Goal: Task Accomplishment & Management: Manage account settings

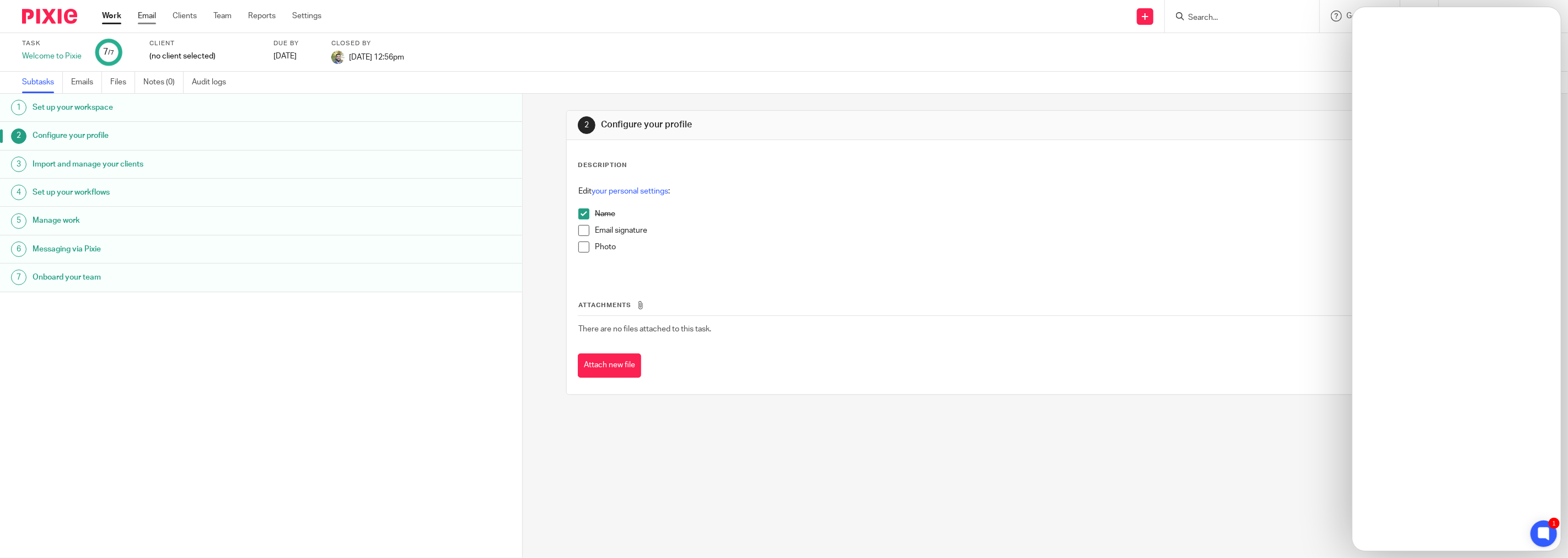
click at [152, 13] on link "Email" at bounding box center [146, 15] width 18 height 11
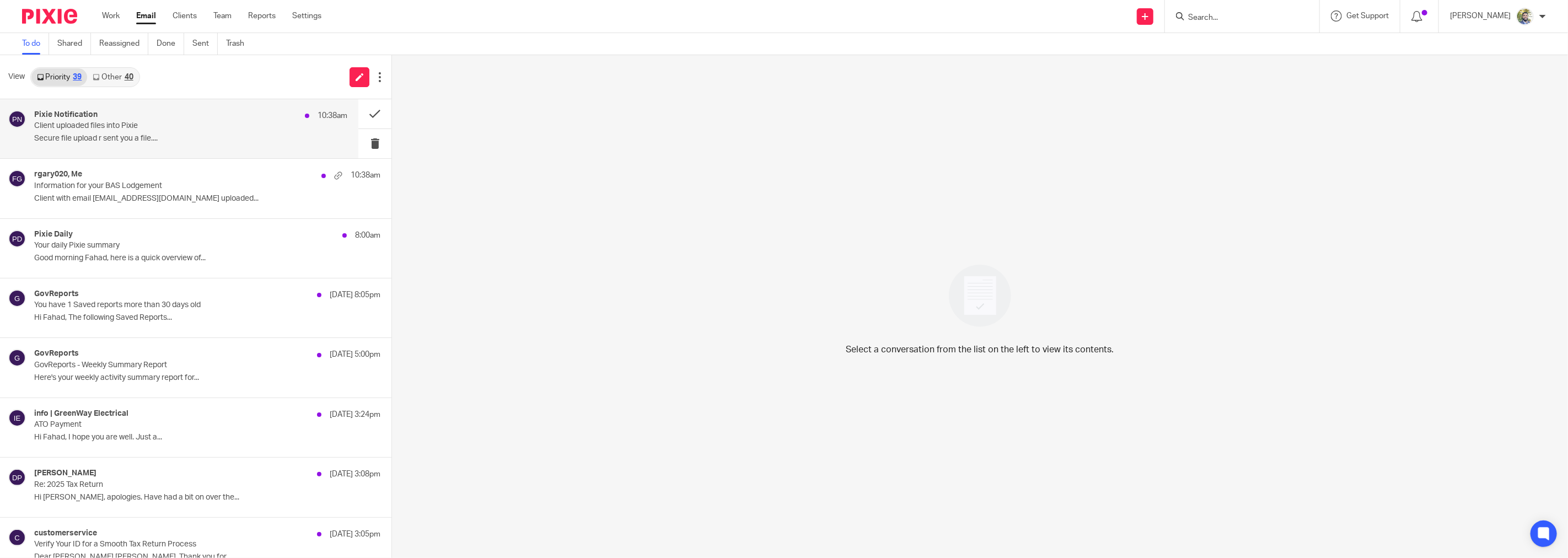
click at [186, 134] on p "Secure file upload r sent you a file...." at bounding box center [190, 138] width 313 height 10
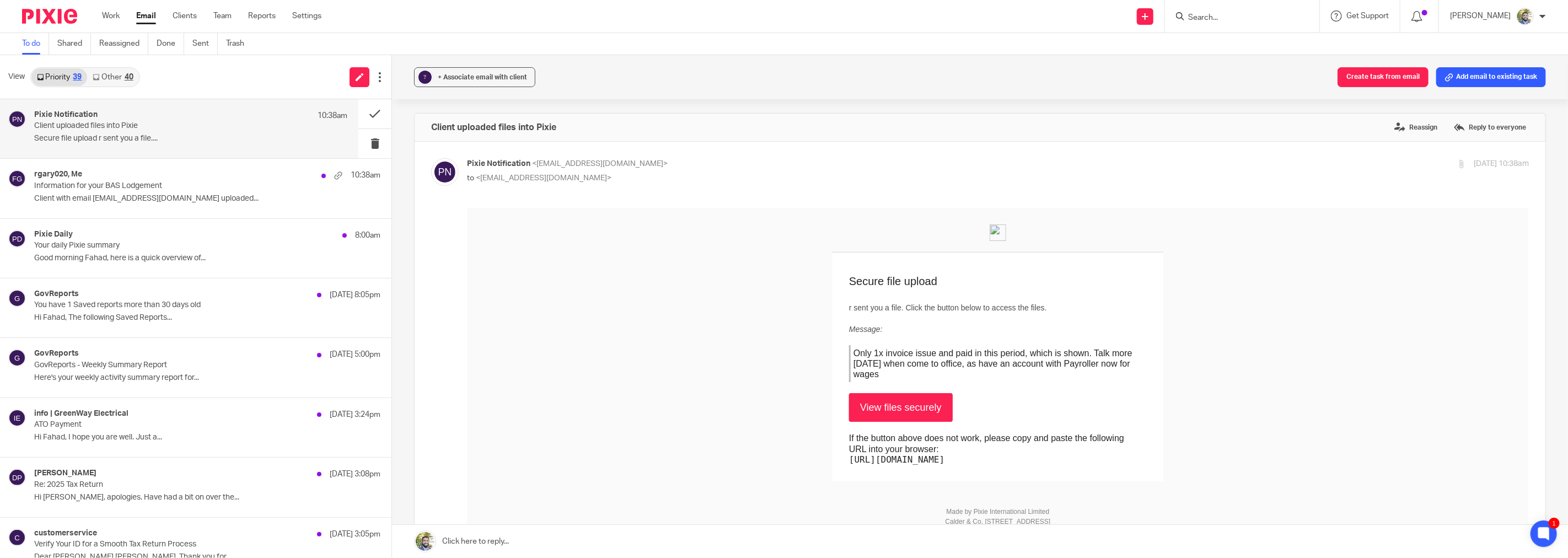
click at [910, 355] on div "Only 1x invoice issue and paid in this period, which is shown. Talk more today …" at bounding box center [997, 363] width 297 height 38
click at [925, 356] on div "Only 1x invoice issue and paid in this period, which is shown. Talk more today …" at bounding box center [997, 363] width 297 height 38
click at [933, 354] on div "Only 1x invoice issue and paid in this period, which is shown. Talk more today …" at bounding box center [997, 363] width 297 height 38
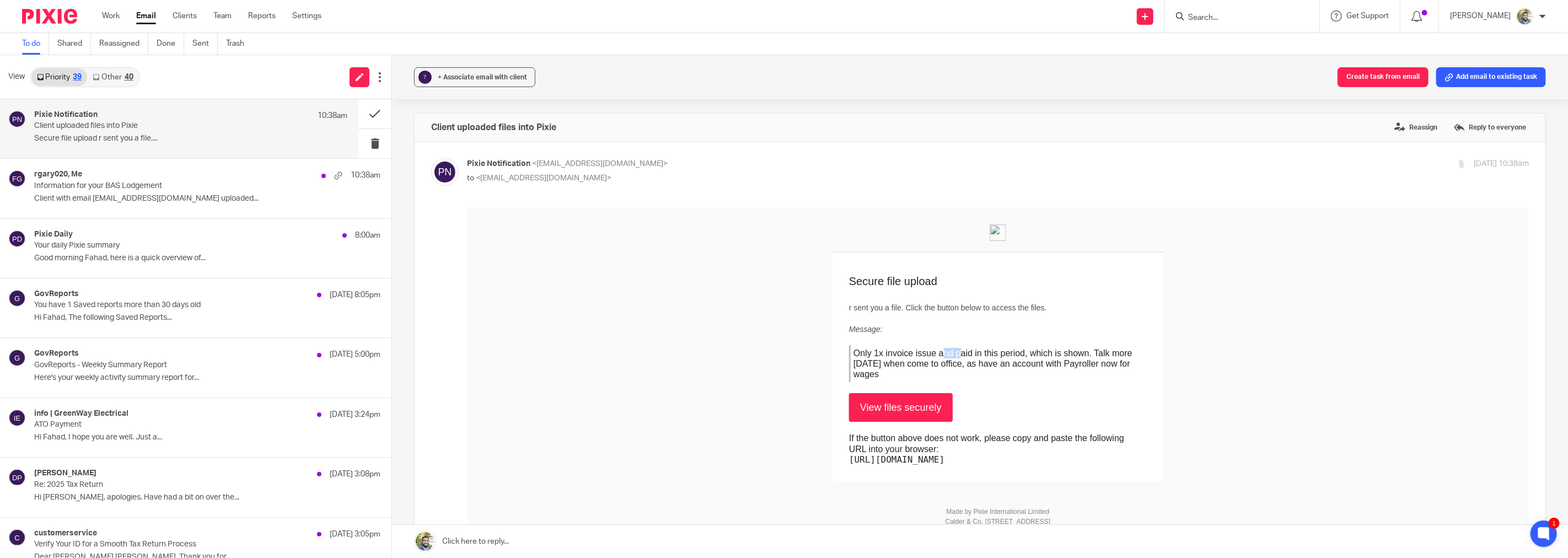
click at [933, 354] on div "Only 1x invoice issue and paid in this period, which is shown. Talk more today …" at bounding box center [997, 363] width 297 height 38
click at [933, 355] on div "Only 1x invoice issue and paid in this period, which is shown. Talk more today …" at bounding box center [997, 363] width 297 height 38
click at [912, 409] on link "View files securely" at bounding box center [900, 406] width 104 height 29
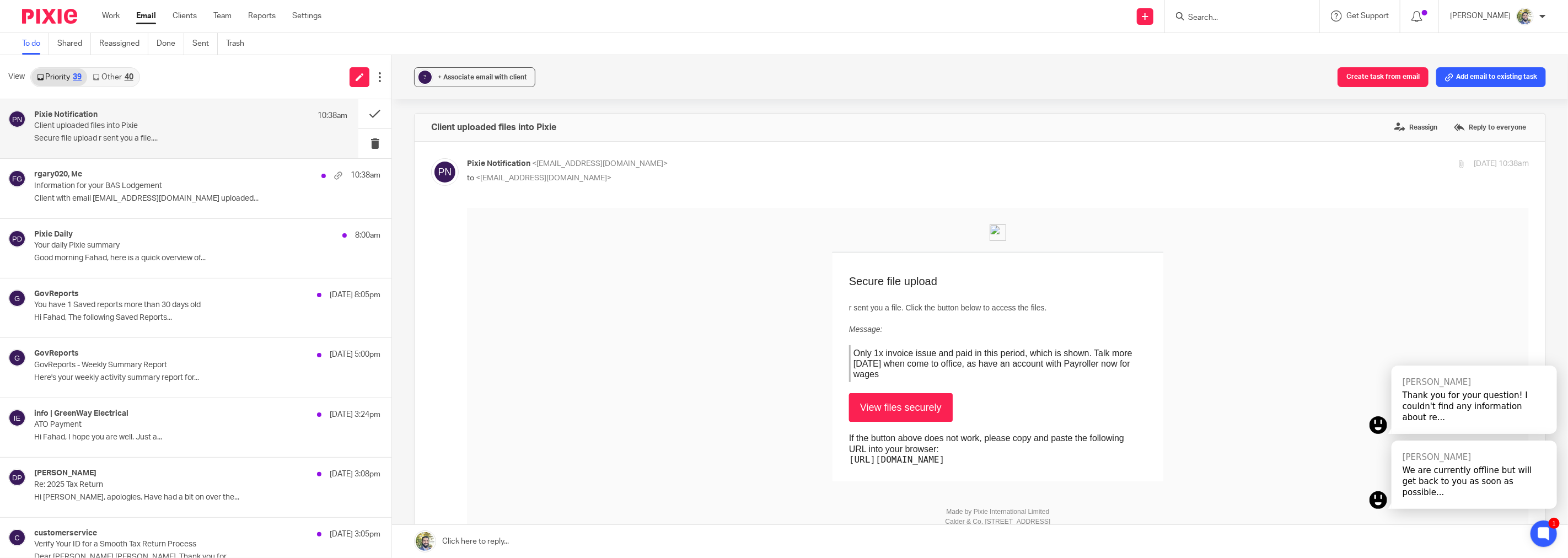
click at [150, 13] on link "Email" at bounding box center [146, 15] width 20 height 11
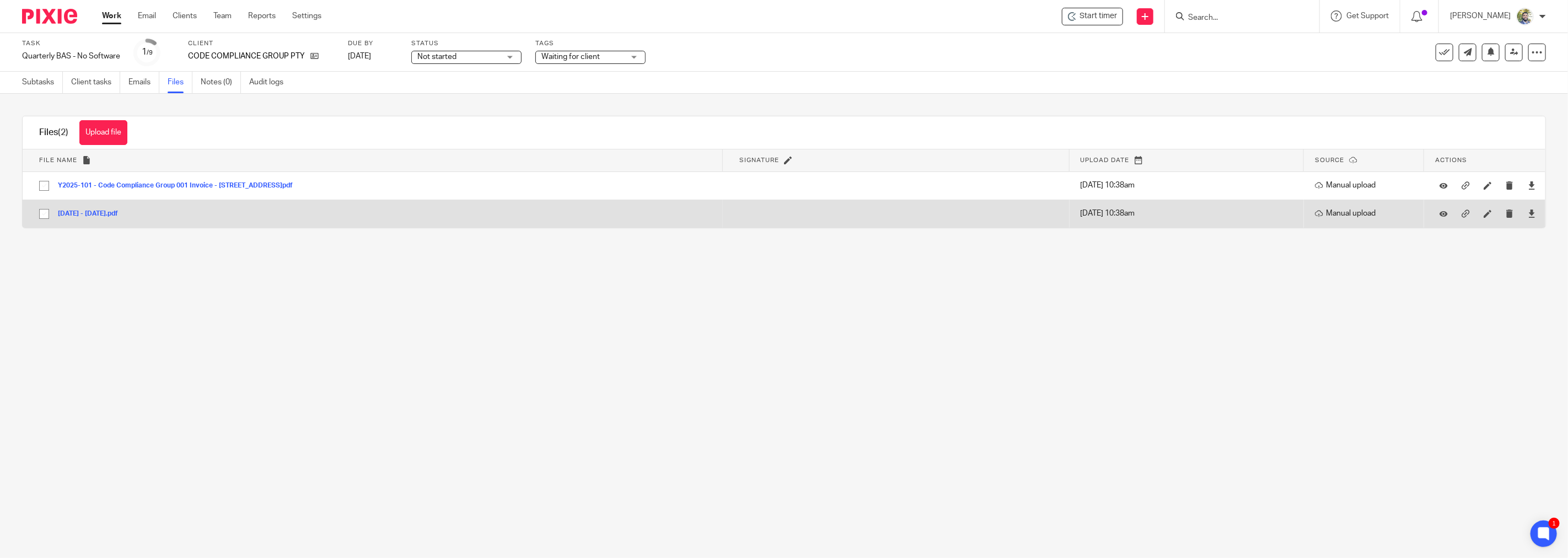
click at [126, 213] on button "01 July 2025 - 01 Oct 2025.pdf" at bounding box center [92, 213] width 68 height 7
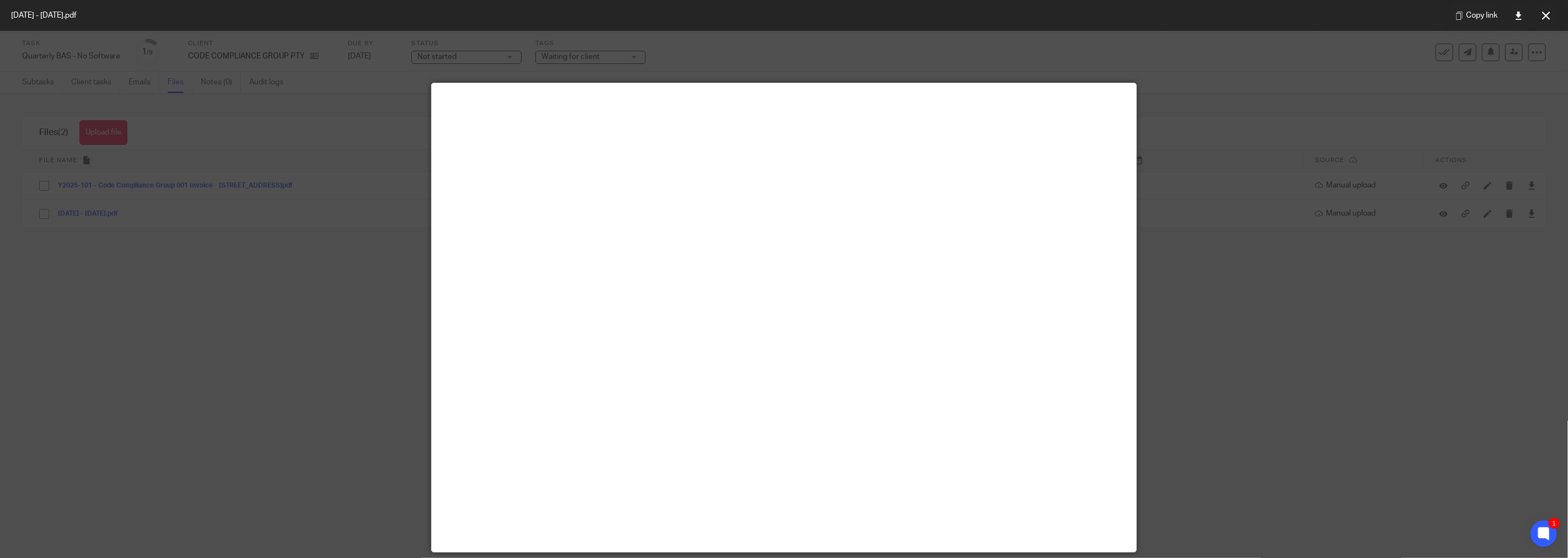
click at [395, 319] on div at bounding box center [784, 279] width 1568 height 558
click at [1544, 12] on icon at bounding box center [1545, 15] width 8 height 8
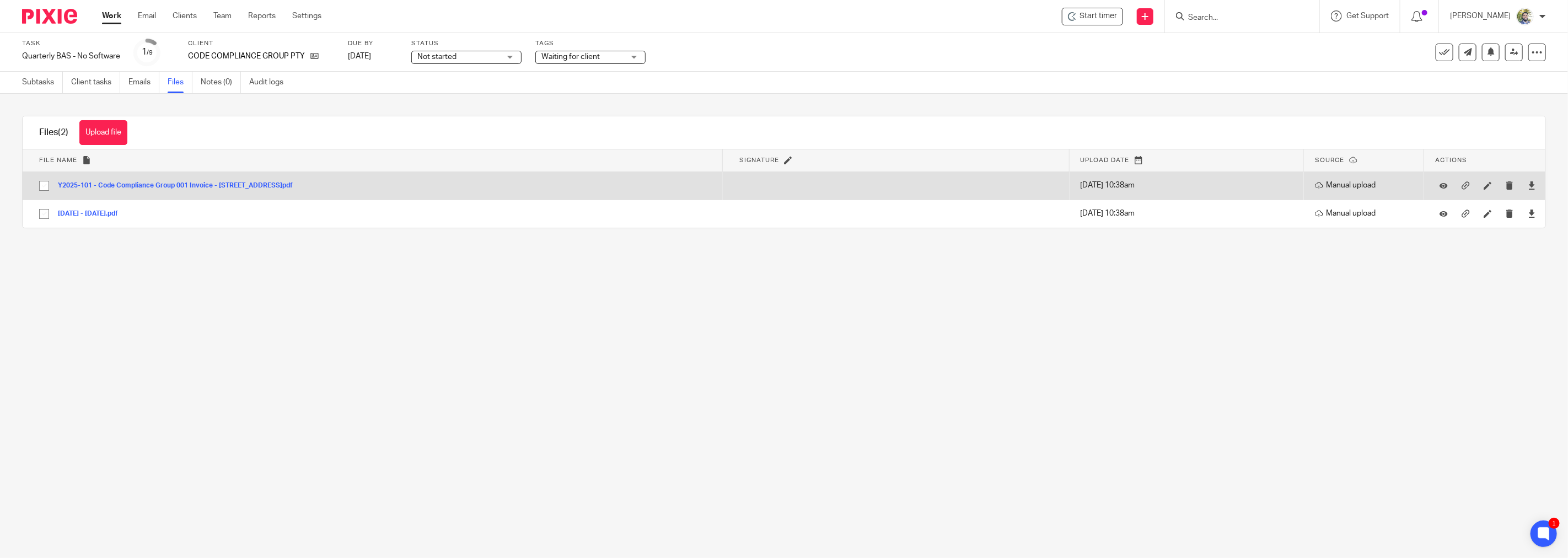
click at [149, 186] on button "Y2025-101 - Code Compliance Group 001 Invoice - 119-127 Kippax Street, Surry Hi…" at bounding box center [180, 186] width 243 height 7
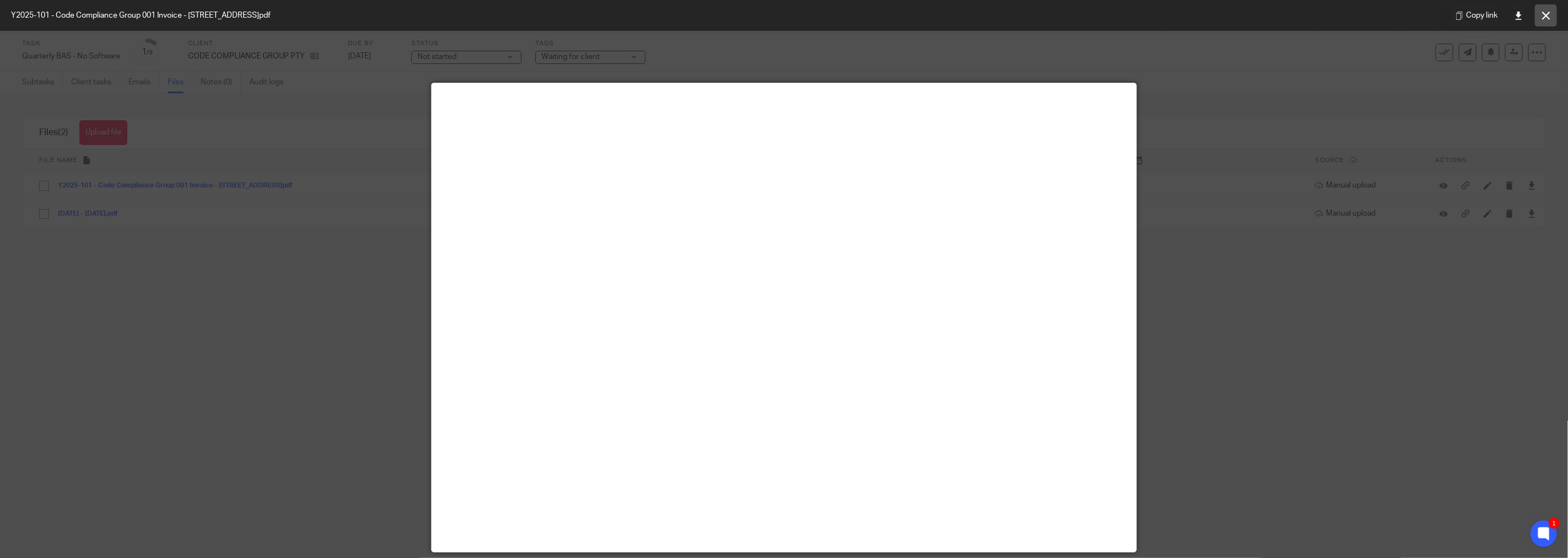
click at [1539, 20] on button at bounding box center [1546, 15] width 22 height 22
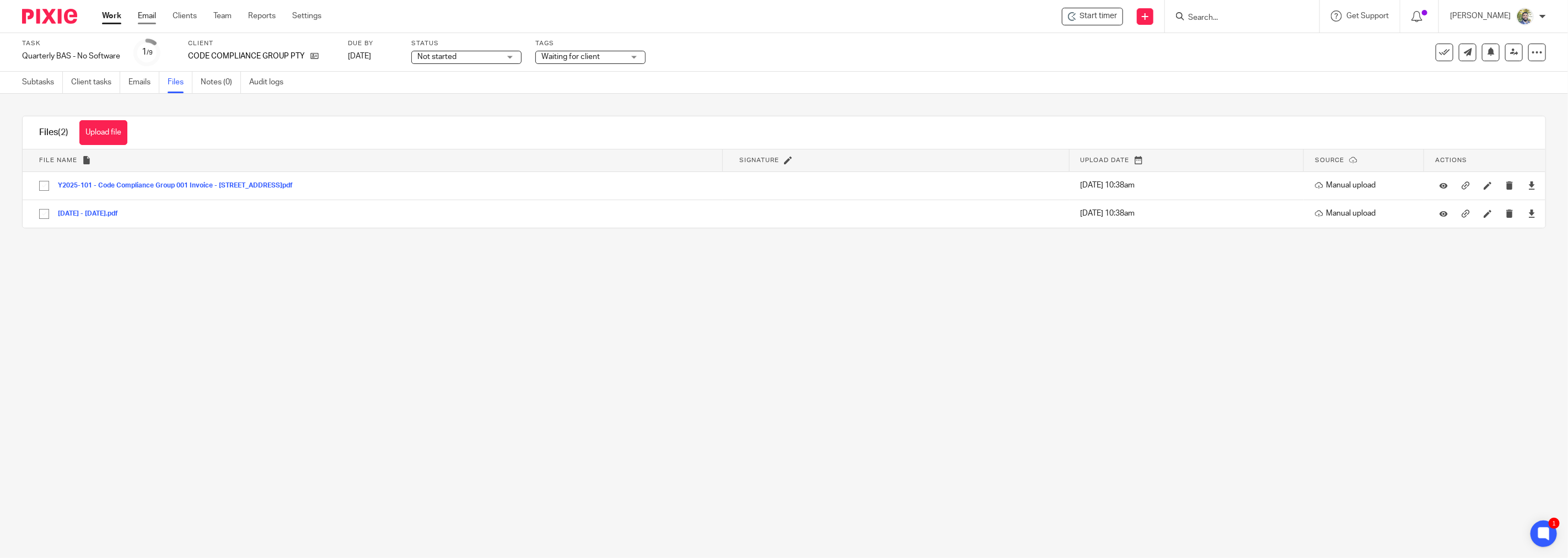
click at [151, 14] on link "Email" at bounding box center [146, 15] width 18 height 11
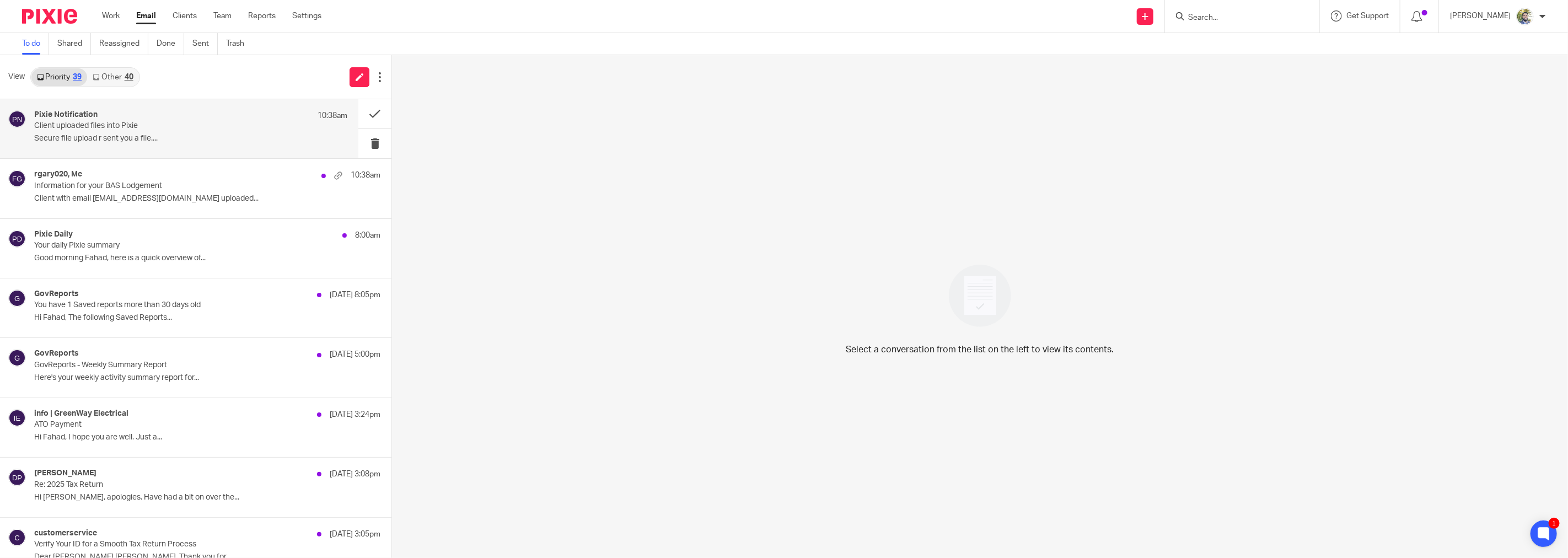
click at [317, 119] on p "10:38am" at bounding box center [332, 116] width 29 height 11
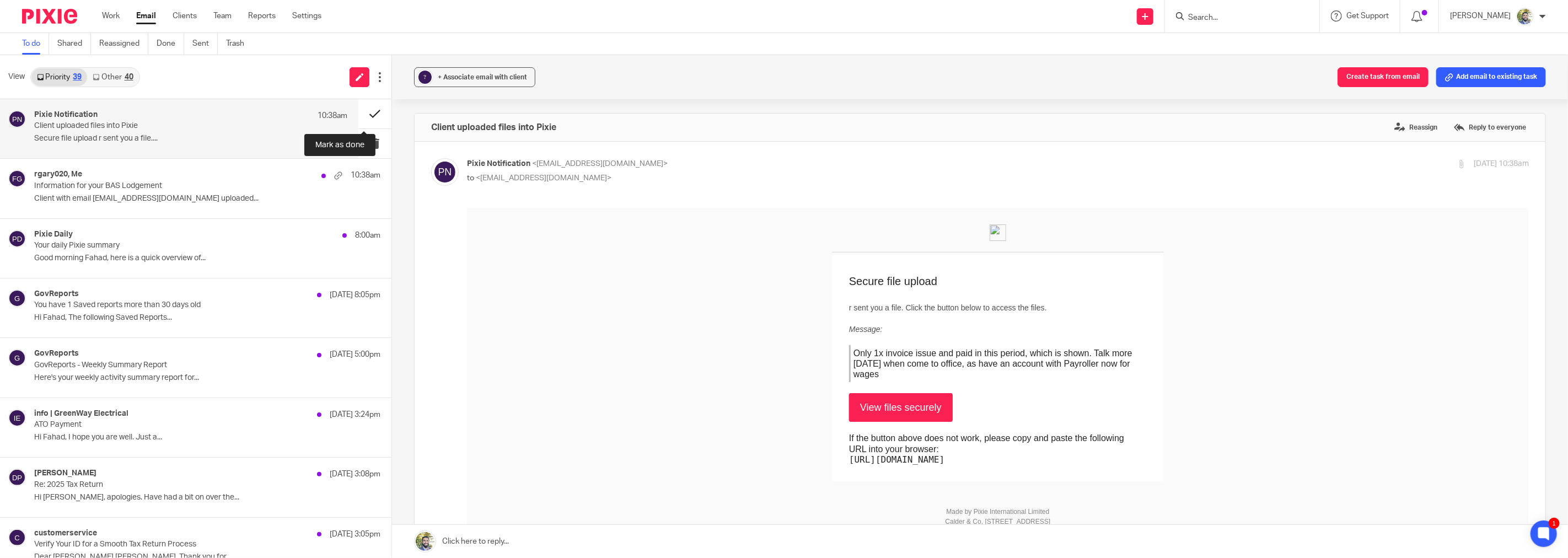
click at [359, 111] on button at bounding box center [375, 114] width 33 height 29
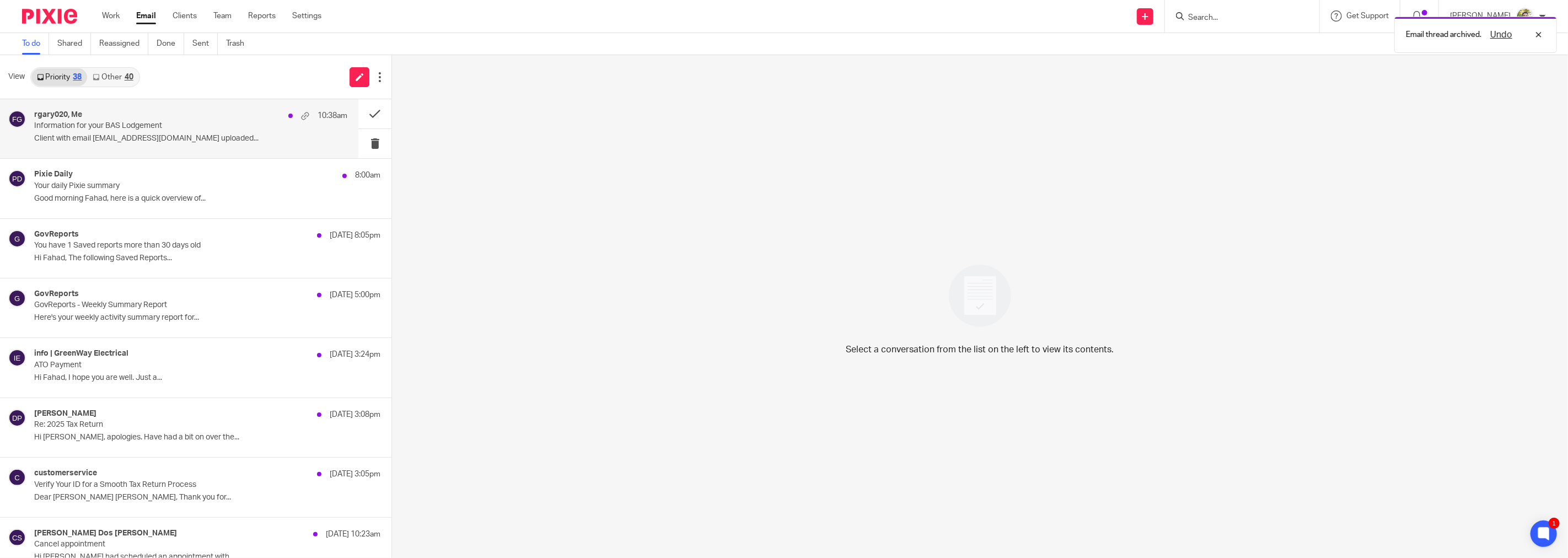
click at [256, 126] on p "Information for your BAS Lodgement" at bounding box center [159, 126] width 250 height 10
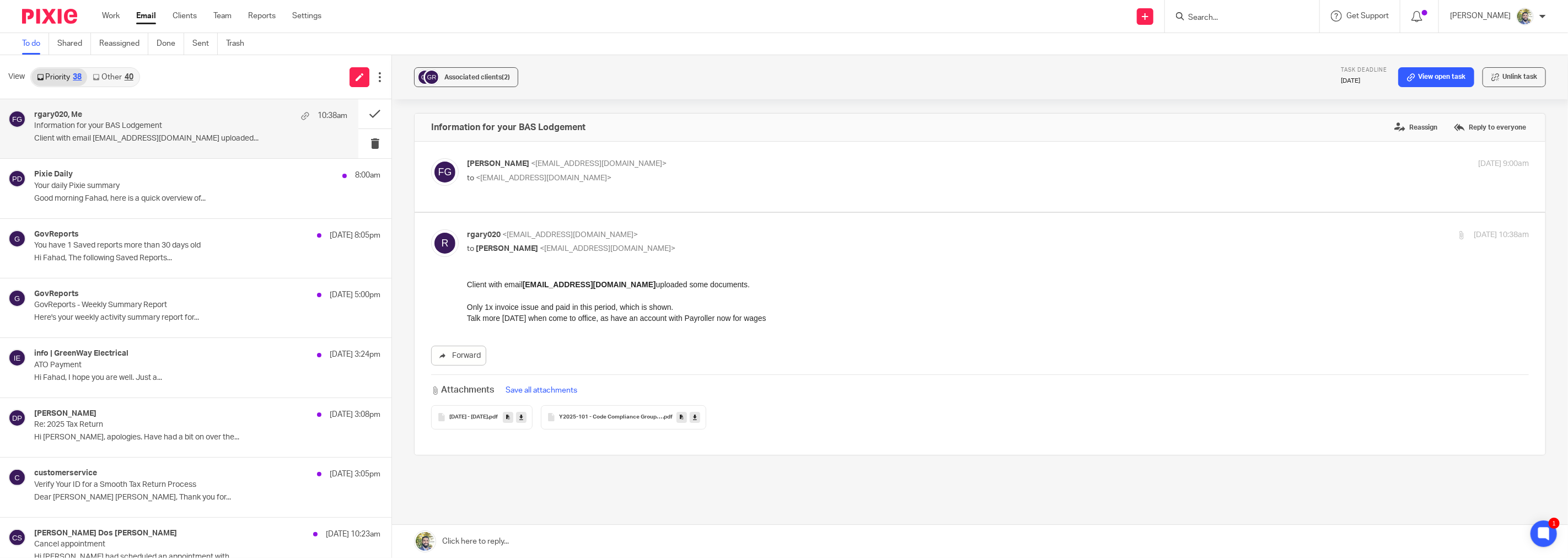
click at [604, 197] on label at bounding box center [980, 176] width 1131 height 70
click at [431, 158] on input "checkbox" at bounding box center [431, 158] width 1 height 1
checkbox input "true"
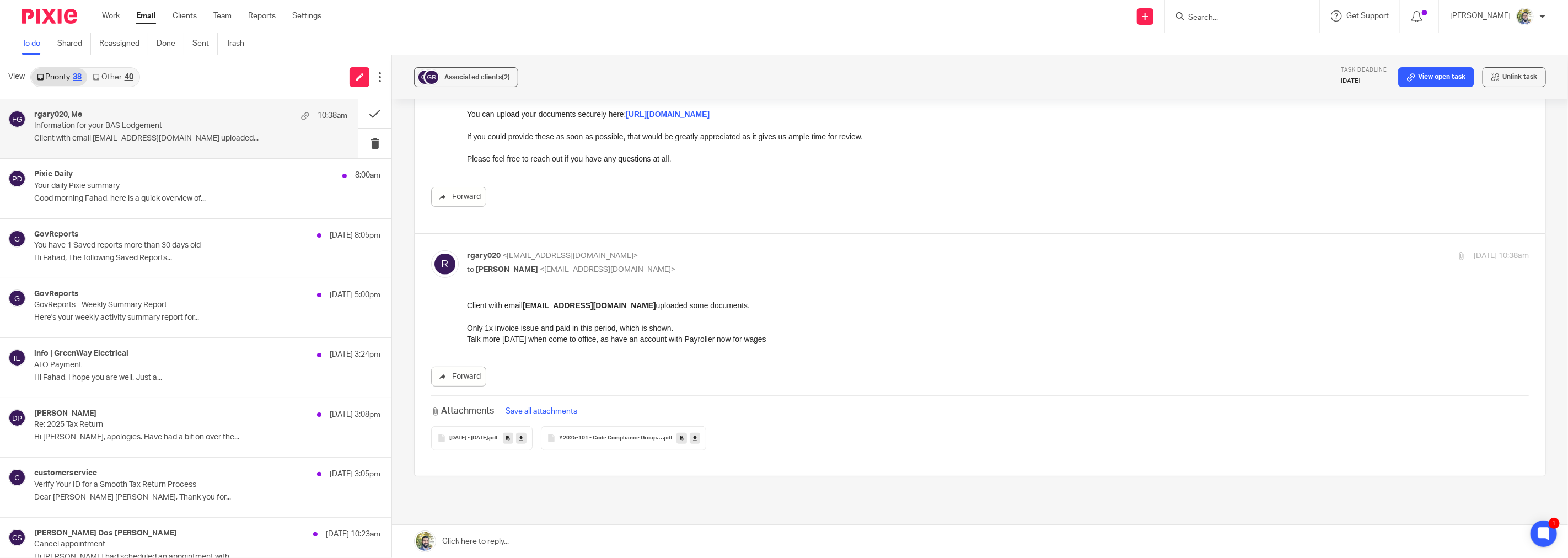
scroll to position [289, 0]
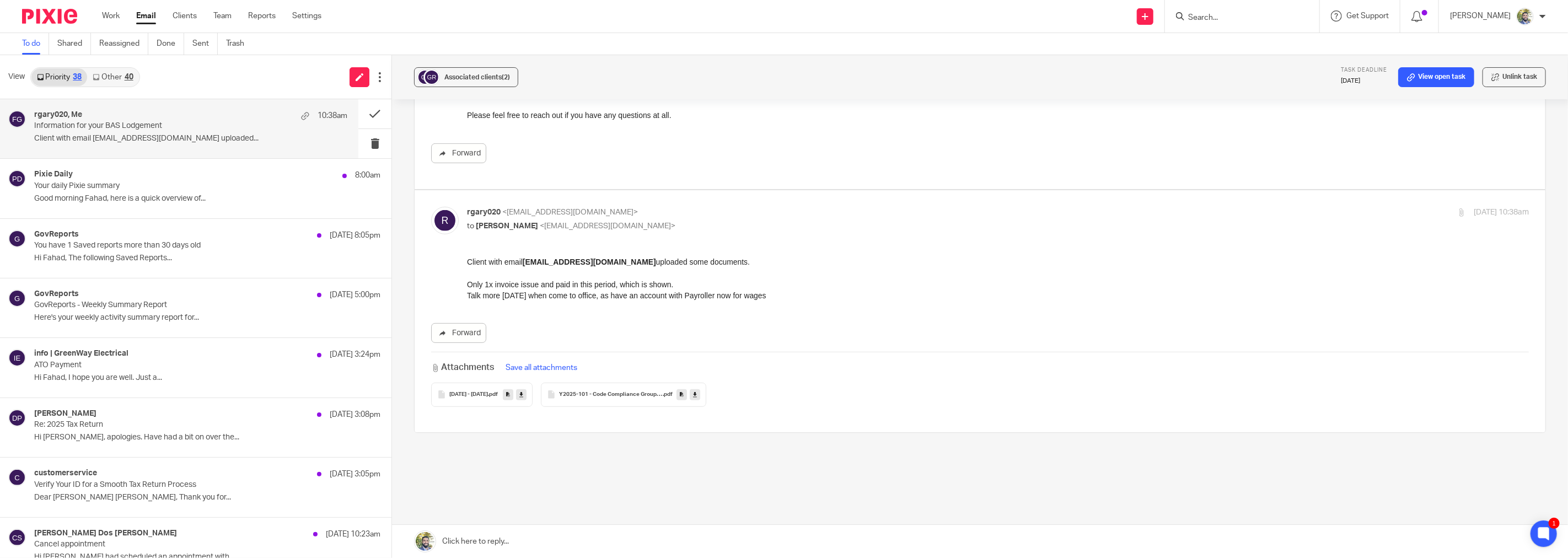
click at [570, 260] on strong "rgary020@gmail.com" at bounding box center [588, 261] width 133 height 9
click at [570, 260] on strong "[EMAIL_ADDRESS][DOMAIN_NAME]" at bounding box center [588, 261] width 133 height 9
click at [572, 286] on p "Client with email rgary020@gmail.com uploaded some documents. Only 1x invoice i…" at bounding box center [997, 272] width 1062 height 34
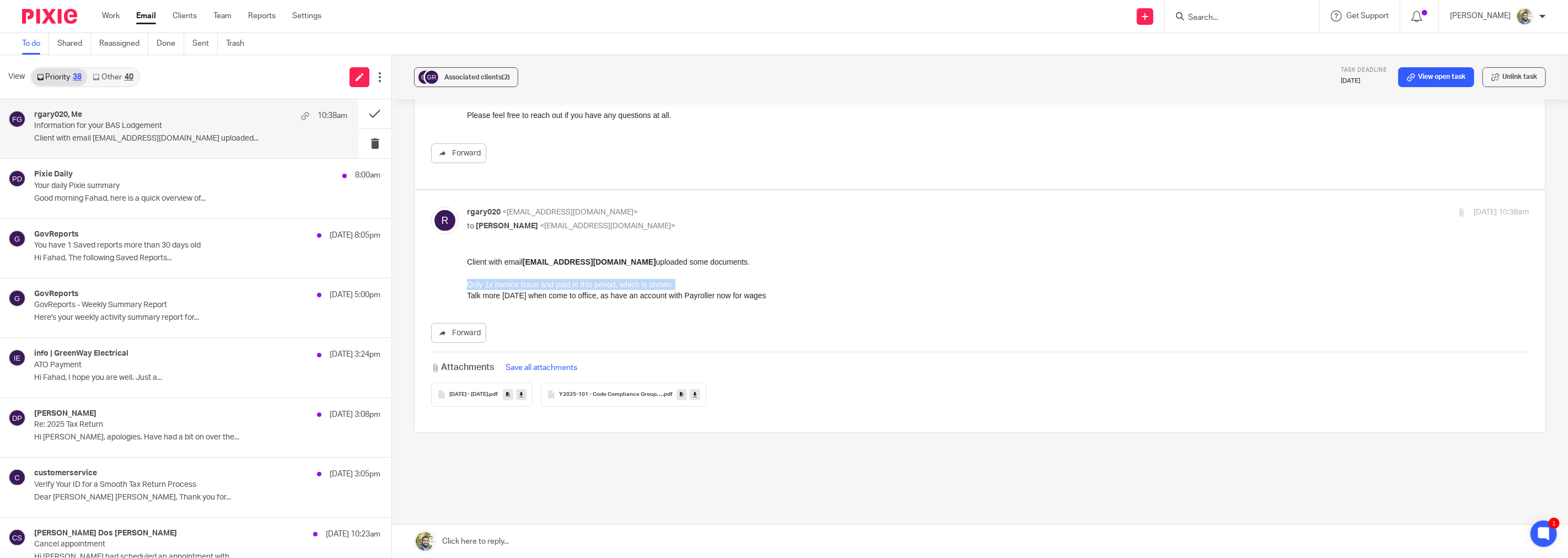
click at [572, 286] on p "Client with email rgary020@gmail.com uploaded some documents. Only 1x invoice i…" at bounding box center [997, 272] width 1062 height 34
click at [576, 294] on p "Talk more today when come to office, as have an account with Payroller now for …" at bounding box center [997, 294] width 1062 height 11
click at [590, 294] on p "Talk more today when come to office, as have an account with Payroller now for …" at bounding box center [997, 294] width 1062 height 11
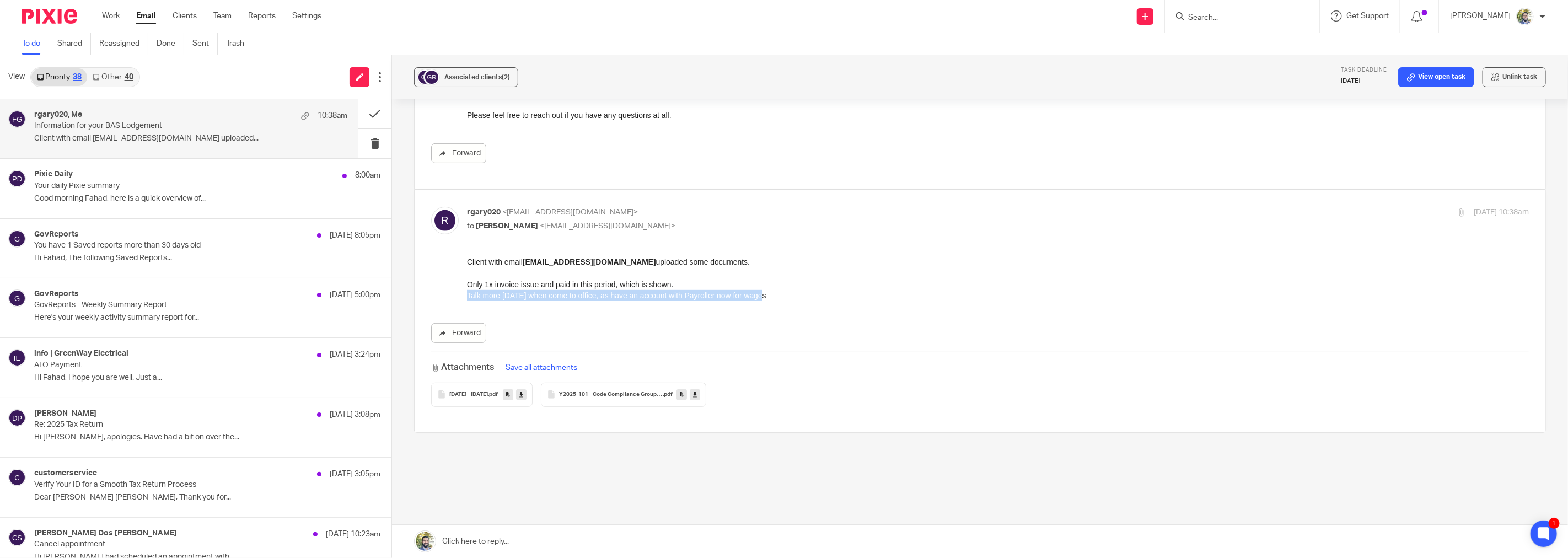
click at [590, 295] on p "Talk more today when come to office, as have an account with Payroller now for …" at bounding box center [997, 294] width 1062 height 11
click at [1539, 537] on icon at bounding box center [1543, 533] width 8 height 8
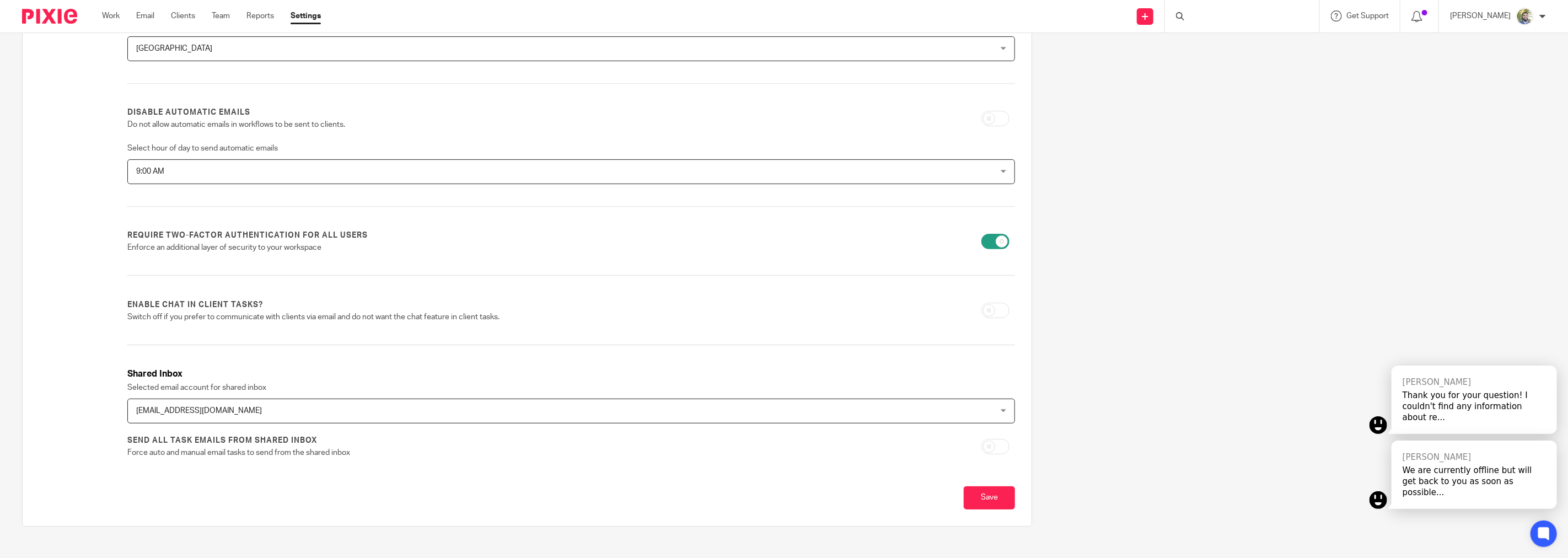
scroll to position [214, 0]
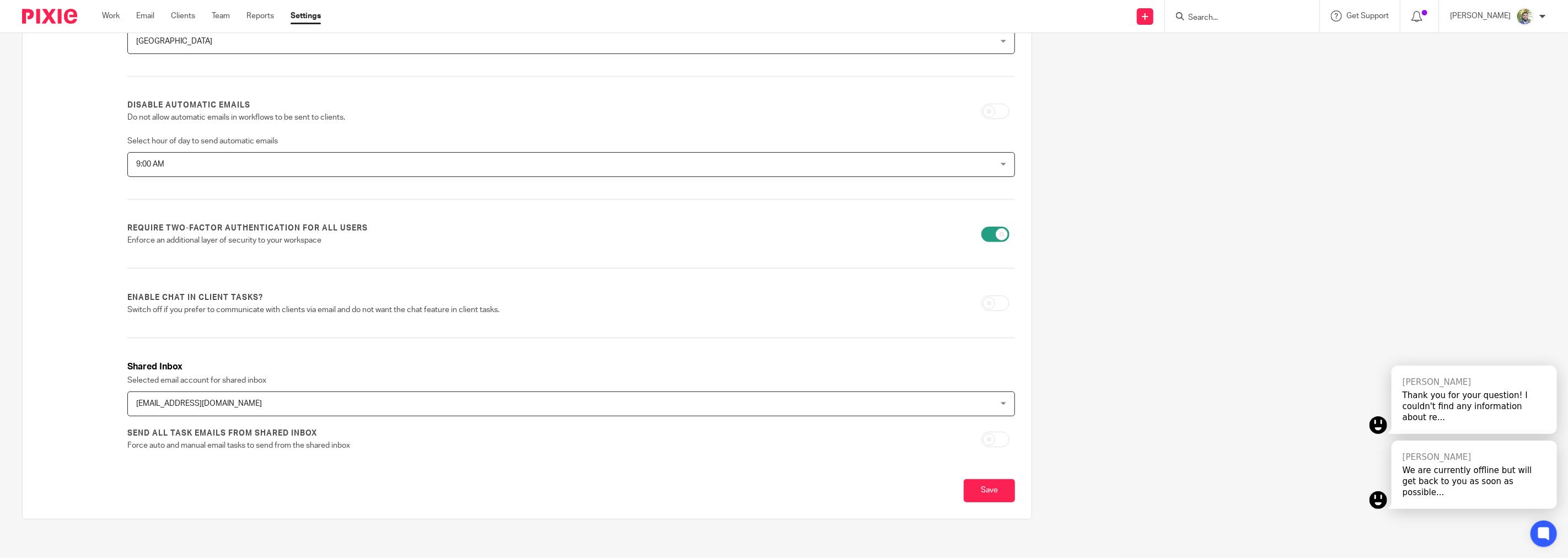
click at [991, 300] on input "checkbox" at bounding box center [995, 303] width 28 height 15
checkbox input "true"
click at [980, 492] on input "Save" at bounding box center [989, 491] width 52 height 24
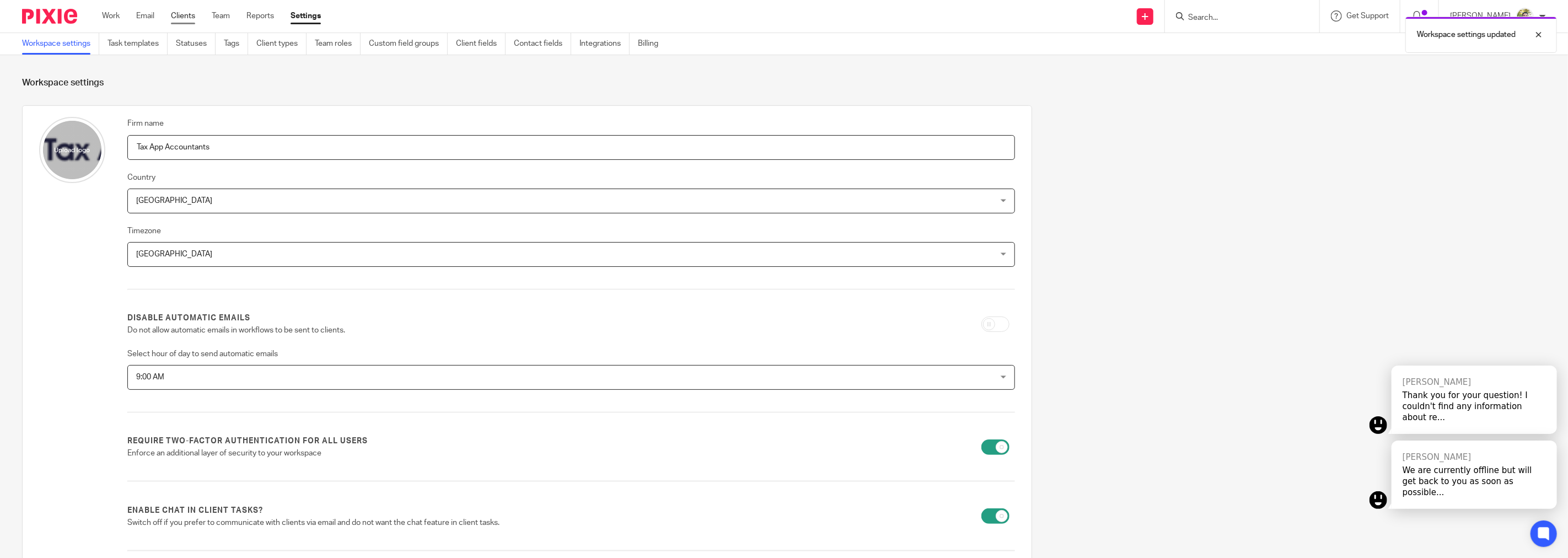
click at [180, 15] on link "Clients" at bounding box center [183, 15] width 24 height 11
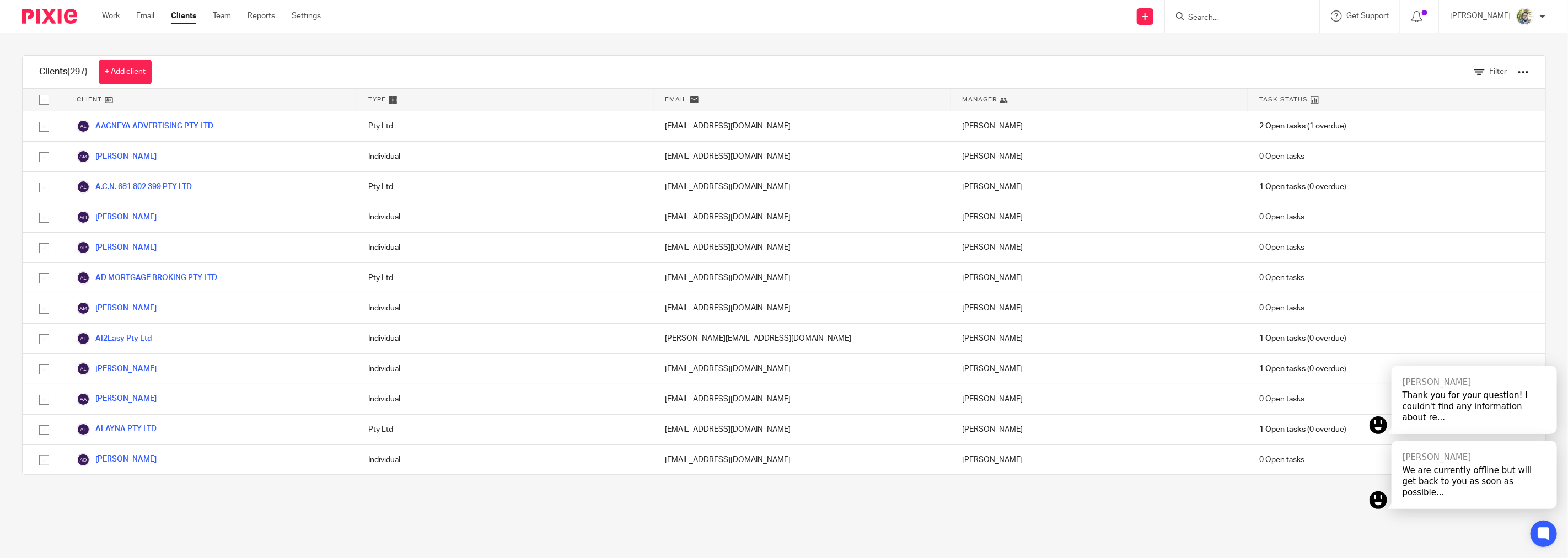
click at [1281, 13] on input "Search" at bounding box center [1236, 18] width 99 height 10
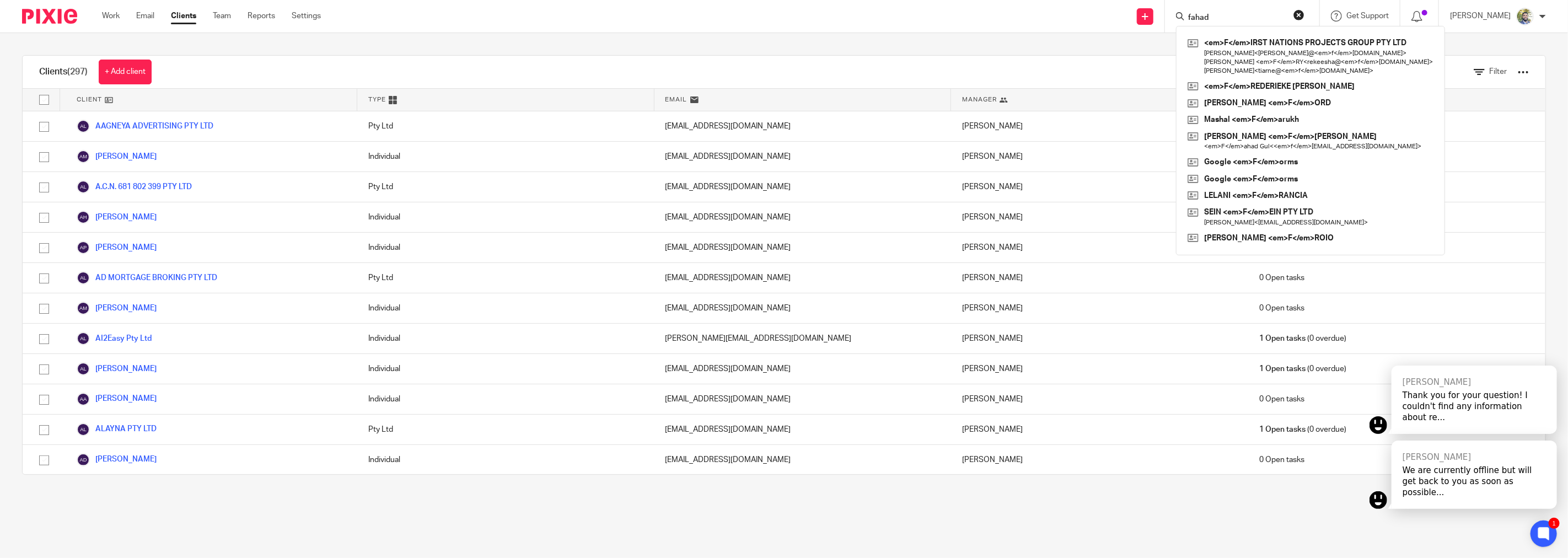
type input "fahad"
click button "submit" at bounding box center [0, 0] width 0 height 0
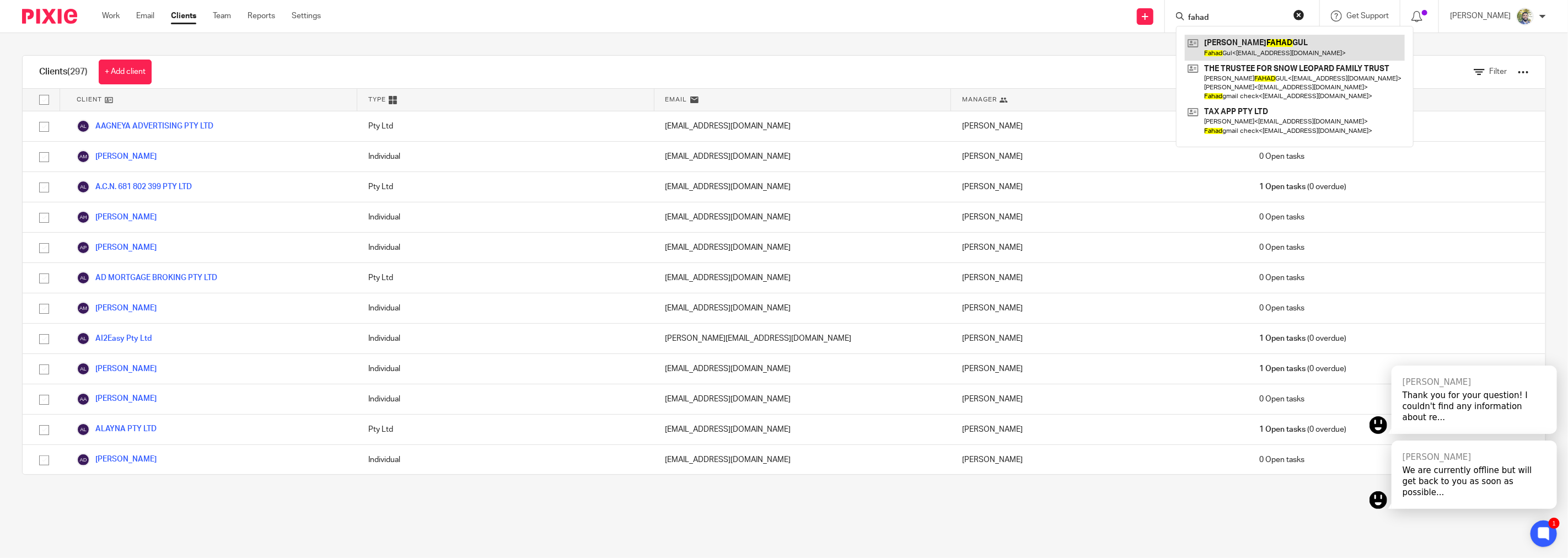
click at [1258, 39] on link at bounding box center [1294, 47] width 220 height 25
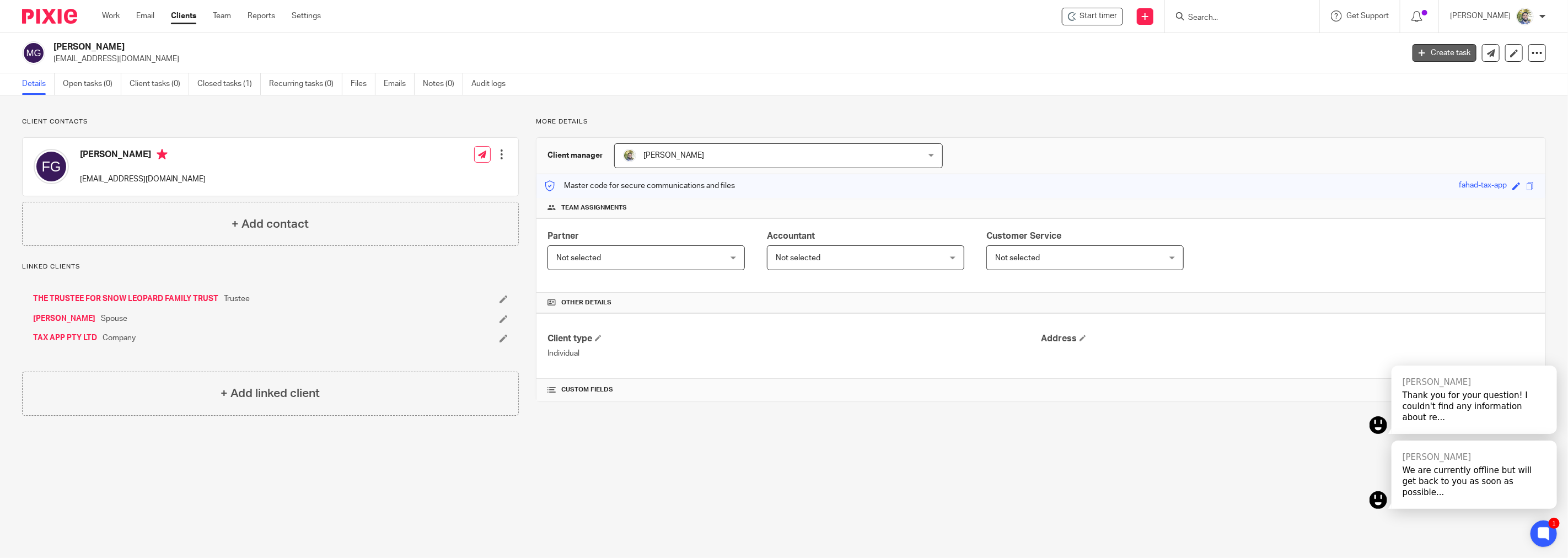
click at [1431, 50] on link "Create task" at bounding box center [1444, 53] width 64 height 18
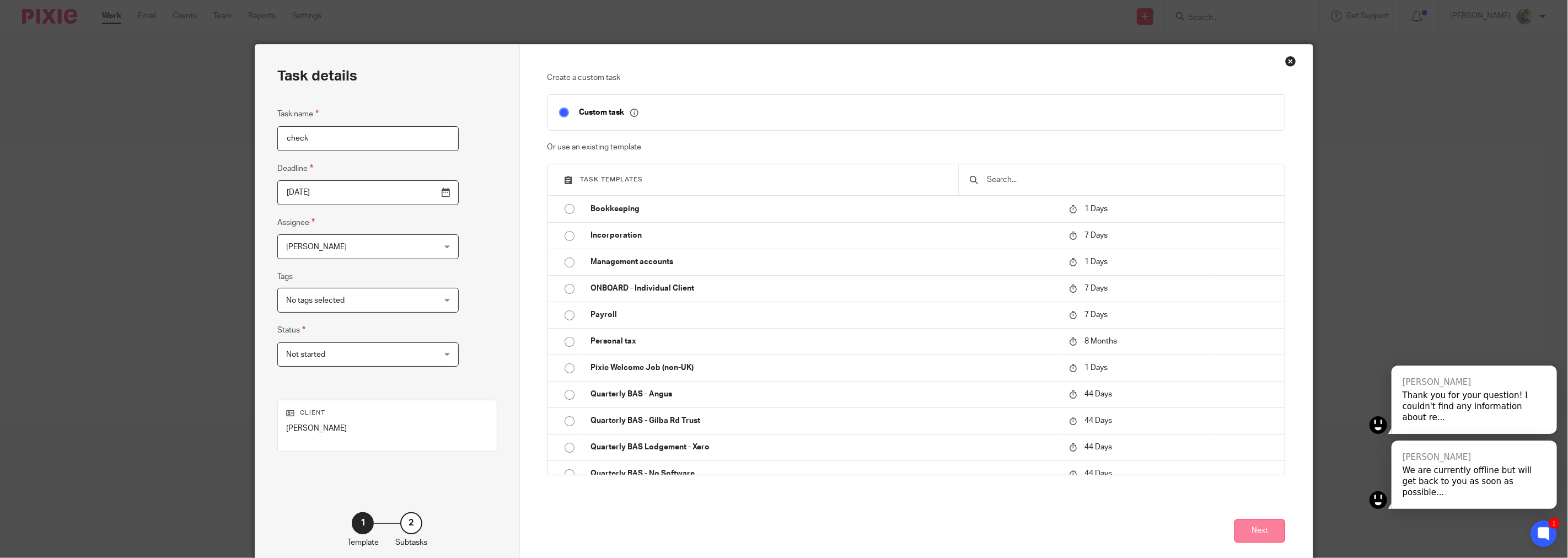
type input "check"
click at [1259, 526] on button "Next" at bounding box center [1260, 531] width 51 height 24
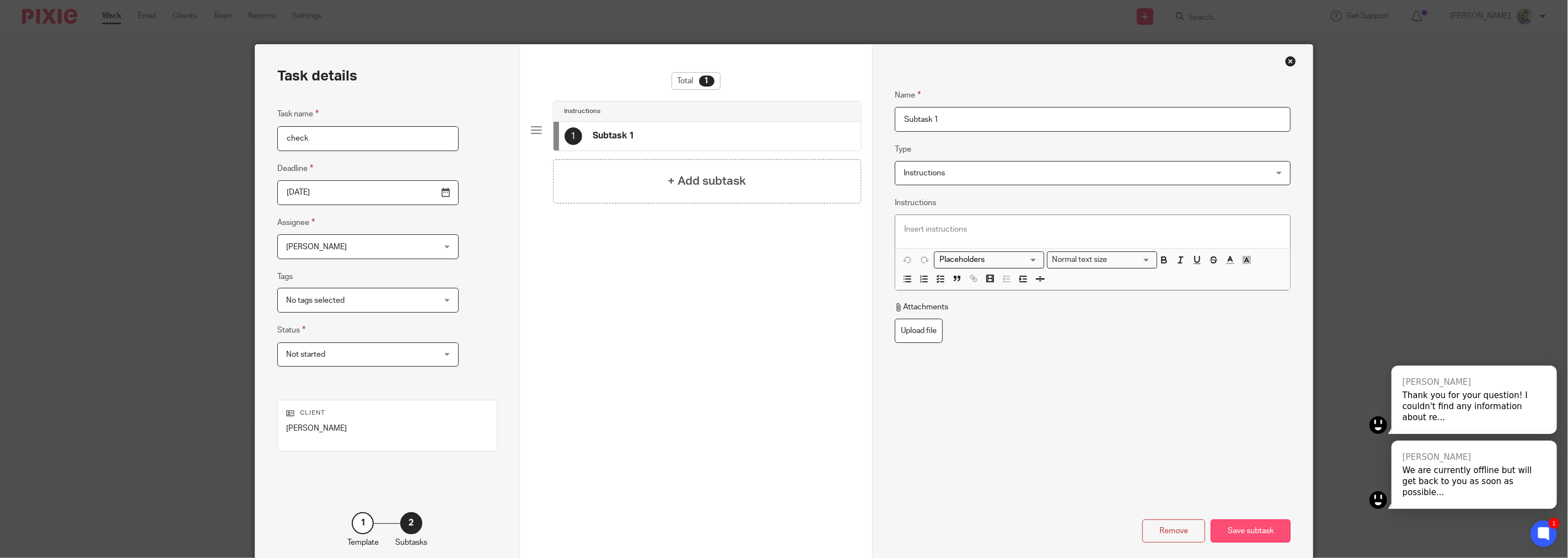
click at [1258, 526] on div "Save subtask" at bounding box center [1250, 531] width 80 height 24
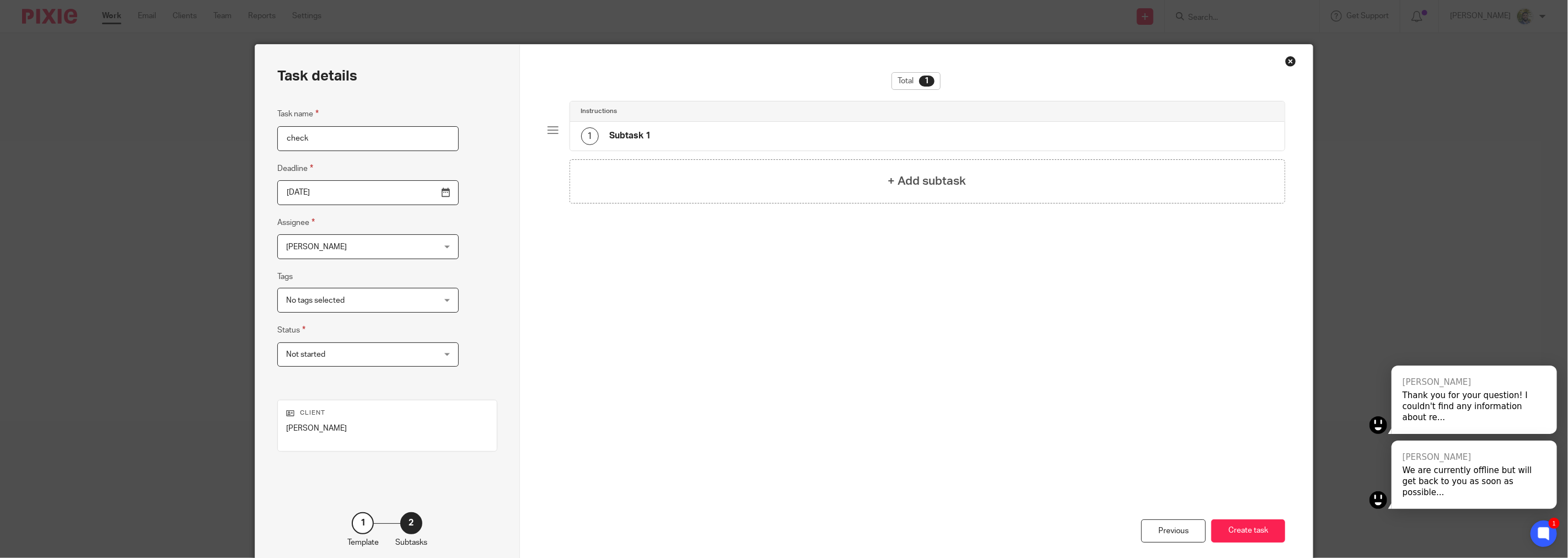
click at [1258, 526] on button "Create task" at bounding box center [1248, 531] width 74 height 24
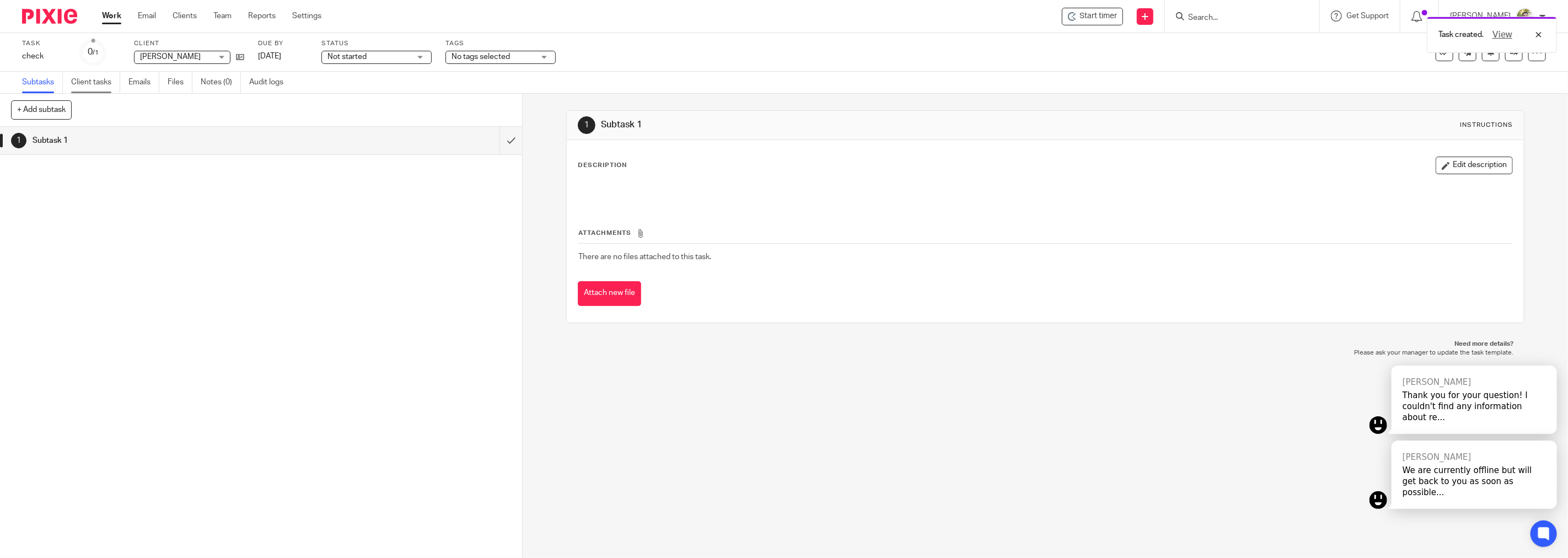
click at [109, 85] on link "Client tasks" at bounding box center [96, 82] width 49 height 21
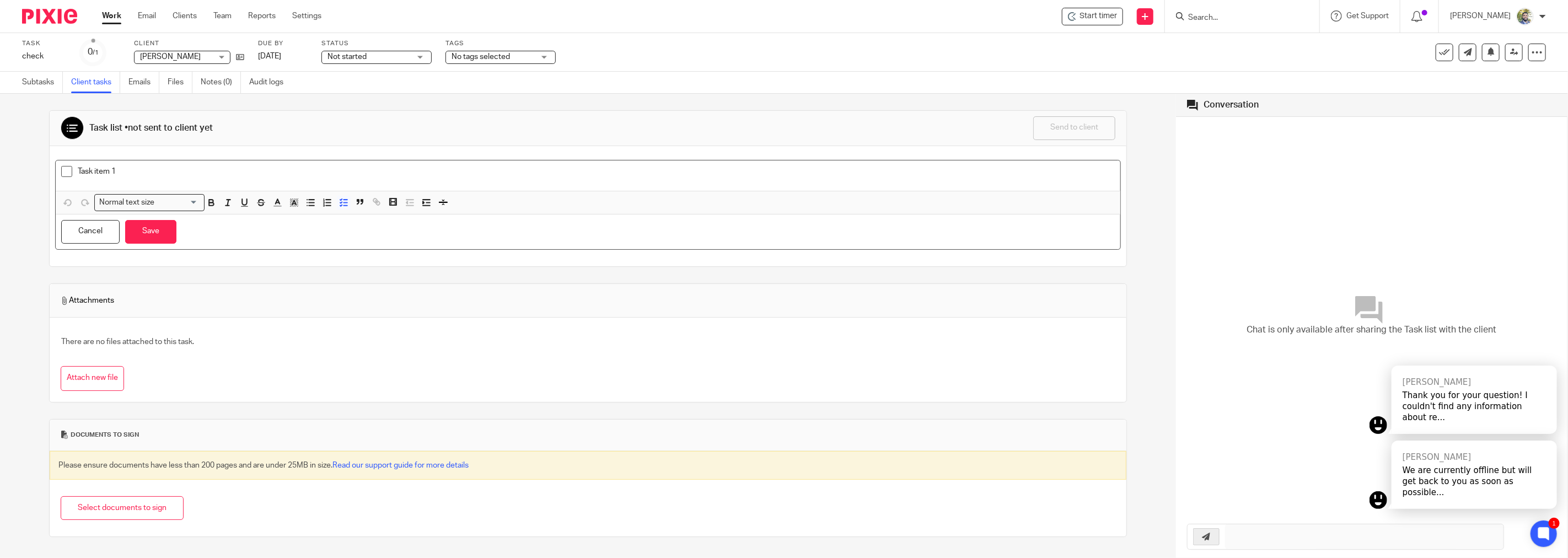
click at [666, 164] on div "Task item 1" at bounding box center [588, 175] width 1064 height 30
click at [654, 175] on p "Task item 1" at bounding box center [596, 171] width 1037 height 11
click at [163, 233] on button "Save" at bounding box center [151, 232] width 52 height 24
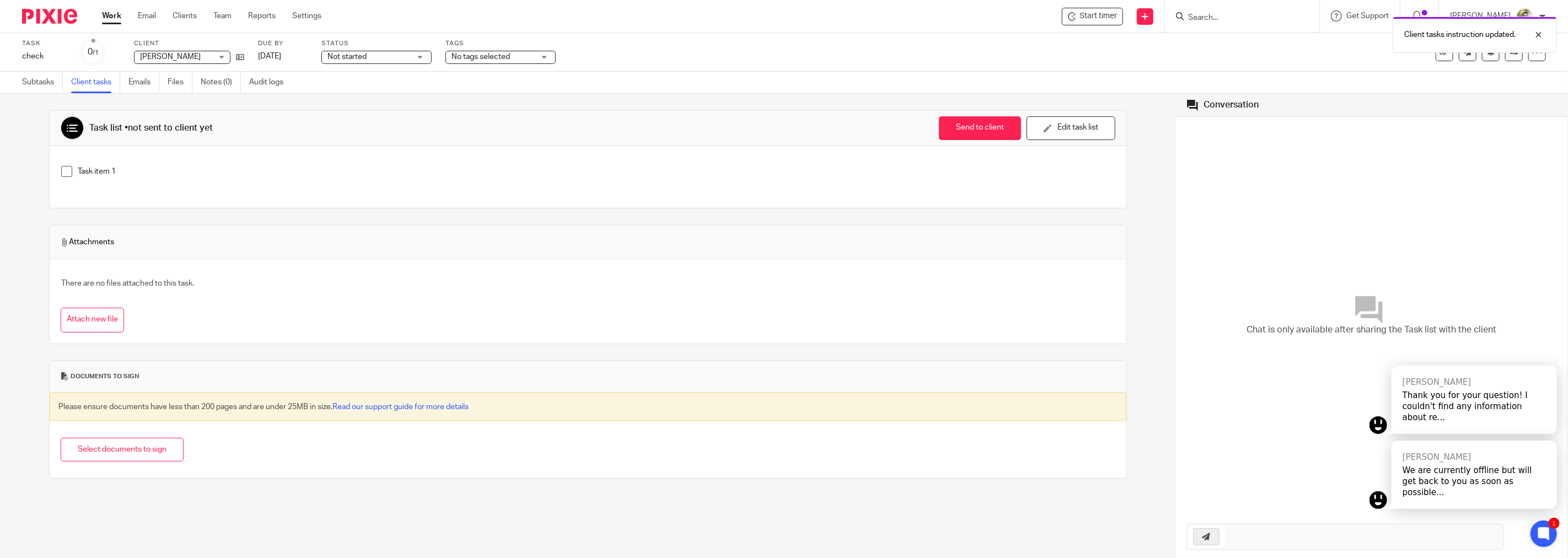
click at [1302, 335] on span "Chat is only available after sharing the Task list with the client" at bounding box center [1371, 330] width 250 height 13
click at [978, 124] on button "Send to client" at bounding box center [980, 128] width 82 height 24
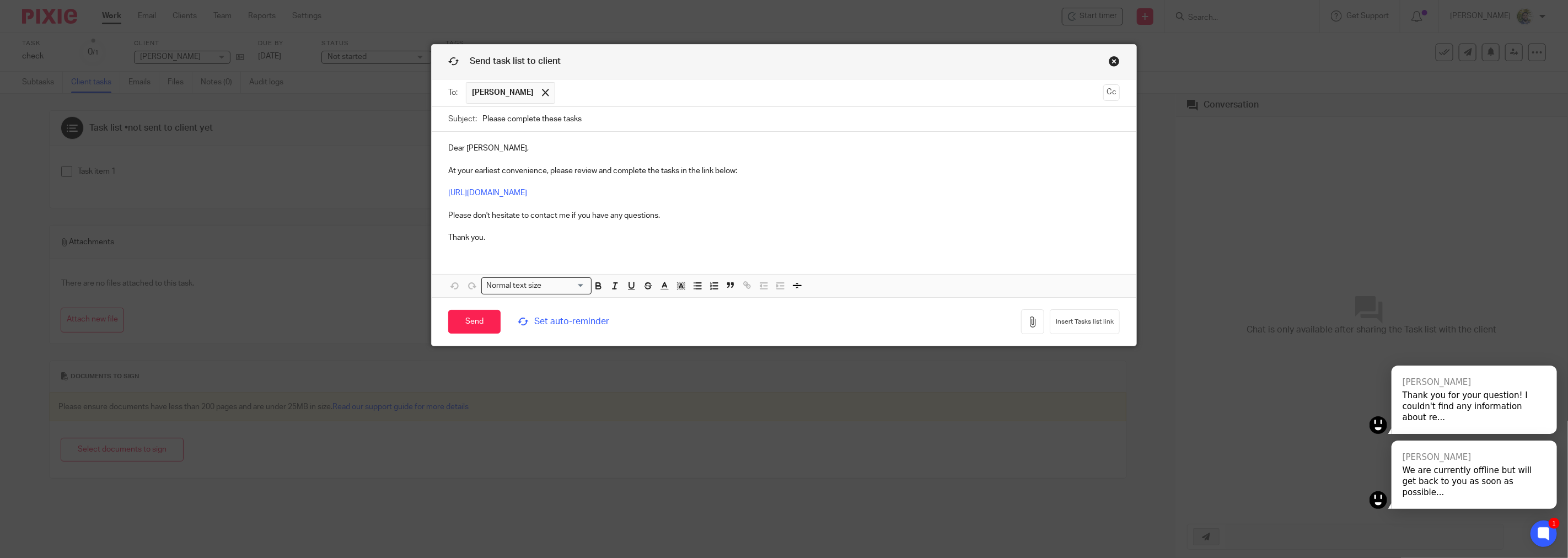
click at [491, 93] on span "[PERSON_NAME]" at bounding box center [503, 92] width 62 height 11
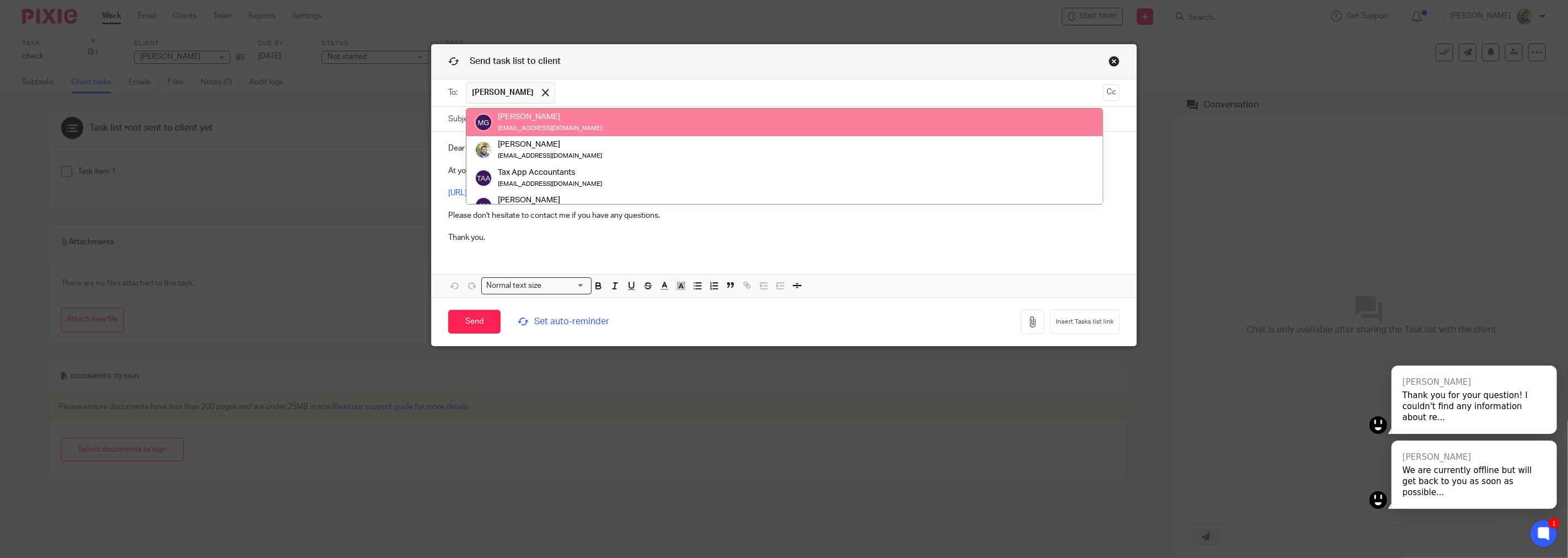
click at [491, 93] on span "[PERSON_NAME]" at bounding box center [503, 92] width 62 height 11
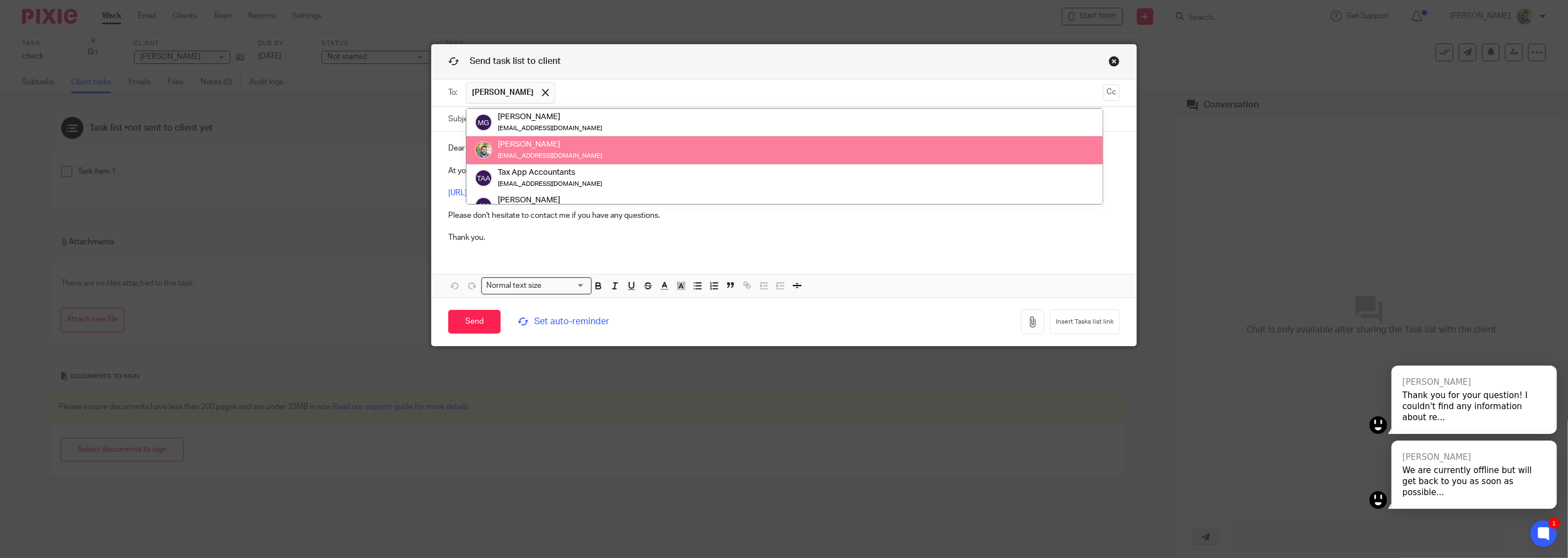
scroll to position [15, 0]
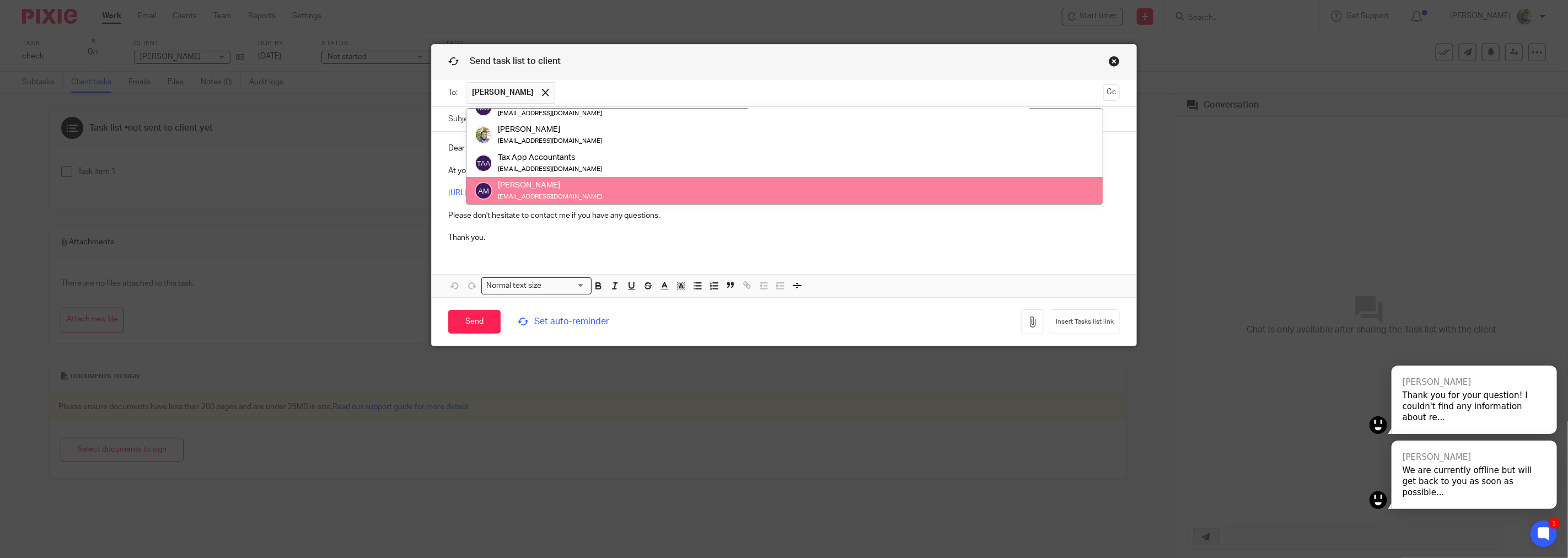
click at [833, 250] on div "Dear Fahad, At your earliest convenience, please review and complete the tasks …" at bounding box center [783, 191] width 704 height 119
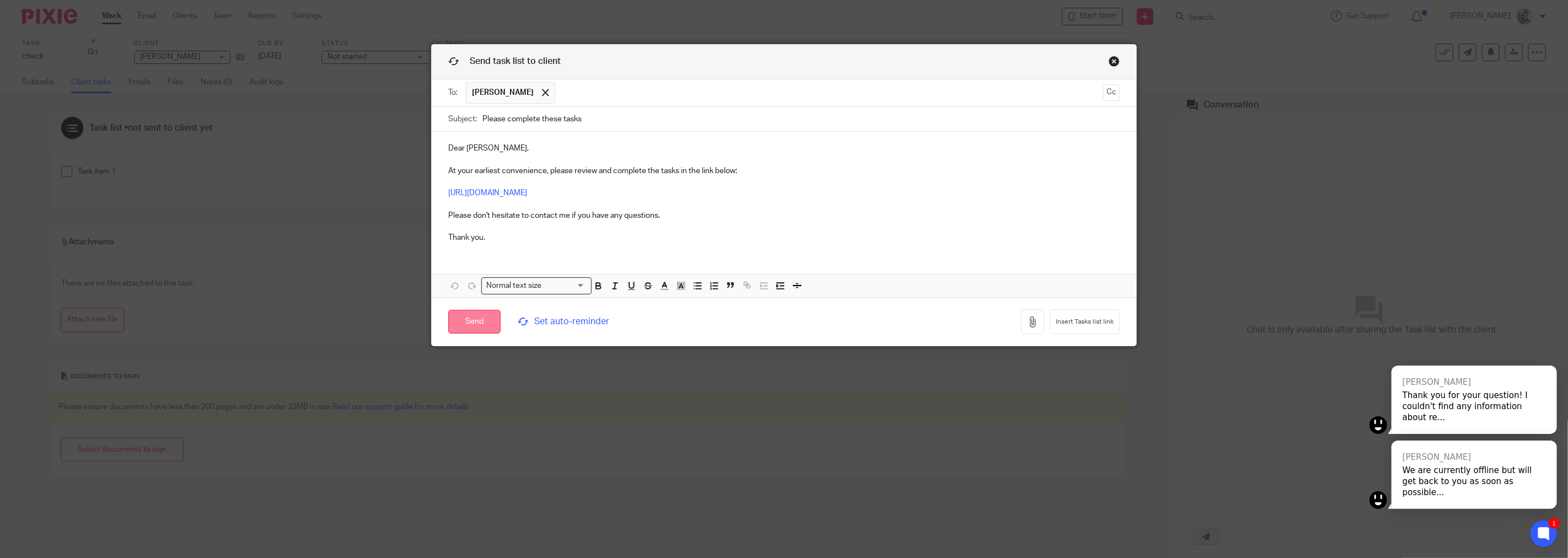
click at [487, 323] on input "Send" at bounding box center [474, 322] width 52 height 24
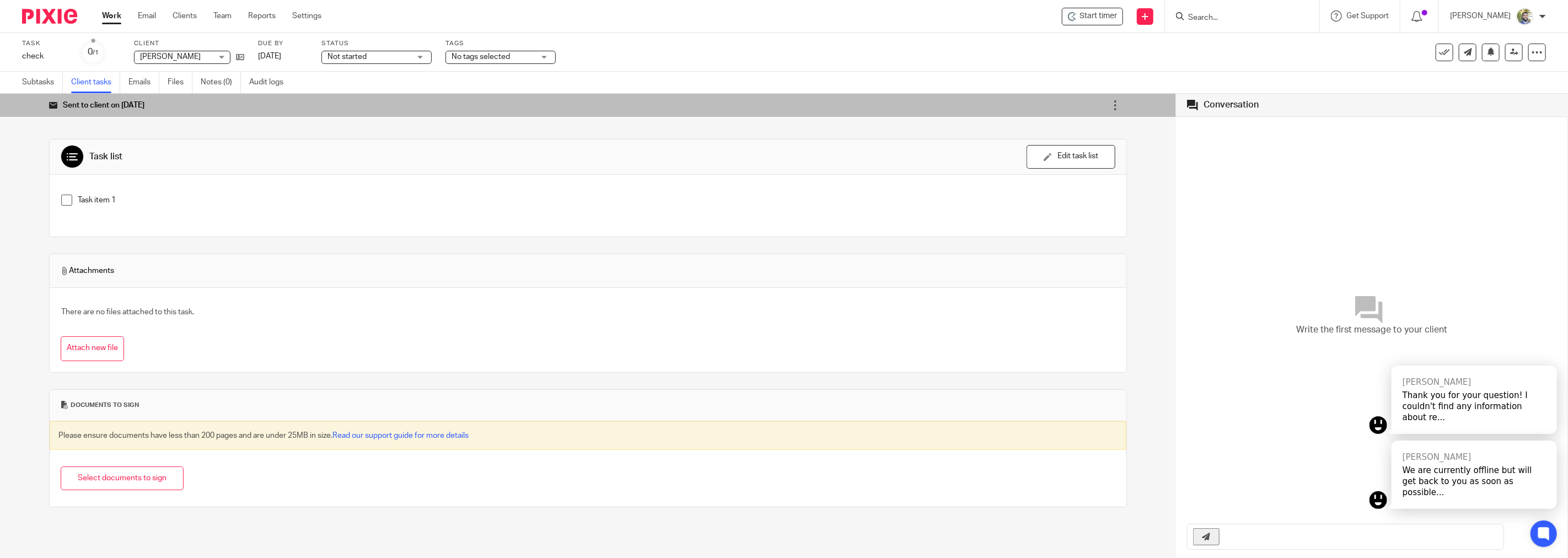
click at [1271, 547] on input "text" at bounding box center [1364, 537] width 278 height 25
type input "hii check 123"
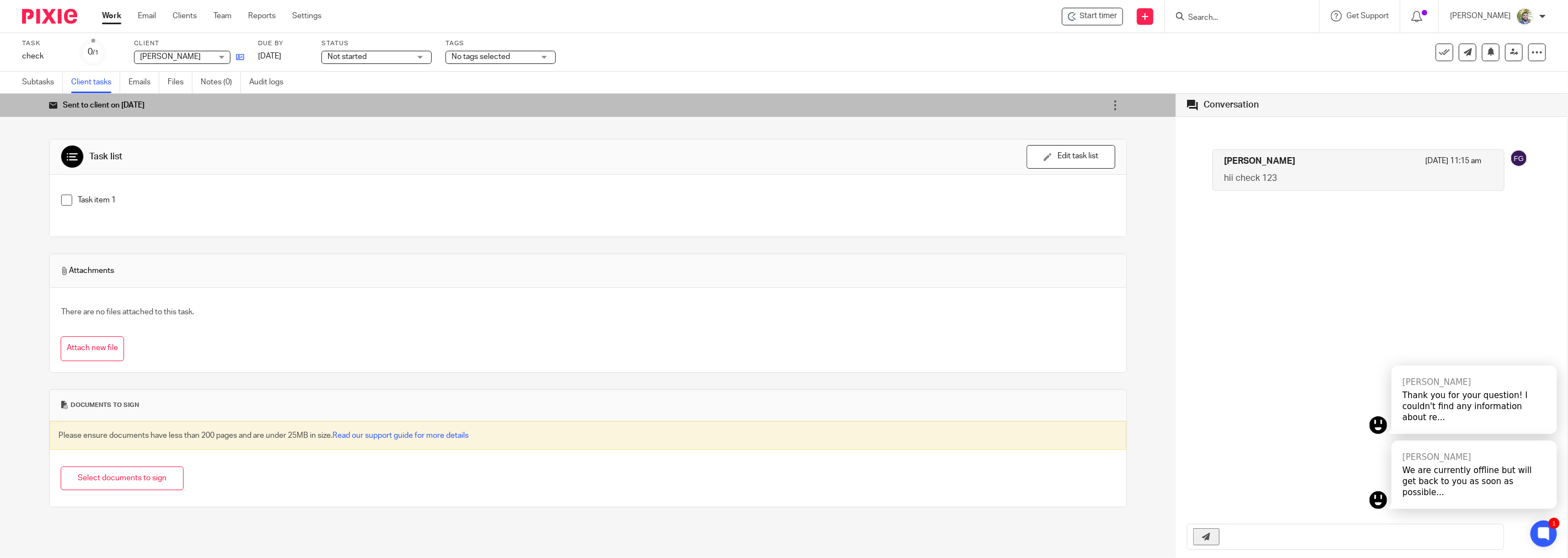
click at [241, 62] on link at bounding box center [237, 57] width 14 height 11
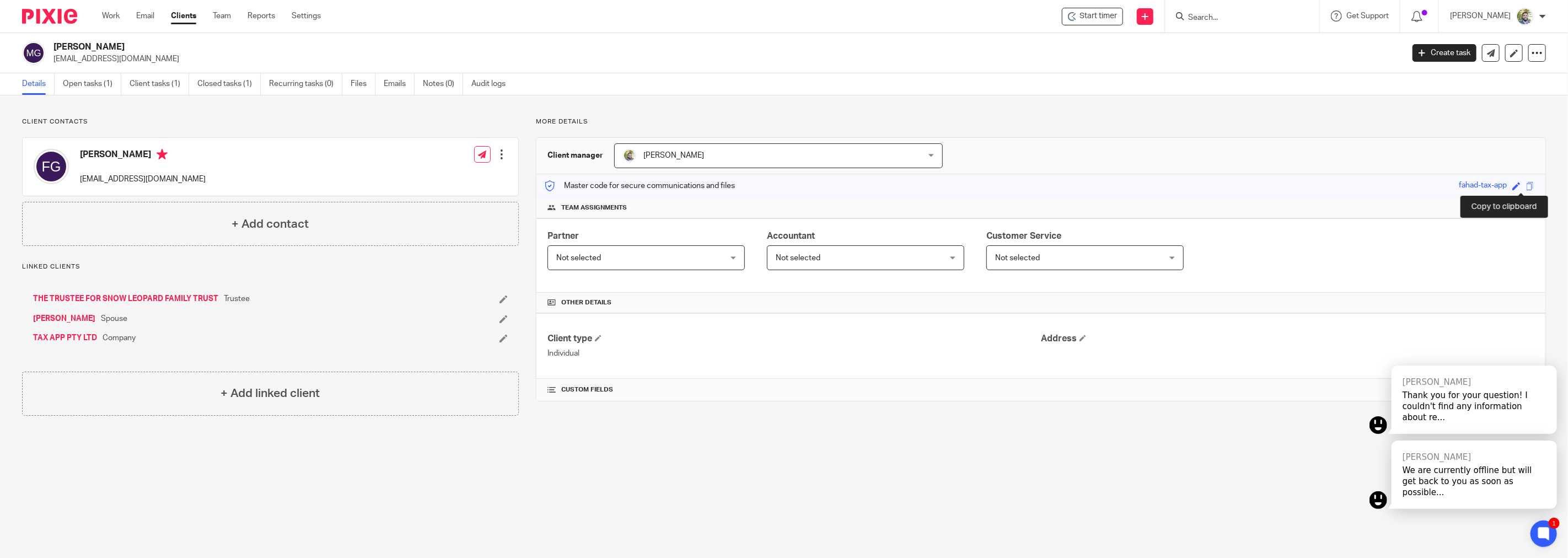
drag, startPoint x: 1519, startPoint y: 188, endPoint x: 1505, endPoint y: 191, distance: 14.3
click at [1526, 188] on span at bounding box center [1530, 186] width 8 height 8
click at [1422, 18] on icon at bounding box center [1416, 16] width 11 height 11
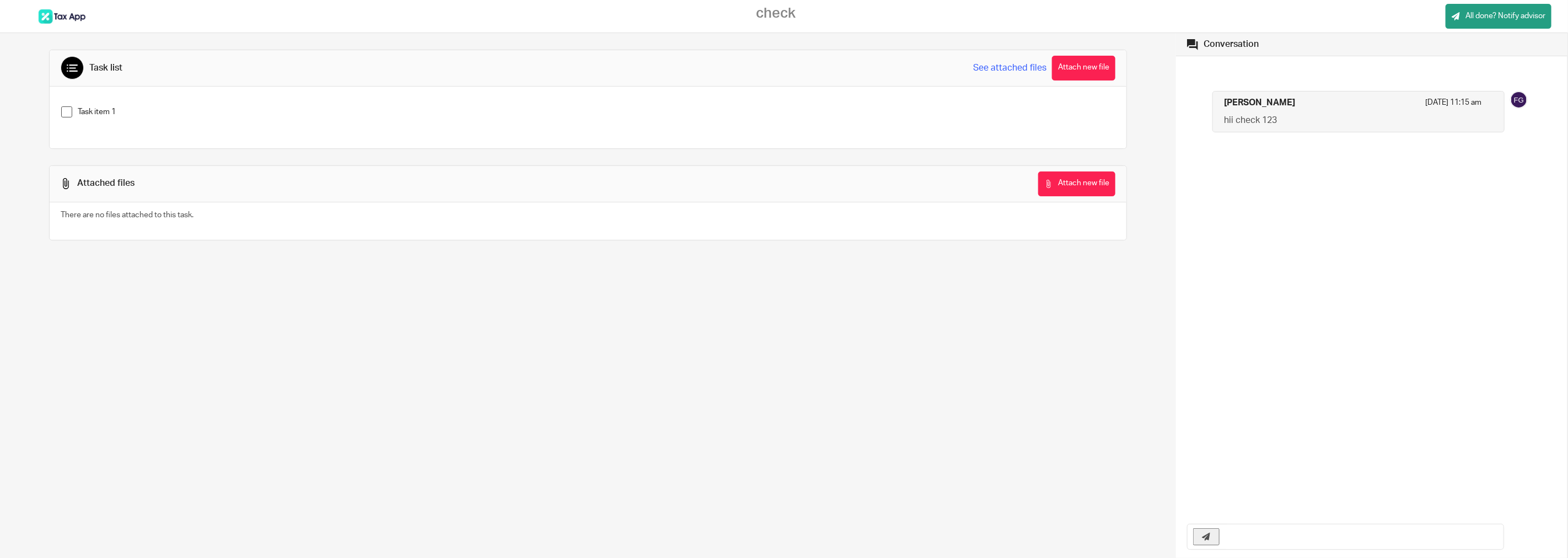
click at [1271, 542] on input "text" at bounding box center [1364, 537] width 278 height 25
type input "hello 123"
type input "check"
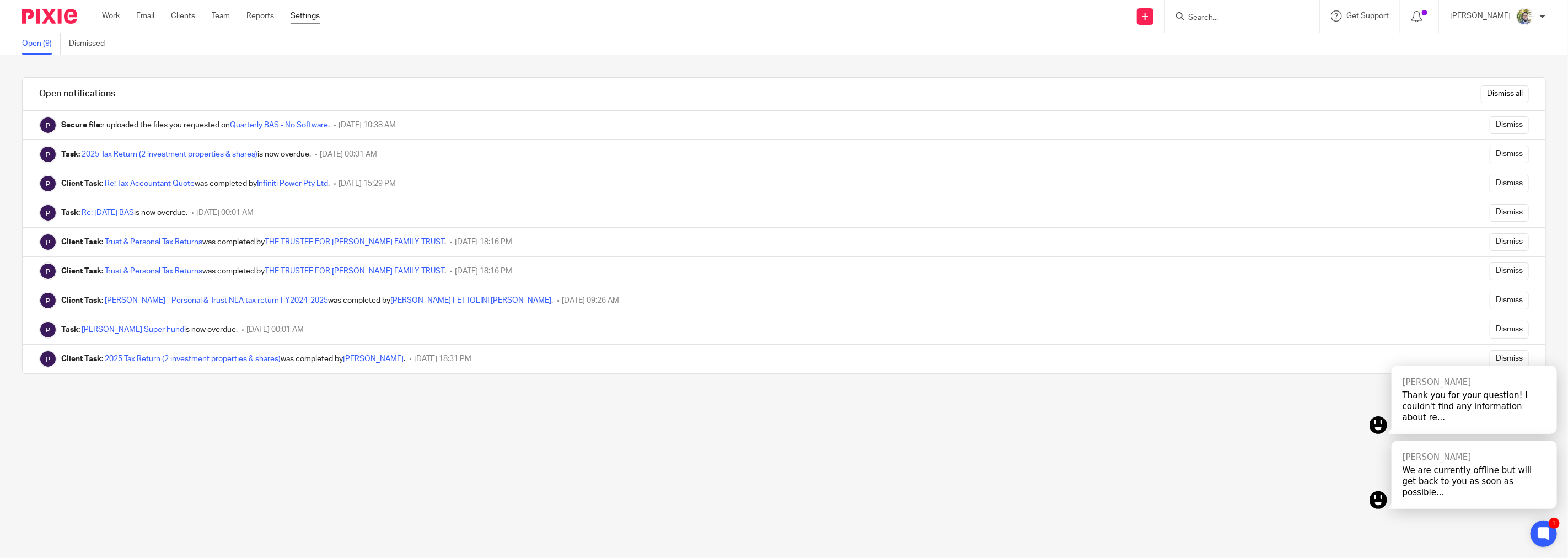
click at [319, 16] on link "Settings" at bounding box center [306, 15] width 29 height 11
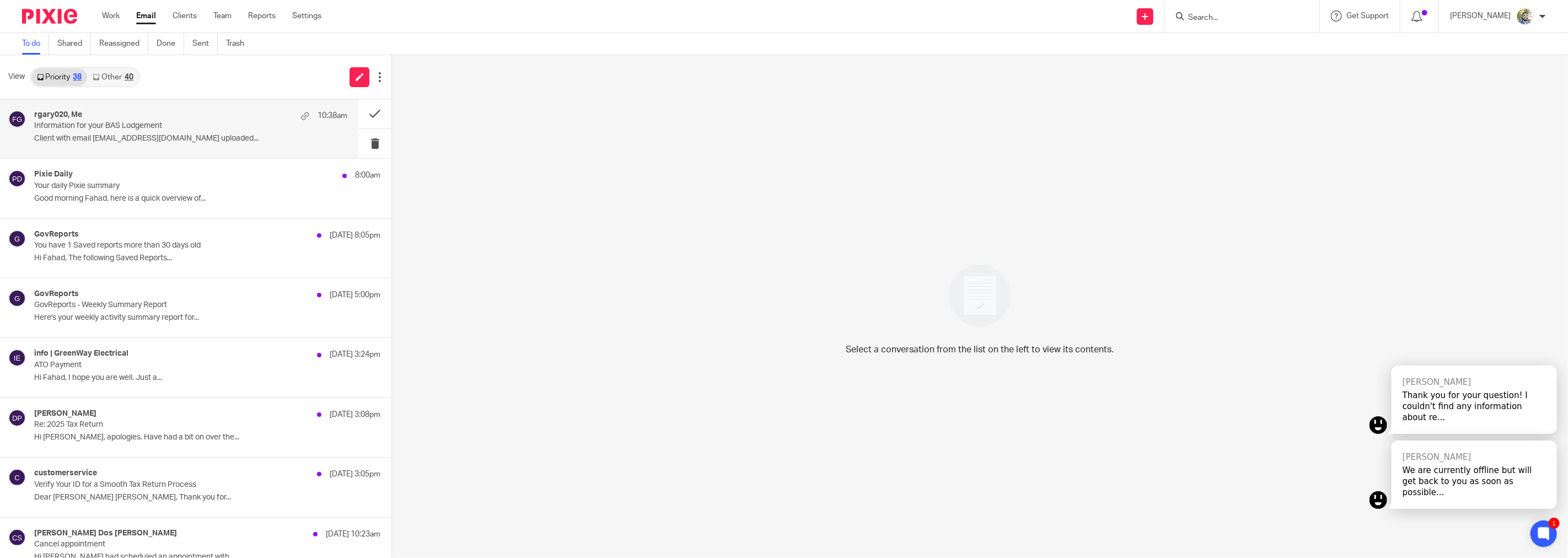
click at [213, 142] on p "Client with email rgary020@gmail.com uploaded..." at bounding box center [190, 138] width 313 height 10
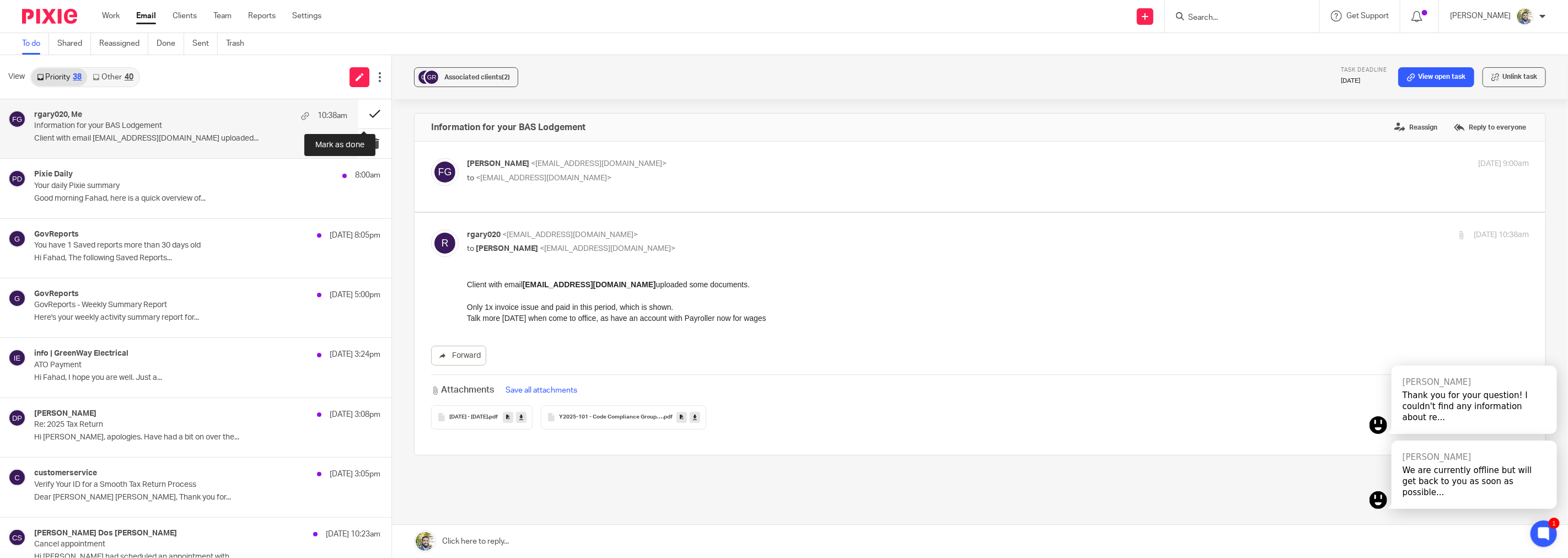
click at [367, 113] on button at bounding box center [375, 114] width 33 height 29
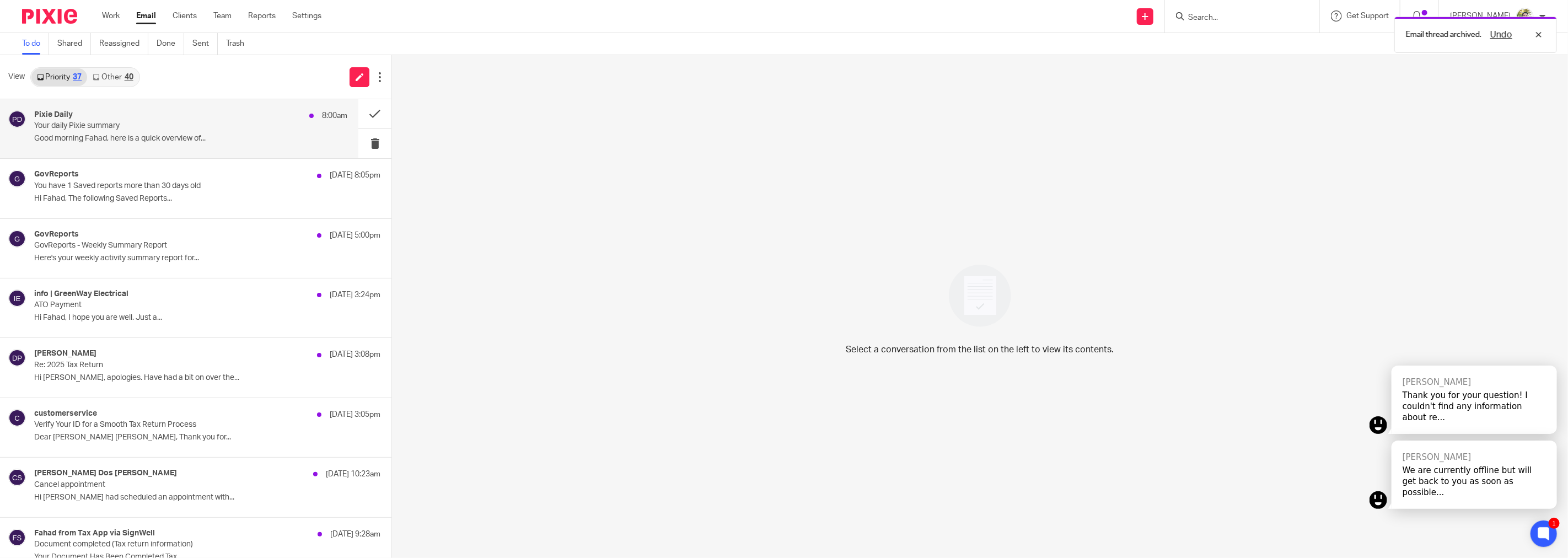
click at [225, 148] on div "Pixie Daily 8:00am Your daily Pixie summary Good morning Fahad, here is a quick…" at bounding box center [179, 129] width 359 height 59
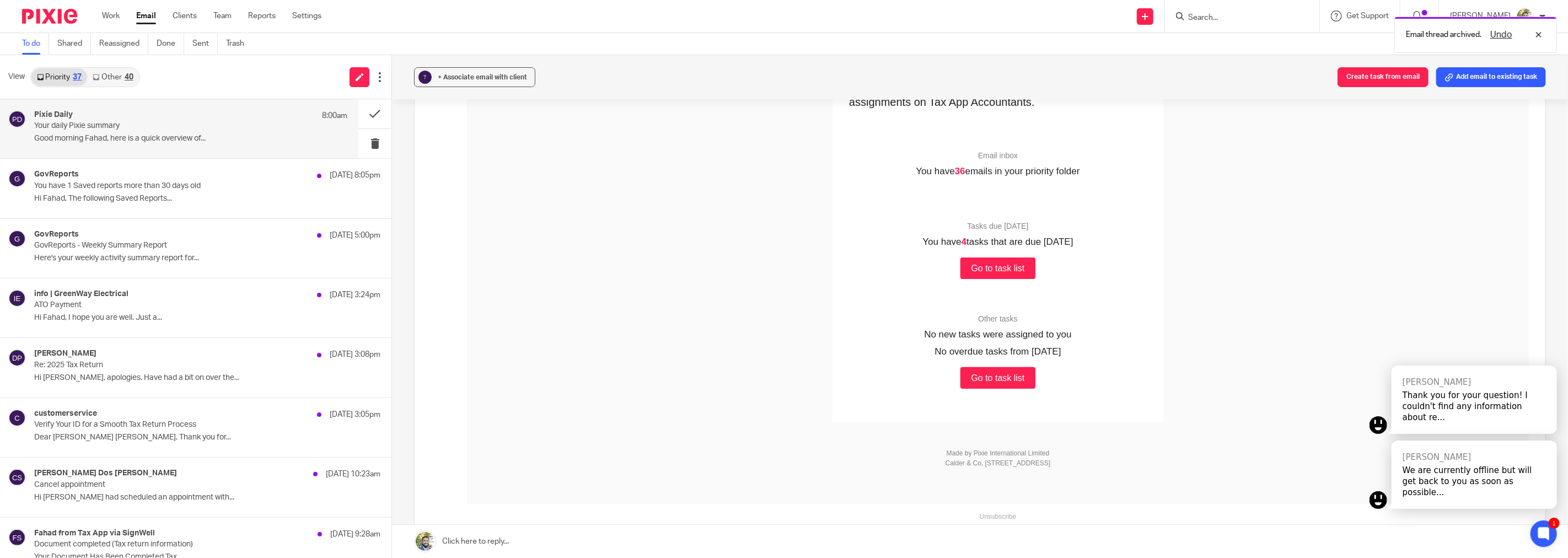
scroll to position [122, 0]
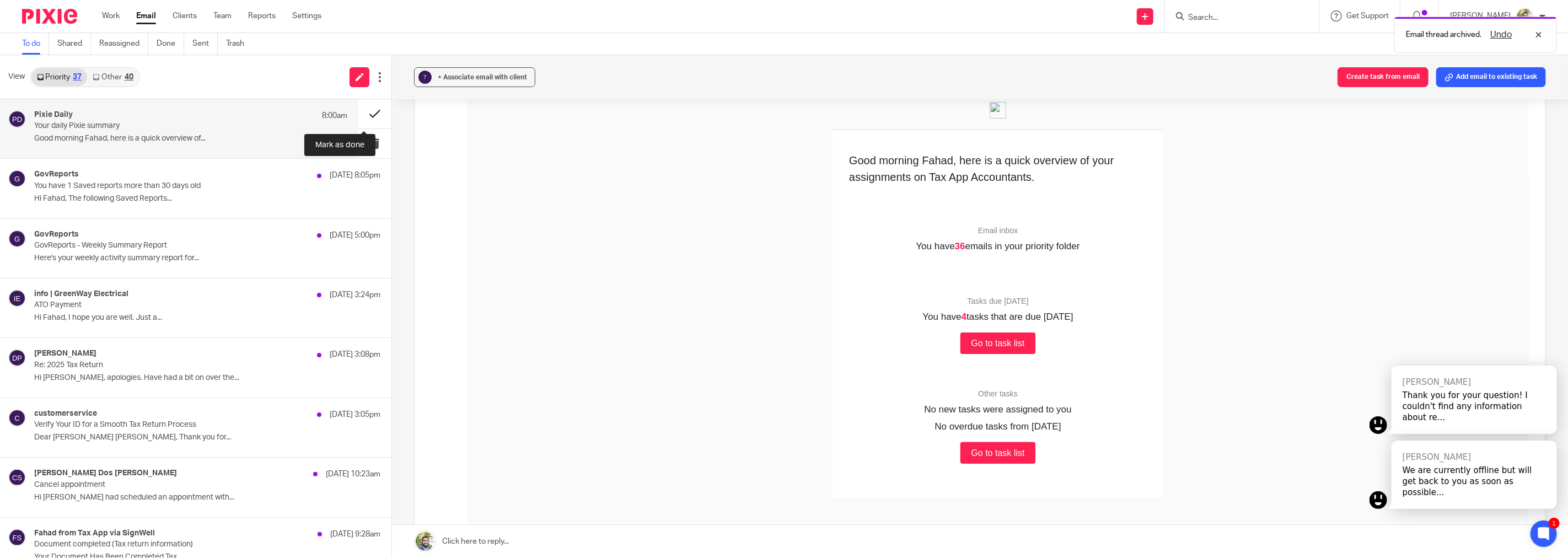
click at [362, 117] on button at bounding box center [375, 114] width 33 height 29
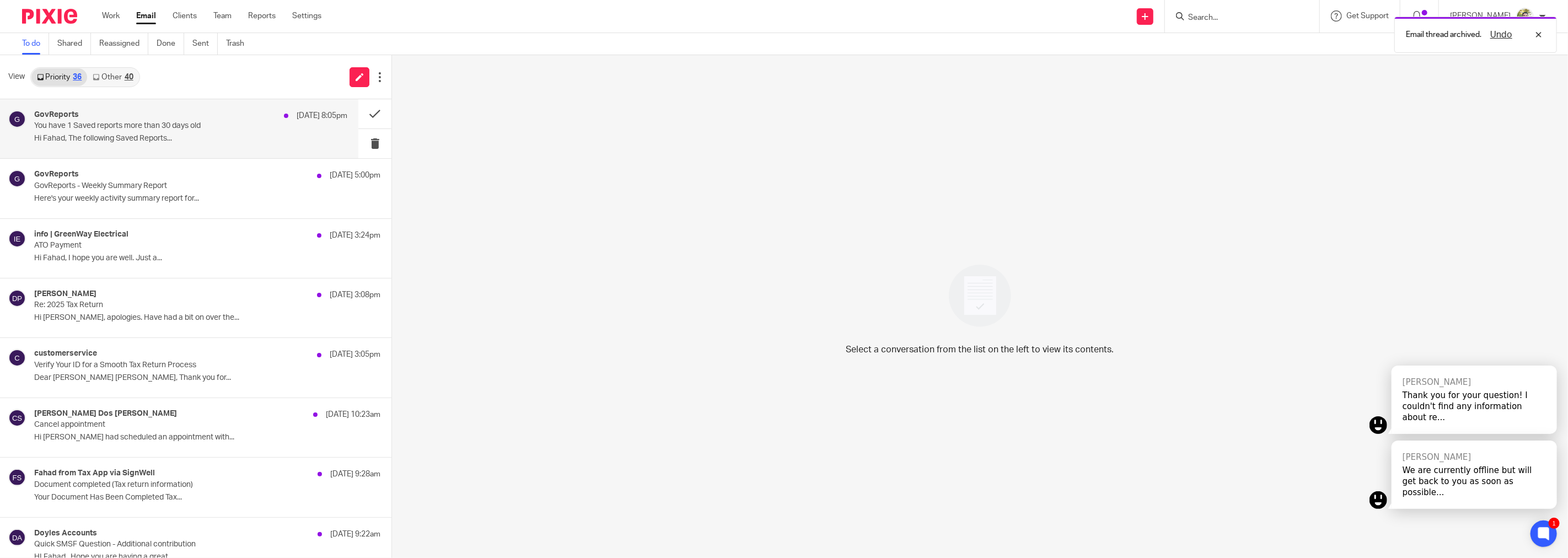
click at [188, 119] on div "GovReports 12 Oct 8:05pm" at bounding box center [190, 116] width 313 height 11
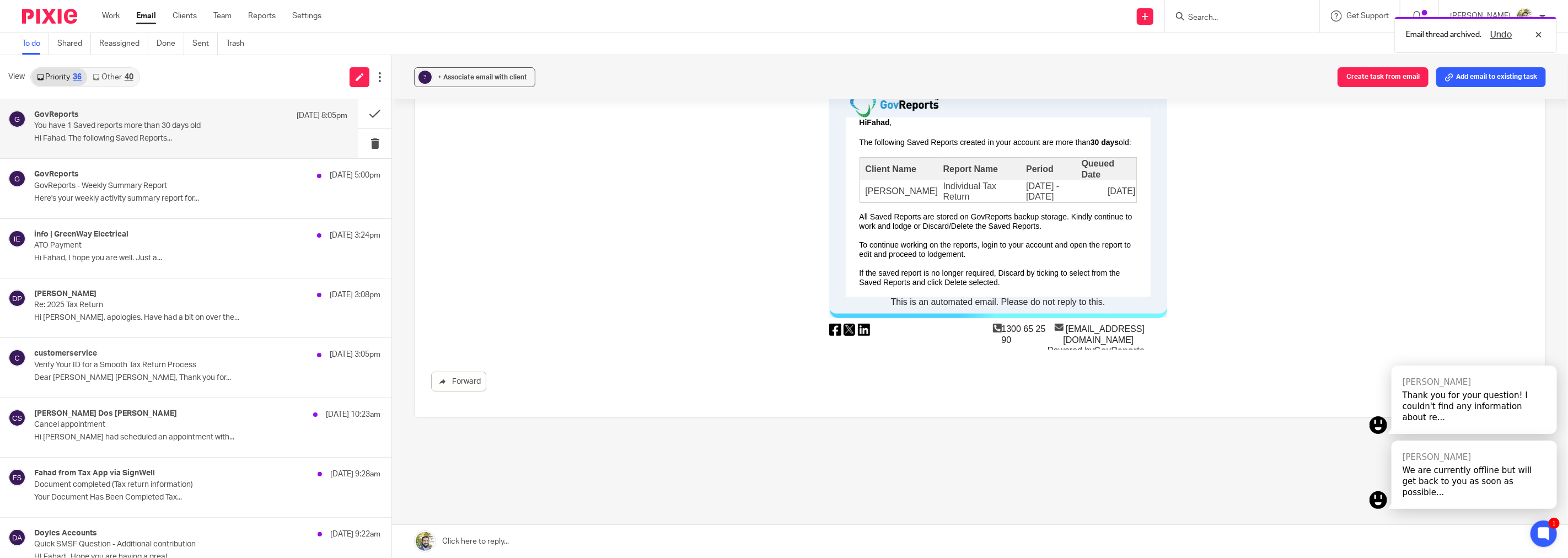
scroll to position [0, 0]
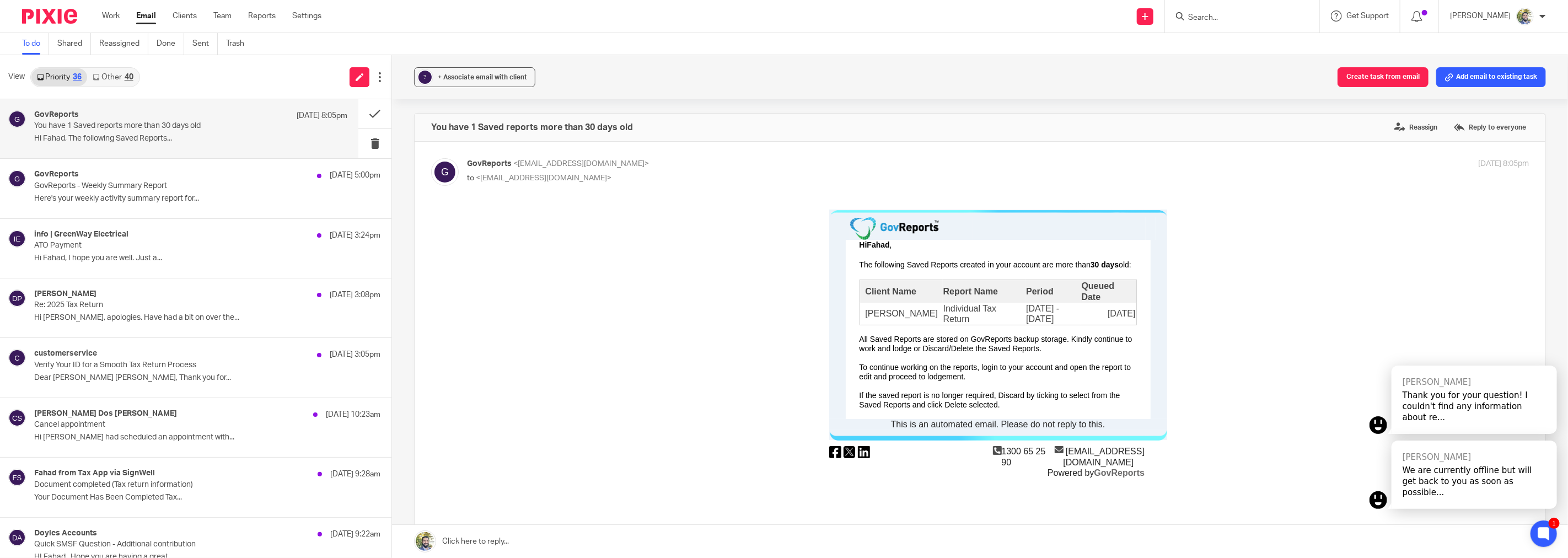
click at [904, 313] on td "MURPHY, SEAN" at bounding box center [900, 313] width 83 height 23
copy td "SEAN"
click at [363, 113] on button at bounding box center [375, 114] width 33 height 29
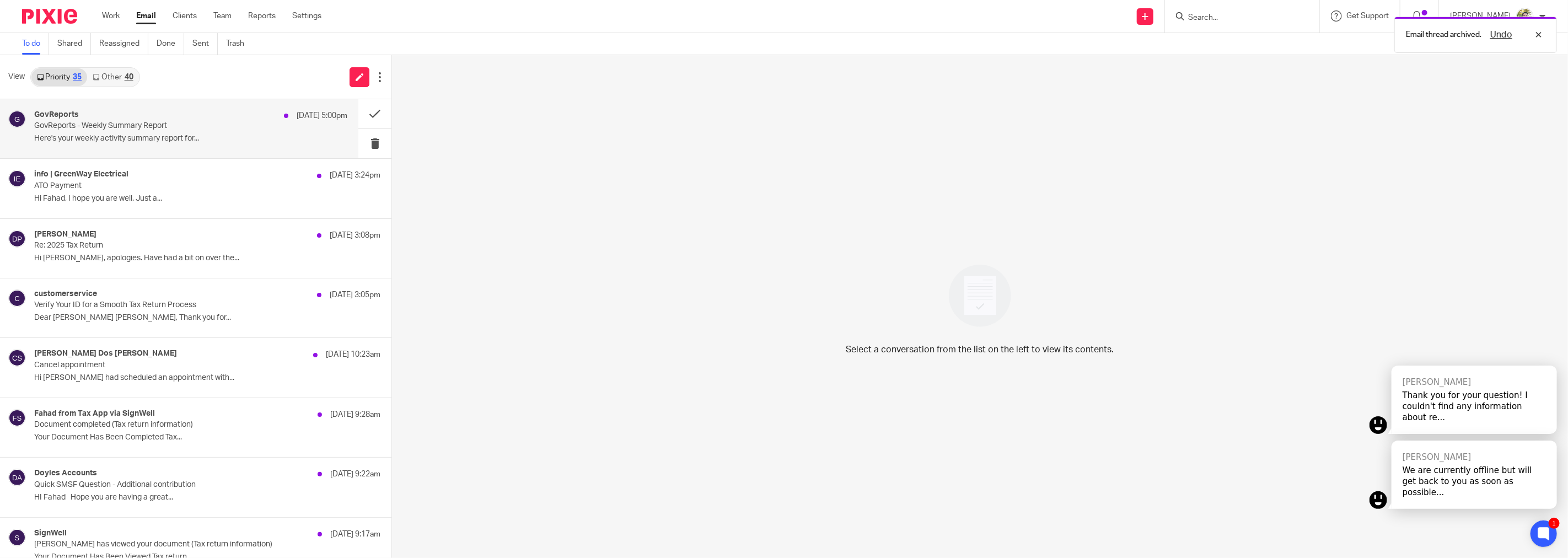
click at [206, 114] on div "GovReports 12 Oct 5:00pm" at bounding box center [190, 116] width 313 height 11
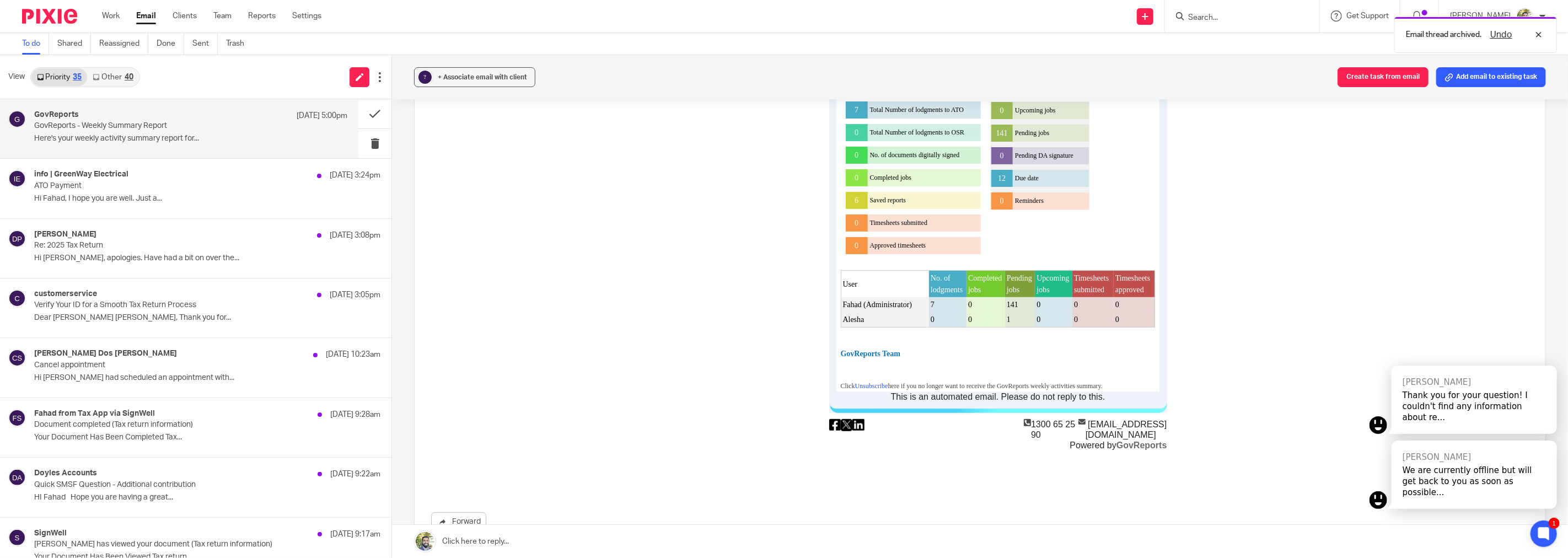
scroll to position [22, 0]
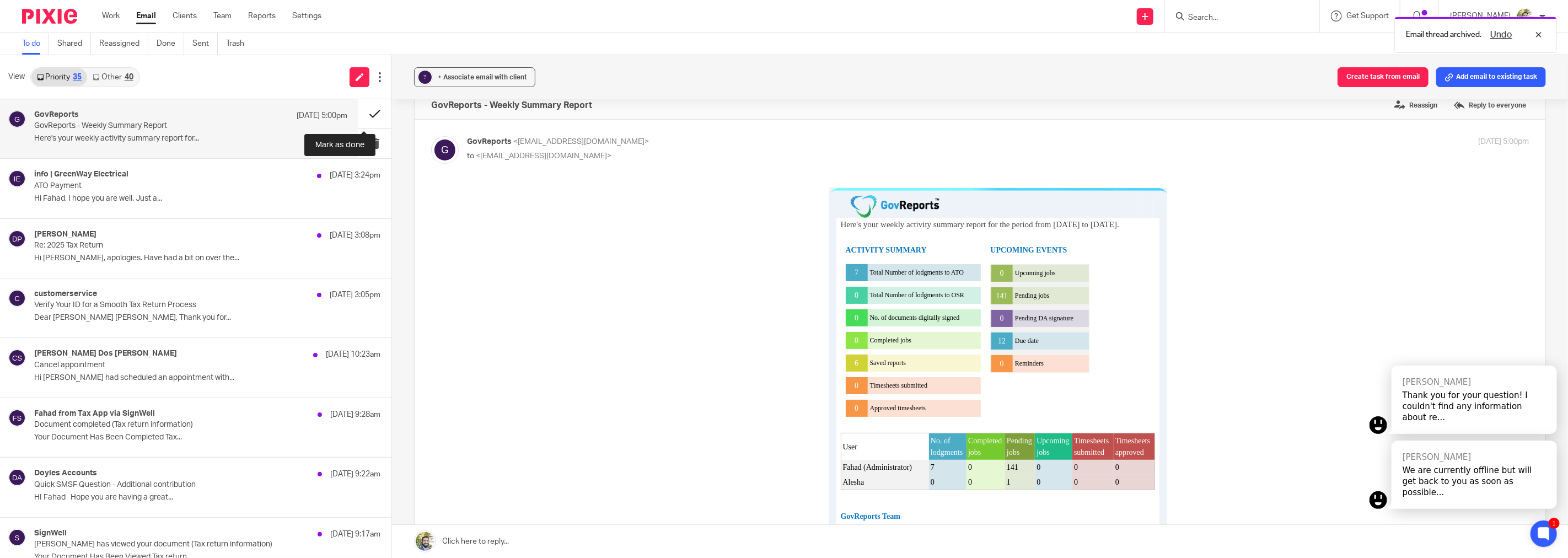
click at [366, 115] on button at bounding box center [375, 114] width 33 height 29
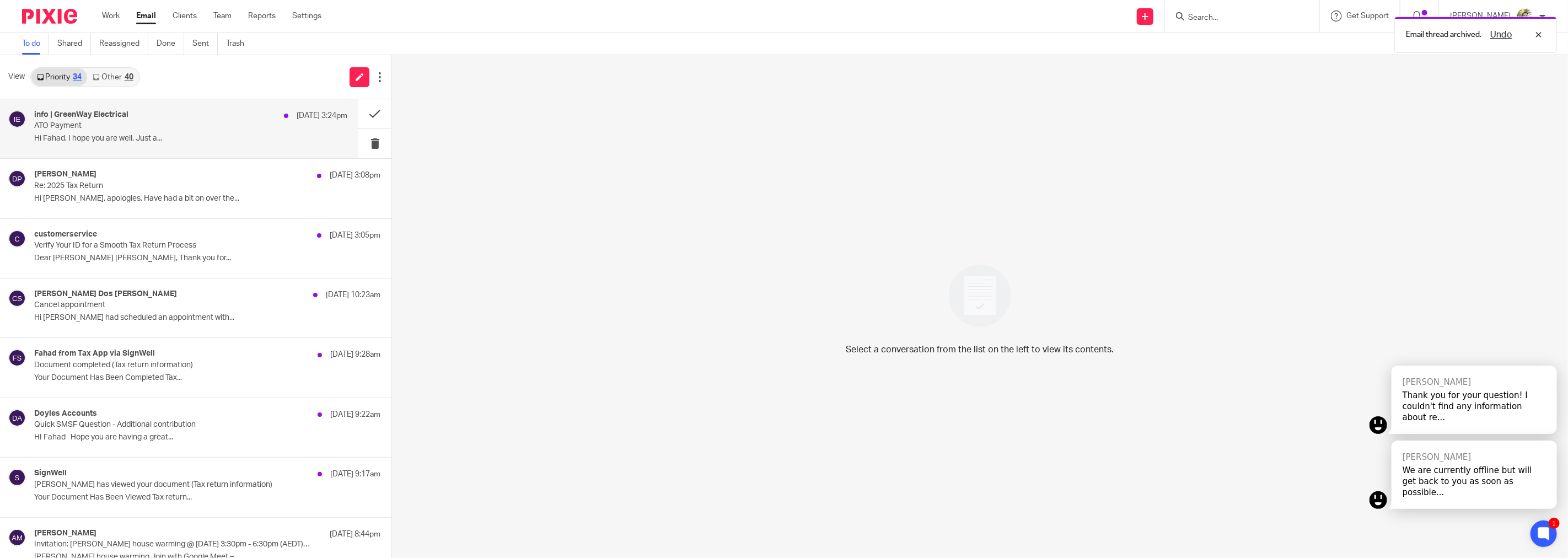
click at [232, 133] on div "info | GreenWay Electrical 12 Oct 3:24pm ATO Payment Hi Fahad, I hope you are w…" at bounding box center [190, 129] width 313 height 37
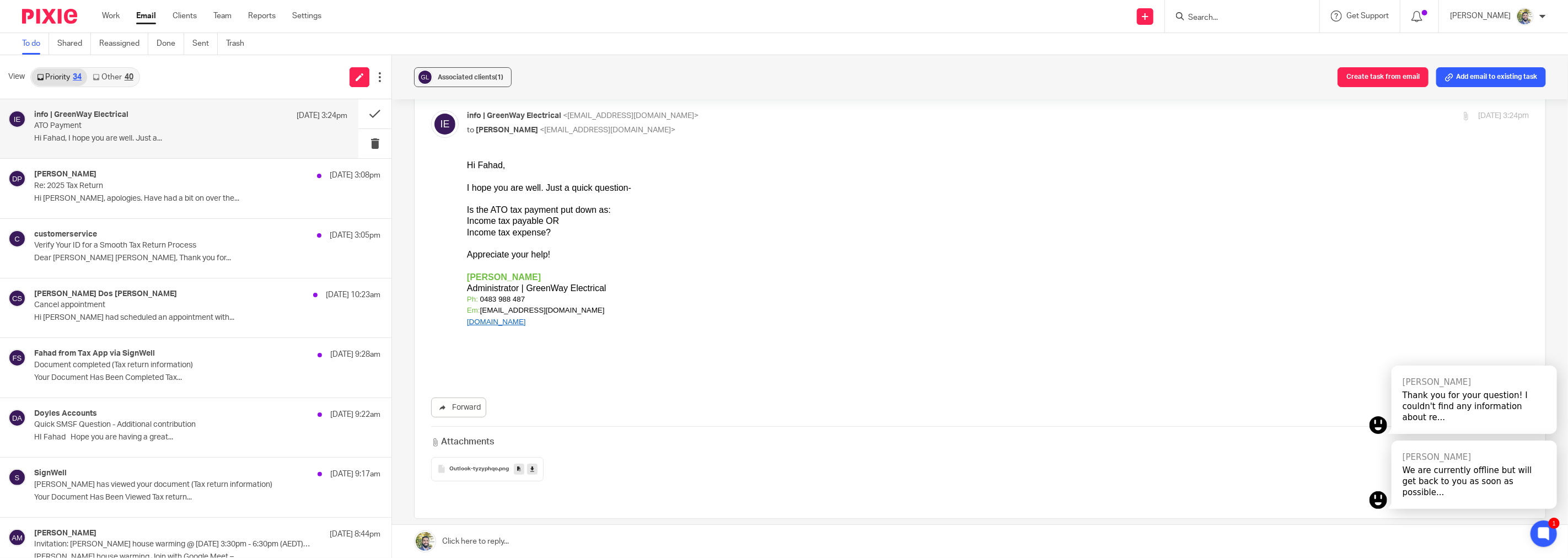
scroll to position [0, 0]
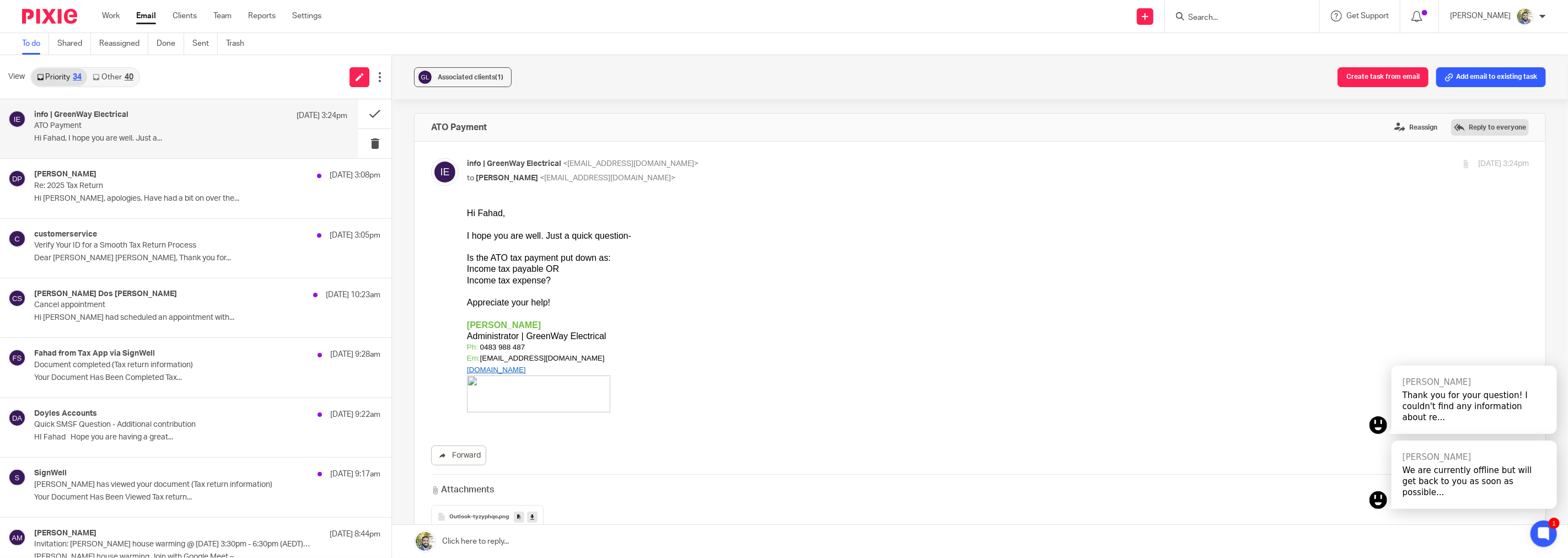
click at [1454, 131] on label "Reply to everyone" at bounding box center [1490, 127] width 78 height 16
drag, startPoint x: 930, startPoint y: 478, endPoint x: 523, endPoint y: 269, distance: 457.5
drag, startPoint x: 532, startPoint y: 266, endPoint x: 470, endPoint y: 264, distance: 62.0
click at [470, 264] on div "Income tax payable OR" at bounding box center [997, 268] width 1062 height 11
drag, startPoint x: 930, startPoint y: 475, endPoint x: 479, endPoint y: 266, distance: 497.1
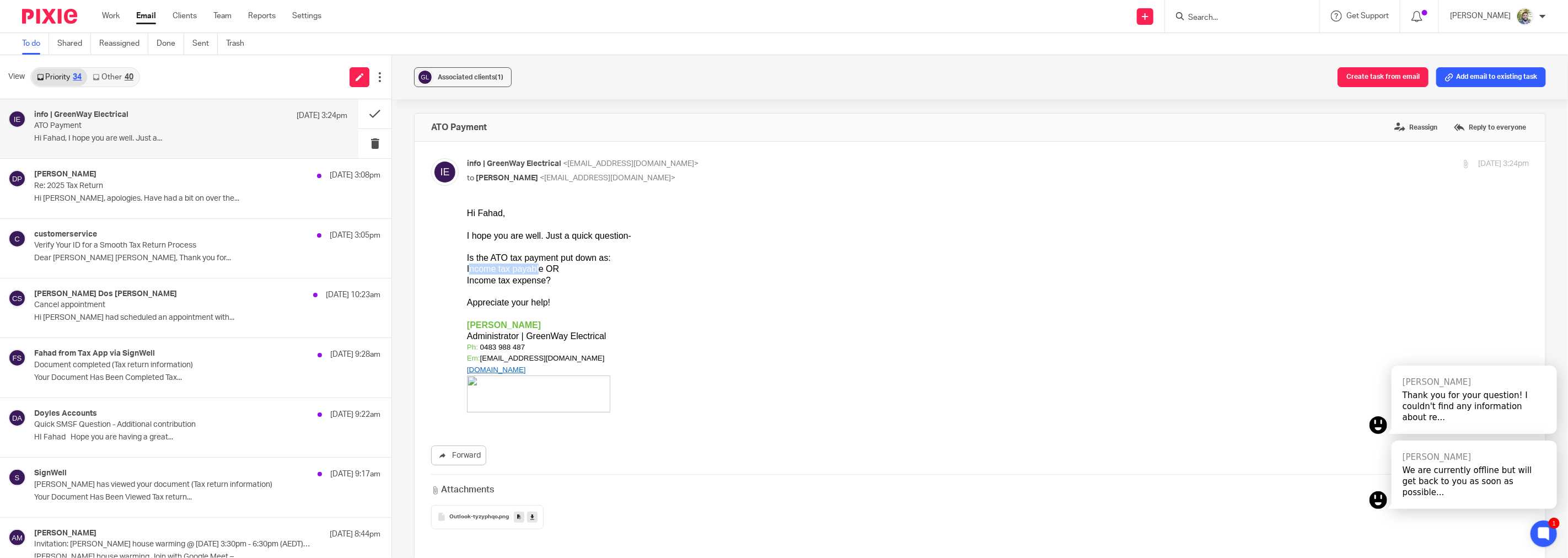
click at [506, 266] on div "Income tax payable OR" at bounding box center [997, 268] width 1062 height 11
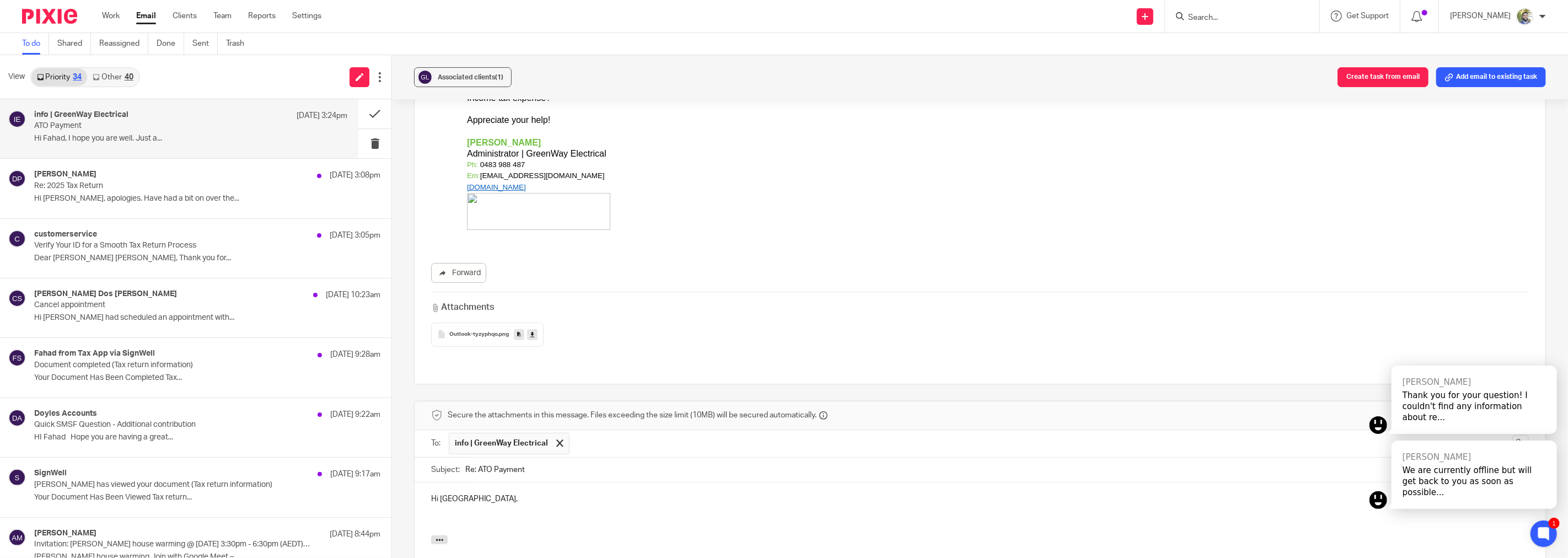
scroll to position [306, 0]
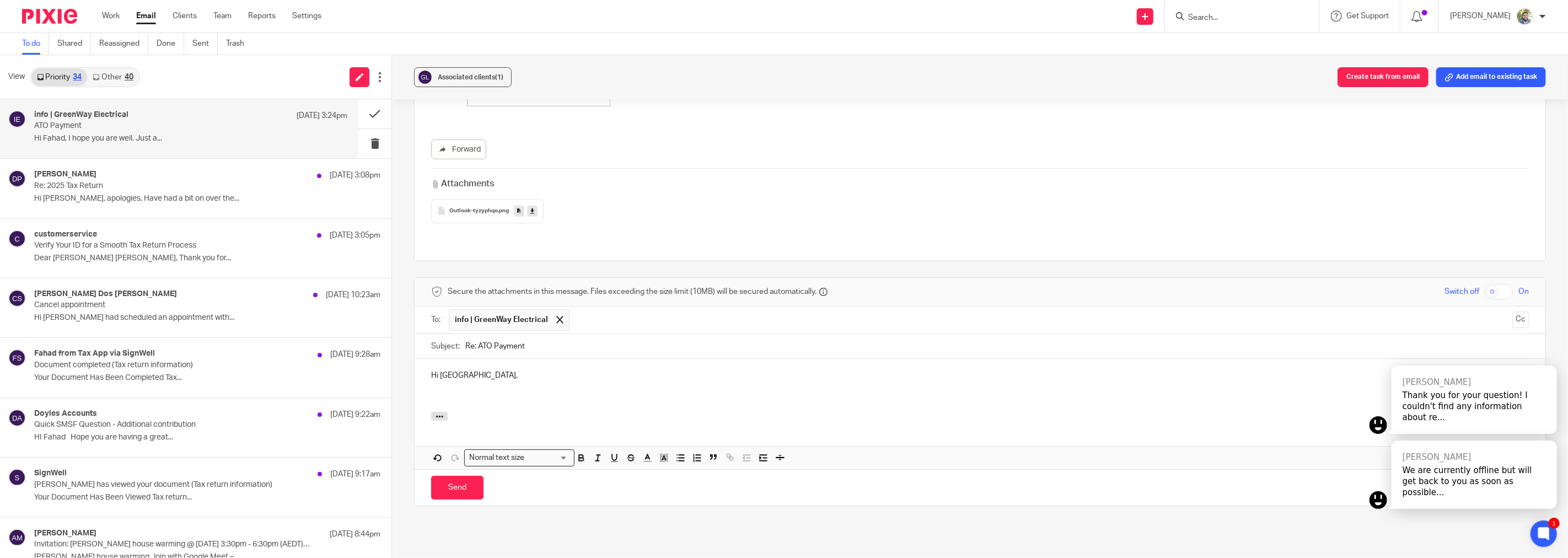
click at [481, 392] on p at bounding box center [980, 398] width 1098 height 11
click at [453, 479] on input "Send" at bounding box center [457, 487] width 52 height 24
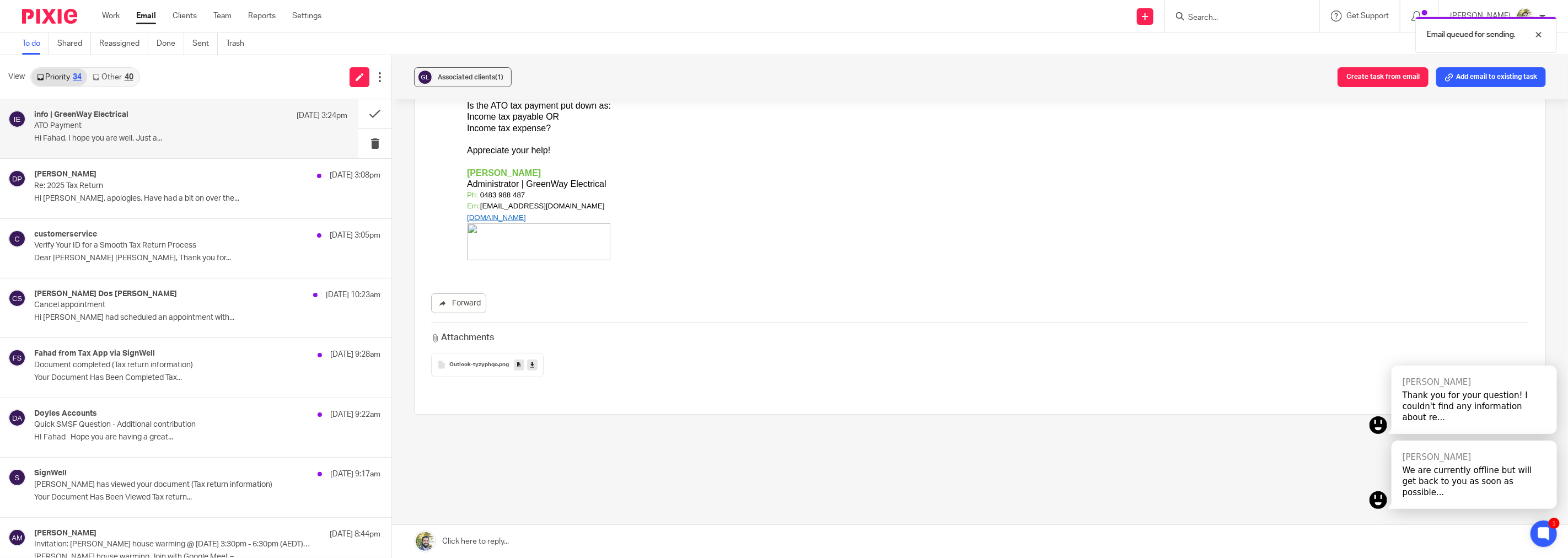
scroll to position [141, 0]
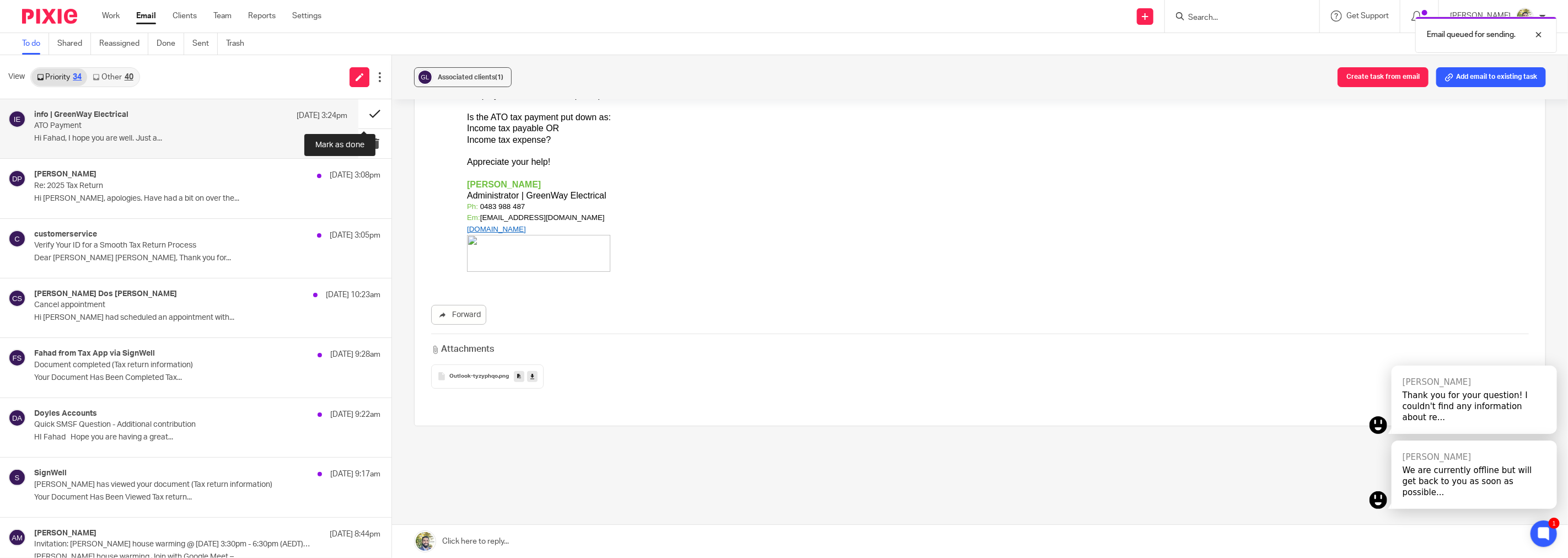
click at [365, 116] on button at bounding box center [375, 114] width 33 height 29
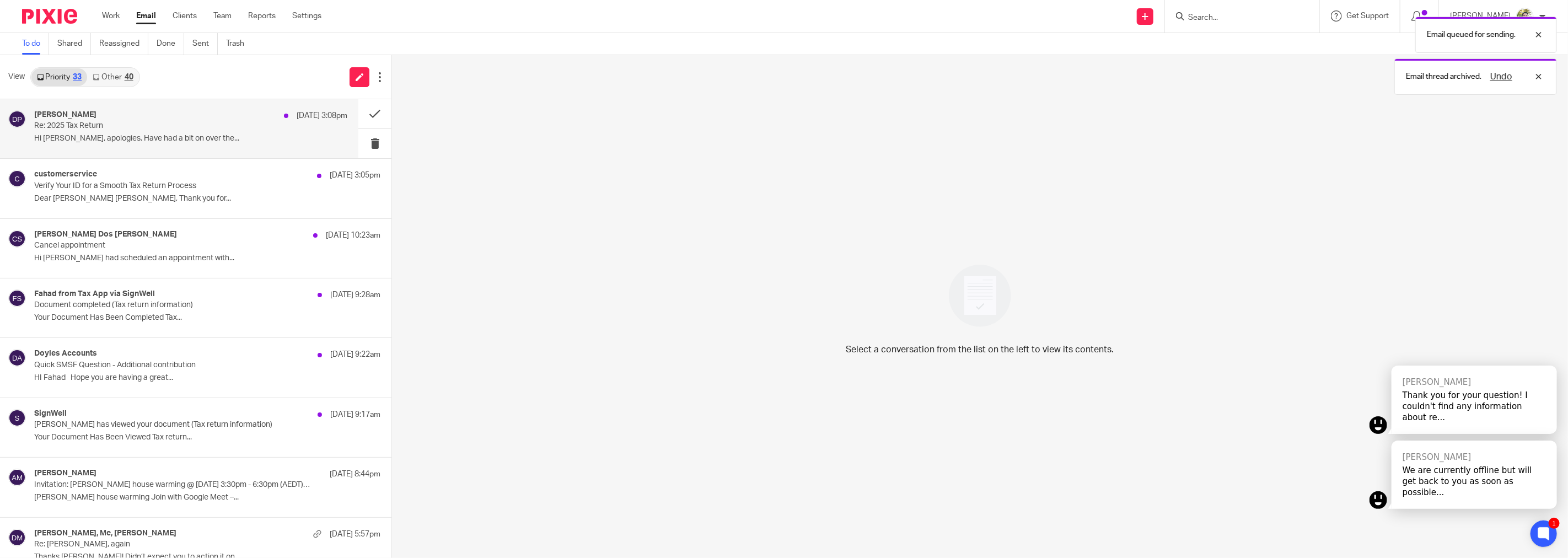
click at [236, 140] on p "Hi Fahad, apologies. Have had a bit on over the..." at bounding box center [190, 138] width 313 height 10
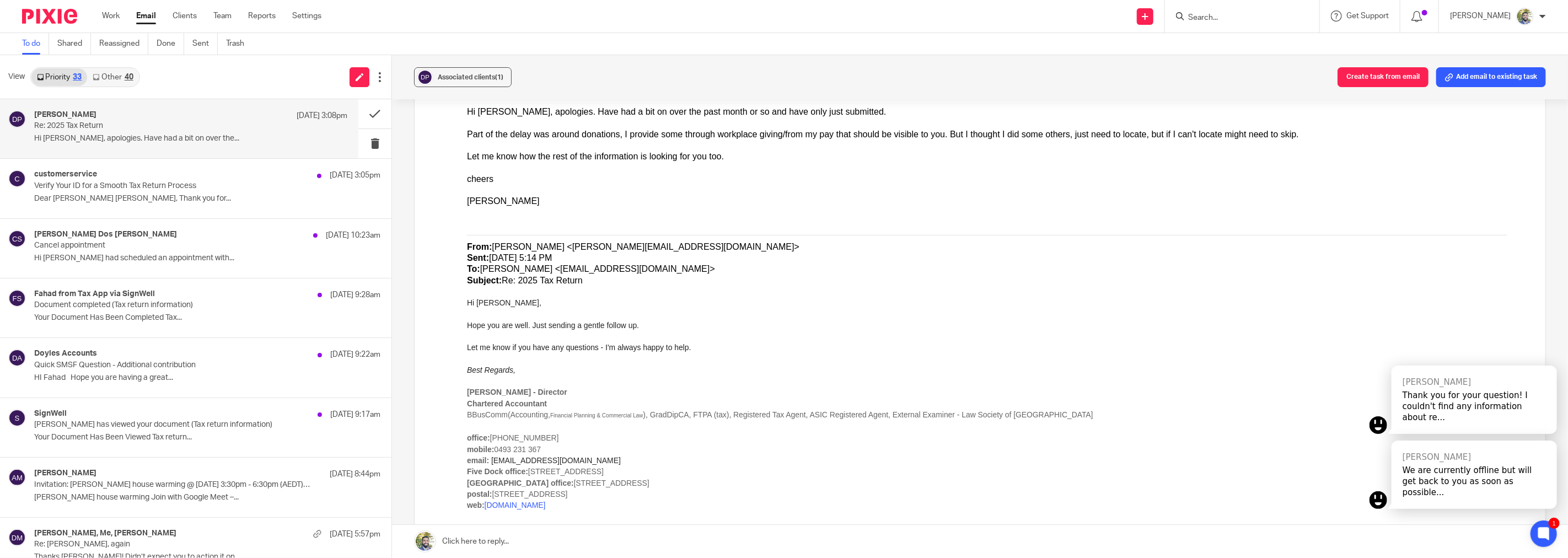
scroll to position [0, 0]
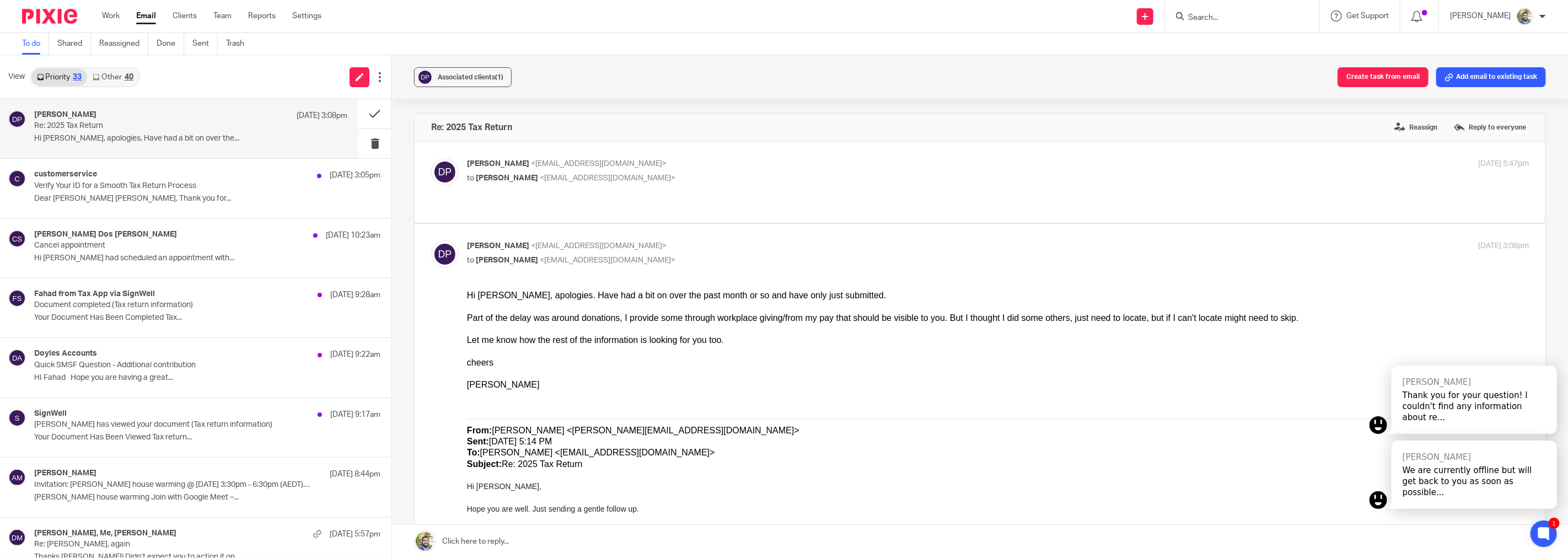
click at [649, 318] on div "Part of the delay was around donations, I provide some through workplace giving…" at bounding box center [997, 318] width 1062 height 11
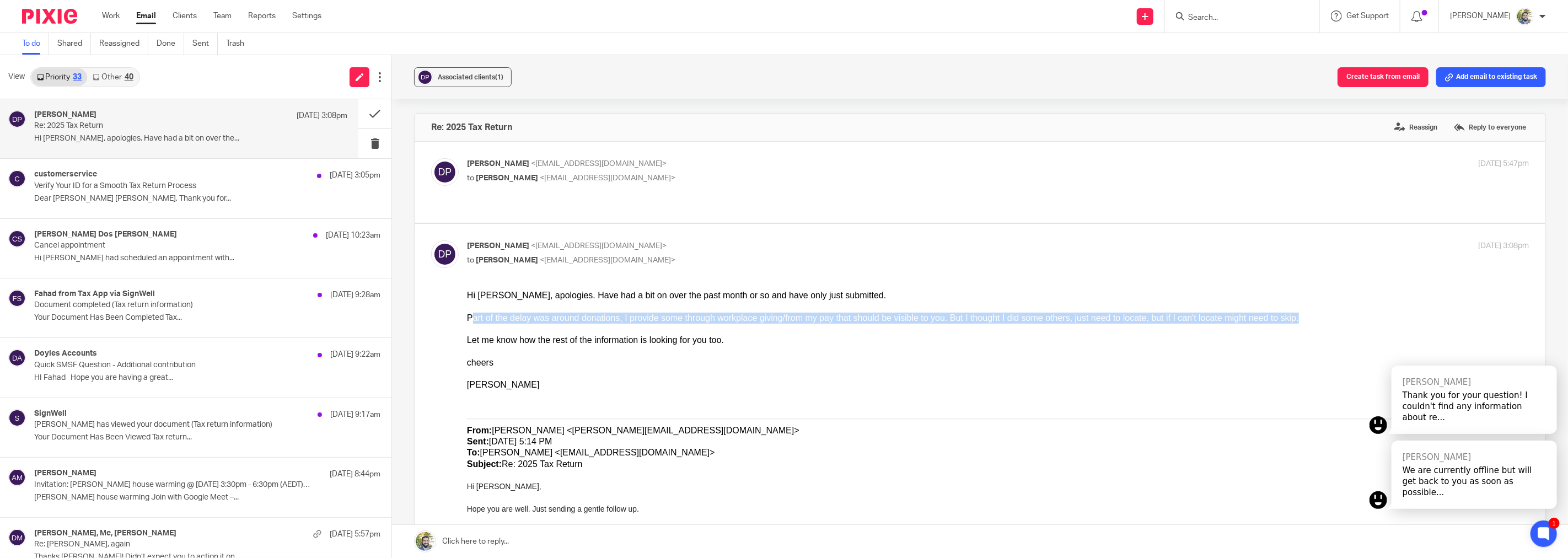
click at [649, 318] on div "Part of the delay was around donations, I provide some through workplace giving…" at bounding box center [997, 318] width 1062 height 11
click at [677, 328] on div at bounding box center [997, 329] width 1062 height 11
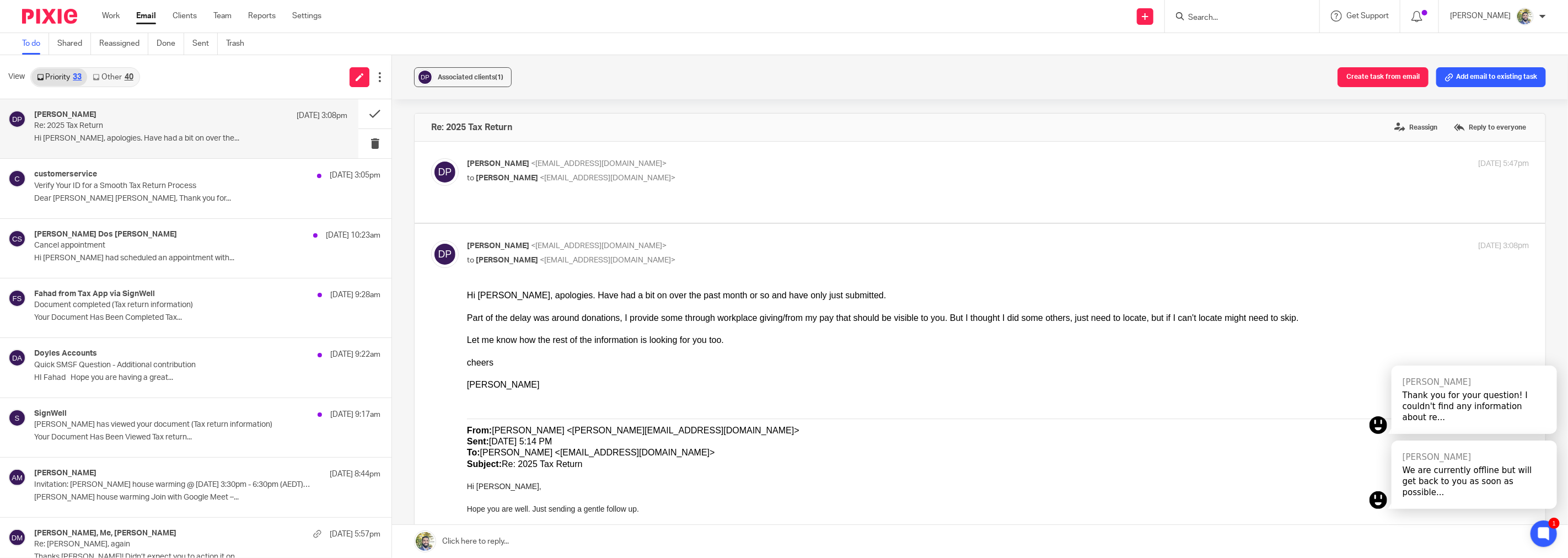
click at [622, 340] on div "Let me know how the rest of the information is looking for you too." at bounding box center [997, 340] width 1062 height 11
click at [758, 359] on div "cheers" at bounding box center [997, 362] width 1062 height 11
click at [1367, 80] on button "Create task from email" at bounding box center [1383, 77] width 91 height 20
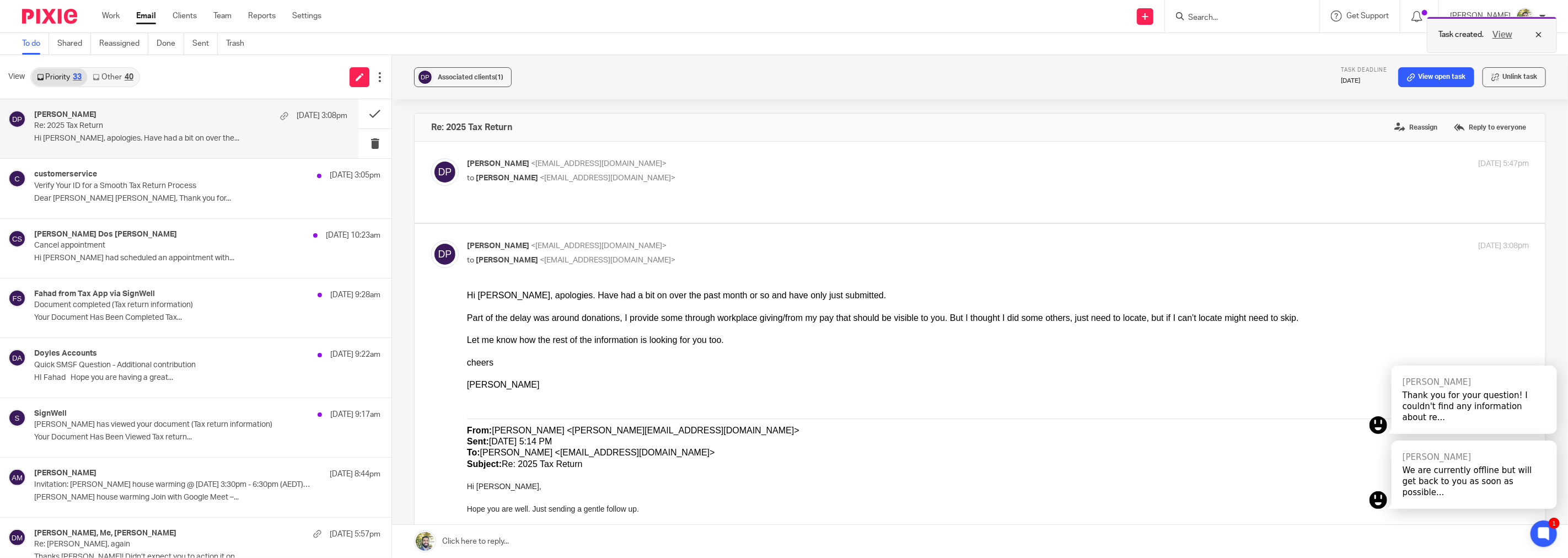
click at [1496, 36] on button "View" at bounding box center [1502, 35] width 27 height 13
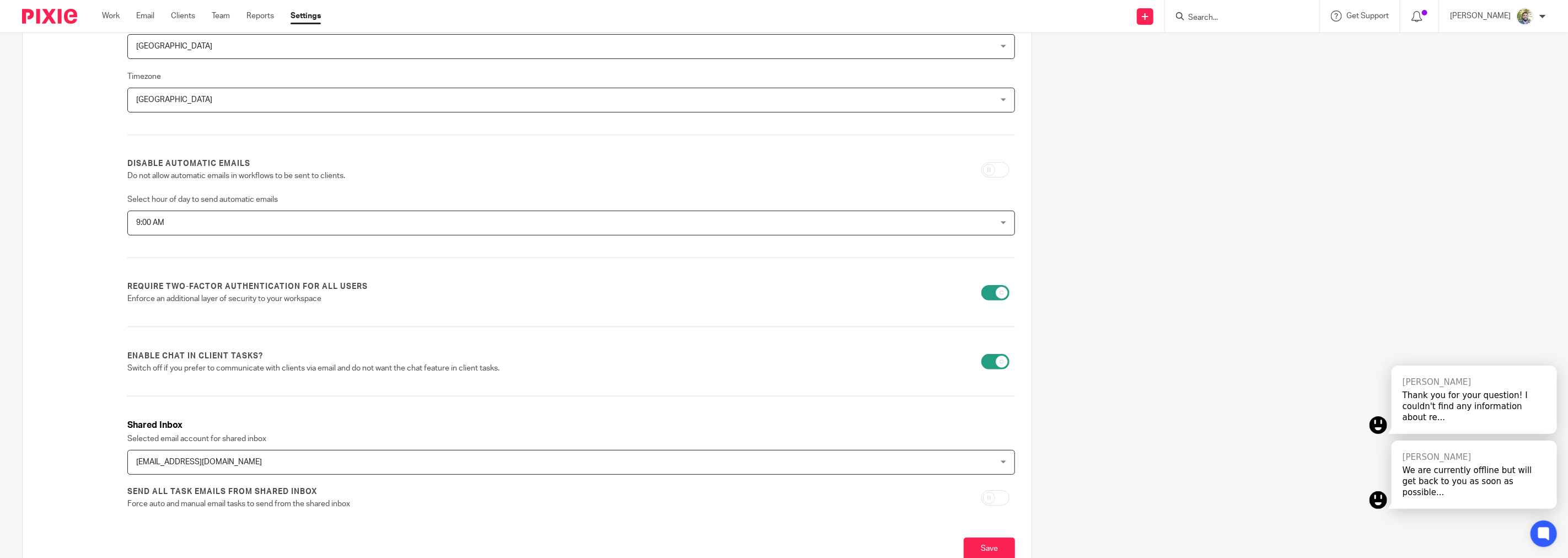
scroll to position [214, 0]
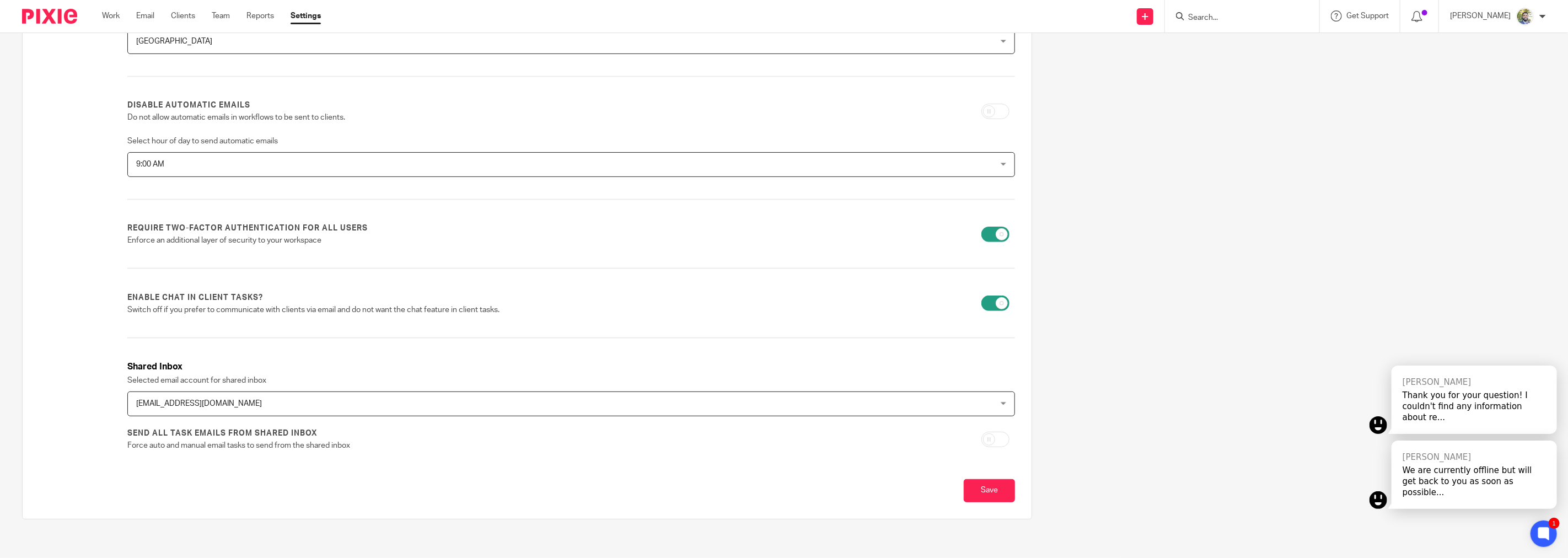
click at [981, 300] on input "checkbox" at bounding box center [995, 303] width 28 height 15
checkbox input "false"
click at [964, 485] on input "Save" at bounding box center [989, 491] width 52 height 24
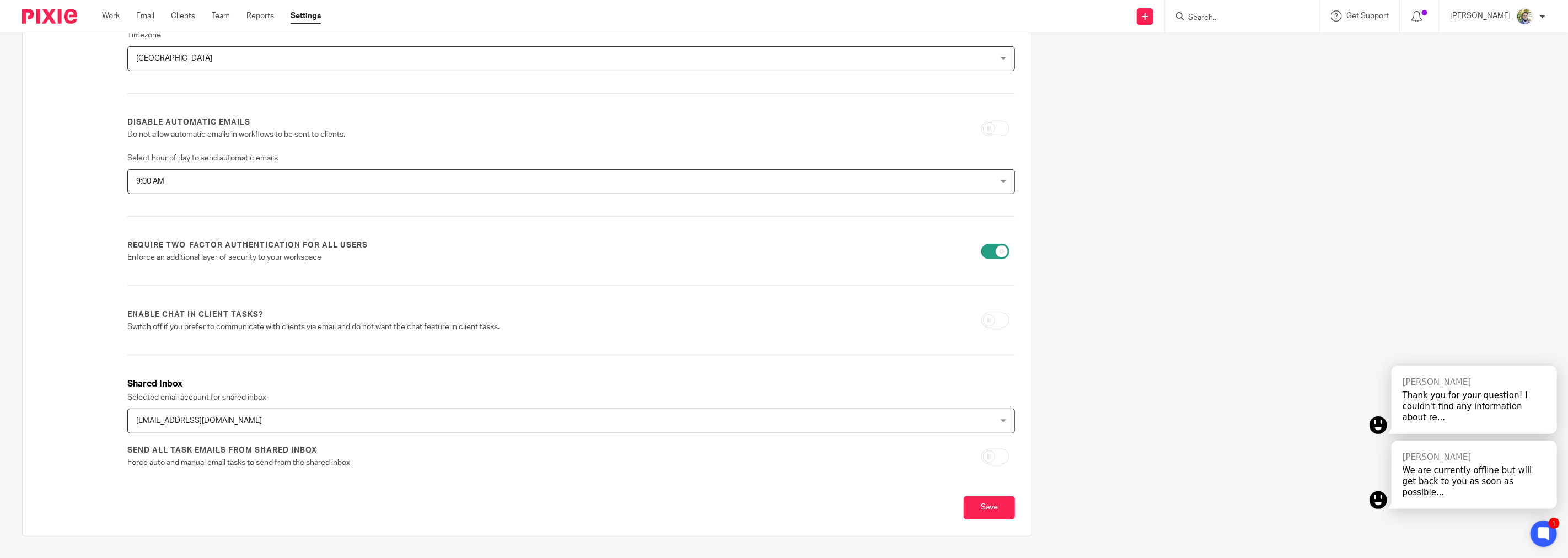
scroll to position [214, 0]
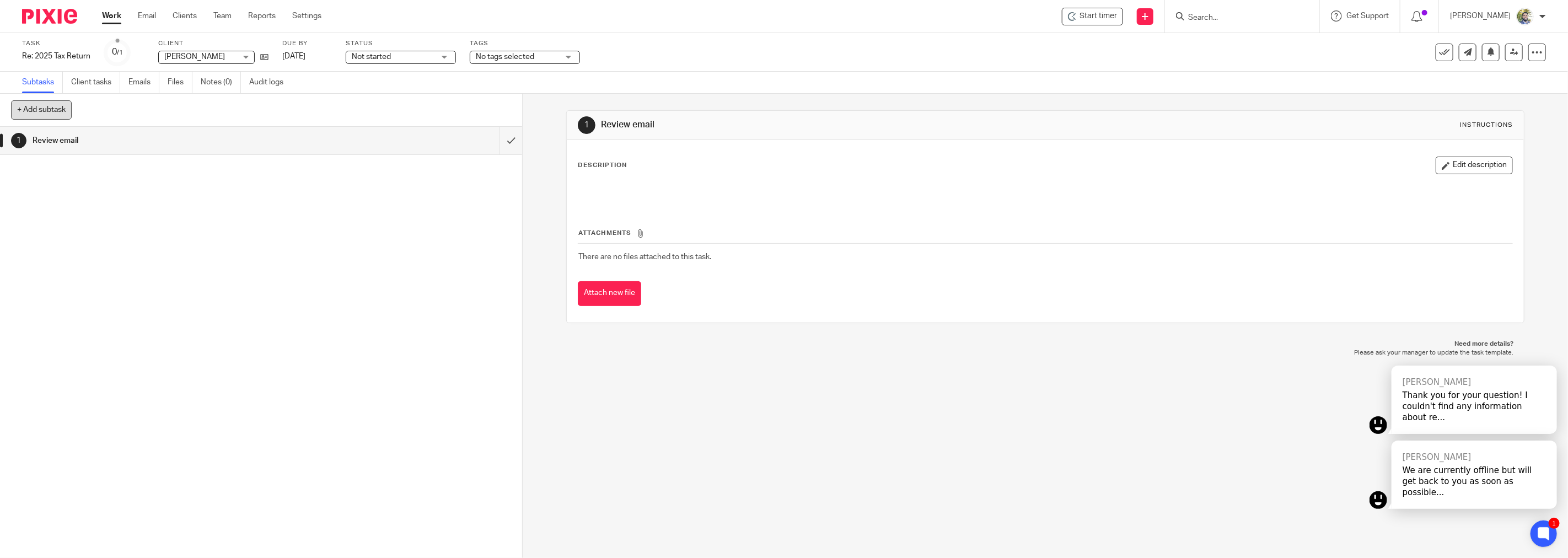
click at [58, 106] on button "+ Add subtask" at bounding box center [41, 109] width 60 height 18
type input "Prepare tax return"
click at [490, 109] on p "+ Add" at bounding box center [495, 110] width 32 height 18
click at [60, 114] on button "+ Add subtask" at bounding box center [41, 109] width 60 height 18
click at [490, 114] on p "+ Add" at bounding box center [495, 110] width 32 height 18
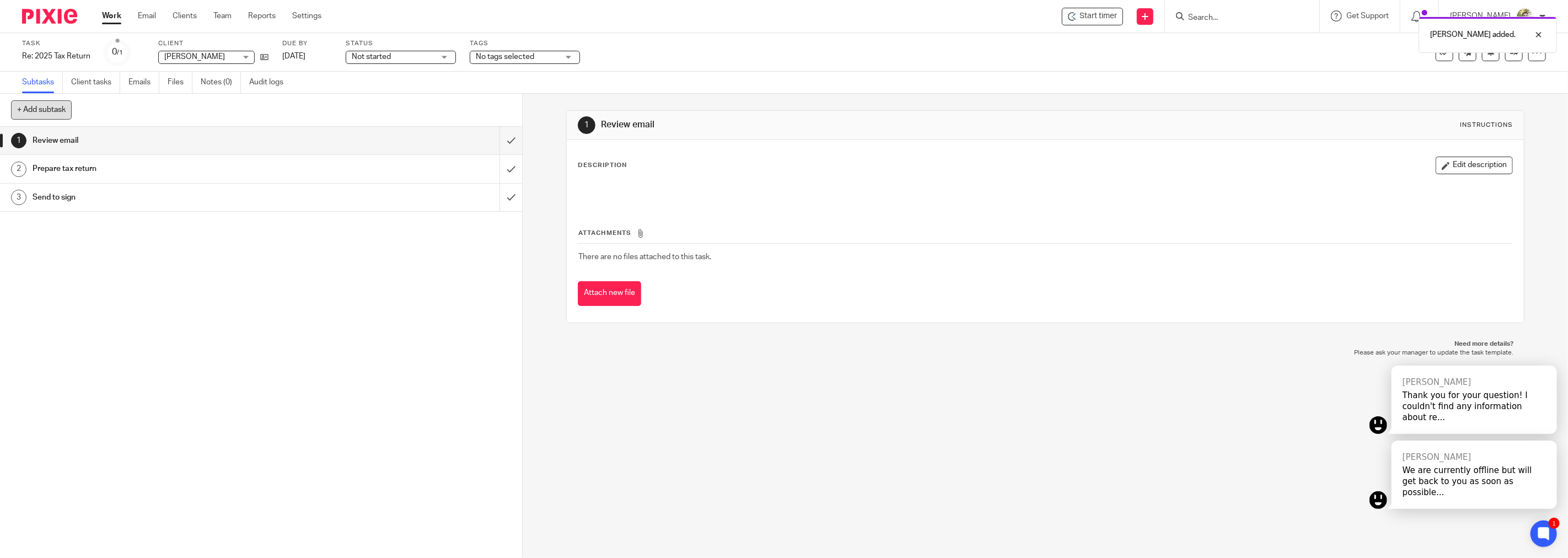
click at [70, 107] on button "+ Add subtask" at bounding box center [41, 109] width 60 height 18
click at [488, 108] on p "+ Add" at bounding box center [495, 110] width 32 height 18
click at [47, 113] on button "+ Add subtask" at bounding box center [41, 109] width 60 height 18
type input "lodge"
click at [488, 108] on p "+ Add" at bounding box center [495, 110] width 32 height 18
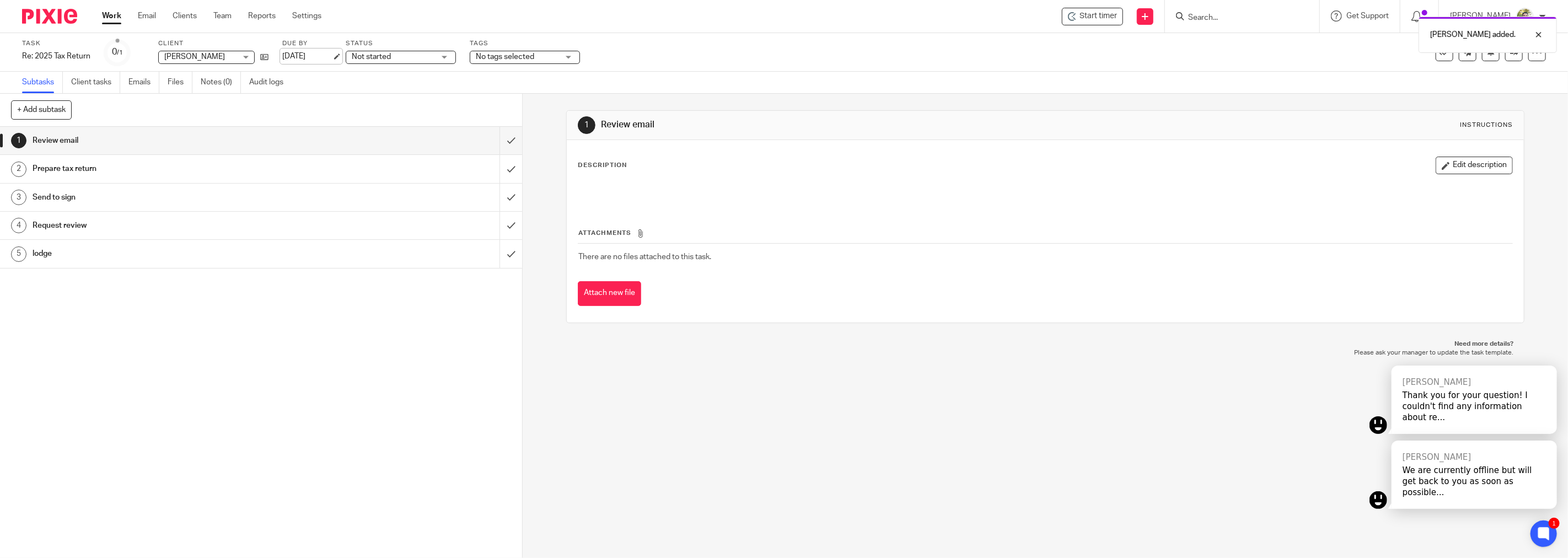
click at [325, 55] on link "[DATE]" at bounding box center [306, 57] width 49 height 12
click at [393, 54] on span "Not started" at bounding box center [393, 57] width 82 height 12
click at [550, 54] on span "No tags selected" at bounding box center [517, 57] width 82 height 12
click at [550, 54] on div "No tags selected" at bounding box center [525, 57] width 110 height 13
click at [150, 20] on link "Email" at bounding box center [146, 15] width 18 height 11
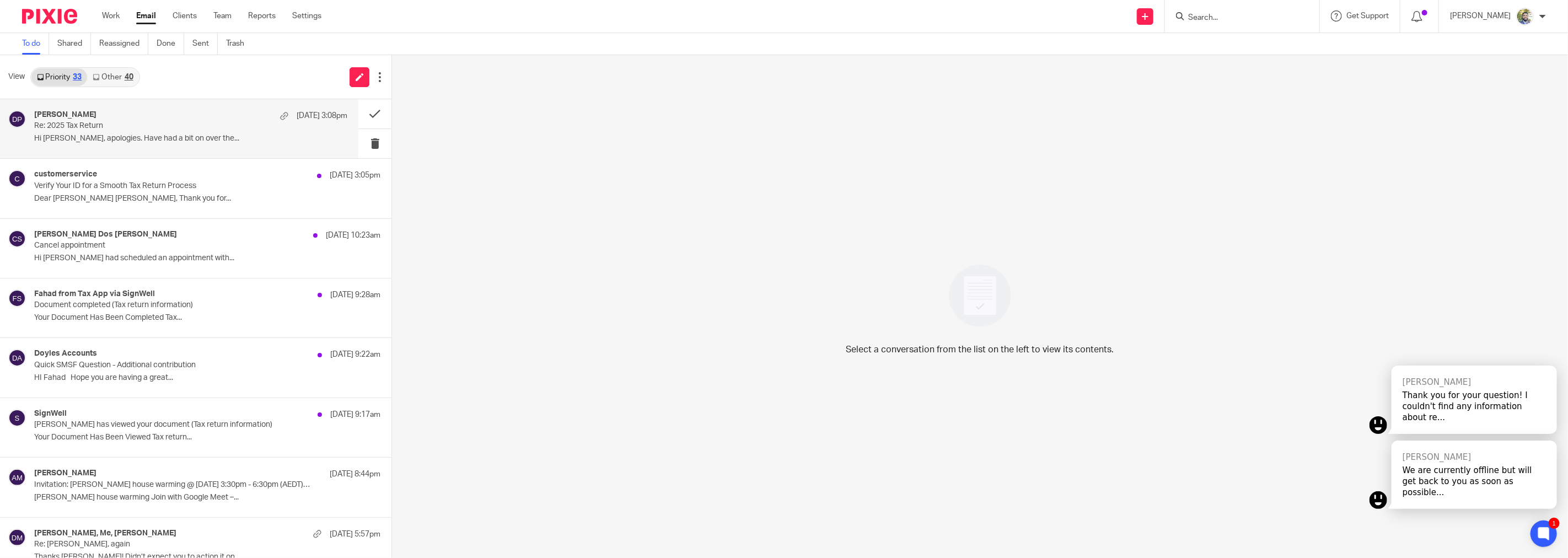
click at [181, 120] on div "Doug Palmer 12 Oct 3:08pm" at bounding box center [190, 116] width 313 height 11
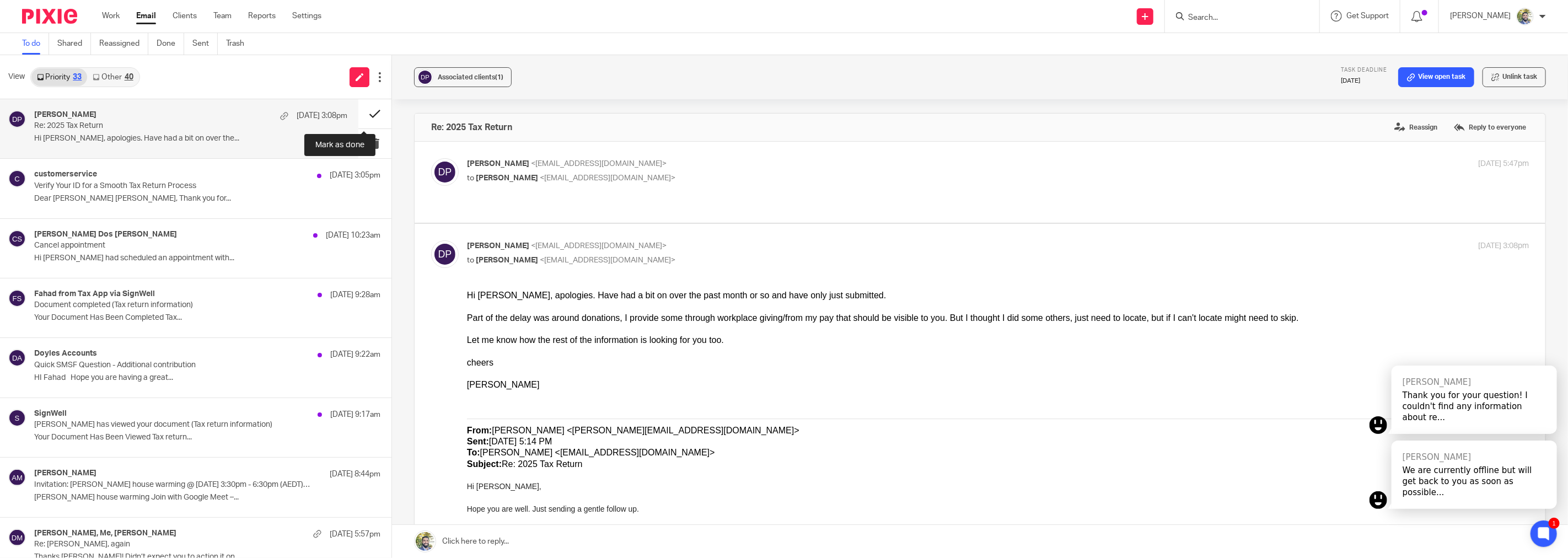
click at [361, 112] on button at bounding box center [375, 114] width 33 height 29
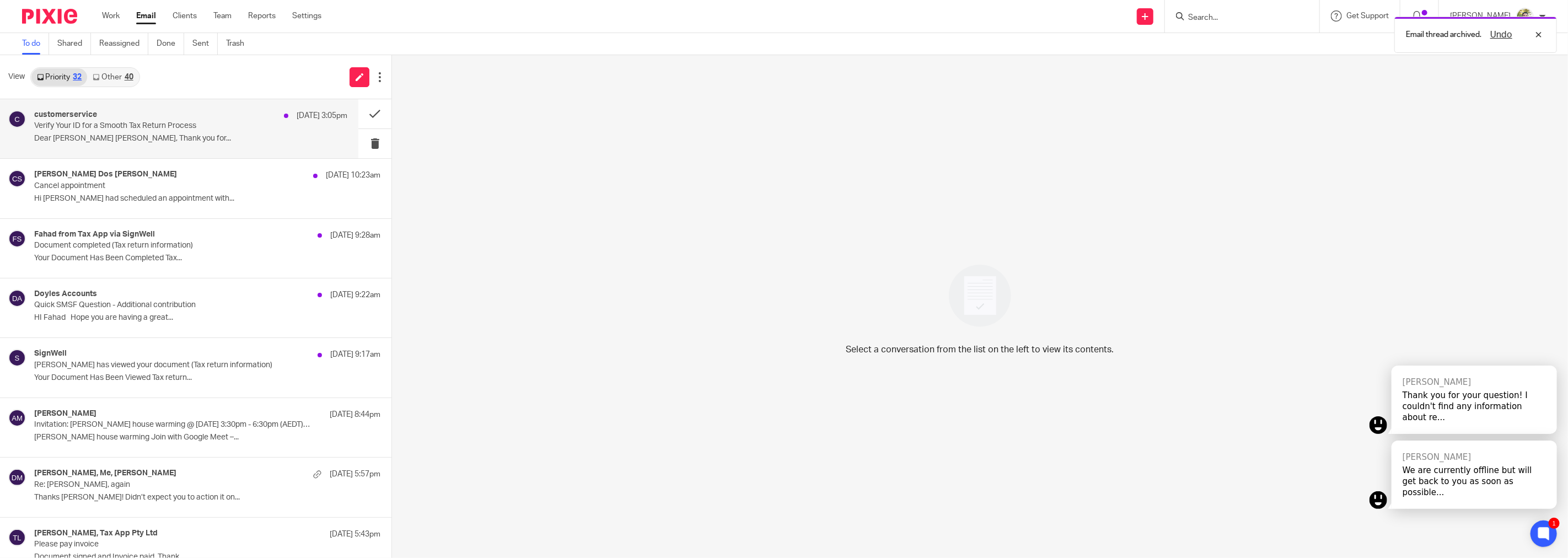
click at [160, 140] on p "Dear Douglas Bruce Palmer, Thank you for..." at bounding box center [190, 138] width 313 height 10
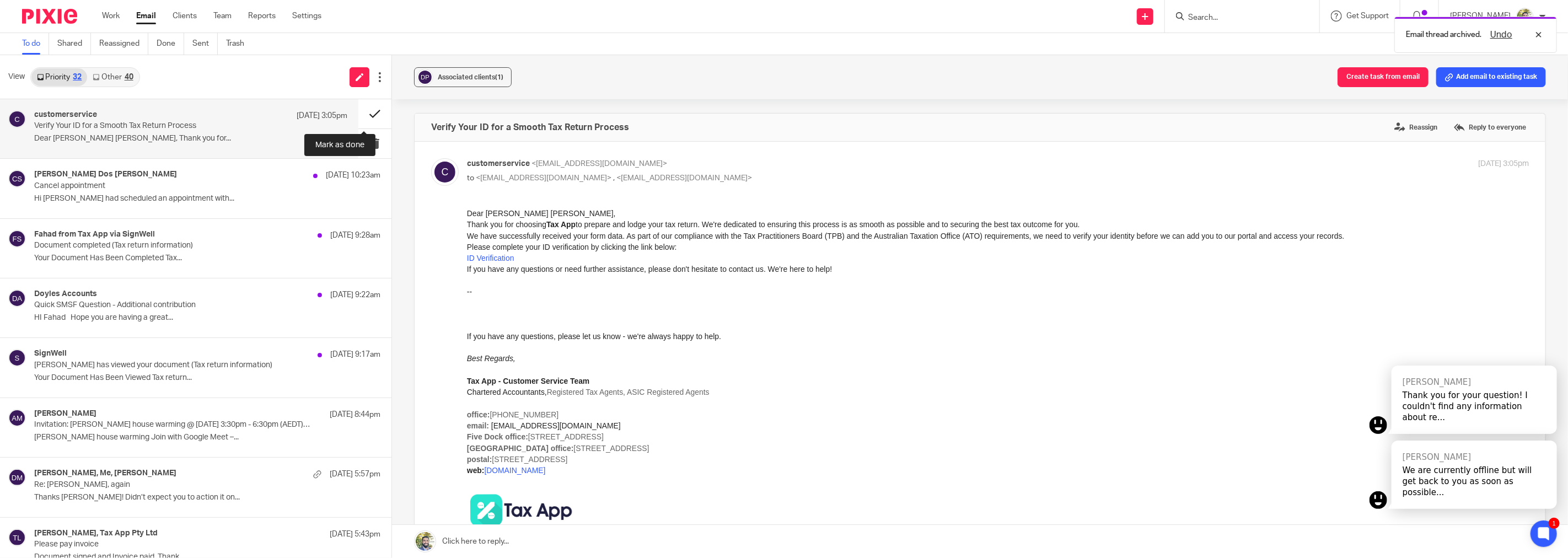
click at [359, 113] on button at bounding box center [375, 114] width 33 height 29
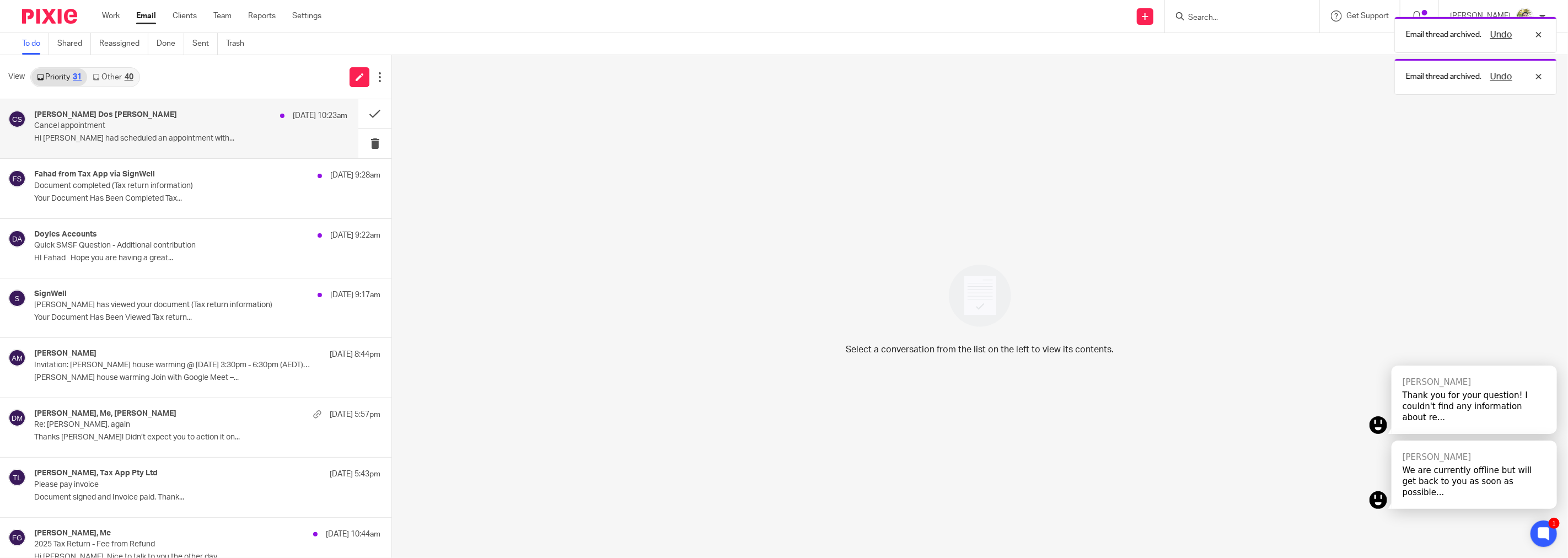
click at [278, 124] on div "Carlos Dos Santos 12 Oct 10:23am Cancel appointment Hi Fahad I had scheduled an…" at bounding box center [190, 129] width 313 height 37
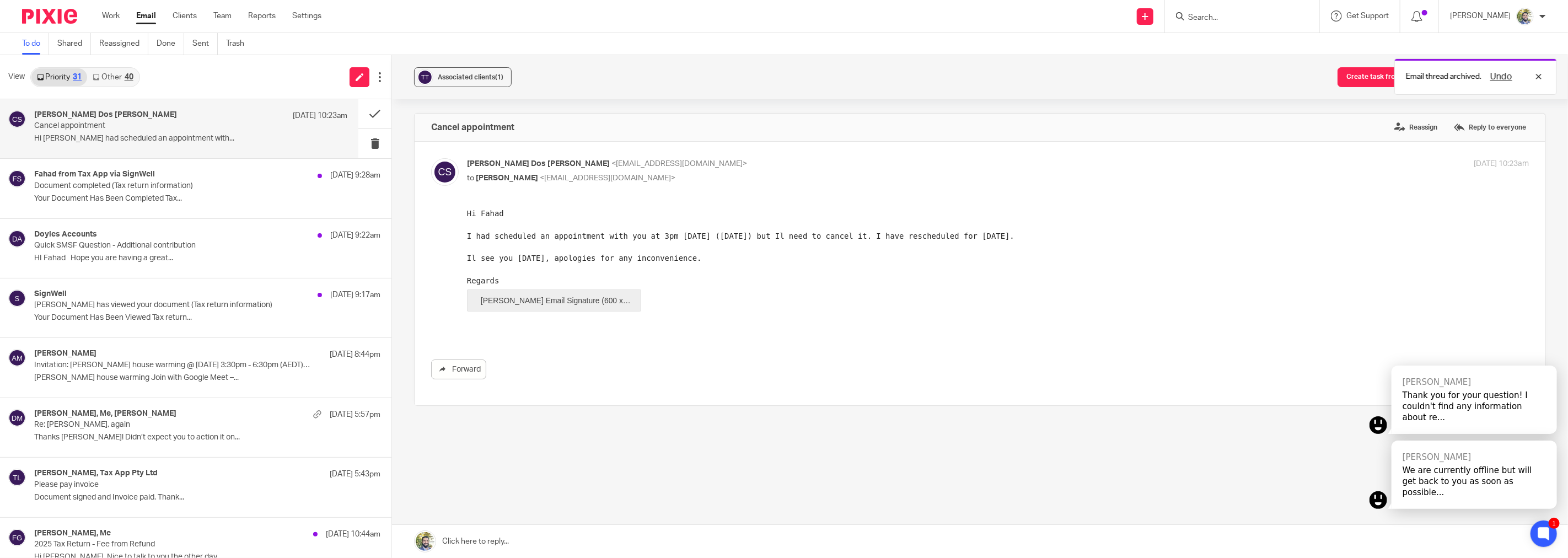
click at [610, 233] on div "I had scheduled an appointment with you at 3pm on Monday the 13th (tomorrow) bu…" at bounding box center [997, 235] width 1062 height 11
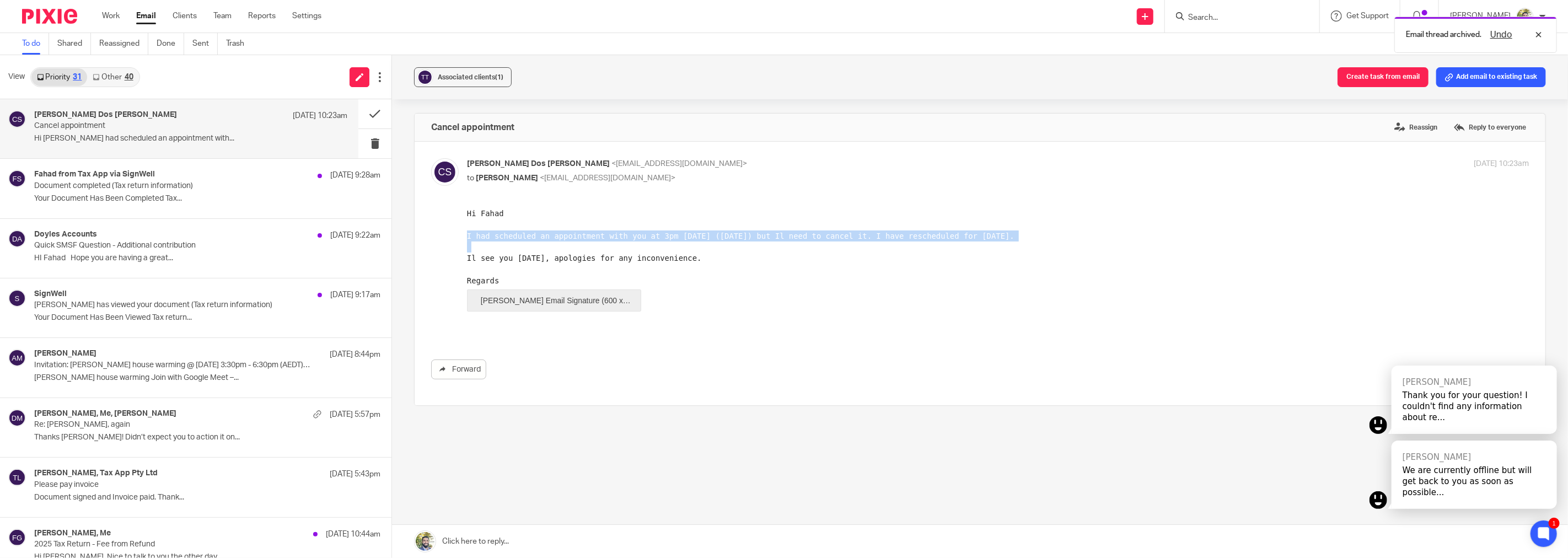
click at [610, 233] on div "I had scheduled an appointment with you at 3pm on Monday the 13th (tomorrow) bu…" at bounding box center [997, 235] width 1062 height 11
click at [620, 235] on div "I had scheduled an appointment with you at 3pm on Monday the 13th (tomorrow) bu…" at bounding box center [997, 235] width 1062 height 11
click at [565, 255] on div "Il see you Tuesday, apologies for any inconvenience." at bounding box center [997, 257] width 1062 height 11
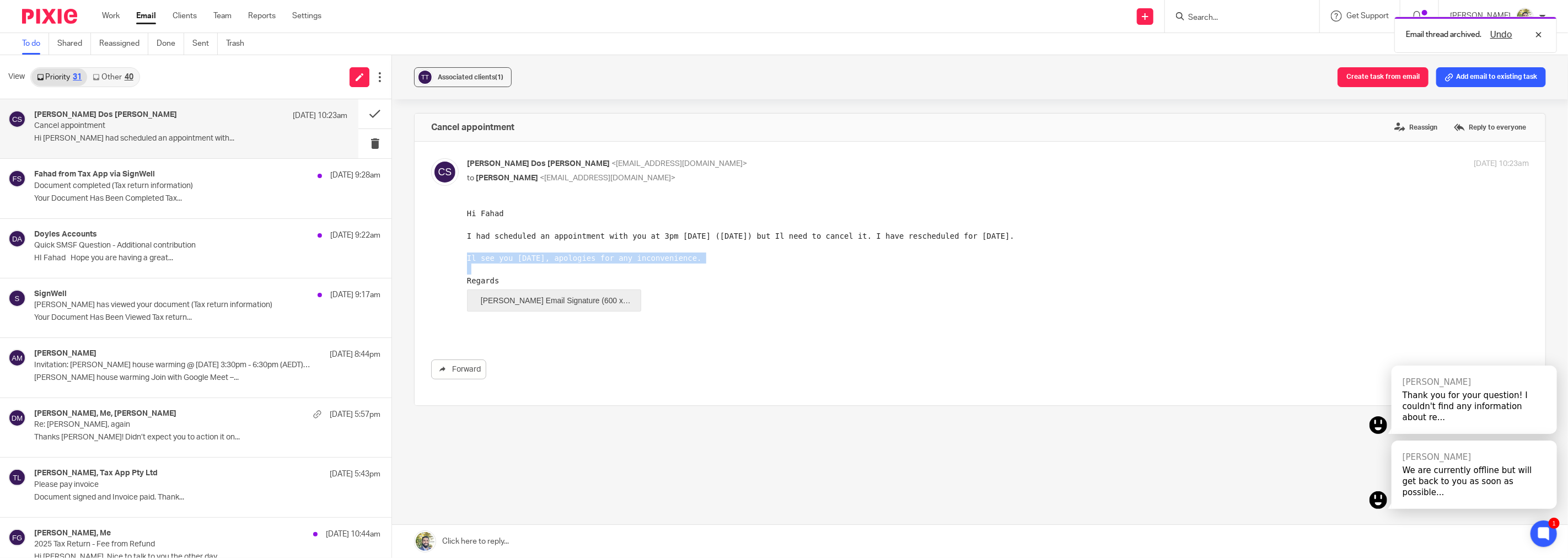
click at [565, 255] on div "Il see you Tuesday, apologies for any inconvenience." at bounding box center [997, 257] width 1062 height 11
click at [570, 253] on div "Il see you Tuesday, apologies for any inconvenience." at bounding box center [997, 257] width 1062 height 11
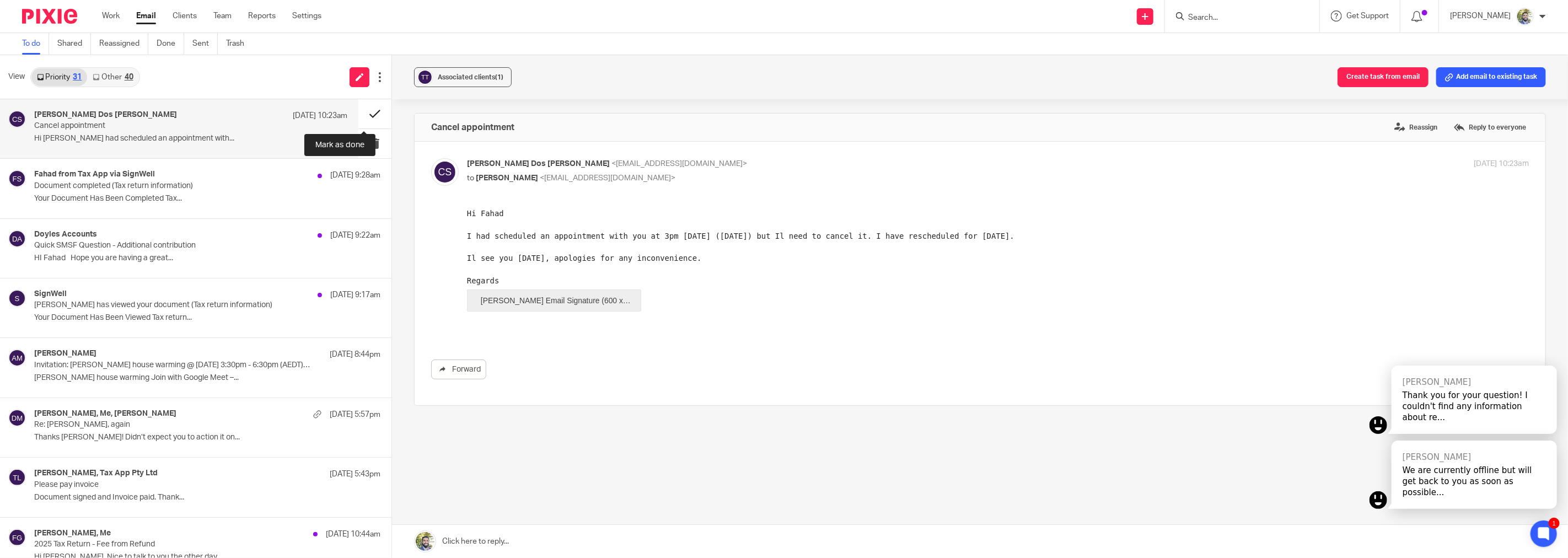
click at [361, 107] on button at bounding box center [375, 114] width 33 height 29
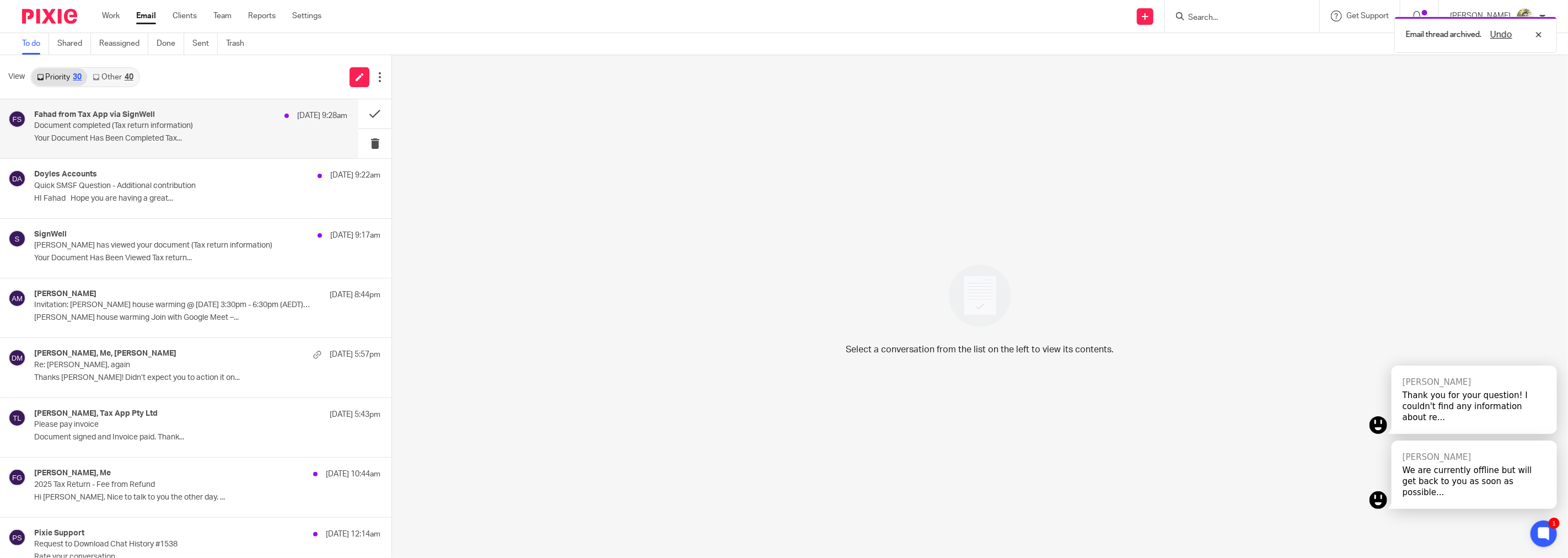
click at [203, 128] on p "Document completed (Tax return information)" at bounding box center [159, 126] width 250 height 10
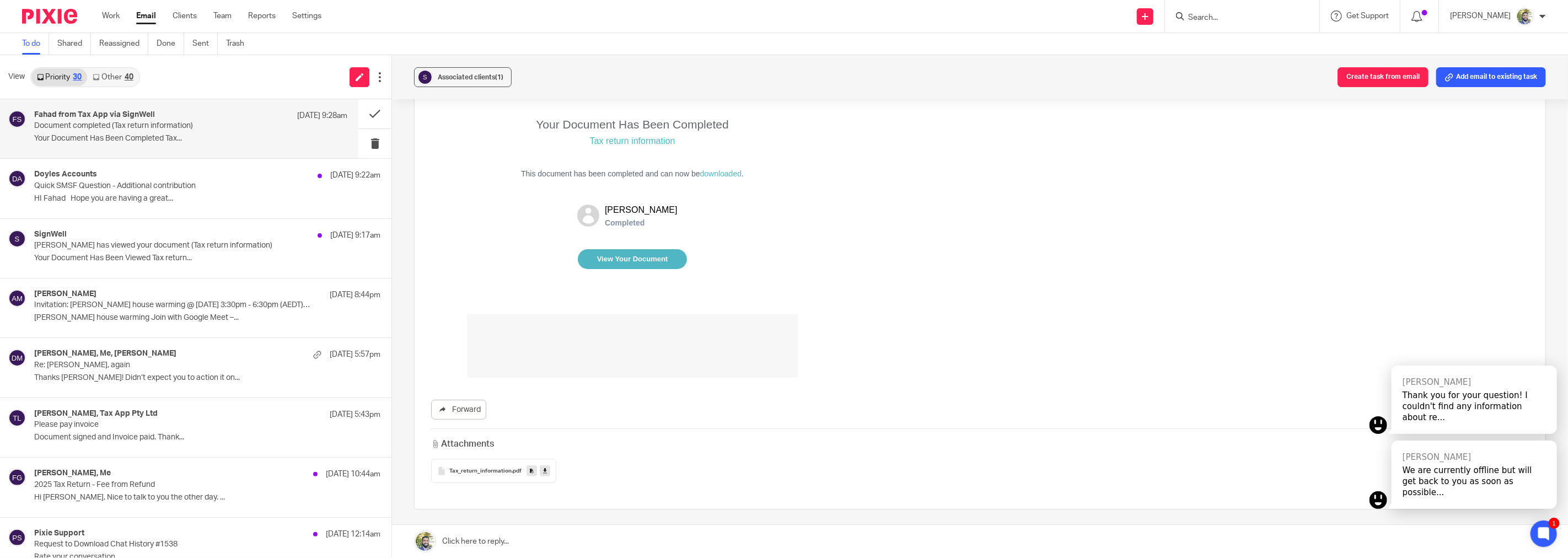
scroll to position [117, 0]
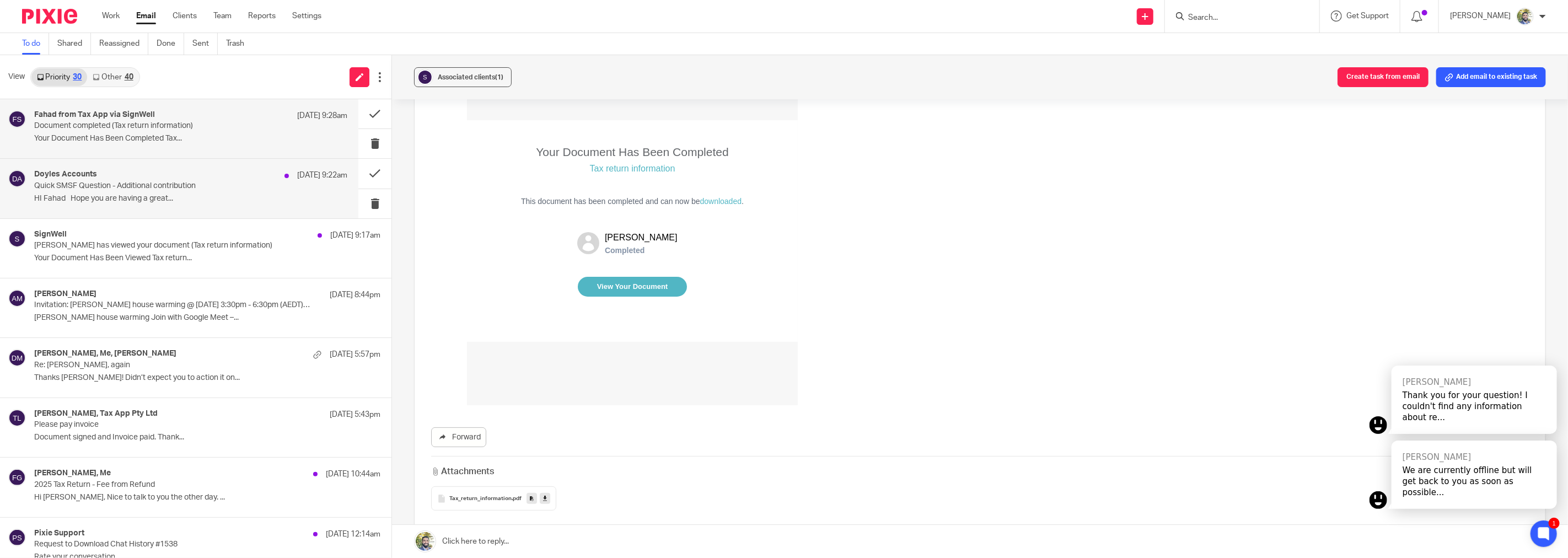
click at [174, 189] on p "Quick SMSF Question - Additional contribution" at bounding box center [159, 186] width 250 height 10
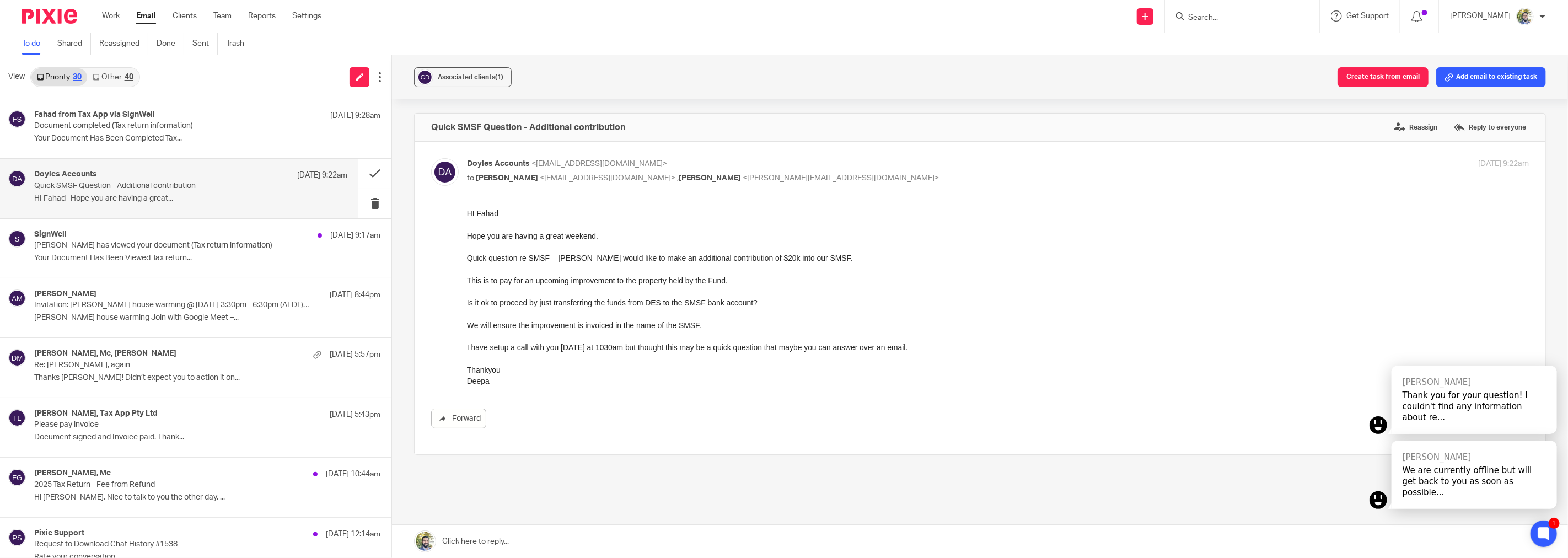
scroll to position [0, 0]
click at [561, 257] on p "Quick question re SMSF – Colin would like to make an additional contribution of…" at bounding box center [997, 257] width 1062 height 11
click at [580, 260] on p "Quick question re SMSF – Colin would like to make an additional contribution of…" at bounding box center [997, 257] width 1062 height 11
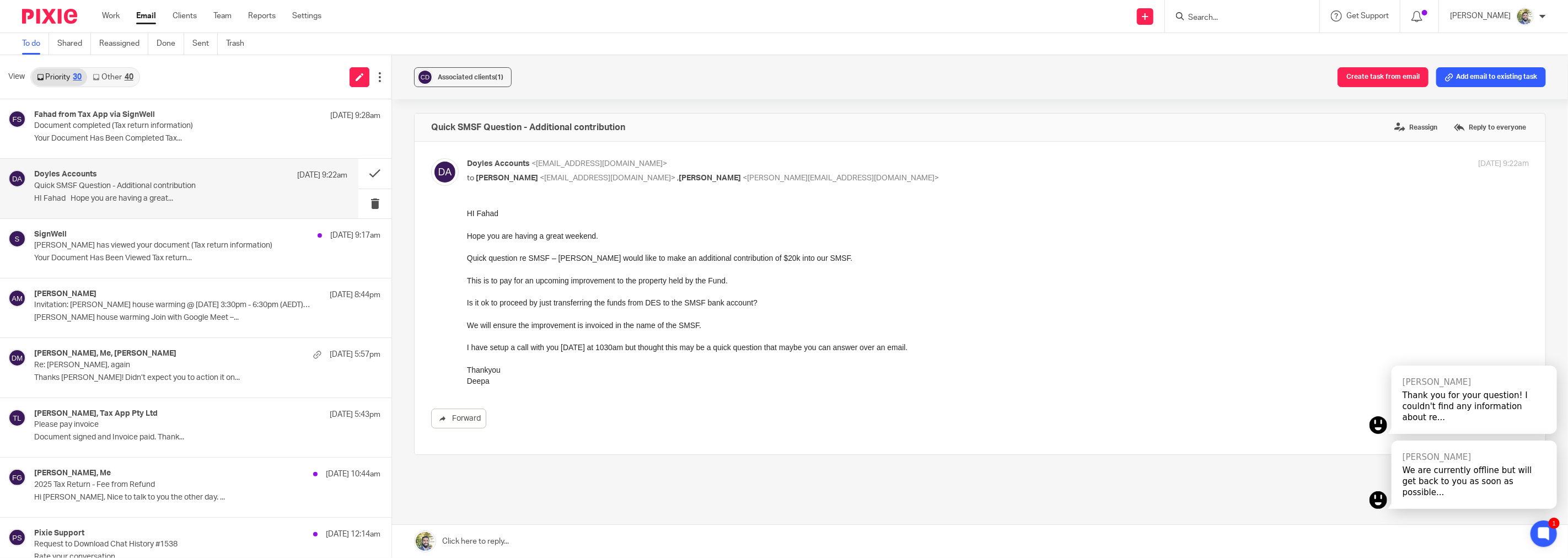
click at [547, 279] on p "This is to pay for an upcoming improvement to the property held by the Fund." at bounding box center [997, 280] width 1062 height 11
click at [593, 290] on p at bounding box center [997, 291] width 1062 height 11
click at [587, 303] on p "Is it ok to proceed by just transferring the funds from DES to the SMSF bank ac…" at bounding box center [997, 302] width 1062 height 11
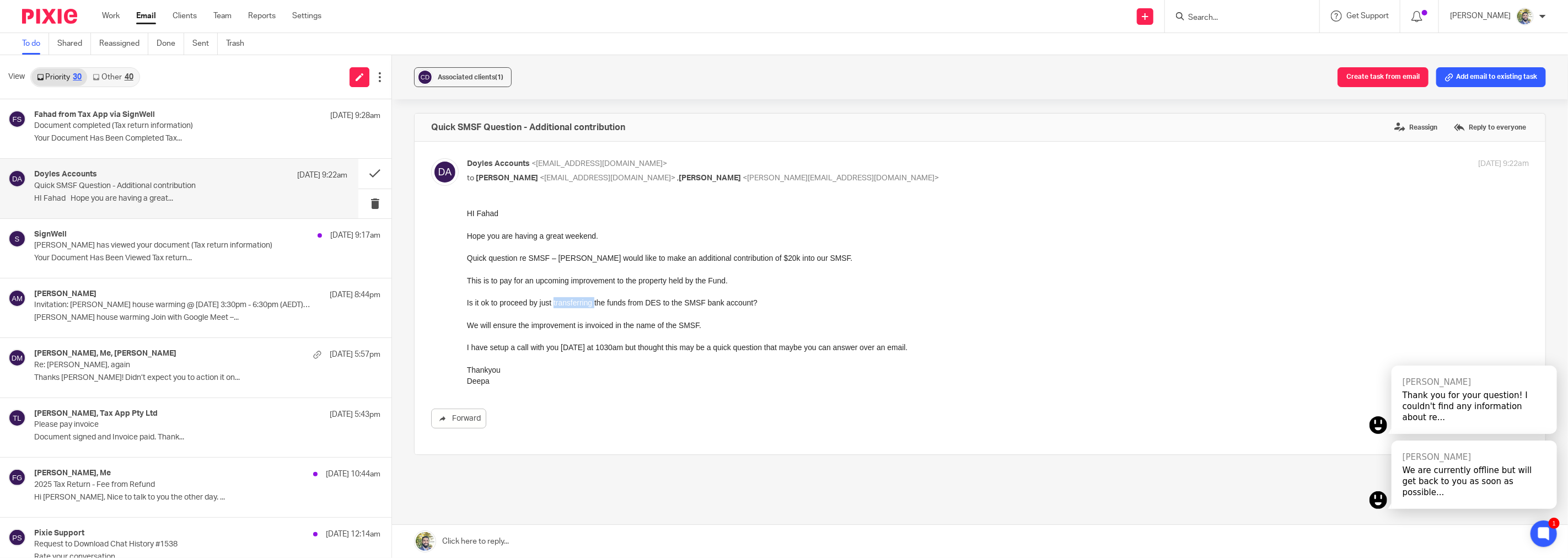
click at [587, 303] on p "Is it ok to proceed by just transferring the funds from DES to the SMSF bank ac…" at bounding box center [997, 302] width 1062 height 11
click at [584, 306] on p "Is it ok to proceed by just transferring the funds from DES to the SMSF bank ac…" at bounding box center [997, 302] width 1062 height 11
click at [573, 326] on p "We will ensure the improvement is invoiced in the name of the SMSF." at bounding box center [997, 325] width 1062 height 11
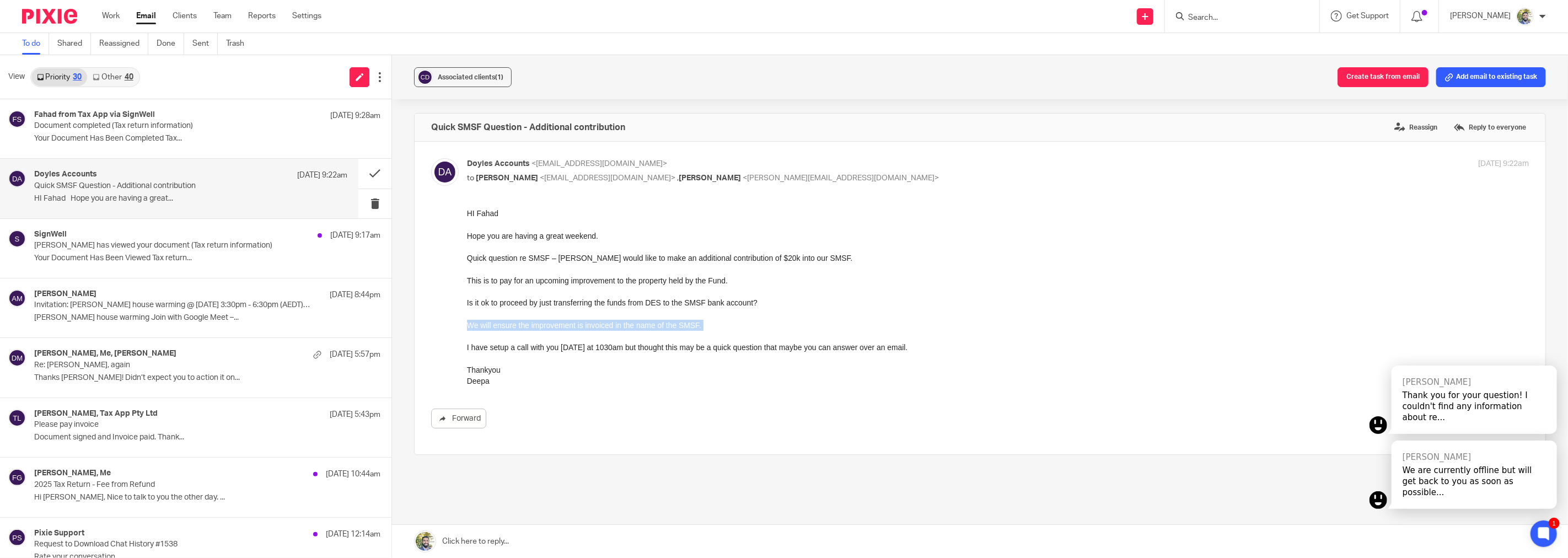
click at [573, 326] on p "We will ensure the improvement is invoiced in the name of the SMSF." at bounding box center [997, 325] width 1062 height 11
click at [596, 347] on p "I have setup a call with you tomorrow at 1030am but thought this may be a quick…" at bounding box center [997, 347] width 1062 height 11
click at [609, 348] on p "I have setup a call with you tomorrow at 1030am but thought this may be a quick…" at bounding box center [997, 347] width 1062 height 11
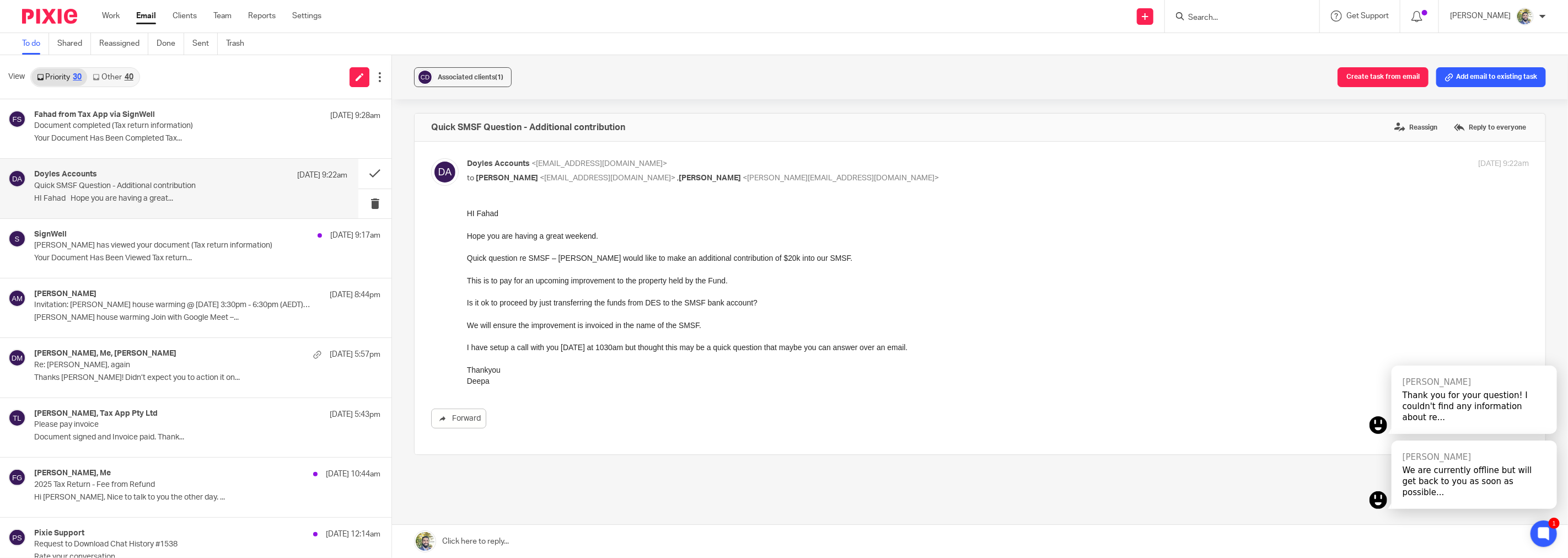
click at [609, 348] on p "I have setup a call with you tomorrow at 1030am but thought this may be a quick…" at bounding box center [997, 347] width 1062 height 11
click at [610, 347] on p "I have setup a call with you tomorrow at 1030am but thought this may be a quick…" at bounding box center [997, 347] width 1062 height 11
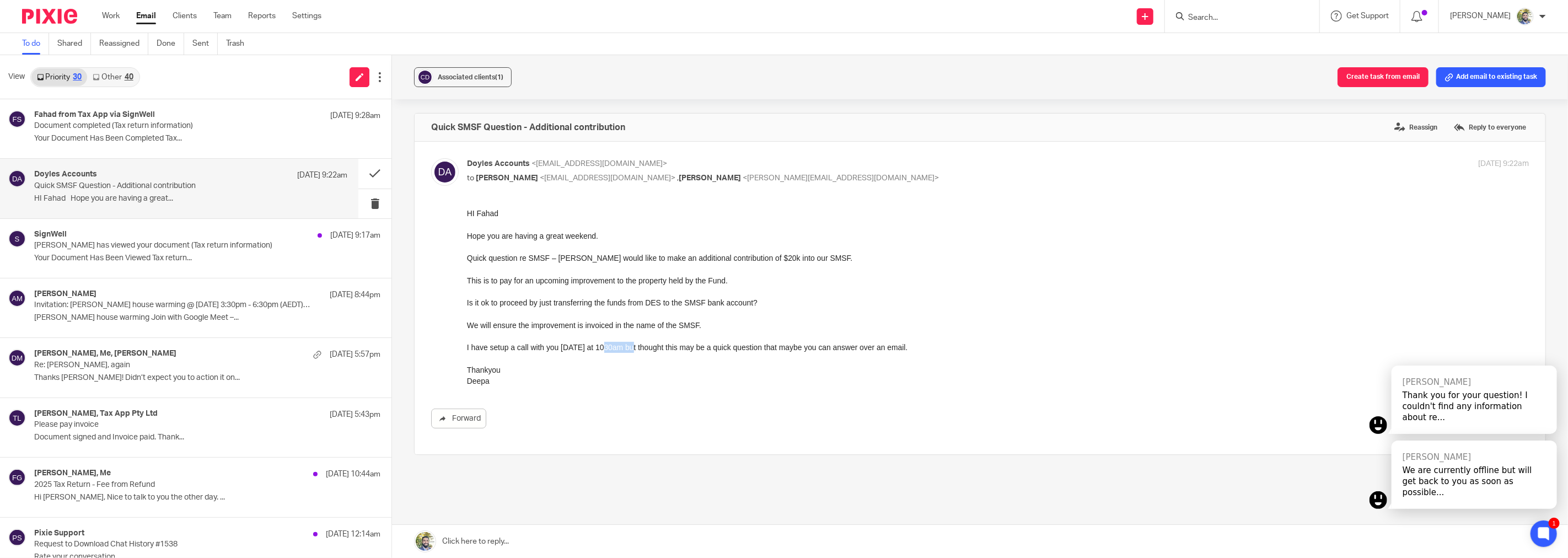
click at [610, 347] on p "I have setup a call with you tomorrow at 1030am but thought this may be a quick…" at bounding box center [997, 347] width 1062 height 11
click at [688, 351] on p "I have setup a call with you tomorrow at 1030am but thought this may be a quick…" at bounding box center [997, 347] width 1062 height 11
click at [1357, 83] on button "Create task from email" at bounding box center [1383, 77] width 91 height 20
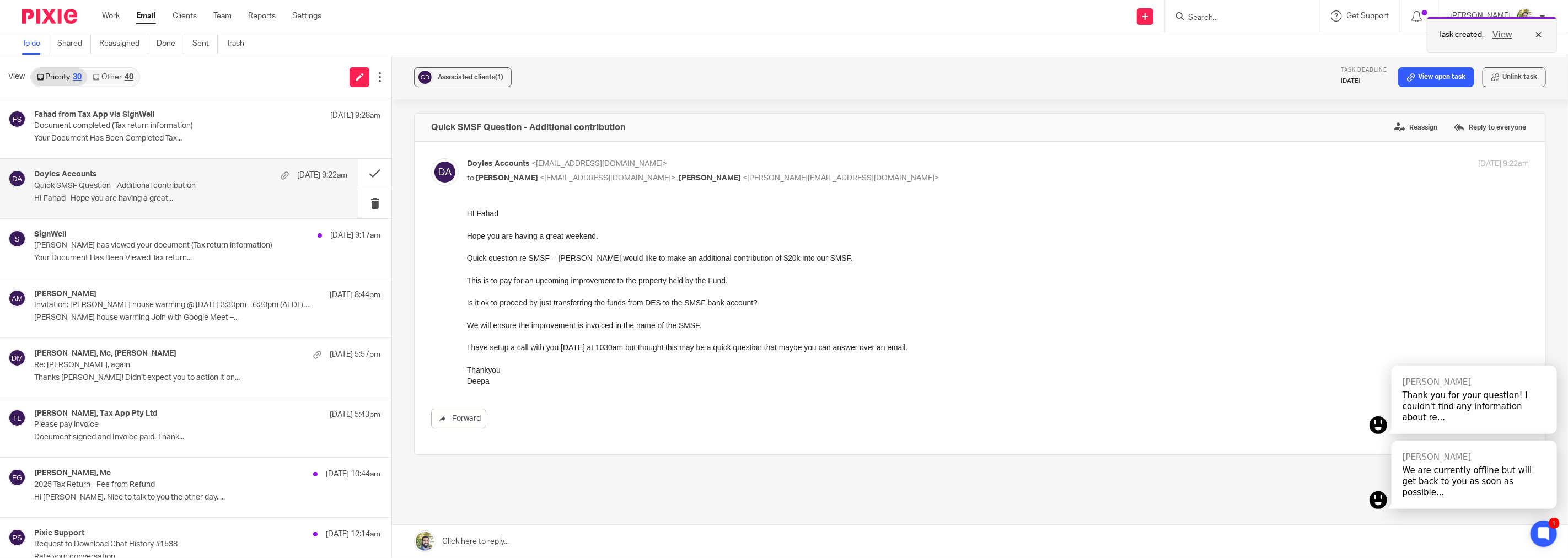
click at [1503, 36] on button "View" at bounding box center [1502, 35] width 27 height 13
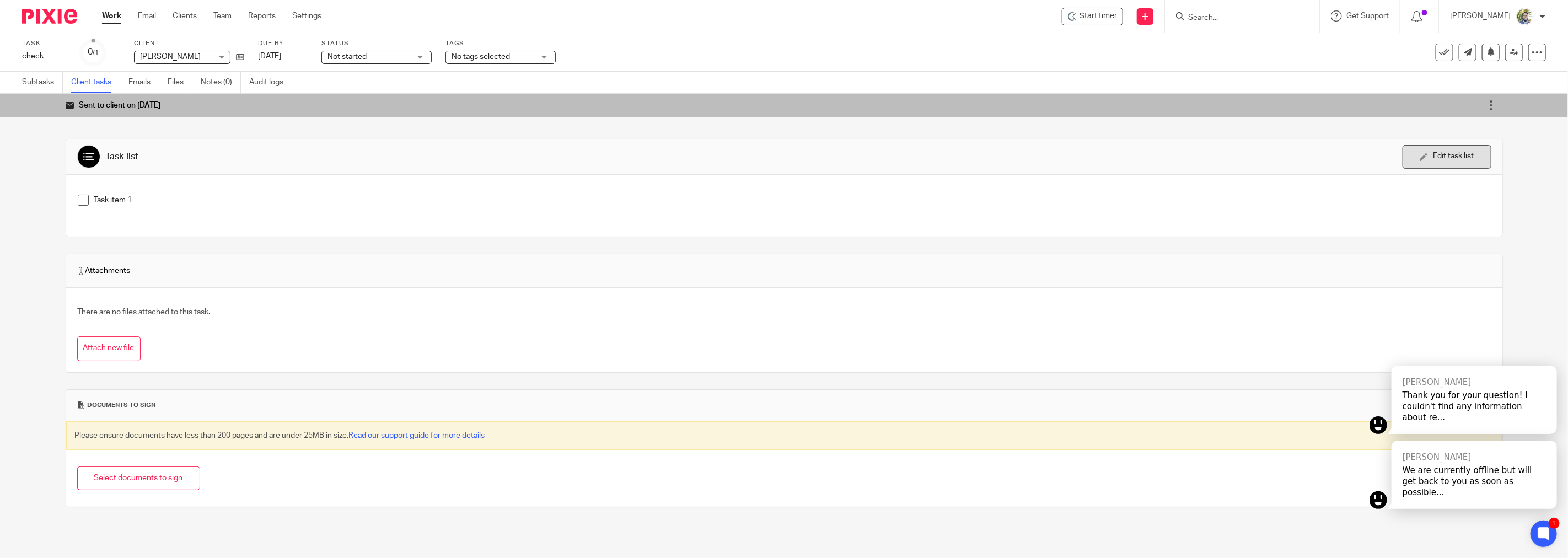
click at [1402, 164] on button "Edit task list" at bounding box center [1447, 157] width 89 height 24
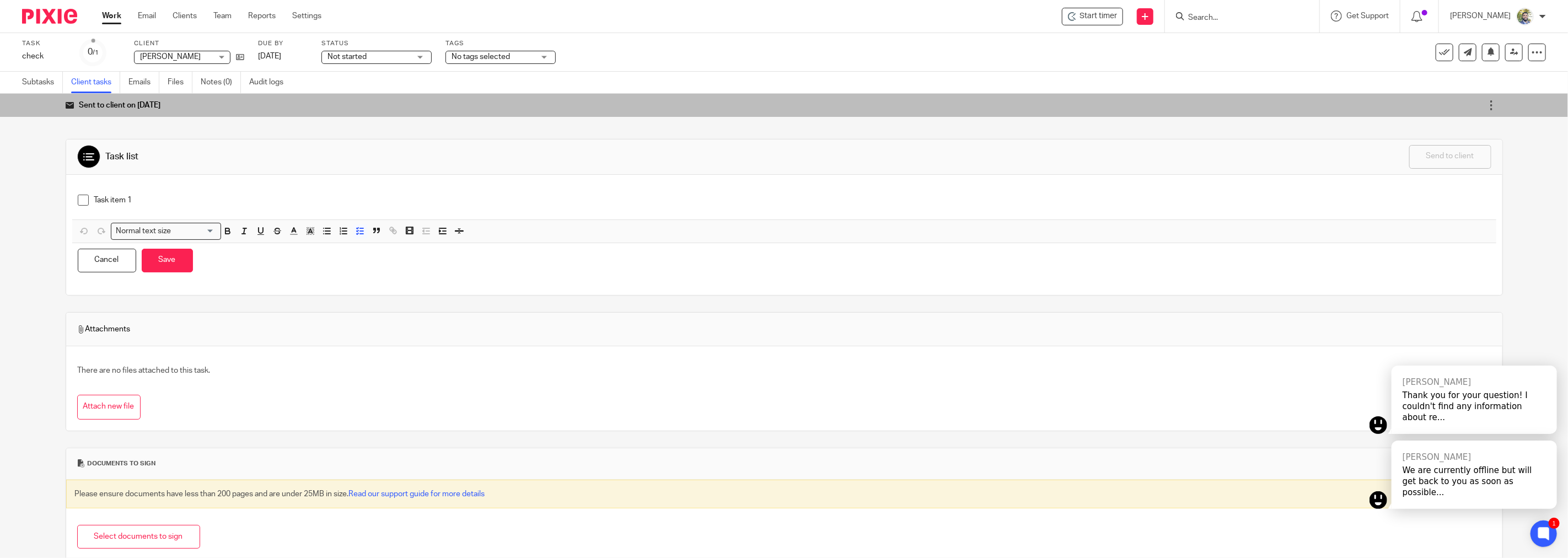
click at [428, 200] on p "Task item 1" at bounding box center [792, 199] width 1396 height 11
click at [174, 258] on button "Save" at bounding box center [167, 255] width 52 height 24
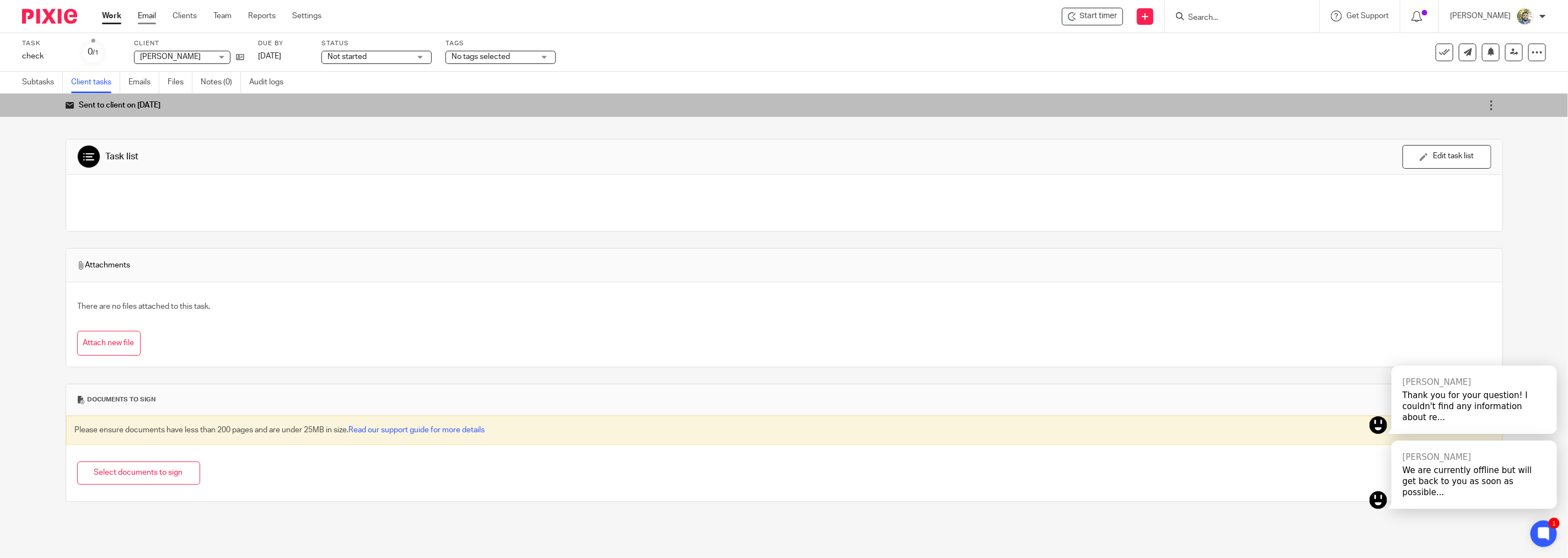
click at [149, 18] on link "Email" at bounding box center [146, 15] width 18 height 11
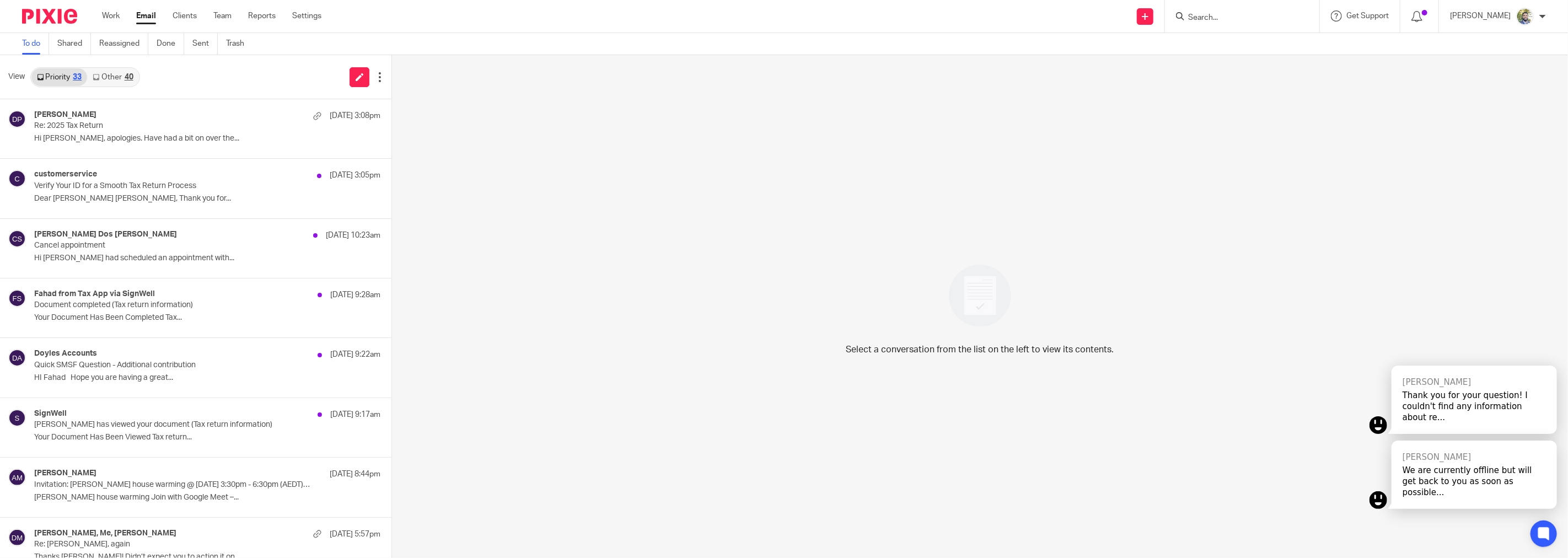
click at [123, 15] on ul "Work Email Clients Team Reports Settings" at bounding box center [220, 15] width 236 height 11
click at [115, 21] on link "Work" at bounding box center [111, 15] width 18 height 11
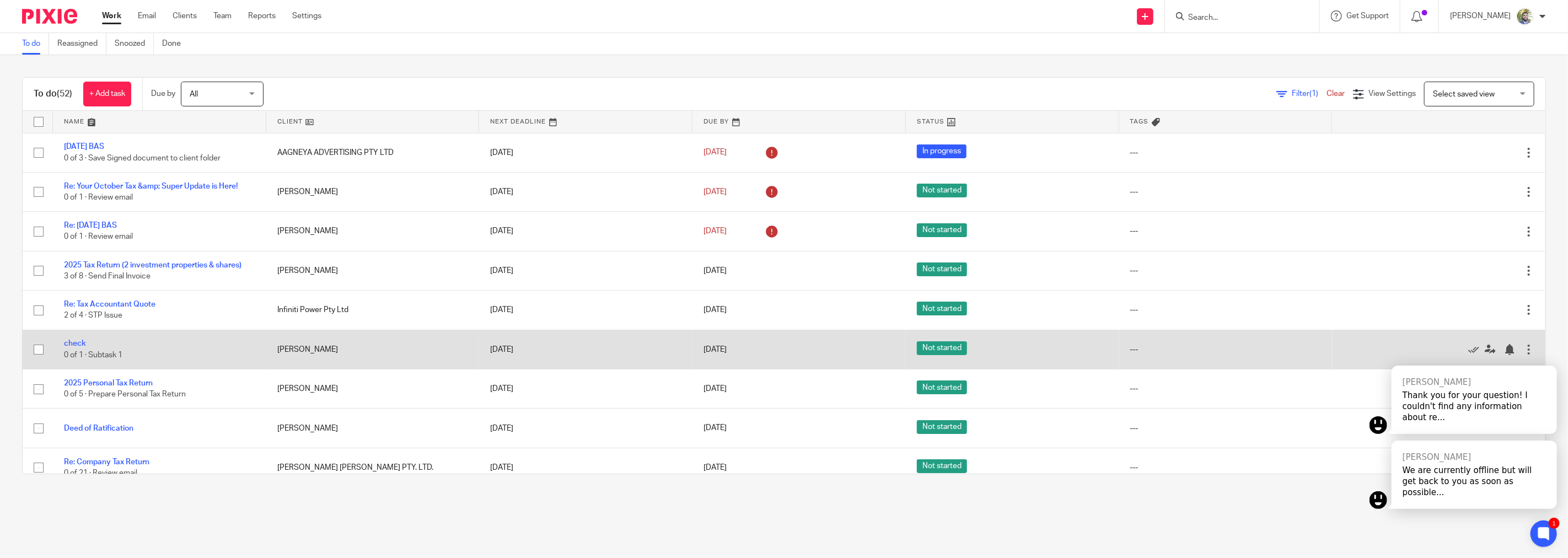
click at [40, 348] on input "checkbox" at bounding box center [38, 350] width 21 height 21
checkbox input "true"
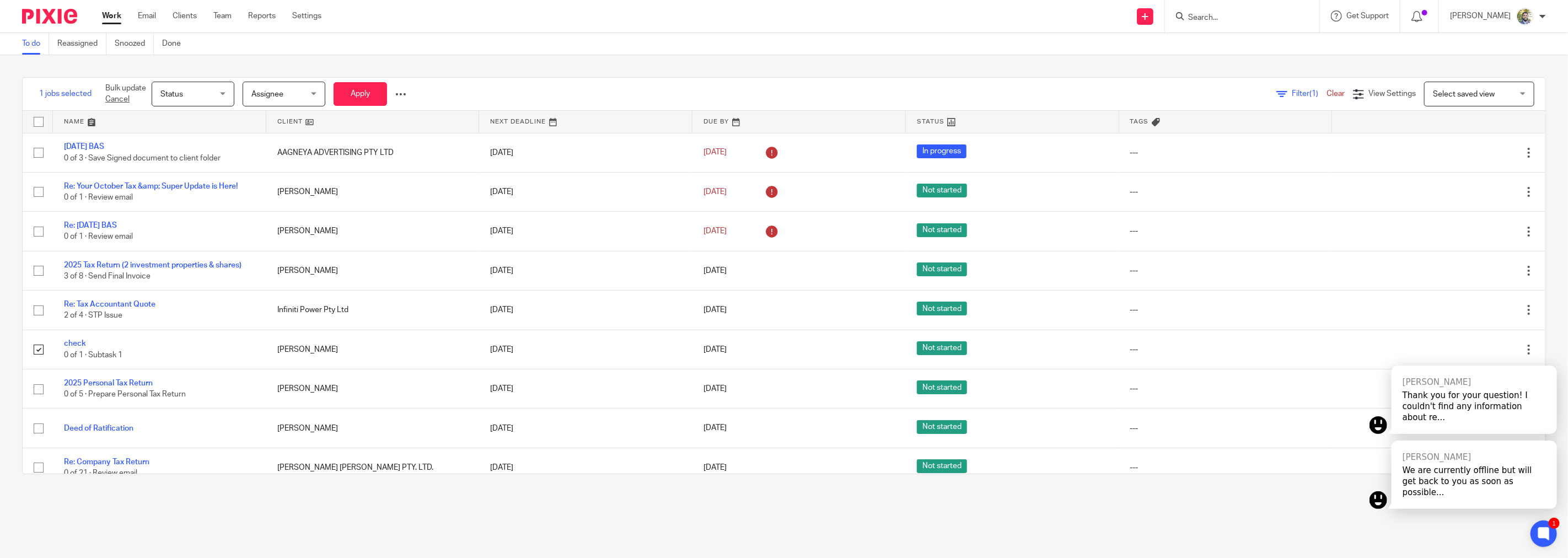
click at [400, 96] on div at bounding box center [400, 94] width 11 height 11
click at [375, 142] on button "Delete" at bounding box center [377, 137] width 57 height 14
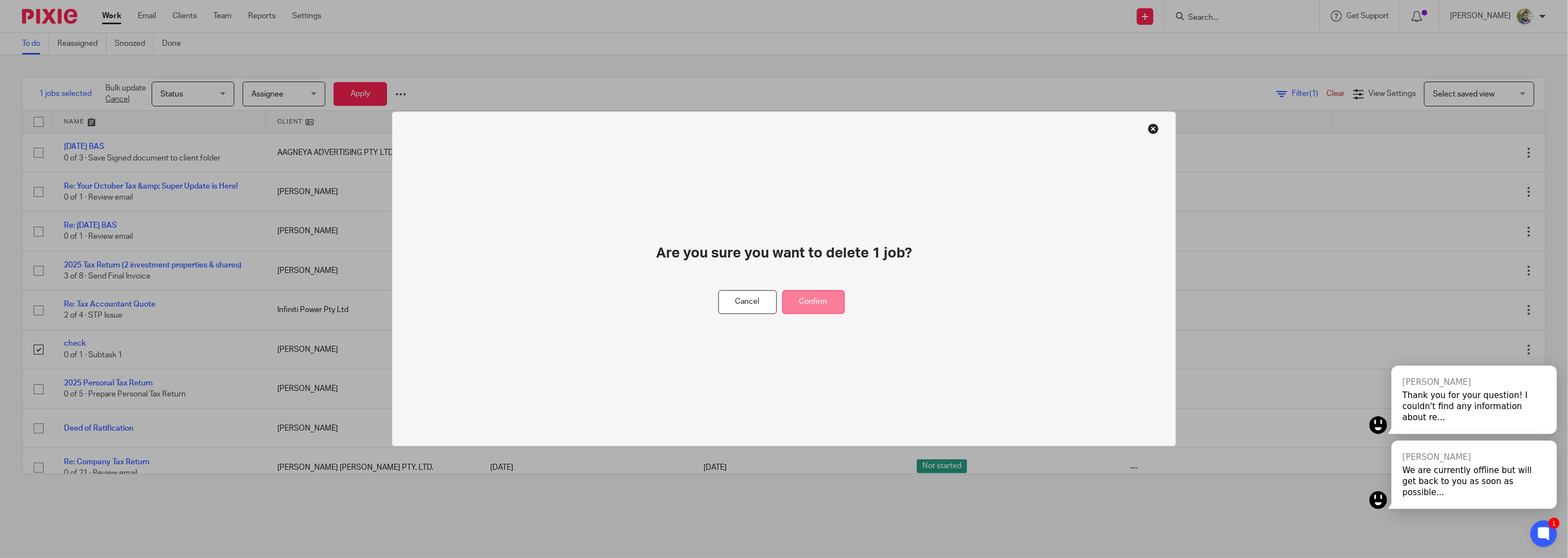
click at [817, 303] on button "Confirm" at bounding box center [813, 303] width 63 height 24
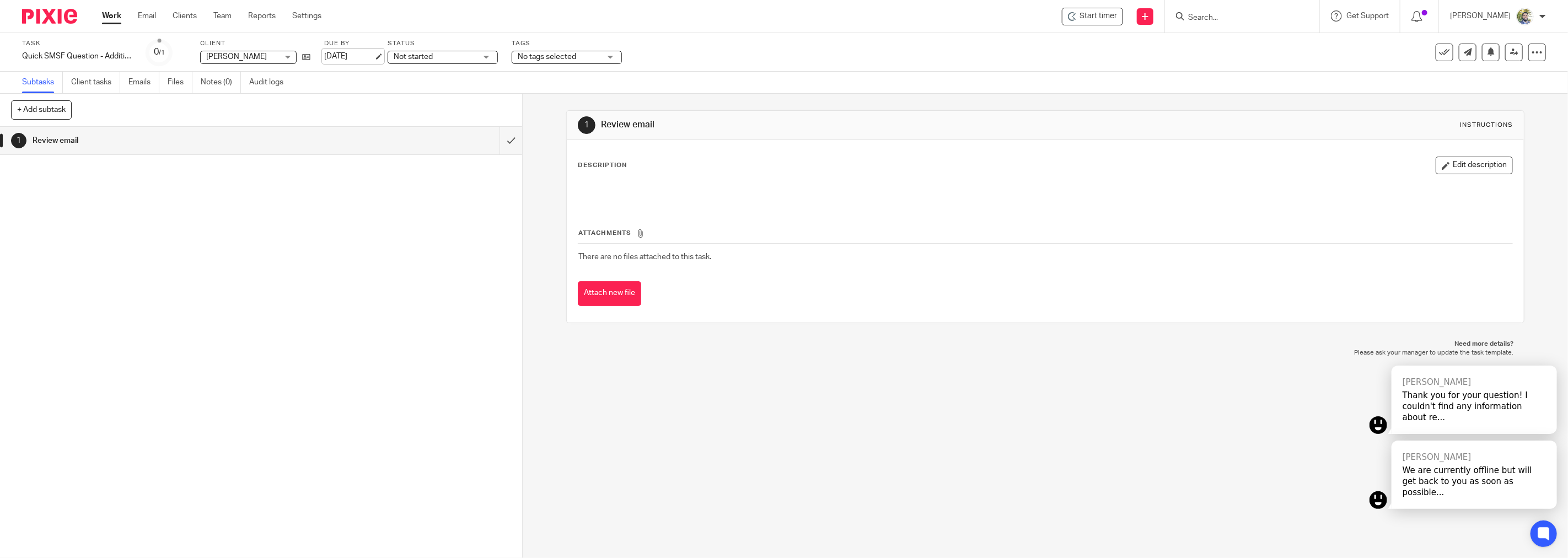
click at [359, 51] on link "[DATE]" at bounding box center [348, 57] width 49 height 12
click at [67, 113] on button "+ Add subtask" at bounding box center [41, 109] width 60 height 18
type input "Respond to email"
click at [486, 114] on p "+ Add" at bounding box center [495, 110] width 32 height 18
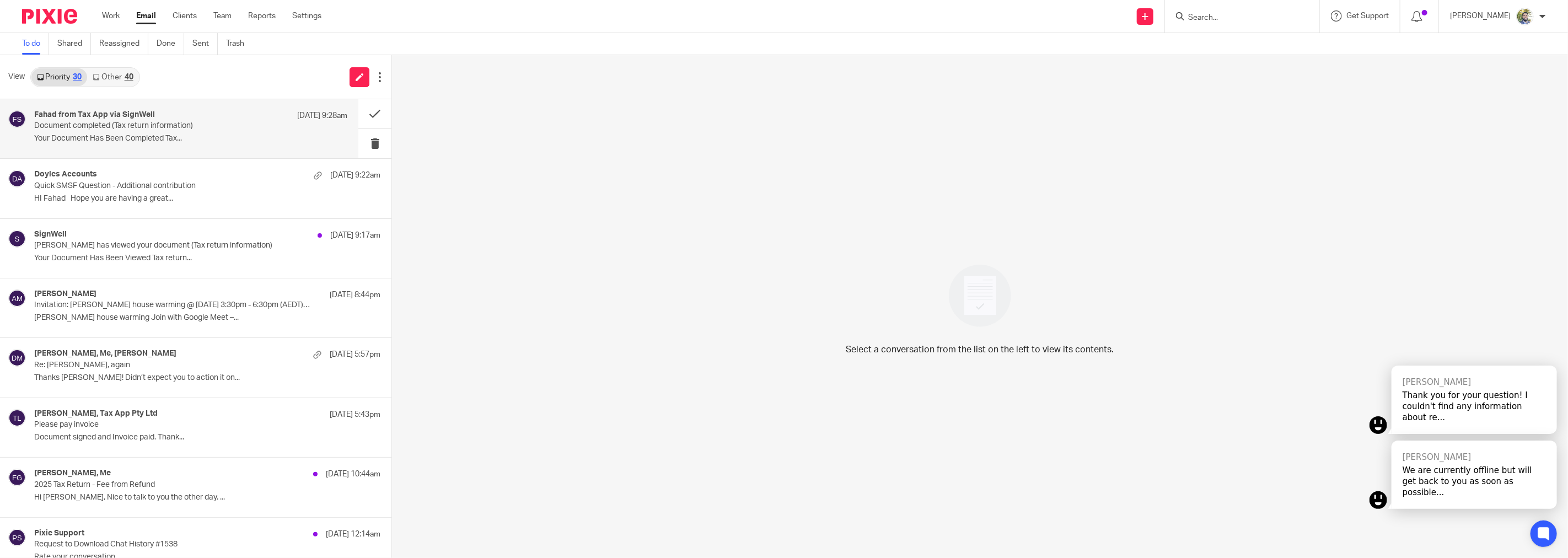
click at [193, 124] on p "Document completed (Tax return information)" at bounding box center [159, 126] width 250 height 10
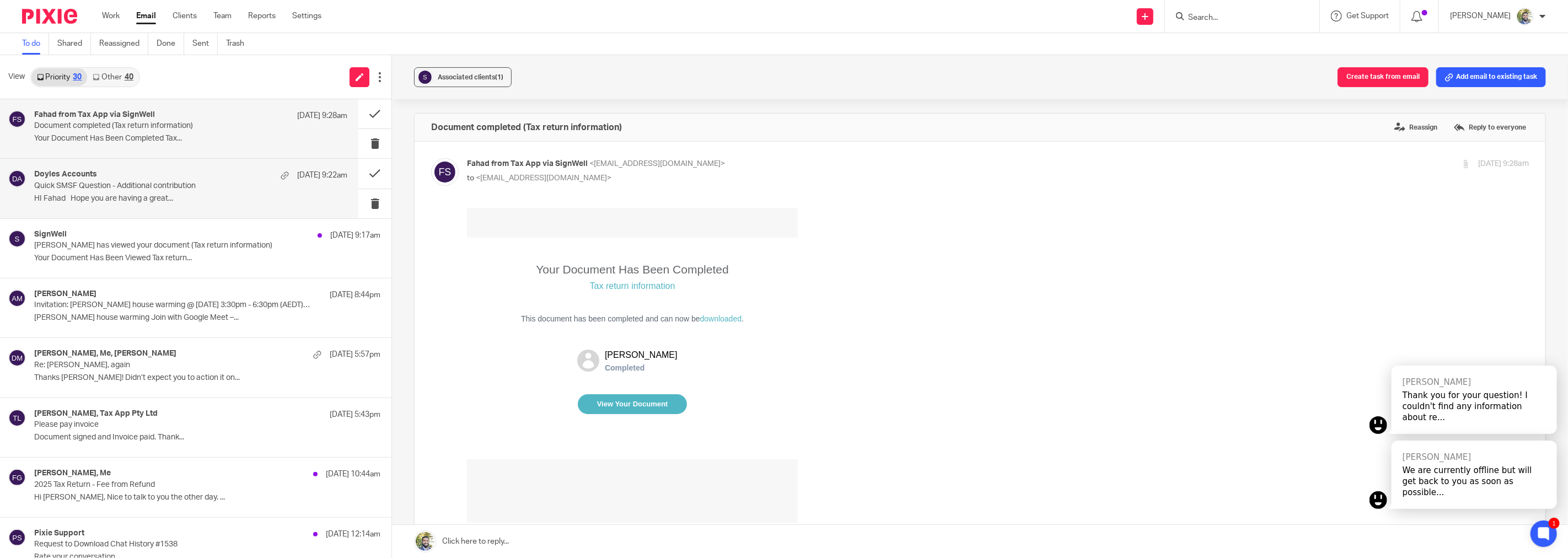
click at [208, 181] on p "Quick SMSF Question - Additional contribution" at bounding box center [159, 186] width 250 height 10
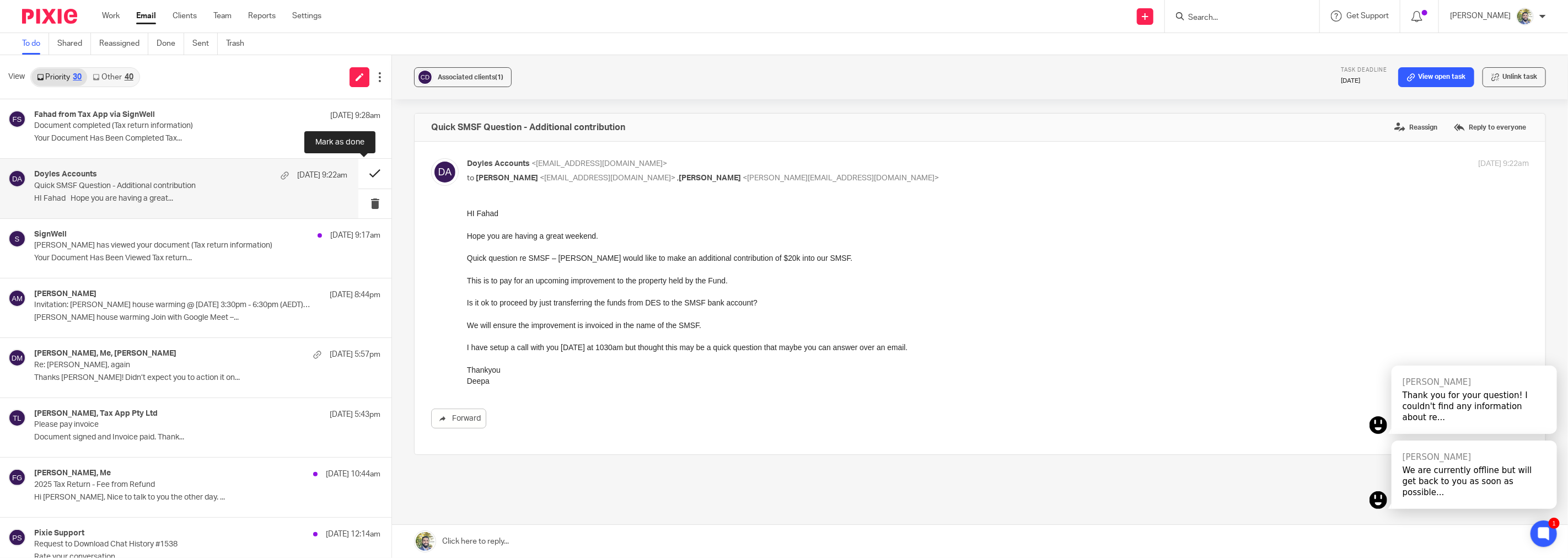
click at [361, 169] on button at bounding box center [375, 174] width 33 height 29
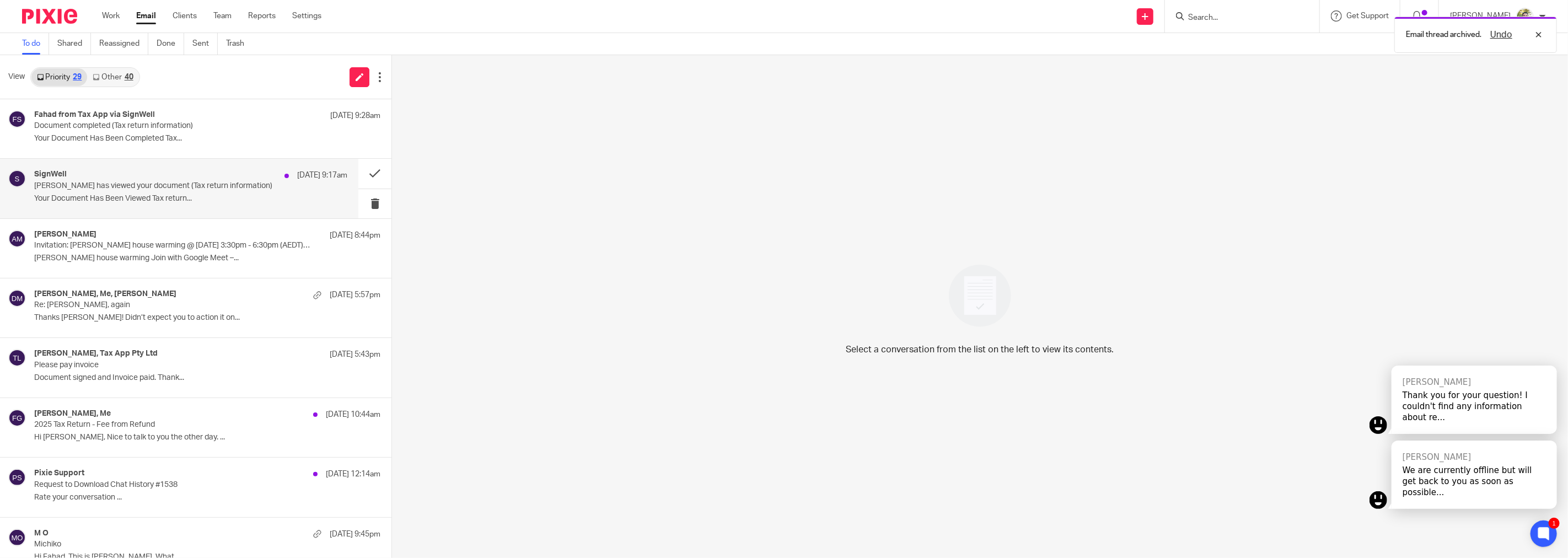
click at [227, 181] on p "Colin Doyle has viewed your document (Tax return information)" at bounding box center [159, 186] width 250 height 10
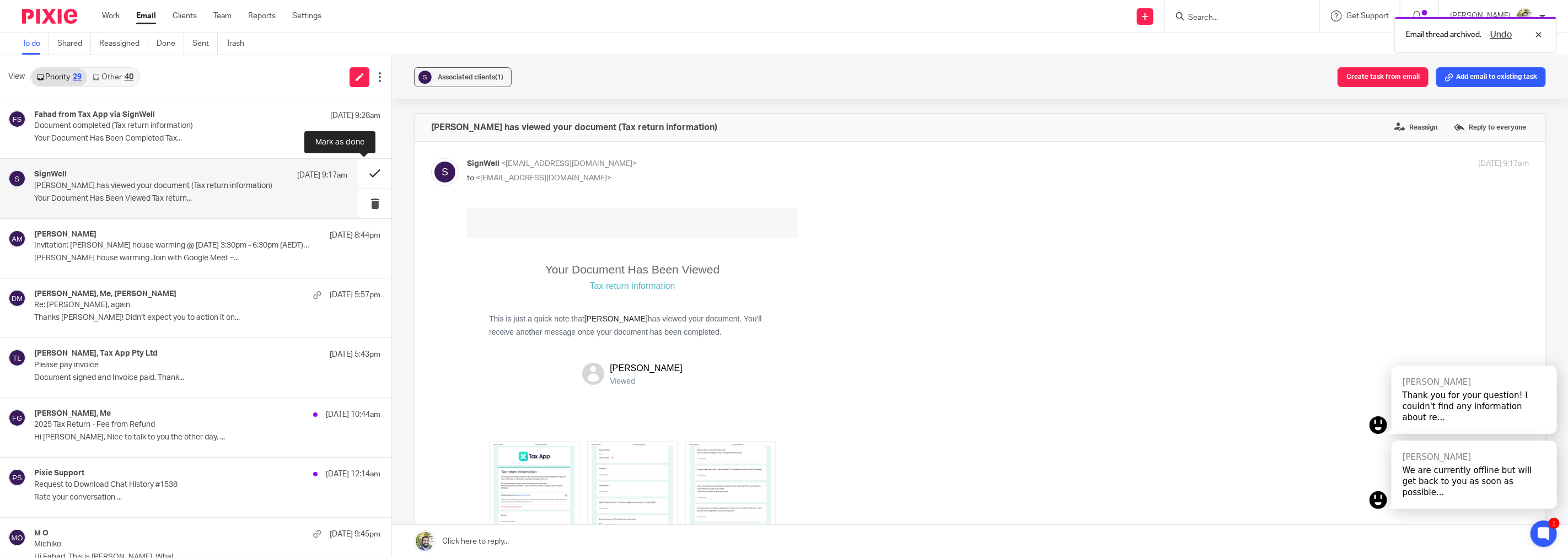
click at [361, 168] on button at bounding box center [375, 174] width 33 height 29
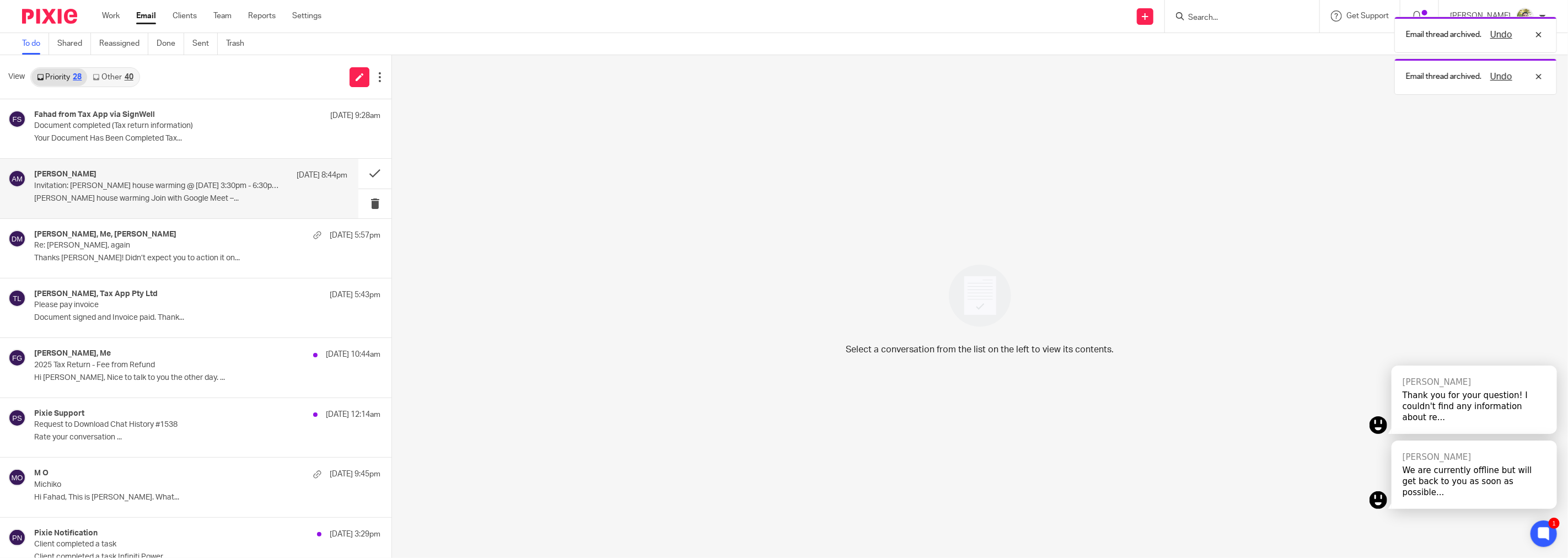
click at [240, 188] on p "Invitation: Hassan house warming @ Sun 9 Nov 2025 3:30pm - 6:30pm (AEDT) (Fahad…" at bounding box center [159, 186] width 250 height 10
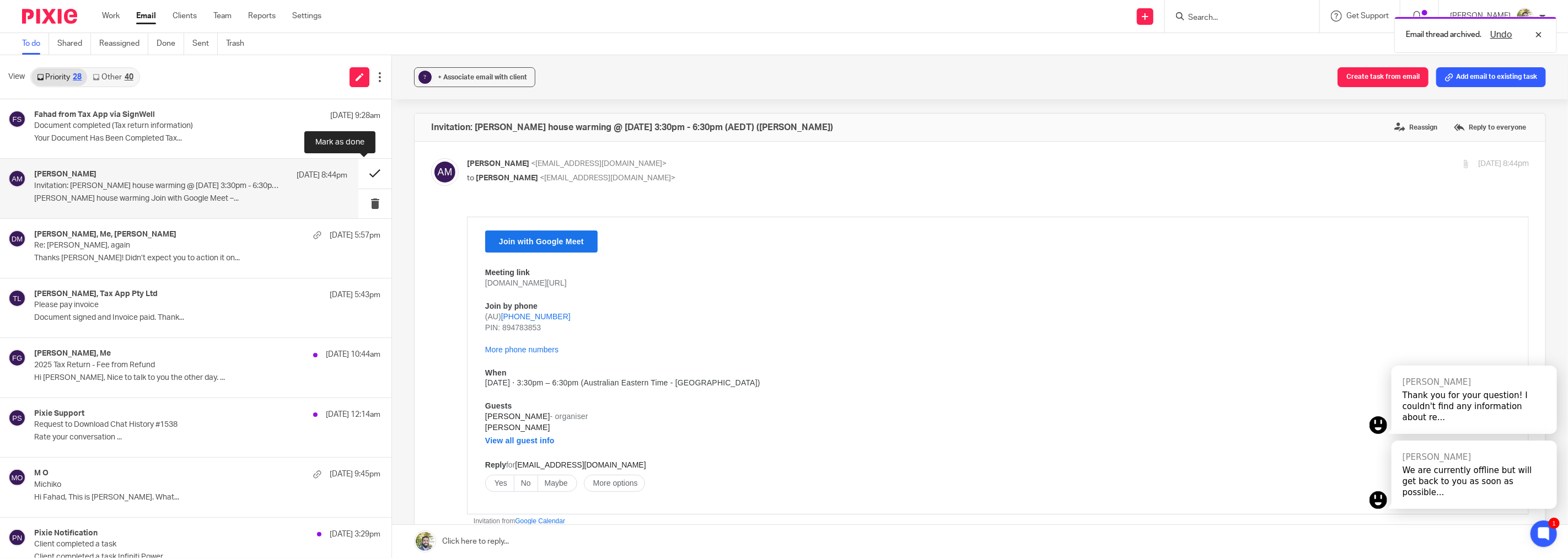
click at [368, 174] on button at bounding box center [375, 174] width 33 height 29
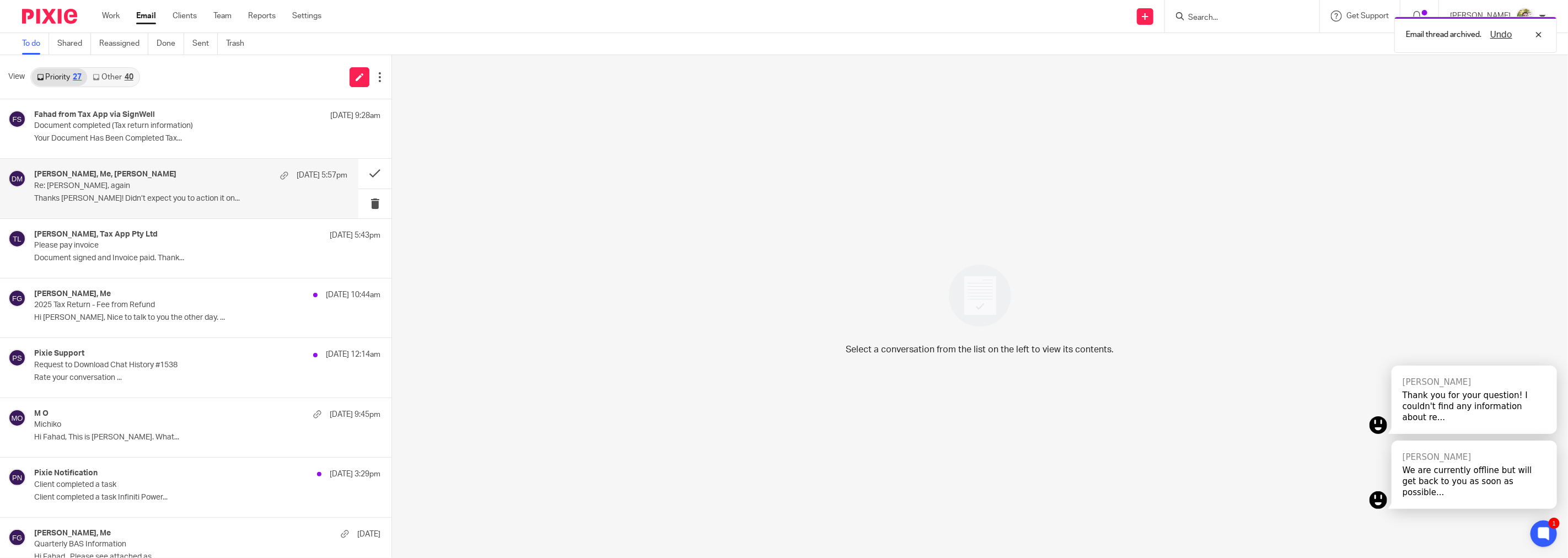
click at [241, 175] on div "Werner Jansen van Vuuren, Me, daniel murray 11 Oct 5:57pm" at bounding box center [190, 175] width 313 height 11
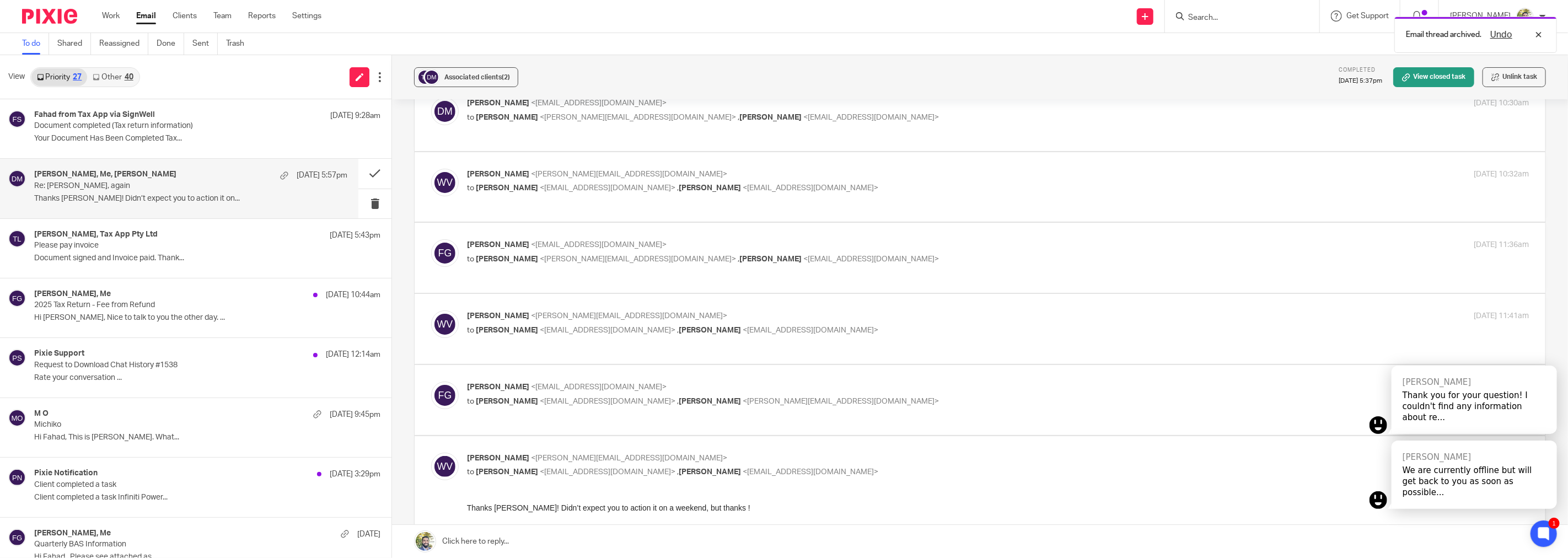
scroll to position [306, 0]
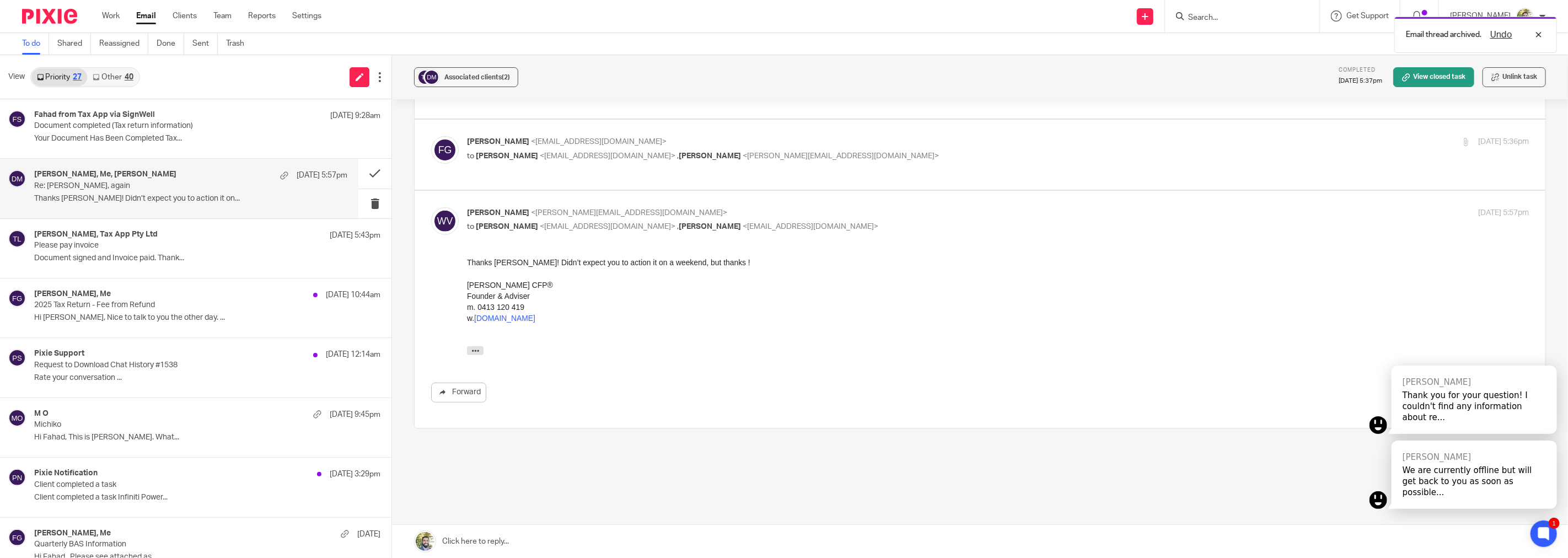
click at [577, 265] on div "Thanks Fahad! Didn’t expect you to action it on a weekend, but thanks ! Werner …" at bounding box center [997, 289] width 1062 height 67
click at [614, 284] on div "Werner Jansen CFP® Founder & Adviser m. 0413 120 419 w. financialpurpose.com.au" at bounding box center [997, 301] width 1062 height 45
drag, startPoint x: 611, startPoint y: 306, endPoint x: 625, endPoint y: 264, distance: 44.3
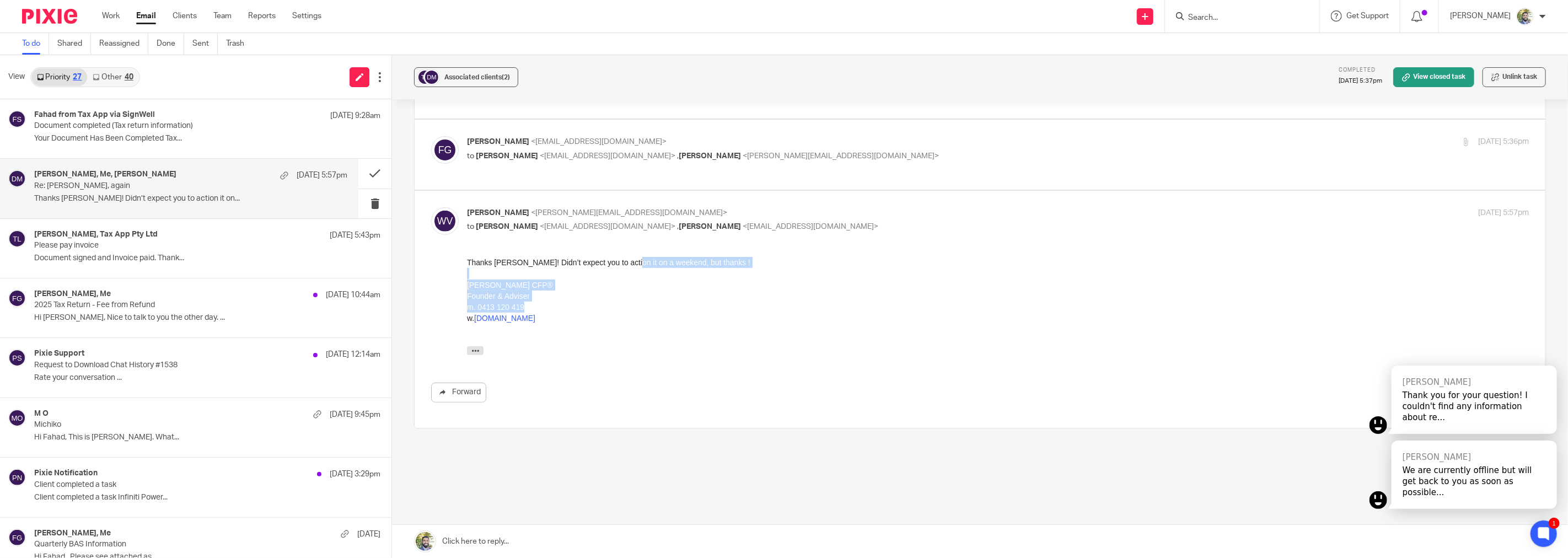
click at [625, 264] on div "Thanks Fahad! Didn’t expect you to action it on a weekend, but thanks ! Werner …" at bounding box center [997, 289] width 1062 height 67
click at [607, 271] on div "Thanks Fahad! Didn’t expect you to action it on a weekend, but thanks ! Werner …" at bounding box center [997, 289] width 1062 height 67
click at [610, 268] on div "Thanks Fahad! Didn’t expect you to action it on a weekend, but thanks ! Werner …" at bounding box center [997, 289] width 1062 height 67
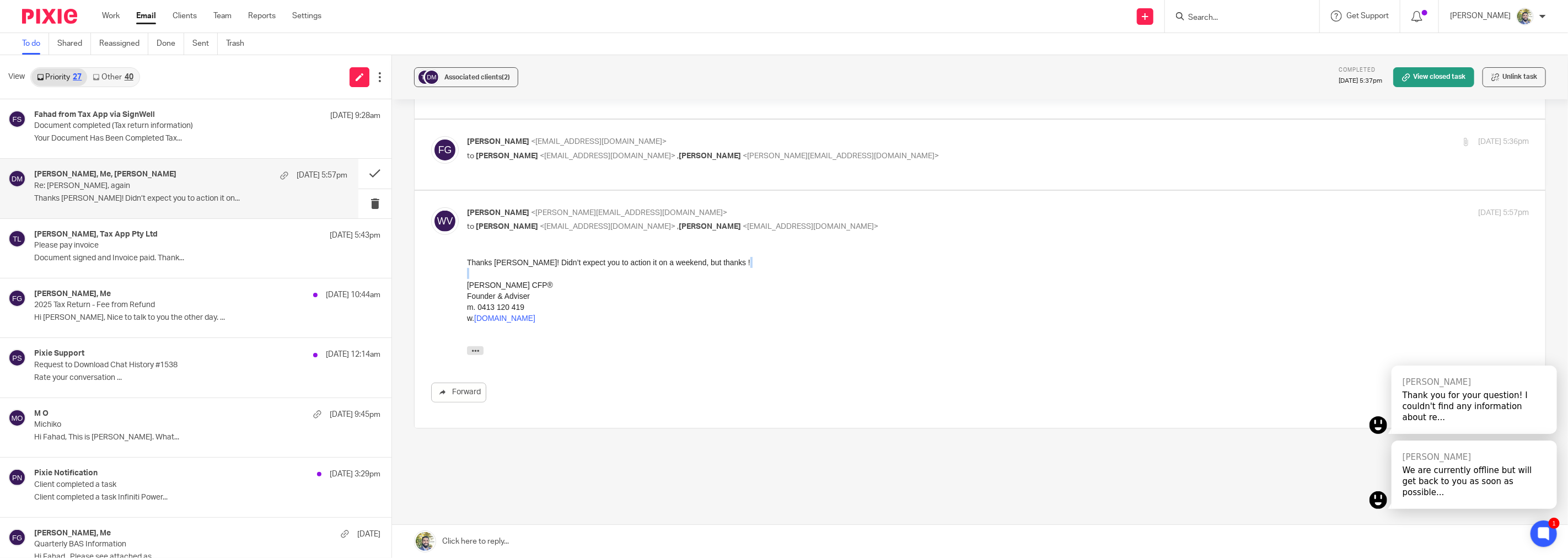
click at [610, 268] on div "Thanks Fahad! Didn’t expect you to action it on a weekend, but thanks ! Werner …" at bounding box center [997, 289] width 1062 height 67
click at [615, 263] on div "Thanks Fahad! Didn’t expect you to action it on a weekend, but thanks ! Werner …" at bounding box center [997, 289] width 1062 height 67
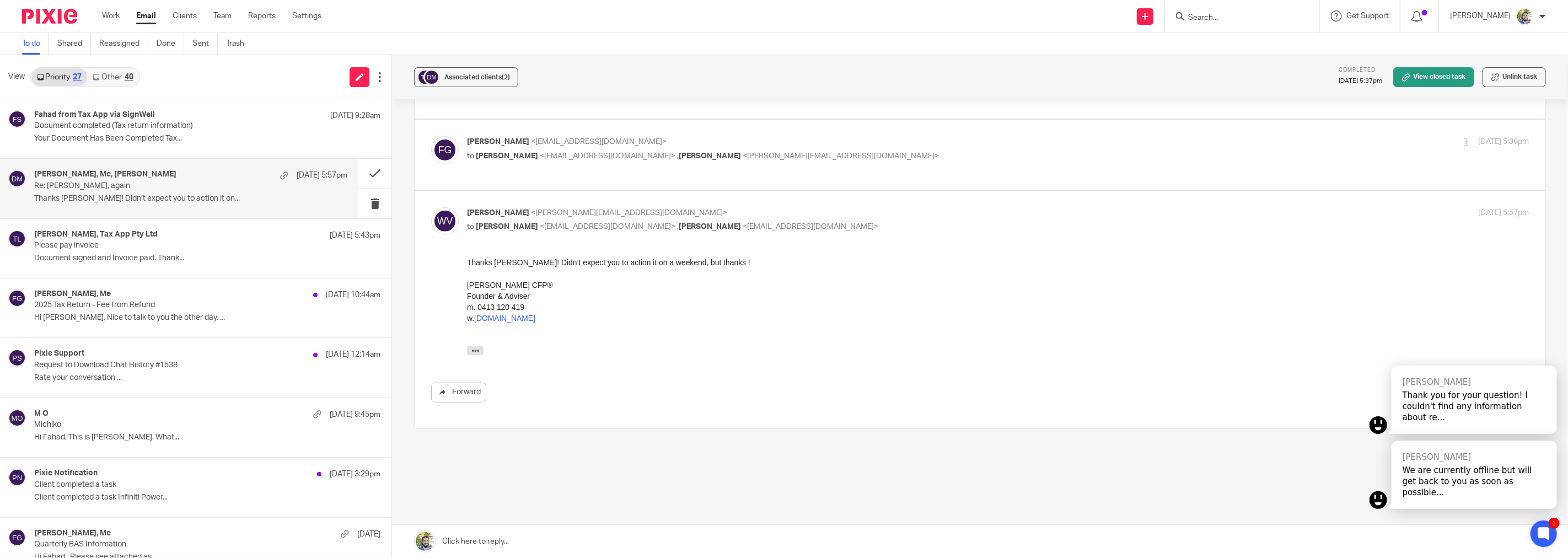
click at [629, 283] on div "Werner Jansen CFP® Founder & Adviser m. 0413 120 419 w. financialpurpose.com.au" at bounding box center [997, 301] width 1062 height 45
drag, startPoint x: 467, startPoint y: 255, endPoint x: 472, endPoint y: 258, distance: 5.8
click at [472, 258] on div "Thanks Fahad! Didn’t expect you to action it on a weekend, but thanks ! Werner …" at bounding box center [997, 289] width 1062 height 67
drag, startPoint x: 477, startPoint y: 265, endPoint x: 561, endPoint y: 295, distance: 89.2
click at [561, 295] on div "Thanks Fahad! Didn’t expect you to action it on a weekend, but thanks ! Werner …" at bounding box center [997, 289] width 1062 height 67
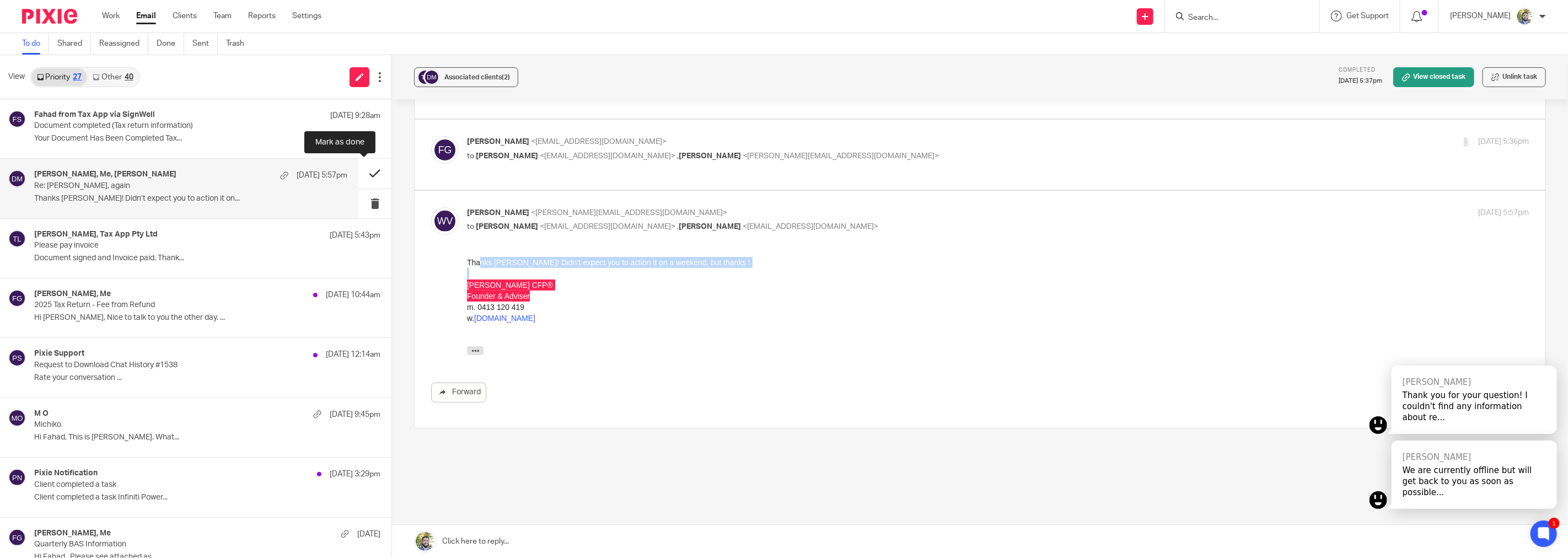
click at [363, 168] on button at bounding box center [375, 174] width 33 height 29
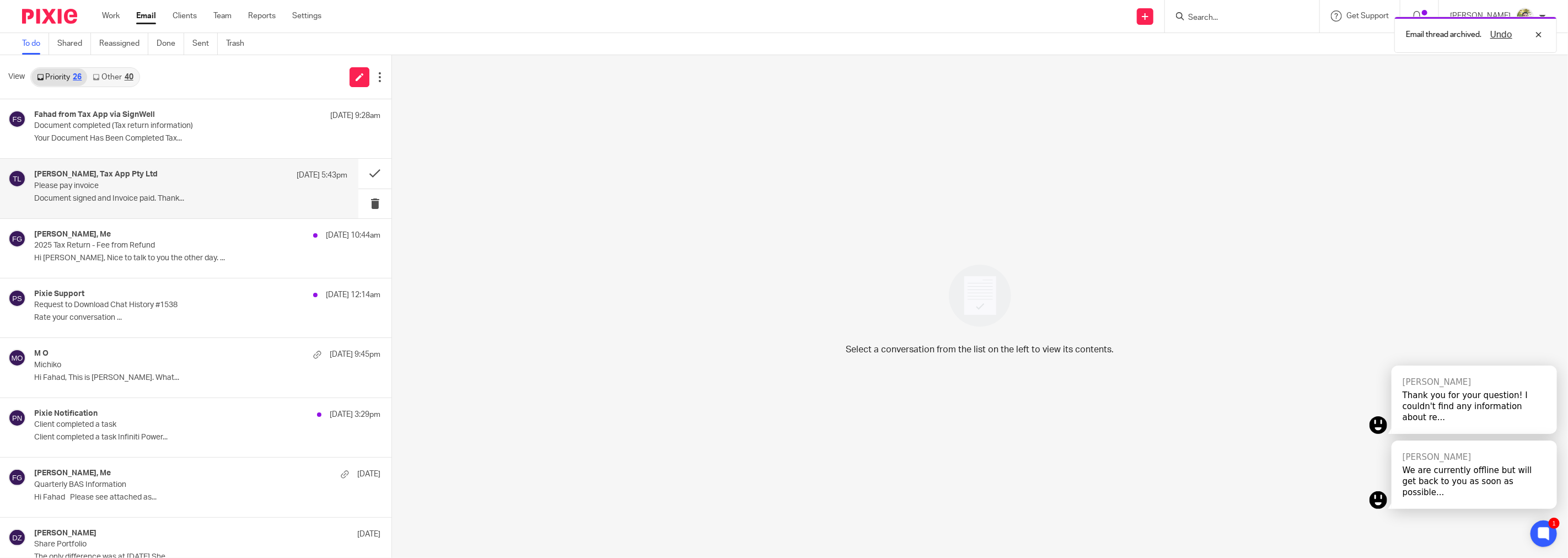
click at [235, 172] on div "KATHRINE DRIVER, Tax App Pty Ltd 11 Oct 5:43pm" at bounding box center [190, 175] width 313 height 11
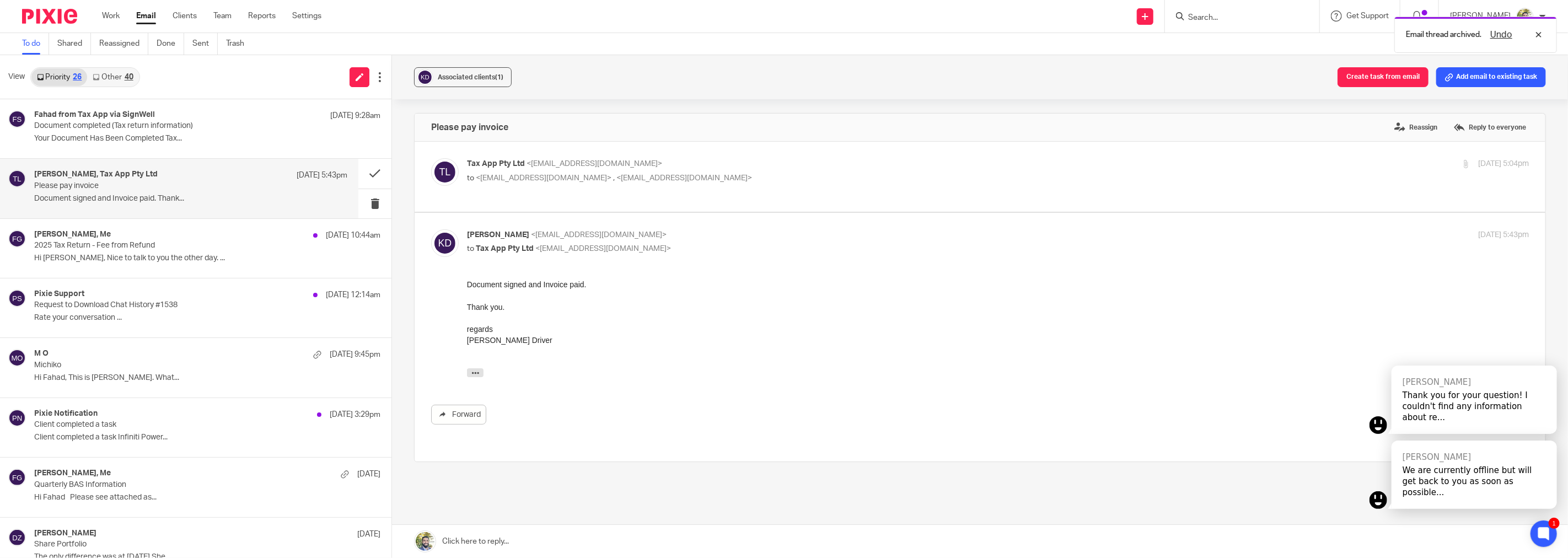
scroll to position [0, 0]
click at [366, 175] on button at bounding box center [375, 174] width 33 height 29
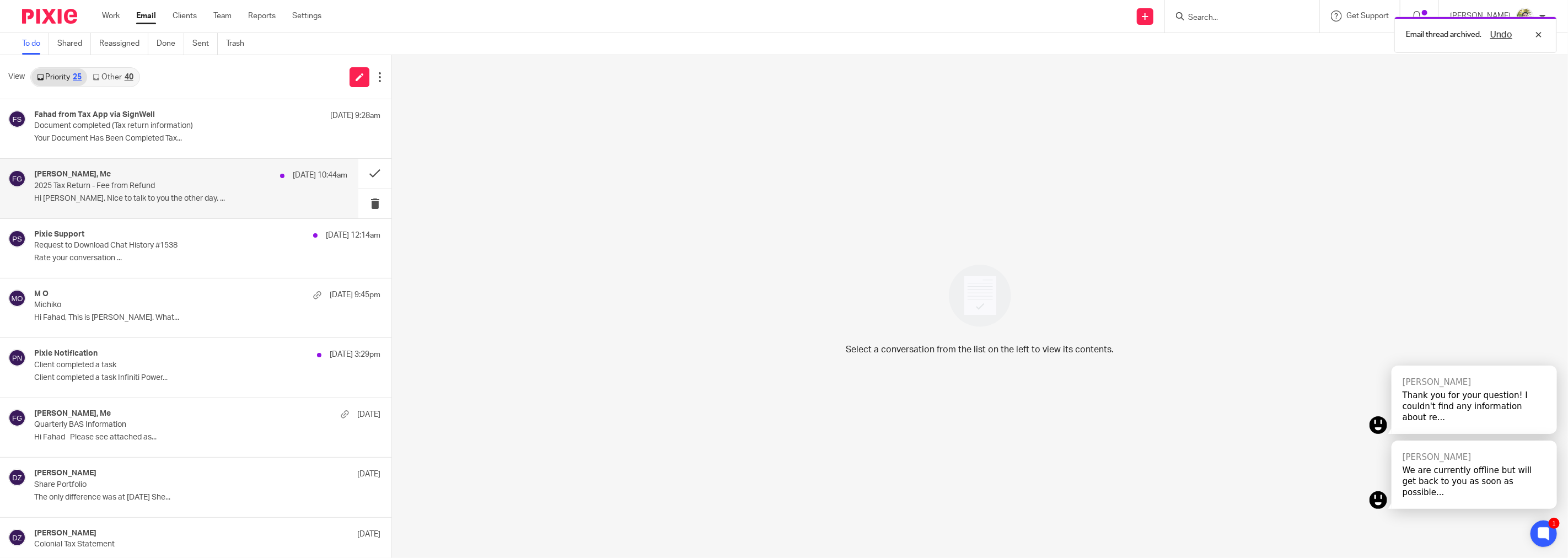
click at [255, 188] on p "2025 Tax Return - Fee from Refund" at bounding box center [159, 186] width 250 height 10
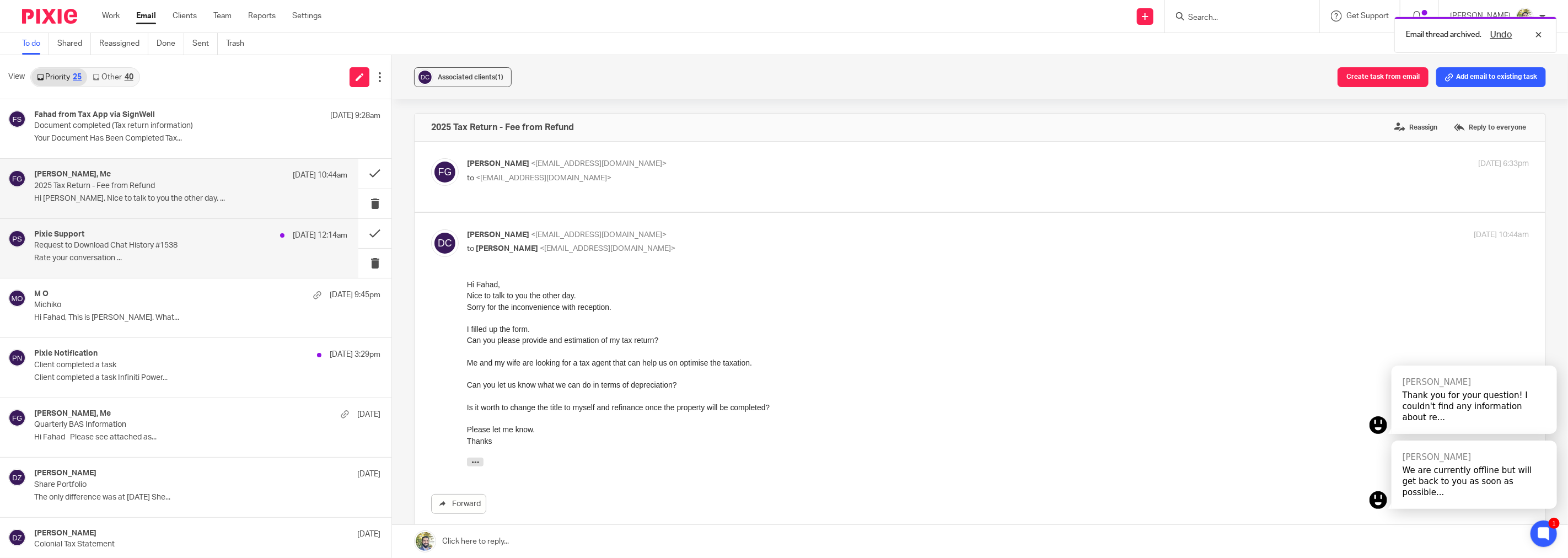
click at [188, 255] on p "Rate your conversation ..." at bounding box center [190, 258] width 313 height 10
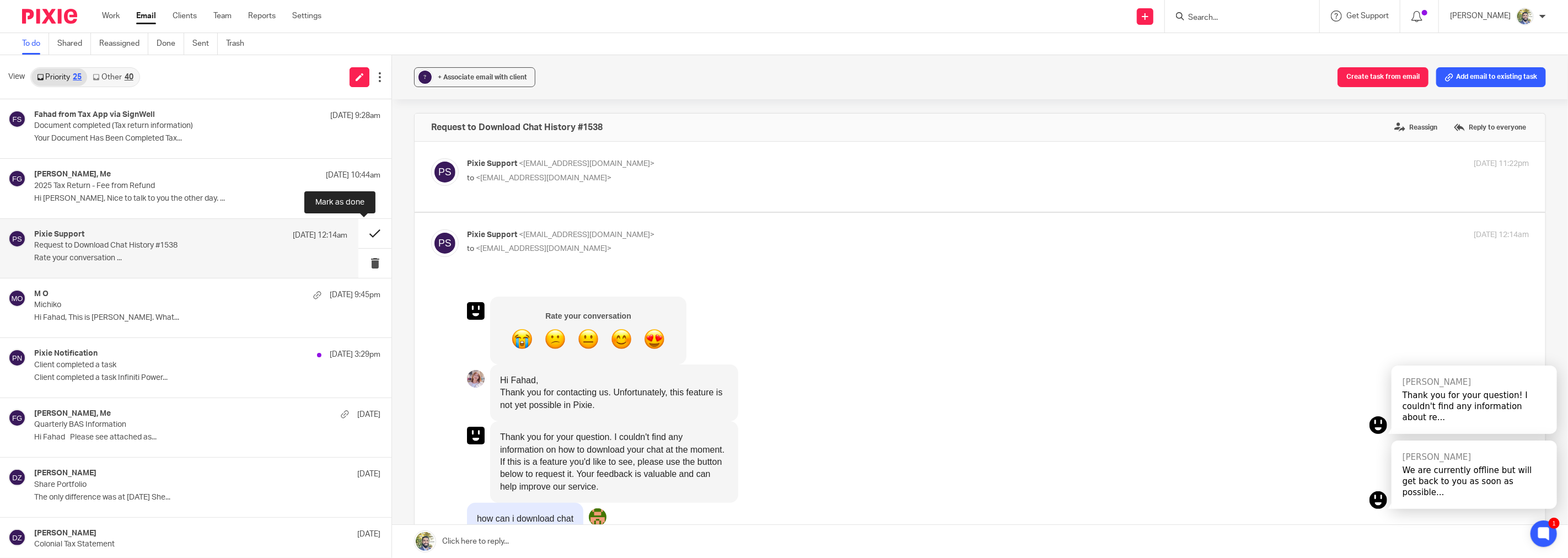
click at [366, 230] on button at bounding box center [375, 233] width 33 height 29
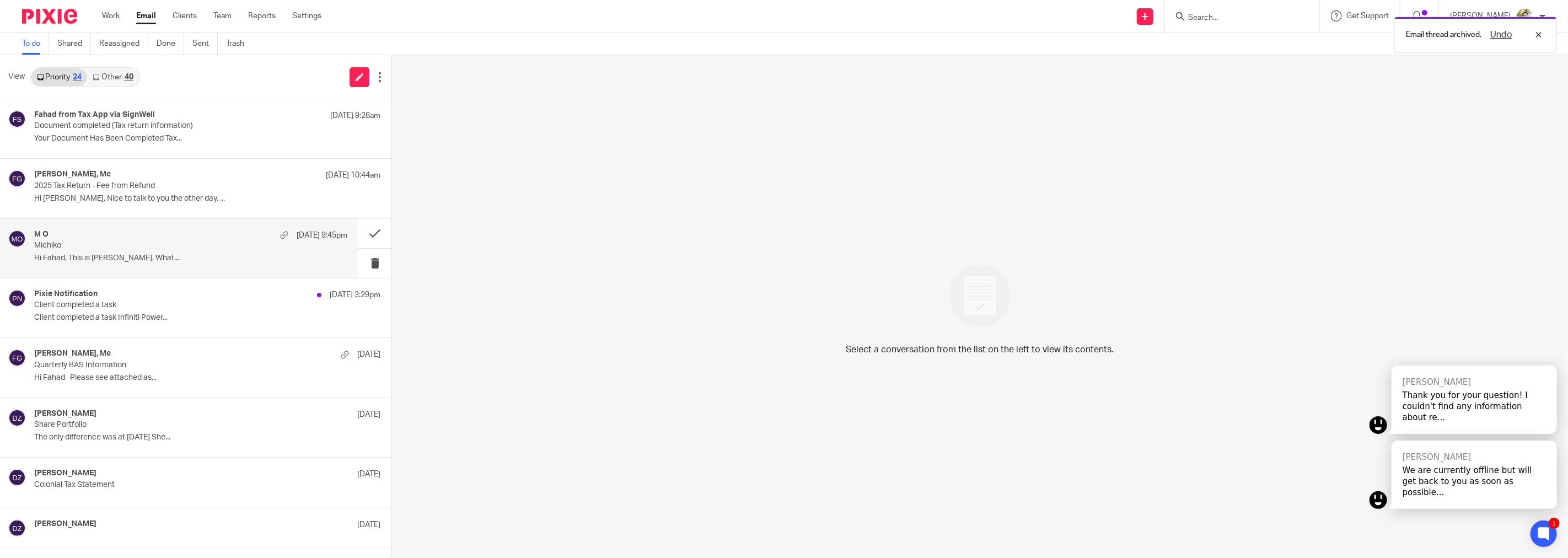
click at [201, 236] on div "M O 10 Oct 9:45pm" at bounding box center [190, 235] width 313 height 11
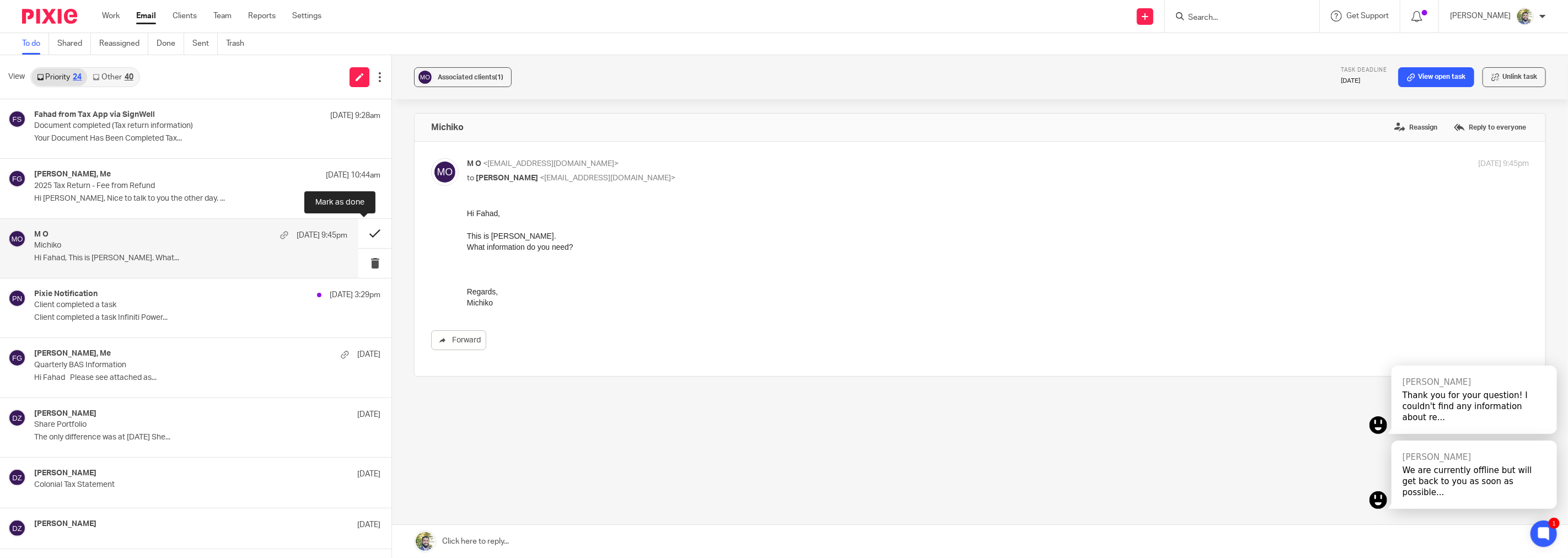
click at [361, 237] on button at bounding box center [375, 233] width 33 height 29
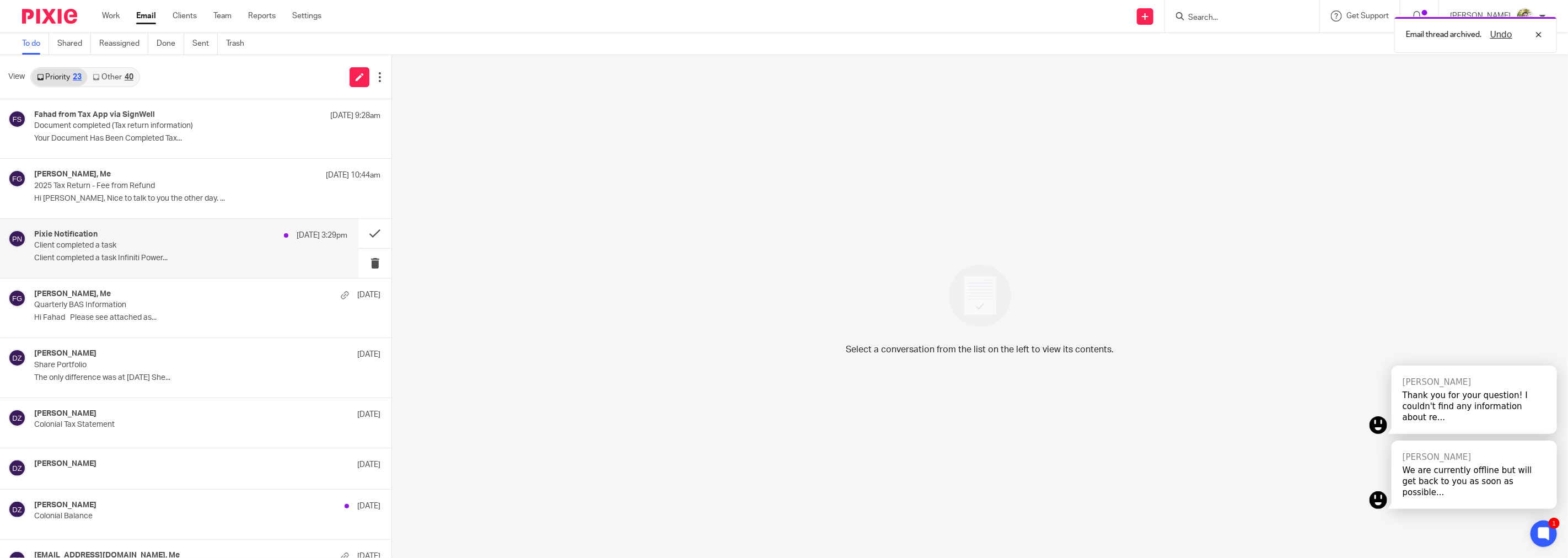
click at [244, 240] on div "Pixie Notification 10 Oct 3:29pm" at bounding box center [190, 235] width 313 height 11
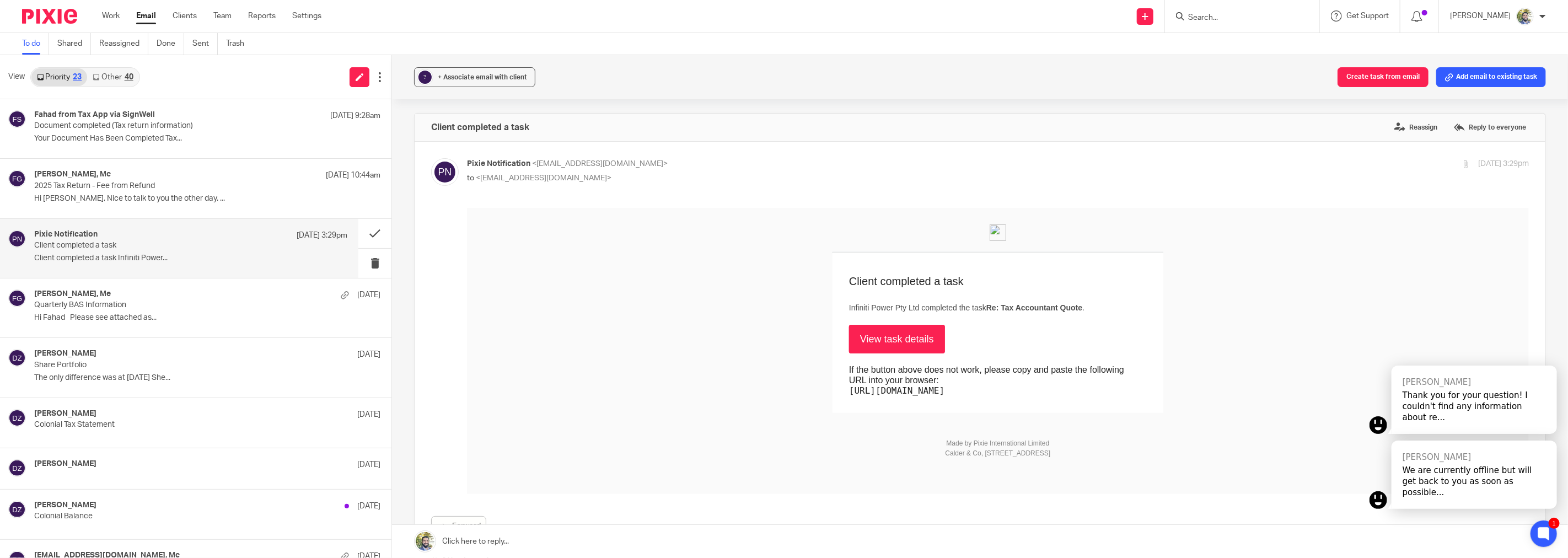
click at [884, 342] on link "View task details" at bounding box center [896, 338] width 96 height 29
click at [361, 233] on button at bounding box center [375, 233] width 33 height 29
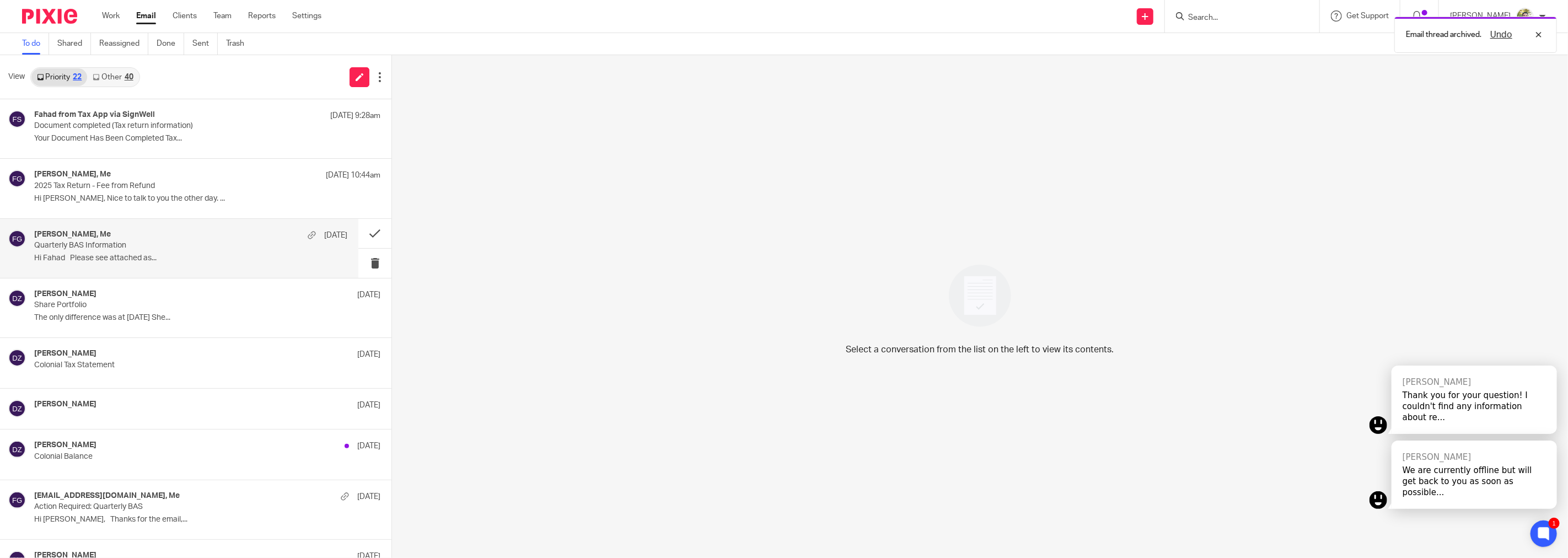
click at [274, 244] on p "Quarterly BAS Information" at bounding box center [159, 245] width 250 height 10
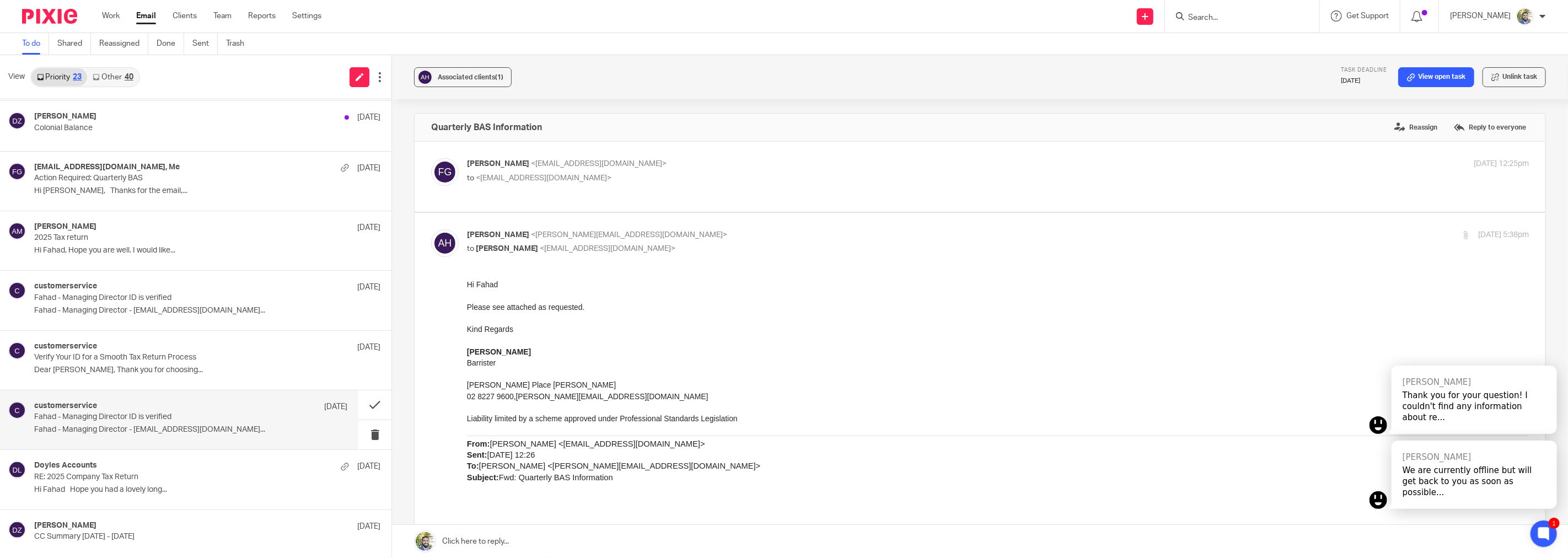
scroll to position [392, 0]
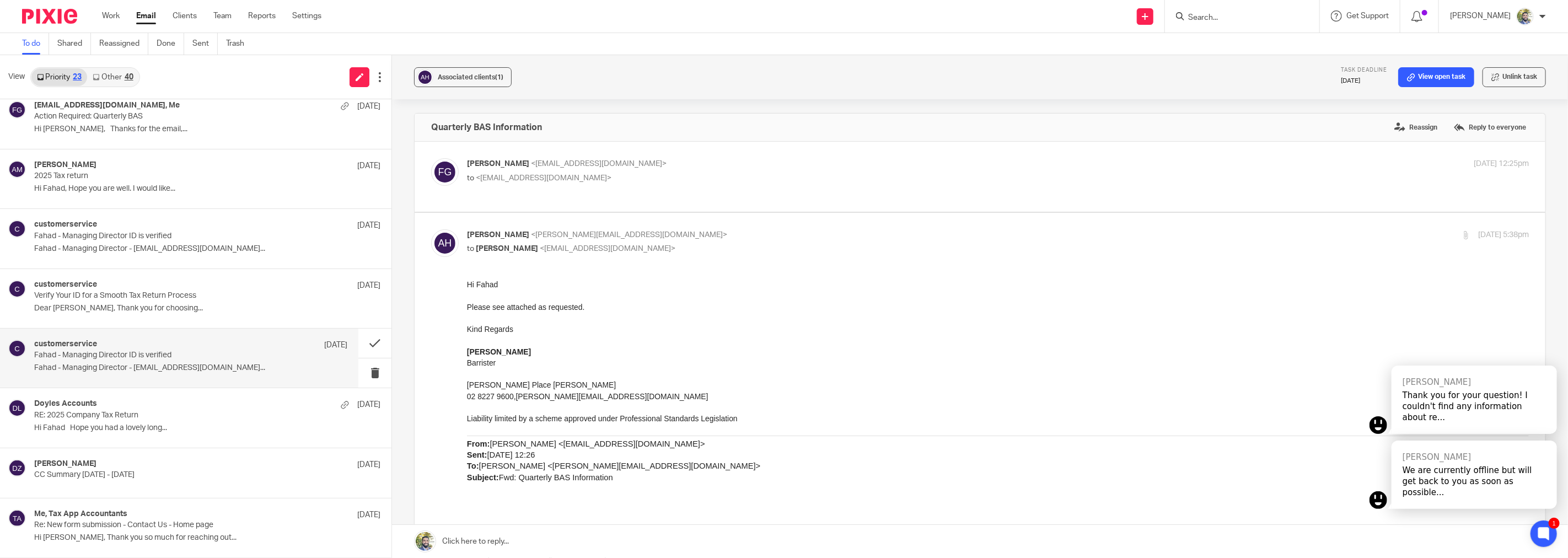
click at [213, 368] on p "Fahad - Managing Director - fahad@taxapp.com.au..." at bounding box center [190, 367] width 313 height 10
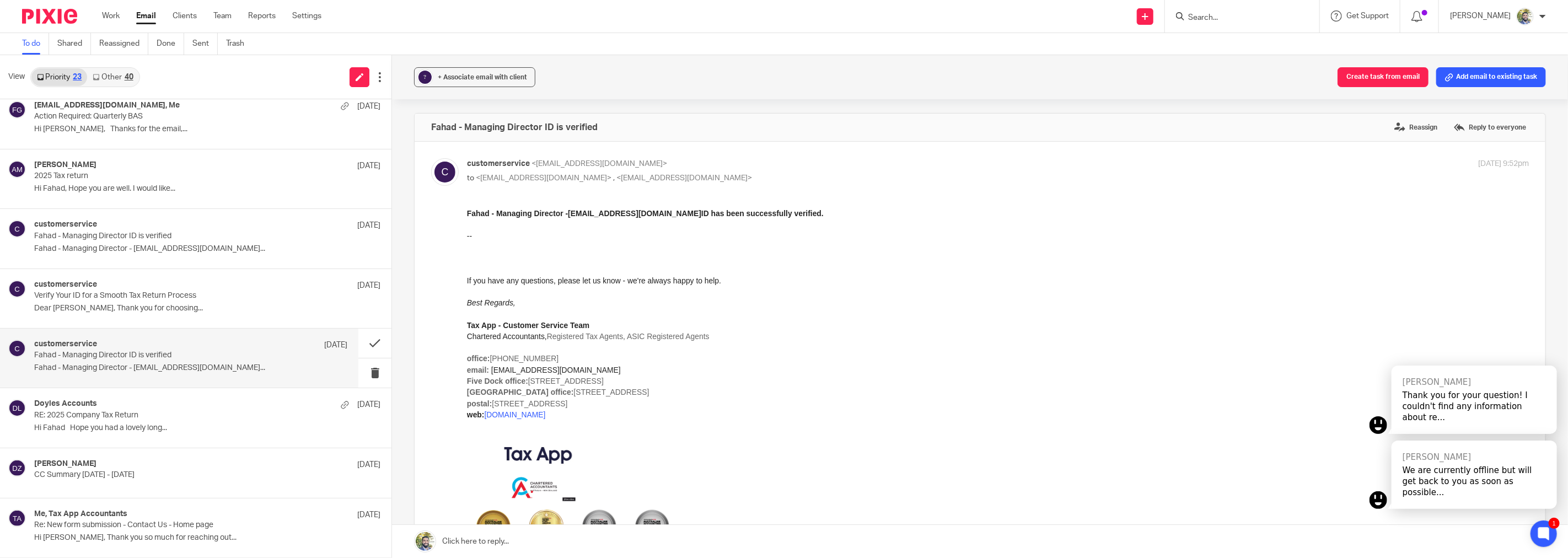
scroll to position [0, 0]
click at [259, 304] on p "Dear Davide Cominato, Thank you for choosing..." at bounding box center [190, 308] width 313 height 10
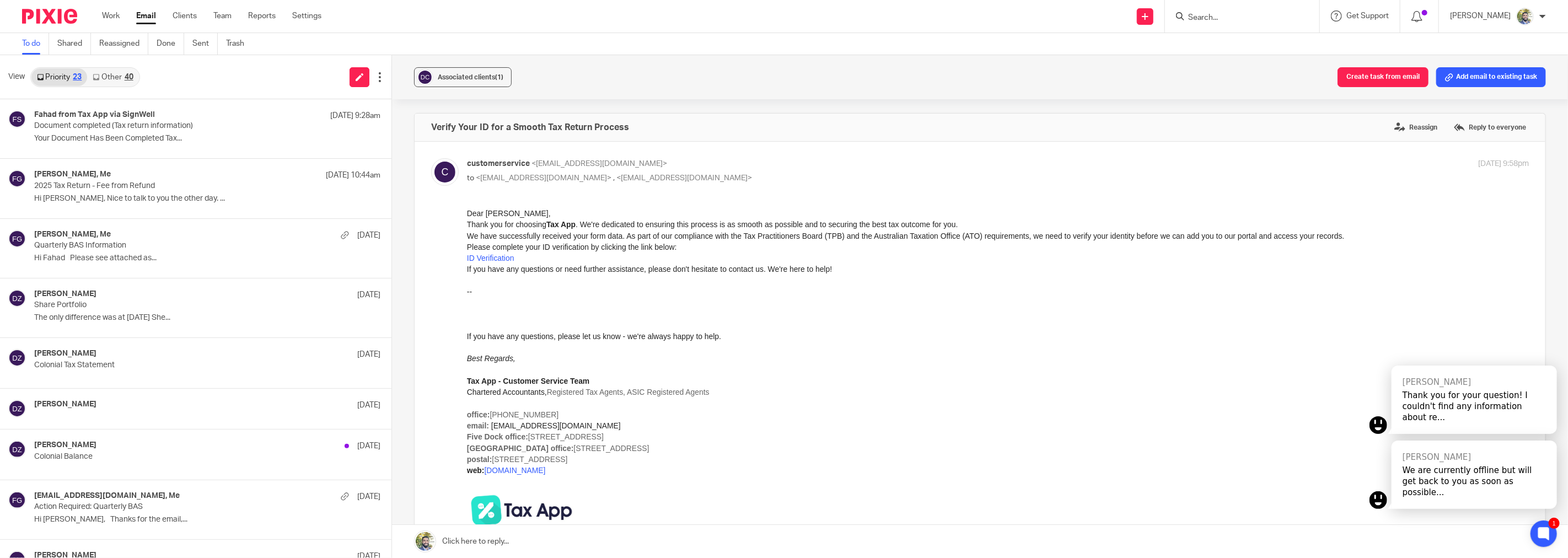
click at [108, 74] on link "Other 40" at bounding box center [113, 77] width 52 height 18
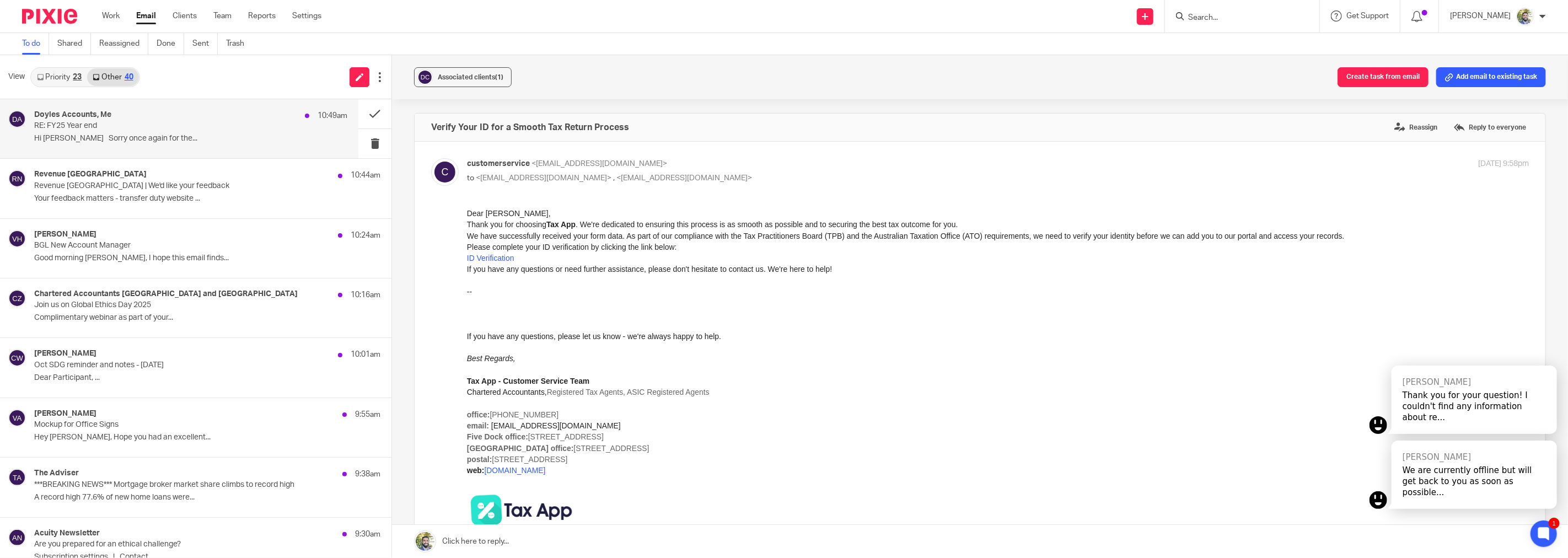
click at [122, 113] on div "Doyles Accounts, Me 10:49am" at bounding box center [190, 116] width 313 height 11
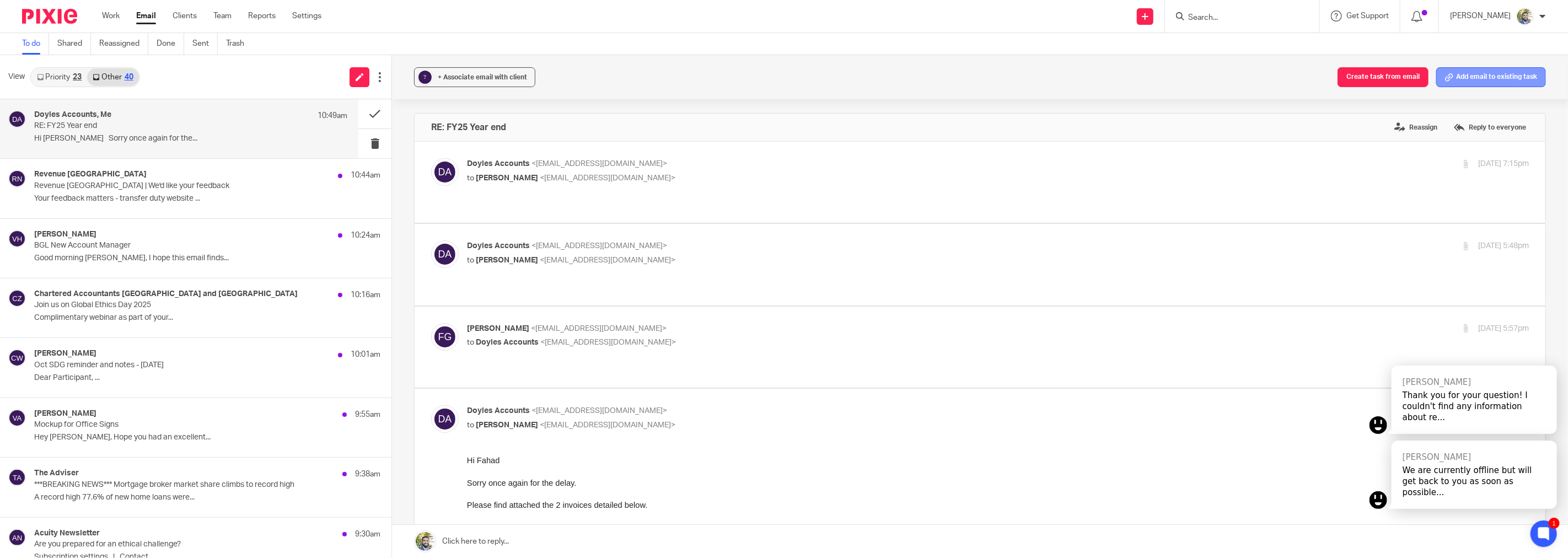
click at [1445, 74] on icon at bounding box center [1449, 77] width 8 height 8
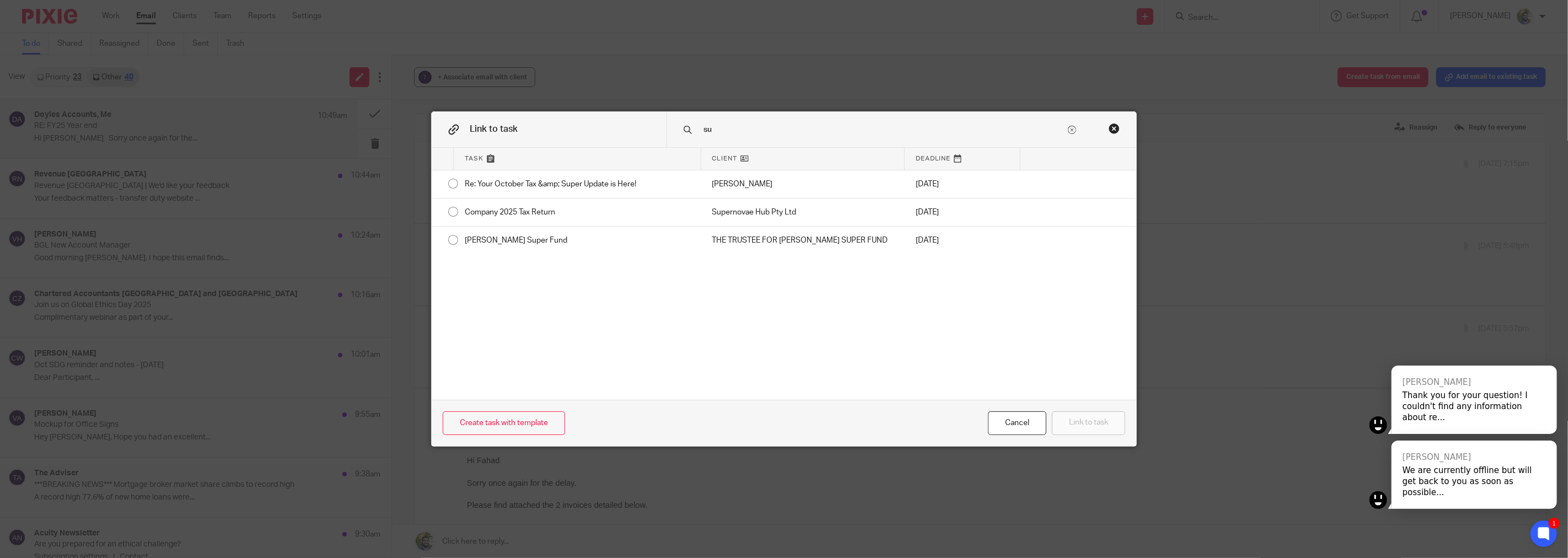
type input "s"
type input "c"
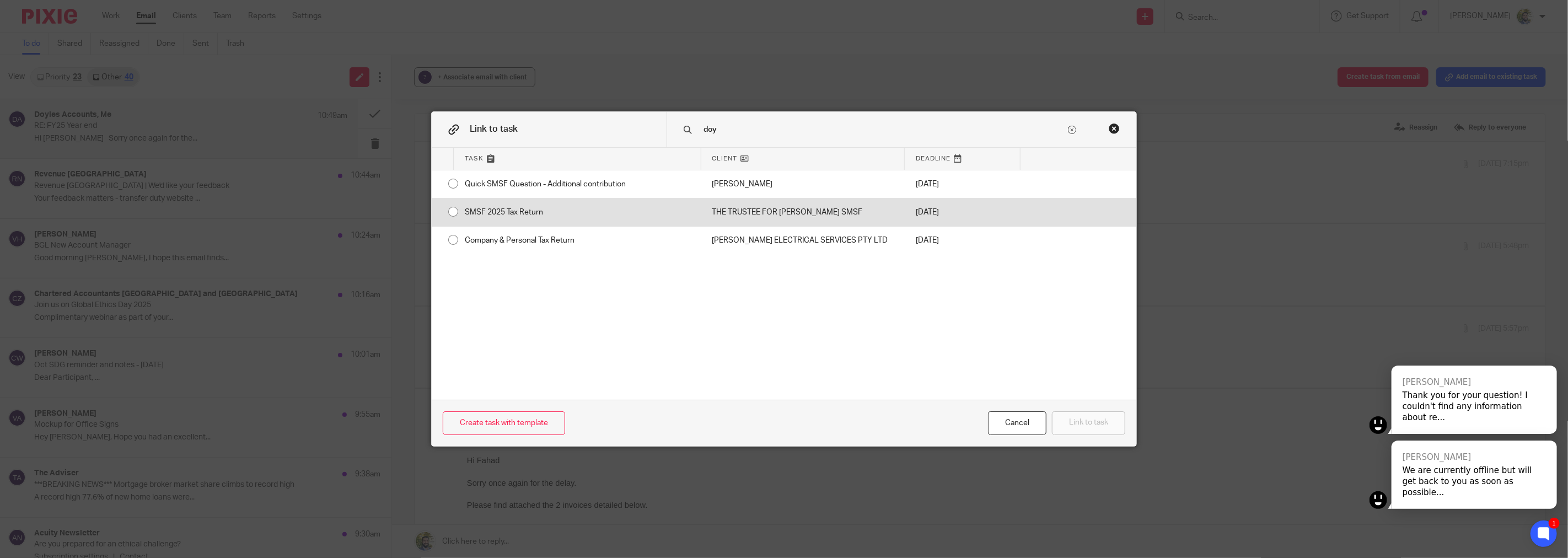
type input "doy"
click at [643, 221] on div "SMSF 2025 Tax Return" at bounding box center [577, 212] width 247 height 27
radio input "true"
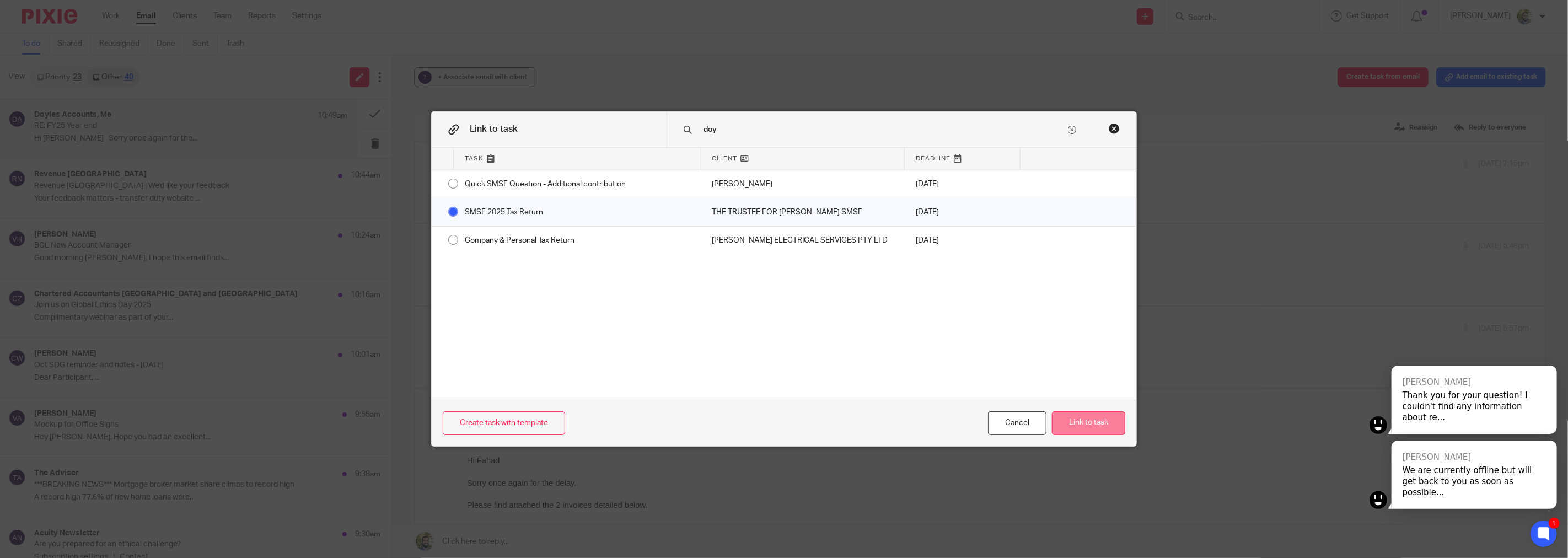
click at [1068, 420] on button "Link to task" at bounding box center [1089, 423] width 74 height 24
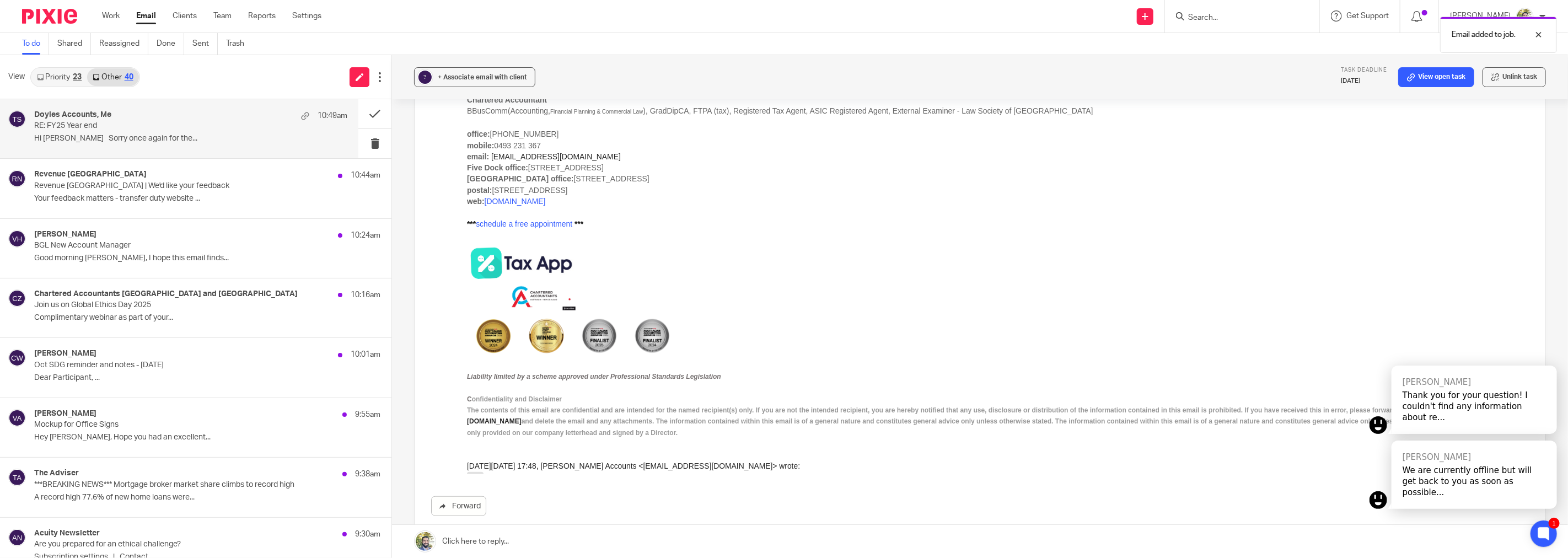
scroll to position [804, 0]
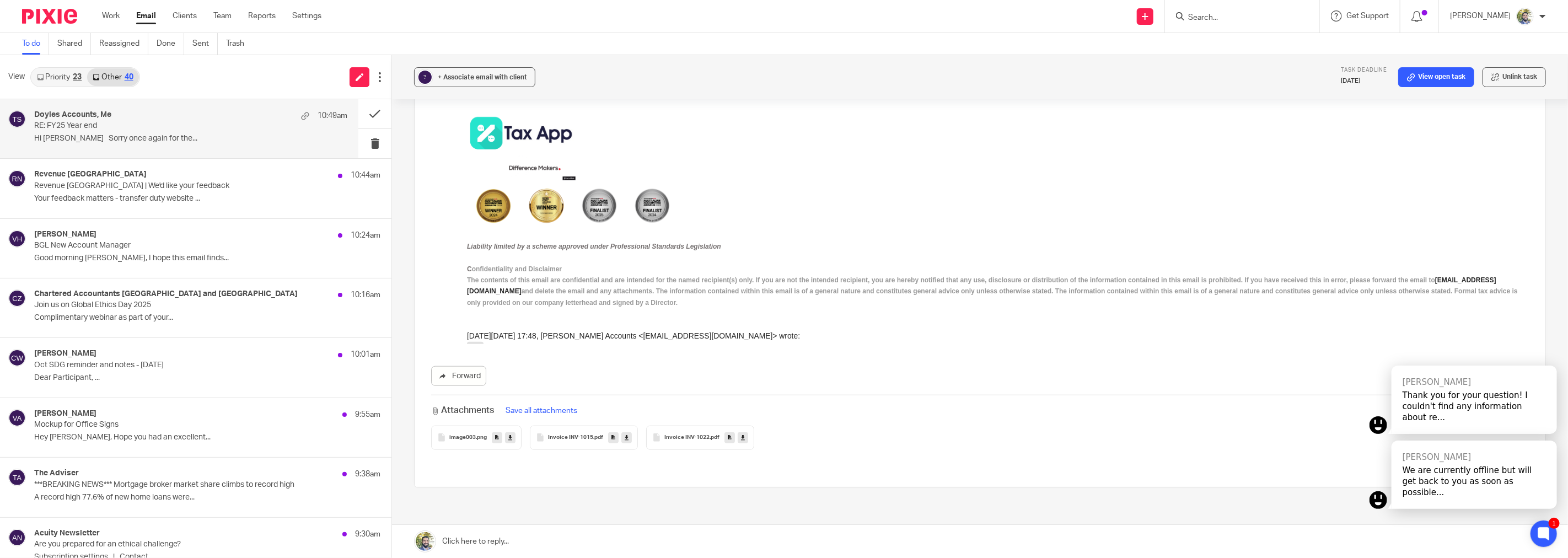
click at [549, 425] on div "Invoice INV-1015 .pdf" at bounding box center [584, 437] width 108 height 24
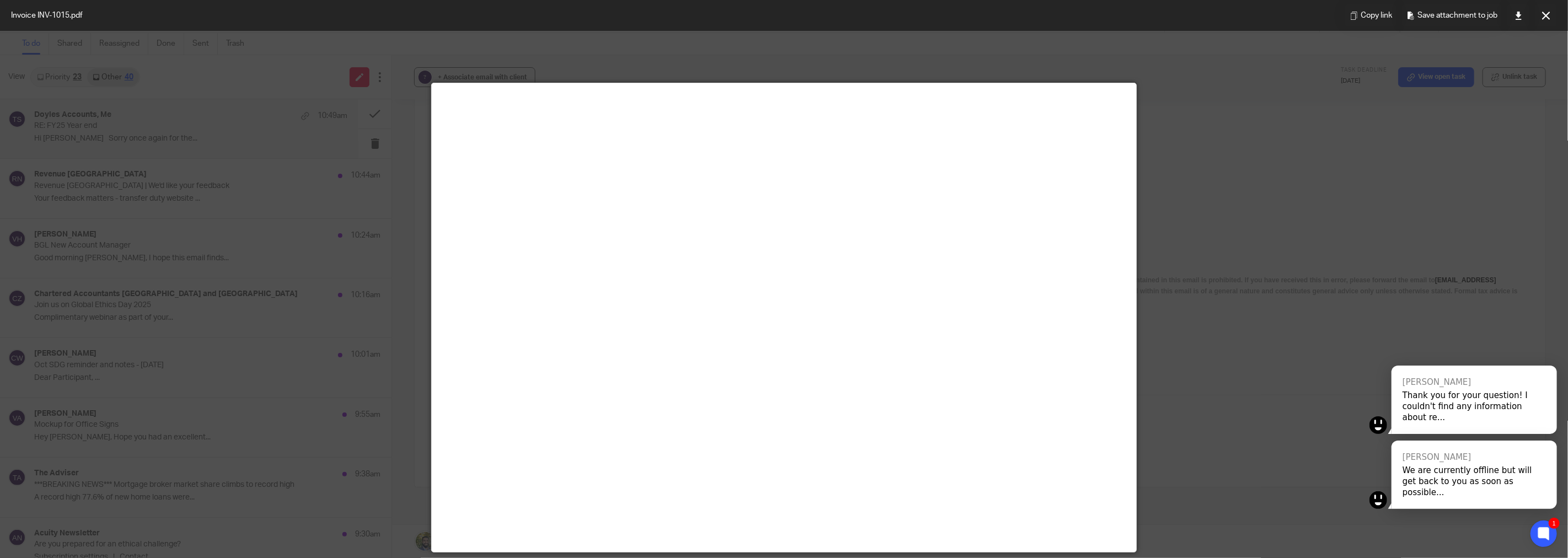
click at [1170, 262] on div at bounding box center [784, 279] width 1568 height 558
click at [1541, 18] on icon at bounding box center [1545, 15] width 8 height 8
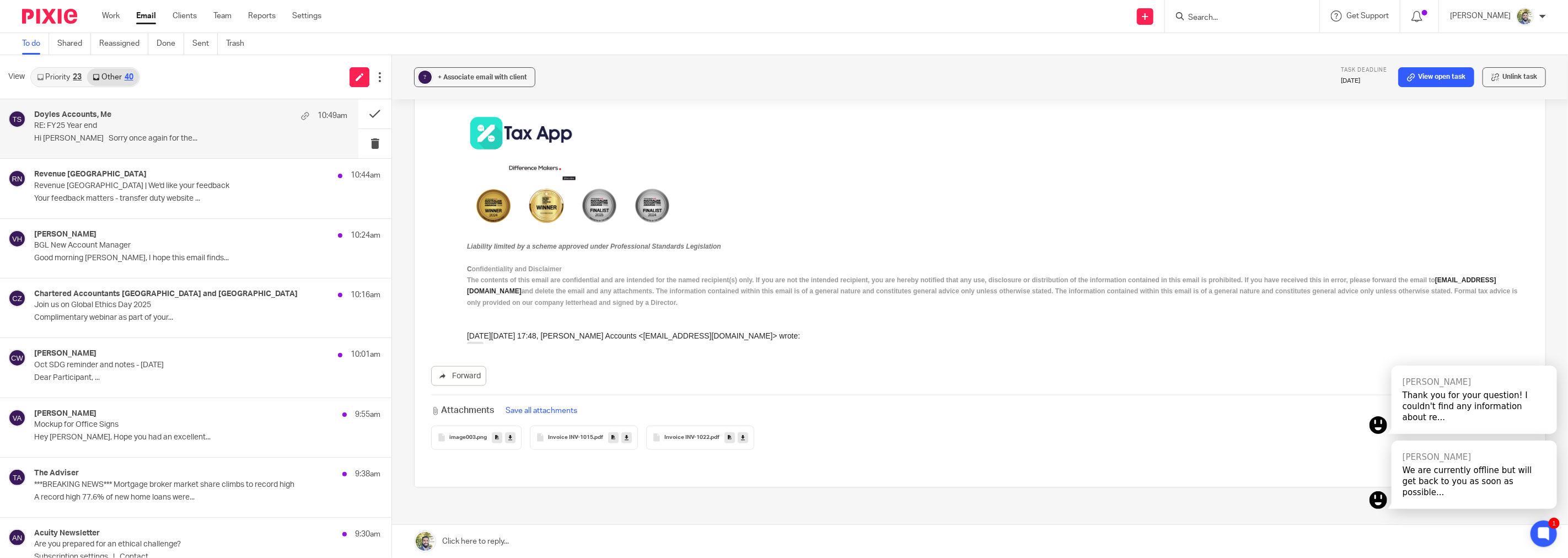
click at [691, 434] on span "Invoice INV-1022" at bounding box center [686, 437] width 45 height 7
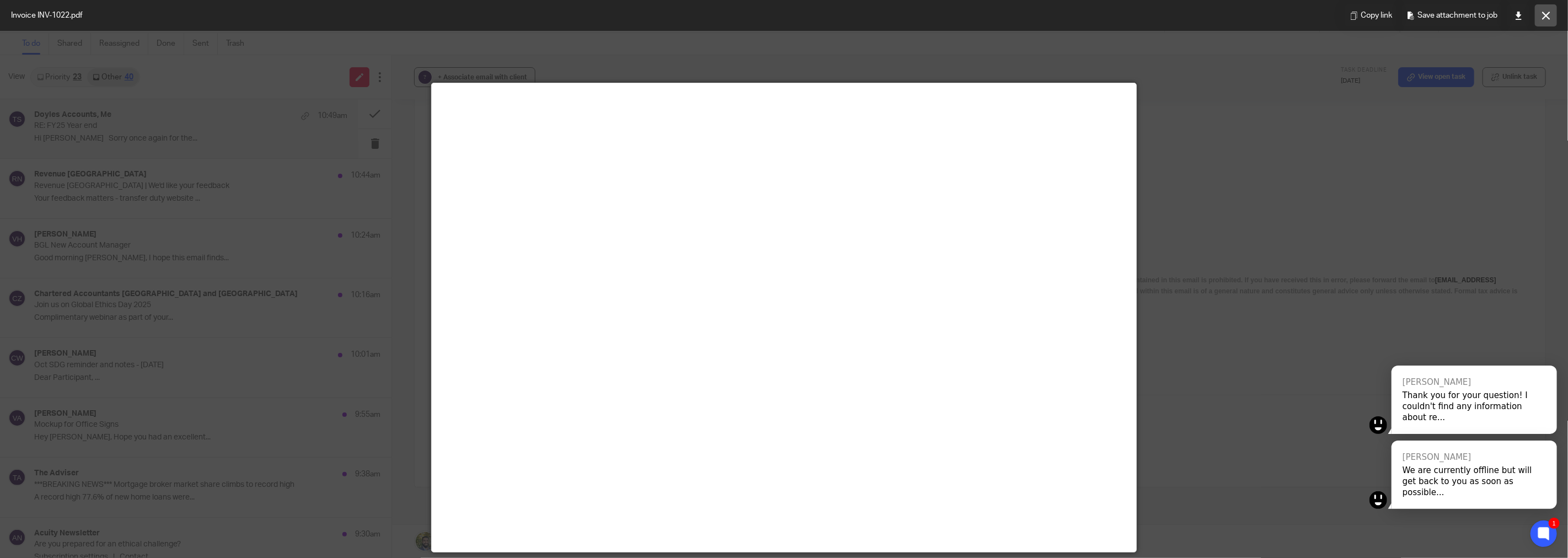
click at [1539, 17] on button at bounding box center [1546, 15] width 22 height 22
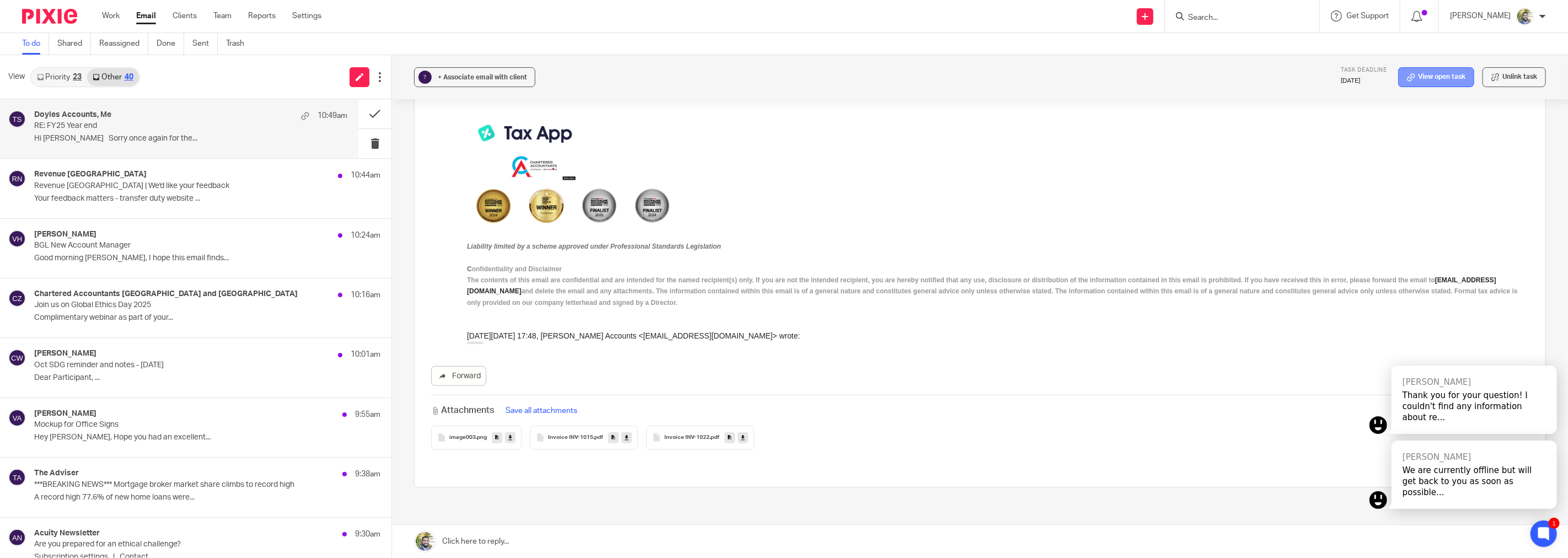
click at [1407, 80] on icon at bounding box center [1410, 77] width 8 height 8
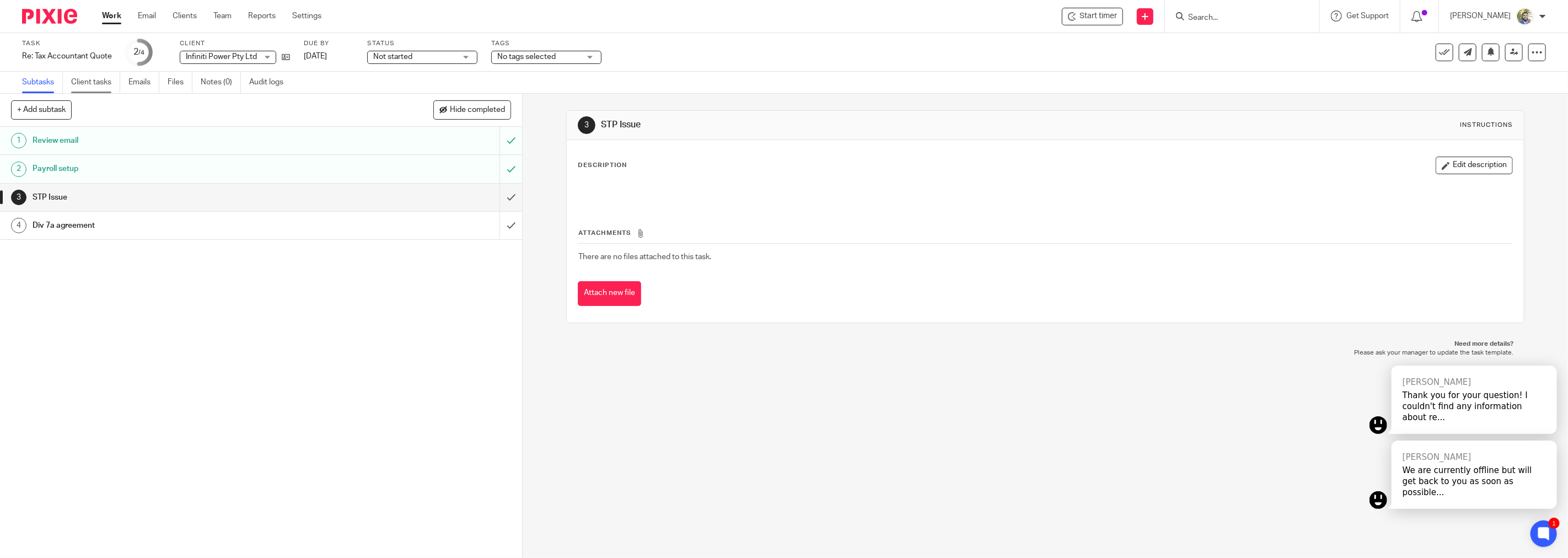
click at [107, 86] on link "Client tasks" at bounding box center [96, 82] width 49 height 21
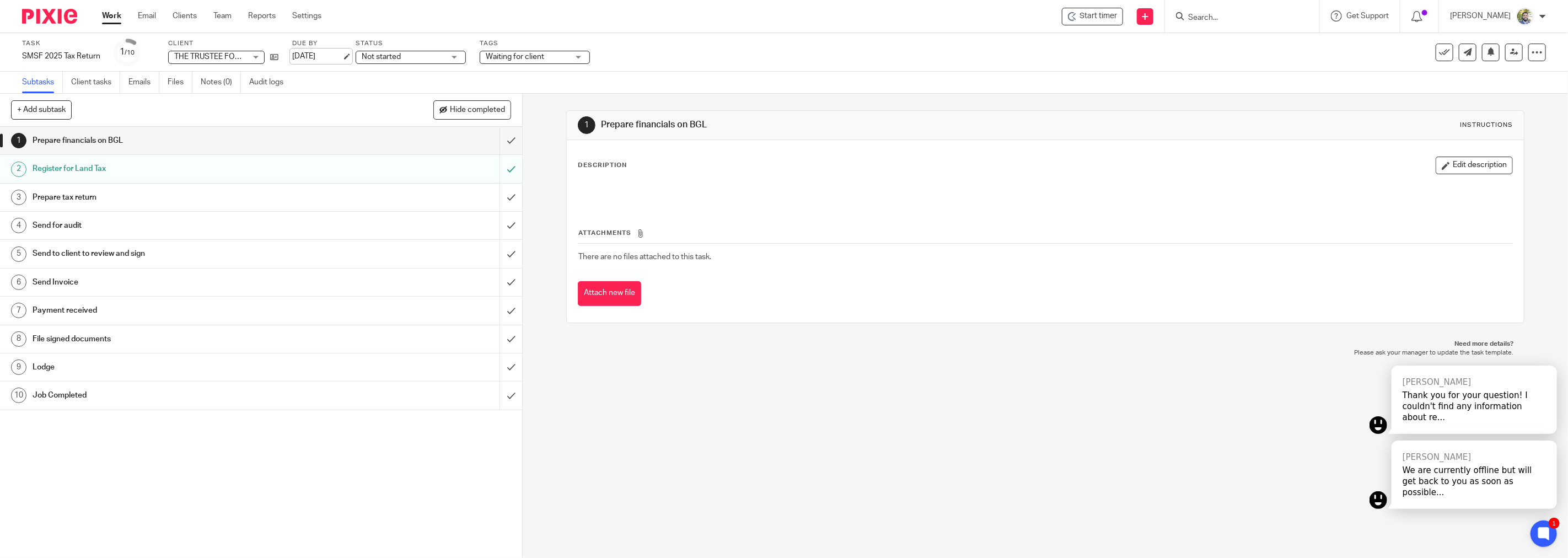
click at [331, 57] on link "[DATE]" at bounding box center [317, 57] width 49 height 12
click at [337, 54] on link "[DATE]" at bounding box center [317, 58] width 49 height 12
click at [146, 15] on link "Email" at bounding box center [146, 15] width 18 height 11
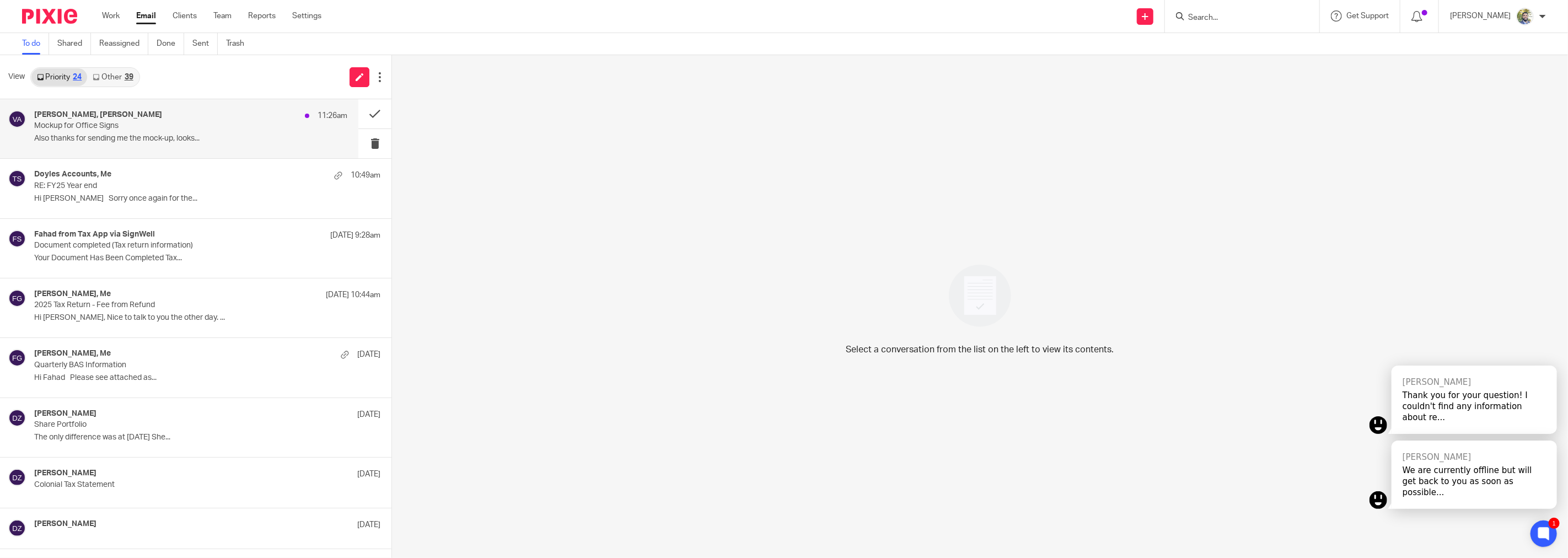
click at [212, 141] on p "Also thanks for sending me the mock-up, looks..." at bounding box center [190, 138] width 313 height 10
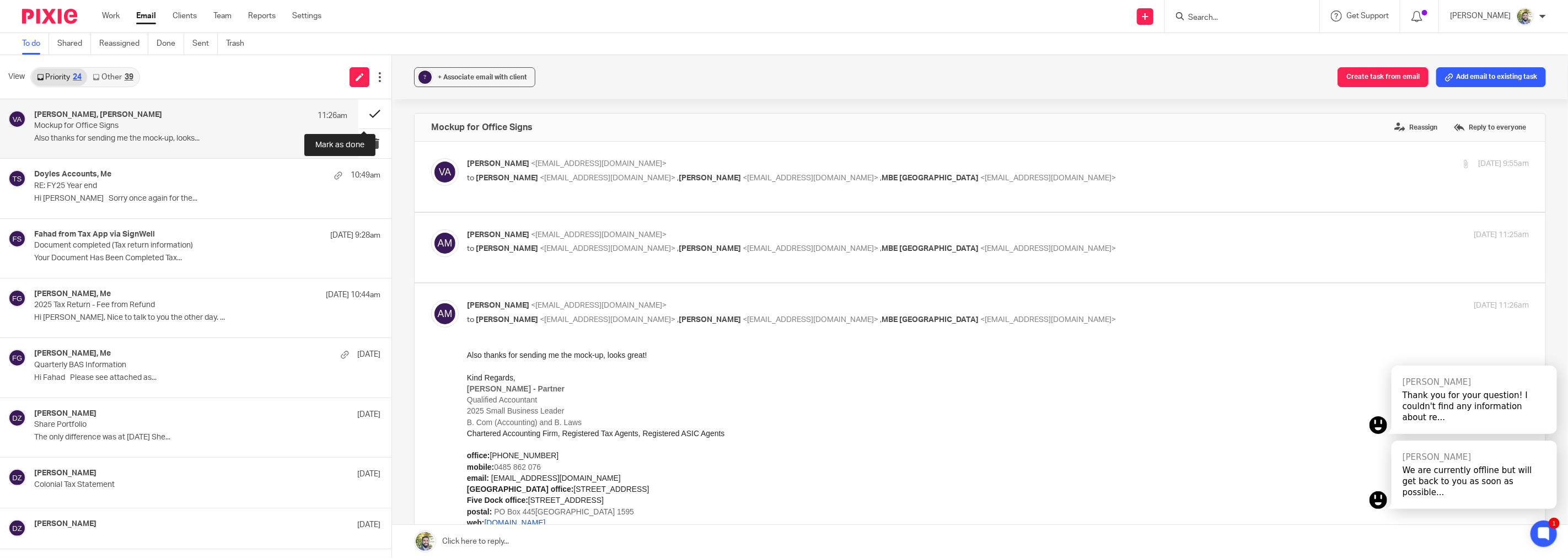
click at [366, 111] on button at bounding box center [375, 114] width 33 height 29
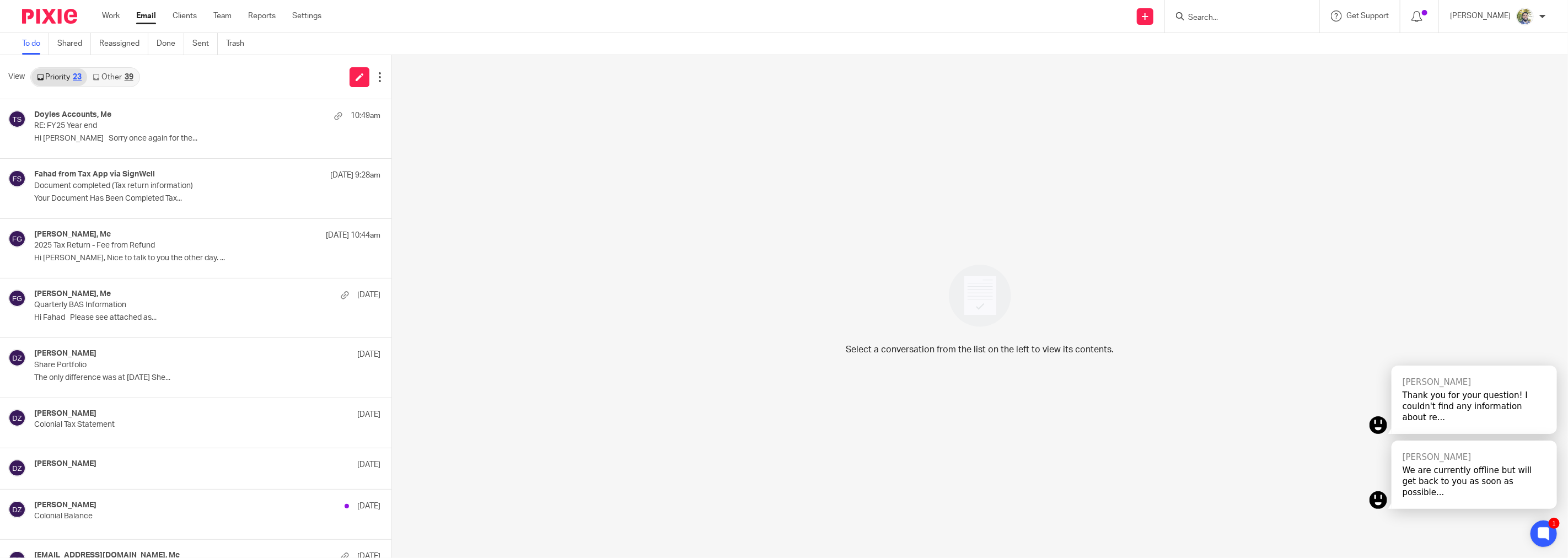
click at [112, 75] on link "Other 39" at bounding box center [113, 77] width 52 height 18
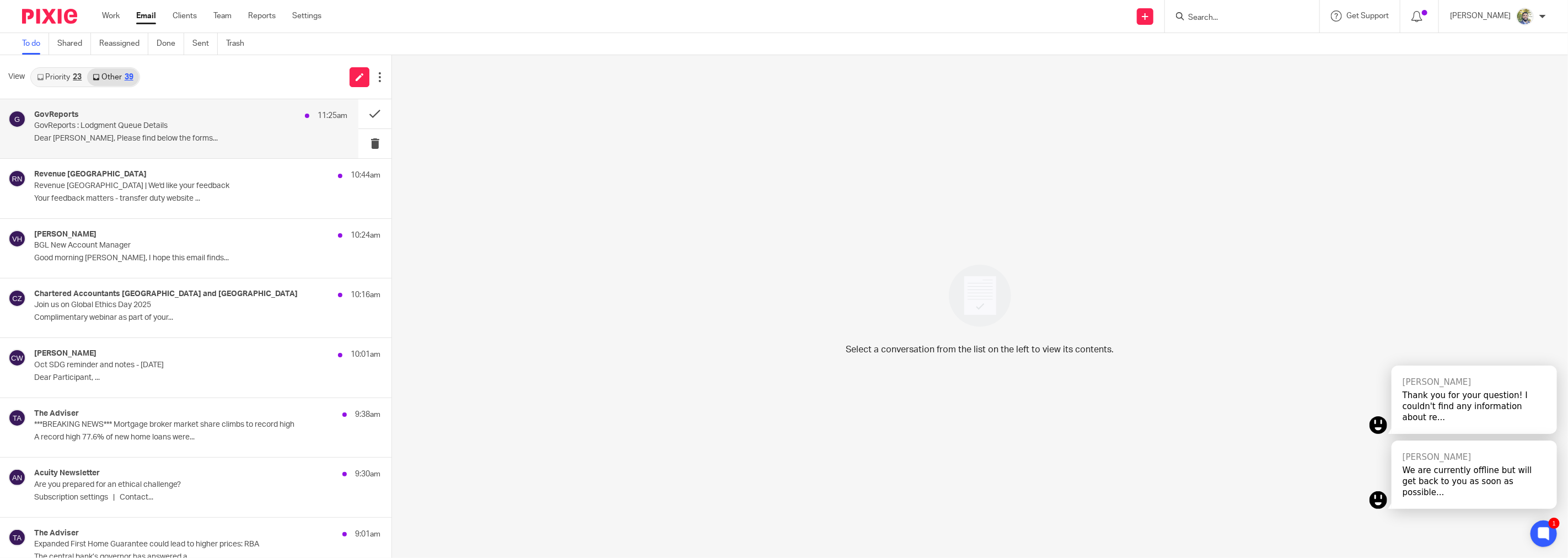
click at [139, 128] on p "GovReports : Lodgment Queue Details" at bounding box center [159, 126] width 250 height 10
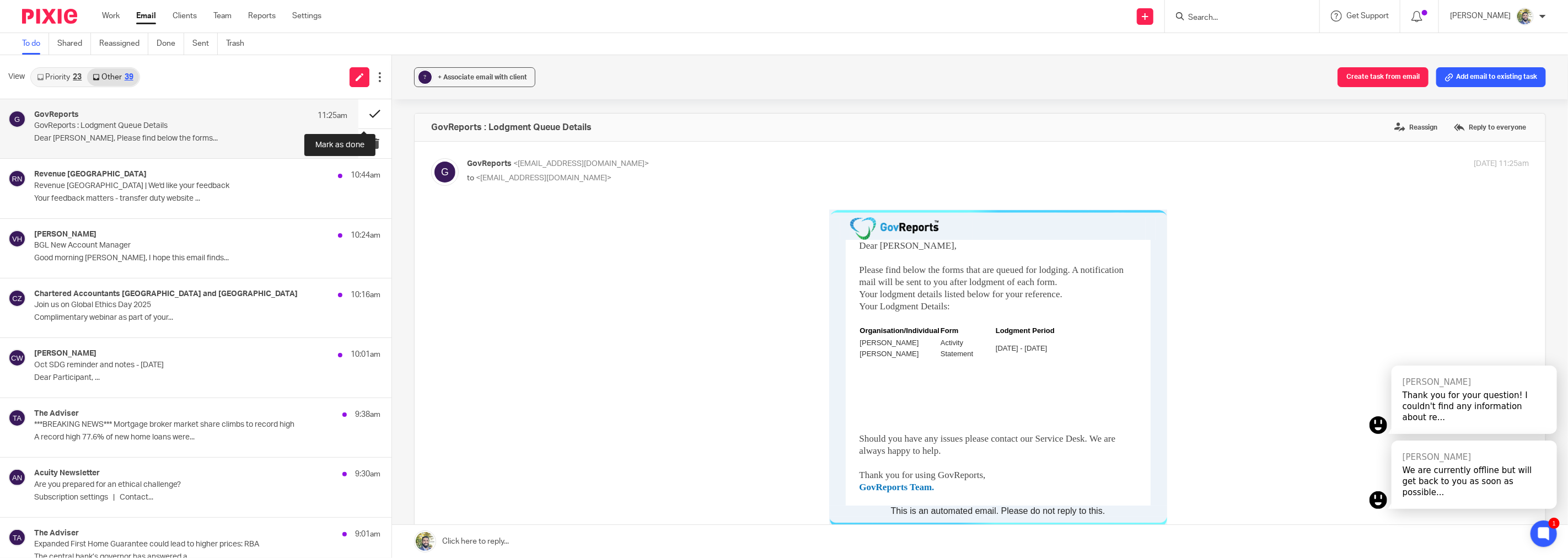
click at [361, 113] on button at bounding box center [375, 114] width 33 height 29
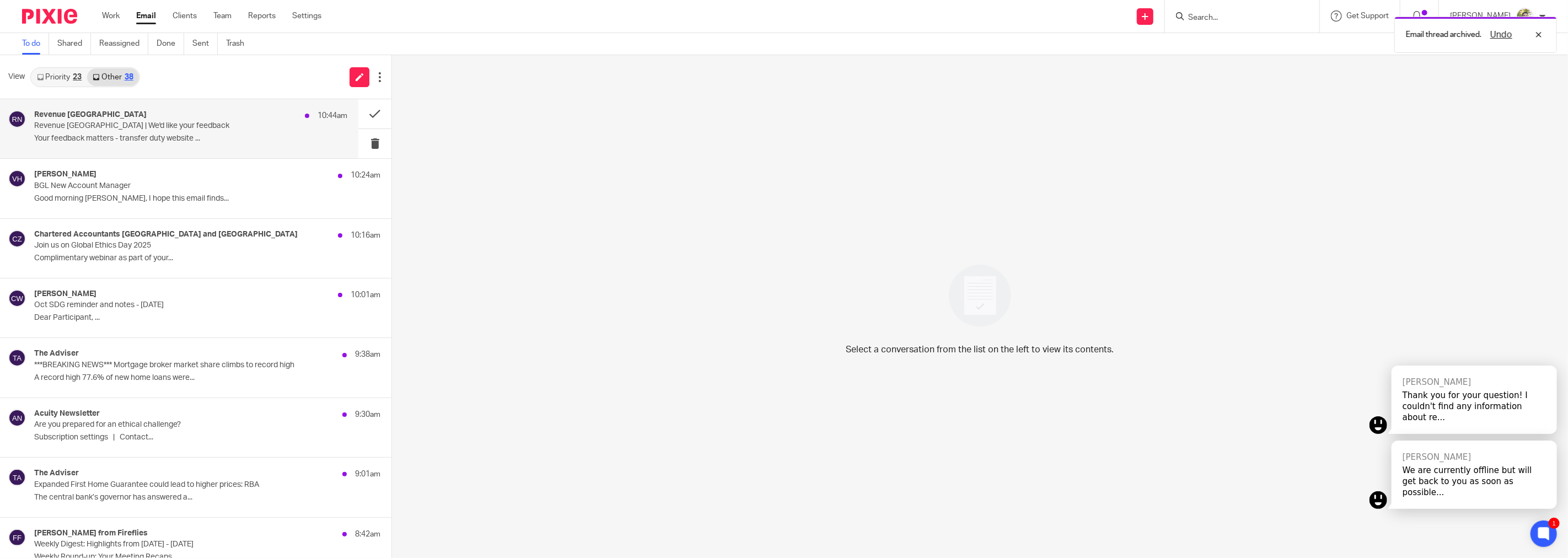
click at [221, 141] on p "Your feedback matters - transfer duty website ..." at bounding box center [190, 138] width 313 height 10
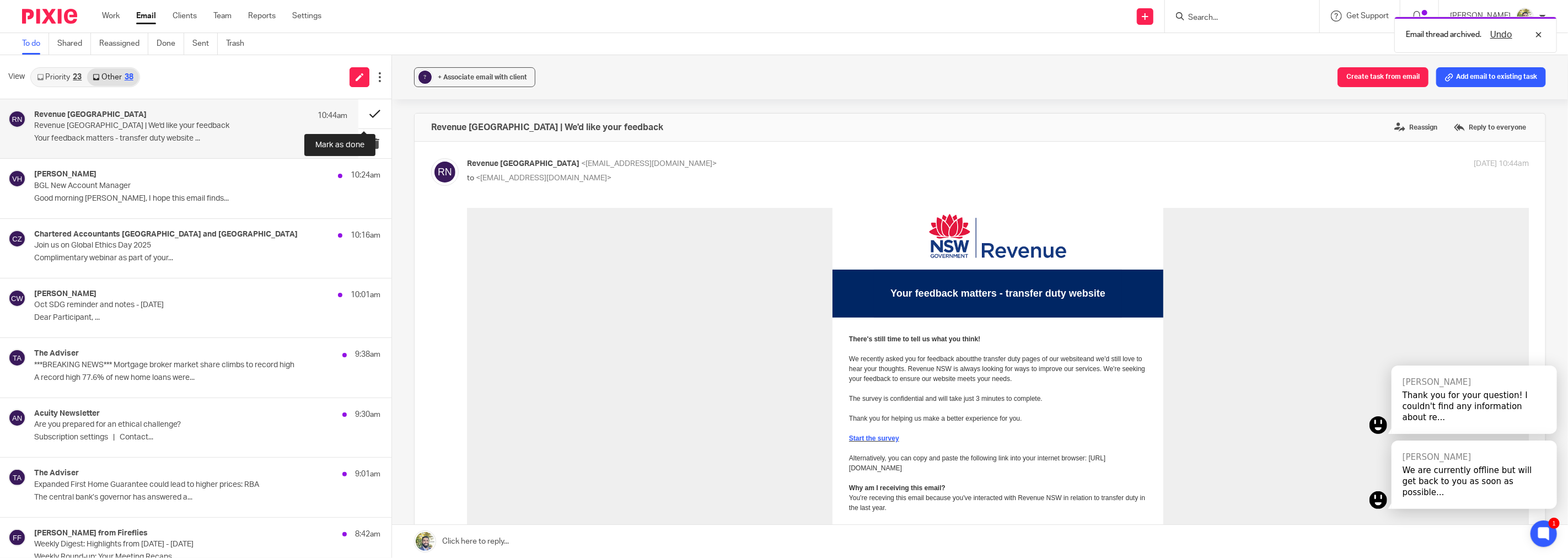
click at [364, 113] on button at bounding box center [375, 114] width 33 height 29
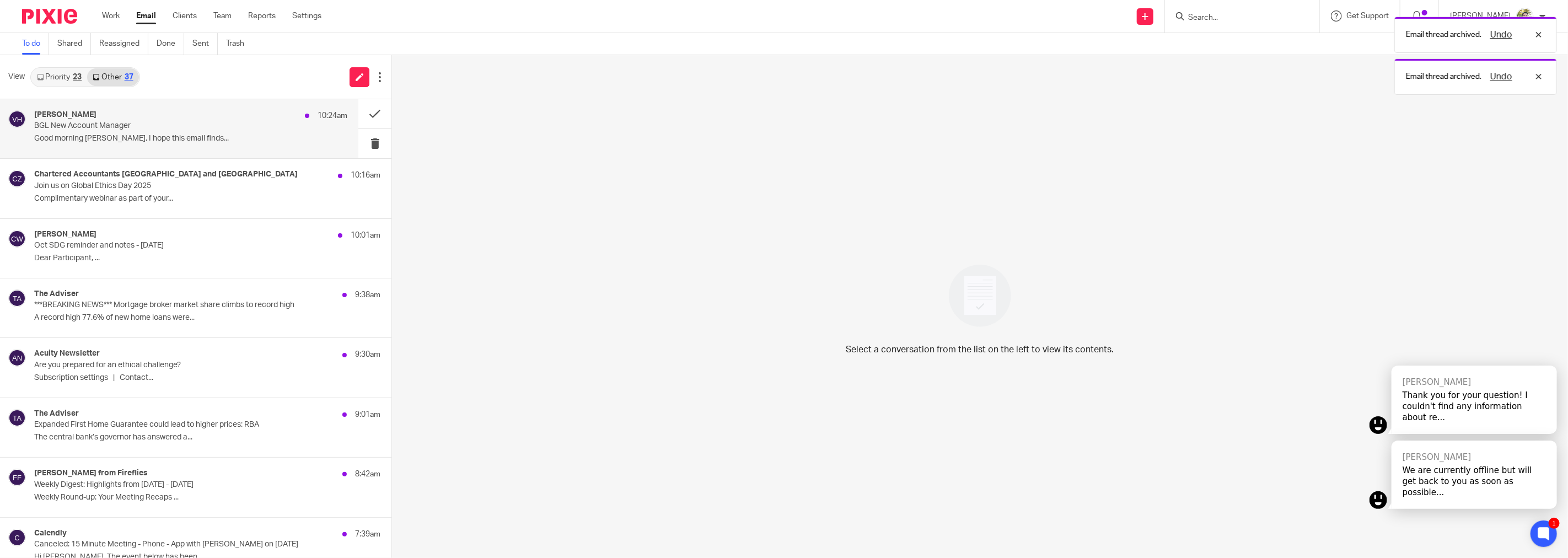
click at [221, 135] on p "Good morning Fahad, I hope this email finds..." at bounding box center [190, 138] width 313 height 10
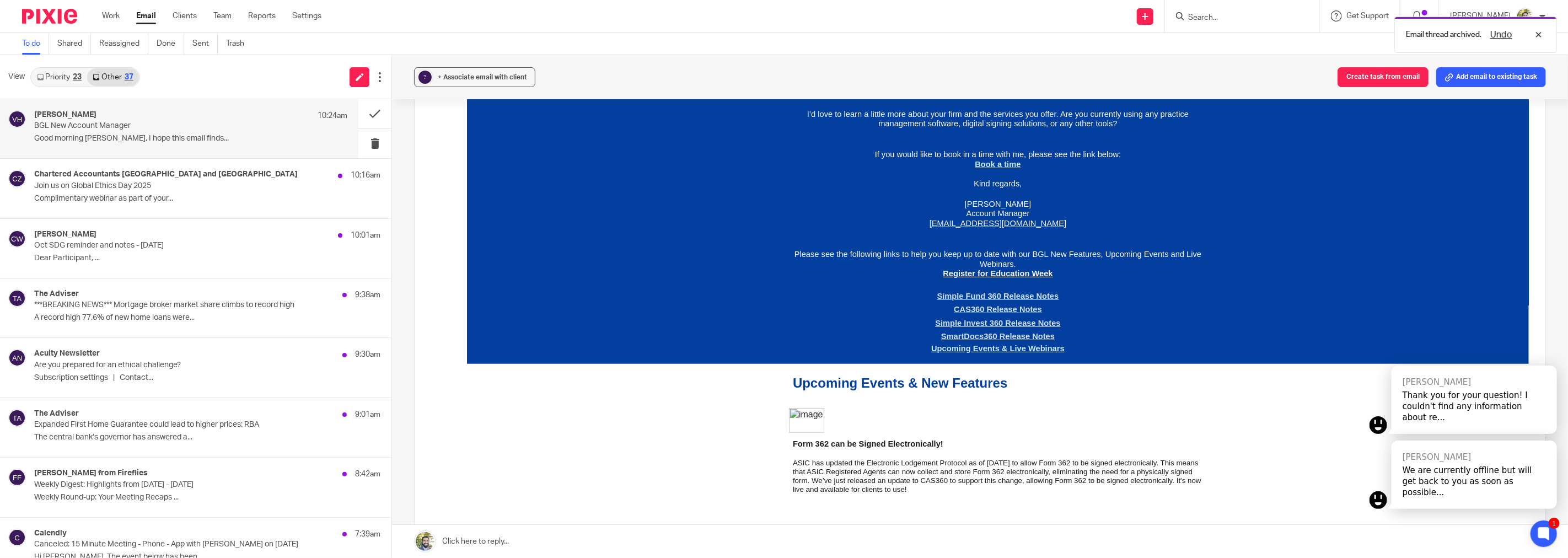
scroll to position [183, 0]
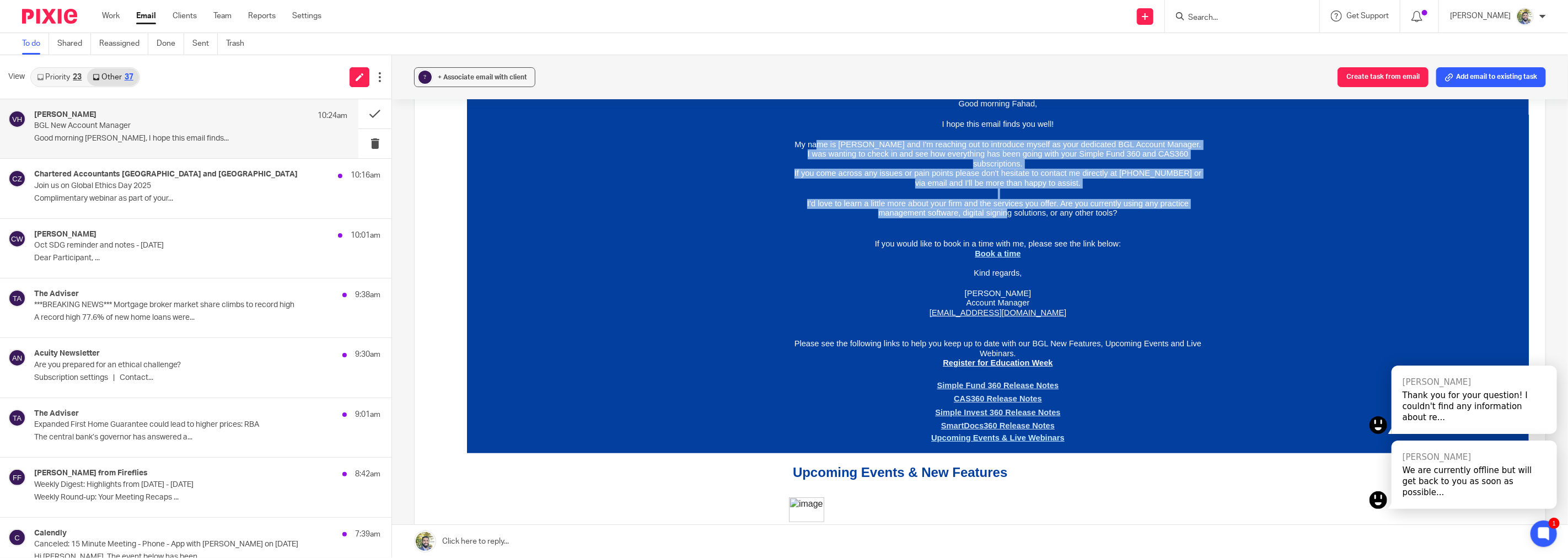
drag, startPoint x: 824, startPoint y: 232, endPoint x: 1000, endPoint y: 301, distance: 189.0
click at [1000, 301] on td "Good morning Fahad, I hope this email finds you well! My name is Veronica and I…" at bounding box center [997, 272] width 418 height 352
click at [1000, 218] on span "I’d love to learn a little more about your firm and the services you offer. Are…" at bounding box center [997, 208] width 381 height 18
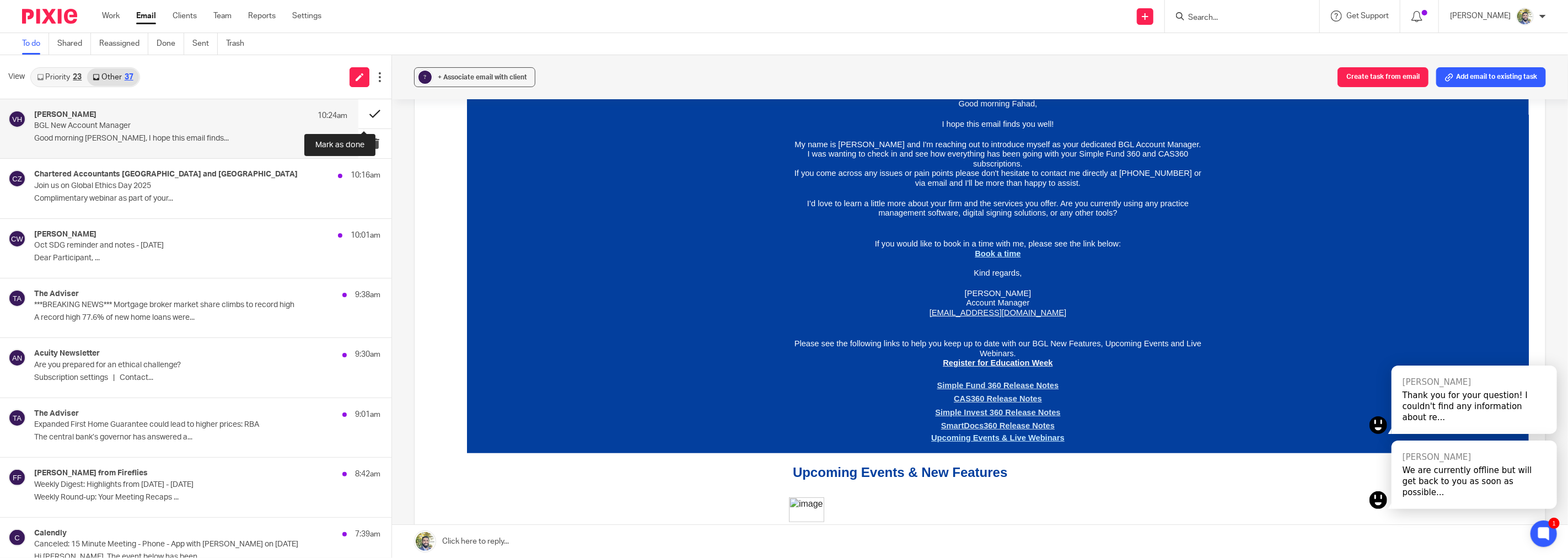
click at [359, 106] on button at bounding box center [375, 114] width 33 height 29
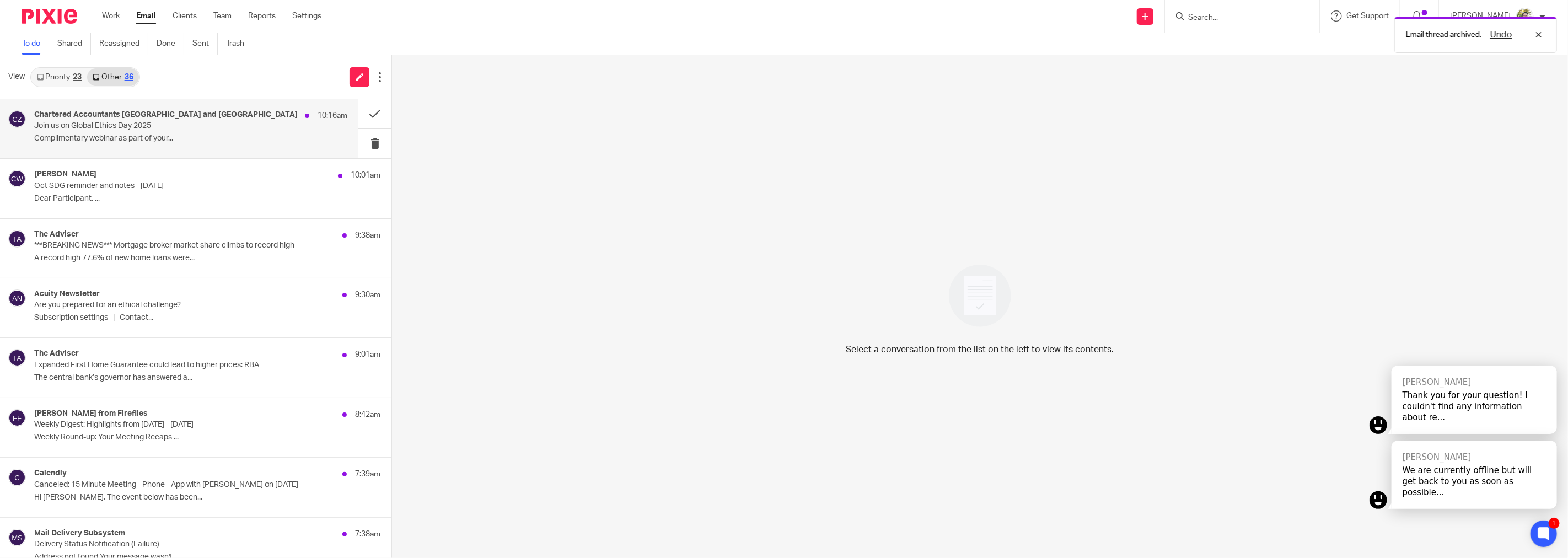
click at [192, 123] on p "Join us on Global Ethics Day 2025" at bounding box center [159, 126] width 250 height 10
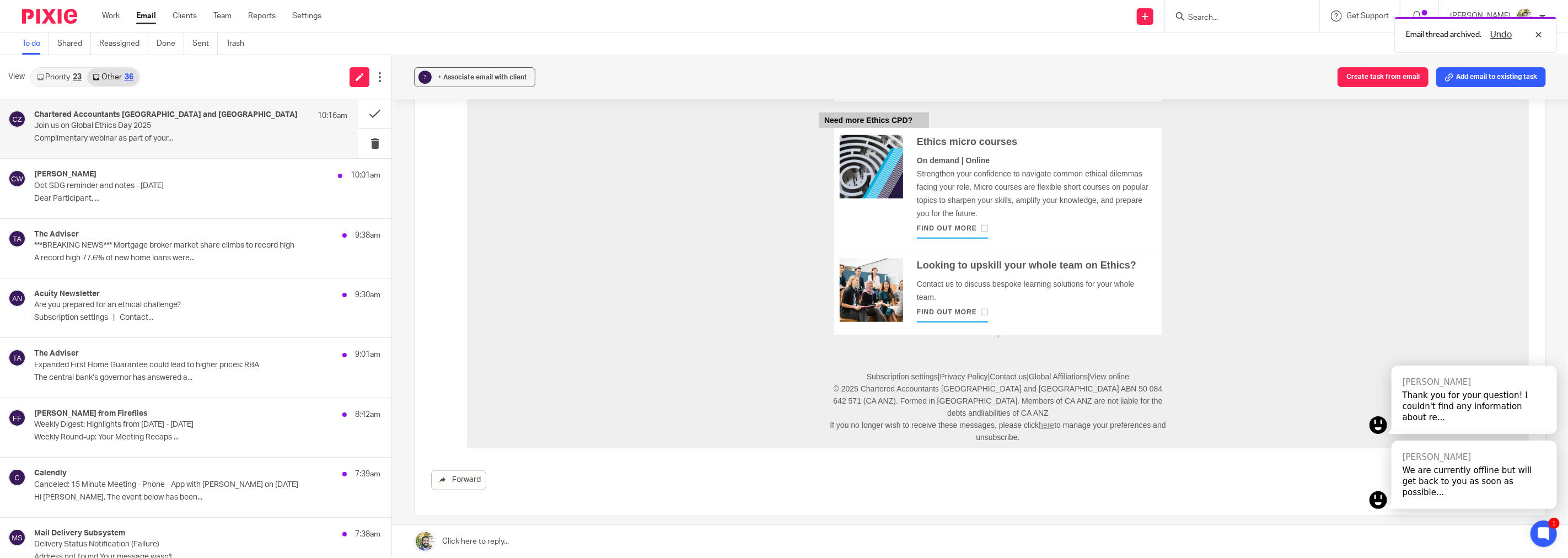
scroll to position [962, 0]
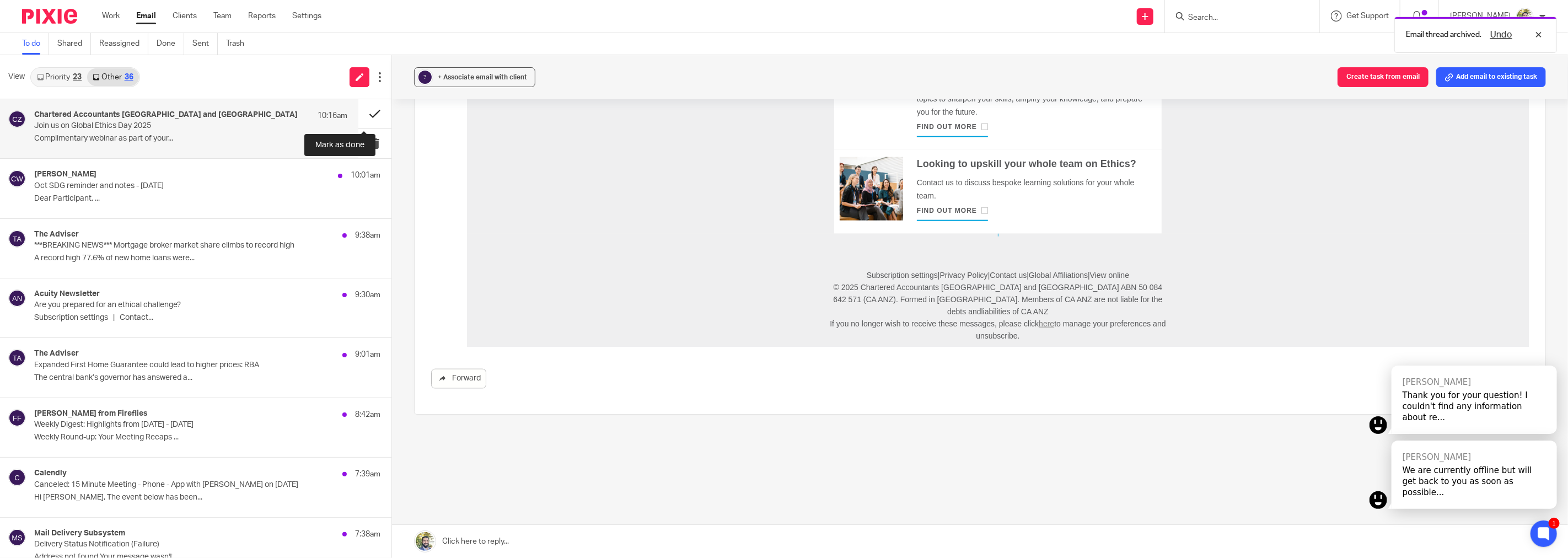
click at [361, 117] on button at bounding box center [375, 114] width 33 height 29
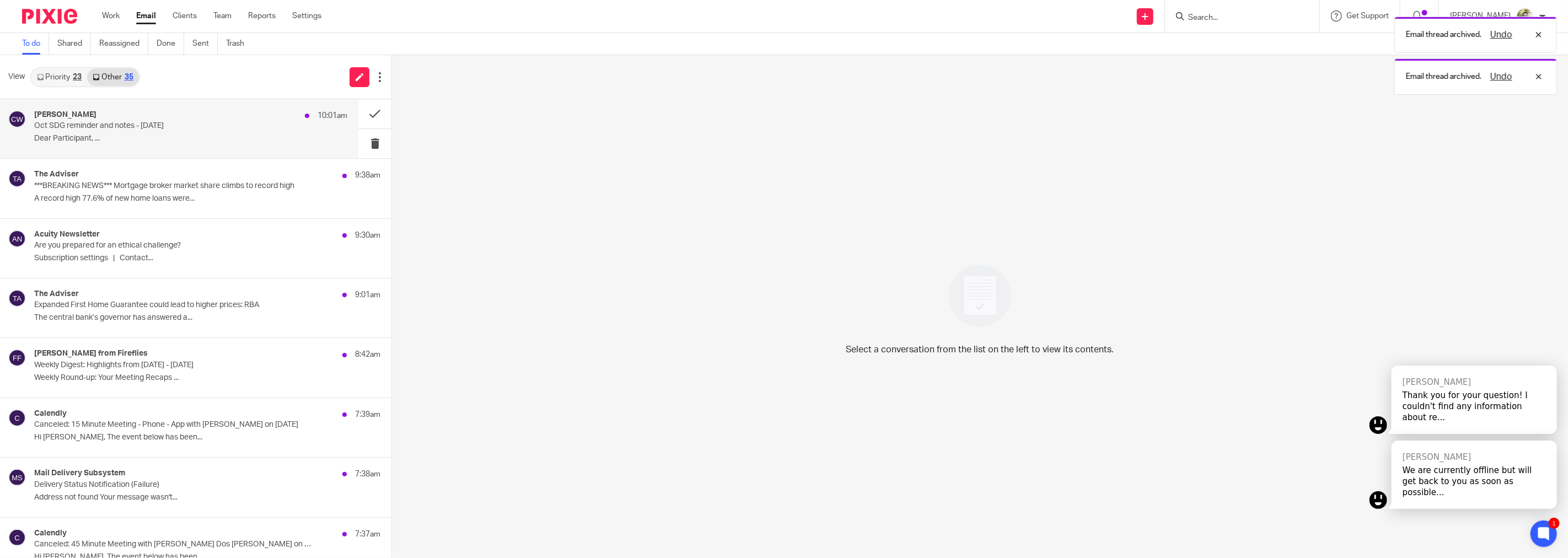
click at [175, 155] on div "Cindy West 10:01am Oct SDG reminder and notes - 14 Oct Dear Participant, ..." at bounding box center [179, 129] width 359 height 59
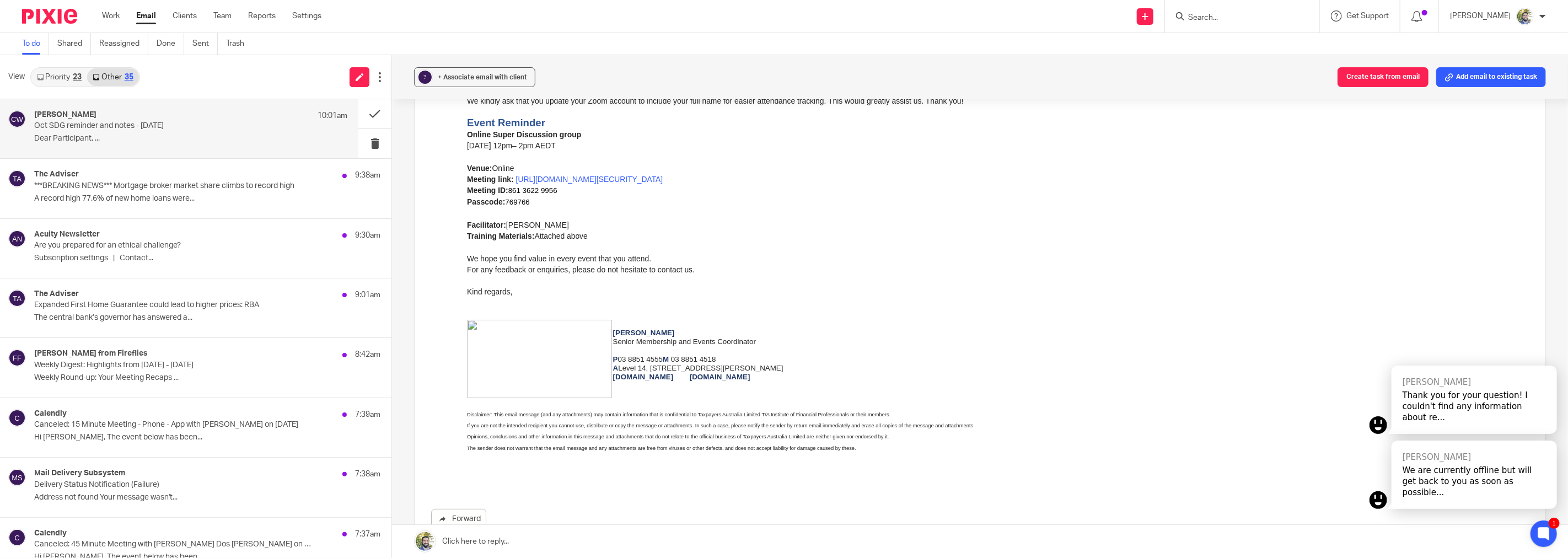
scroll to position [122, 0]
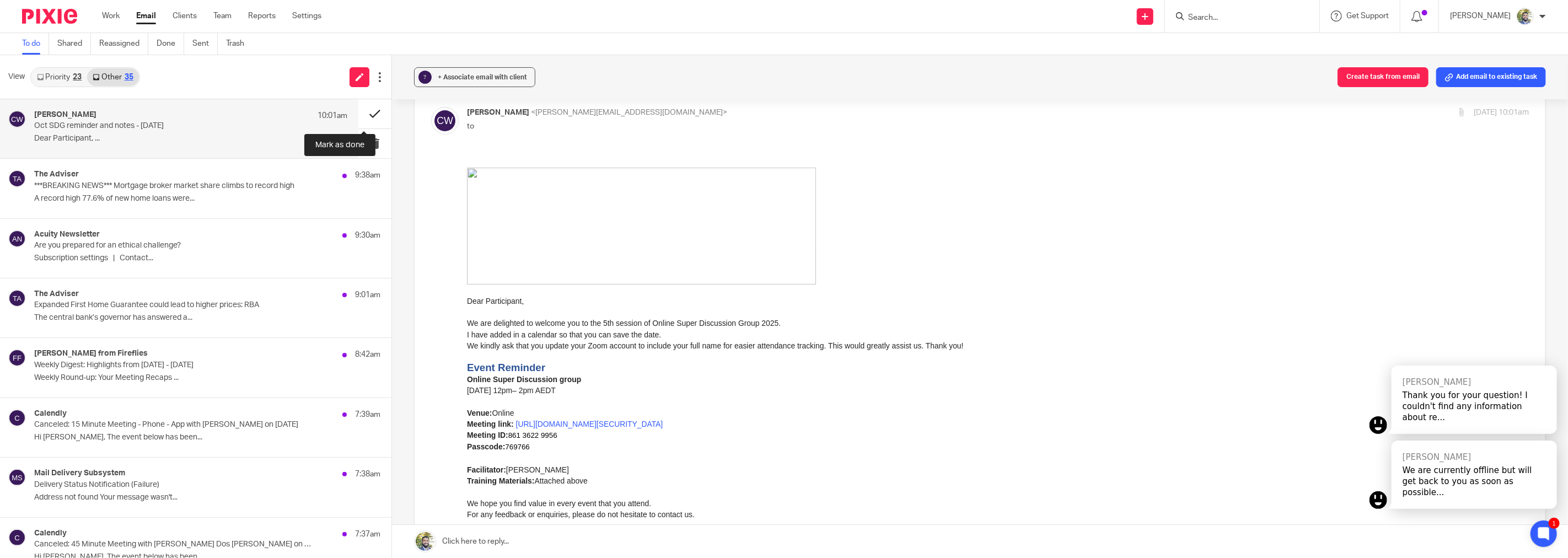
click at [365, 111] on button at bounding box center [375, 114] width 33 height 29
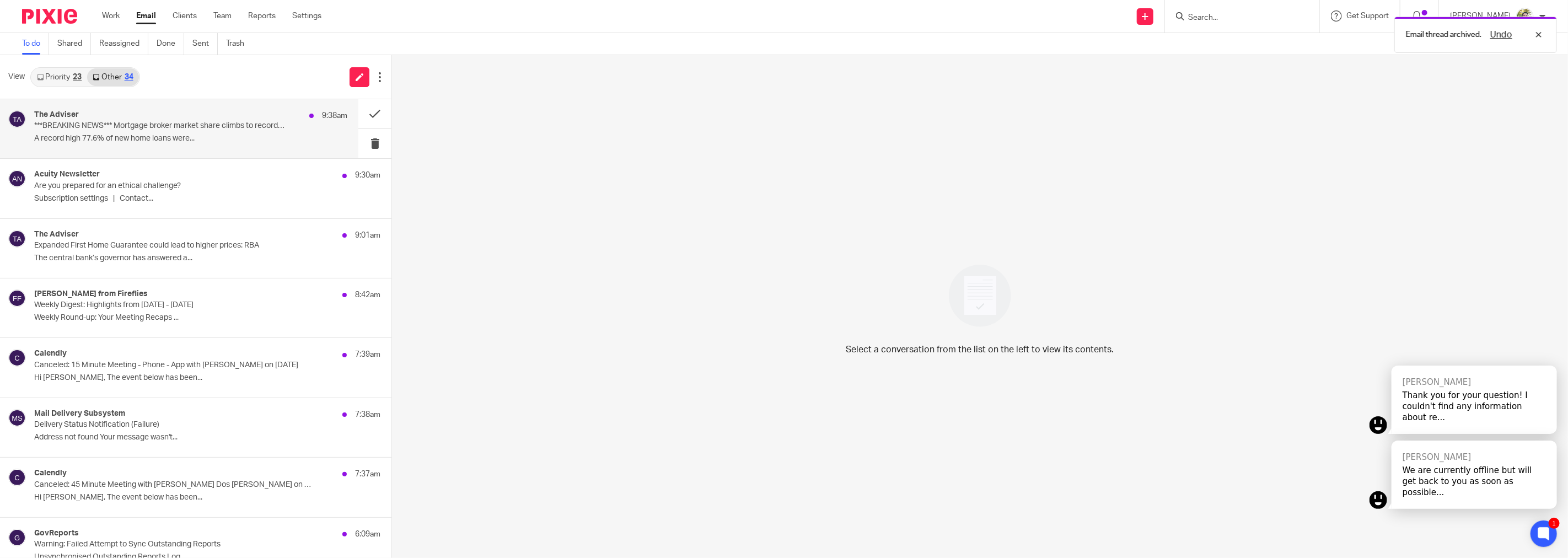
click at [197, 133] on div "The Adviser 9:38am ***BREAKING NEWS*** Mortgage broker market share climbs to r…" at bounding box center [190, 129] width 313 height 37
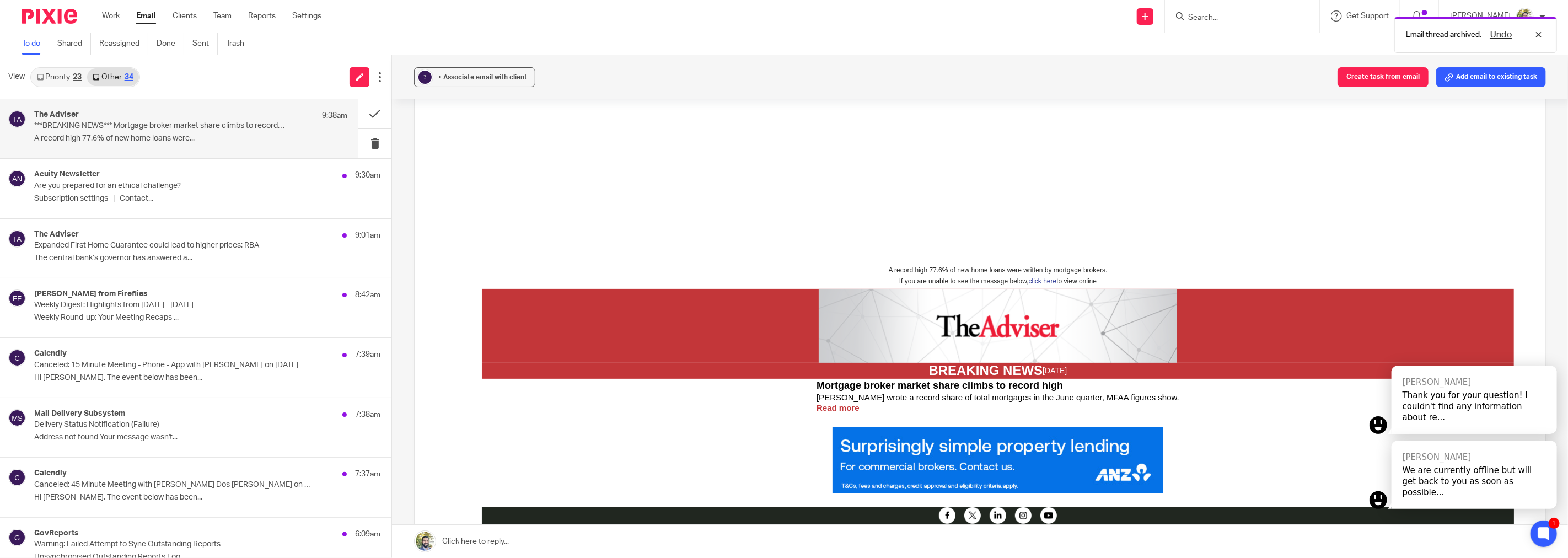
scroll to position [244, 0]
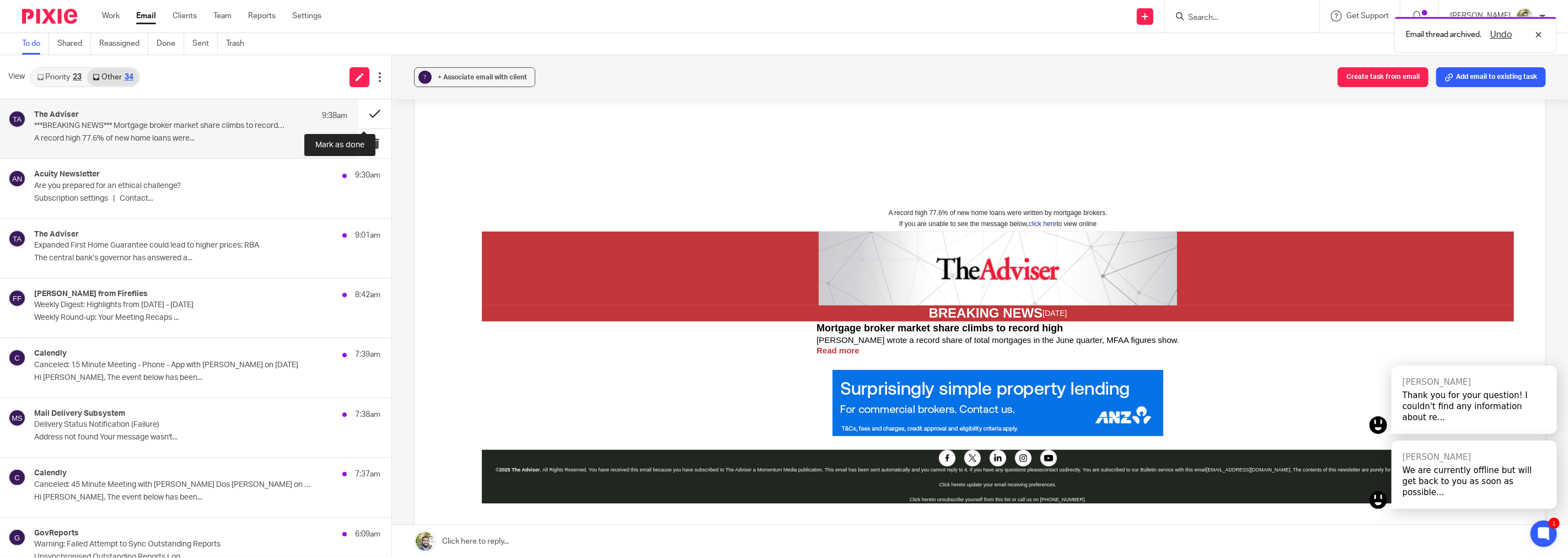
click at [359, 109] on button at bounding box center [375, 114] width 33 height 29
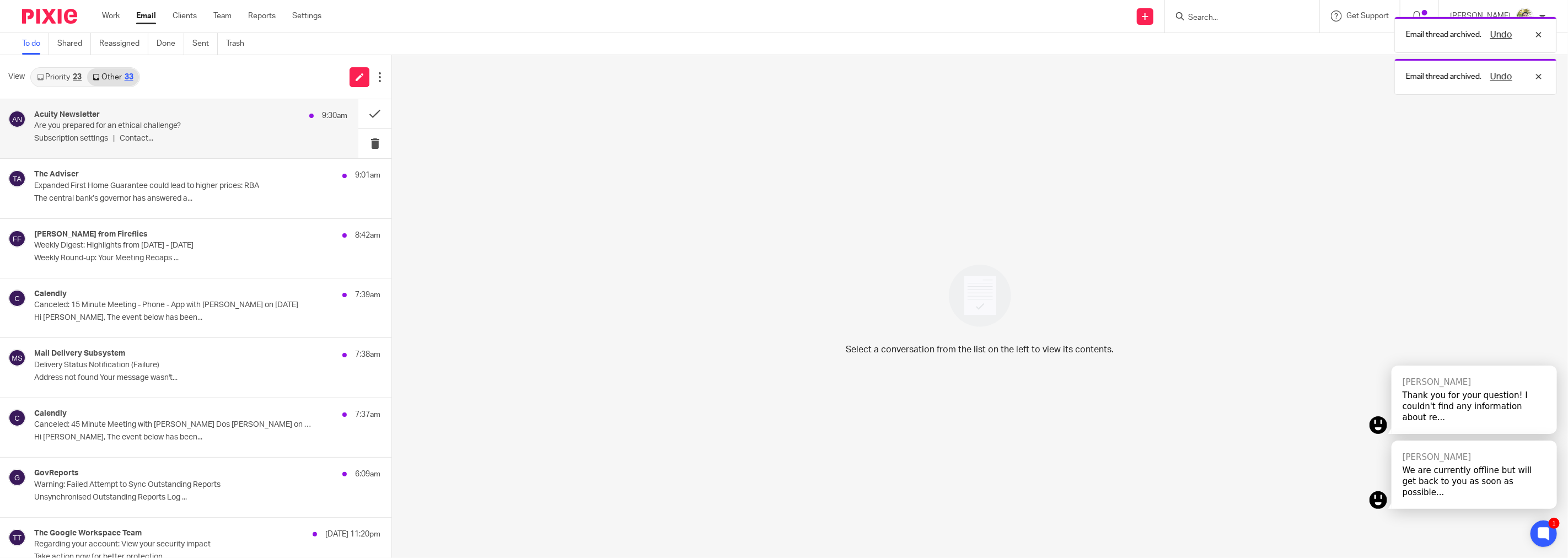
click at [266, 129] on p "Are you prepared for an ethical challenge?" at bounding box center [159, 126] width 250 height 10
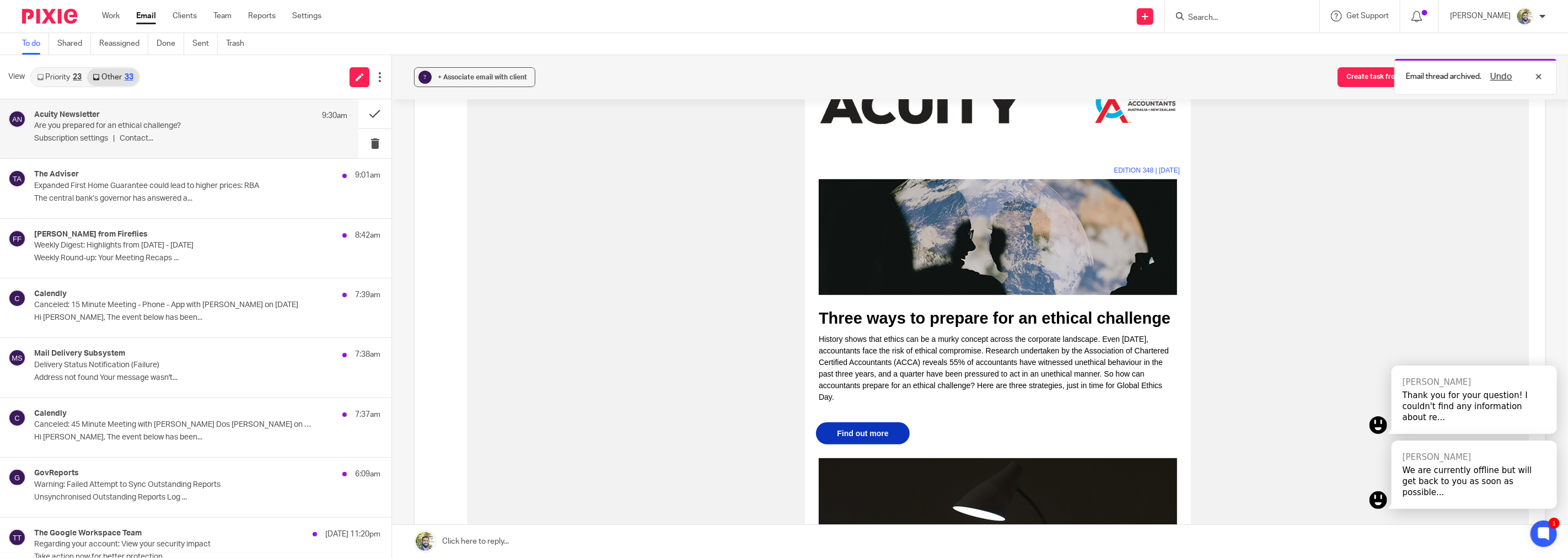
scroll to position [0, 0]
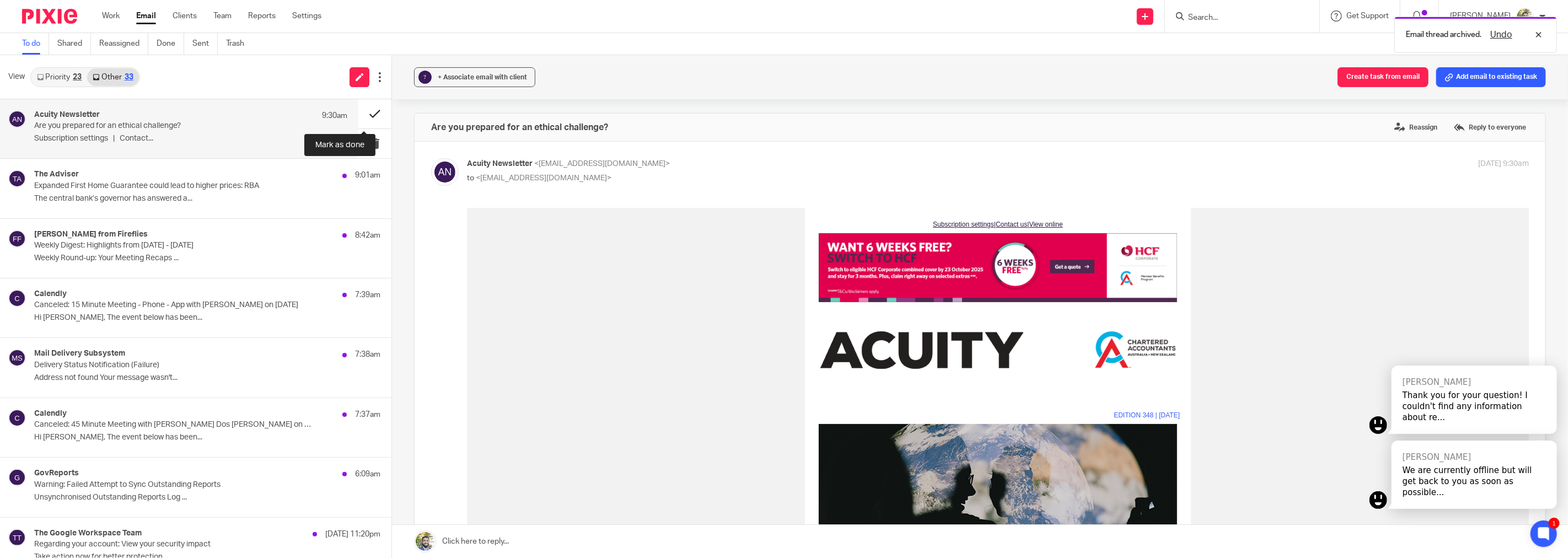
click at [359, 112] on button at bounding box center [375, 114] width 33 height 29
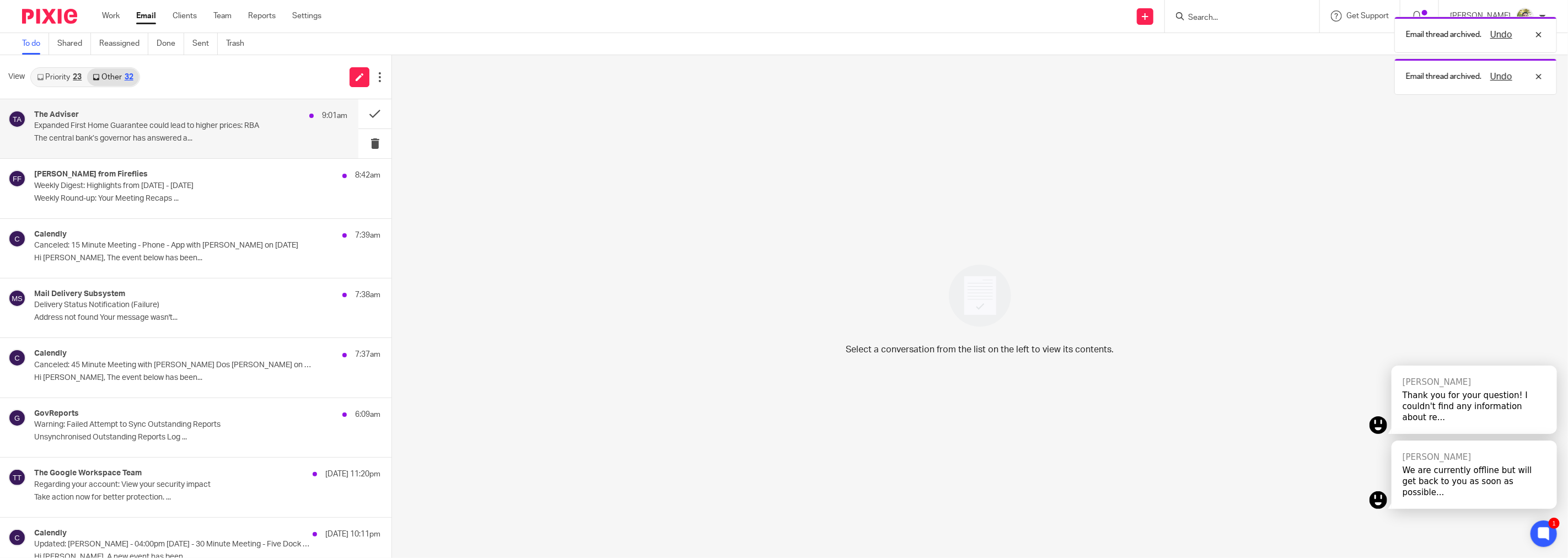
click at [251, 128] on p "Expanded First Home Guarantee could lead to higher prices: RBA" at bounding box center [159, 126] width 250 height 10
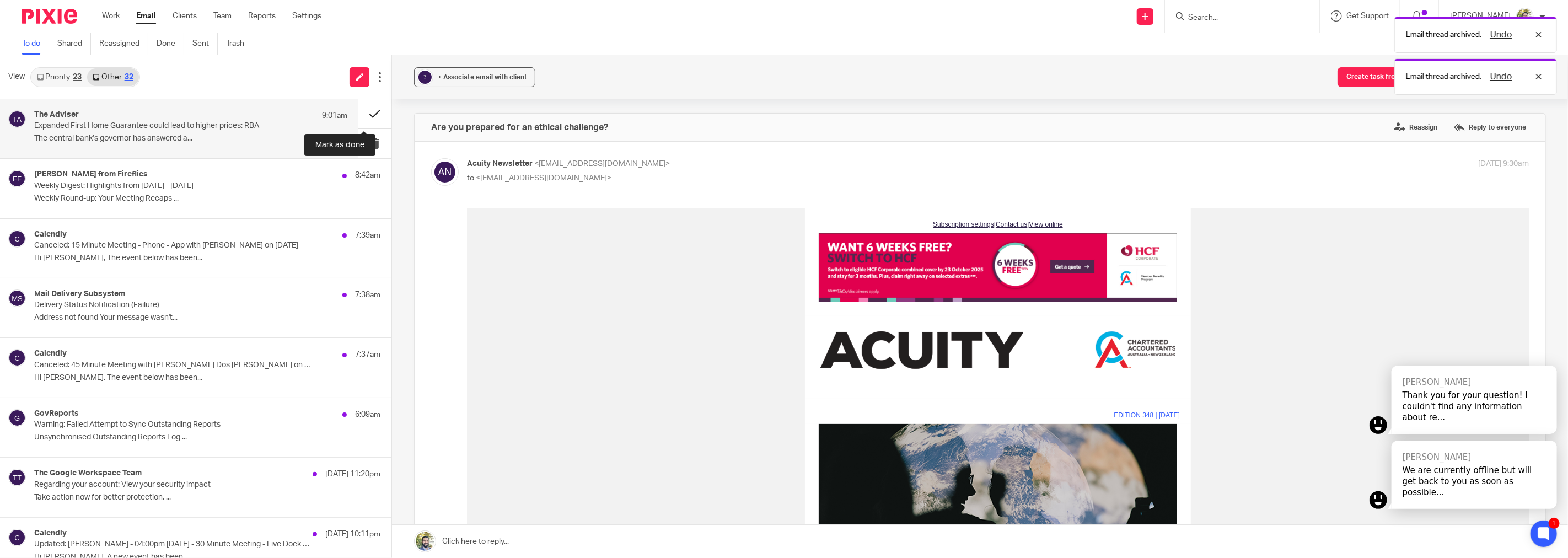
click at [359, 109] on button at bounding box center [375, 114] width 33 height 29
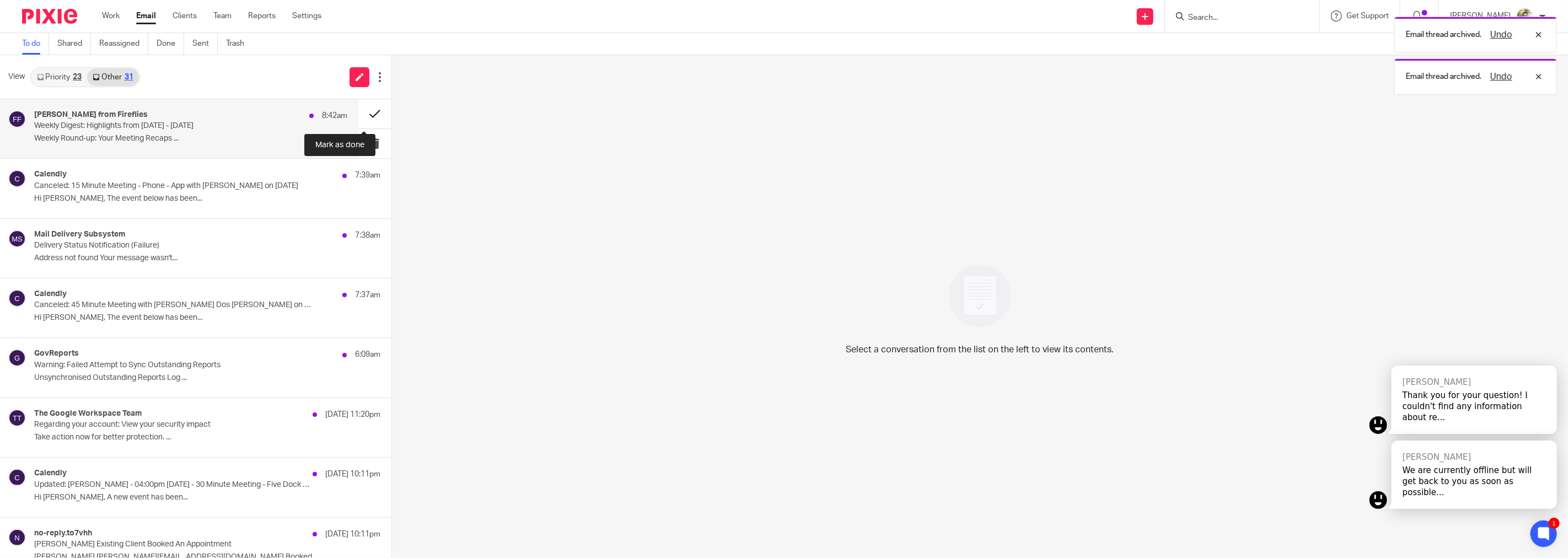
click at [359, 117] on button at bounding box center [375, 114] width 33 height 29
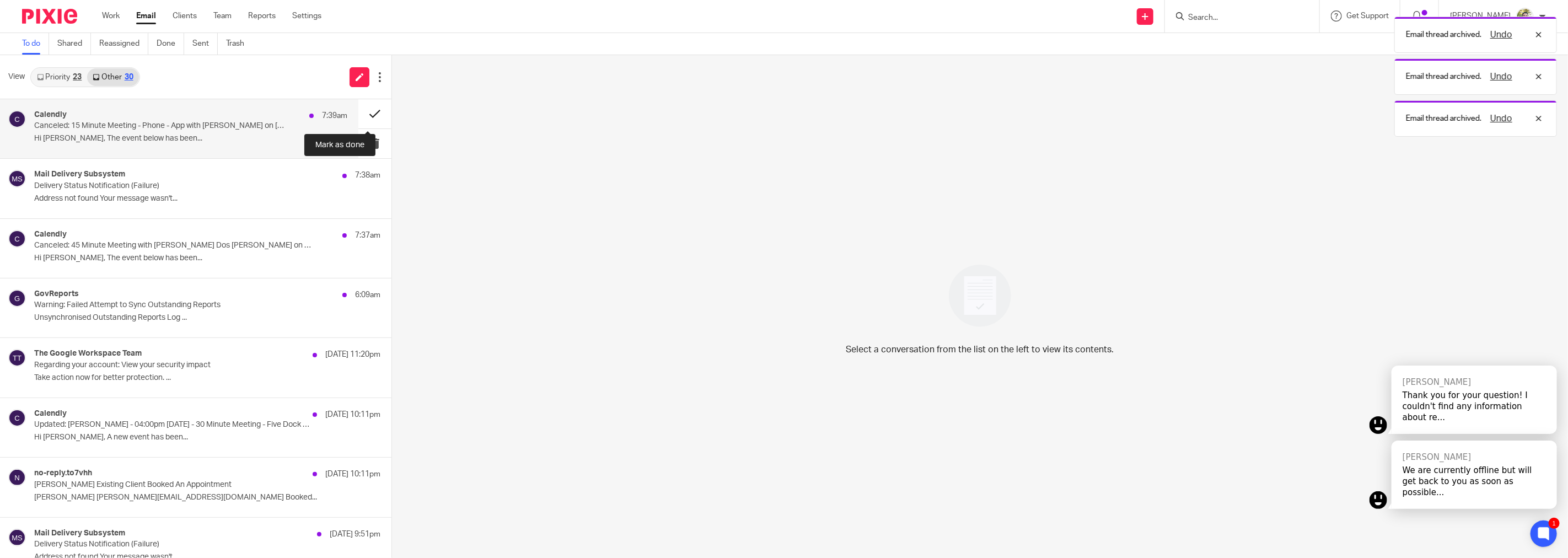
click at [359, 113] on button at bounding box center [375, 114] width 33 height 29
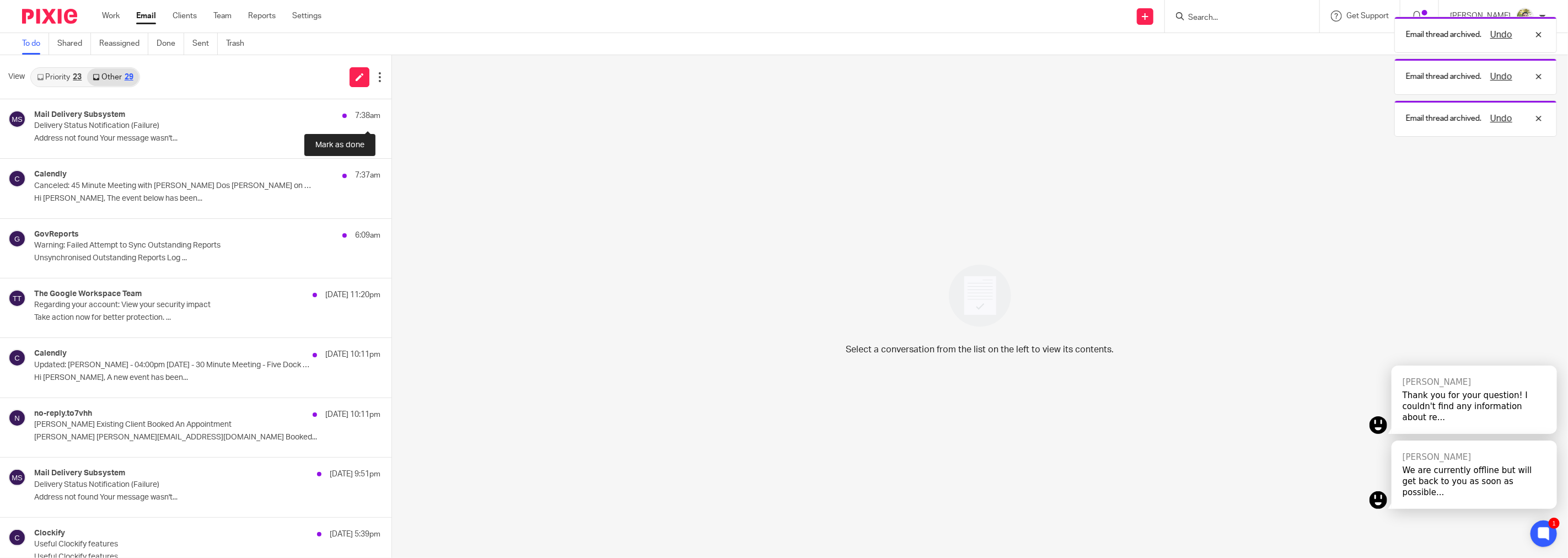
click at [392, 113] on button at bounding box center [396, 114] width 9 height 29
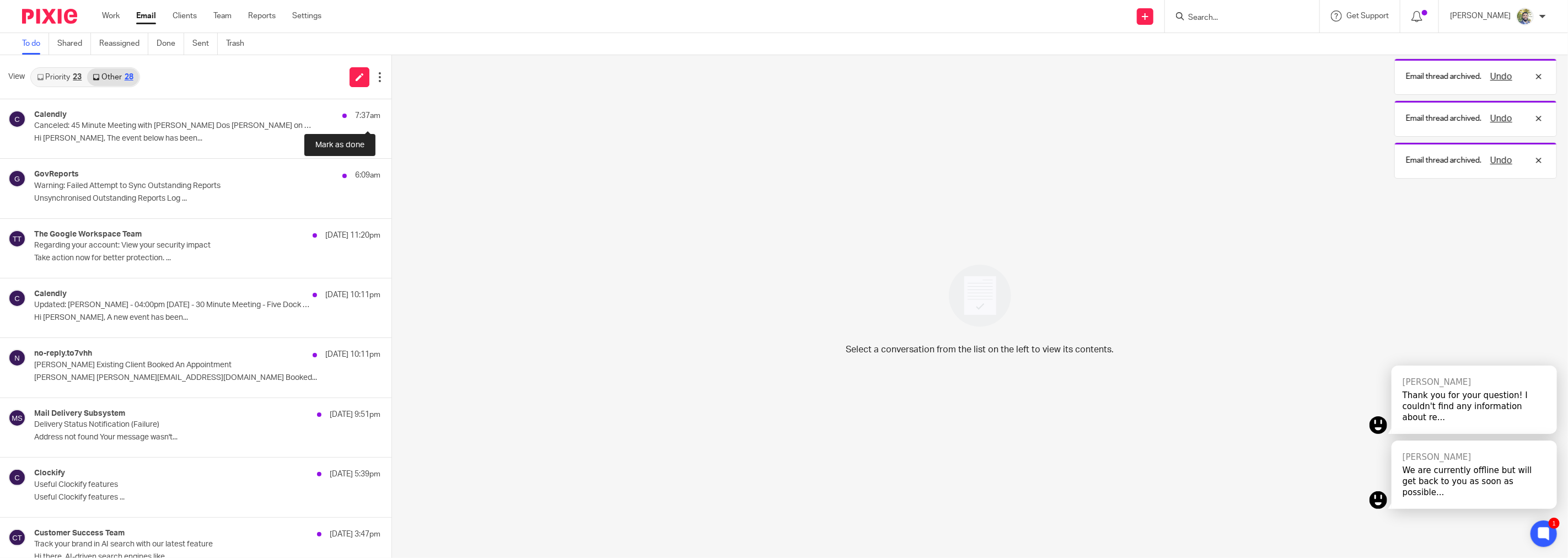
click at [392, 113] on button at bounding box center [396, 114] width 9 height 29
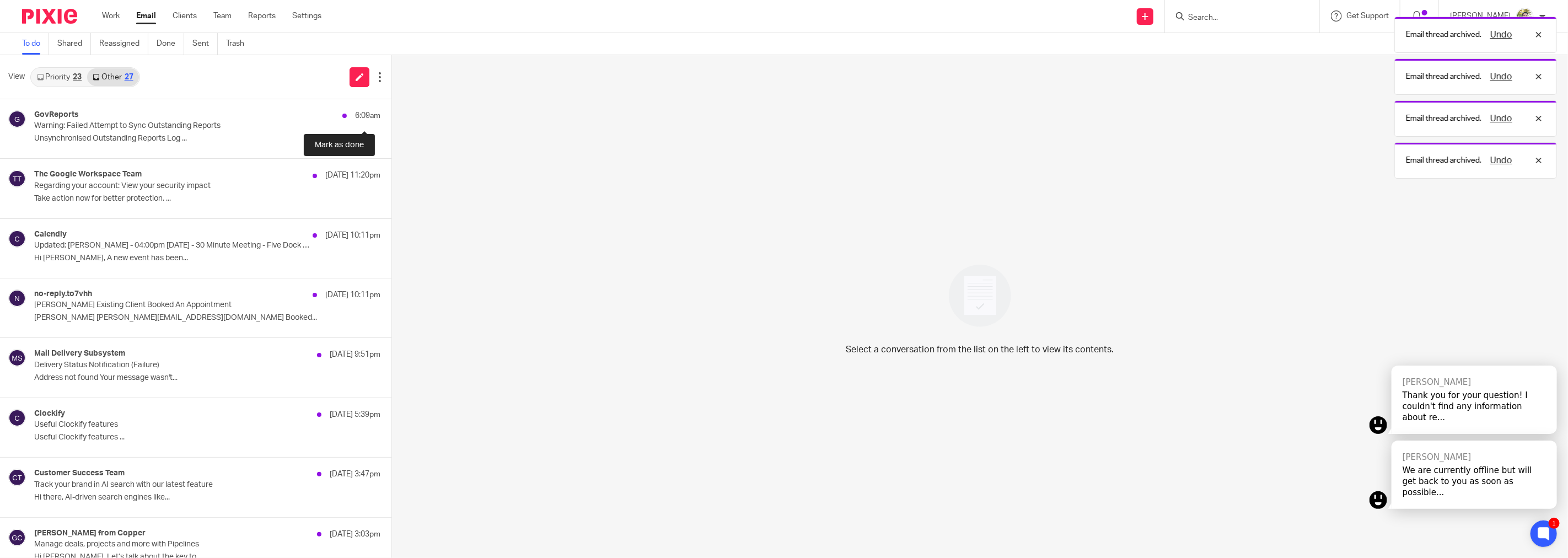
click at [392, 113] on button at bounding box center [396, 114] width 9 height 29
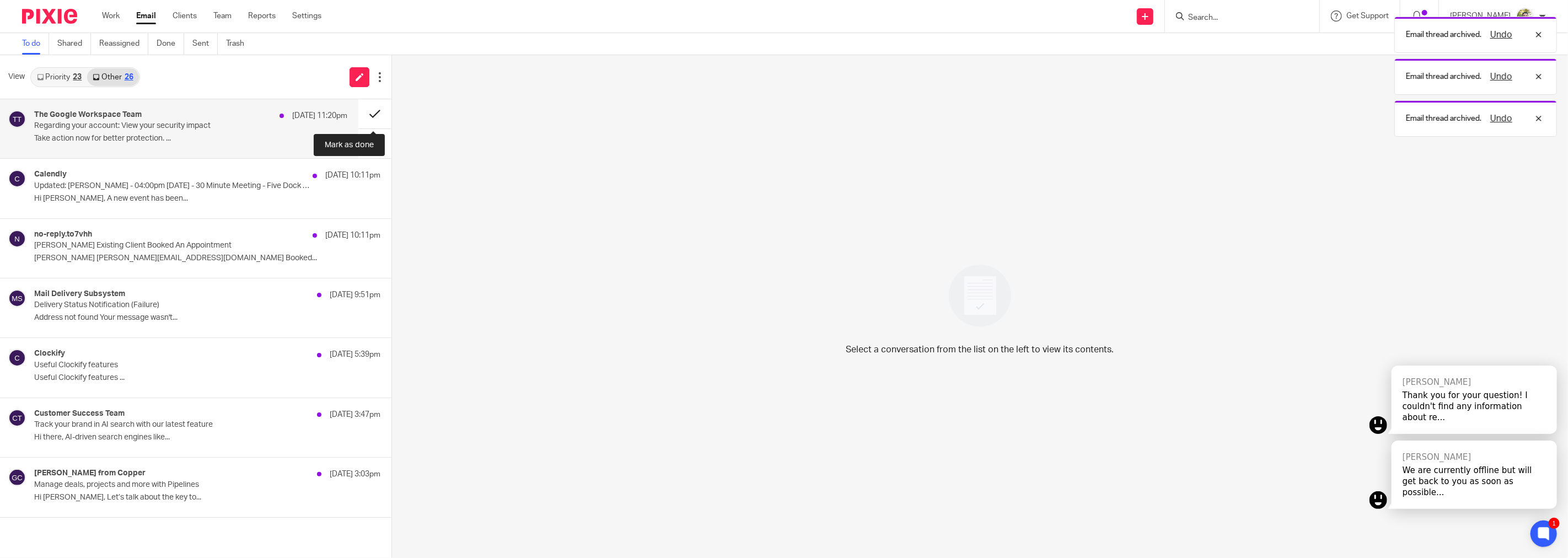
click at [362, 108] on button at bounding box center [375, 114] width 33 height 29
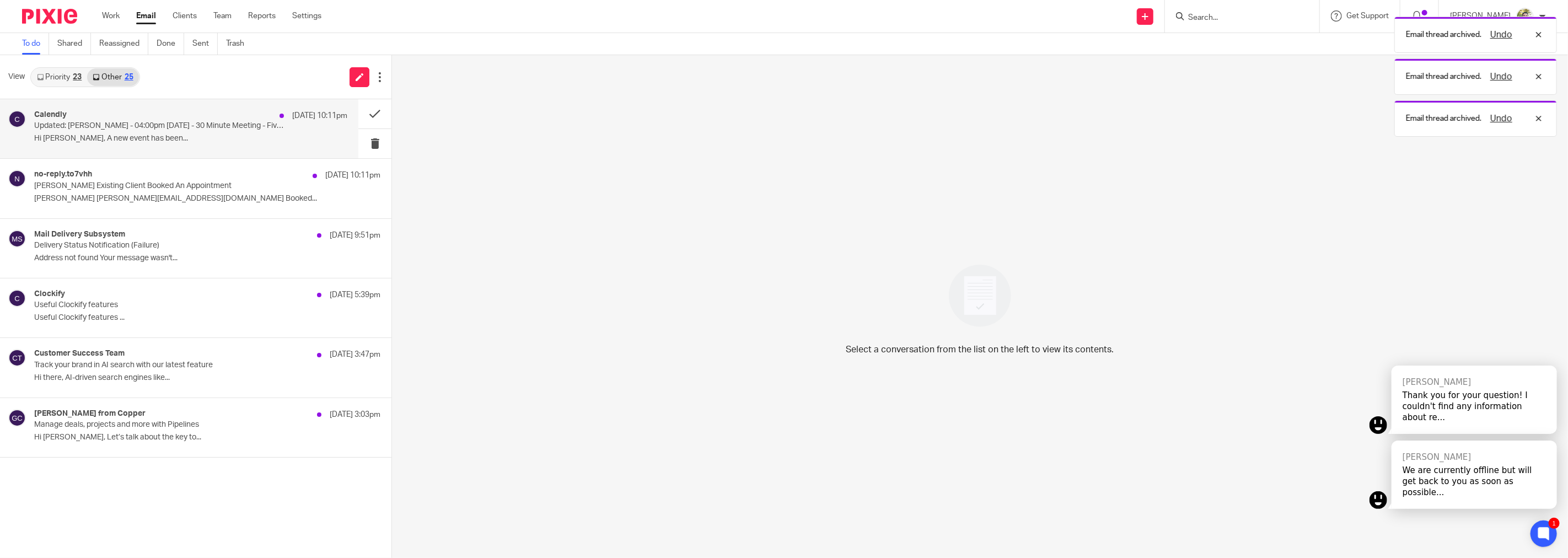
click at [293, 125] on div "Calendly 12 Oct 10:11pm Updated: Thomas Arcadi - 04:00pm Fri, 17 Oct 2025 - 30 …" at bounding box center [190, 129] width 313 height 37
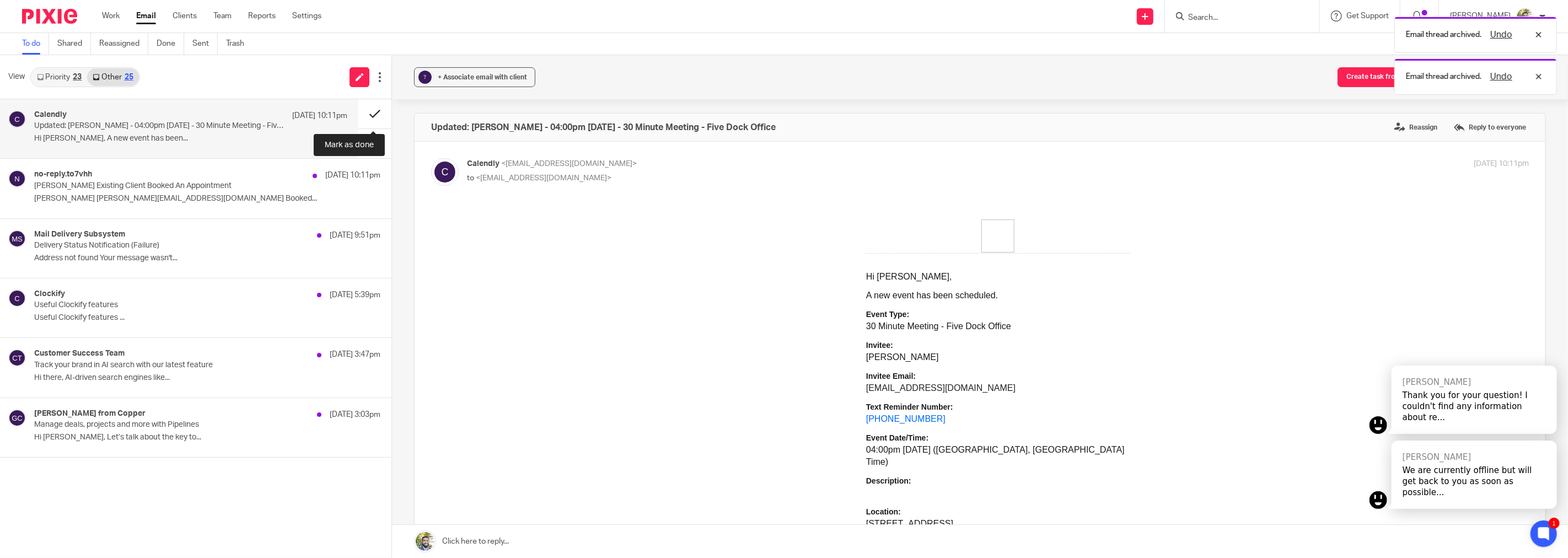
click at [368, 113] on button at bounding box center [375, 114] width 33 height 29
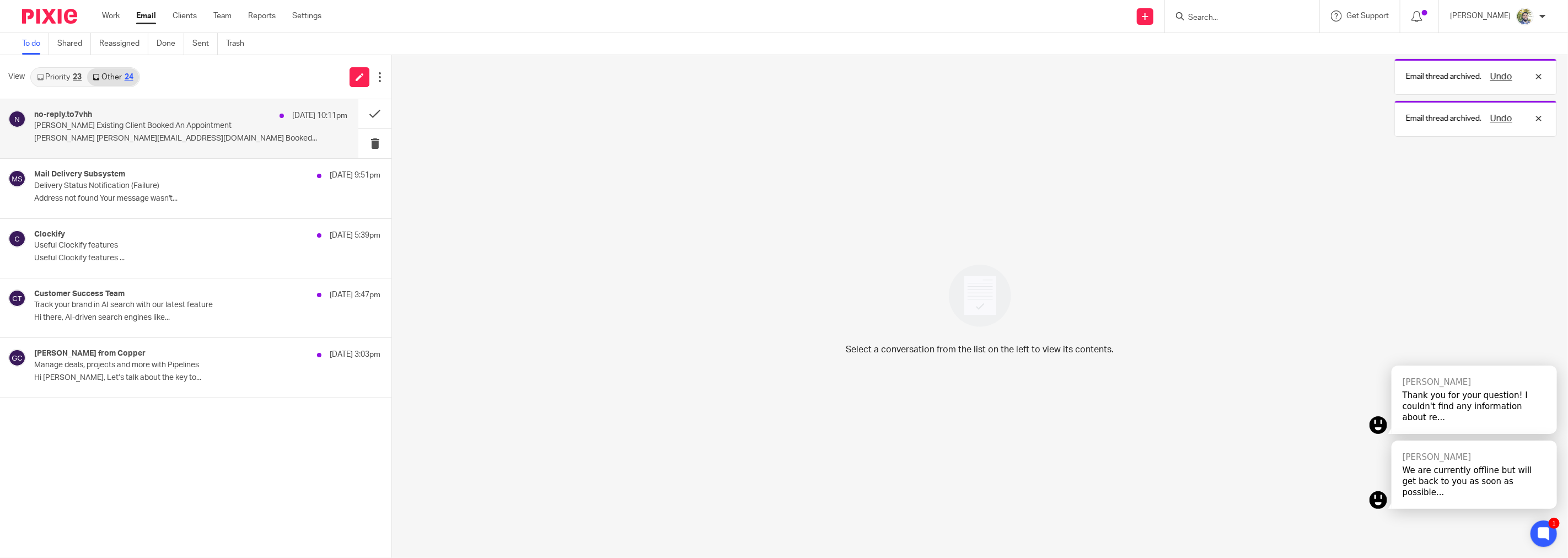
click at [212, 141] on p "Thomas Arcadi thomas_arcadi@yahoo.com Booked..." at bounding box center [190, 138] width 313 height 10
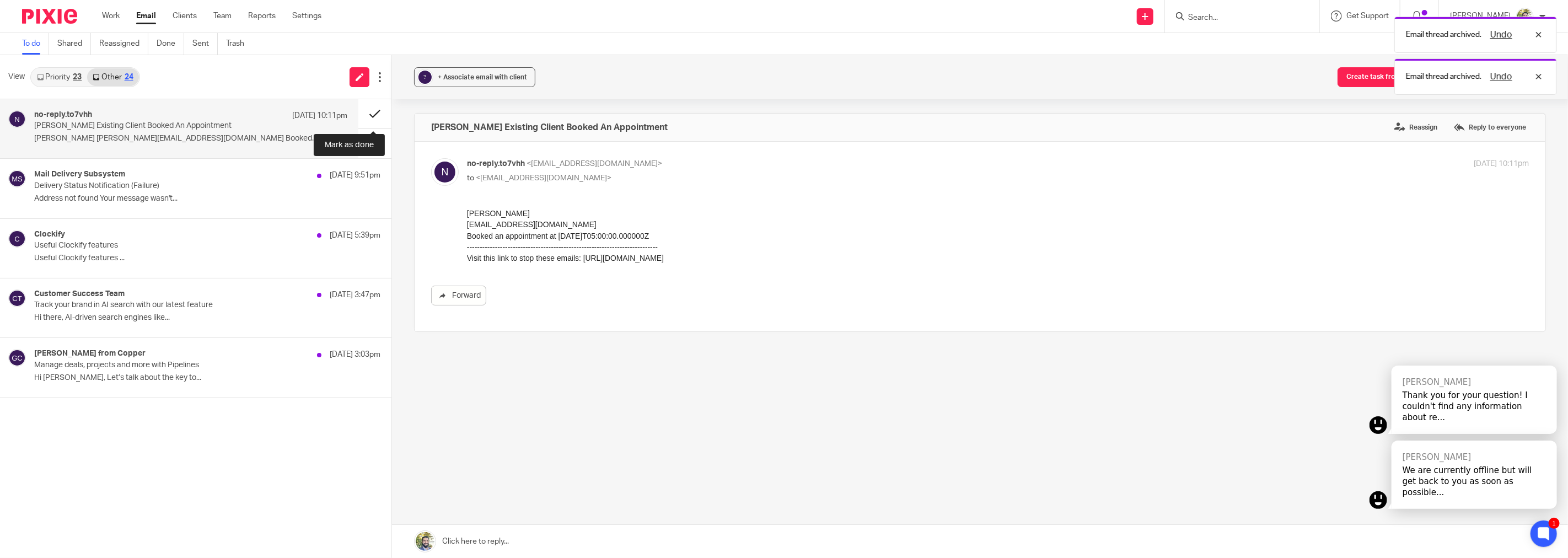
click at [363, 111] on button at bounding box center [375, 114] width 33 height 29
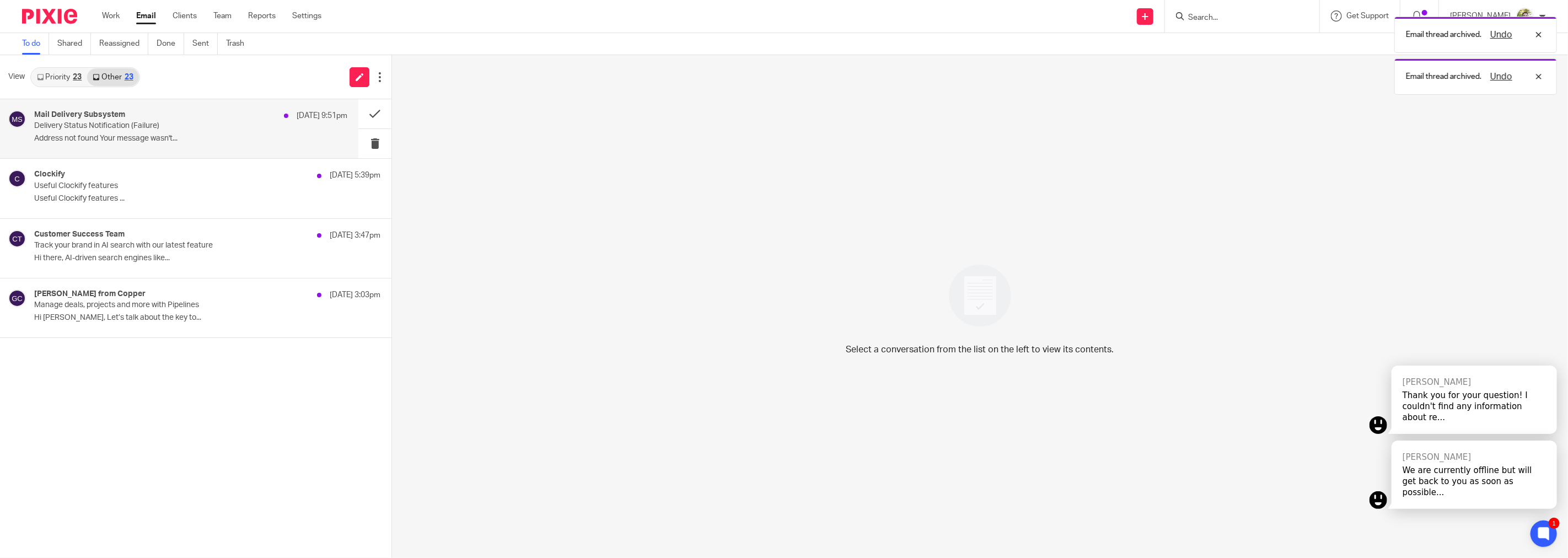
click at [227, 144] on p "Address not found Your message wasn't..." at bounding box center [190, 138] width 313 height 10
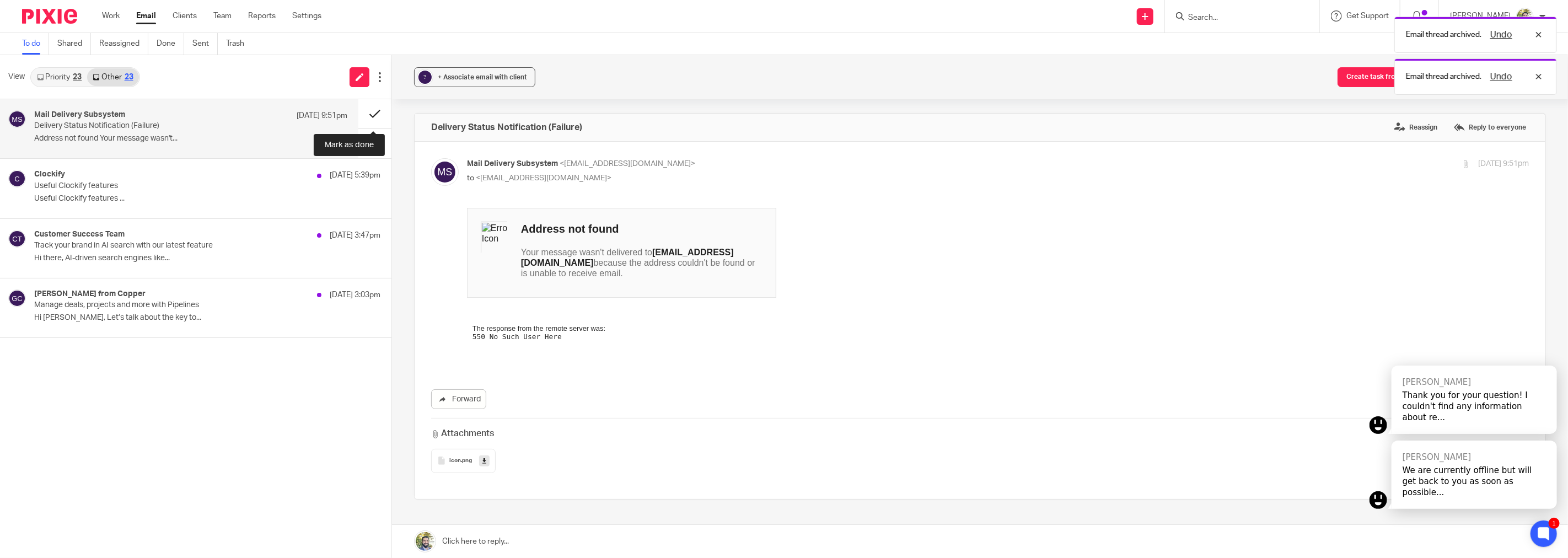
click at [374, 114] on button at bounding box center [375, 114] width 33 height 29
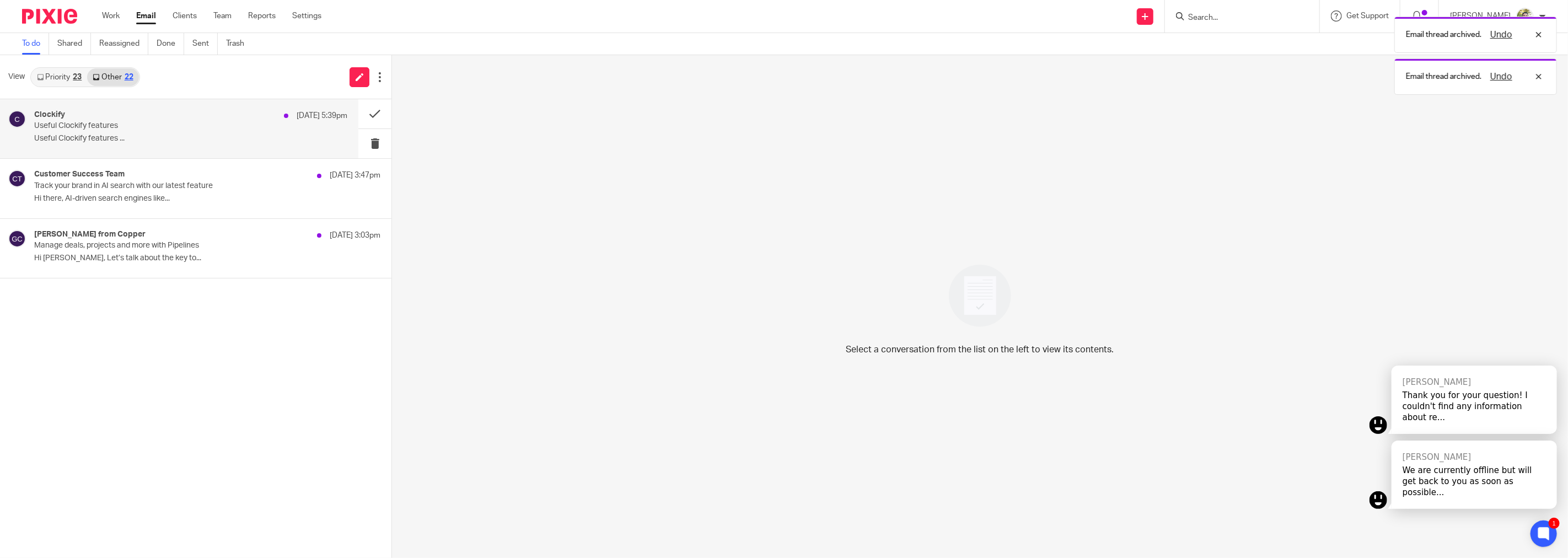
click at [222, 144] on div "Clockify 12 Oct 5:39pm Useful Clockify features Useful Clockify features ..." at bounding box center [190, 129] width 313 height 37
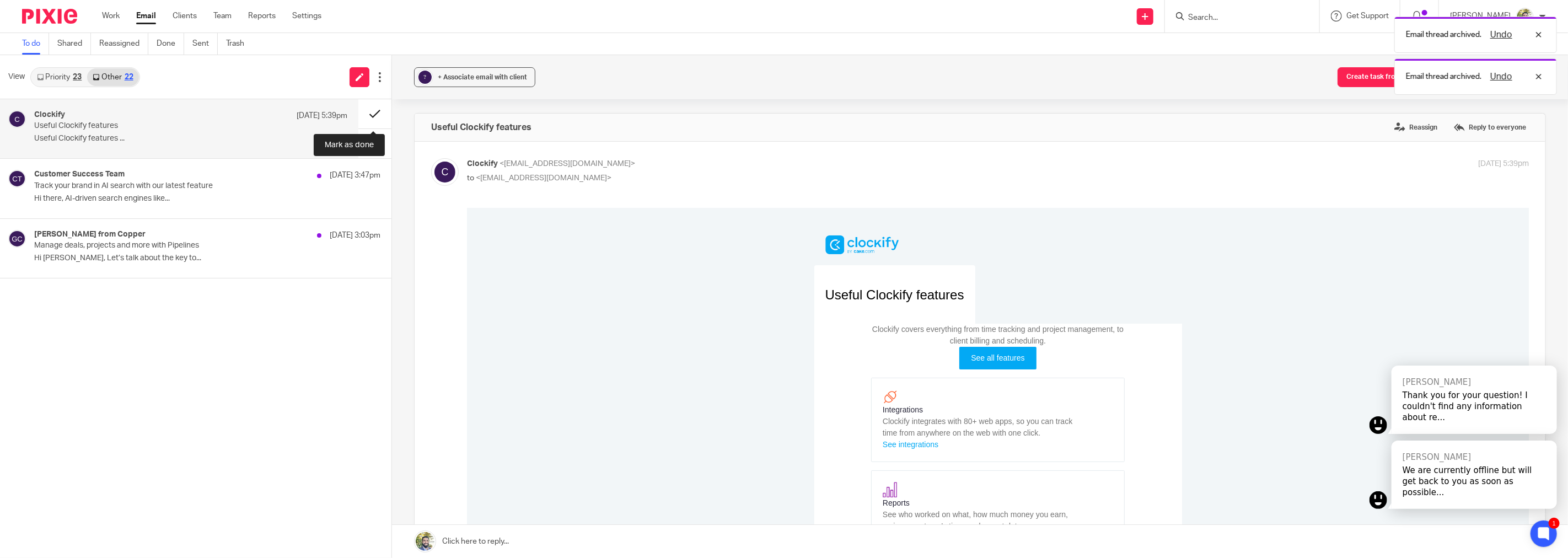
click at [364, 109] on button at bounding box center [375, 114] width 33 height 29
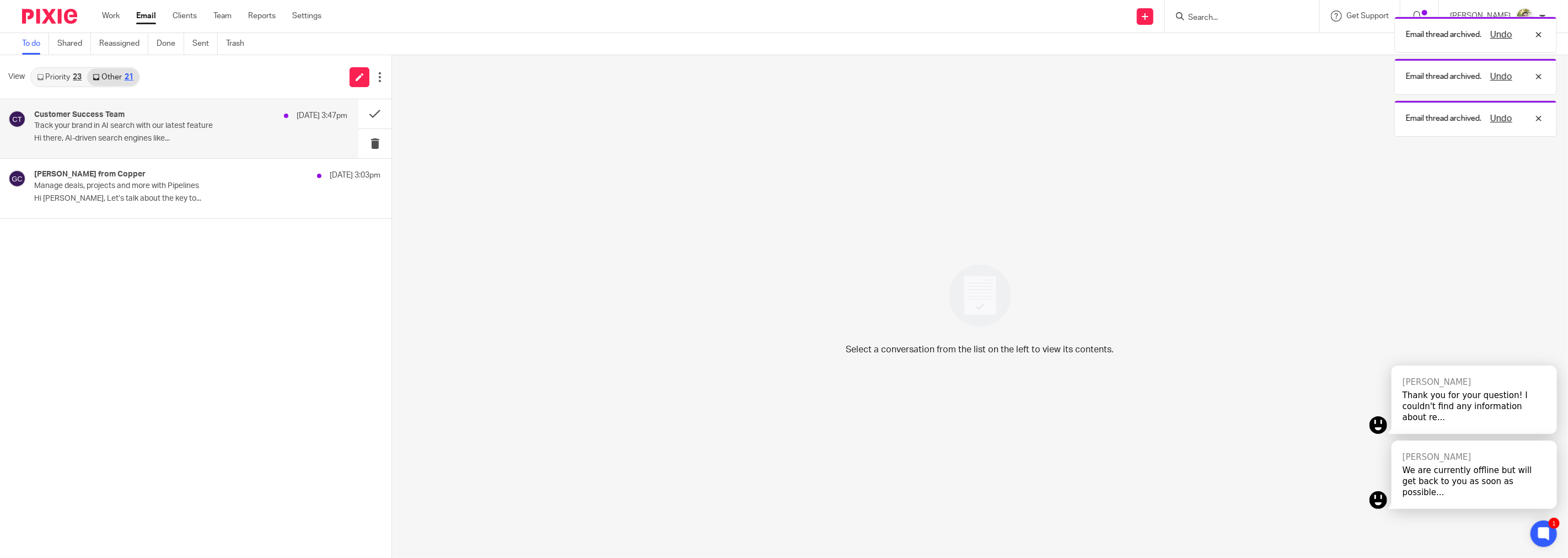
click at [218, 141] on p "Hi there, AI-driven search engines like..." at bounding box center [190, 138] width 313 height 10
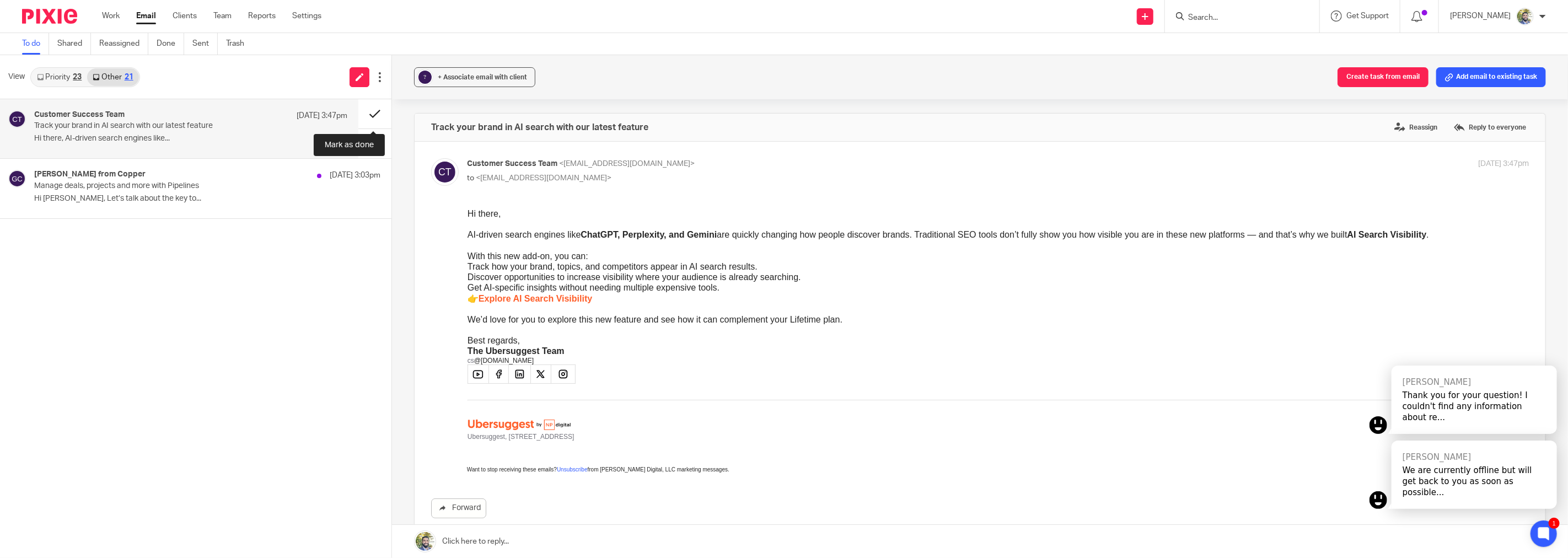
click at [361, 116] on button at bounding box center [375, 114] width 33 height 29
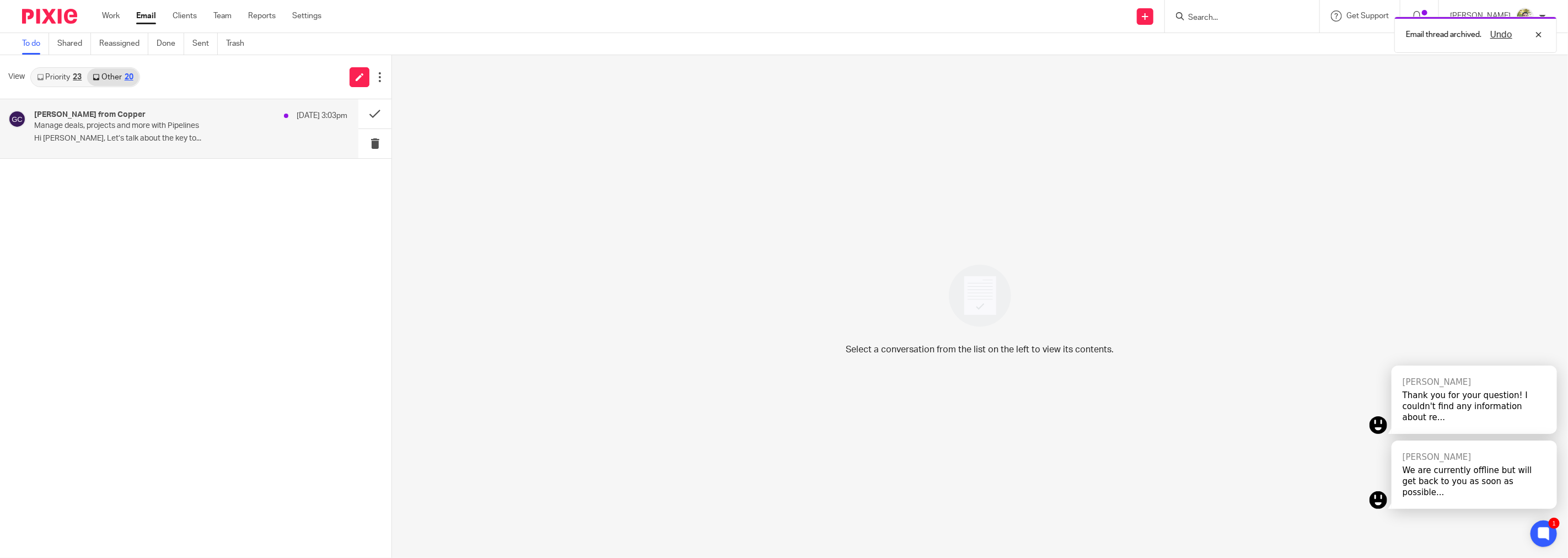
drag, startPoint x: 249, startPoint y: 139, endPoint x: 249, endPoint y: 146, distance: 7.0
click at [249, 146] on div "Gabriel from Copper 12 Oct 3:03pm Manage deals, projects and more with Pipeline…" at bounding box center [190, 129] width 313 height 37
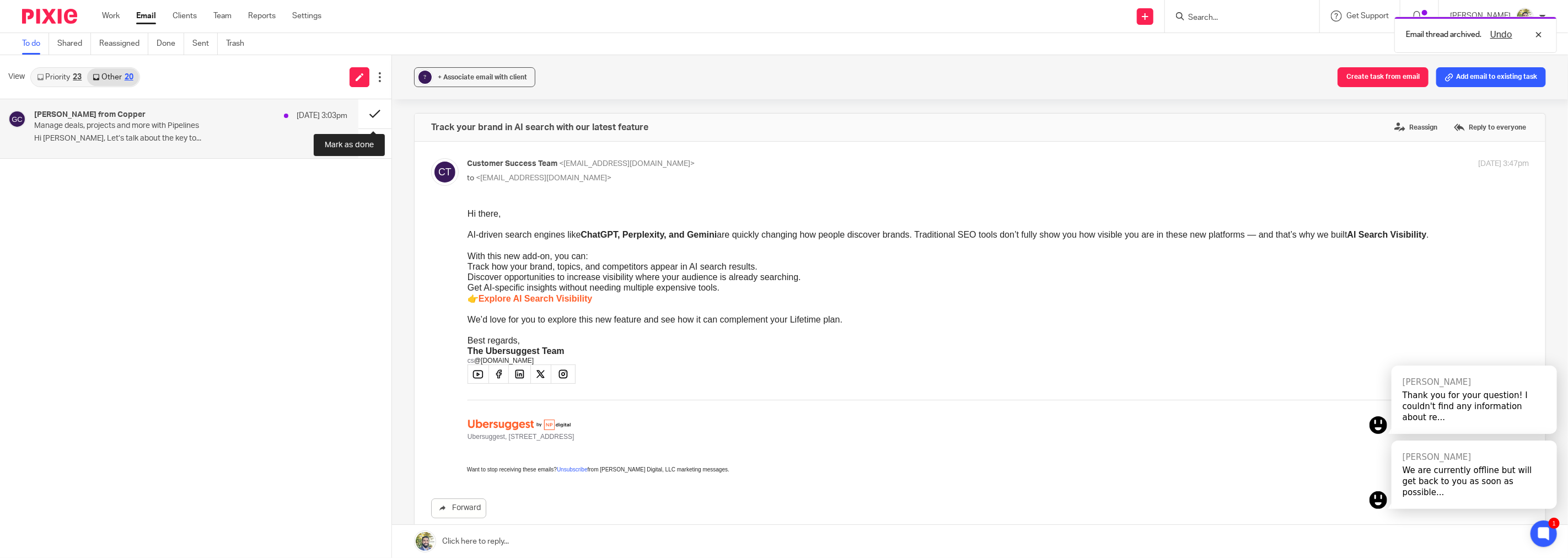
click at [366, 113] on button at bounding box center [375, 114] width 33 height 29
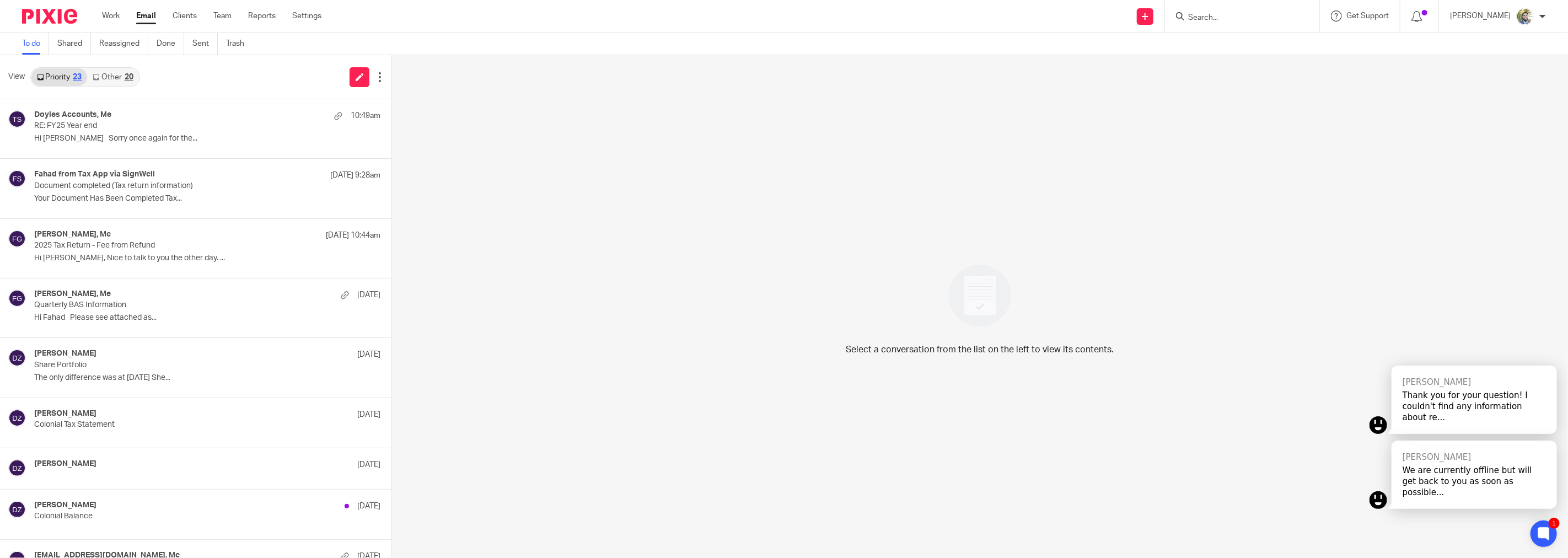
click at [126, 74] on div "20" at bounding box center [129, 77] width 9 height 7
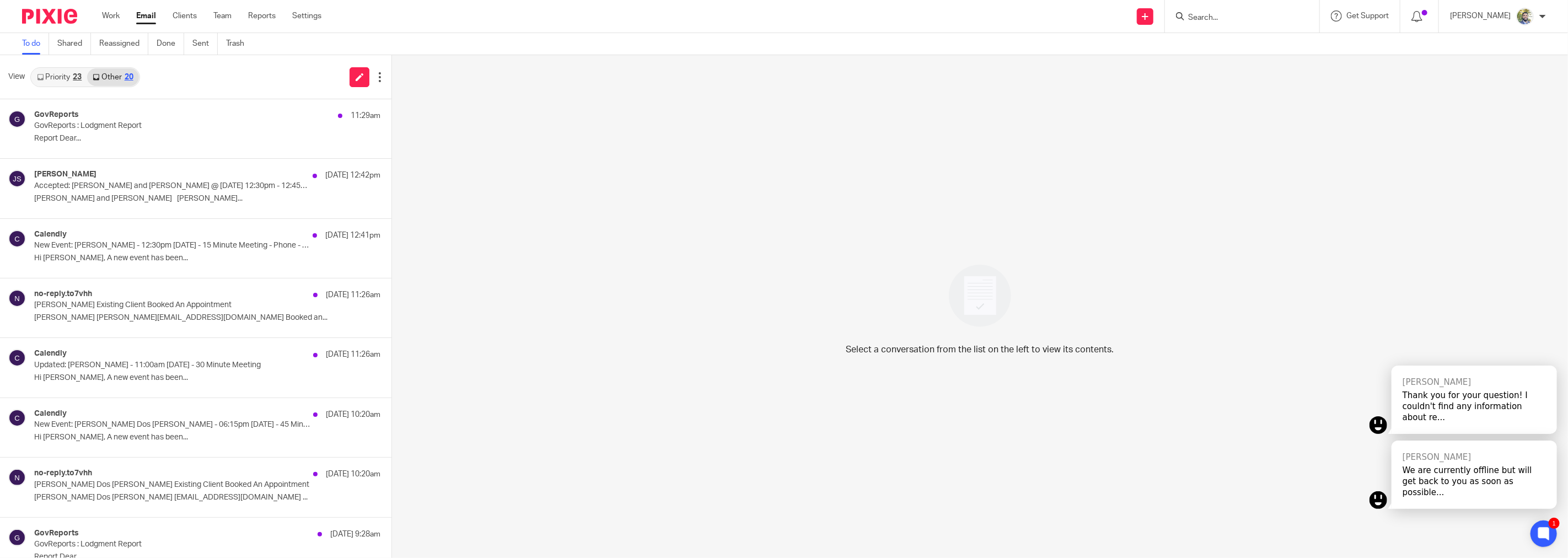
click at [105, 78] on link "Other 20" at bounding box center [113, 77] width 52 height 18
click at [201, 158] on div "GovReports 11:29am GovReports : Lodgment Report Report Dear..." at bounding box center [179, 129] width 359 height 59
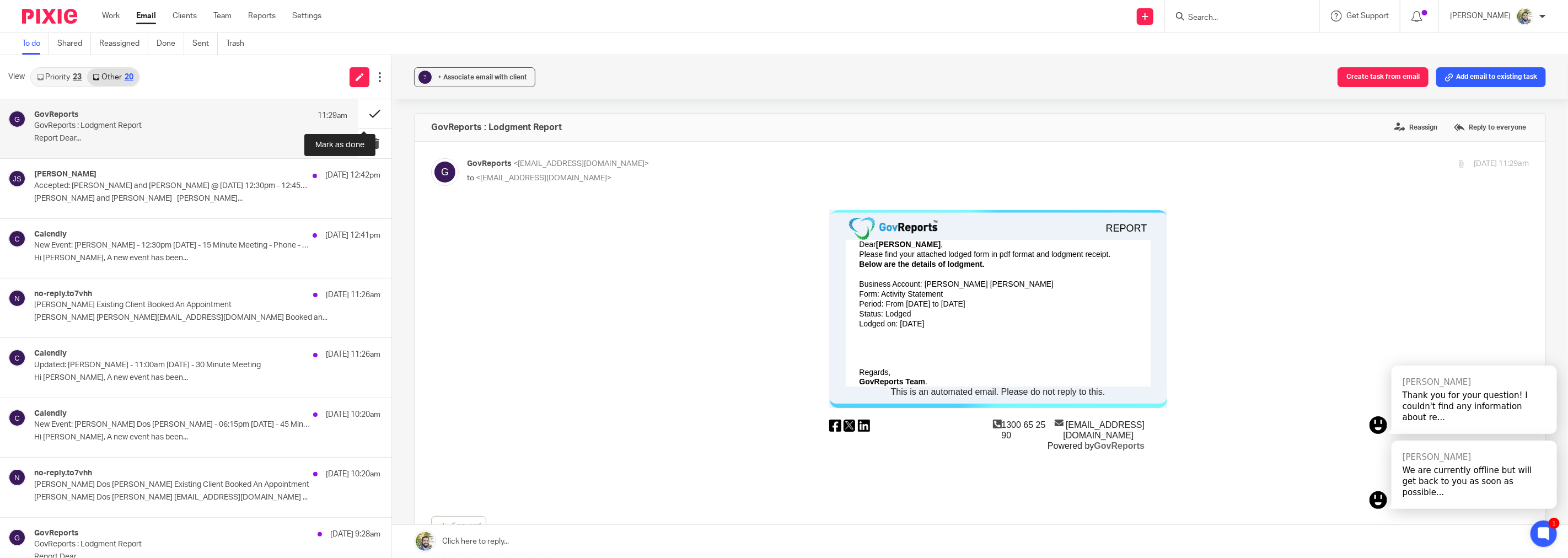
click at [365, 111] on button at bounding box center [375, 114] width 33 height 29
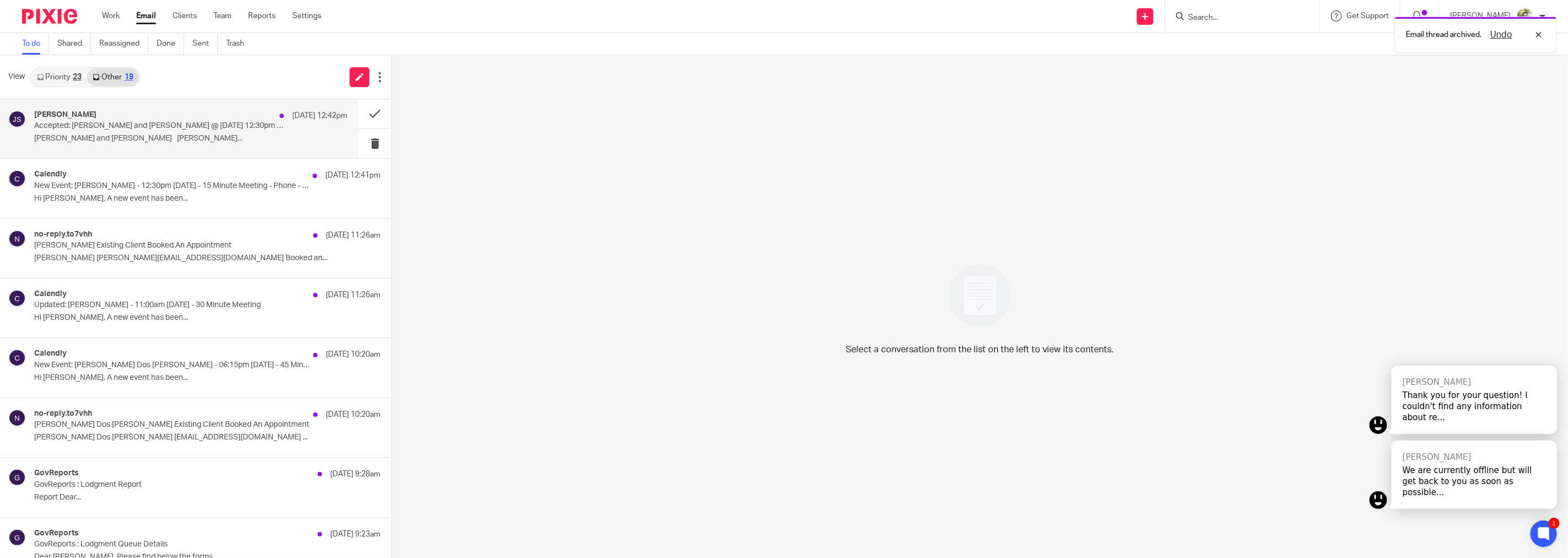
click at [155, 124] on p "Accepted: [PERSON_NAME] and [PERSON_NAME] @ [DATE] 12:30pm - 12:45pm (AEDT) ([E…" at bounding box center [159, 126] width 250 height 10
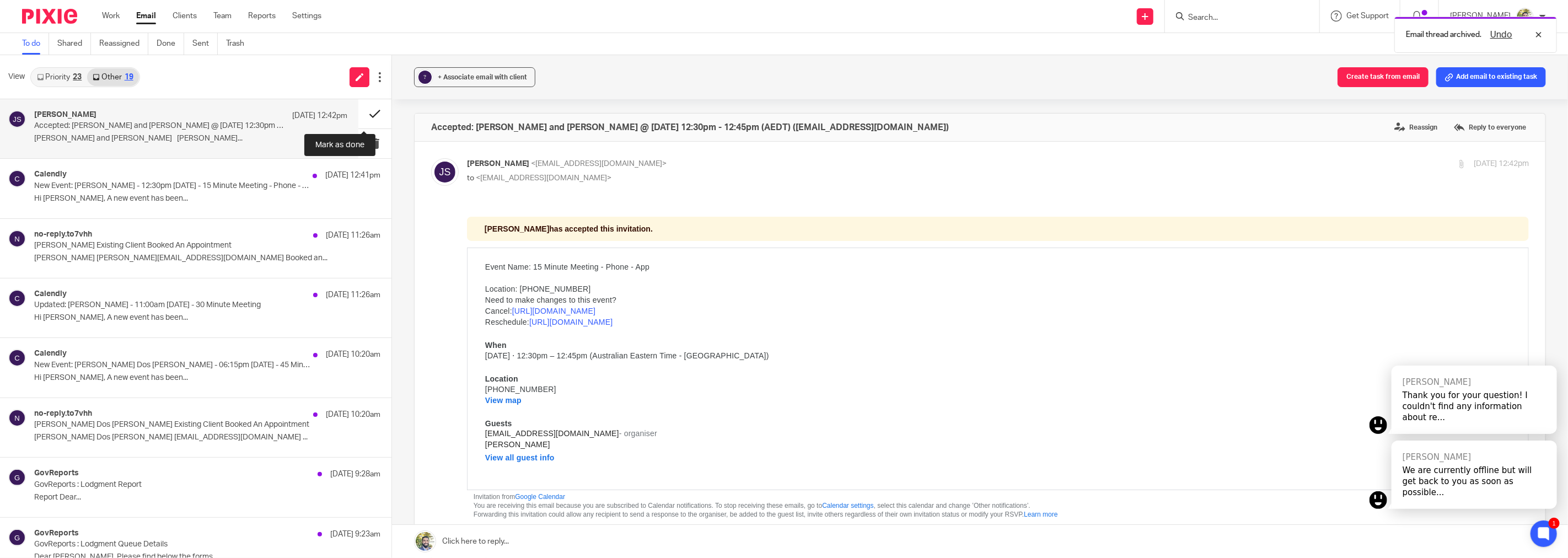
click at [359, 113] on button at bounding box center [375, 114] width 33 height 29
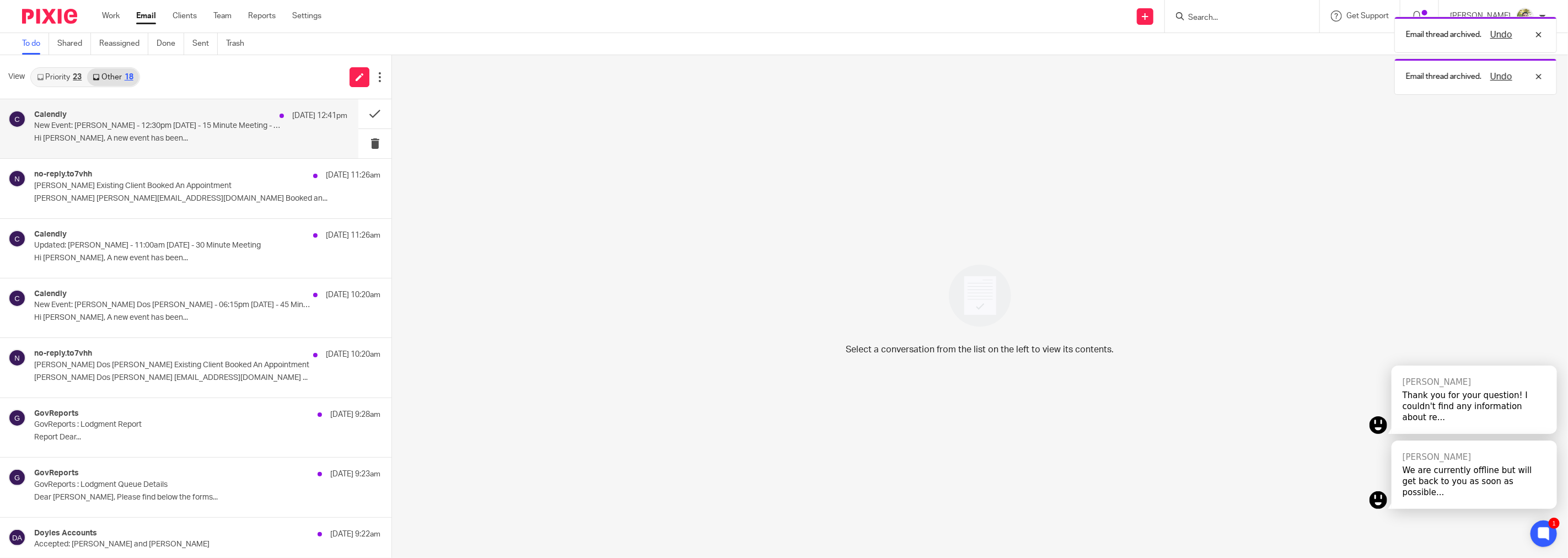
click at [255, 135] on p "Hi [PERSON_NAME], A new event has been..." at bounding box center [190, 138] width 313 height 10
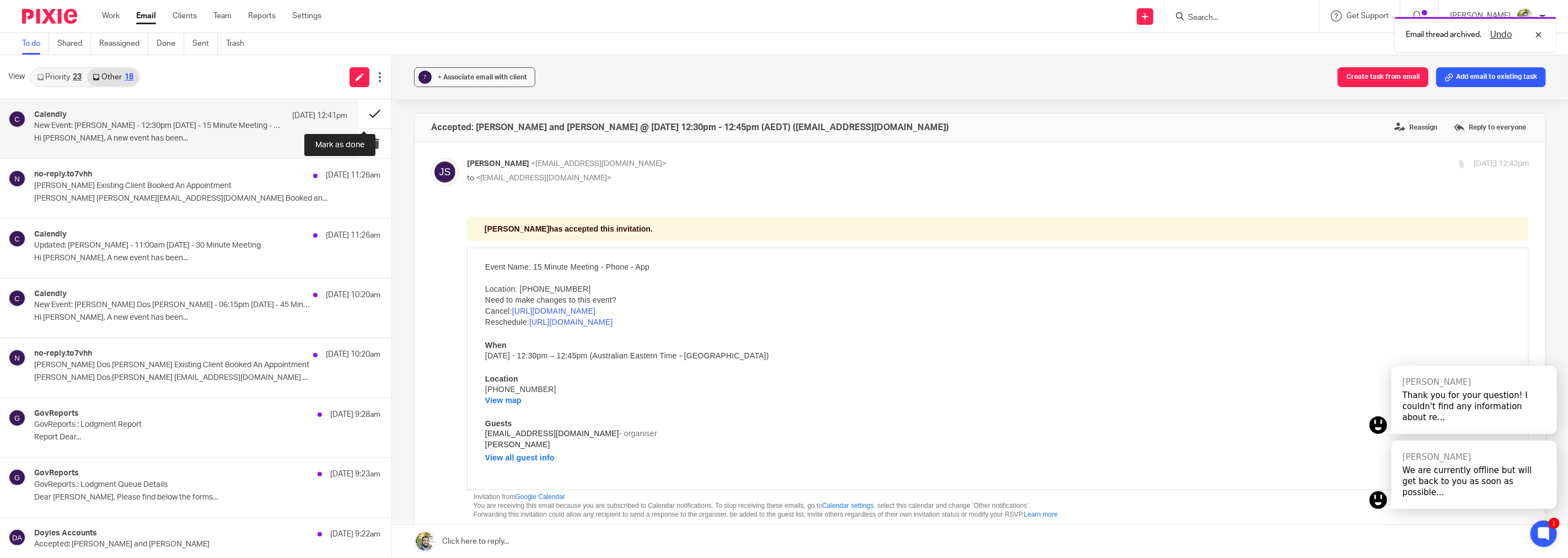
click at [359, 113] on button at bounding box center [375, 114] width 33 height 29
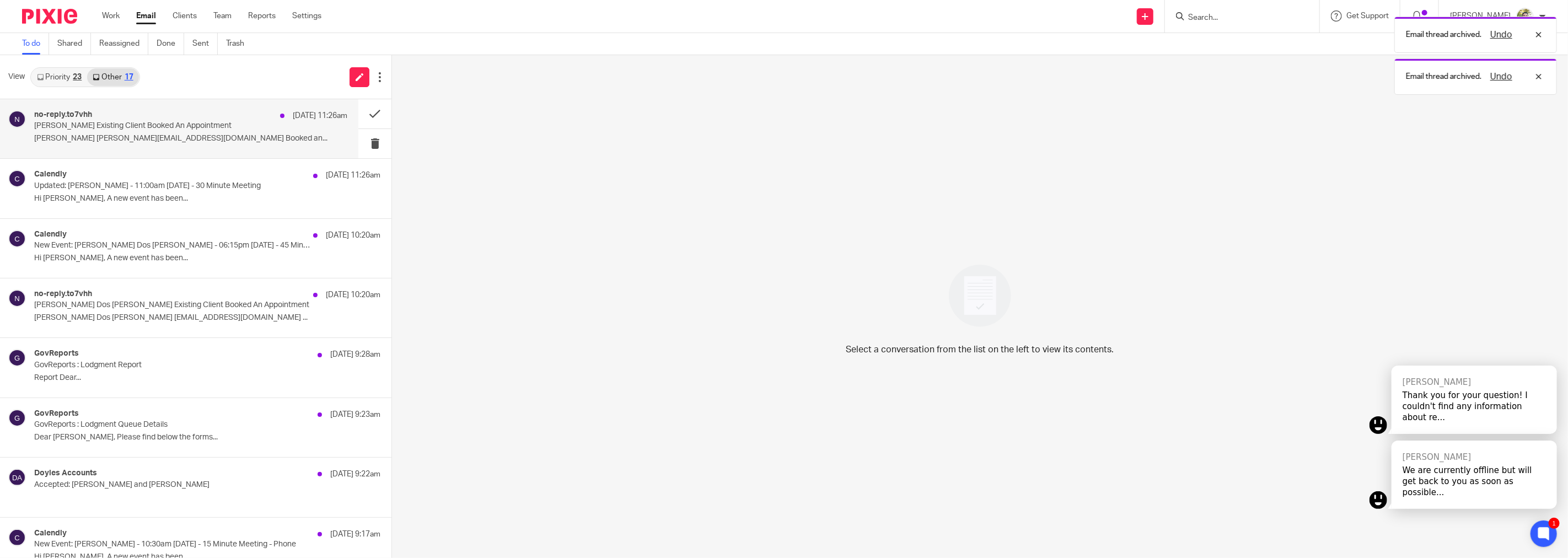
click at [219, 137] on p "[PERSON_NAME] [PERSON_NAME][EMAIL_ADDRESS][DOMAIN_NAME] Booked an..." at bounding box center [190, 138] width 313 height 10
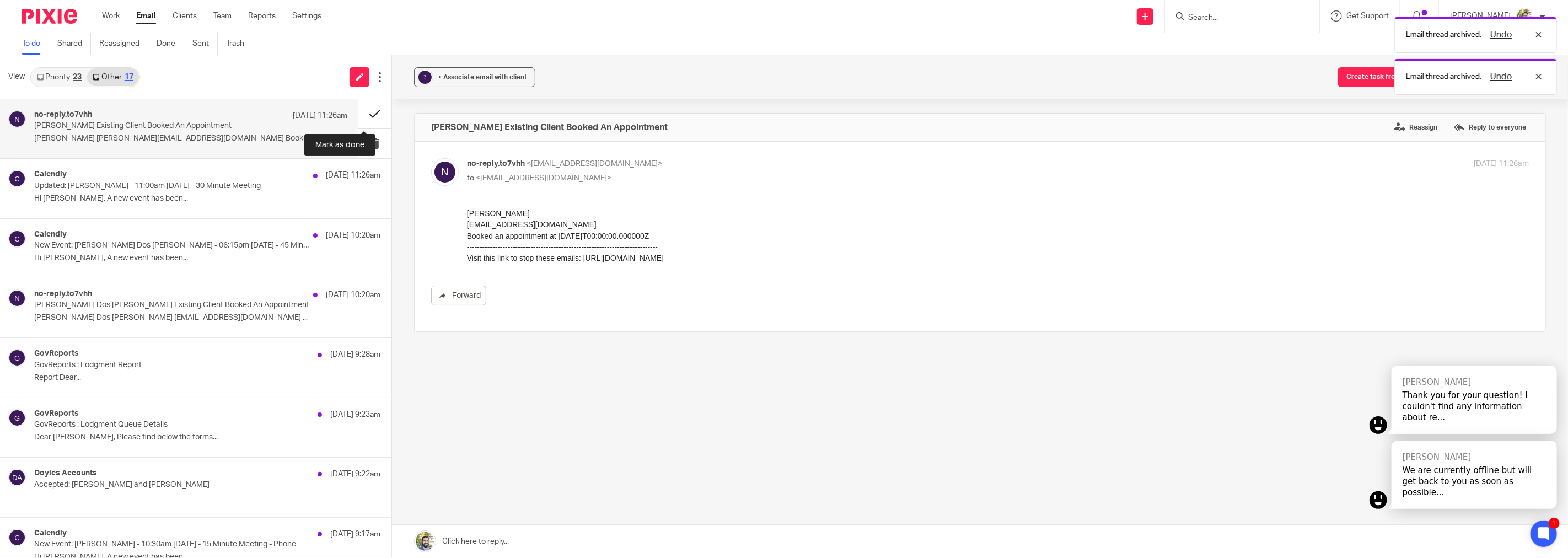
click at [361, 116] on button at bounding box center [375, 114] width 33 height 29
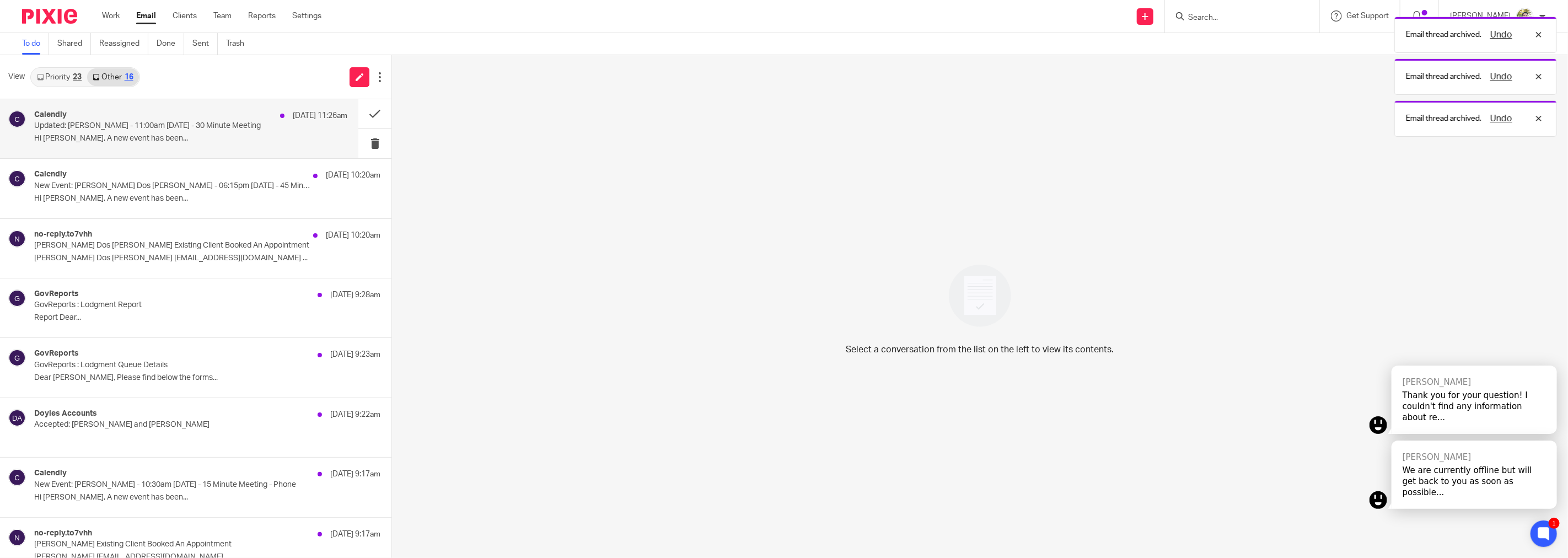
click at [247, 140] on p "Hi [PERSON_NAME], A new event has been..." at bounding box center [190, 138] width 313 height 10
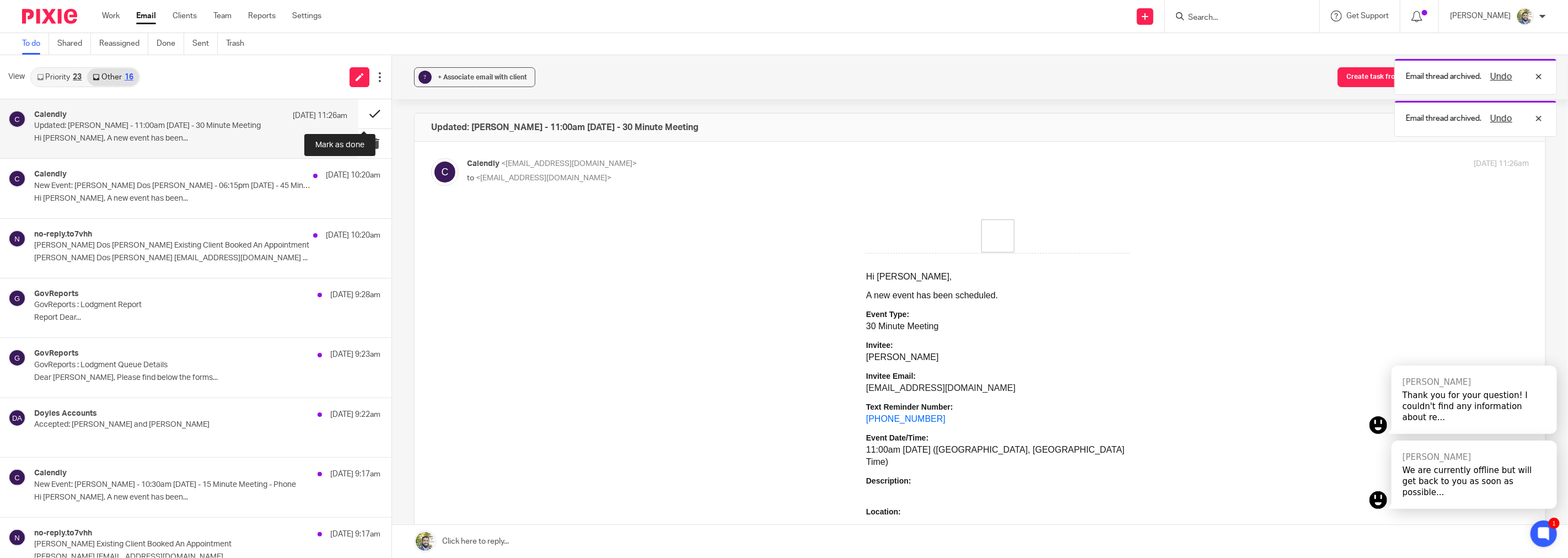
click at [359, 114] on button at bounding box center [375, 114] width 33 height 29
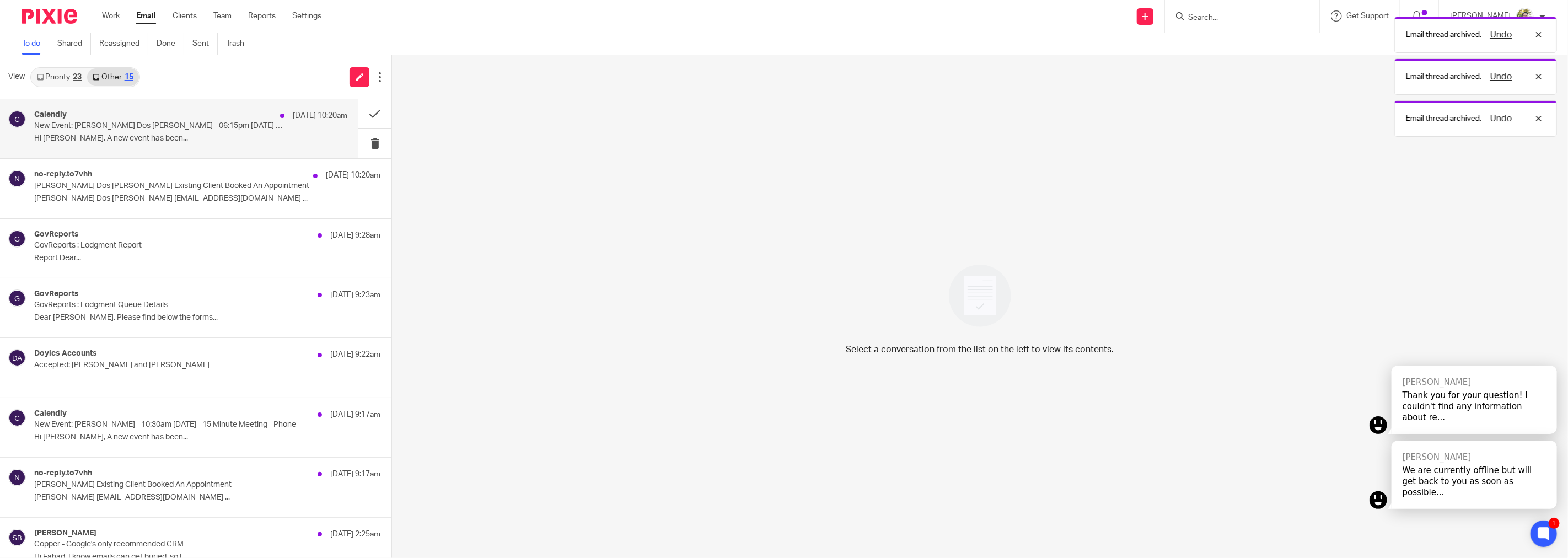
click at [264, 134] on p "Hi [PERSON_NAME], A new event has been..." at bounding box center [190, 138] width 313 height 10
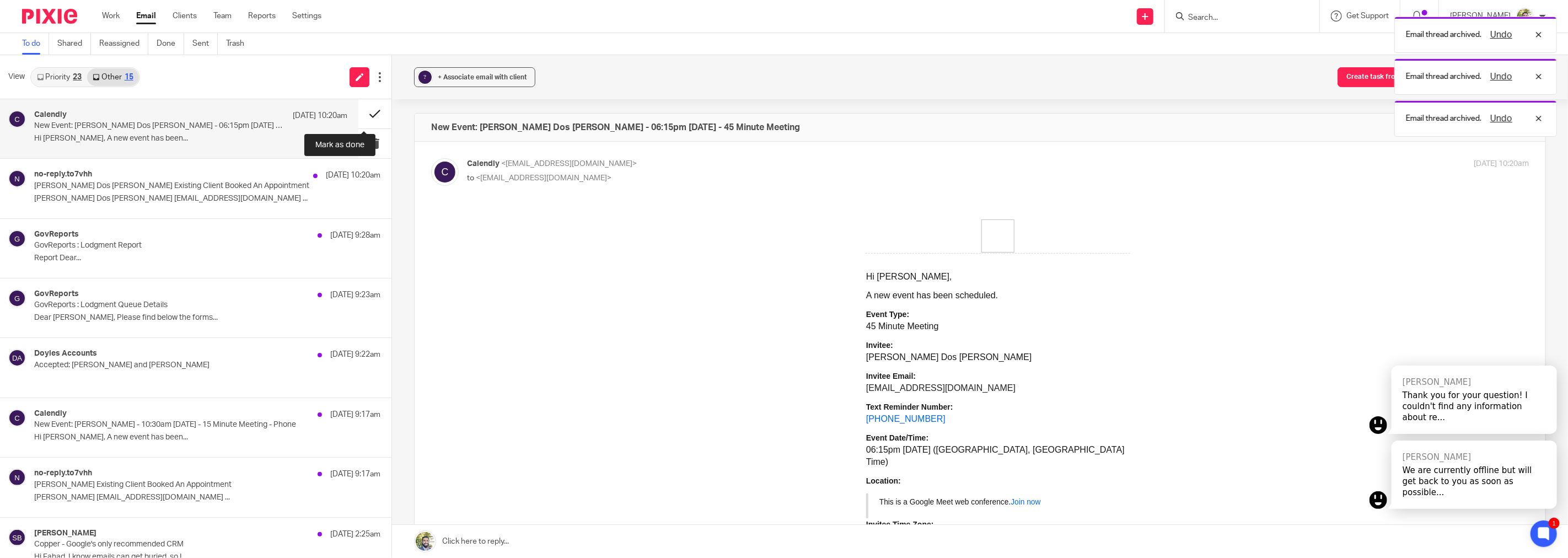
click at [359, 113] on button at bounding box center [375, 114] width 33 height 29
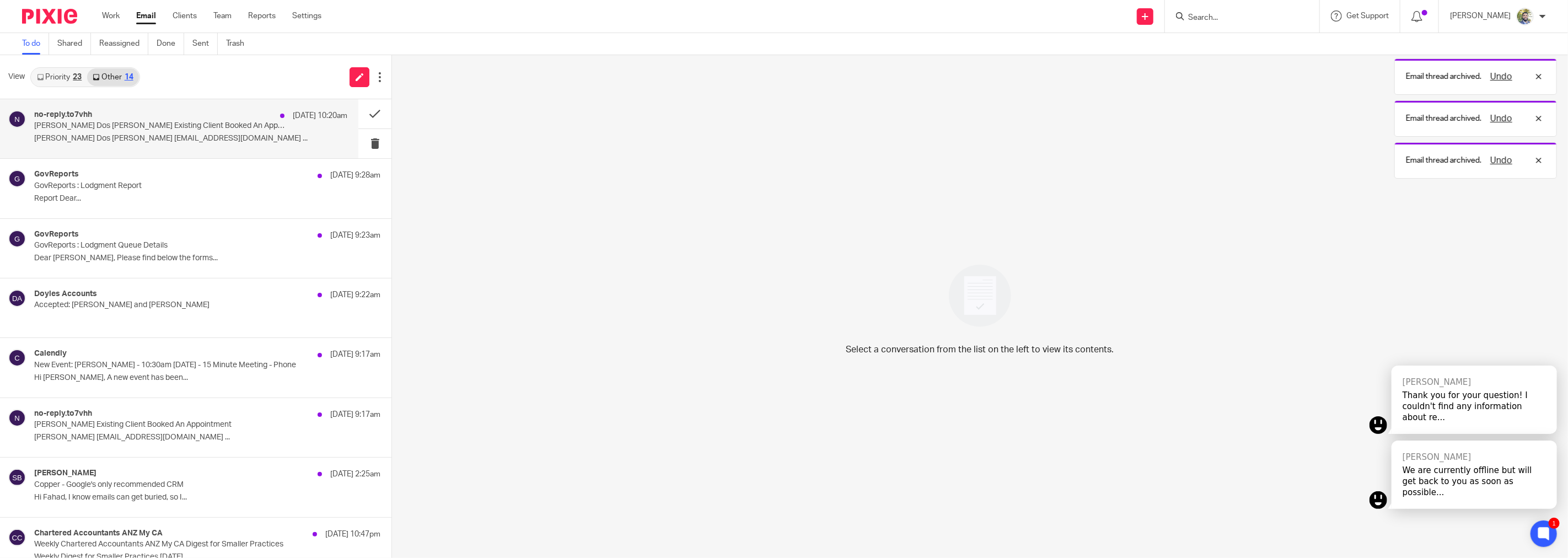
click at [273, 128] on p "Carlos Dos Santos Existing Client Booked An Appointment" at bounding box center [159, 126] width 250 height 10
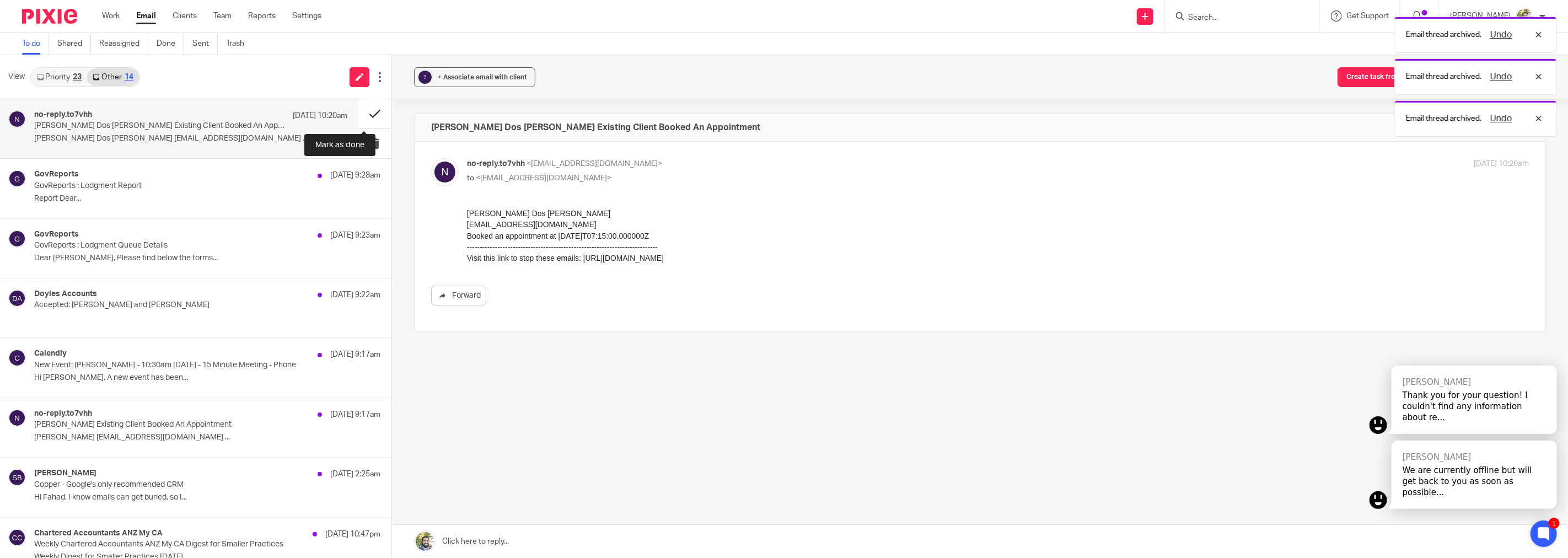
click at [363, 113] on button at bounding box center [375, 114] width 33 height 29
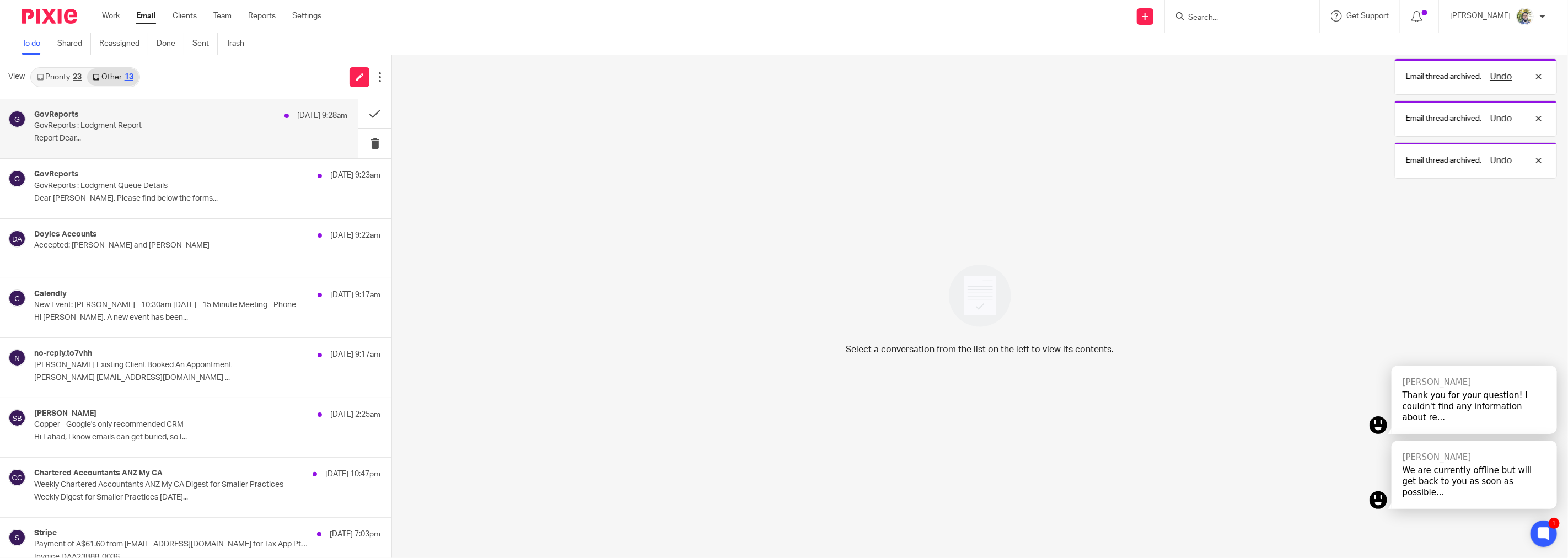
click at [236, 139] on p "Report Dear..." at bounding box center [190, 138] width 313 height 10
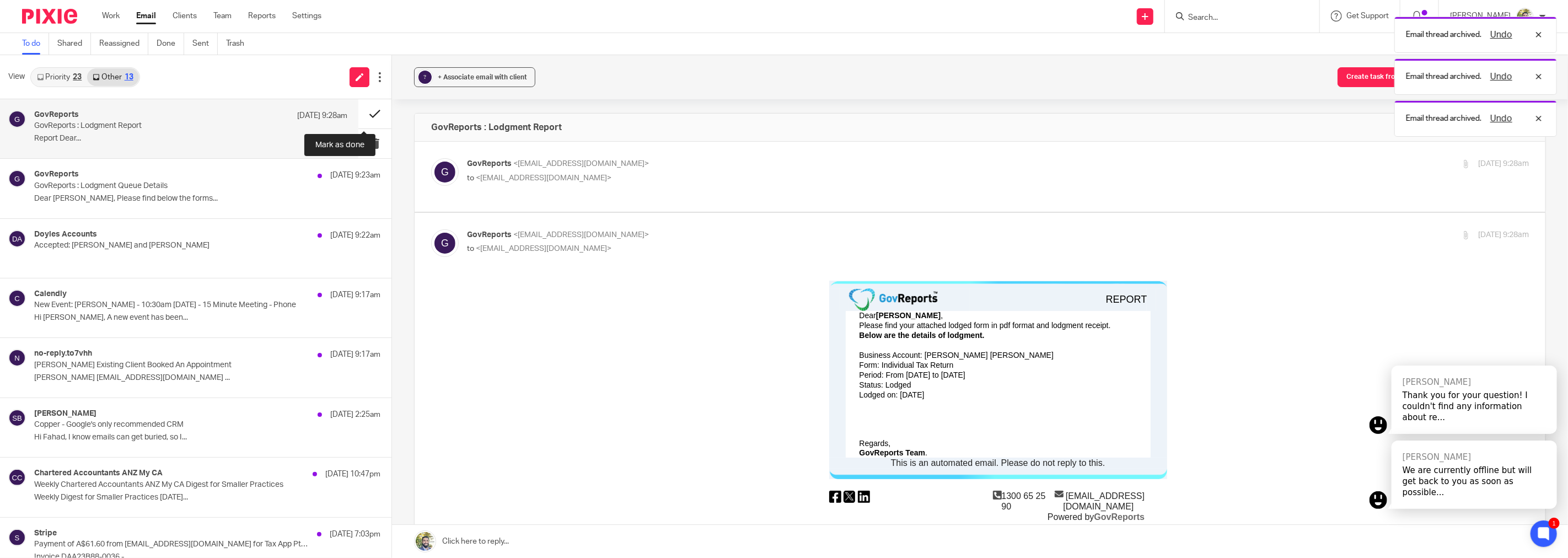
click at [359, 113] on button at bounding box center [375, 114] width 33 height 29
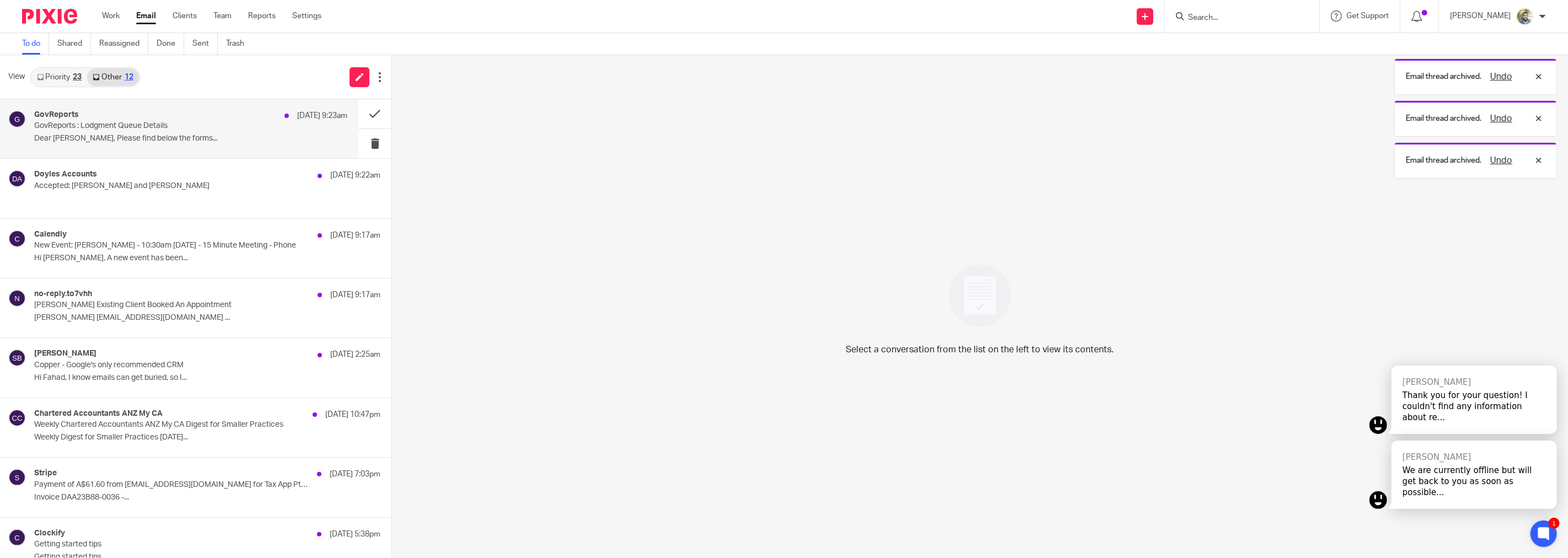
click at [223, 137] on p "Dear Fahad, Please find below the forms..." at bounding box center [190, 138] width 313 height 10
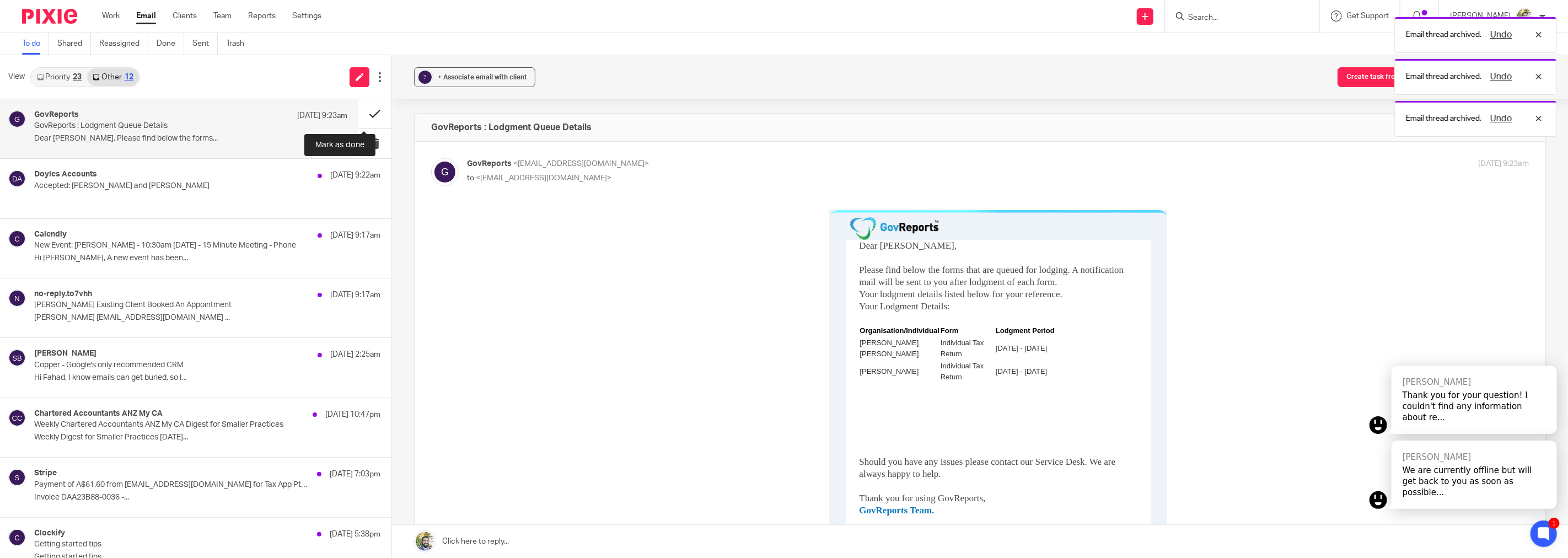
click at [365, 112] on button at bounding box center [375, 114] width 33 height 29
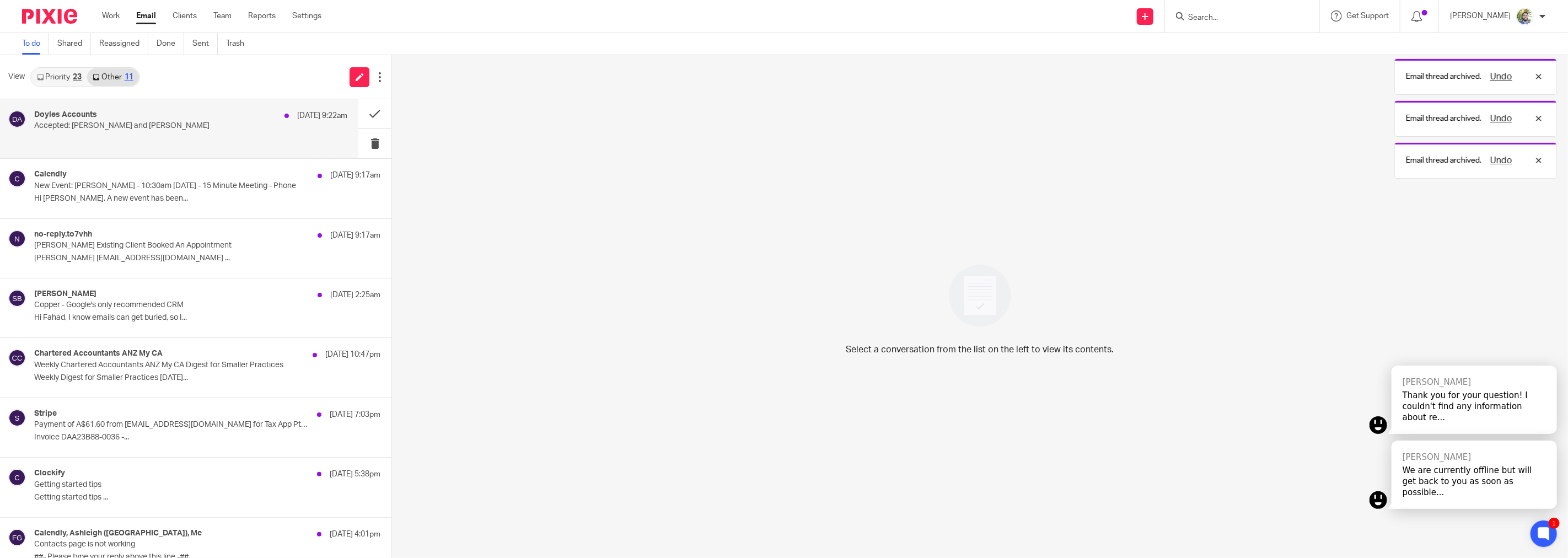
click at [208, 150] on div "Doyles Accounts 12 Oct 9:22am Accepted: Deepa Doyle and Fahad Gul" at bounding box center [179, 129] width 359 height 59
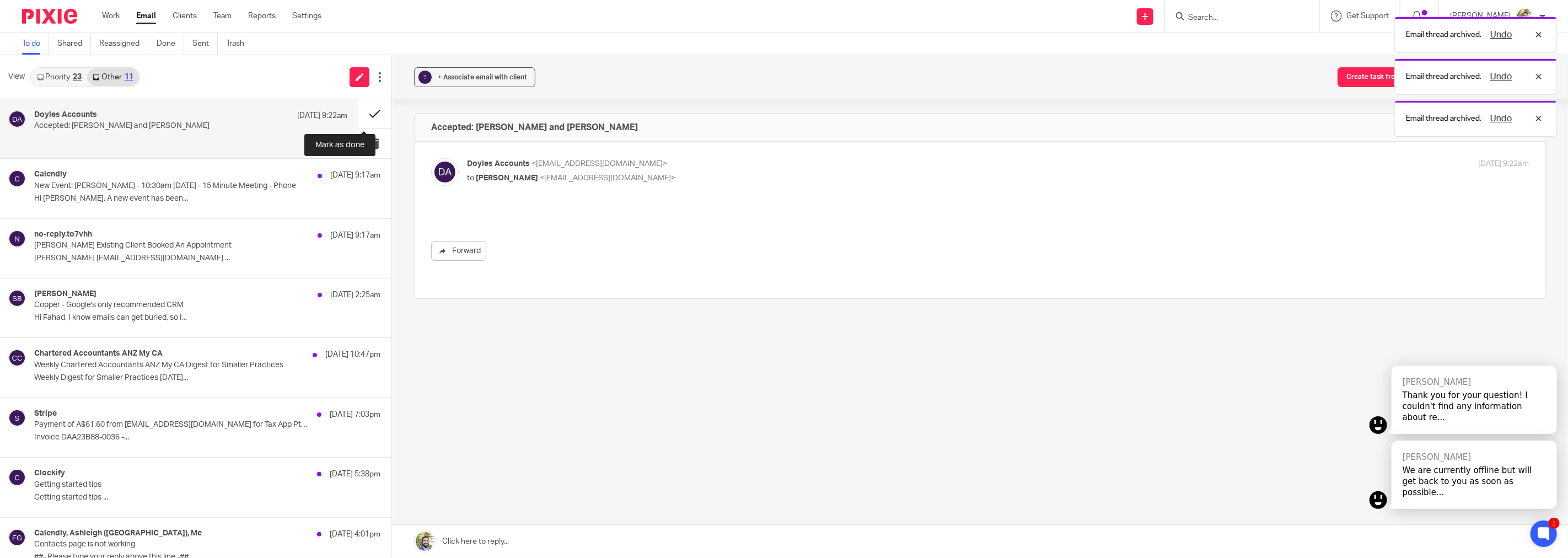
click at [359, 111] on button at bounding box center [375, 114] width 33 height 29
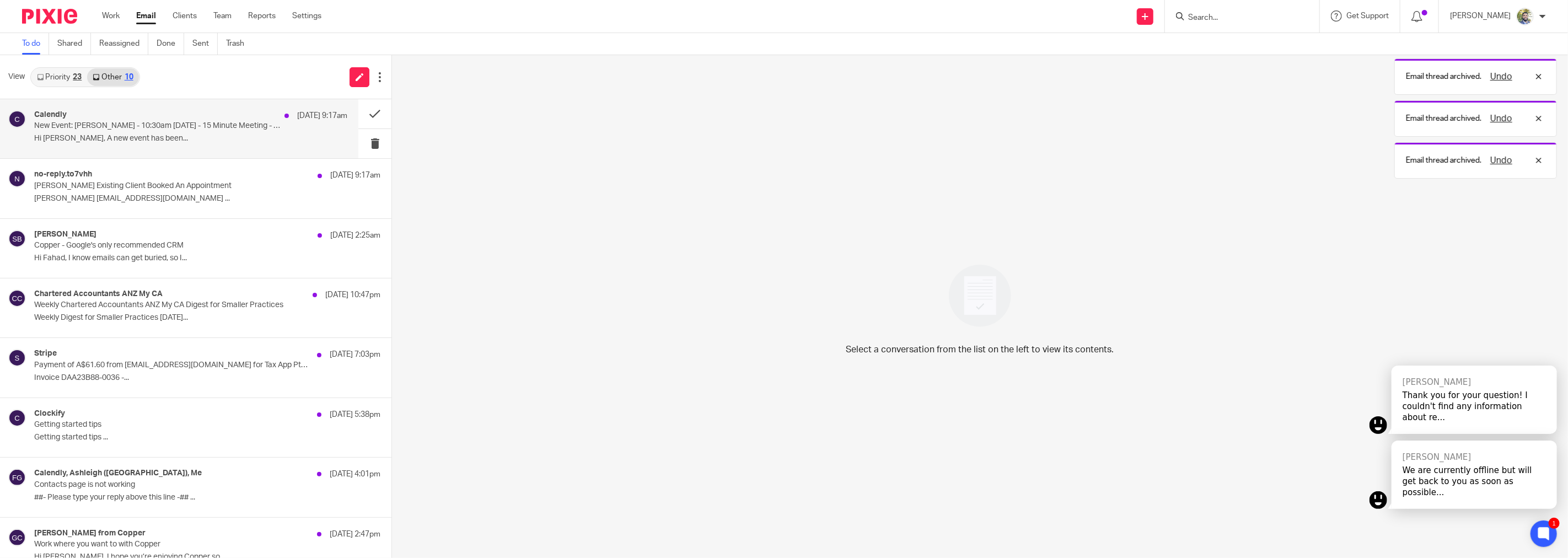
click at [225, 146] on div "Calendly 12 Oct 9:17am New Event: Deepa Doyle - 10:30am Mon, 13 Oct 2025 - 15 M…" at bounding box center [190, 129] width 313 height 37
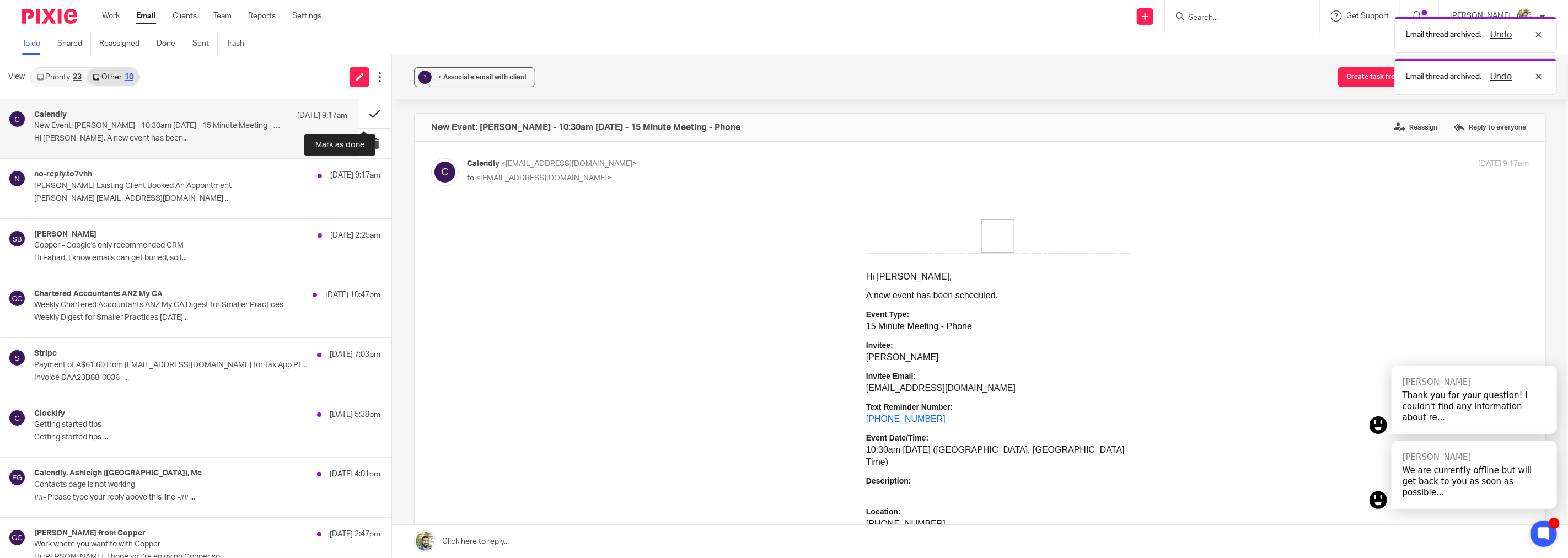
click at [367, 111] on button at bounding box center [375, 114] width 33 height 29
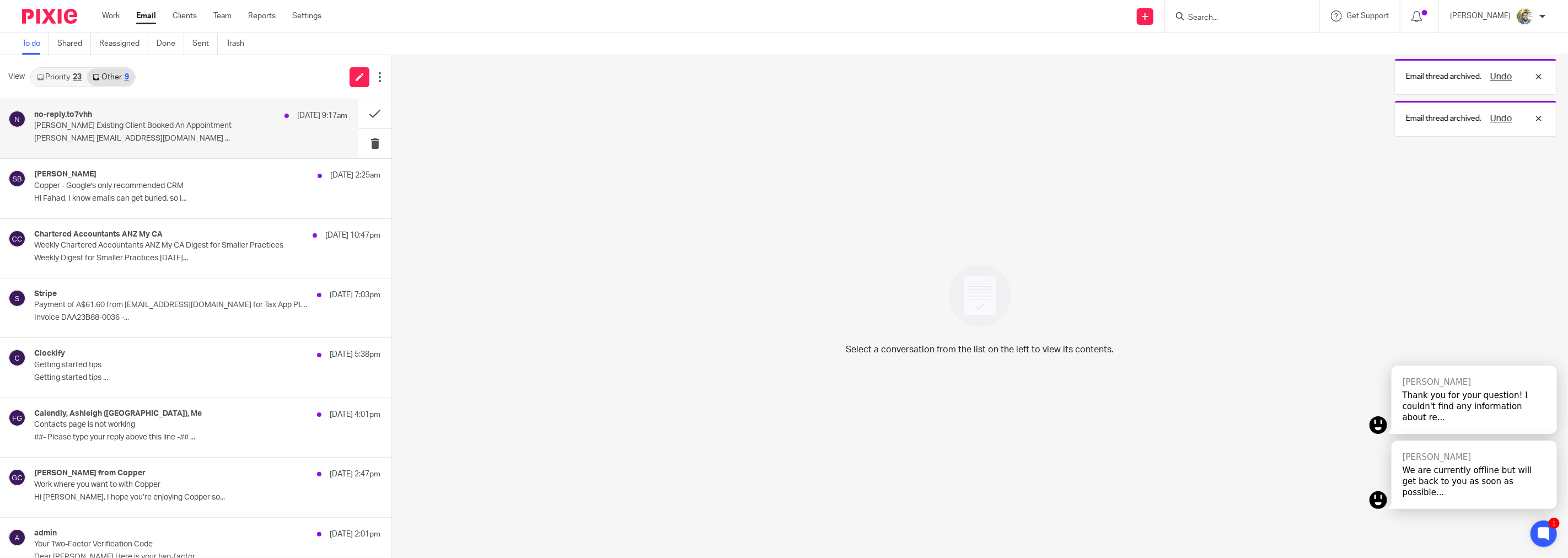
click at [248, 135] on p "Deepa Doyle accounts@delectricals.com.au ..." at bounding box center [190, 138] width 313 height 10
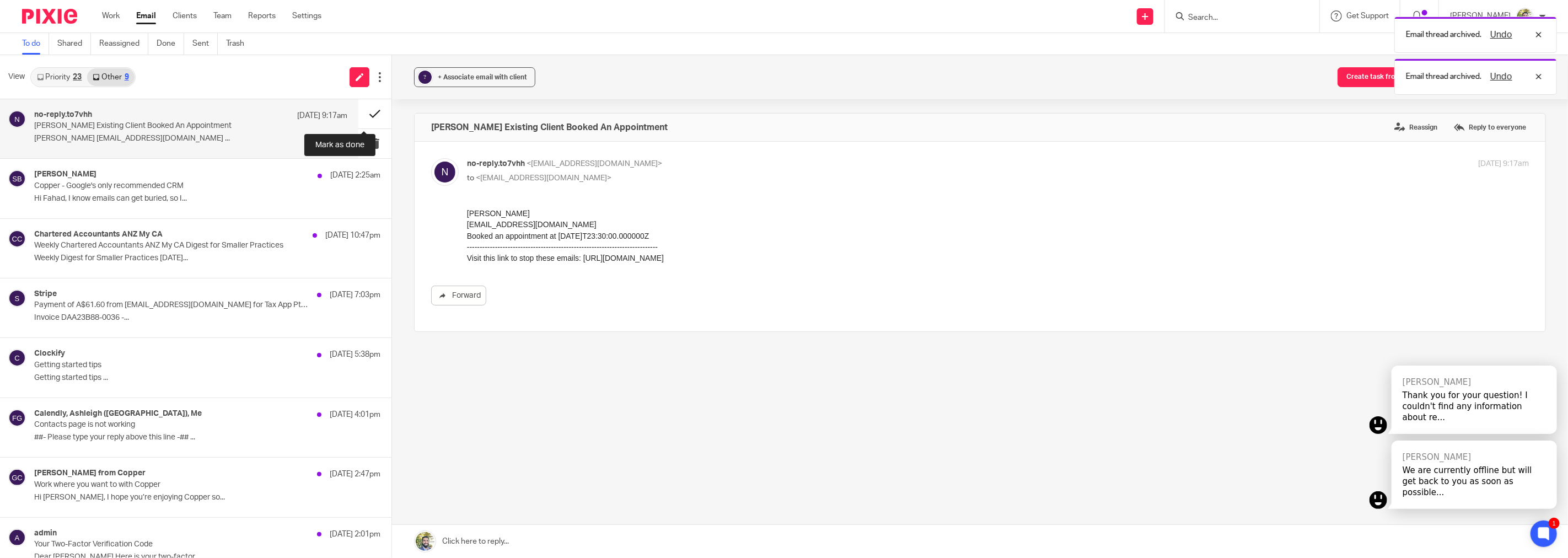
click at [360, 116] on button at bounding box center [375, 114] width 33 height 29
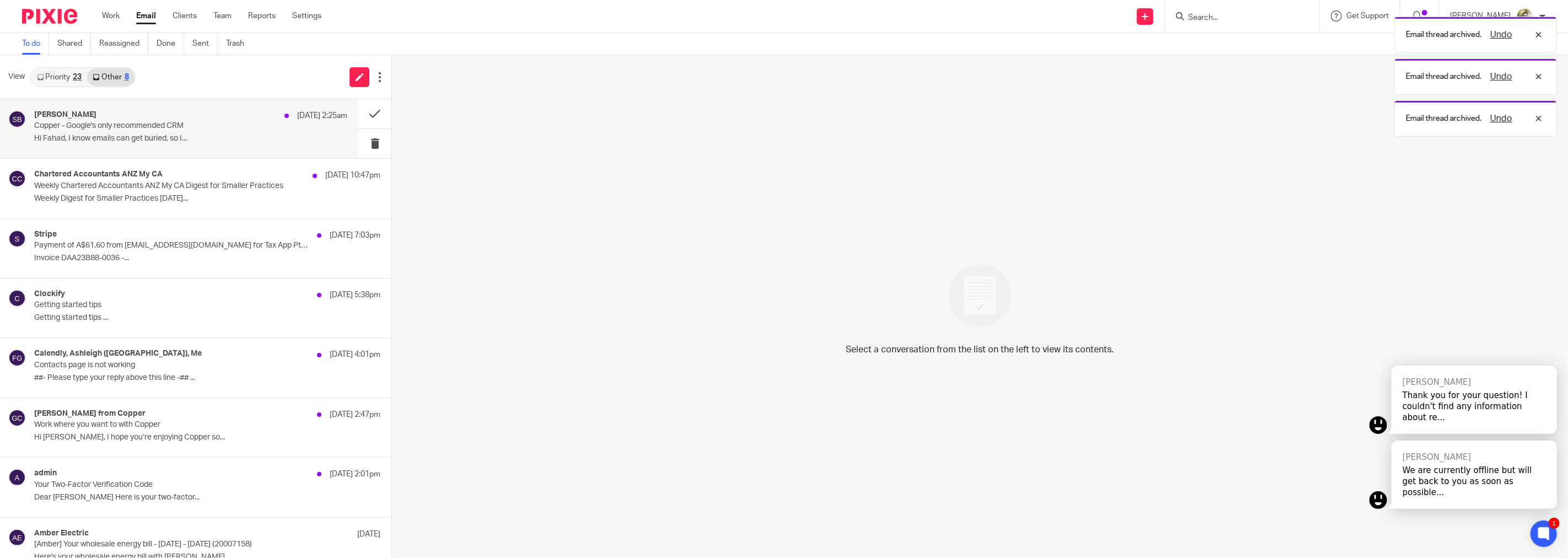
click at [273, 133] on div "Stefan Bogdanovic 12 Oct 2:25am Copper - Google's only recommended CRM Hi Fahad…" at bounding box center [190, 129] width 313 height 37
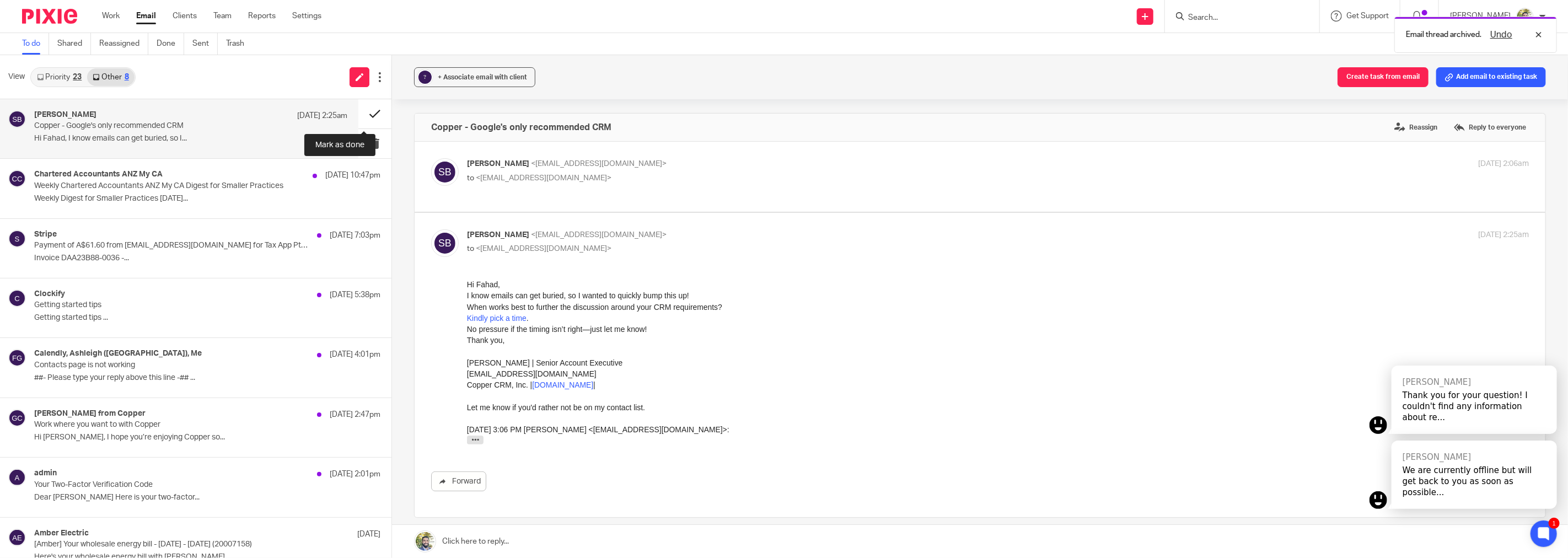
click at [361, 113] on button at bounding box center [375, 114] width 33 height 29
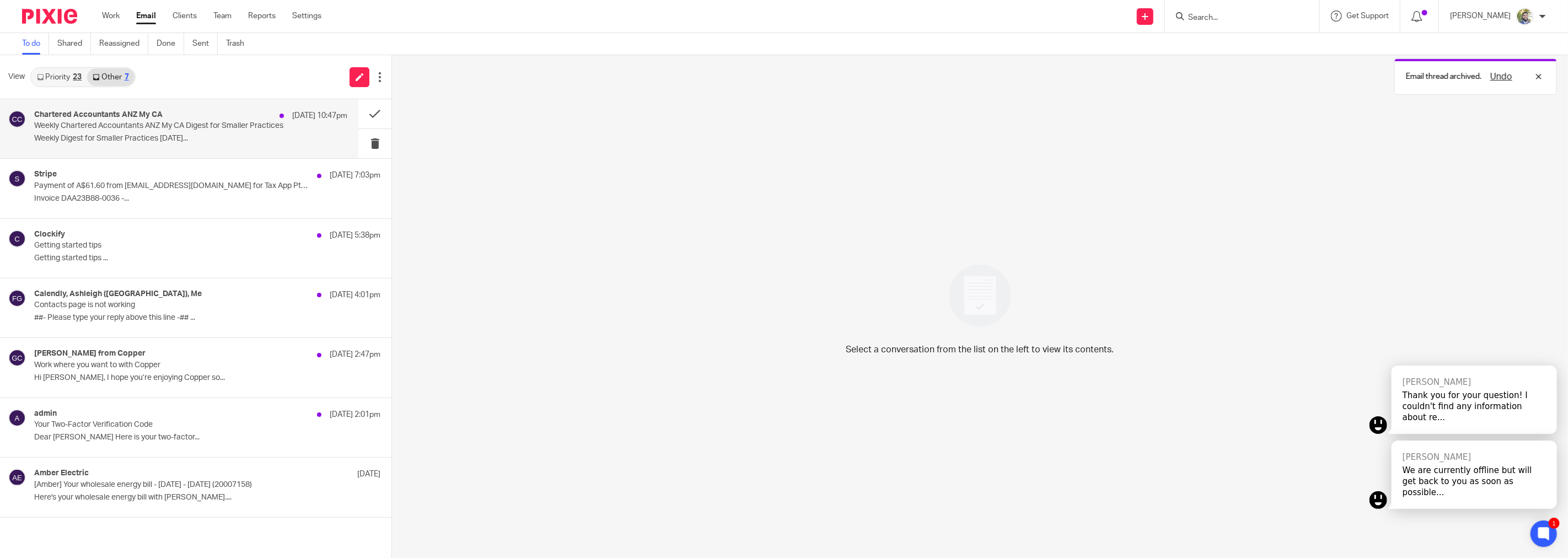
click at [233, 117] on div "Chartered Accountants ANZ My CA 11 Oct 10:47pm" at bounding box center [190, 116] width 313 height 11
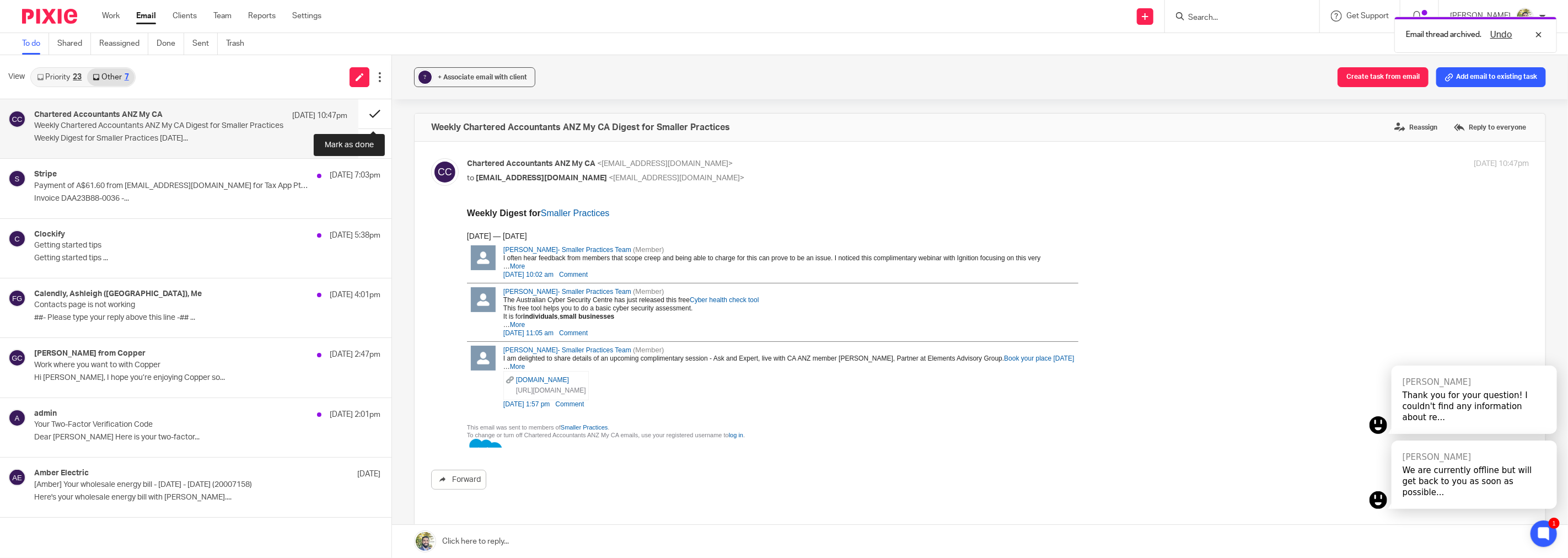
click at [367, 113] on button at bounding box center [375, 114] width 33 height 29
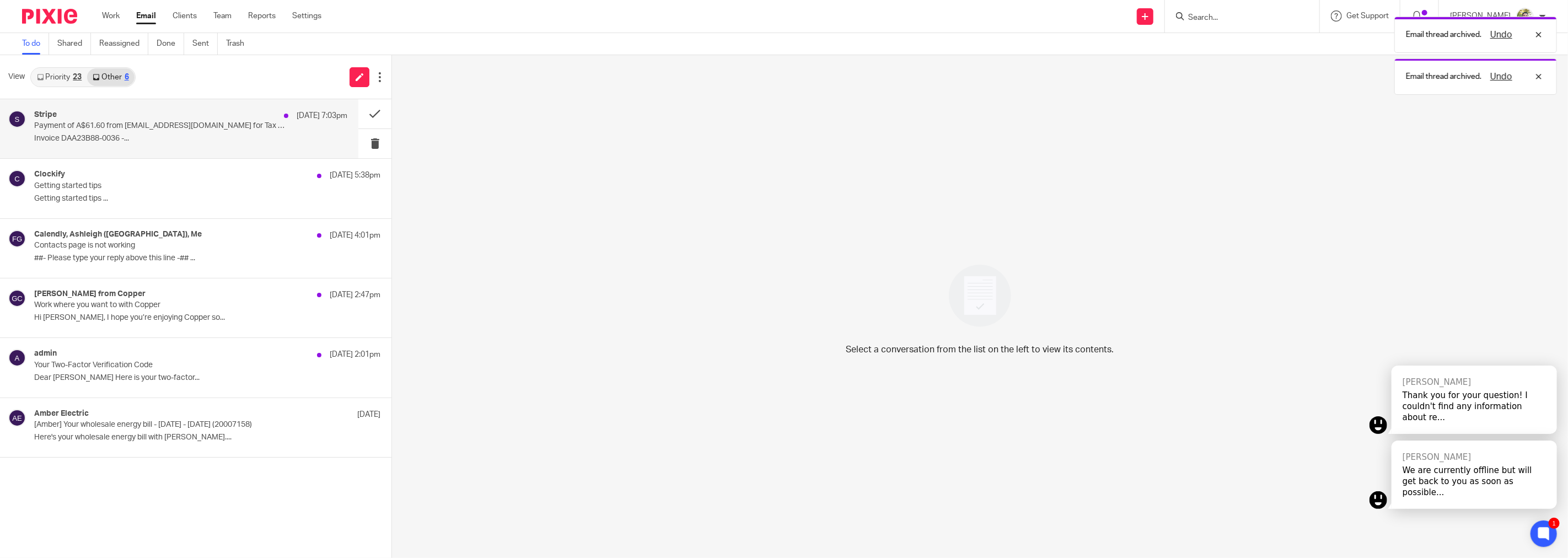
click at [275, 130] on div "Stripe 11 Oct 7:03pm Payment of A$61.60 from saad_kayani90@hotmail.com for Tax …" at bounding box center [190, 129] width 313 height 37
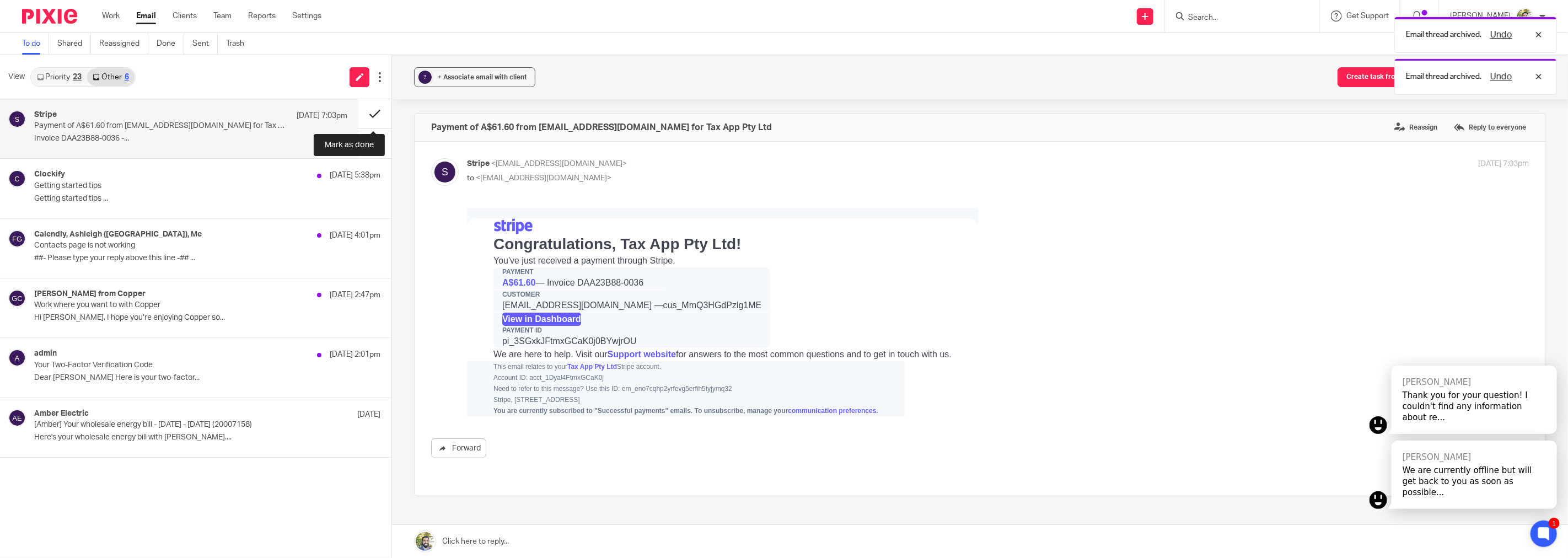
click at [362, 116] on button at bounding box center [375, 114] width 33 height 29
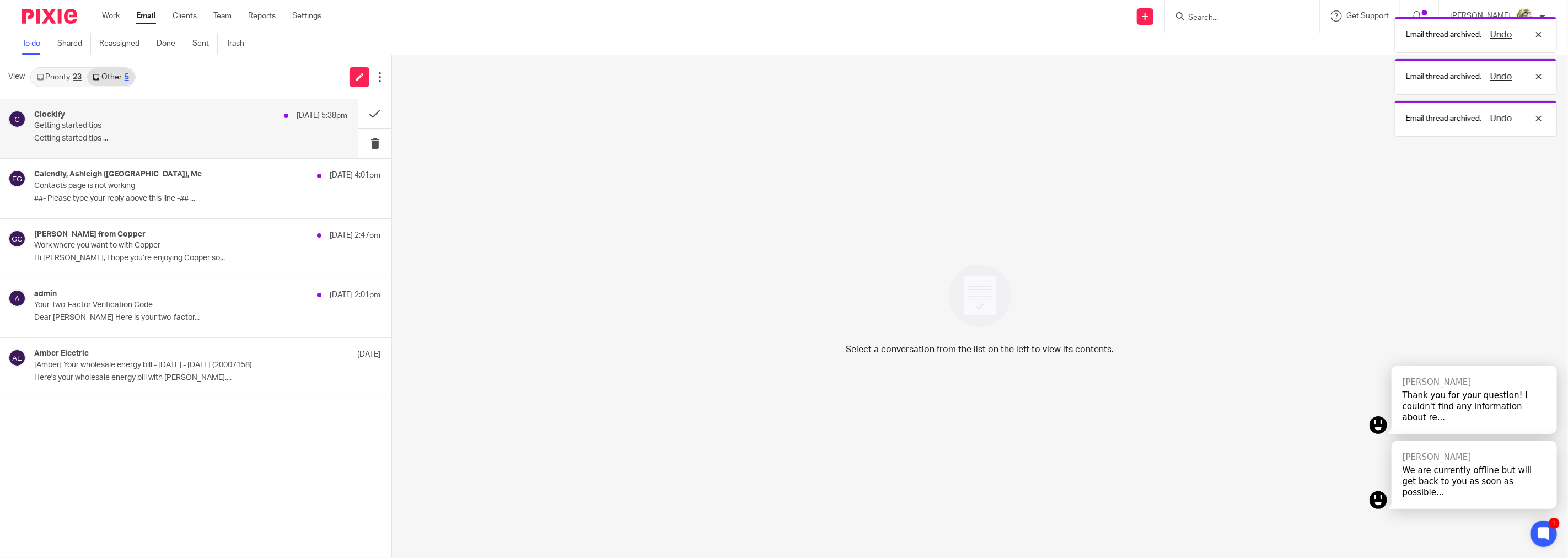
click at [212, 135] on p "Getting started tips ..." at bounding box center [190, 138] width 313 height 10
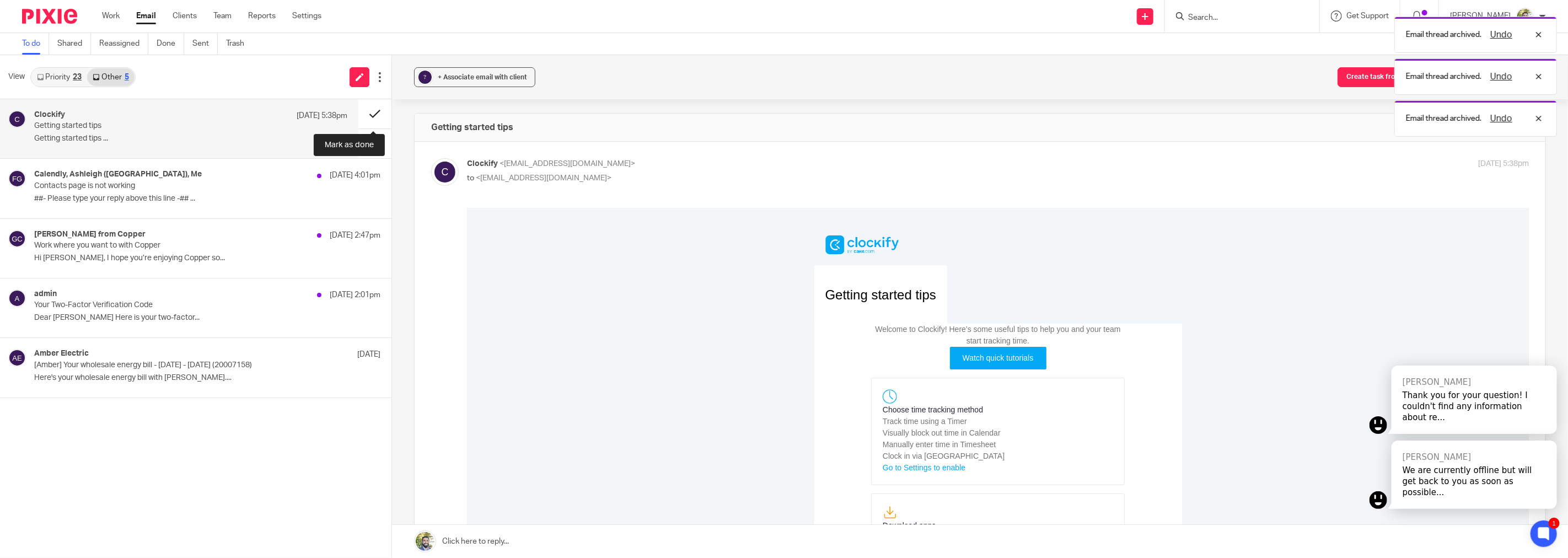
click at [367, 116] on button at bounding box center [375, 114] width 33 height 29
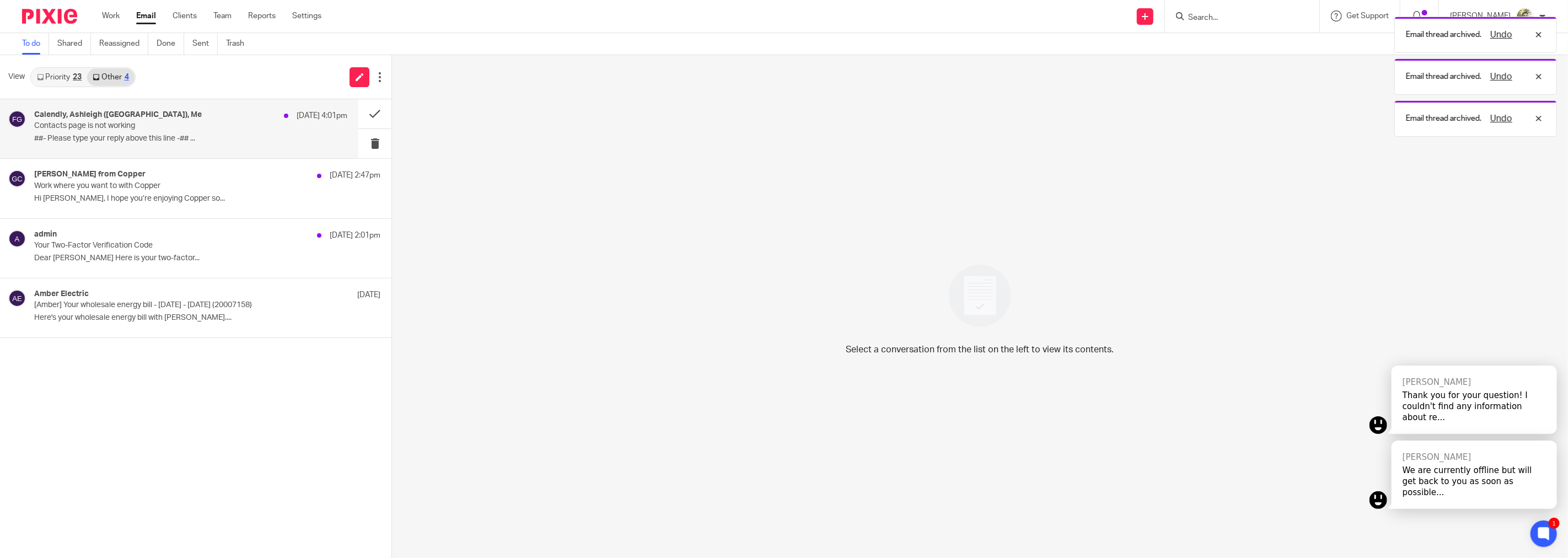
click at [210, 130] on div "Calendly, Ashleigh (Calendly), Me 11 Oct 4:01pm Contacts page is not working ##…" at bounding box center [190, 129] width 313 height 37
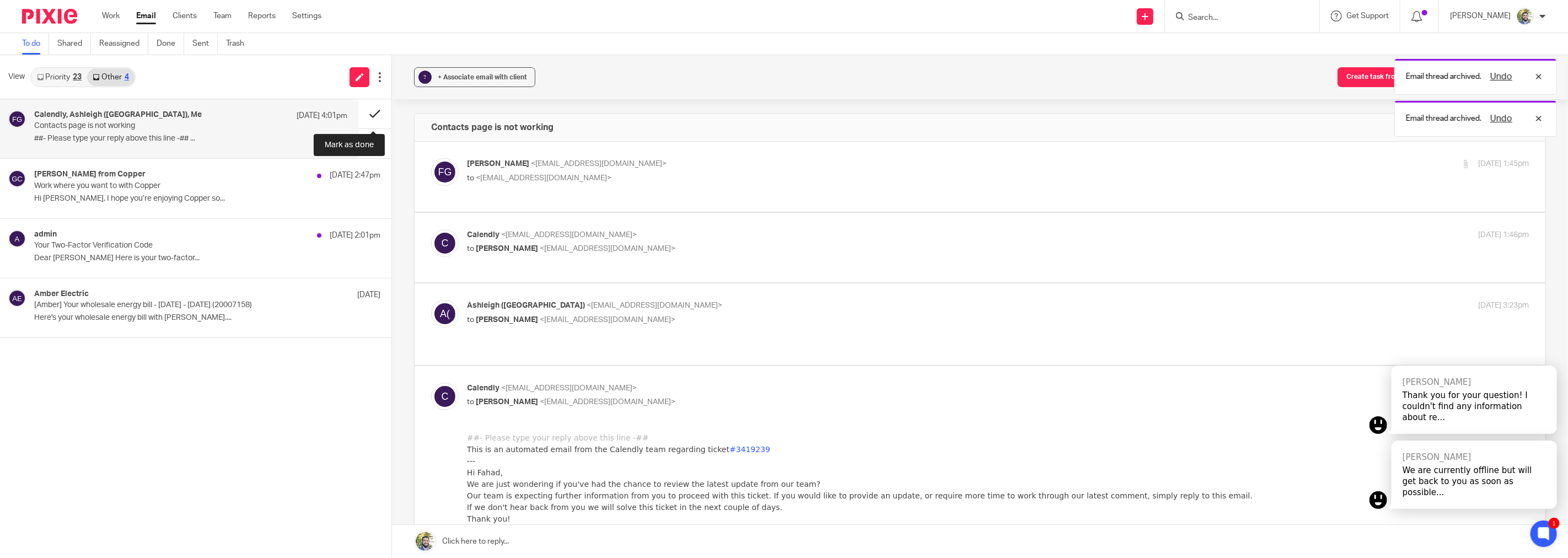
click at [372, 117] on button at bounding box center [375, 114] width 33 height 29
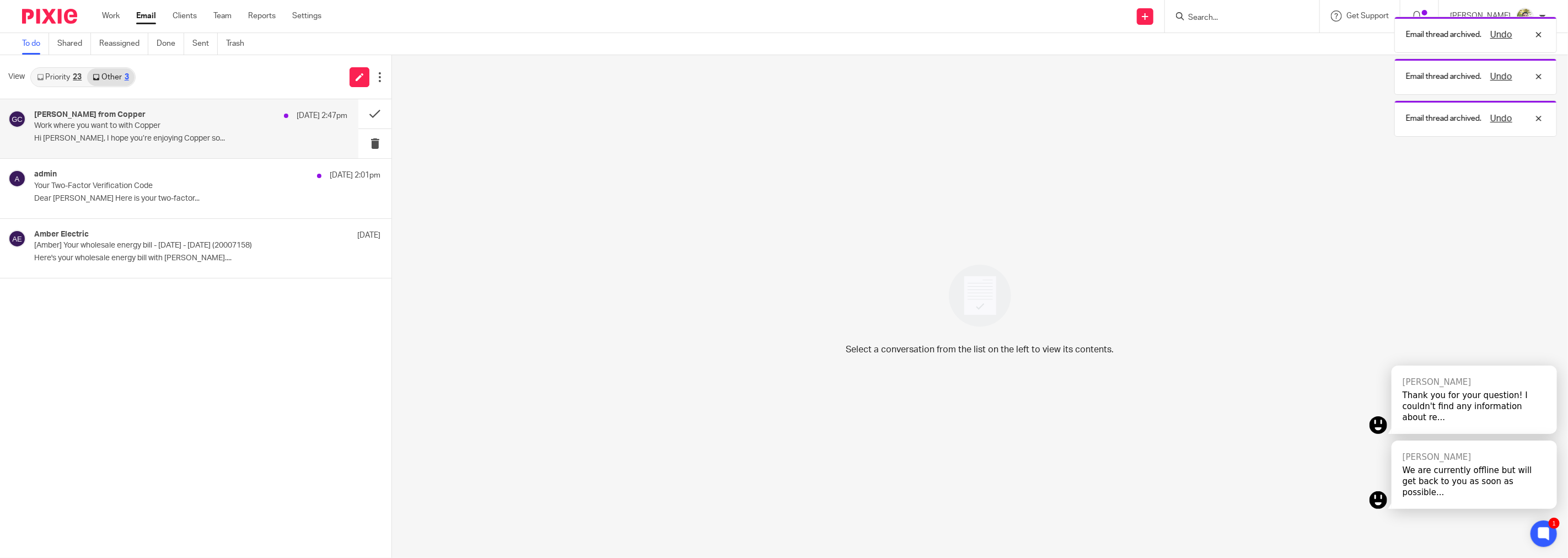
click at [247, 133] on div "Gabriel from Copper 11 Oct 2:47pm Work where you want to with Copper Hi Fahad, …" at bounding box center [190, 129] width 313 height 37
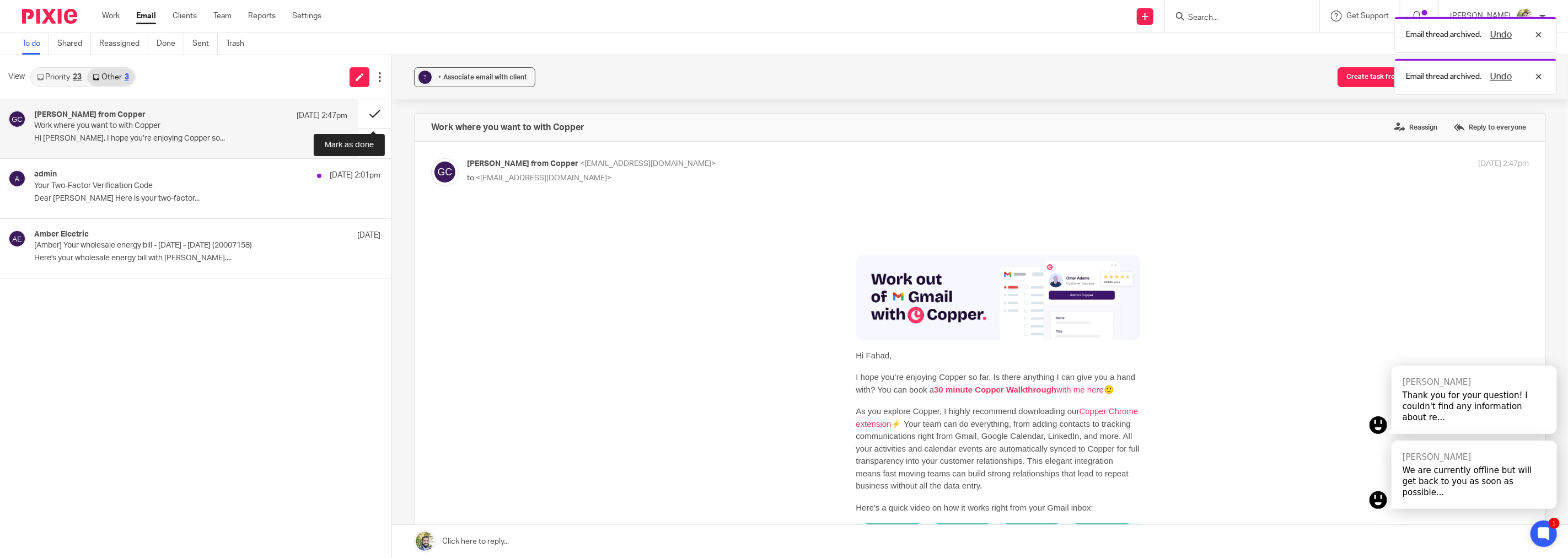
click at [371, 111] on button at bounding box center [375, 114] width 33 height 29
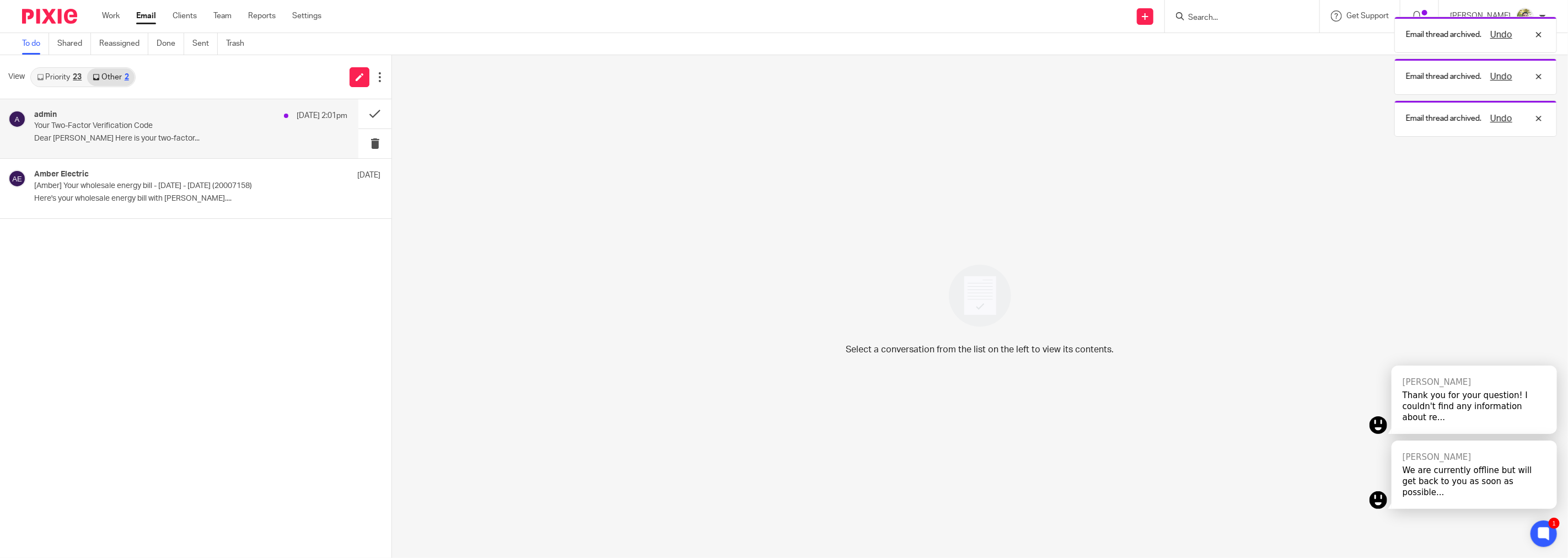
click at [233, 136] on p "Dear Fahad Gul Here is your two-factor..." at bounding box center [190, 138] width 313 height 10
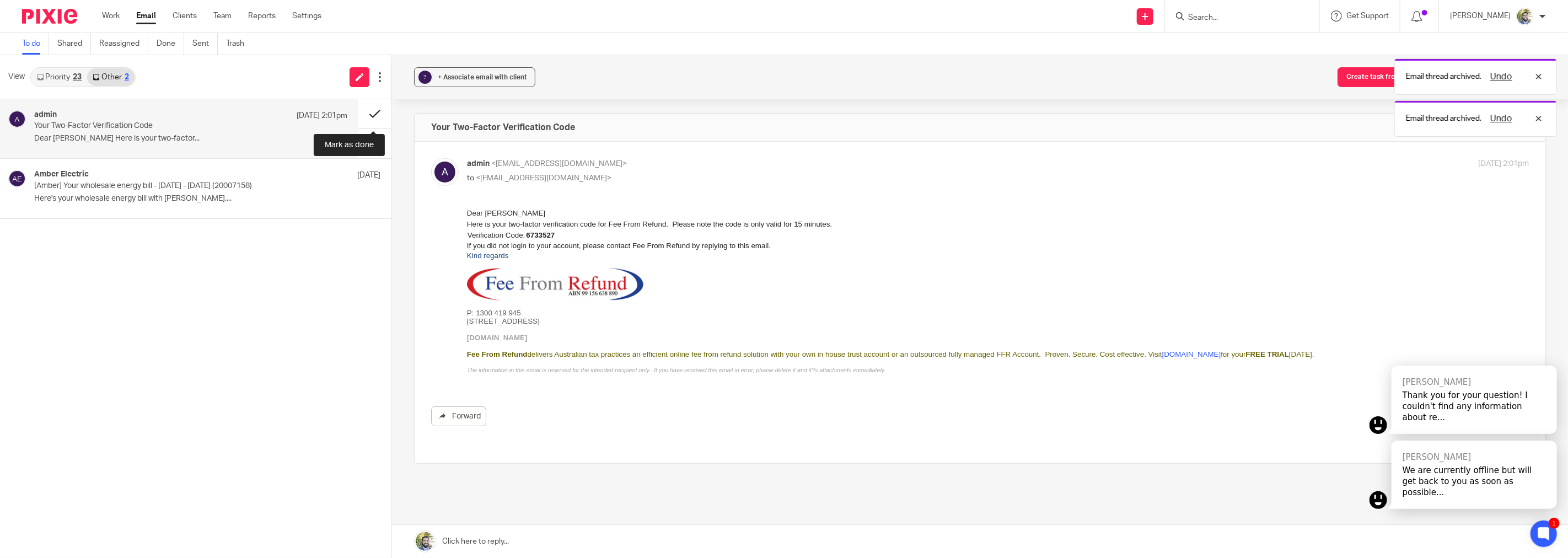
click at [367, 112] on button at bounding box center [375, 114] width 33 height 29
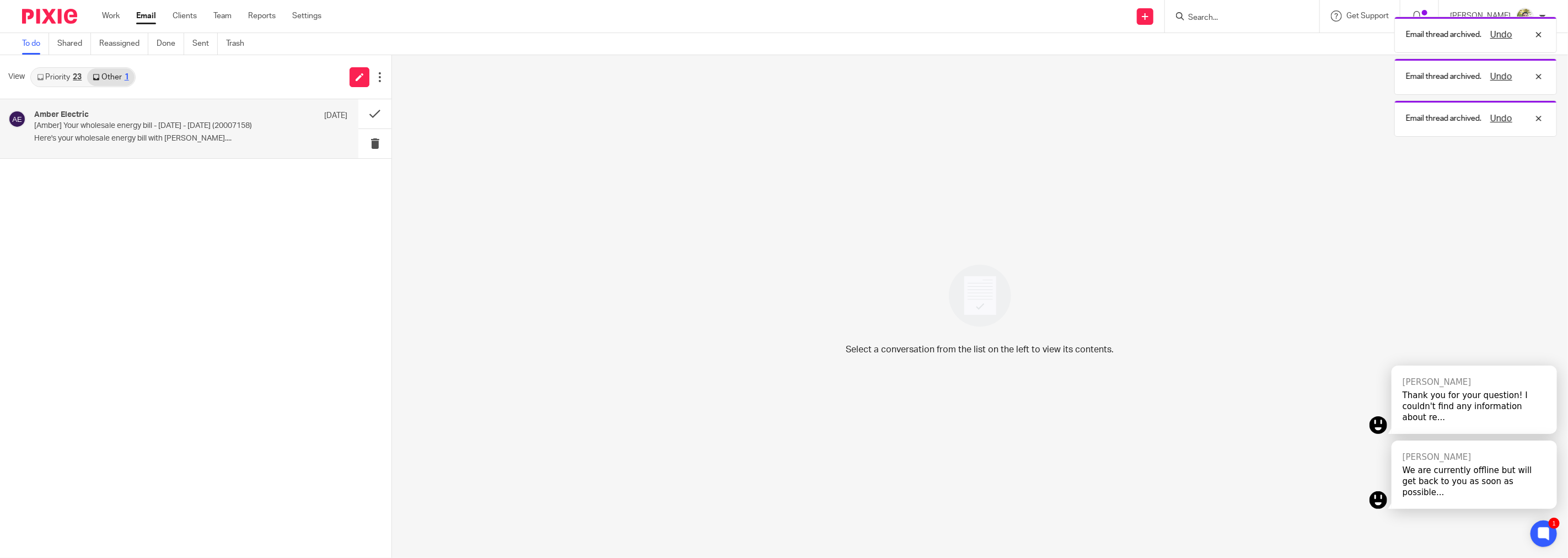
click at [266, 135] on p "Here's your wholesale energy bill with Amber...." at bounding box center [190, 138] width 313 height 10
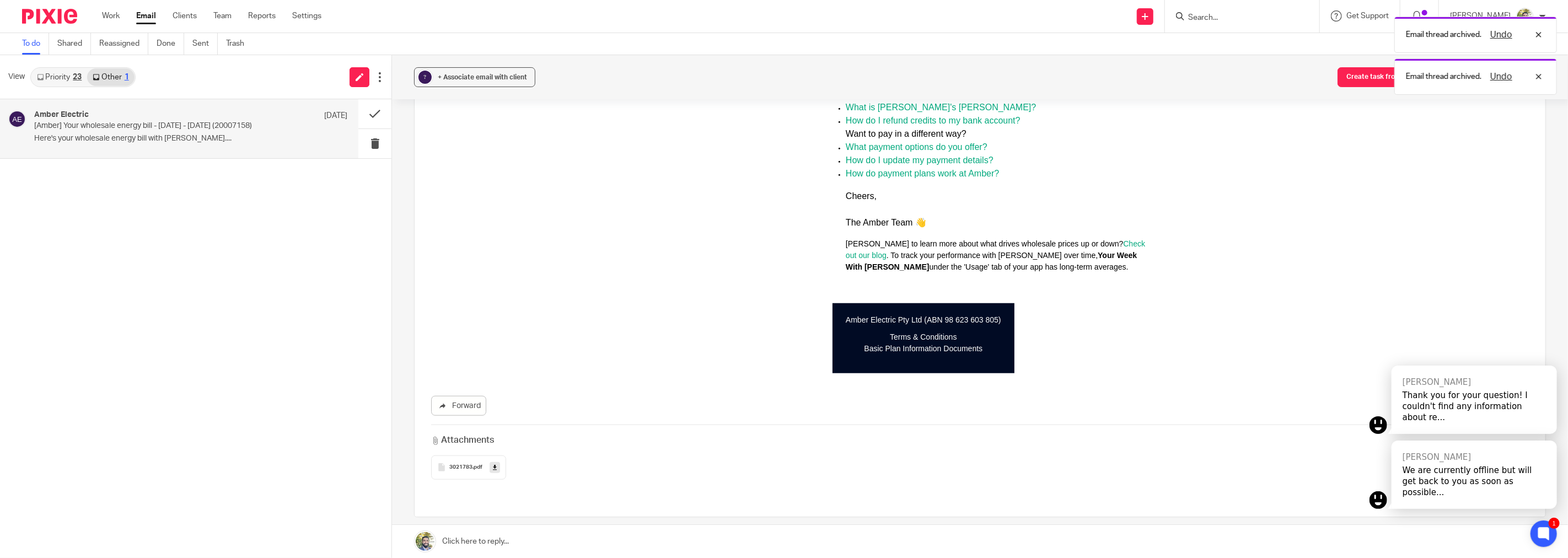
scroll to position [703, 0]
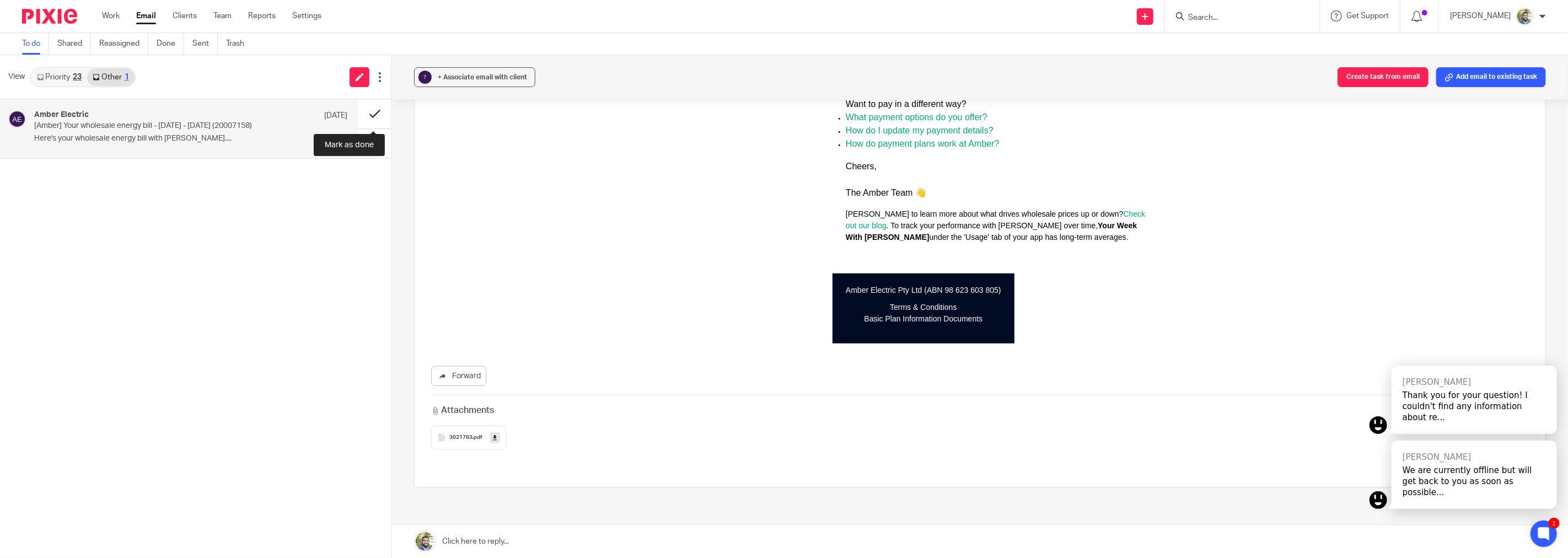
click at [374, 114] on button at bounding box center [375, 114] width 33 height 29
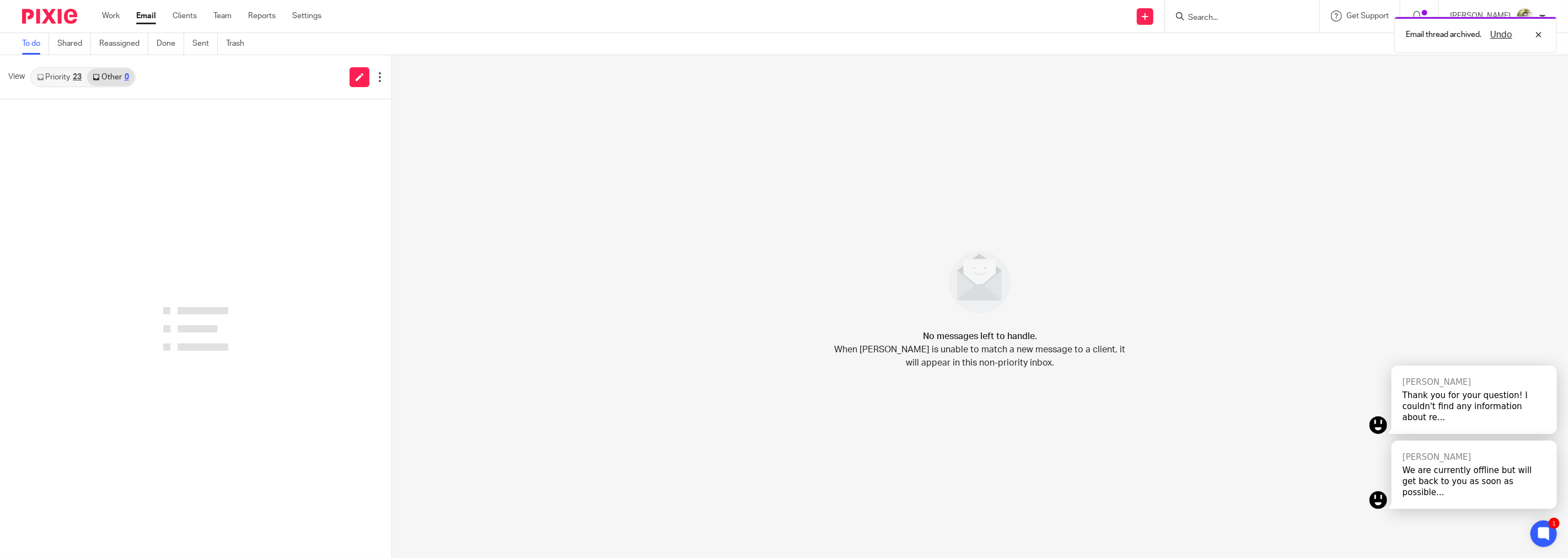
click at [63, 80] on link "Priority 23" at bounding box center [60, 77] width 56 height 18
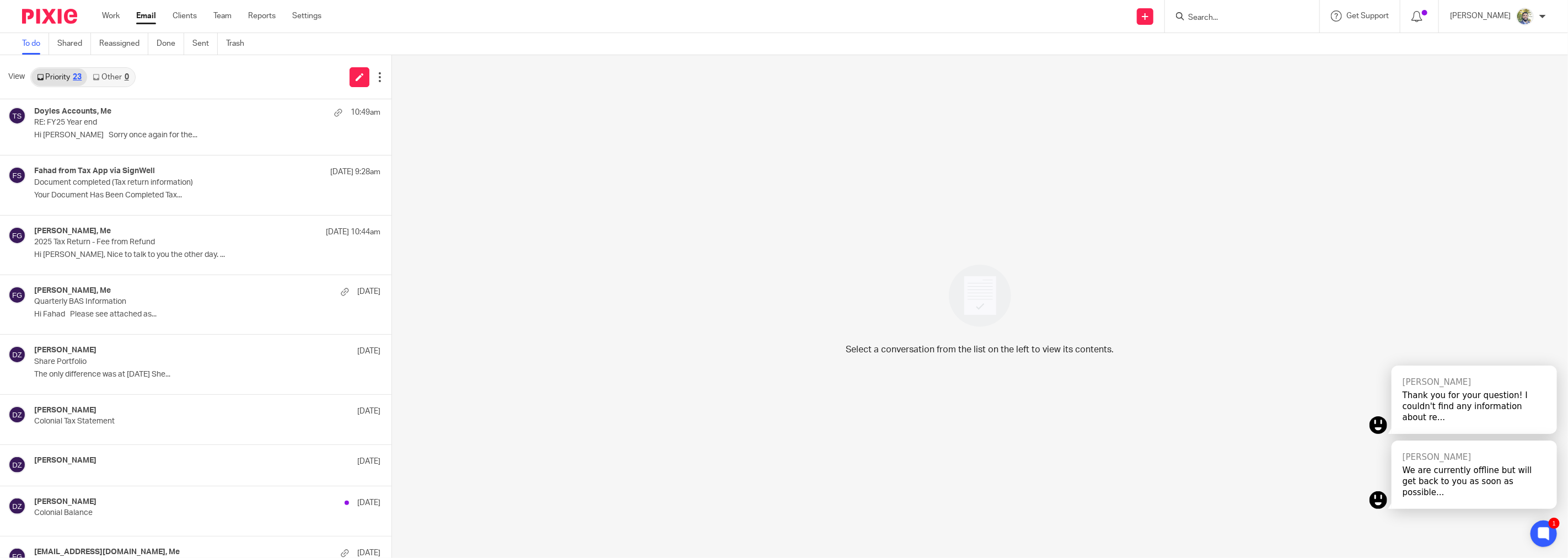
scroll to position [0, 0]
click at [113, 14] on link "Work" at bounding box center [111, 15] width 18 height 11
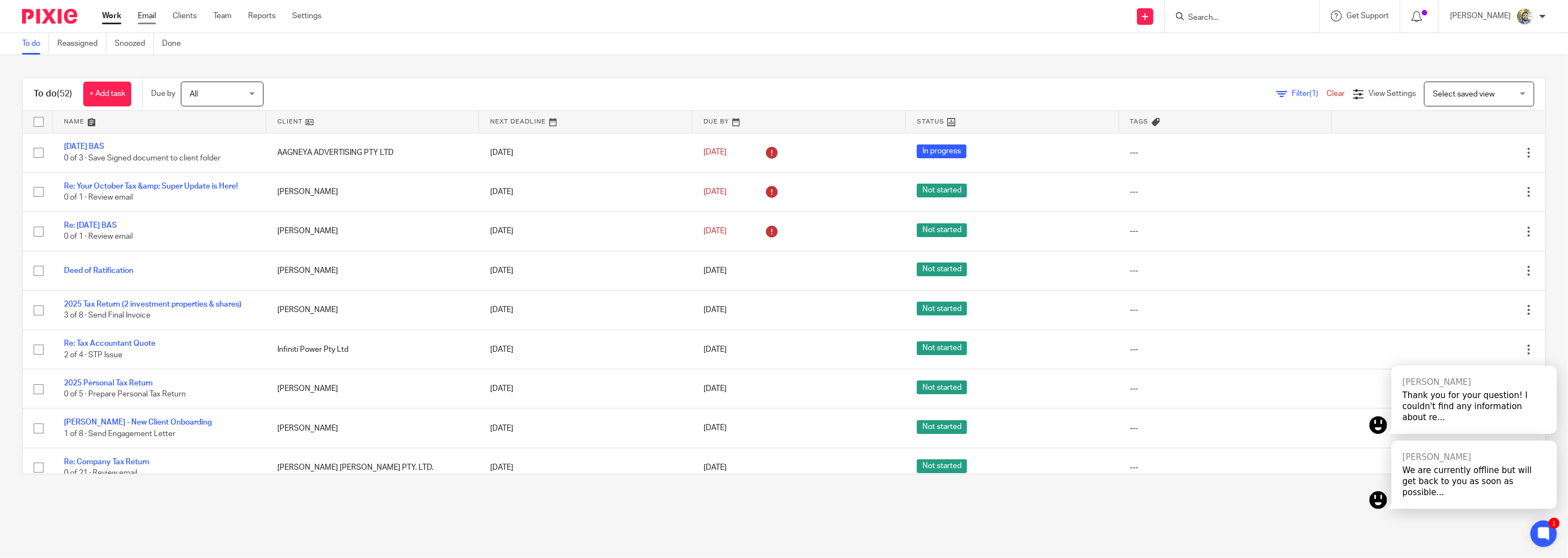
click at [146, 15] on link "Email" at bounding box center [146, 15] width 18 height 11
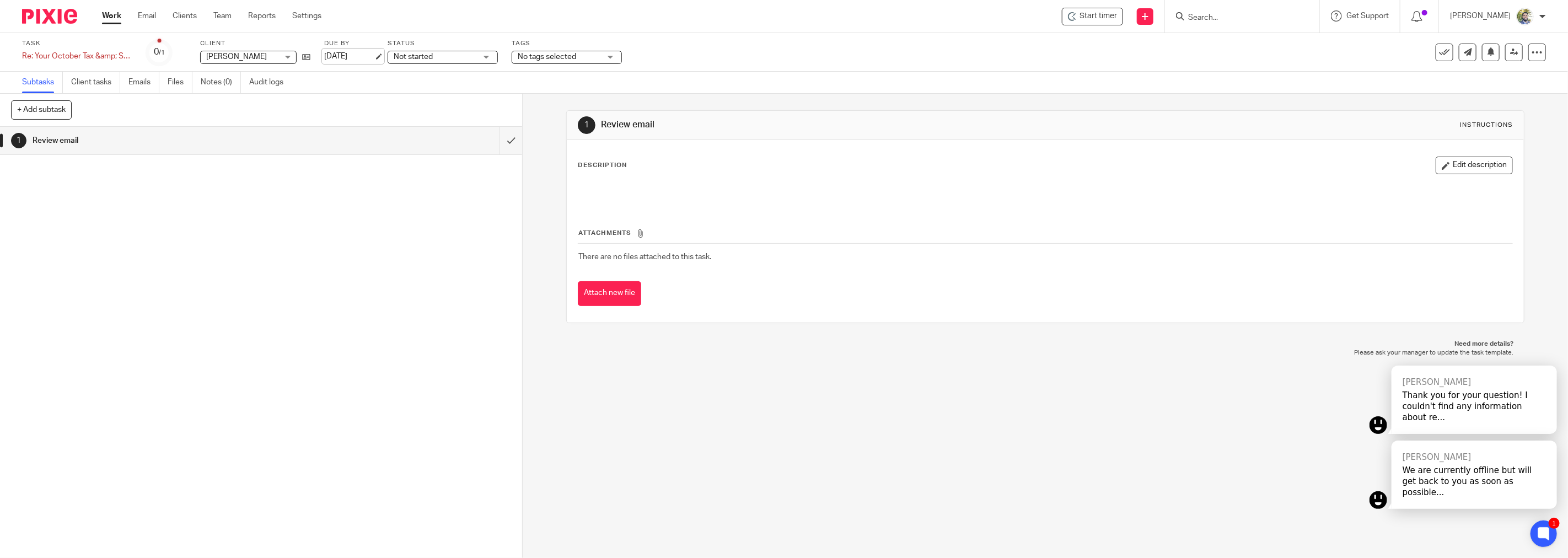
click at [349, 55] on link "[DATE]" at bounding box center [348, 57] width 49 height 12
click at [135, 79] on link "Emails" at bounding box center [144, 82] width 31 height 21
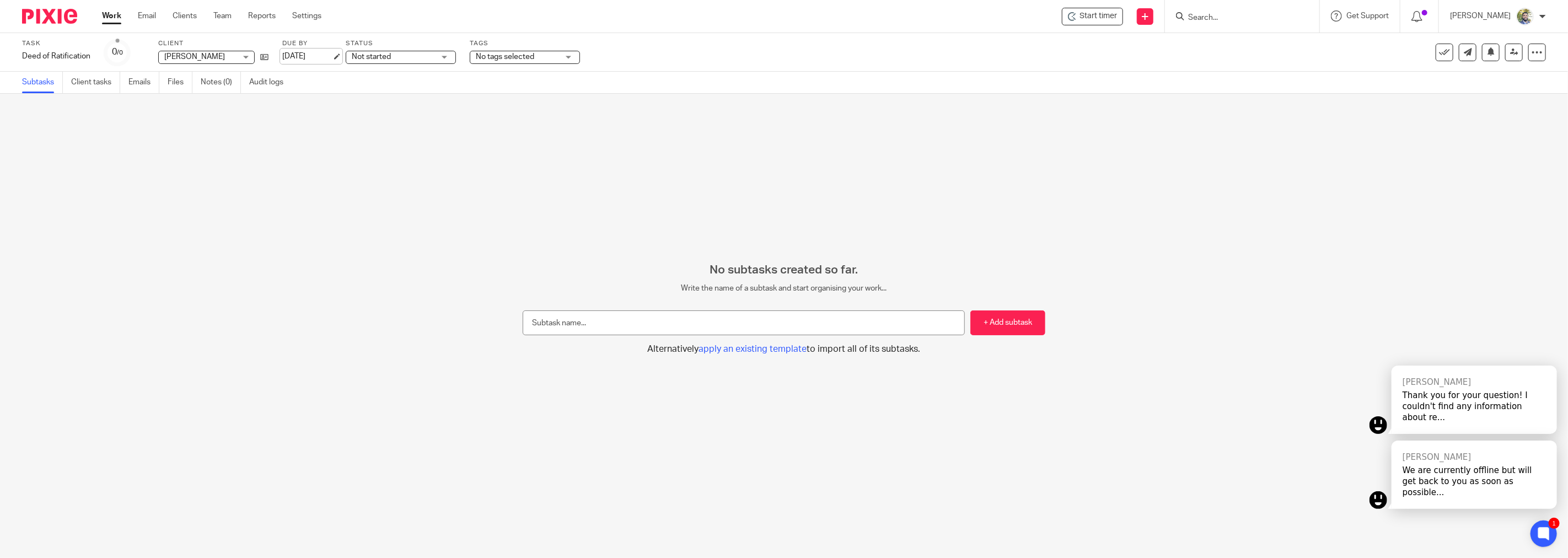
click at [304, 52] on link "[DATE]" at bounding box center [306, 57] width 49 height 12
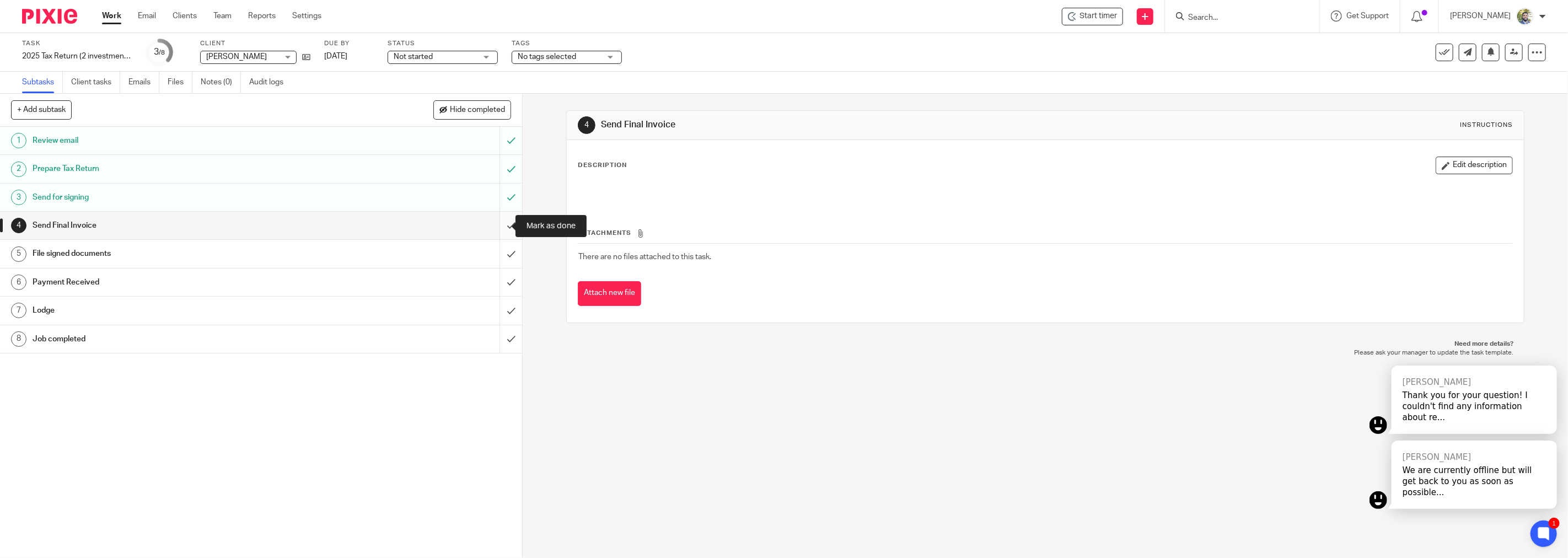
click at [496, 224] on input "submit" at bounding box center [261, 225] width 522 height 27
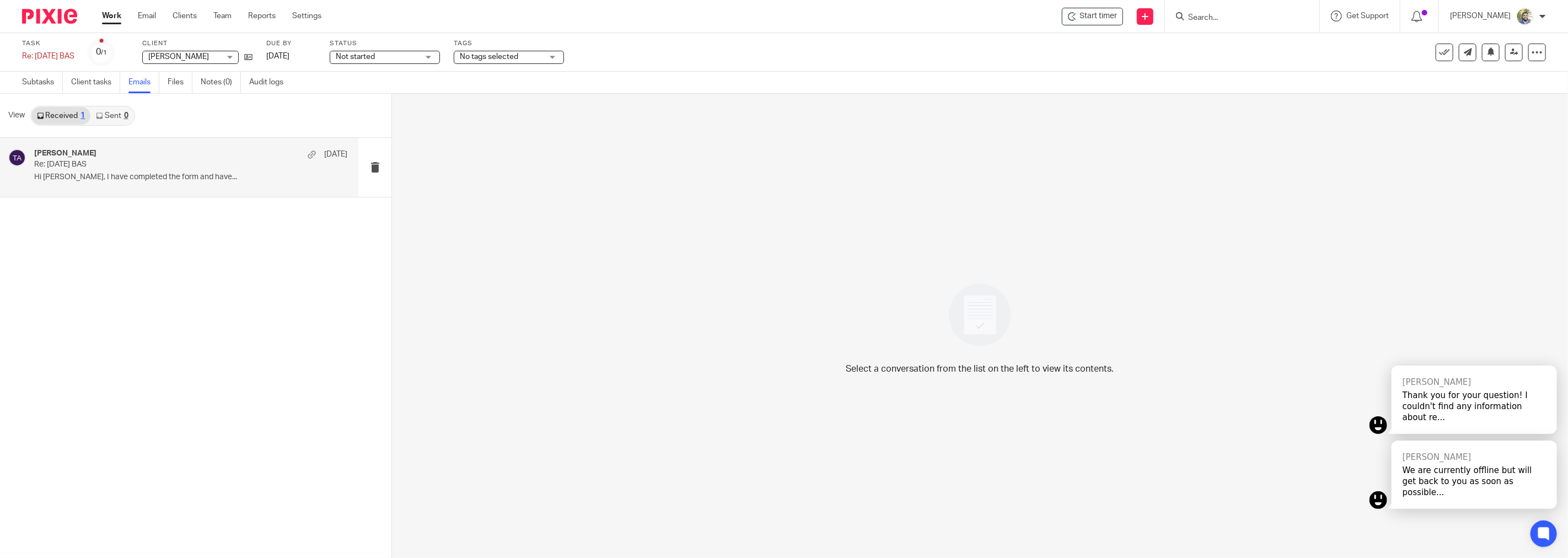
click at [138, 152] on div "[PERSON_NAME] [DATE]" at bounding box center [190, 154] width 313 height 11
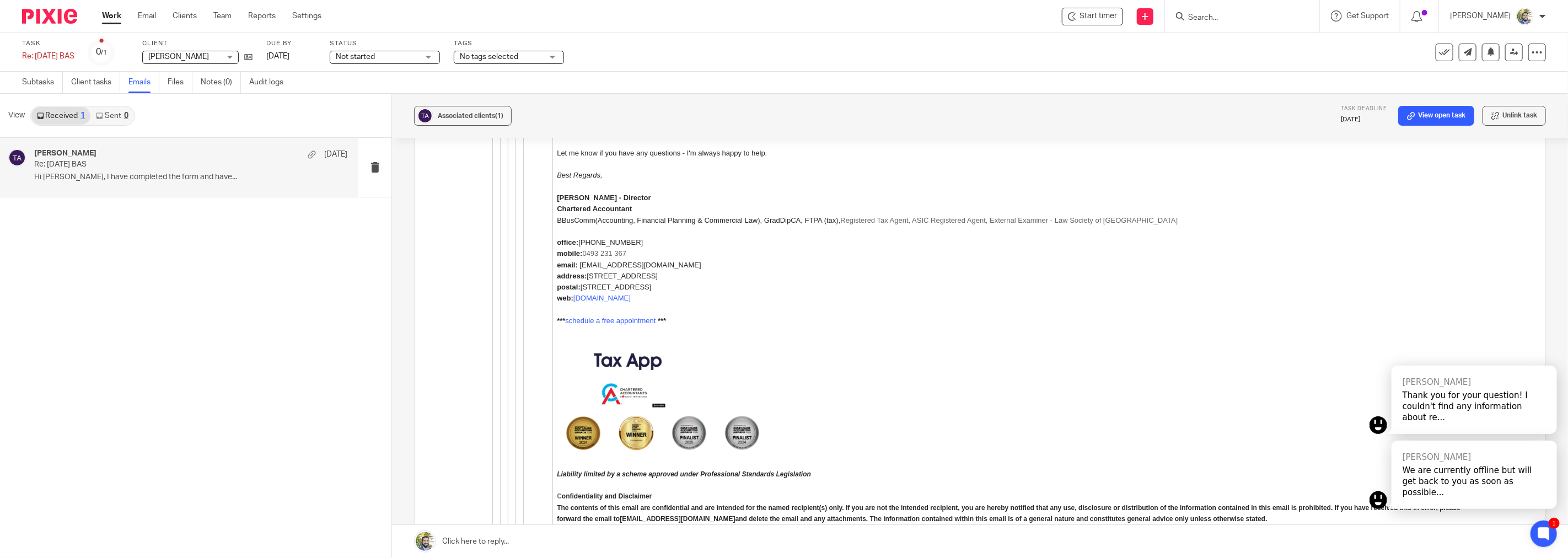
scroll to position [3775, 0]
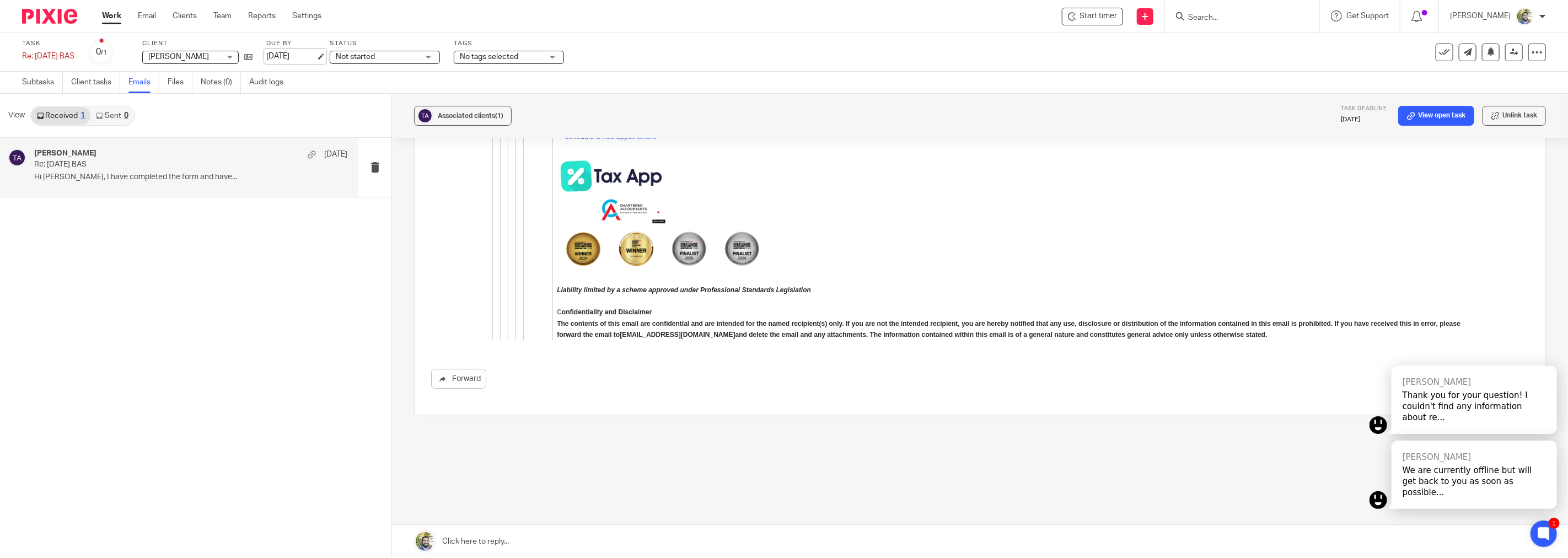
click at [314, 56] on link "9 Oct 2025" at bounding box center [291, 57] width 49 height 12
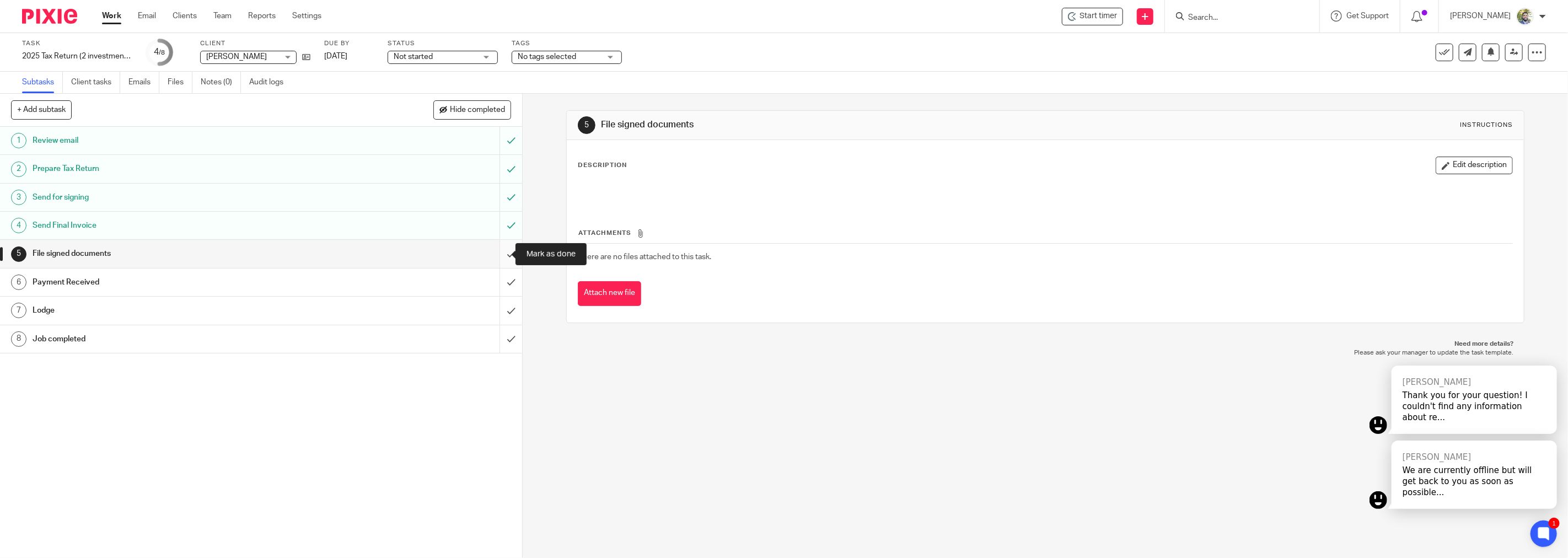
click at [499, 252] on input "submit" at bounding box center [261, 253] width 522 height 27
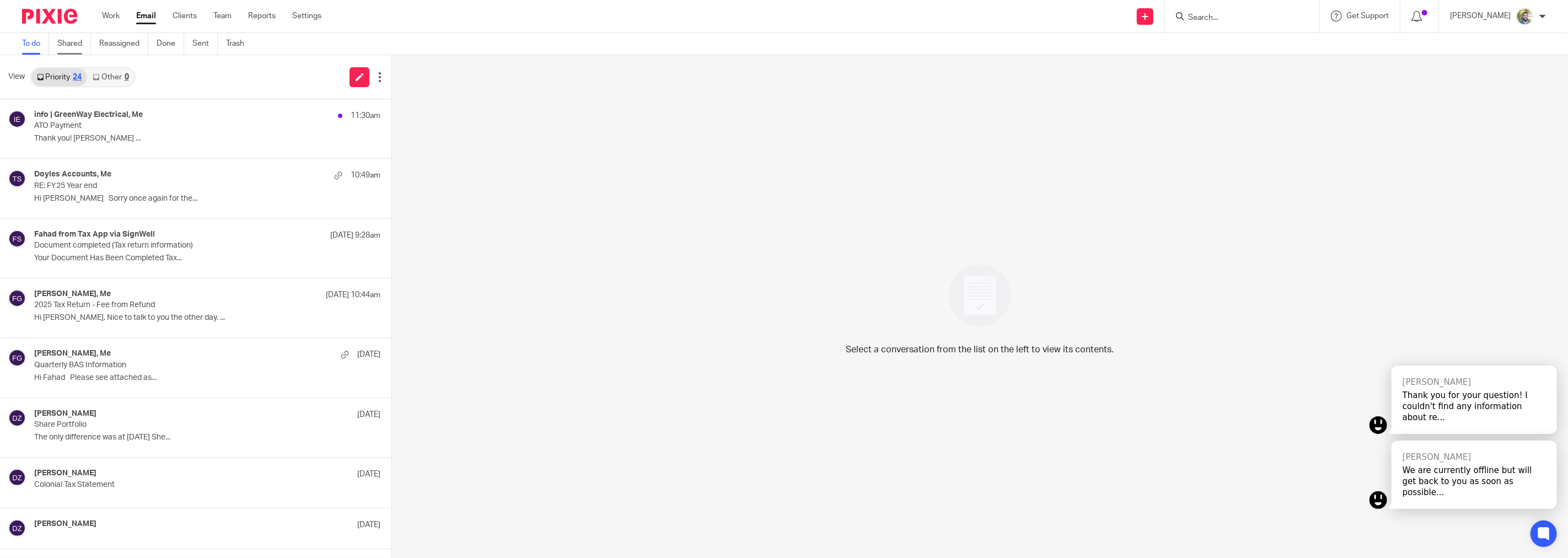
click at [80, 49] on link "Shared" at bounding box center [74, 43] width 34 height 21
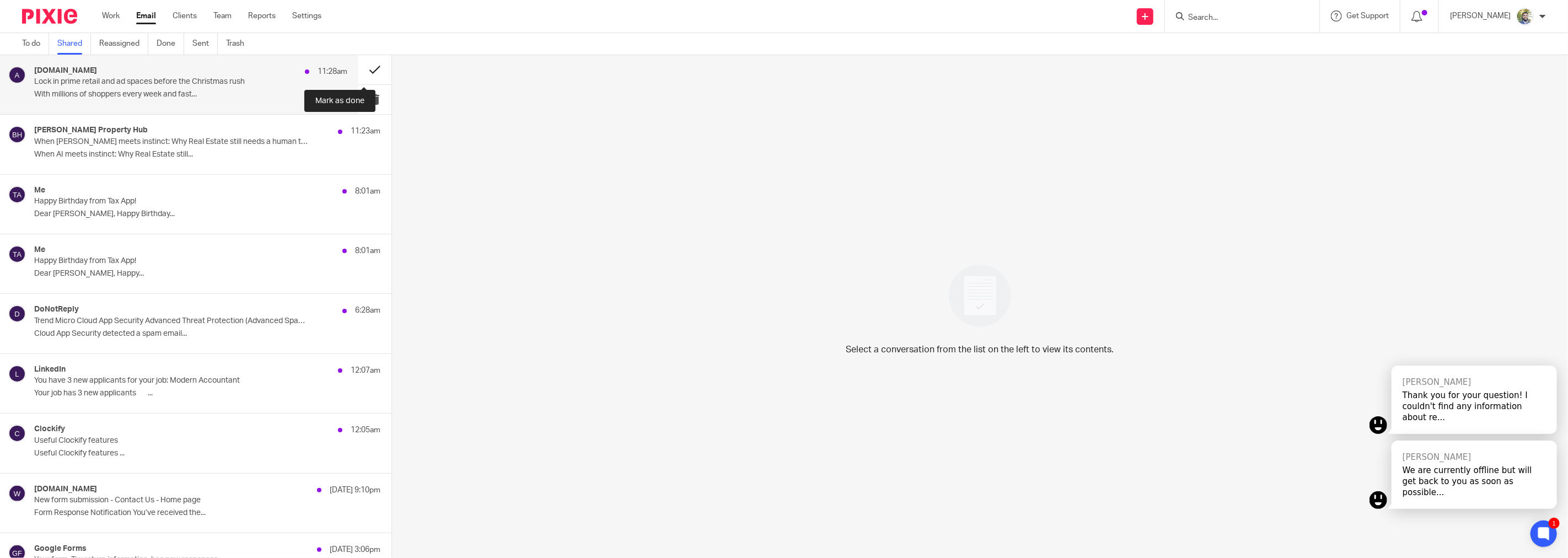
click at [360, 65] on button at bounding box center [375, 70] width 33 height 29
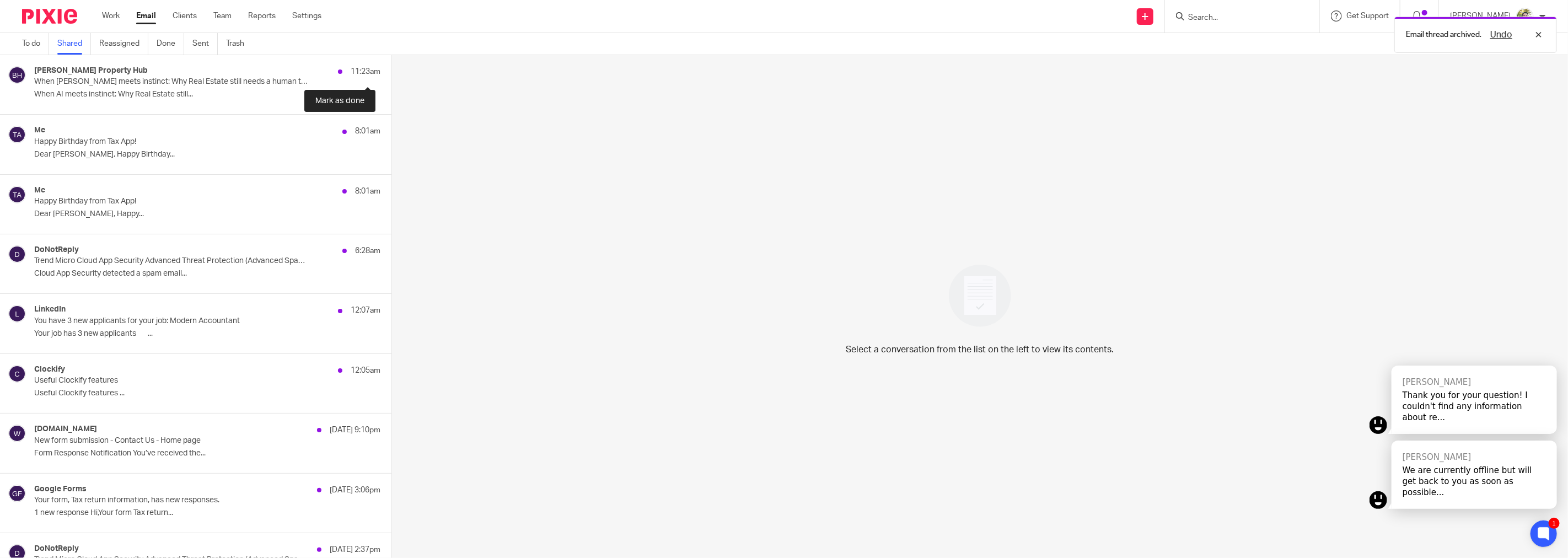
click at [392, 65] on button at bounding box center [396, 70] width 9 height 29
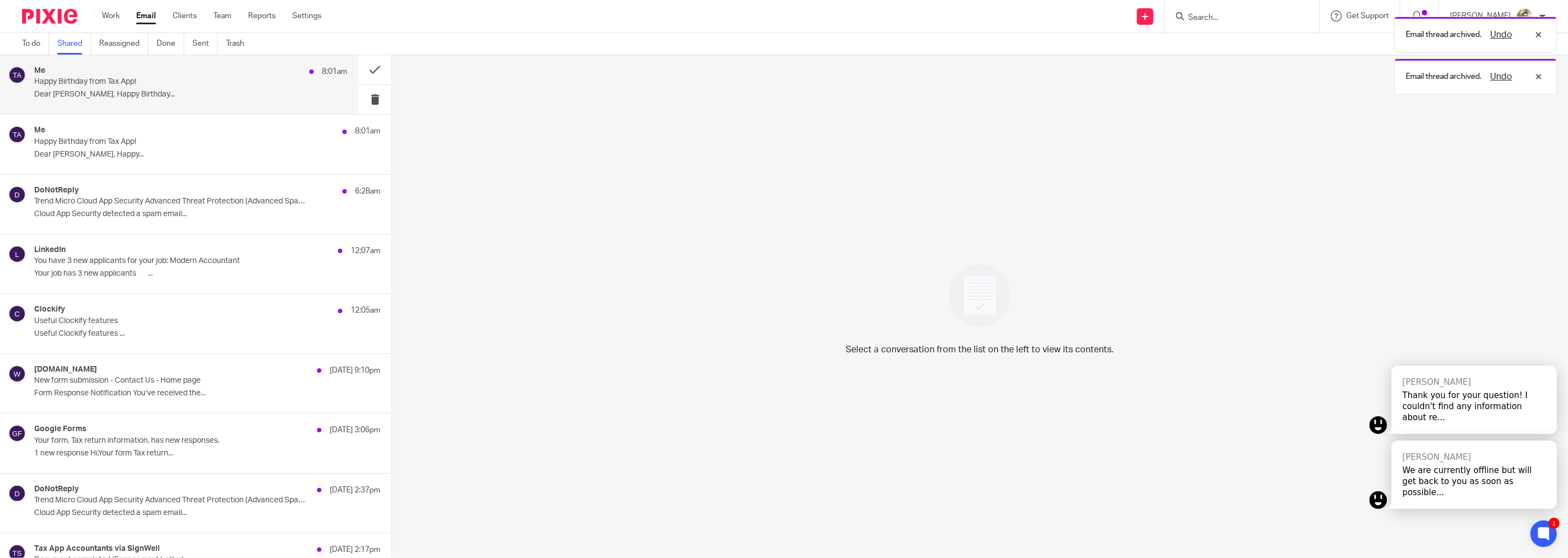
click at [150, 88] on div "Me 8:01am Happy Birthday from Tax App! Dear NICHOLAS PAPANIKOLAKIS, Happy Birth…" at bounding box center [190, 85] width 313 height 37
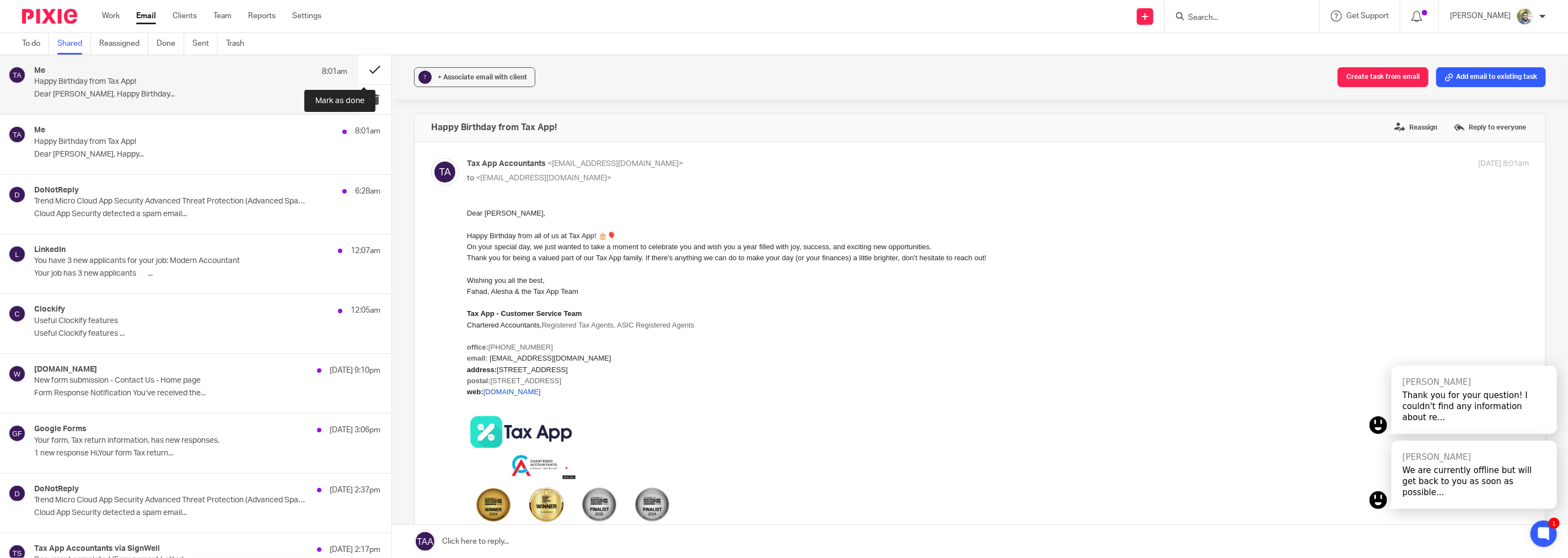
click at [359, 68] on button at bounding box center [375, 70] width 33 height 29
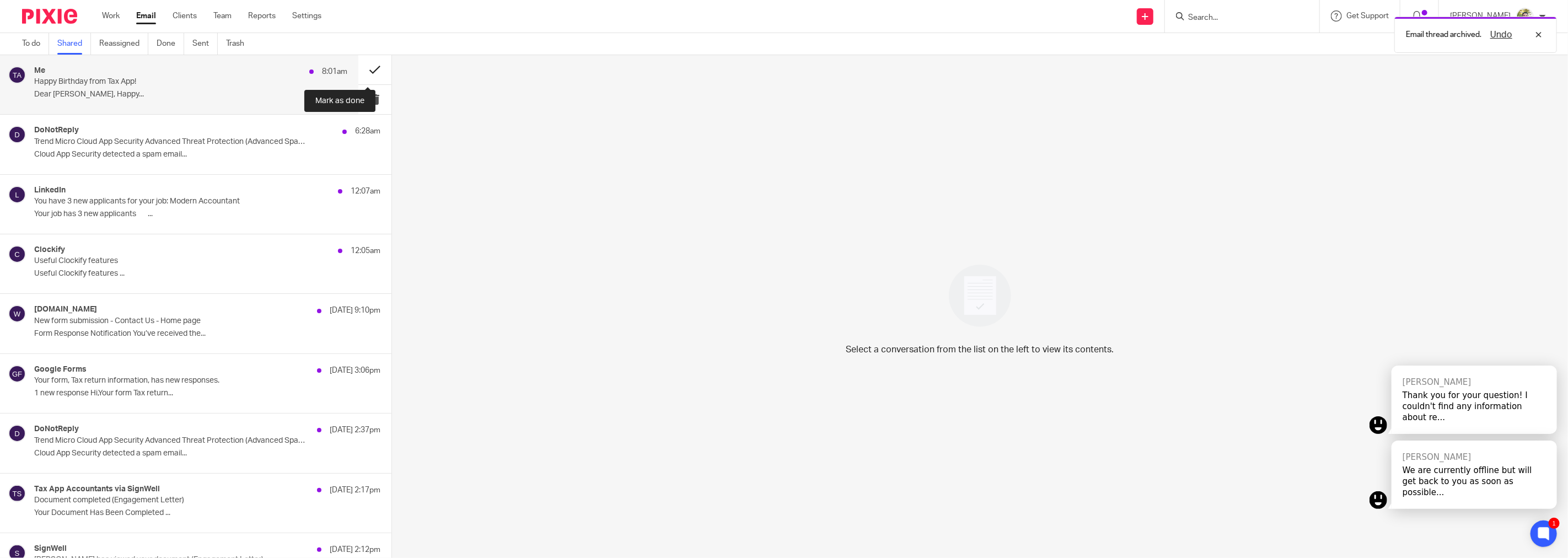
click at [364, 67] on button at bounding box center [375, 70] width 33 height 29
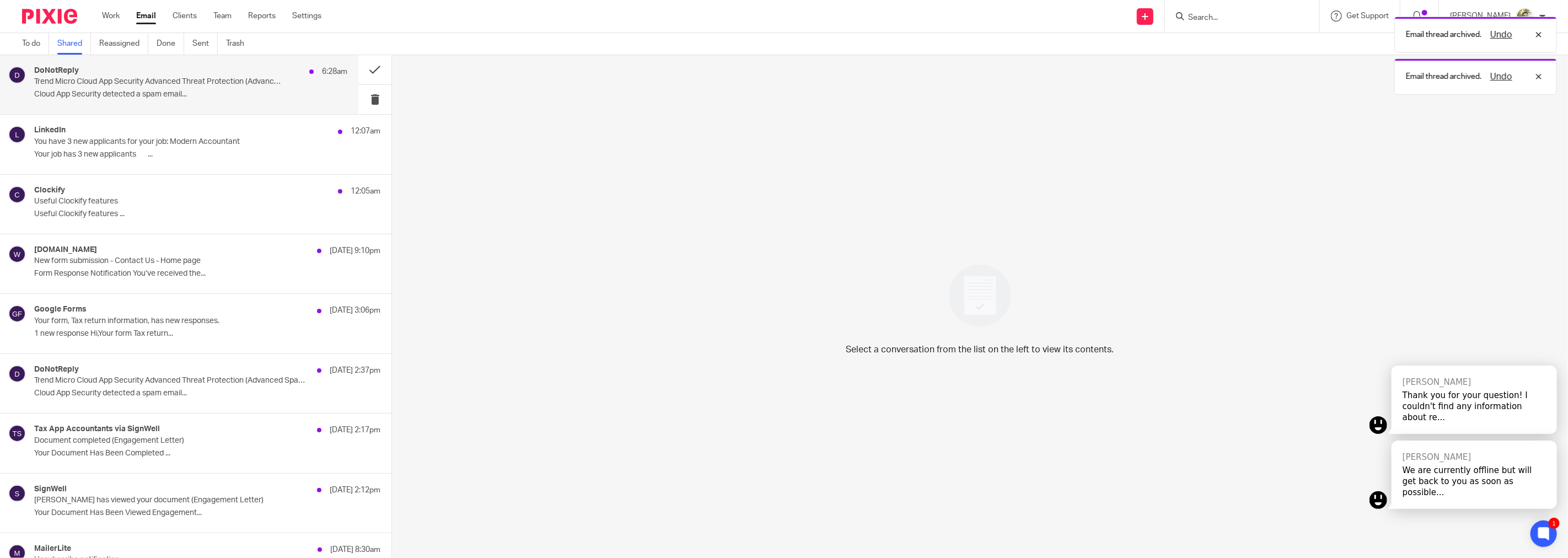
click at [238, 69] on div "DoNotReply 6:28am" at bounding box center [190, 71] width 313 height 11
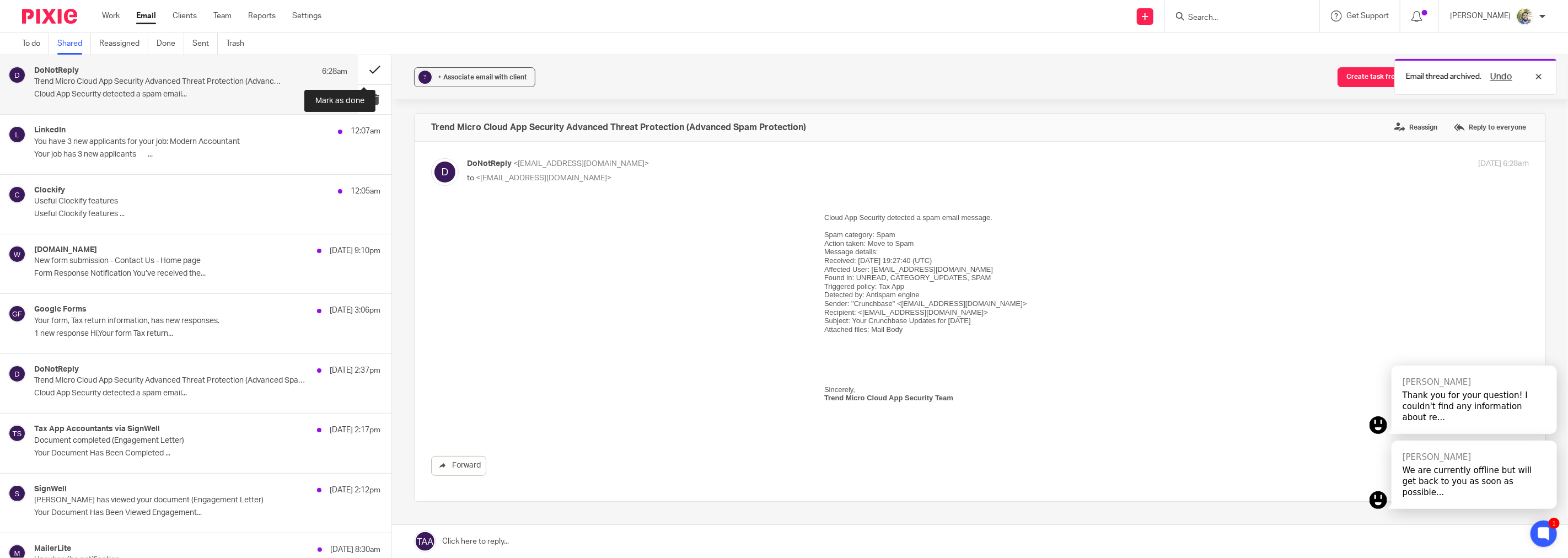
click at [370, 63] on button at bounding box center [375, 70] width 33 height 29
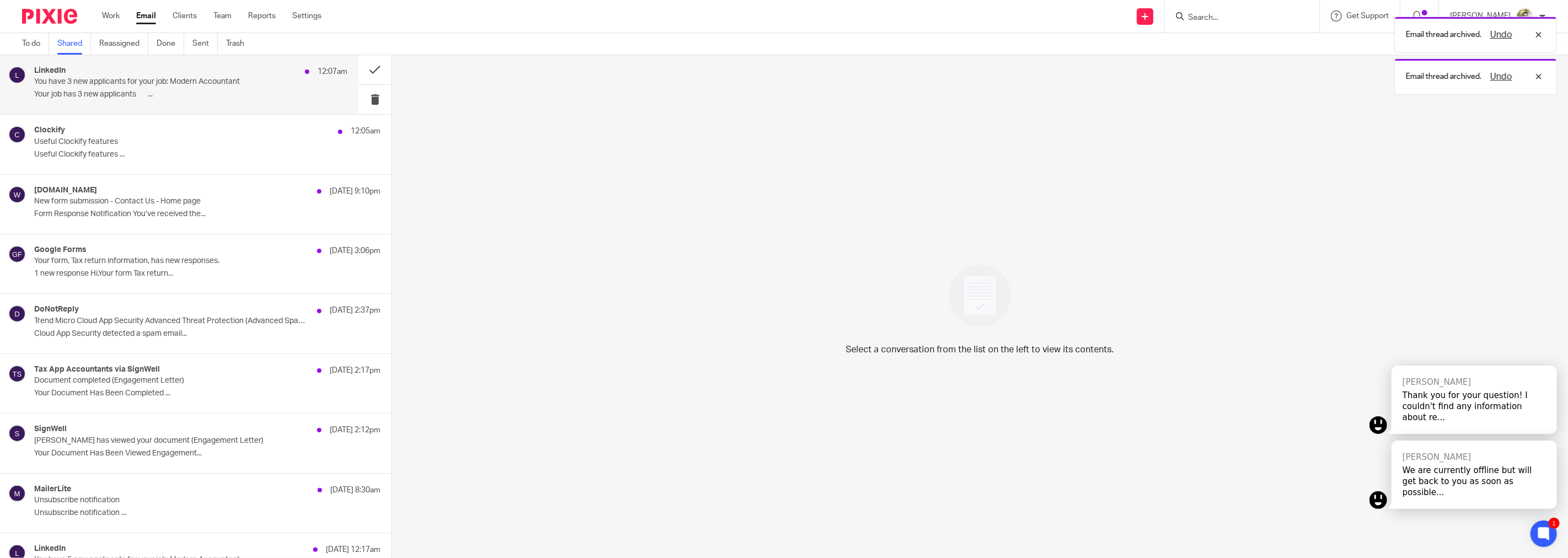
click at [270, 91] on p "Your job has 3 new applicants ͏ ͏ ͏ ͏ ͏ ͏ ͏..." at bounding box center [190, 94] width 313 height 10
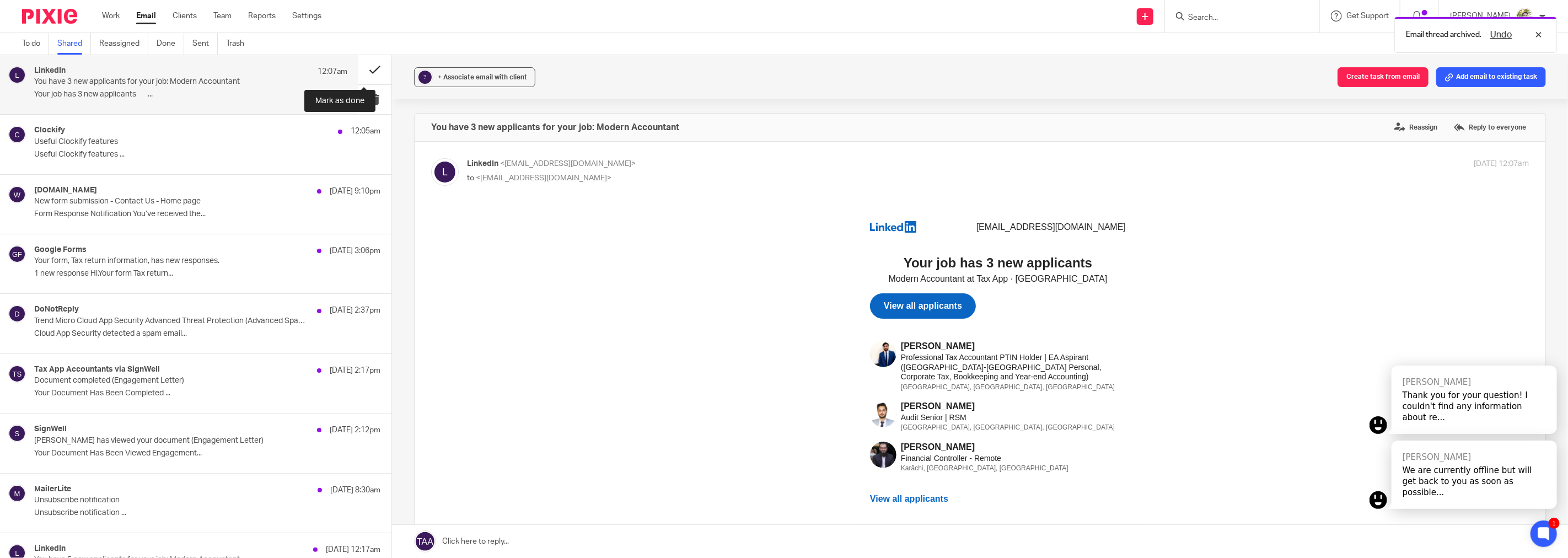
click at [361, 71] on button at bounding box center [375, 70] width 33 height 29
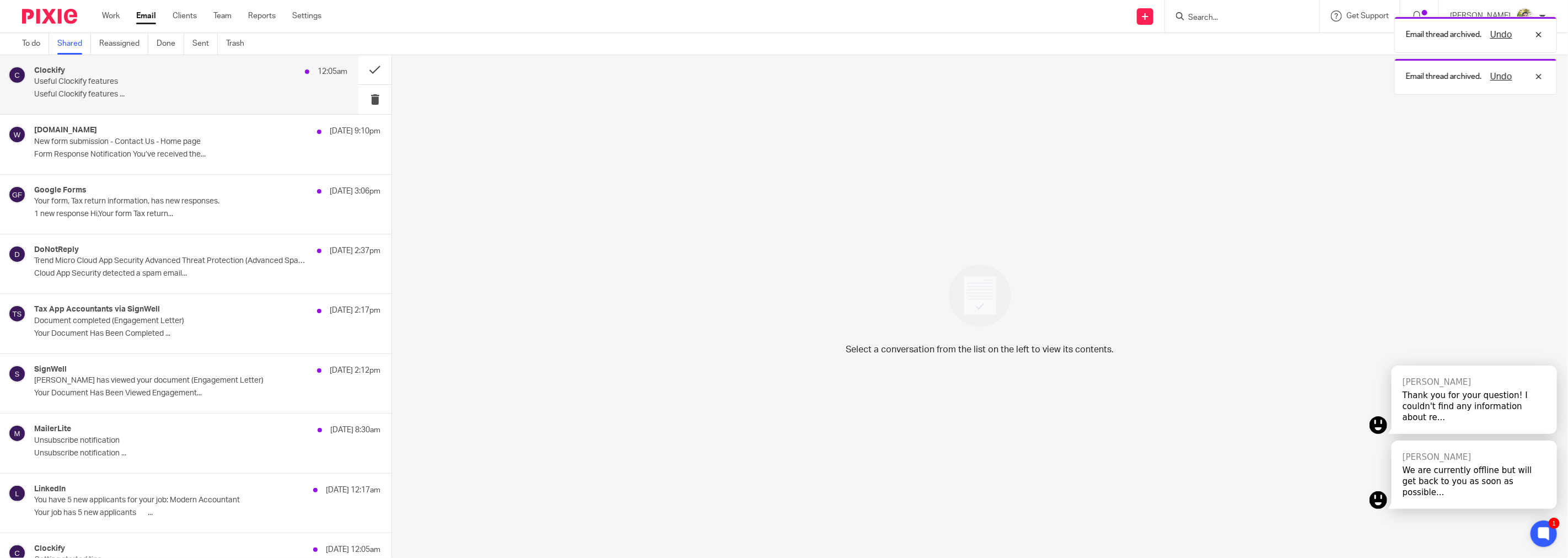
click at [221, 91] on p "Useful Clockify features ..." at bounding box center [190, 94] width 313 height 10
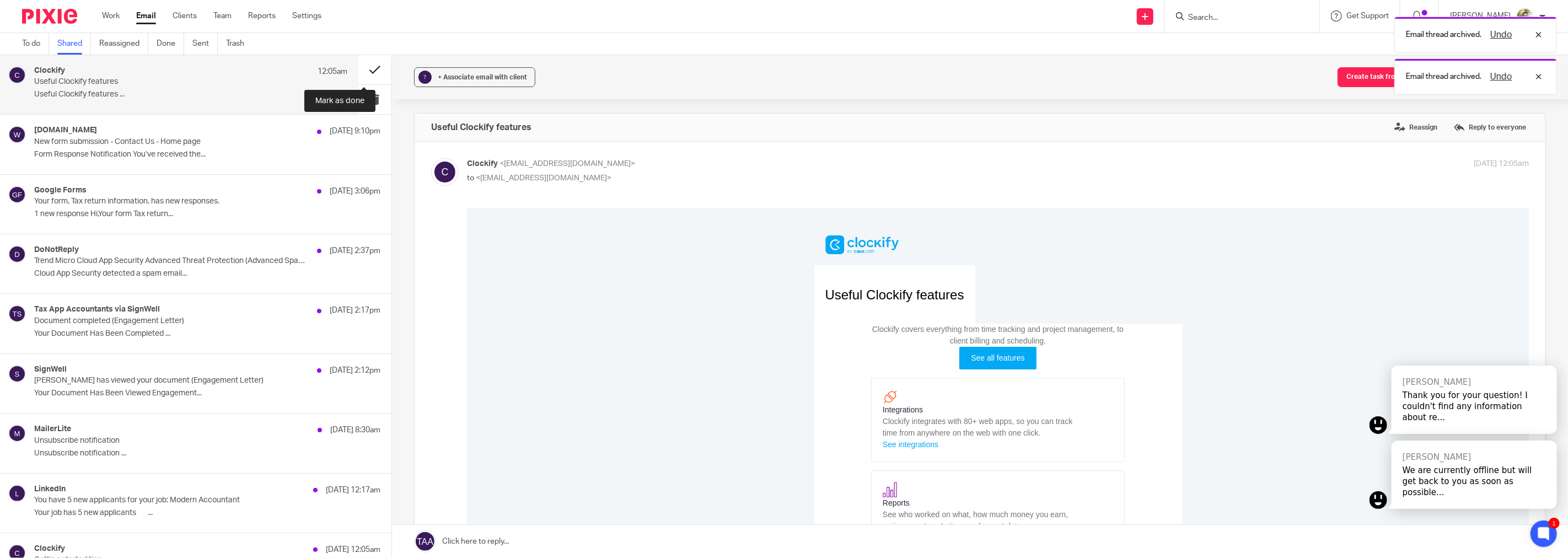
click at [359, 68] on button at bounding box center [375, 70] width 33 height 29
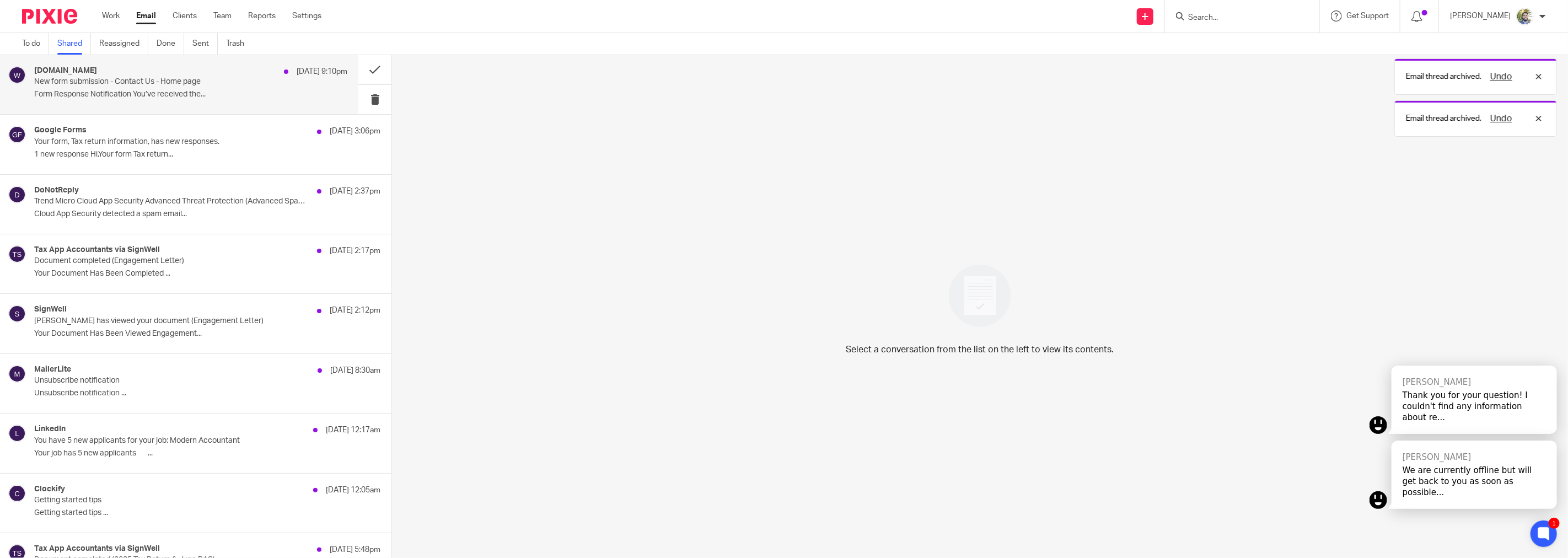
click at [219, 95] on p "Form Response Notification You’ve received the..." at bounding box center [190, 94] width 313 height 10
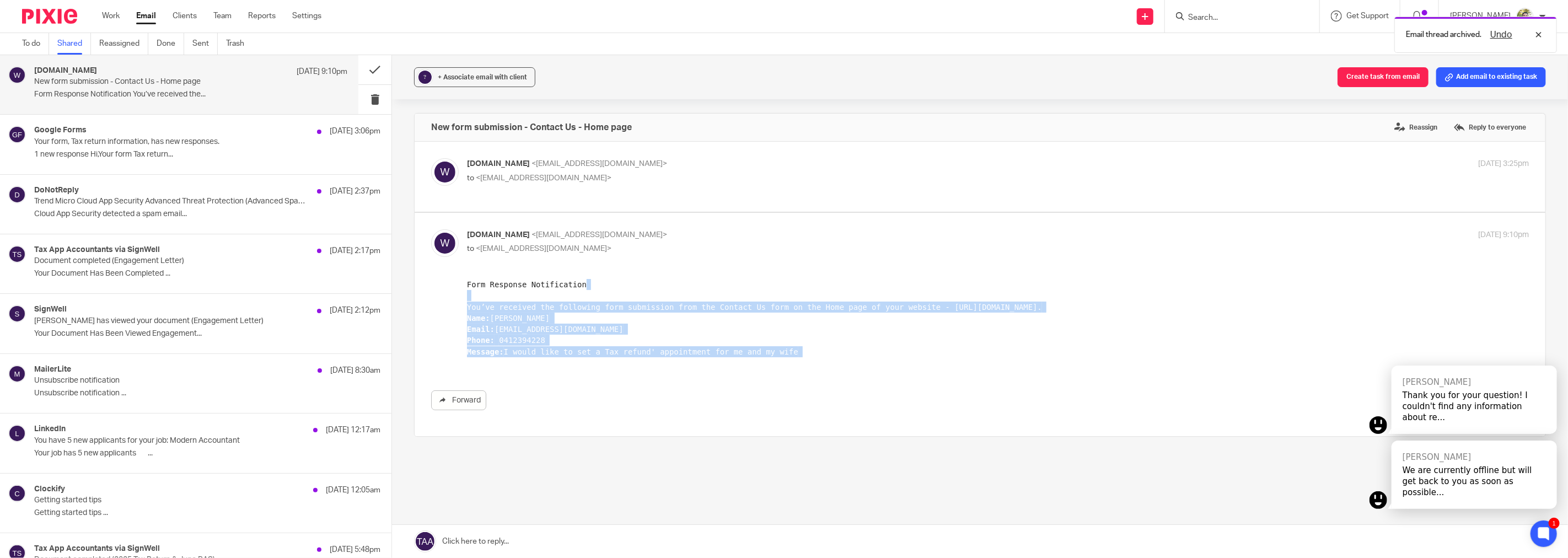
drag, startPoint x: 803, startPoint y: 366, endPoint x: 809, endPoint y: 299, distance: 67.3
click at [809, 299] on pre "Form Response Notification You’ve received the following form submission from t…" at bounding box center [997, 322] width 1062 height 89
click at [830, 306] on pre "Form Response Notification You’ve received the following form submission from t…" at bounding box center [997, 322] width 1062 height 89
drag, startPoint x: 844, startPoint y: 366, endPoint x: 844, endPoint y: 285, distance: 81.0
click at [844, 285] on pre "Form Response Notification You’ve received the following form submission from t…" at bounding box center [997, 322] width 1062 height 89
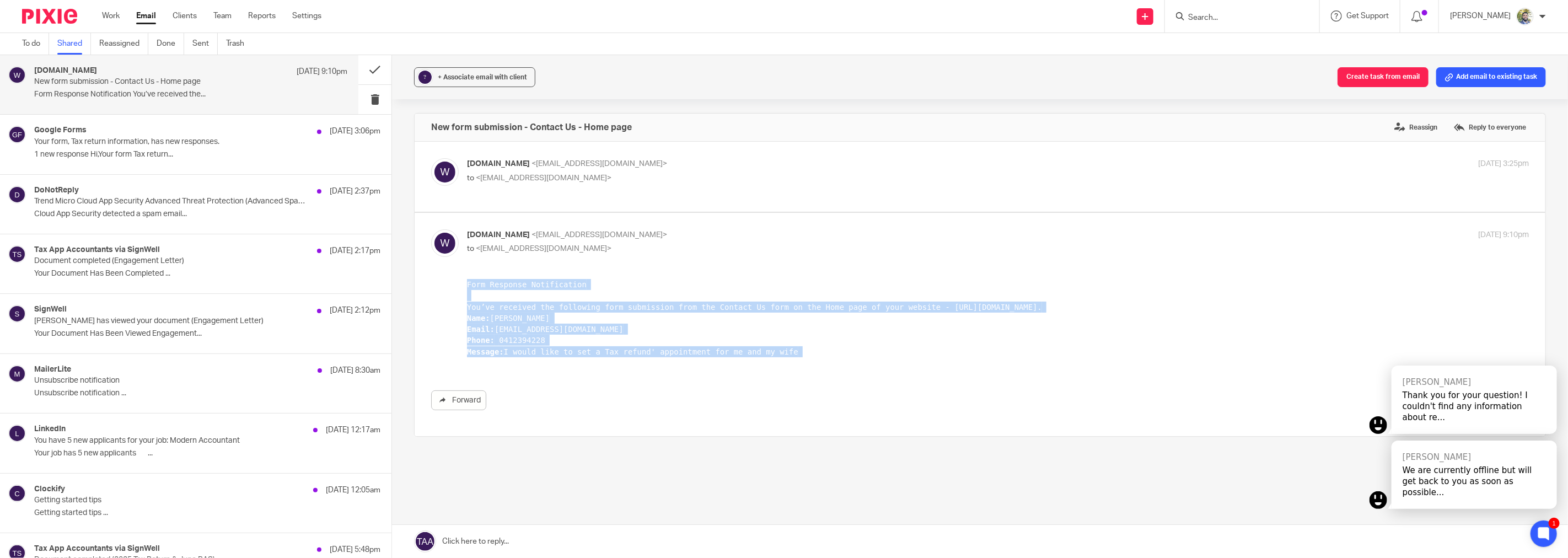
click at [860, 311] on pre "Form Response Notification You’ve received the following form submission from t…" at bounding box center [997, 322] width 1062 height 89
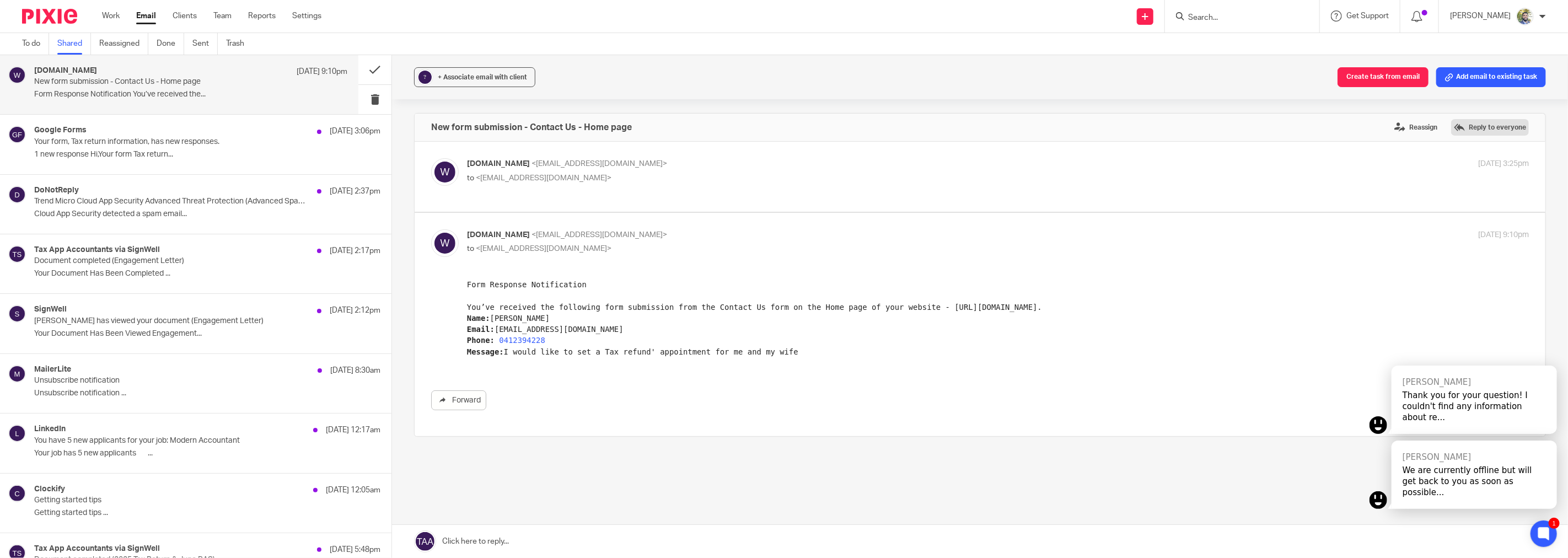
click at [1475, 124] on label "Reply to everyone" at bounding box center [1490, 127] width 78 height 16
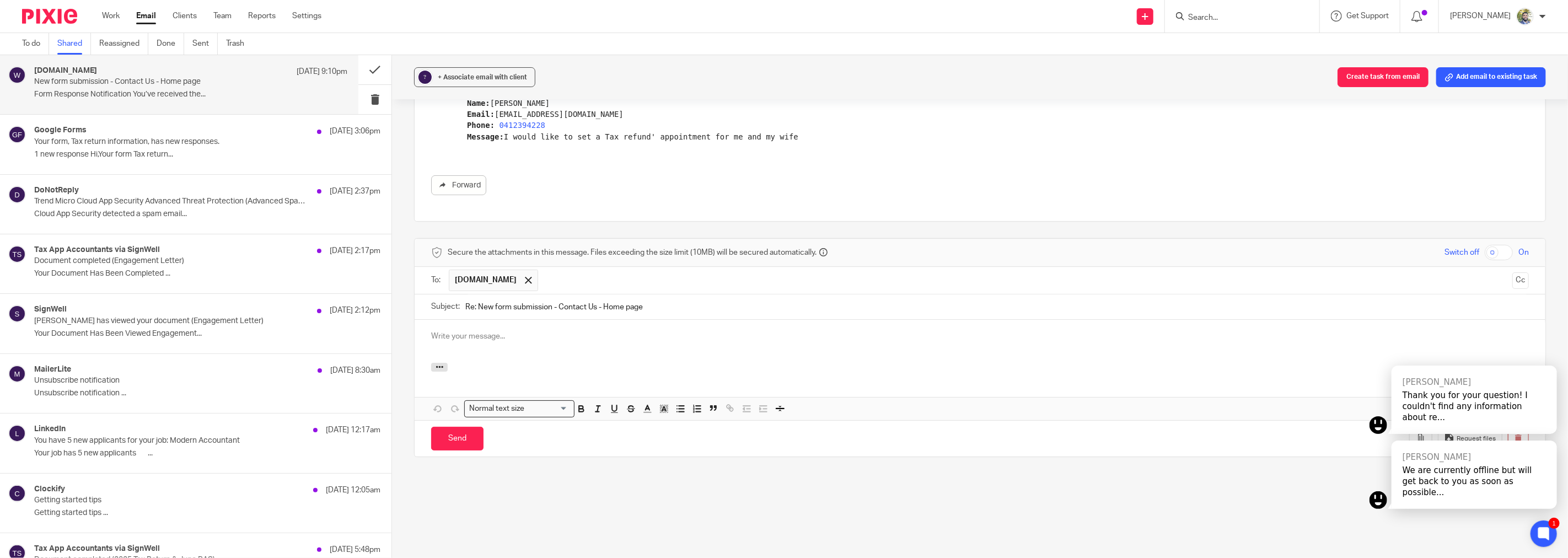
scroll to position [153, 0]
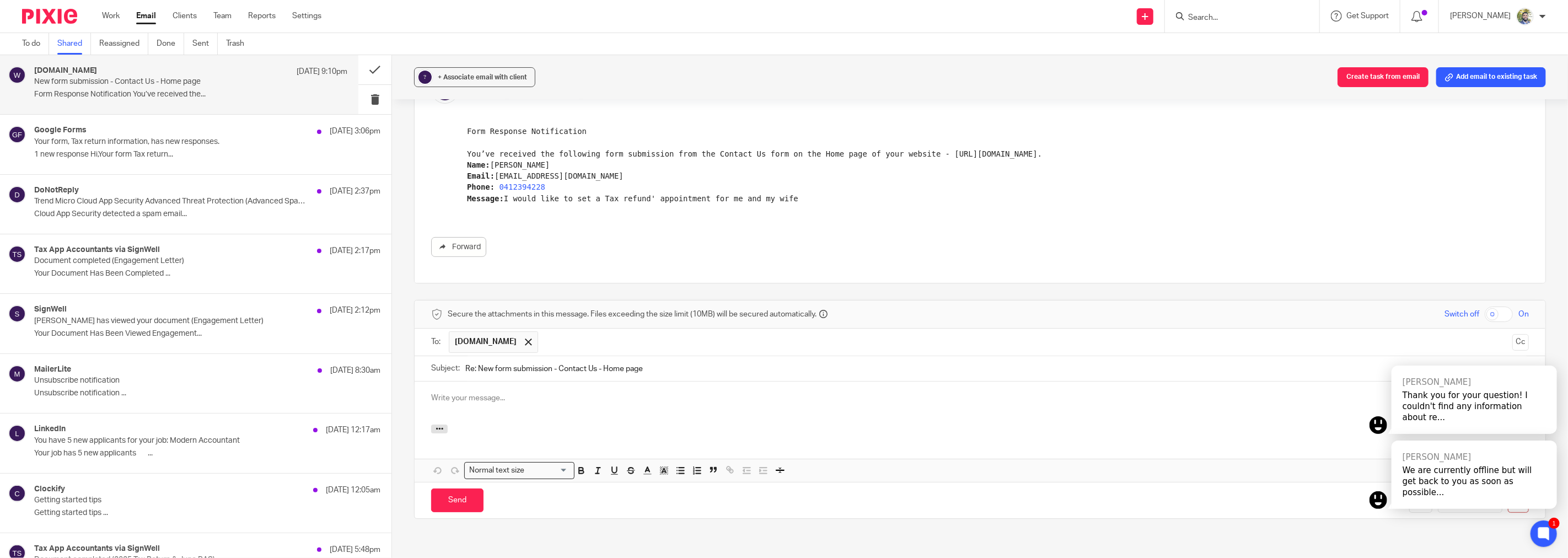
click at [508, 164] on pre "Form Response Notification You’ve received the following form submission from t…" at bounding box center [997, 169] width 1062 height 89
copy pre "Matteo"
click at [526, 394] on p at bounding box center [980, 398] width 1098 height 11
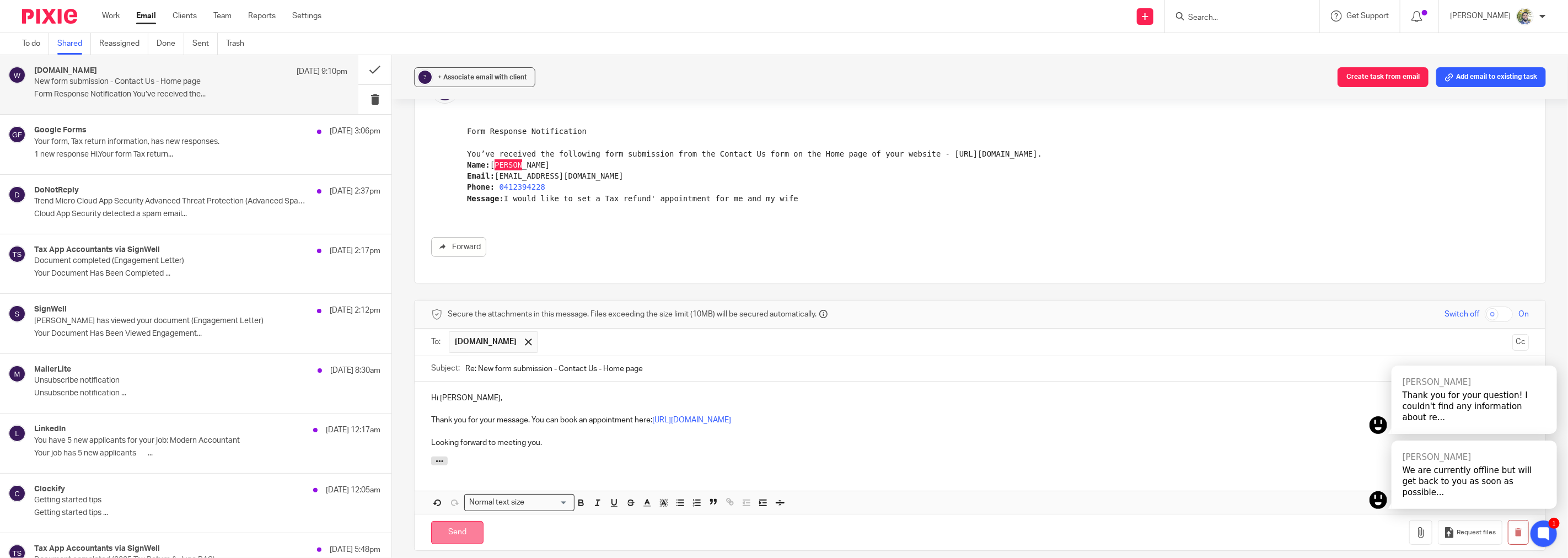
click at [454, 533] on input "Send" at bounding box center [457, 533] width 52 height 24
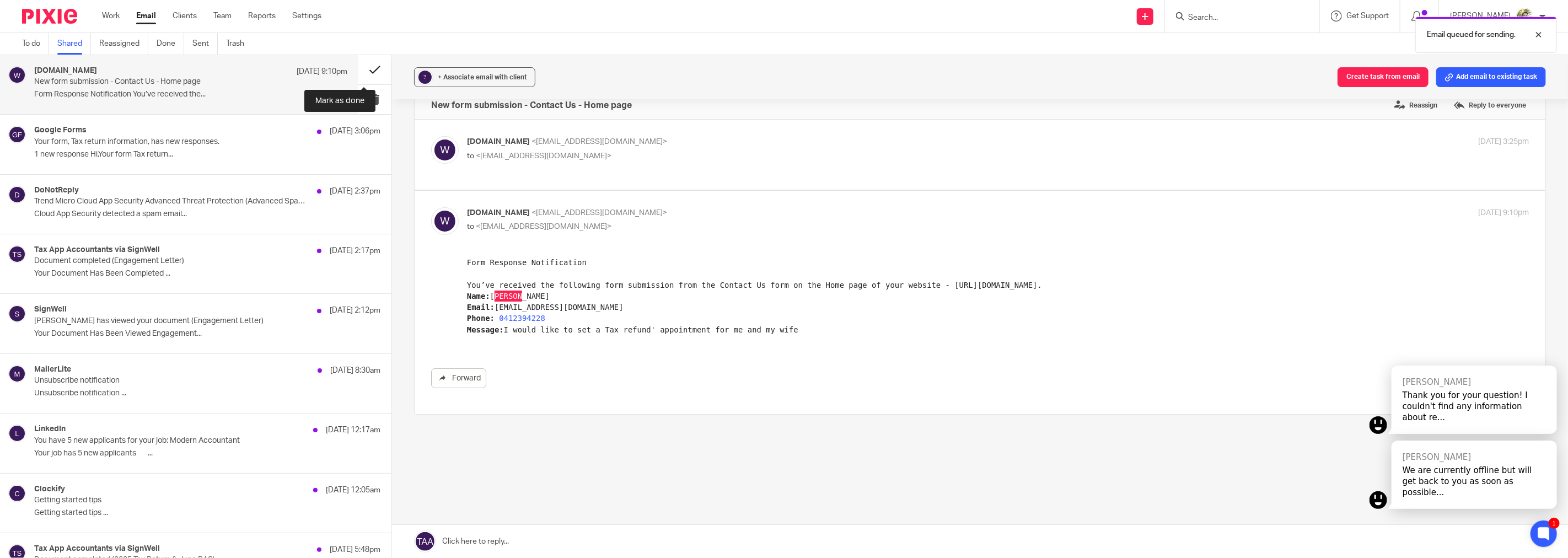
click at [359, 67] on button at bounding box center [375, 70] width 33 height 29
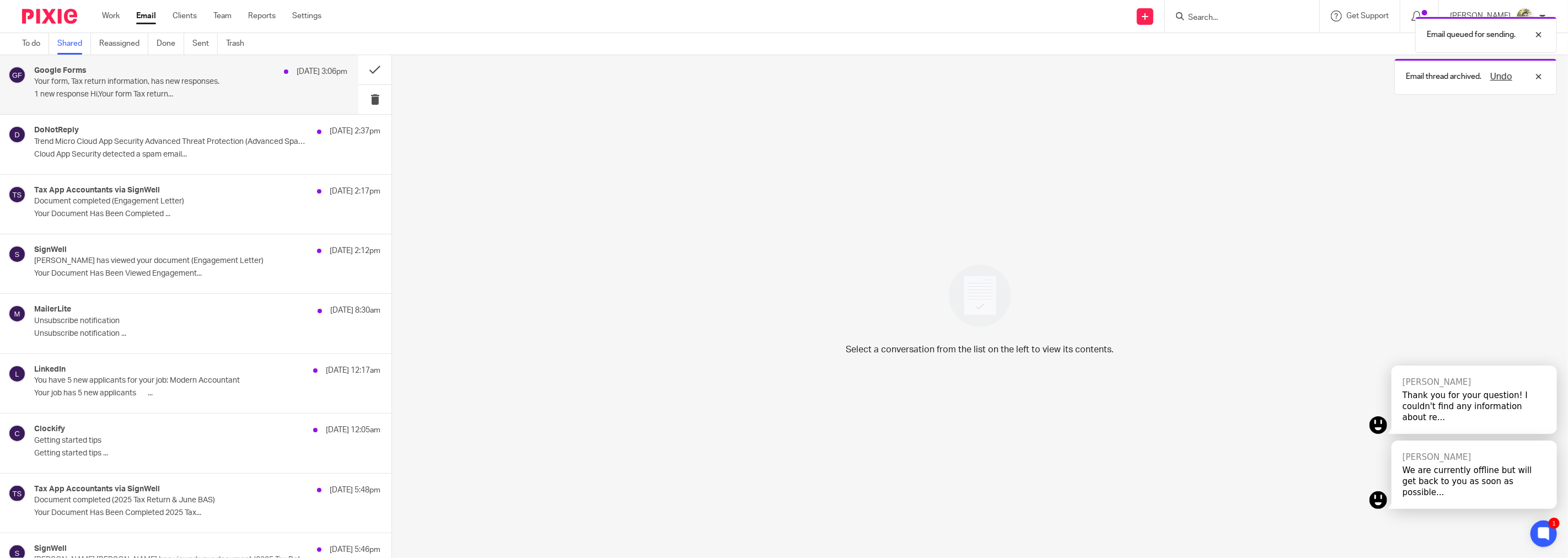
click at [222, 85] on p "Your form, Tax return information, has new responses." at bounding box center [159, 82] width 250 height 10
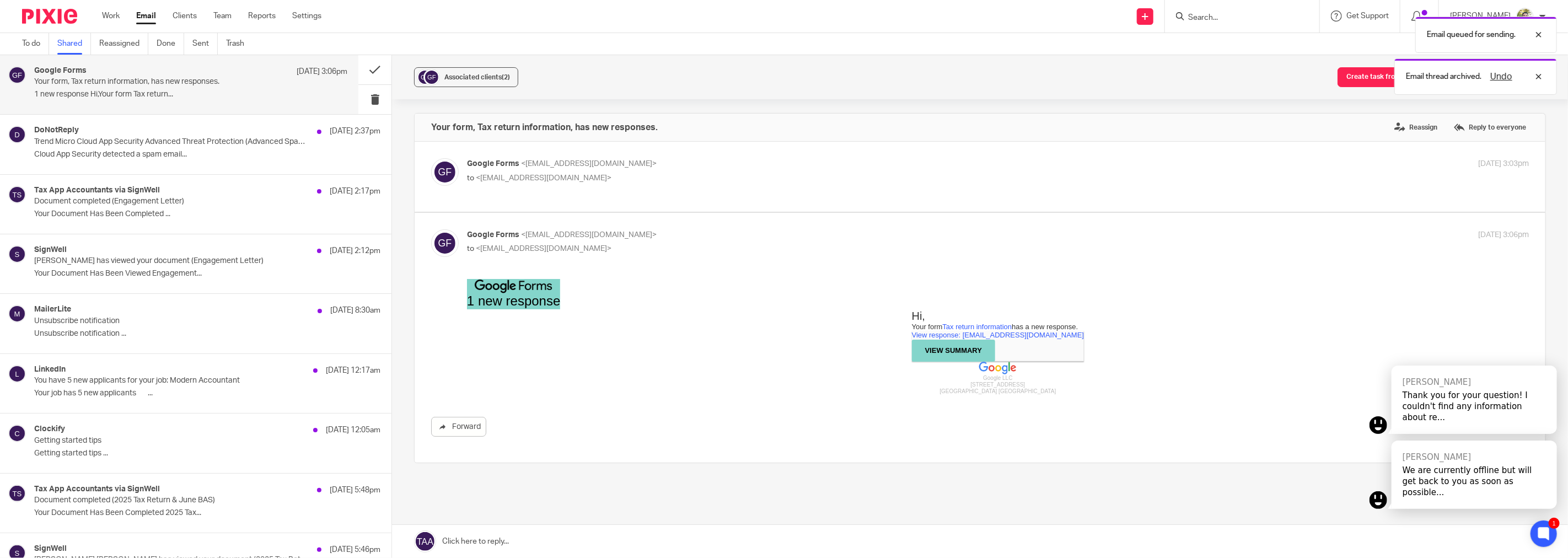
scroll to position [0, 0]
click at [444, 85] on button "Associated clients (2)" at bounding box center [466, 77] width 105 height 20
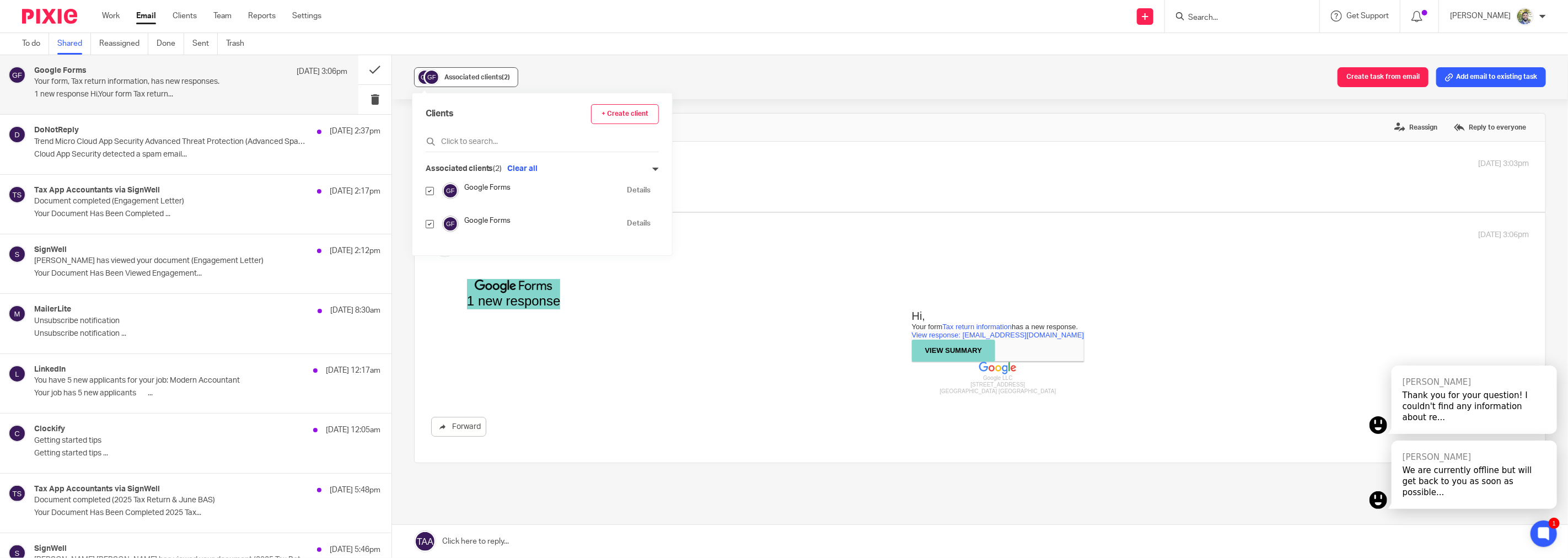
click at [444, 85] on button "Associated clients (2)" at bounding box center [466, 77] width 105 height 20
click at [166, 144] on p "Trend Micro Cloud App Security Advanced Threat Protection (Advanced Spam Protec…" at bounding box center [159, 141] width 250 height 10
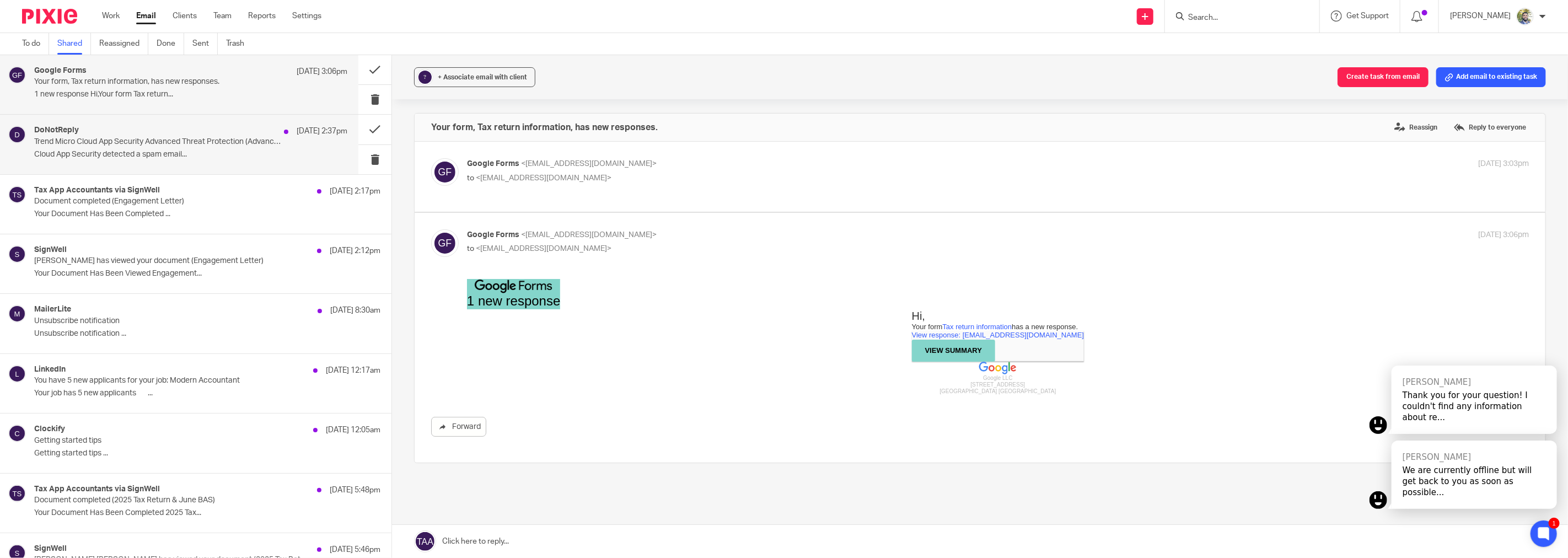
click at [216, 97] on p "1 new response Hi,Your form Tax return..." at bounding box center [190, 94] width 313 height 10
click at [365, 64] on button at bounding box center [375, 70] width 33 height 29
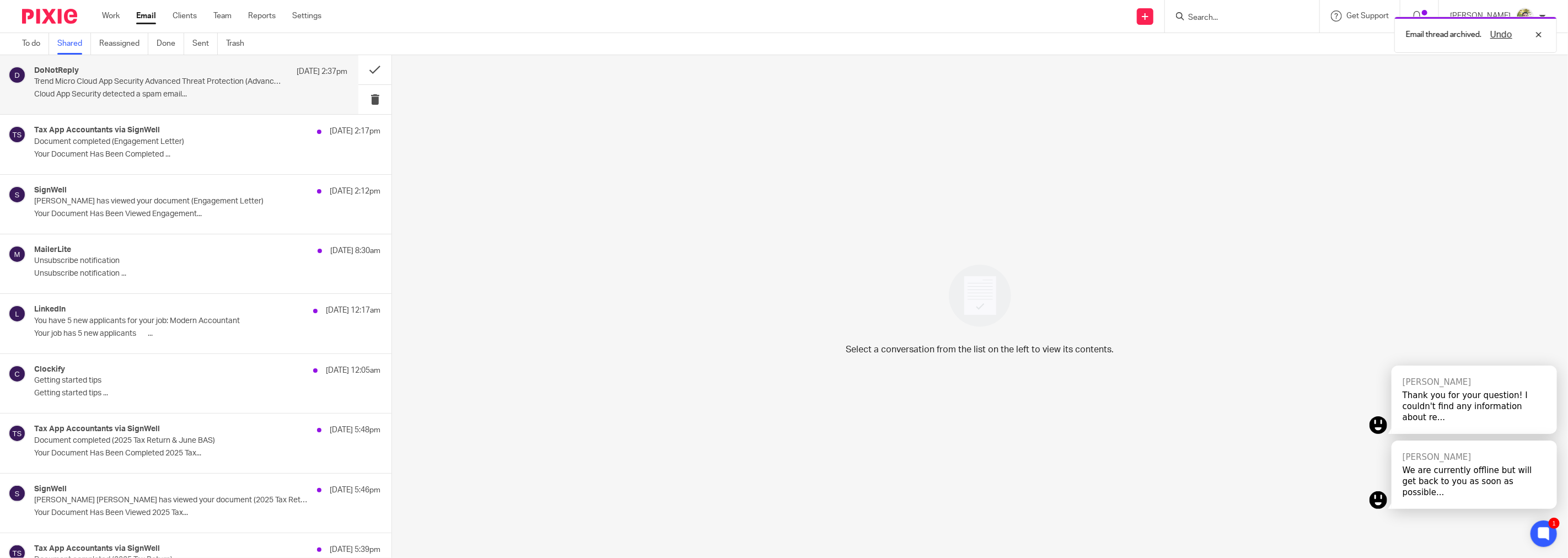
click at [249, 97] on p "Cloud App Security detected a spam email..." at bounding box center [190, 94] width 313 height 10
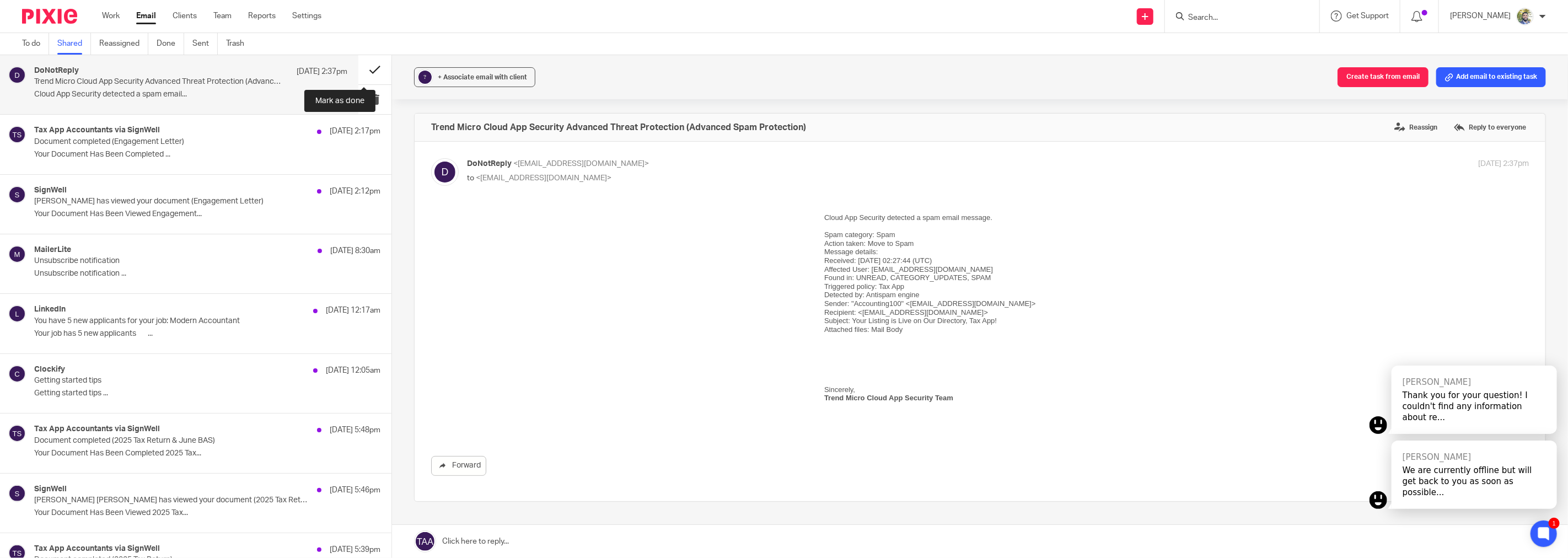
click at [359, 69] on button at bounding box center [375, 70] width 33 height 29
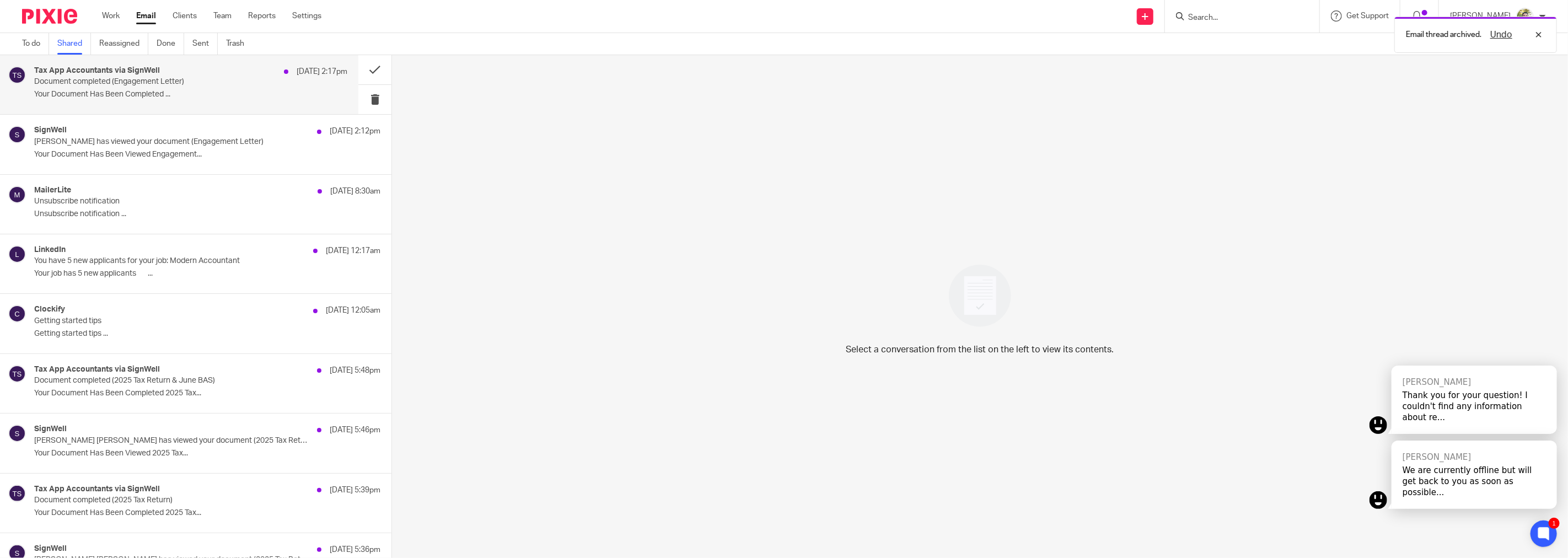
click at [207, 92] on p "Your Document Has Been Completed ..." at bounding box center [190, 94] width 313 height 10
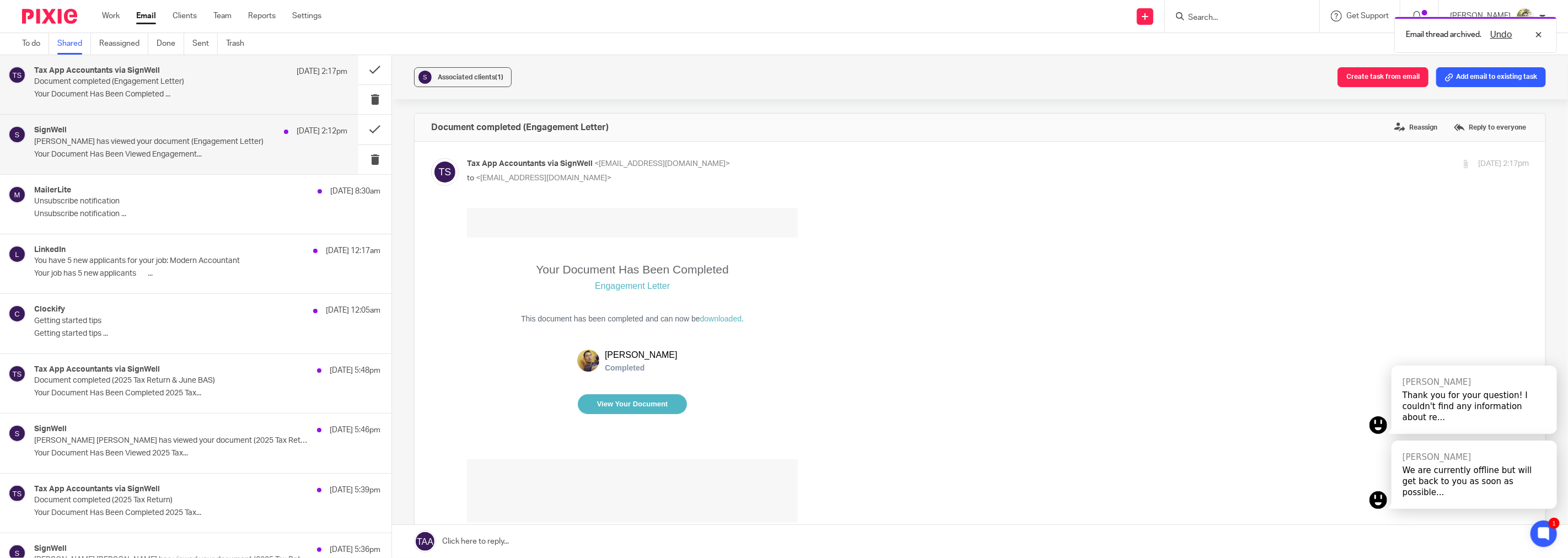
click at [155, 135] on div "SignWell 12 Oct 2:12pm" at bounding box center [190, 131] width 313 height 11
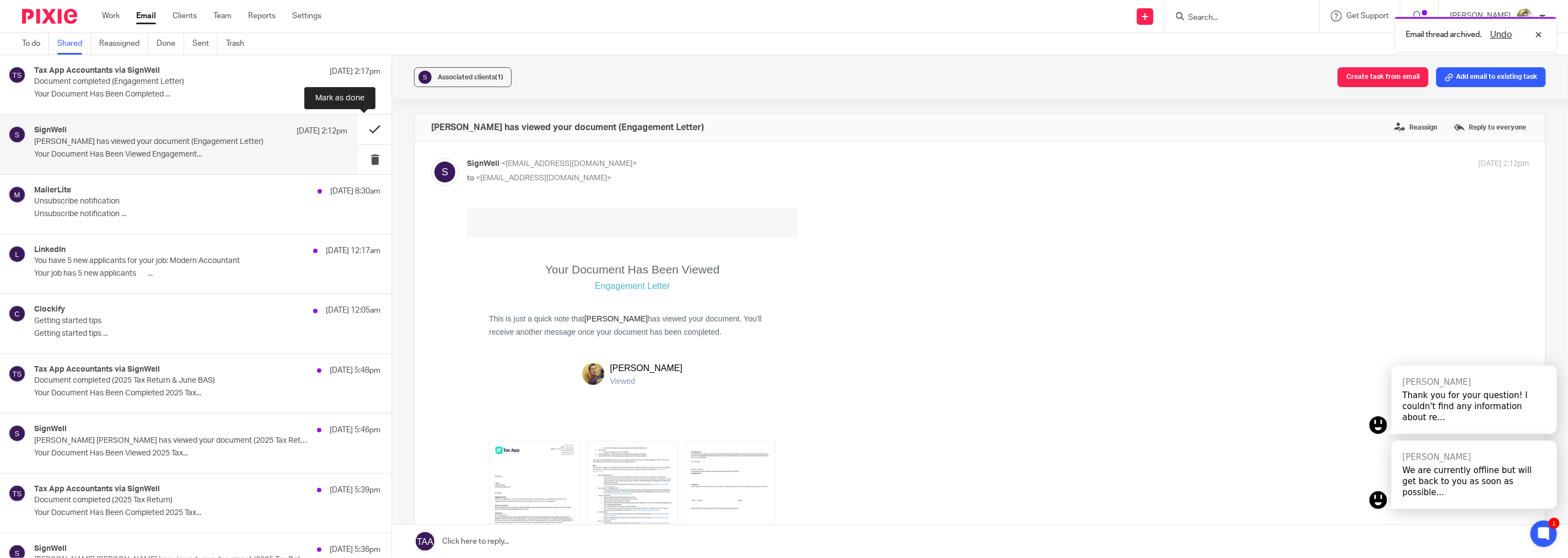
click at [359, 130] on button at bounding box center [375, 130] width 33 height 29
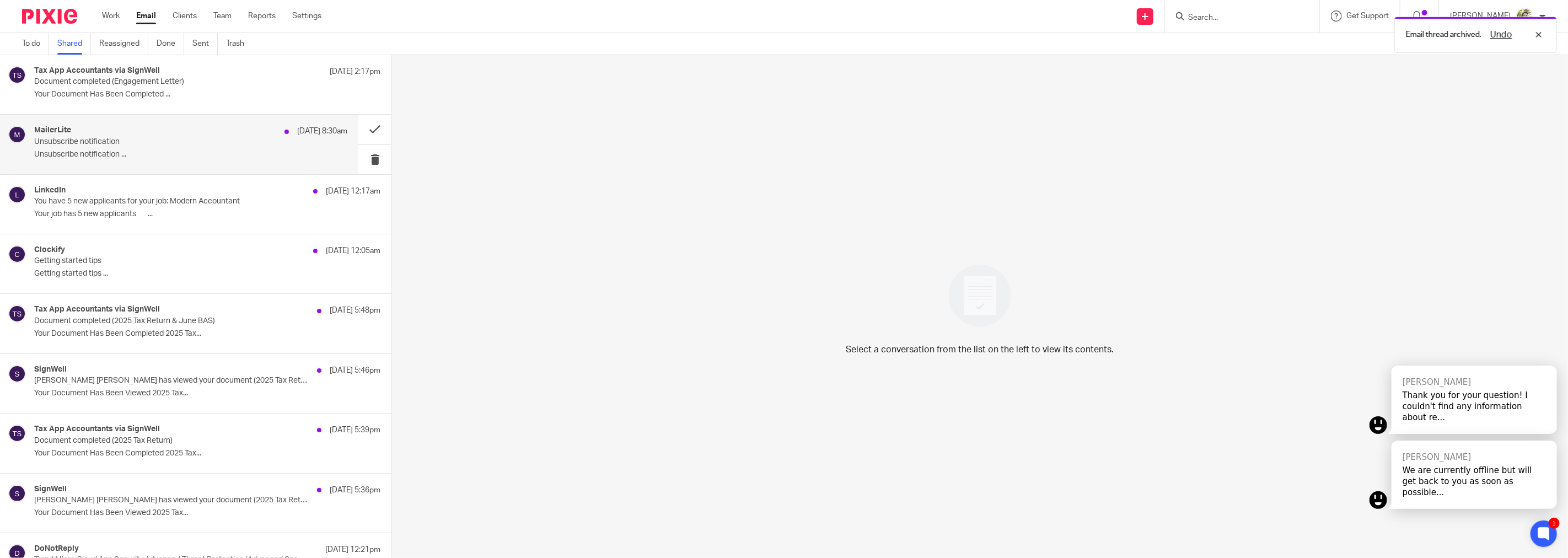
click at [172, 152] on p "Unsubscribe notification ..." at bounding box center [190, 155] width 313 height 10
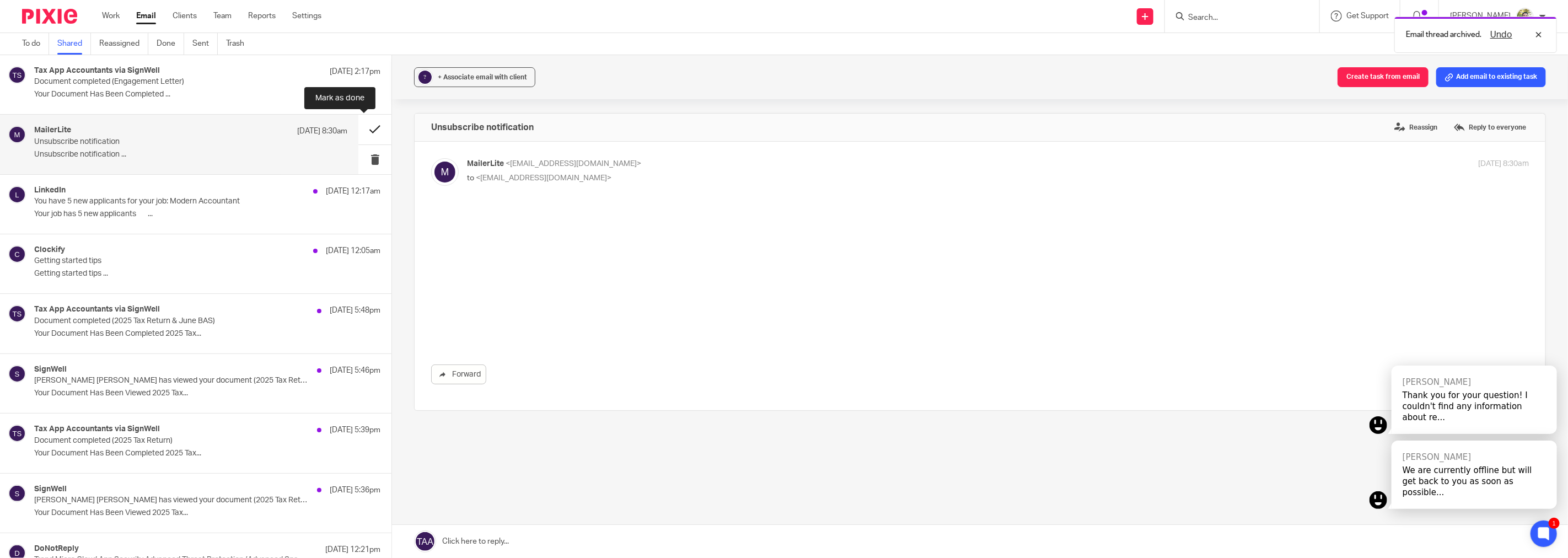
click at [359, 128] on button at bounding box center [375, 130] width 33 height 29
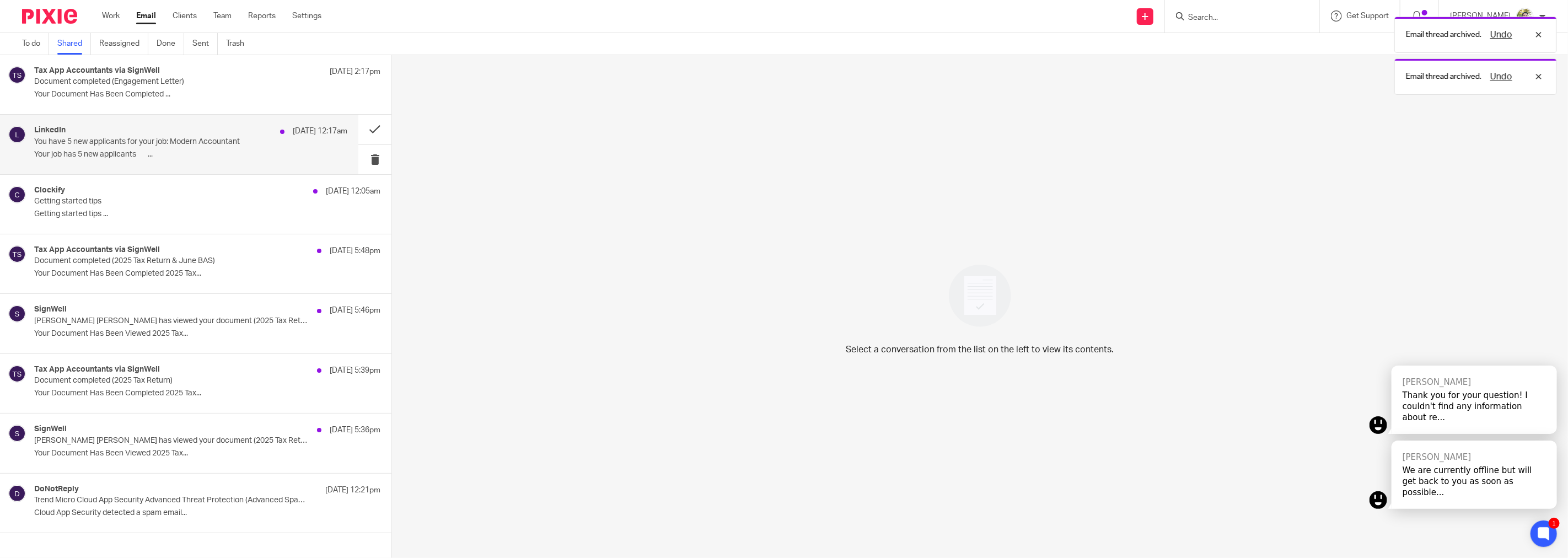
click at [180, 150] on p "Your job has 5 new applicants ͏ ͏ ͏ ͏ ͏ ͏ ͏..." at bounding box center [190, 155] width 313 height 10
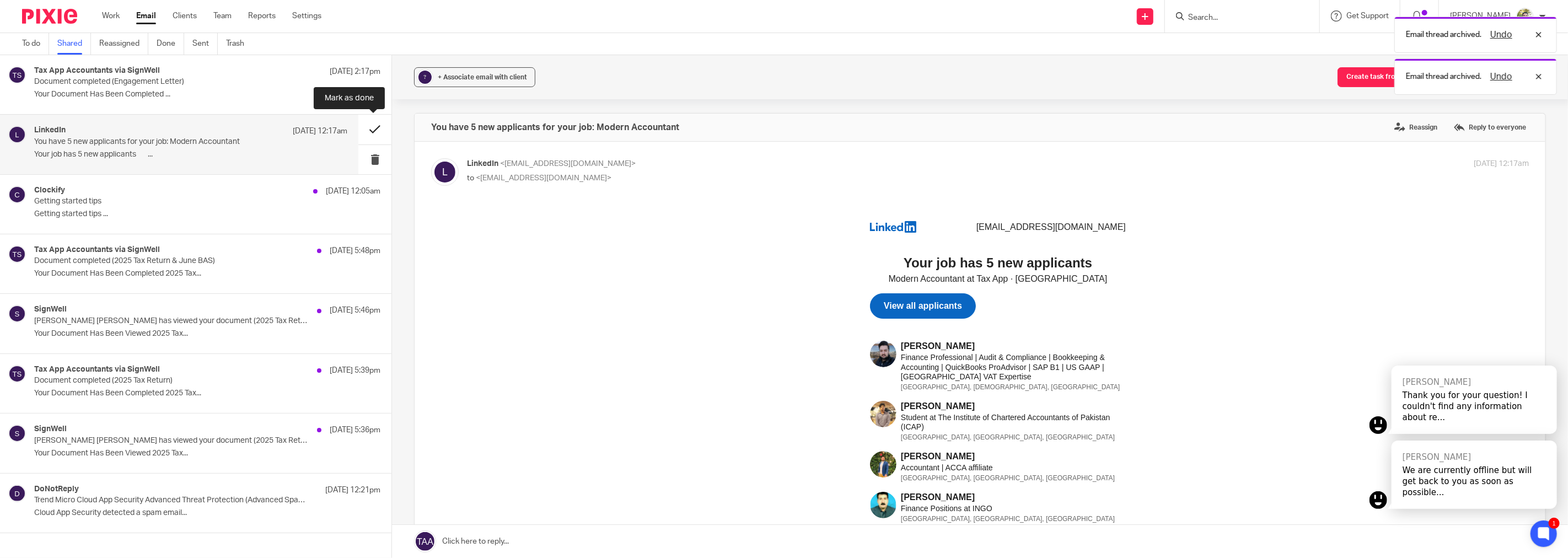
click at [372, 130] on button at bounding box center [375, 130] width 33 height 29
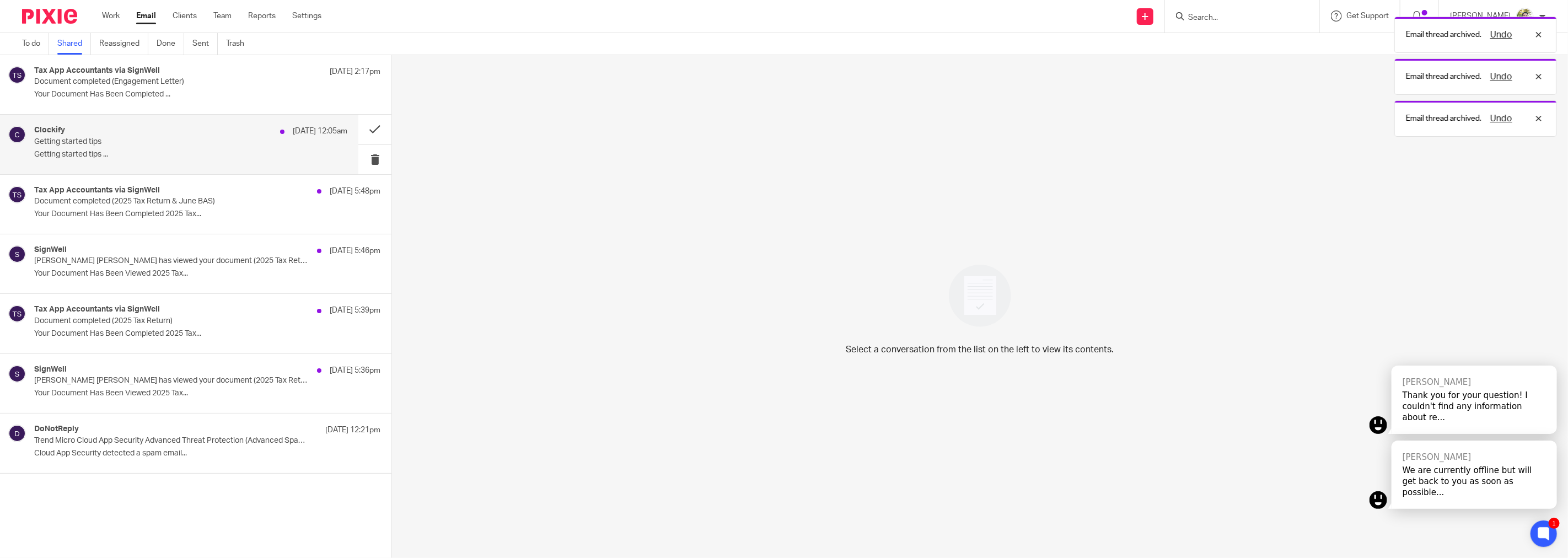
click at [221, 148] on div "Clockify 12 Oct 12:05am Getting started tips Getting started tips ..." at bounding box center [190, 144] width 313 height 37
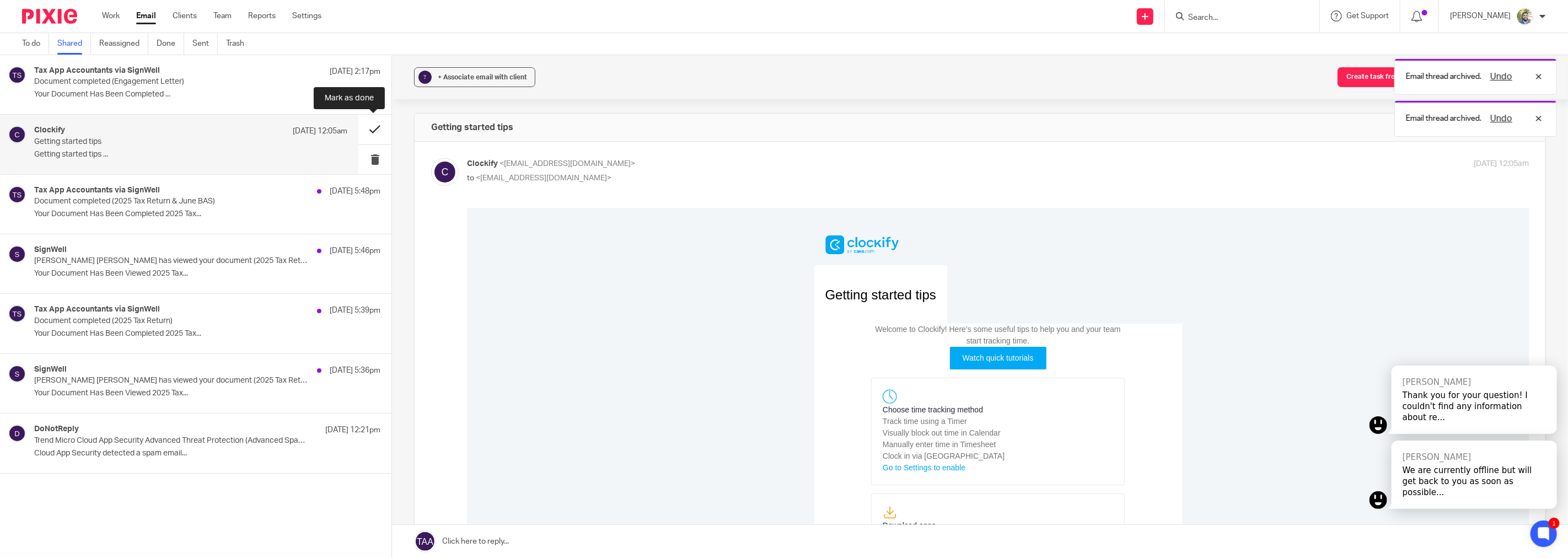
click at [370, 130] on button at bounding box center [375, 130] width 33 height 29
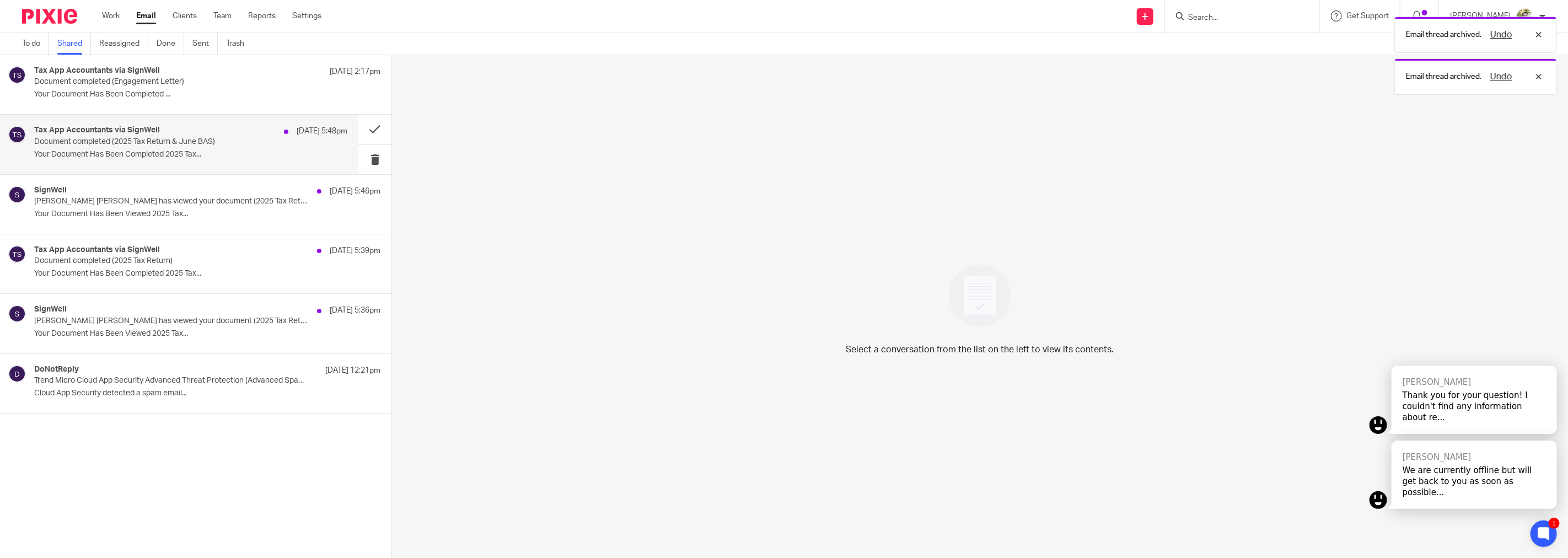
click at [172, 146] on p "Document completed (2025 Tax Return & June BAS)" at bounding box center [159, 141] width 250 height 10
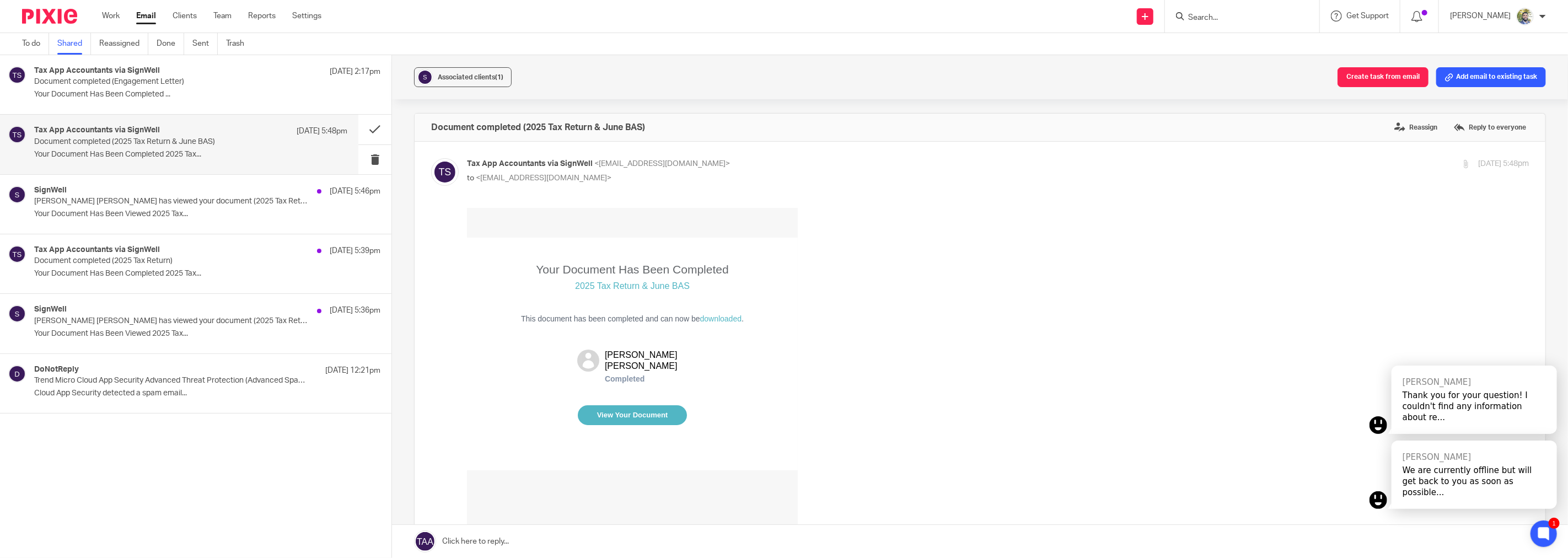
click at [610, 406] on link "View Your Document" at bounding box center [632, 414] width 109 height 20
click at [370, 129] on button at bounding box center [375, 130] width 33 height 29
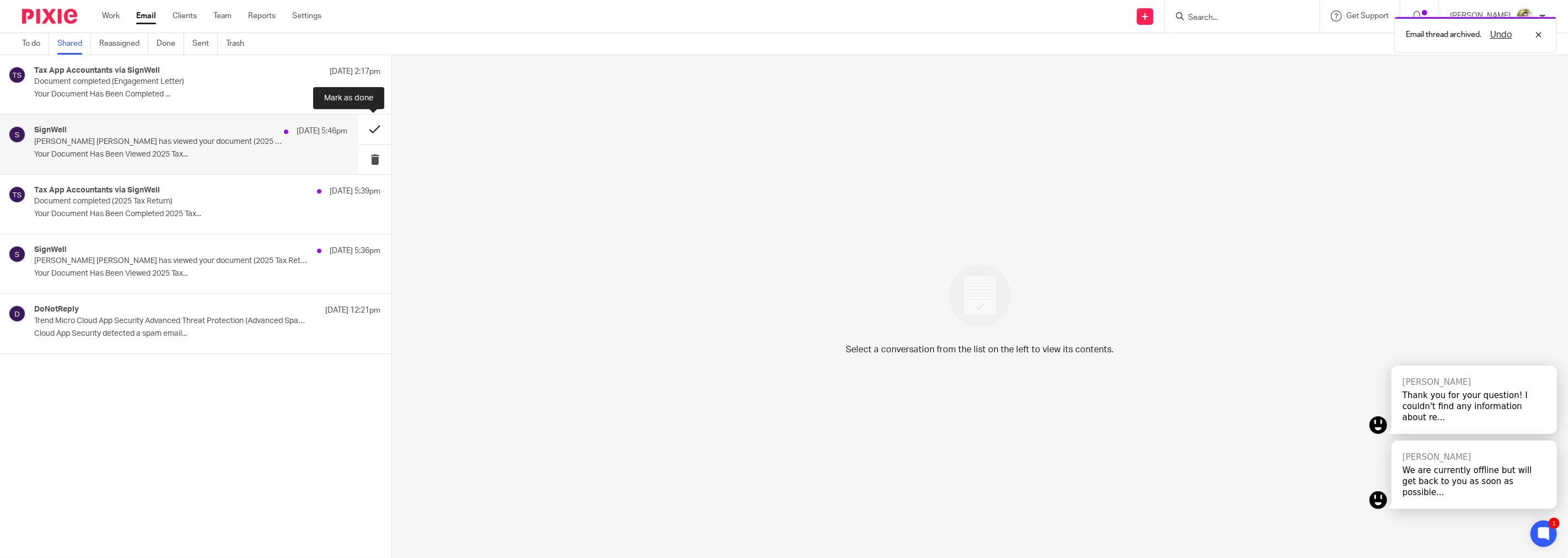
click at [370, 128] on button at bounding box center [375, 130] width 33 height 29
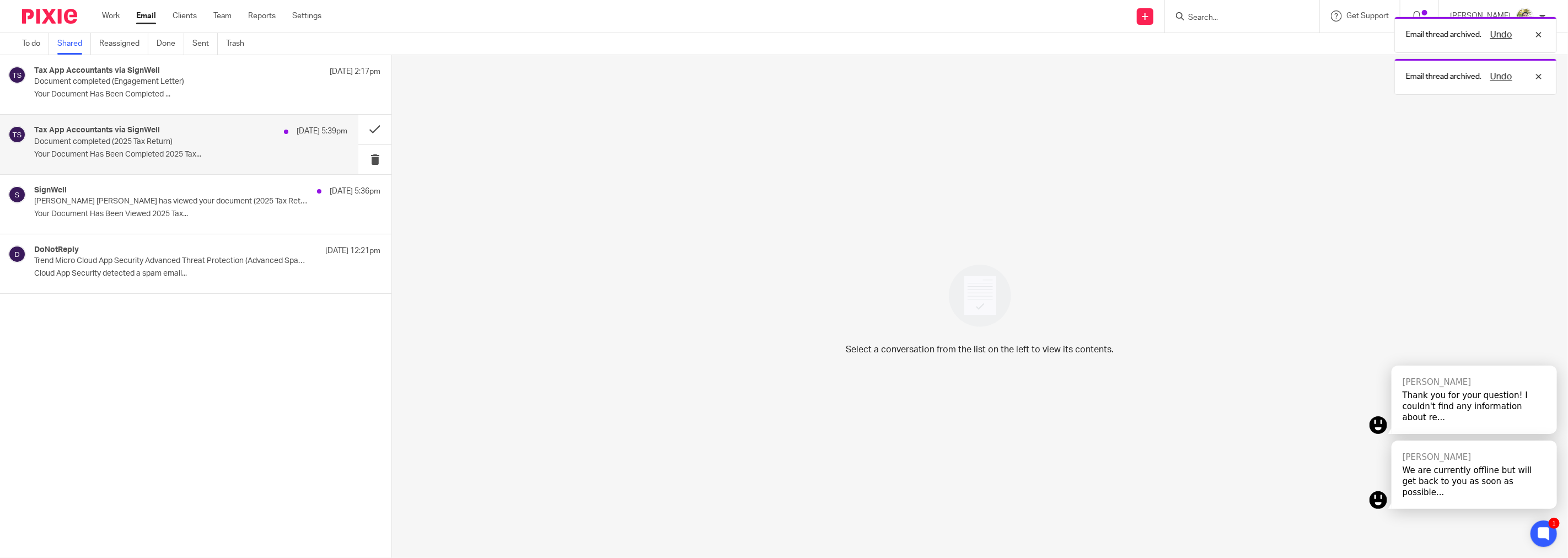
click at [311, 133] on p "11 Oct 5:39pm" at bounding box center [322, 131] width 51 height 11
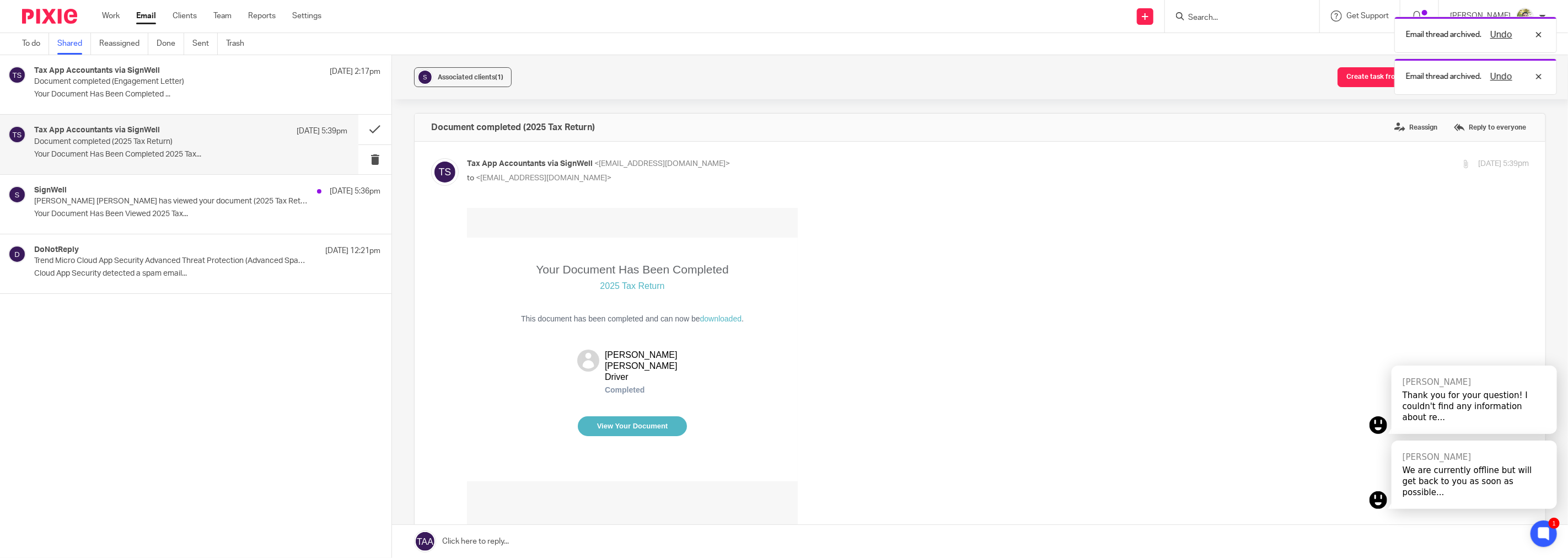
click at [655, 418] on link "View Your Document" at bounding box center [632, 425] width 109 height 20
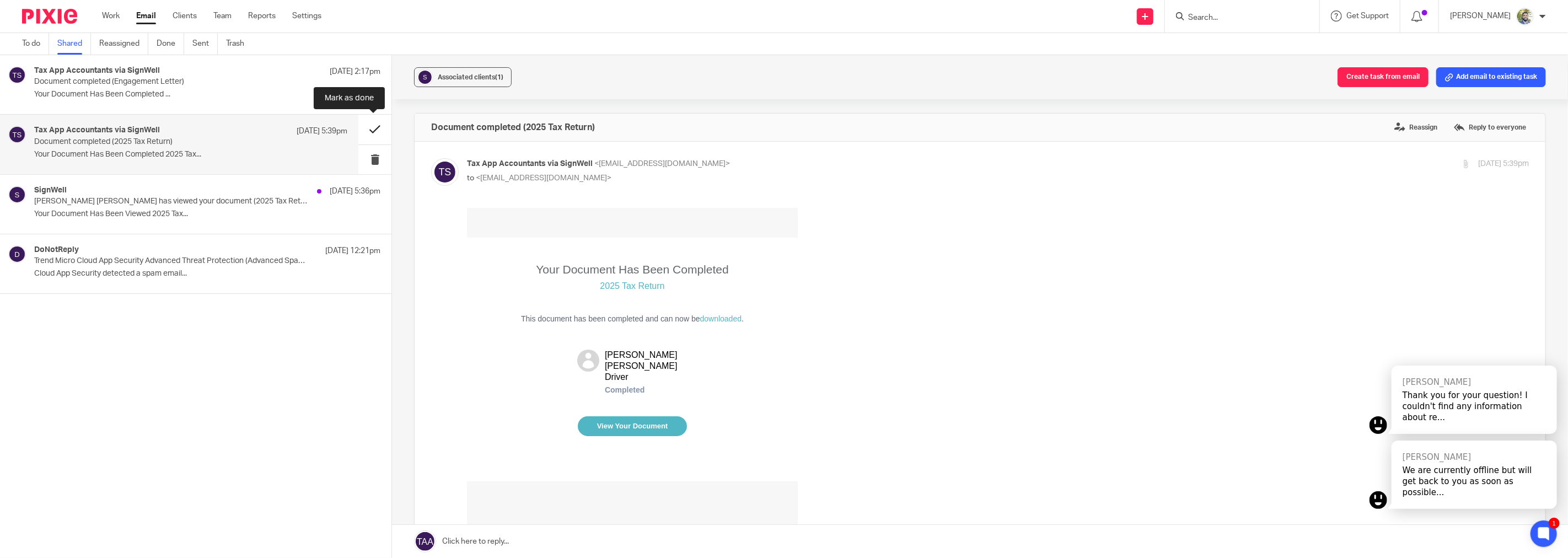
click at [362, 128] on button at bounding box center [375, 130] width 33 height 29
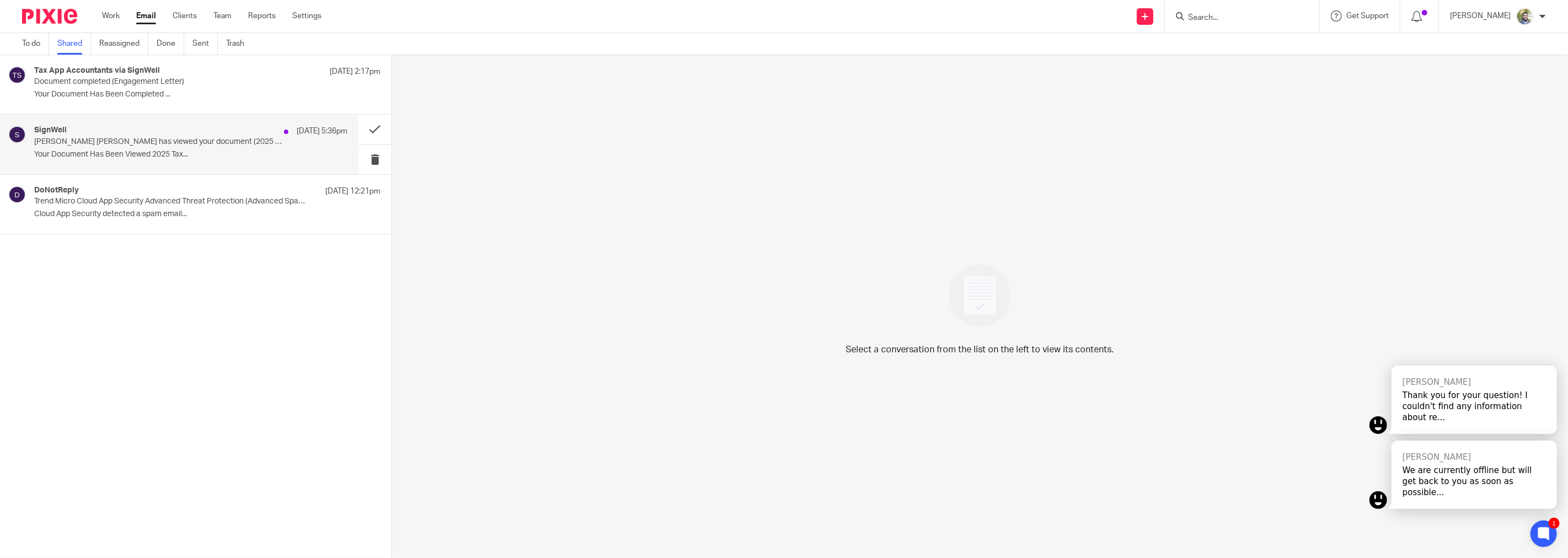
click at [230, 128] on div "SignWell 11 Oct 5:36pm" at bounding box center [190, 131] width 313 height 11
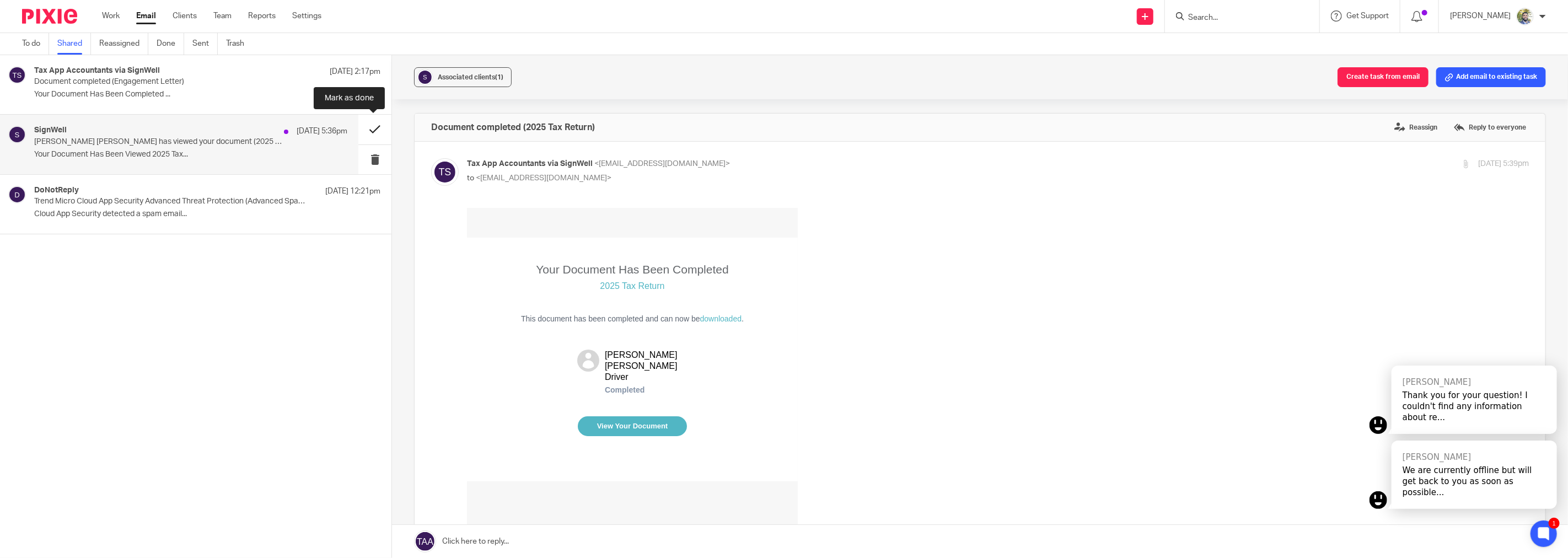
click at [361, 125] on button at bounding box center [375, 130] width 33 height 29
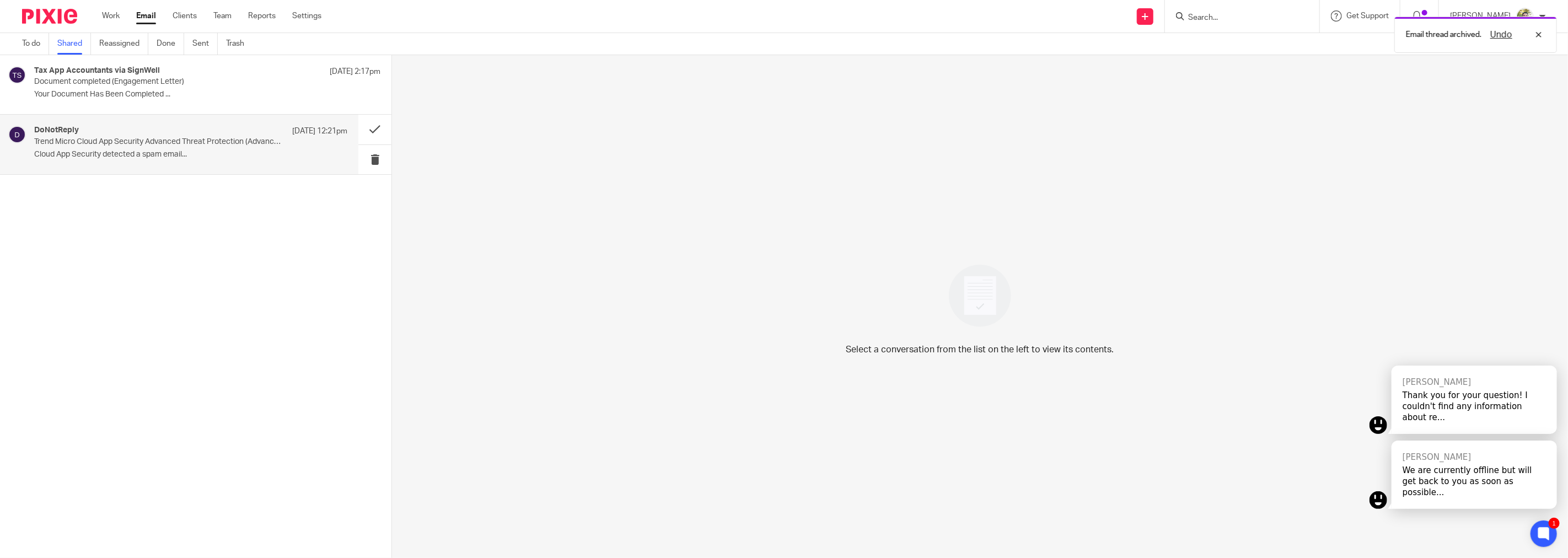
click at [218, 156] on p "Cloud App Security detected a spam email..." at bounding box center [190, 155] width 313 height 10
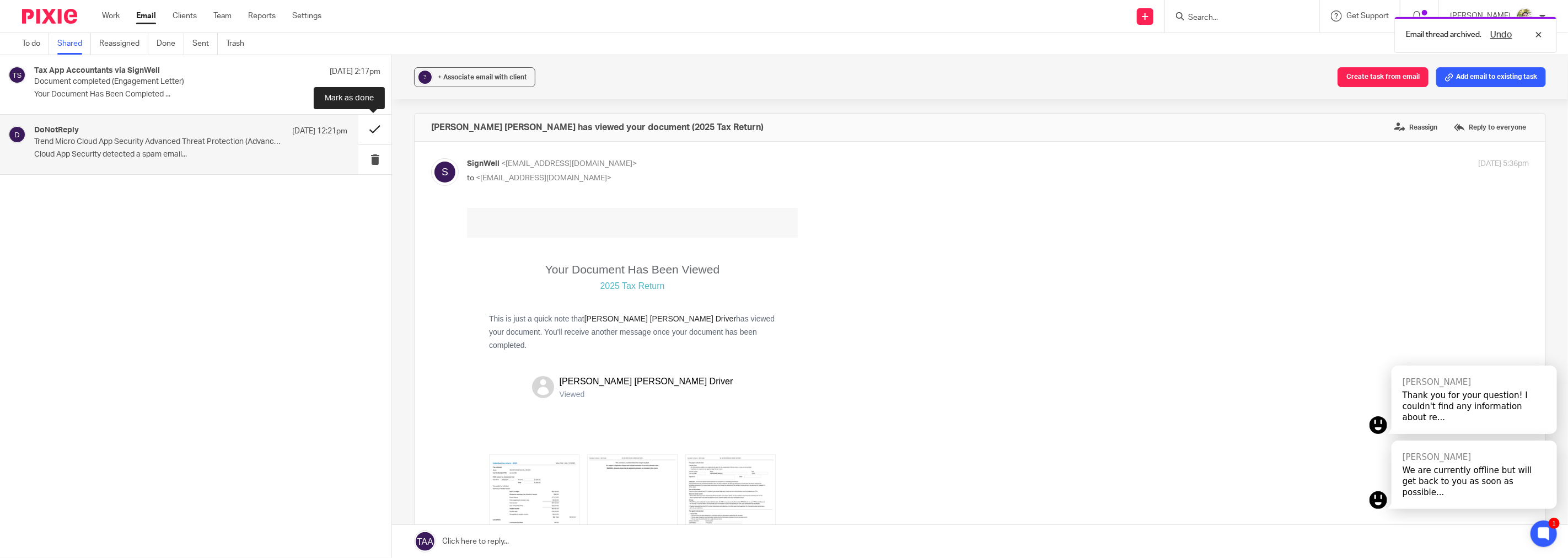
click at [364, 127] on button at bounding box center [375, 130] width 33 height 29
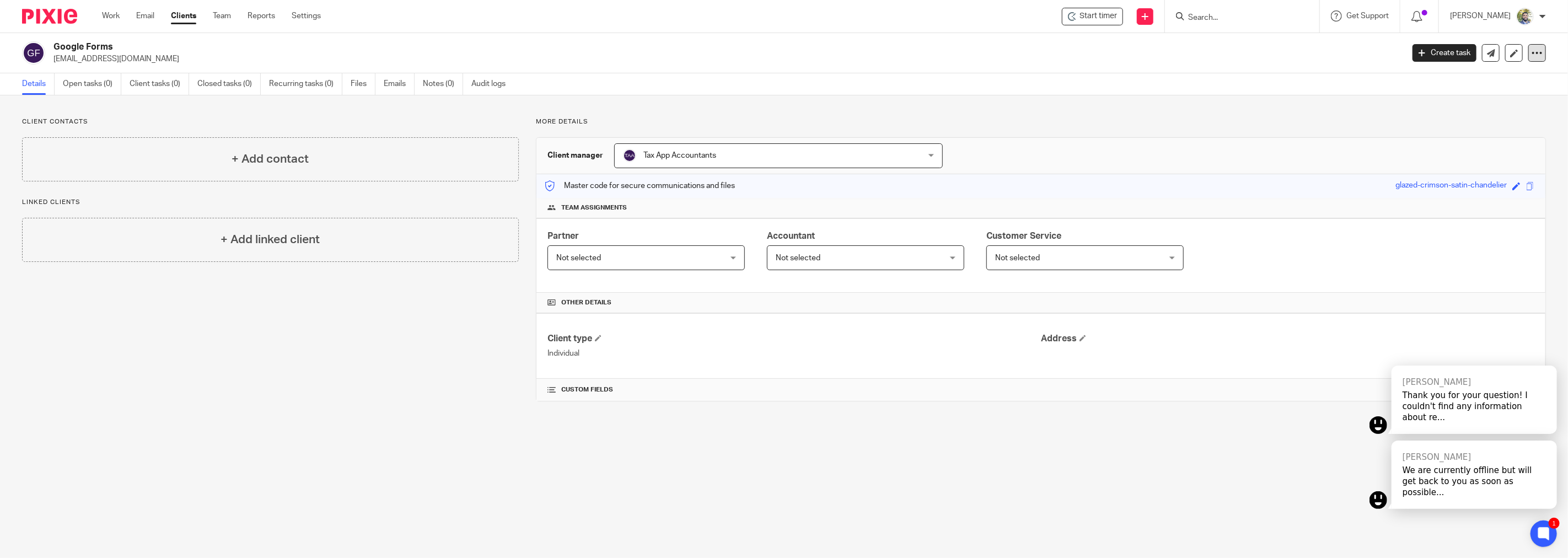
click at [1533, 49] on icon at bounding box center [1536, 52] width 11 height 11
click at [1513, 124] on span "Delete client" at bounding box center [1507, 126] width 44 height 7
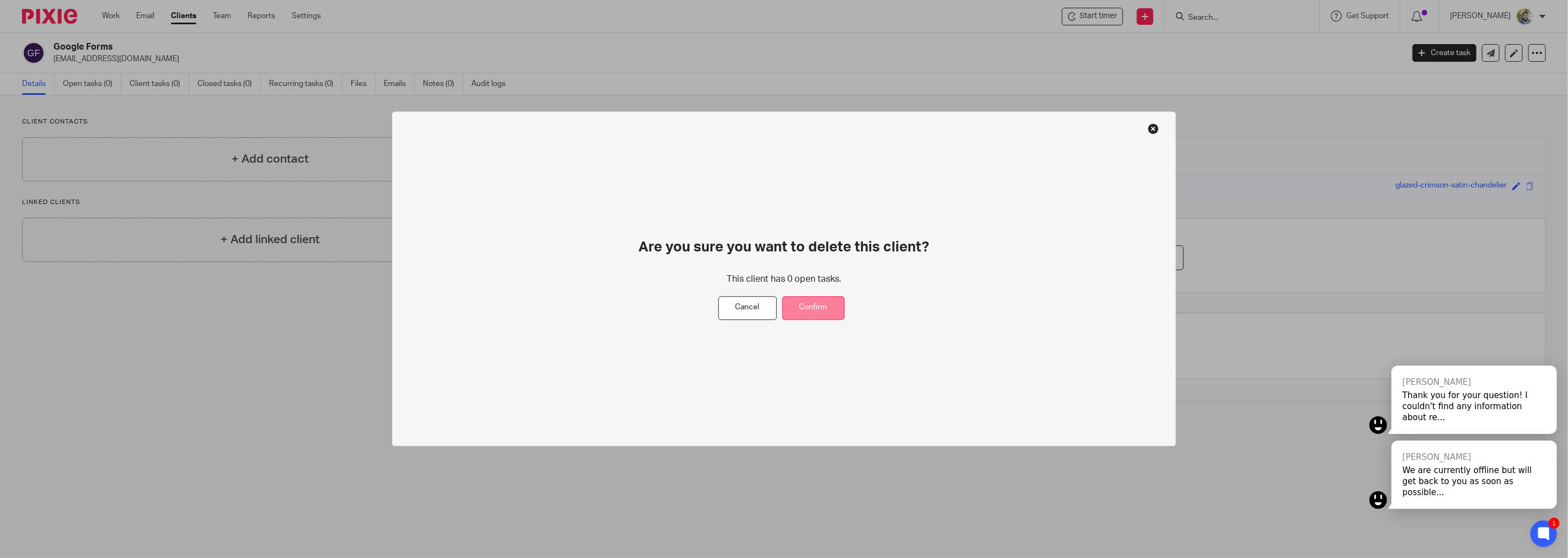
click at [826, 300] on button "Confirm" at bounding box center [813, 308] width 63 height 24
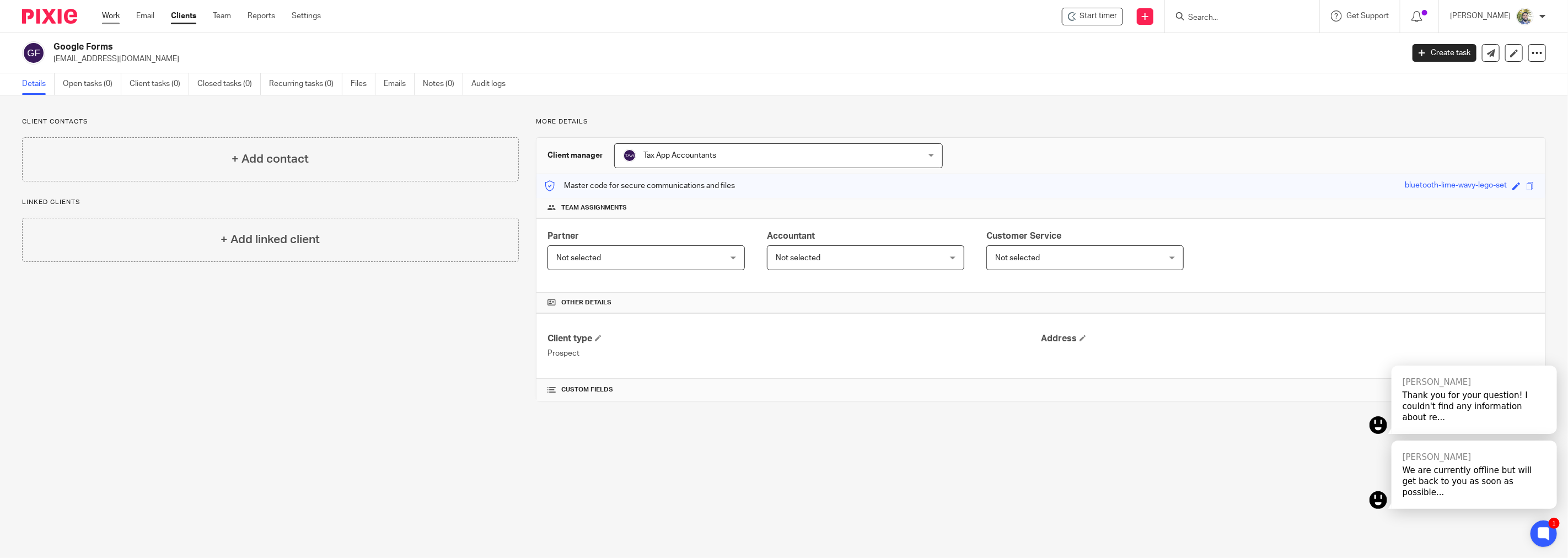
click at [112, 18] on link "Work" at bounding box center [111, 15] width 18 height 11
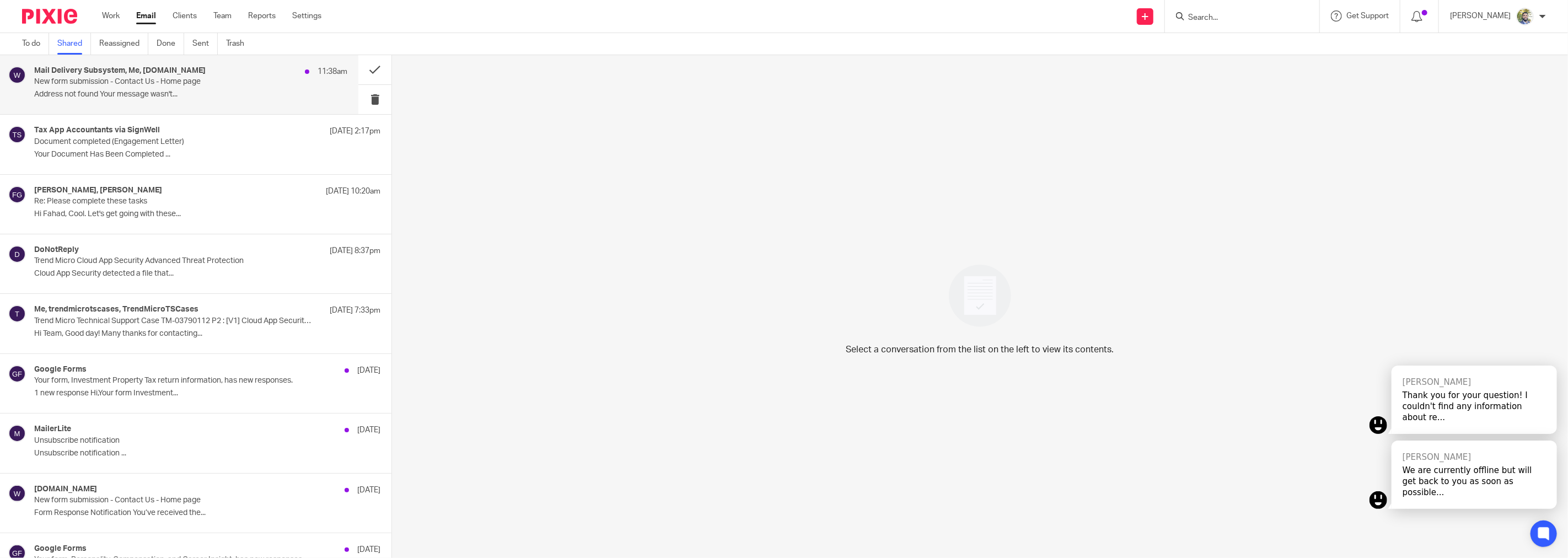
click at [213, 76] on div "Mail Delivery Subsystem, Me, www.taxapp.com.au 11:38am" at bounding box center [190, 71] width 313 height 11
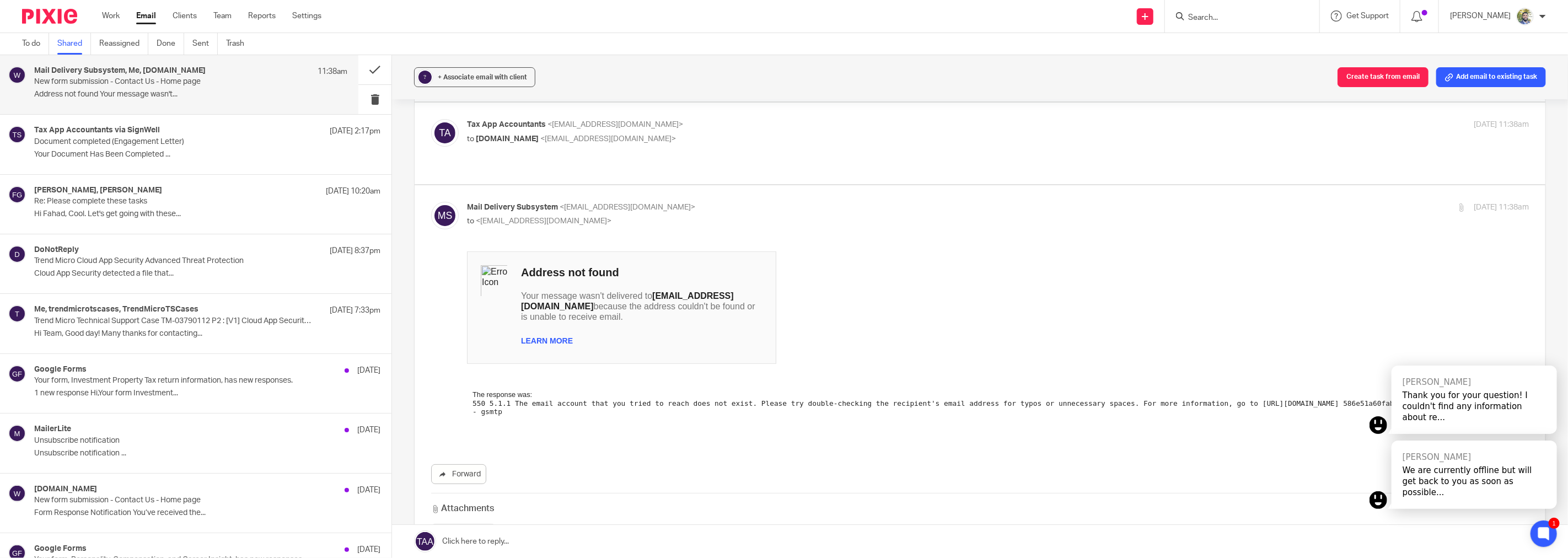
scroll to position [183, 0]
click at [660, 139] on span "<no-reply@multiscreensite.com>" at bounding box center [608, 136] width 135 height 7
checkbox input "true"
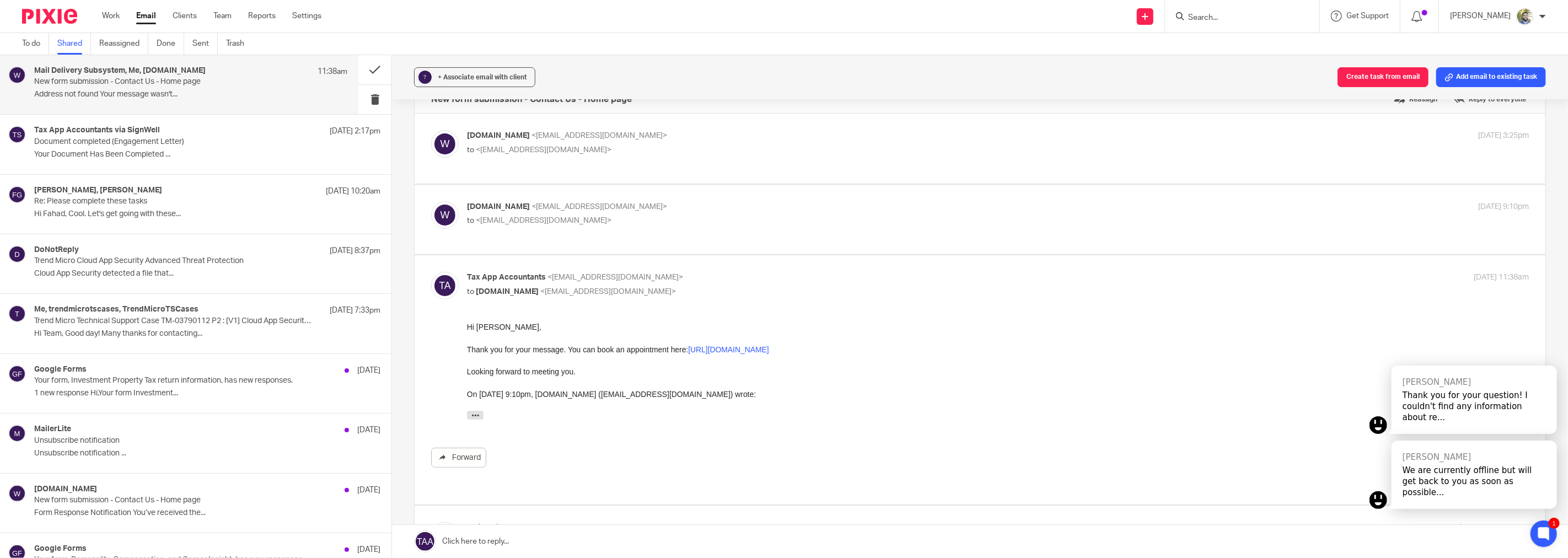
scroll to position [0, 0]
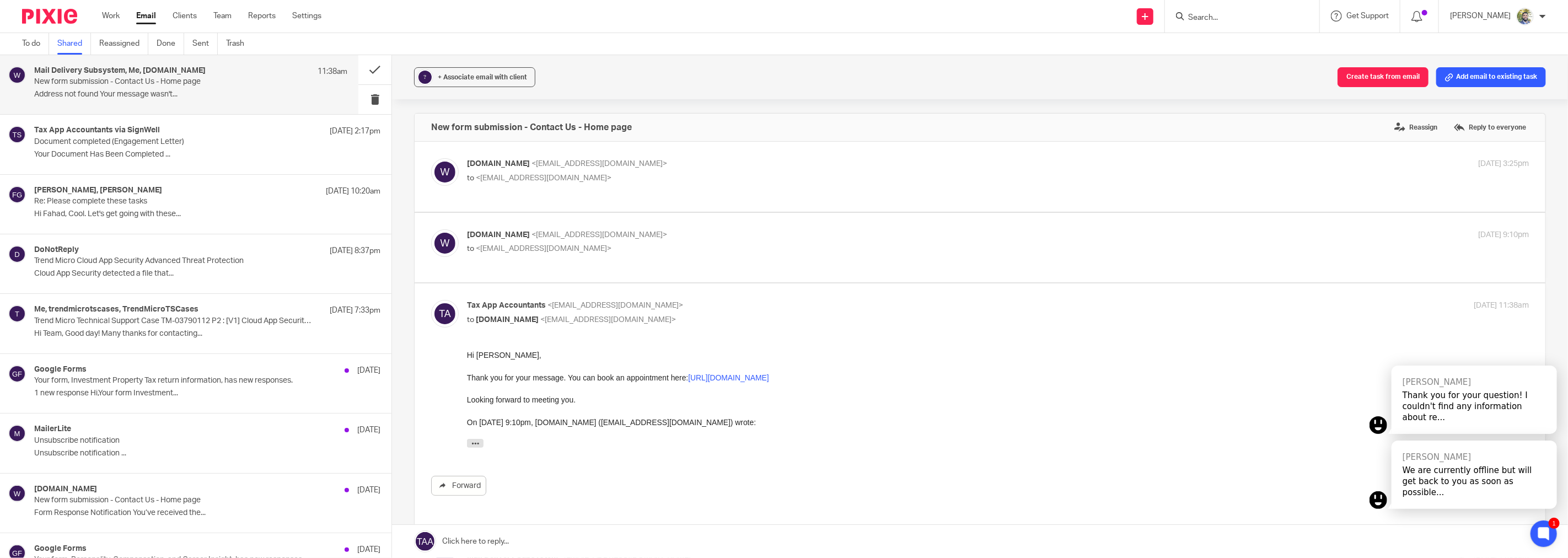
drag, startPoint x: 928, startPoint y: 702, endPoint x: 751, endPoint y: 404, distance: 346.6
drag, startPoint x: 625, startPoint y: 403, endPoint x: 928, endPoint y: 704, distance: 427.1
click at [467, 354] on html "Hi Matteo, Thank you for your message. You can book an appointment here: https:…" at bounding box center [997, 401] width 1062 height 104
copy div "Hi Matteo, Thank you for your message. You can book an appointment here: https:…"
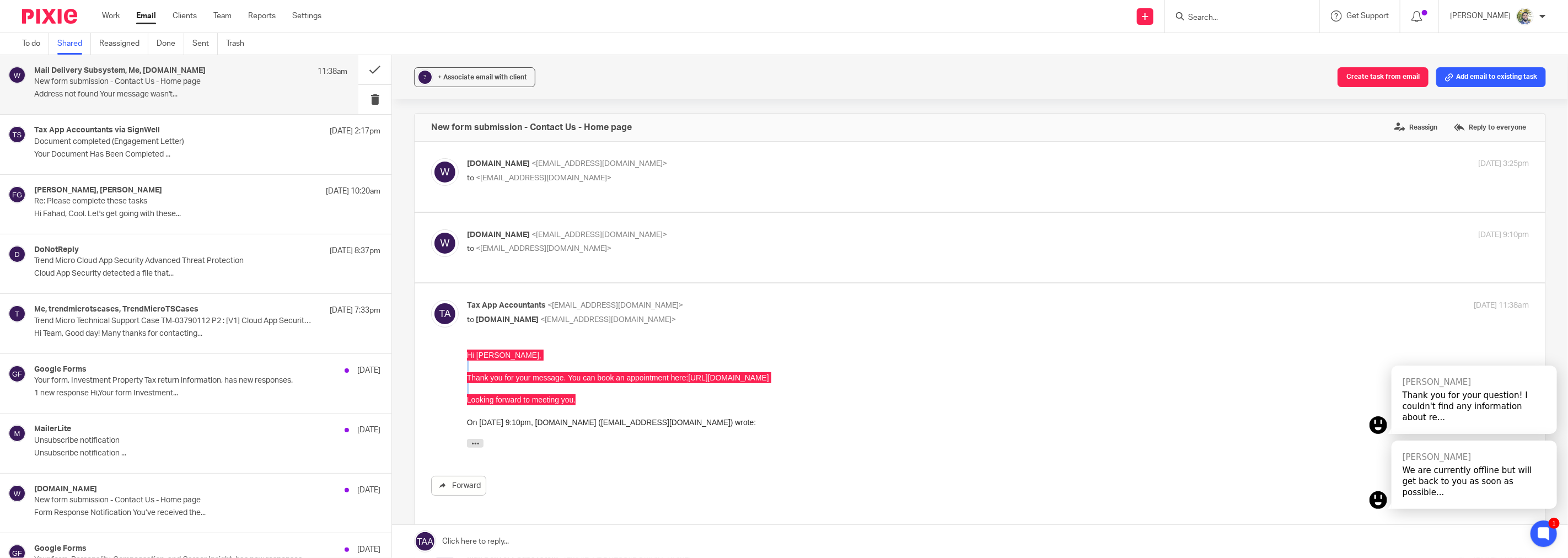
click at [660, 262] on div "www.taxapp.com.au <no-reply@multiscreensite.com> to <customerservice@taxapp.com…" at bounding box center [980, 248] width 1098 height 37
click at [596, 247] on span "<customerservice@taxapp.com.au>" at bounding box center [543, 248] width 135 height 7
checkbox input "true"
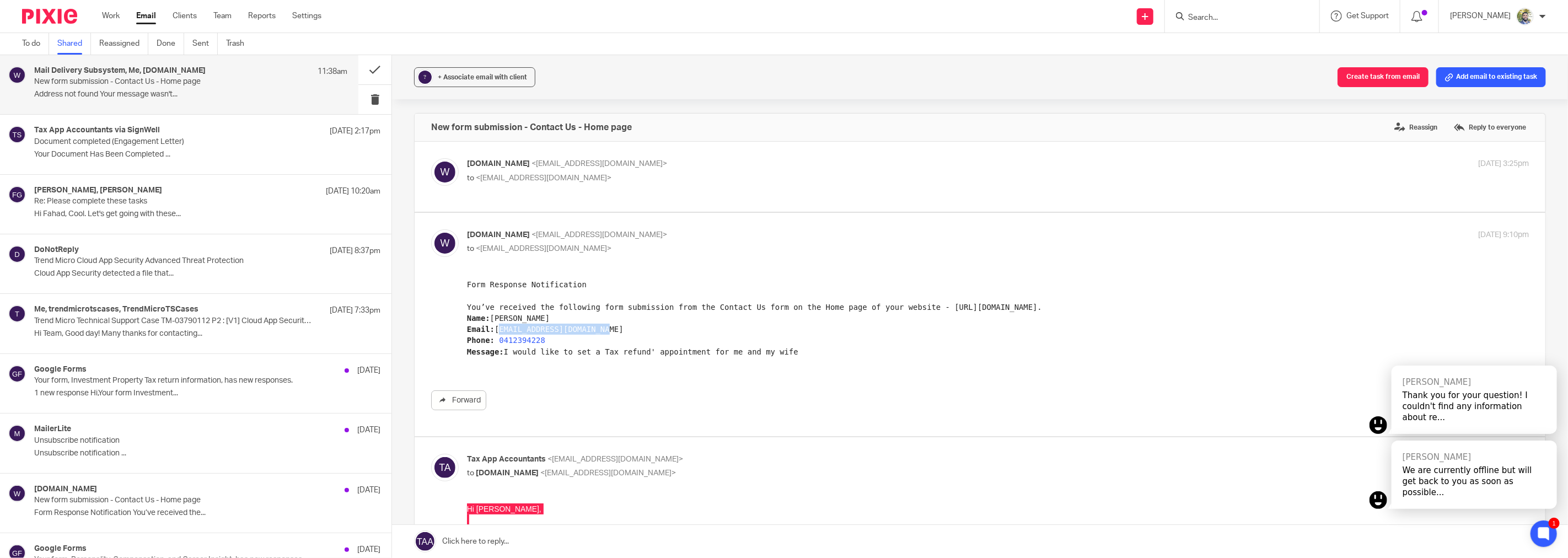
drag, startPoint x: 593, startPoint y: 331, endPoint x: 497, endPoint y: 331, distance: 96.0
click at [497, 331] on pre "Form Response Notification You’ve received the following form submission from t…" at bounding box center [997, 322] width 1062 height 89
copy pre "batstoner1098@hotmail.it"
click at [1458, 133] on label "Reply to everyone" at bounding box center [1490, 127] width 78 height 16
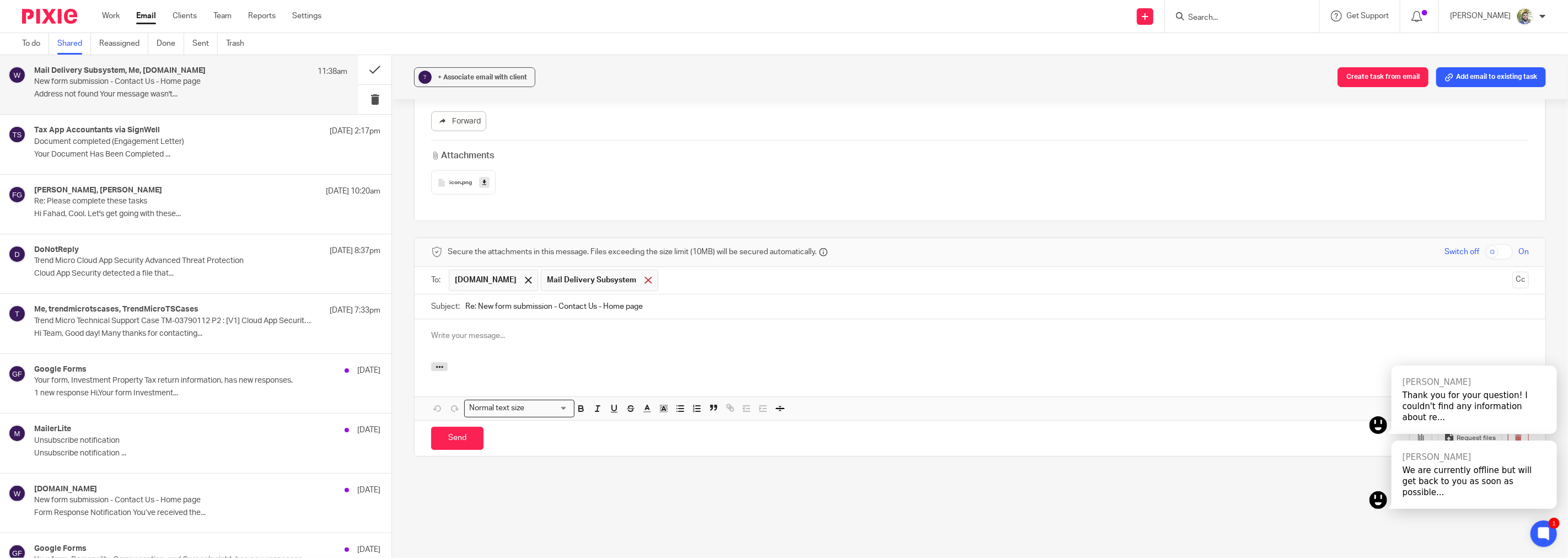
click at [651, 278] on span at bounding box center [648, 280] width 7 height 7
click at [533, 285] on div at bounding box center [528, 280] width 13 height 16
click at [431, 365] on button "button" at bounding box center [439, 364] width 16 height 9
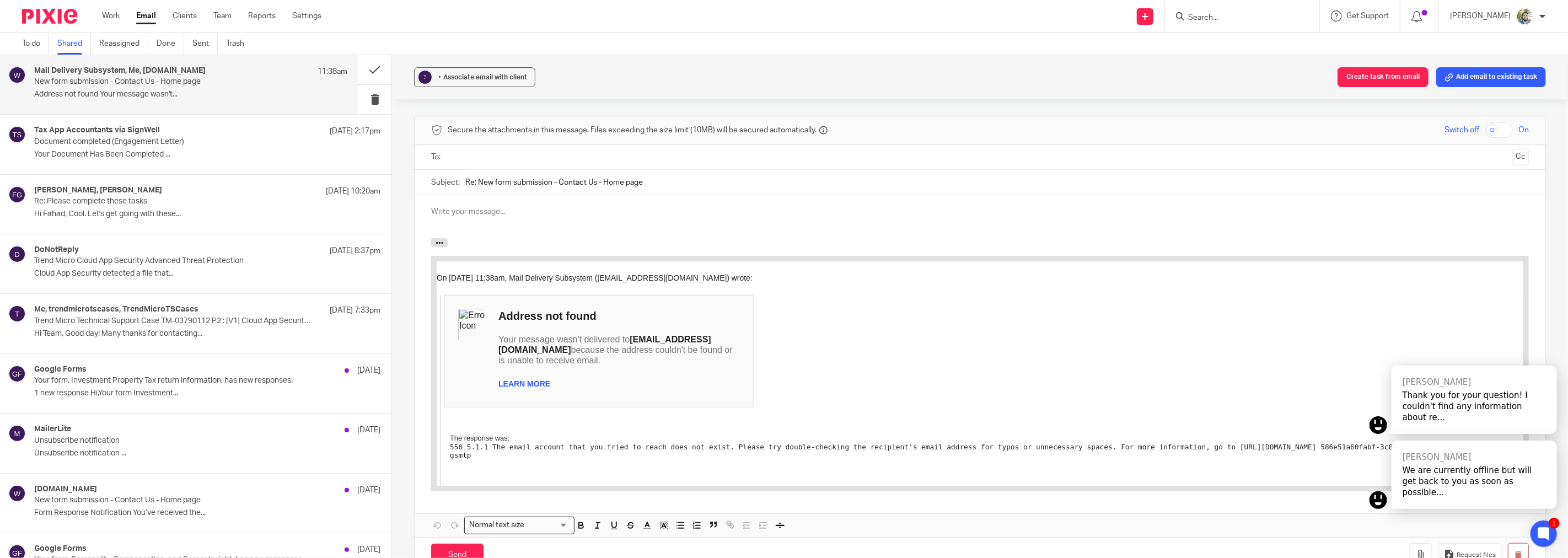
scroll to position [978, 0]
drag, startPoint x: 438, startPoint y: 278, endPoint x: 617, endPoint y: 464, distance: 258.1
click at [617, 464] on div "On 13 Oct 2025 at 11:38am, Mail Delivery Subsystem (mailer-daemon@googlemail.co…" at bounding box center [979, 372] width 1087 height 225
click at [618, 463] on td "The response was: 550 5.1.1 The email account that you tried to reach does not …" at bounding box center [983, 446] width 1078 height 78
drag, startPoint x: 645, startPoint y: 464, endPoint x: 438, endPoint y: 281, distance: 276.3
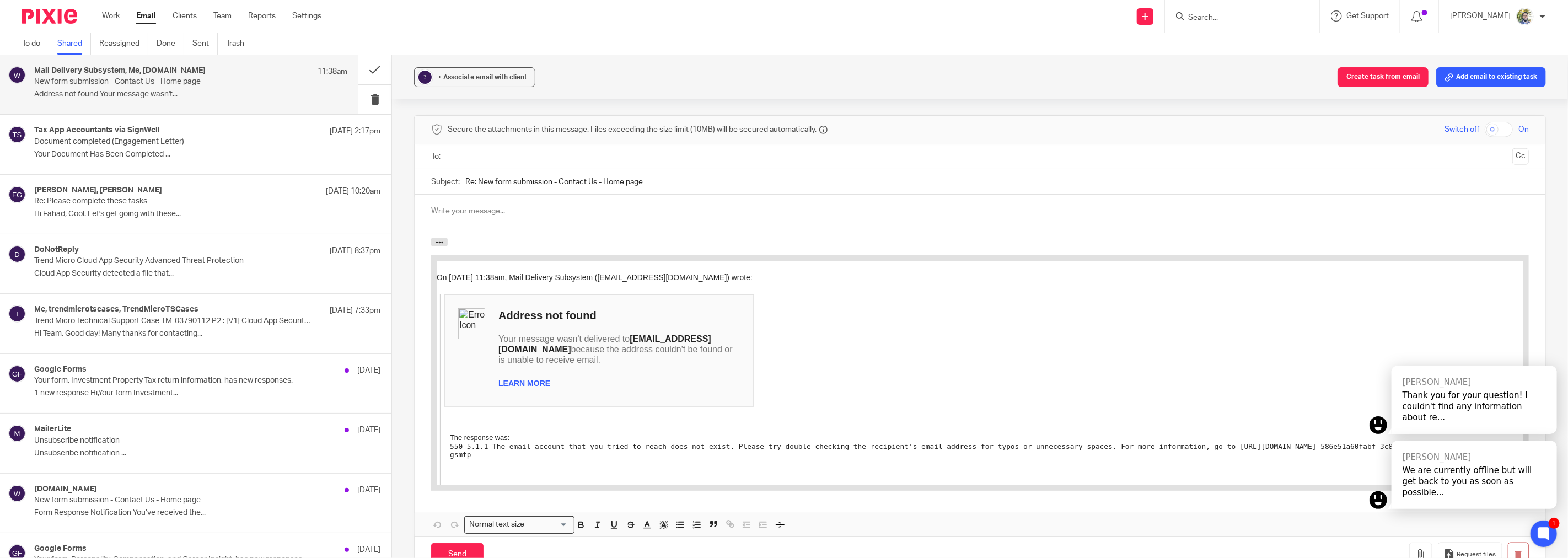
click at [438, 281] on div "On 13 Oct 2025 at 11:38am, Mail Delivery Subsystem (mailer-daemon@googlemail.co…" at bounding box center [979, 372] width 1087 height 225
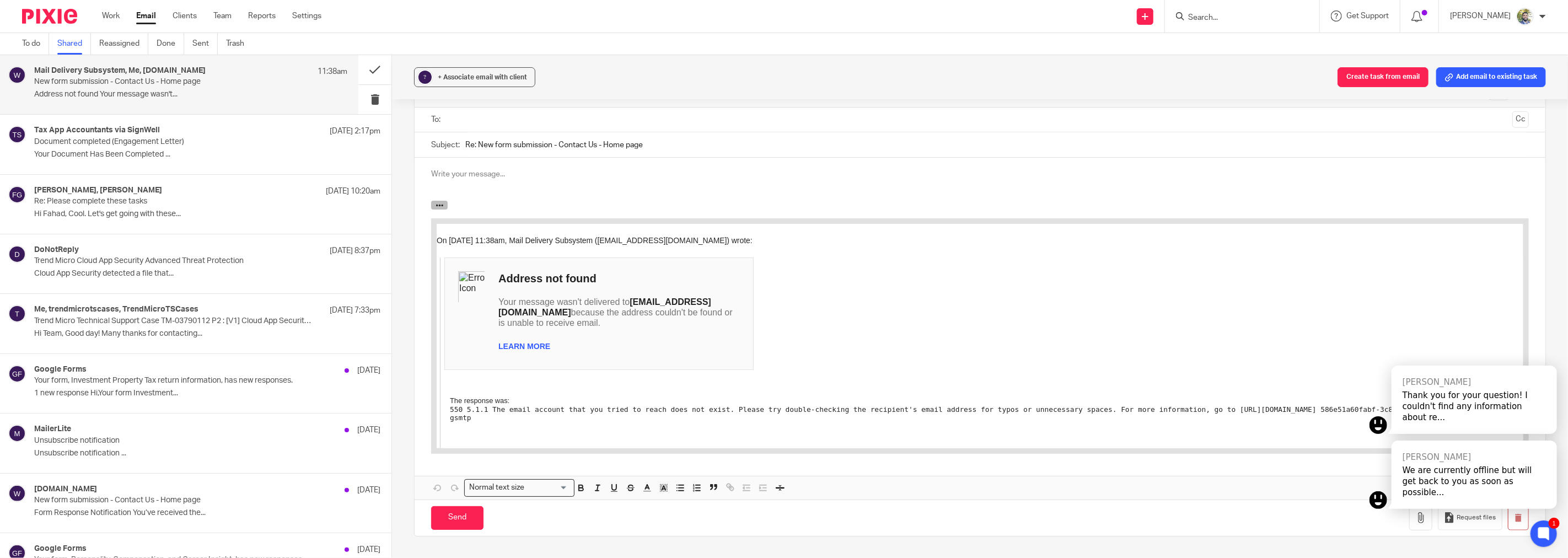
click at [439, 205] on icon "button" at bounding box center [439, 205] width 8 height 8
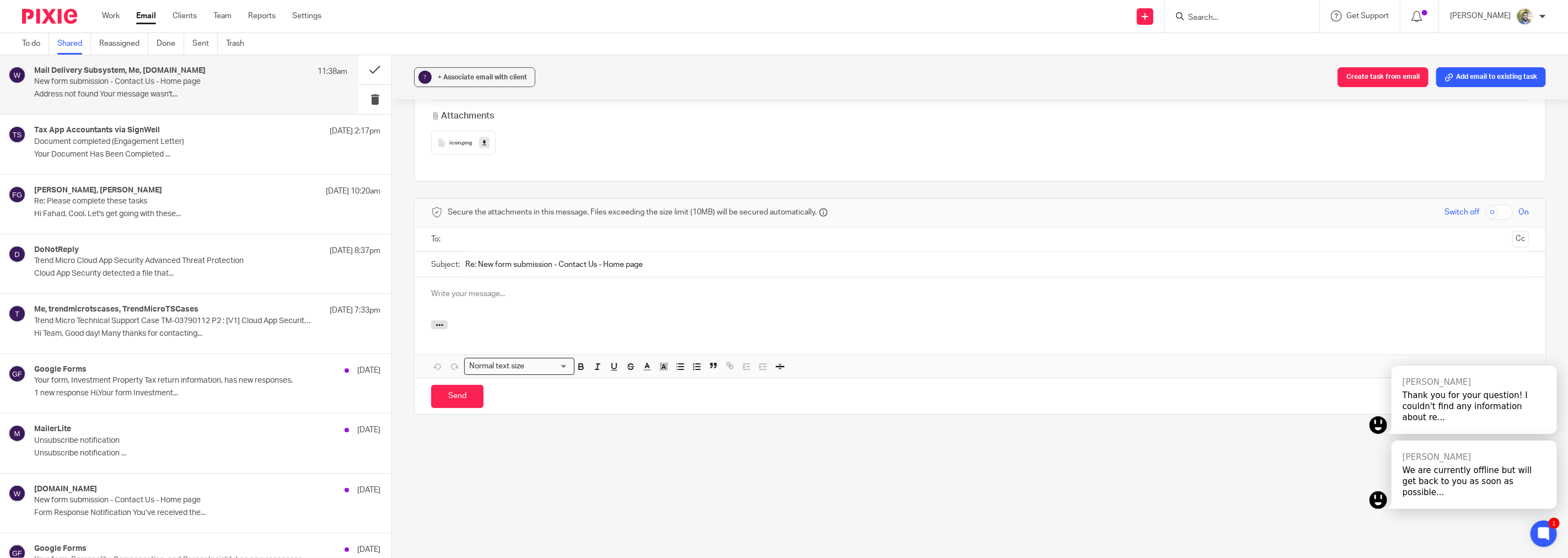
scroll to position [895, 0]
click at [467, 323] on div at bounding box center [980, 326] width 1131 height 12
click at [482, 302] on div at bounding box center [980, 299] width 1131 height 43
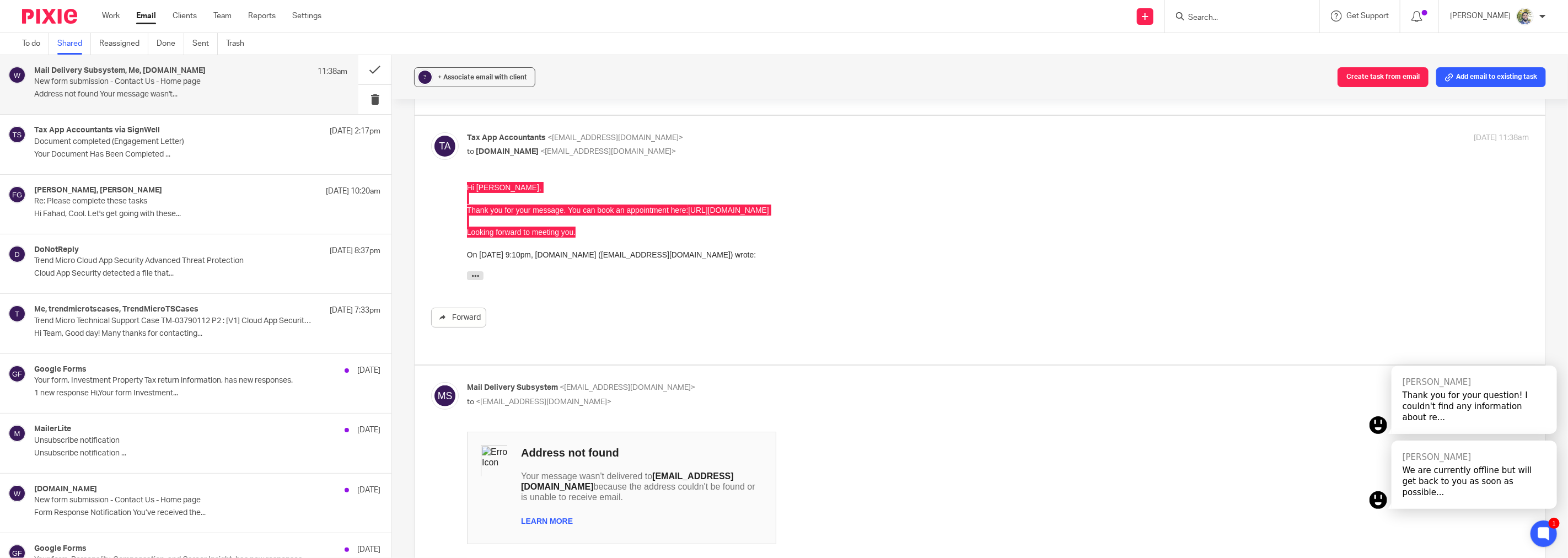
scroll to position [222, 0]
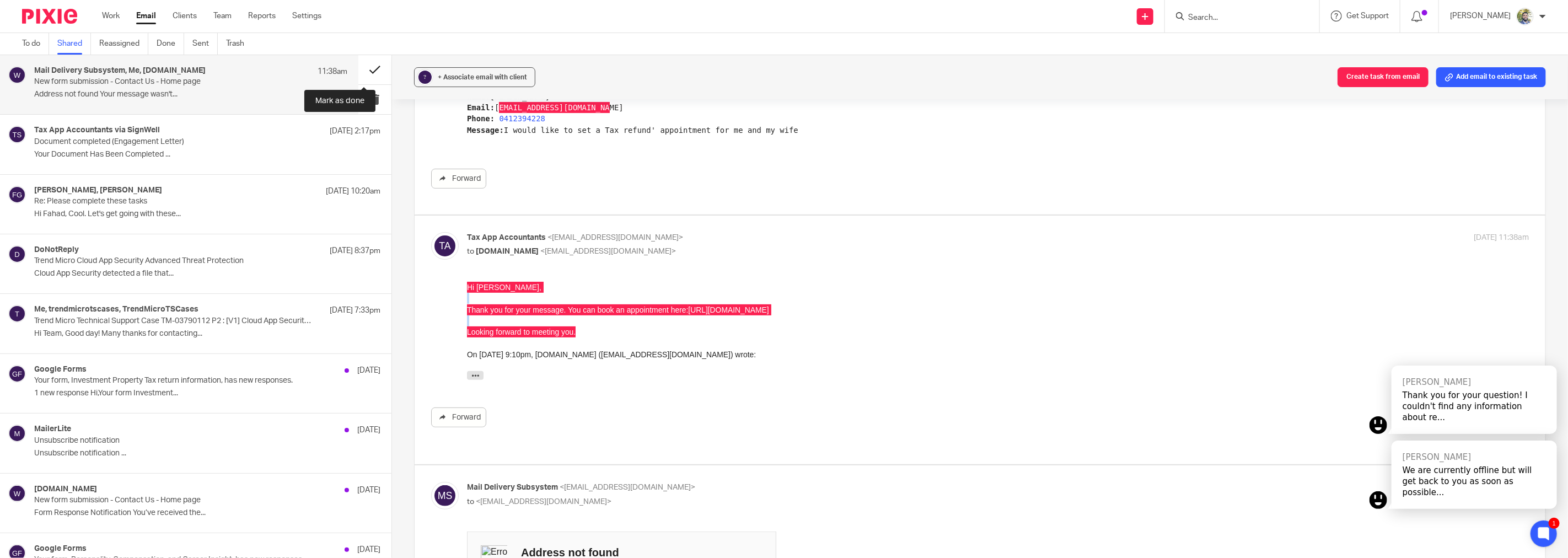
click at [359, 74] on button at bounding box center [375, 70] width 33 height 29
click at [359, 63] on button at bounding box center [375, 70] width 33 height 29
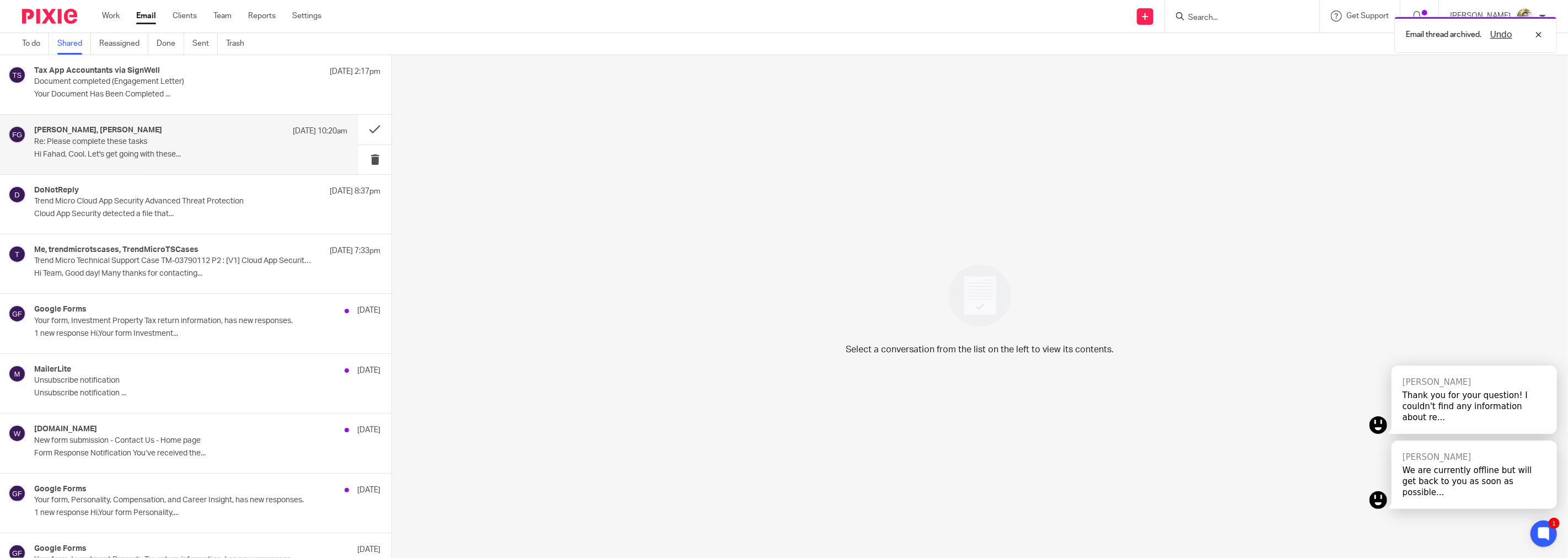
click at [179, 139] on p "Re: Please complete these tasks" at bounding box center [159, 141] width 250 height 10
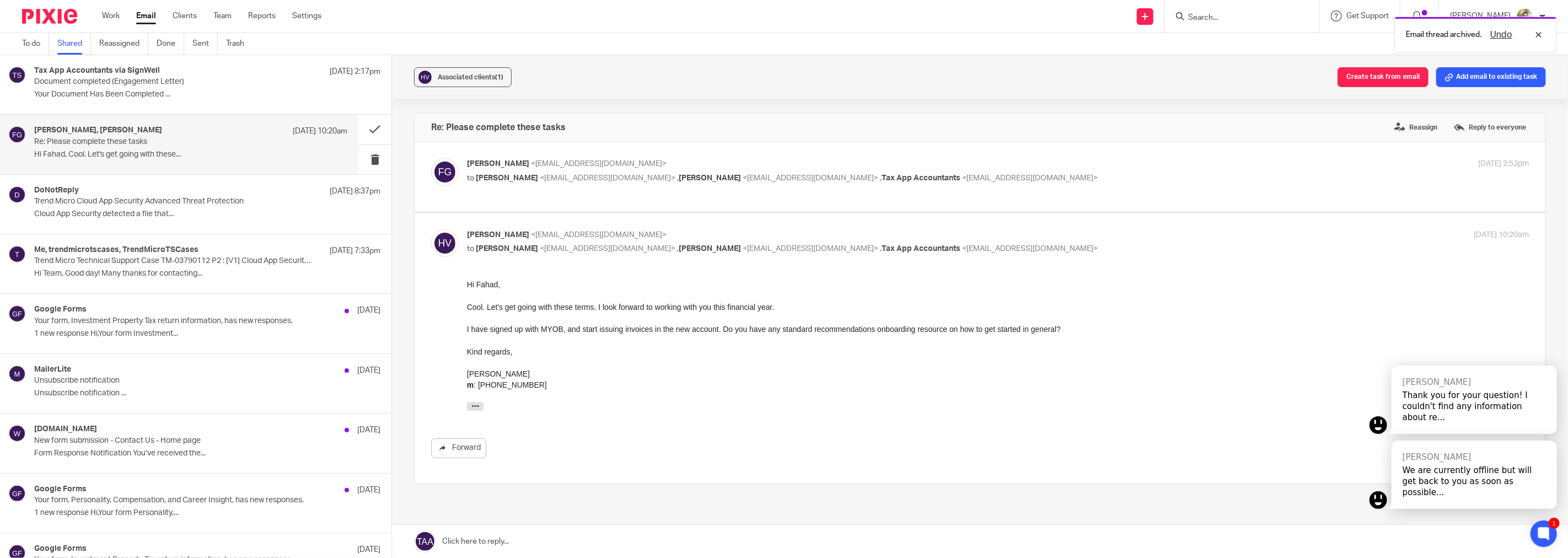
scroll to position [0, 0]
click at [595, 331] on div "I have signed up with MYOB, and start issuing invoices in the new account. Do y…" at bounding box center [997, 328] width 1062 height 11
click at [595, 327] on div "I have signed up with MYOB, and start issuing invoices in the new account. Do y…" at bounding box center [997, 328] width 1062 height 11
click at [607, 319] on div at bounding box center [997, 317] width 1062 height 11
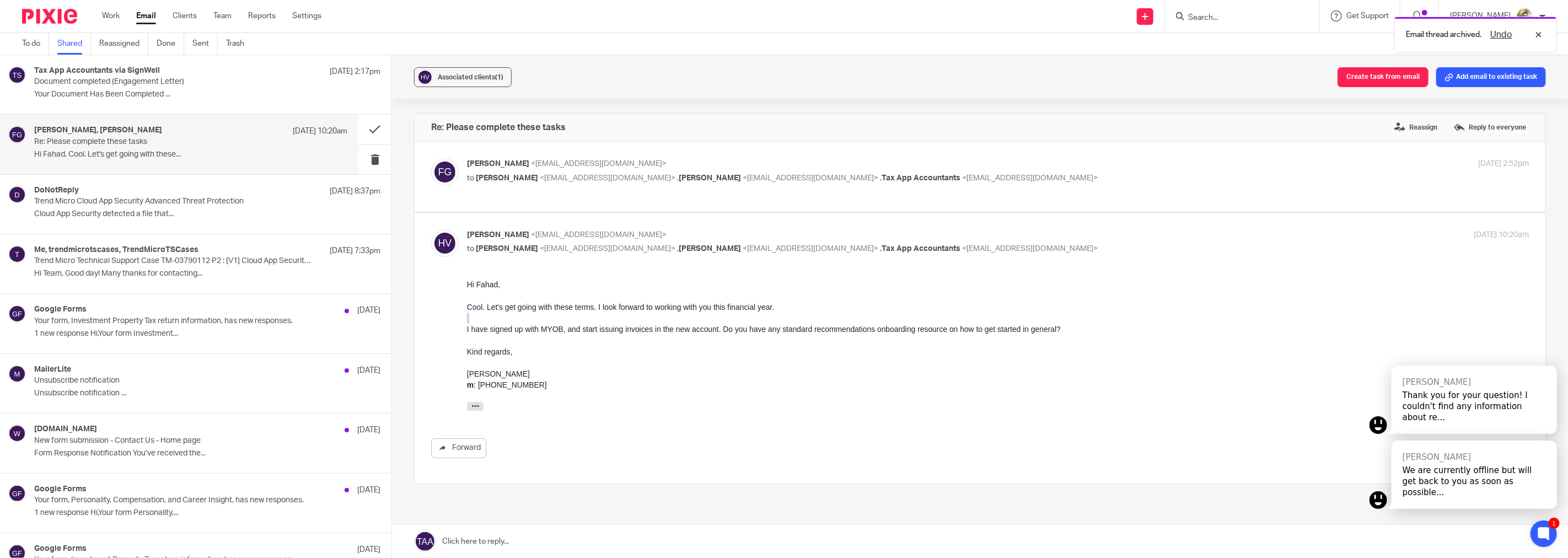
click at [607, 319] on div at bounding box center [997, 317] width 1062 height 11
click at [579, 325] on div "I have signed up with MYOB, and start issuing invoices in the new account. Do y…" at bounding box center [997, 328] width 1062 height 11
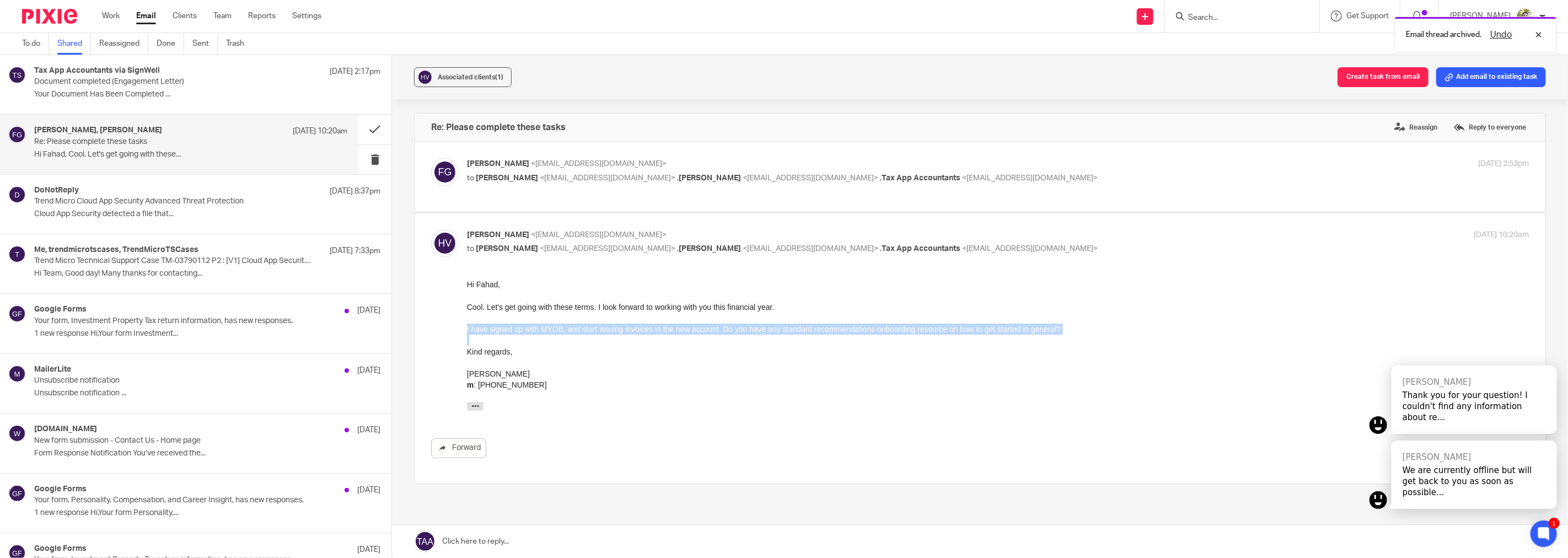
click at [579, 325] on div "I have signed up with MYOB, and start issuing invoices in the new account. Do y…" at bounding box center [997, 328] width 1062 height 11
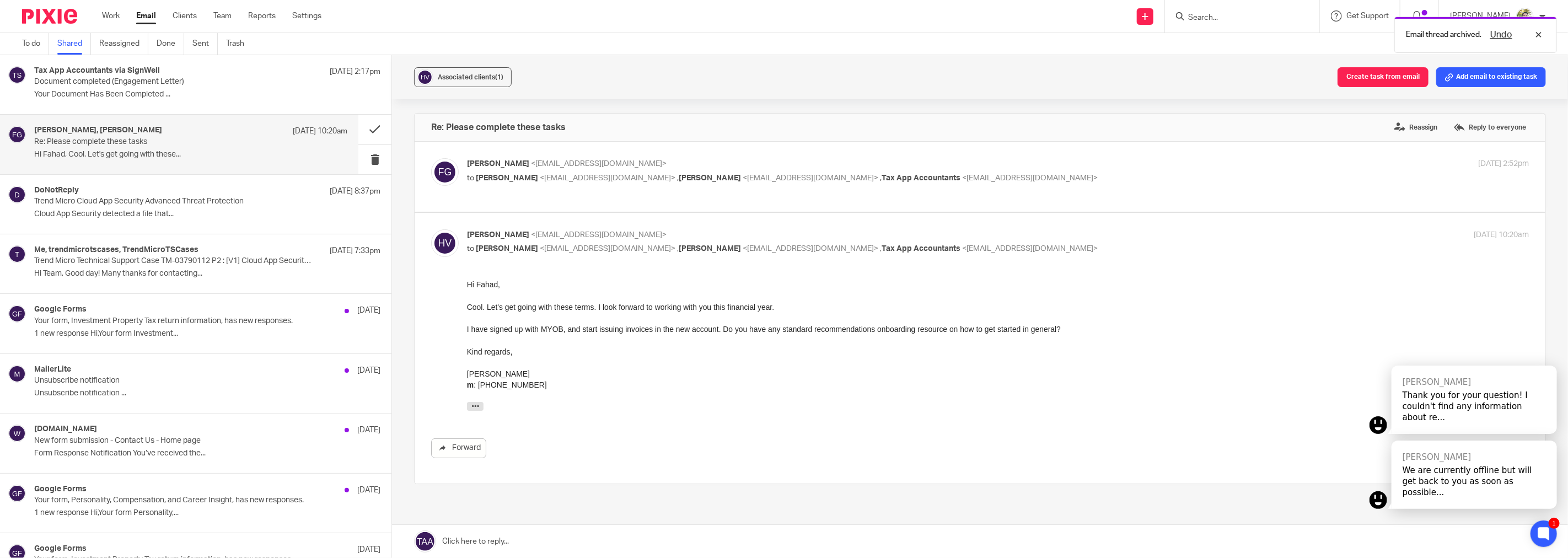
click at [668, 346] on div "Kind regards," at bounding box center [997, 351] width 1062 height 11
click at [363, 133] on button at bounding box center [375, 130] width 33 height 29
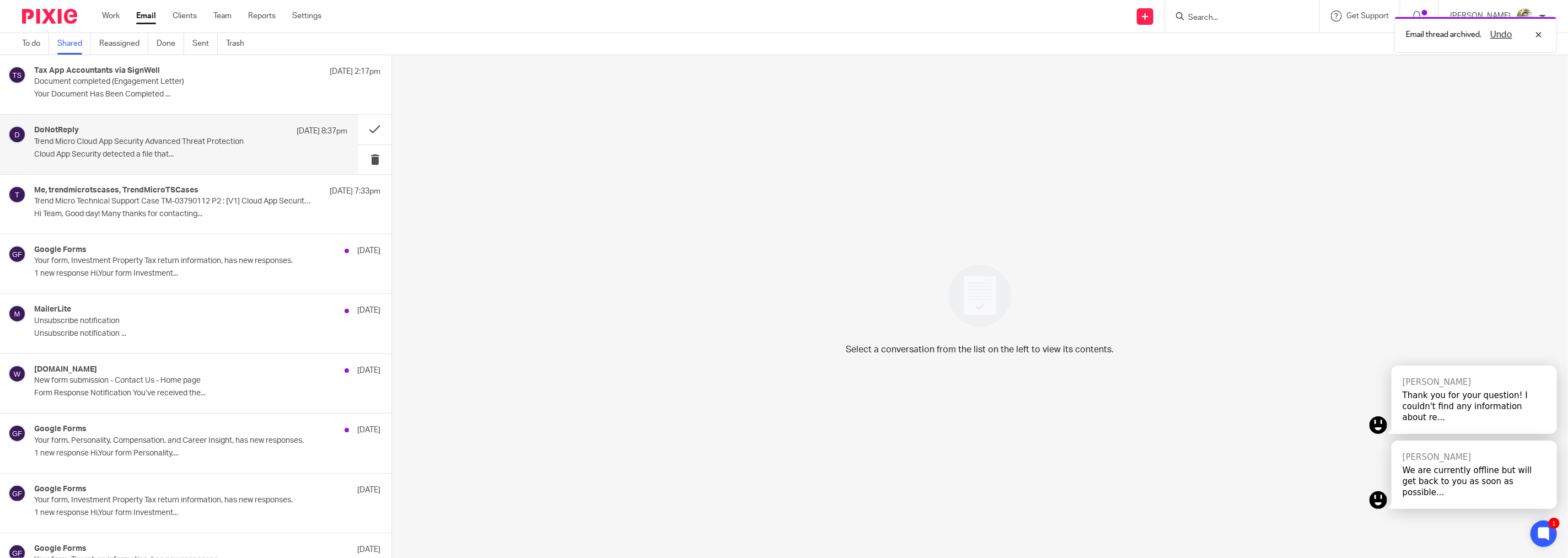
click at [302, 138] on div "DoNotReply 10 Oct 8:37pm Trend Micro Cloud App Security Advanced Threat Protect…" at bounding box center [190, 144] width 313 height 37
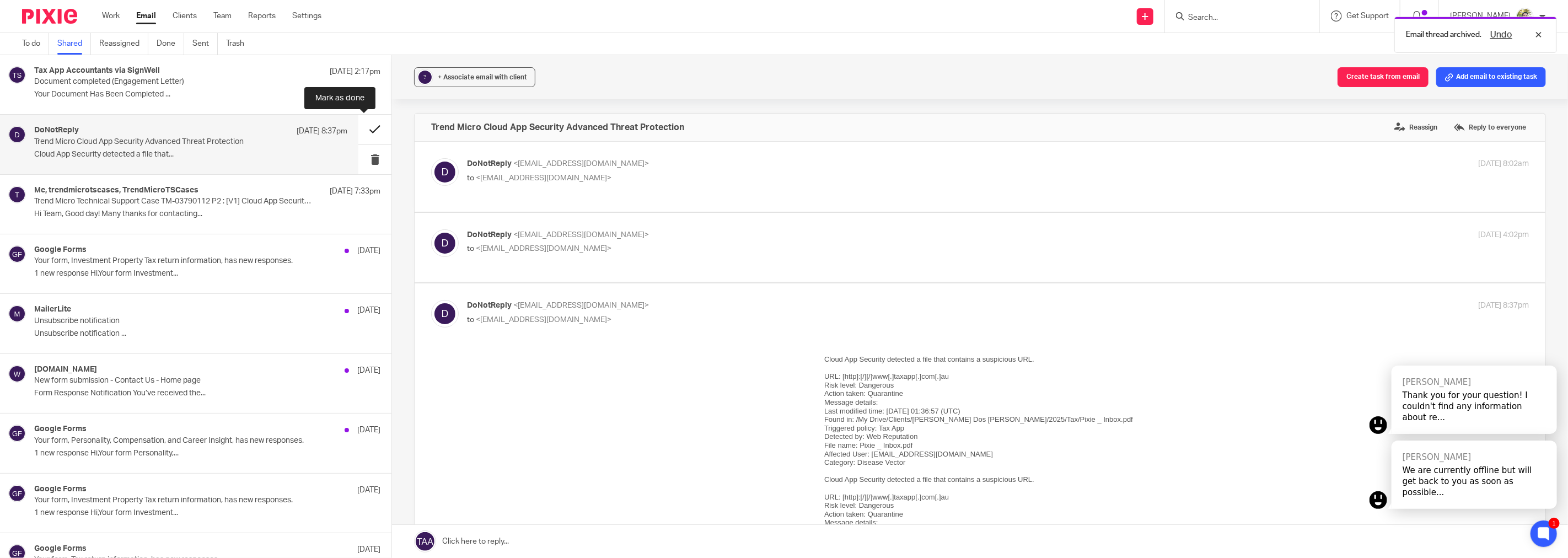
click at [359, 130] on button at bounding box center [375, 130] width 33 height 29
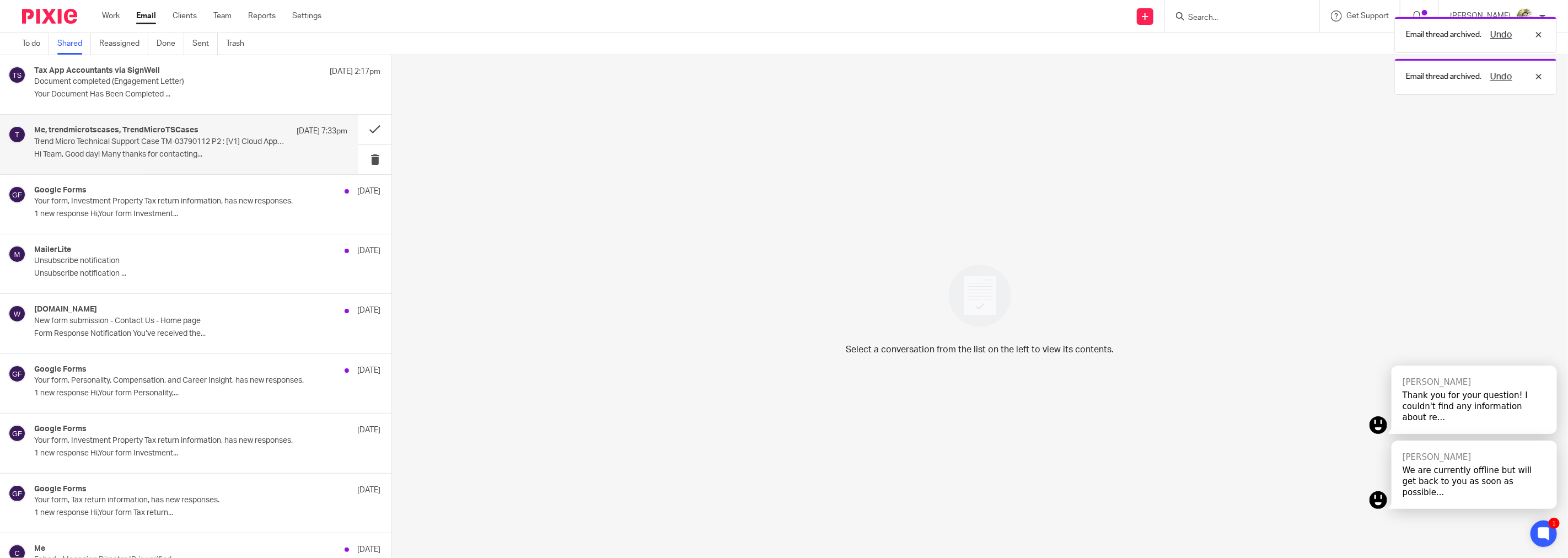
click at [297, 130] on p "10 Oct 7:33pm" at bounding box center [322, 131] width 51 height 11
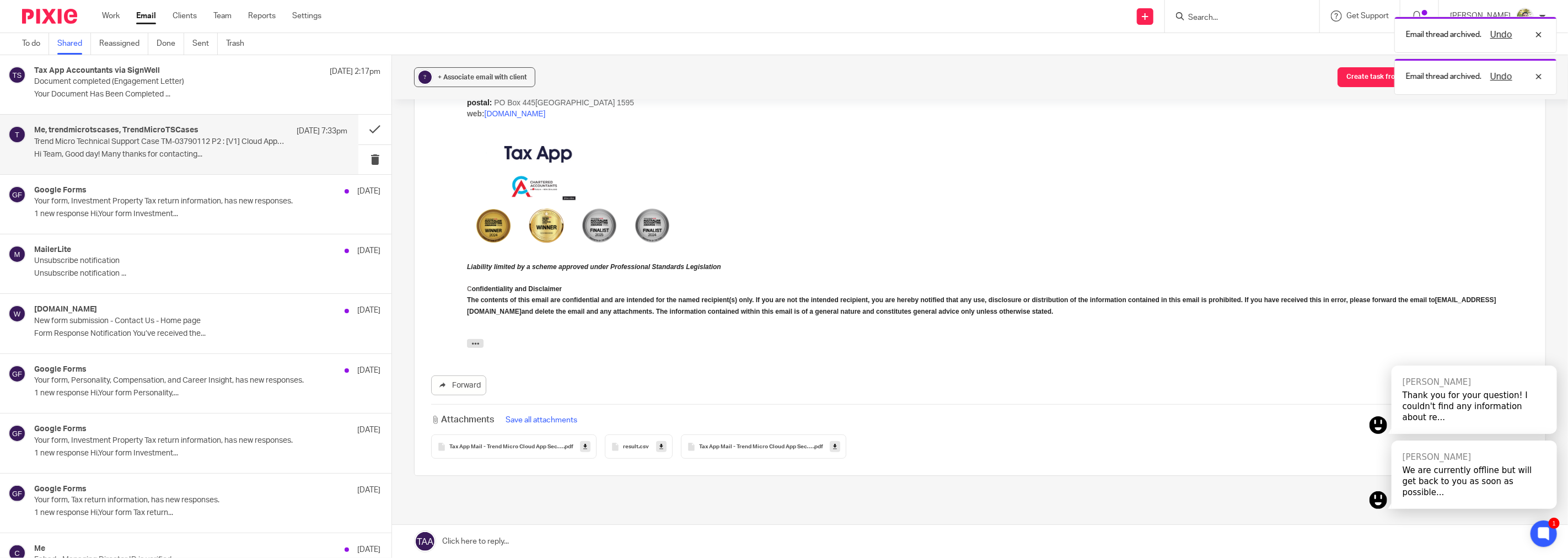
scroll to position [98, 0]
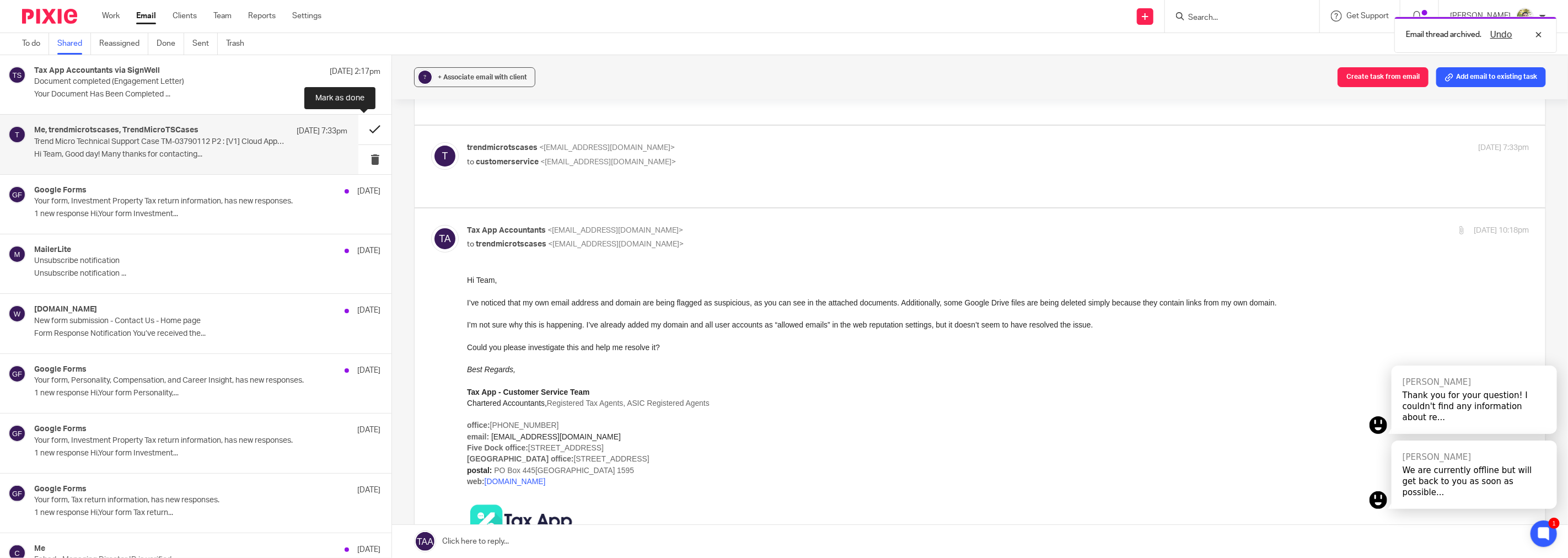
click at [359, 127] on button at bounding box center [375, 130] width 33 height 29
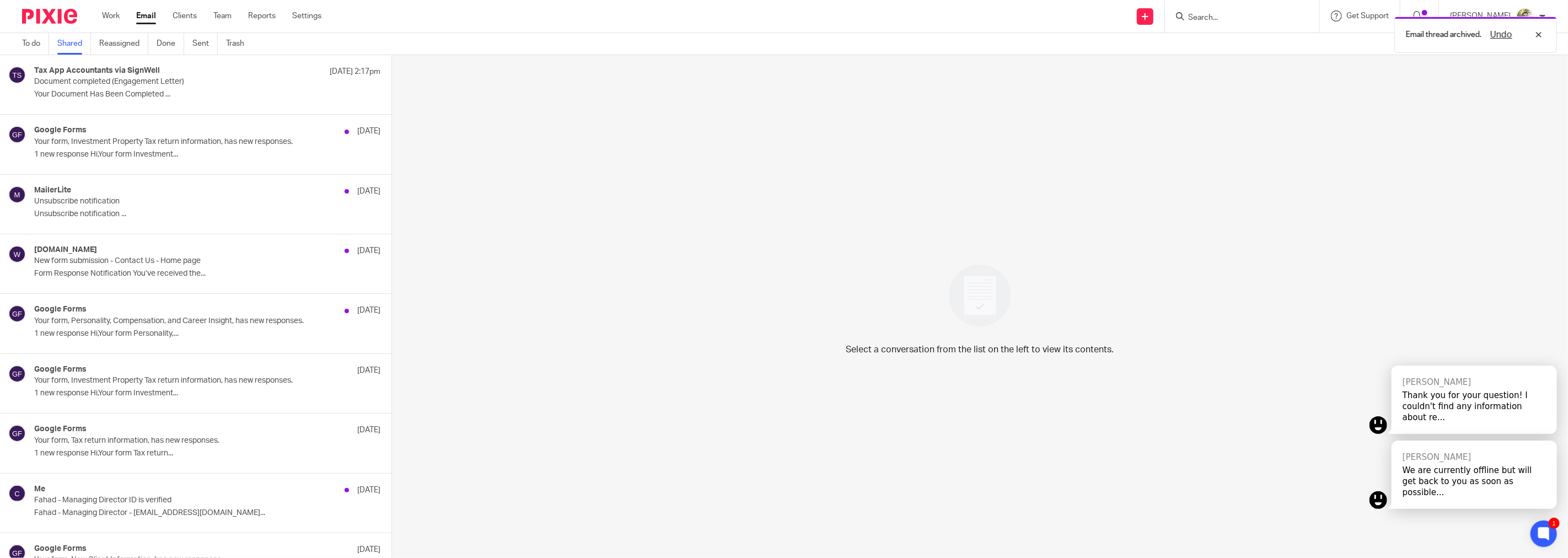
click at [247, 155] on p "1 new response Hi,Your form Investment..." at bounding box center [207, 155] width 346 height 10
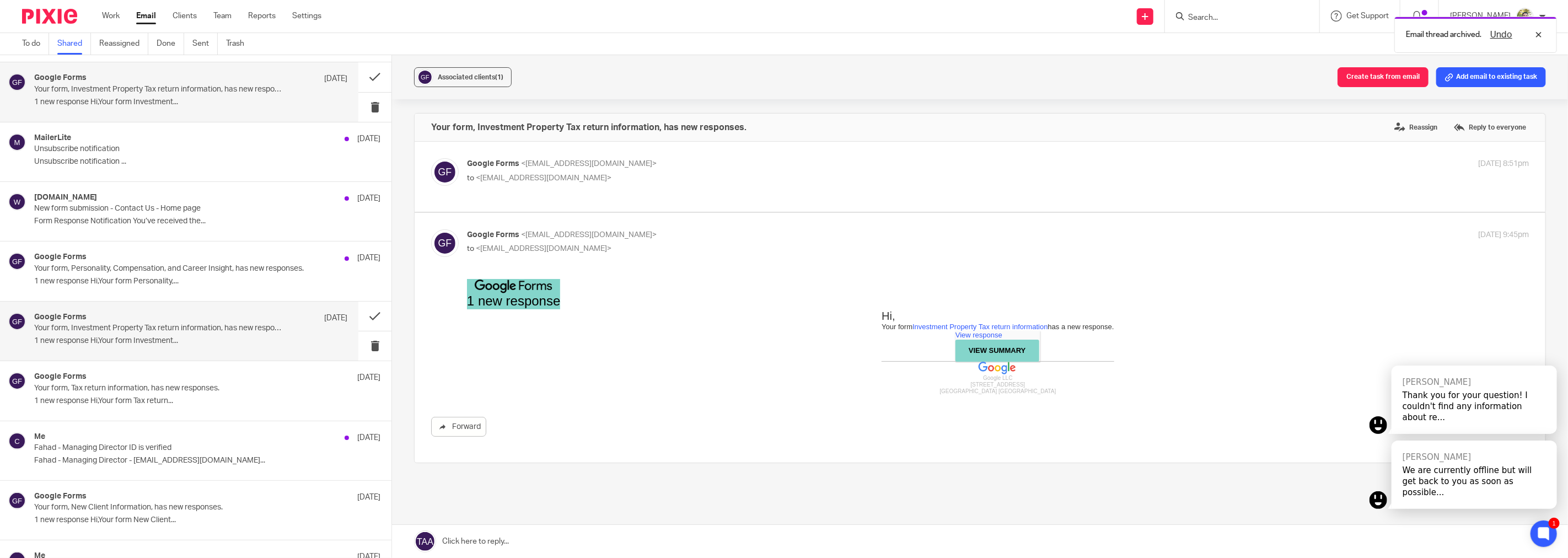
scroll to position [0, 0]
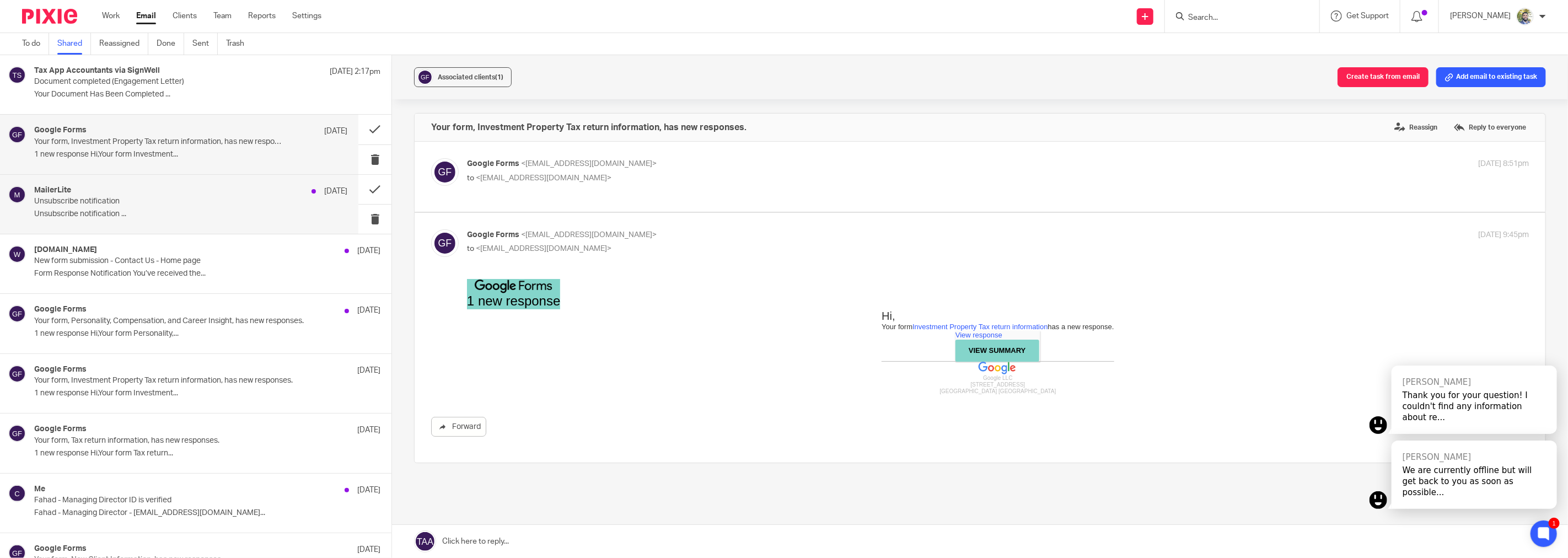
click at [206, 201] on p "Unsubscribe notification" at bounding box center [159, 201] width 250 height 10
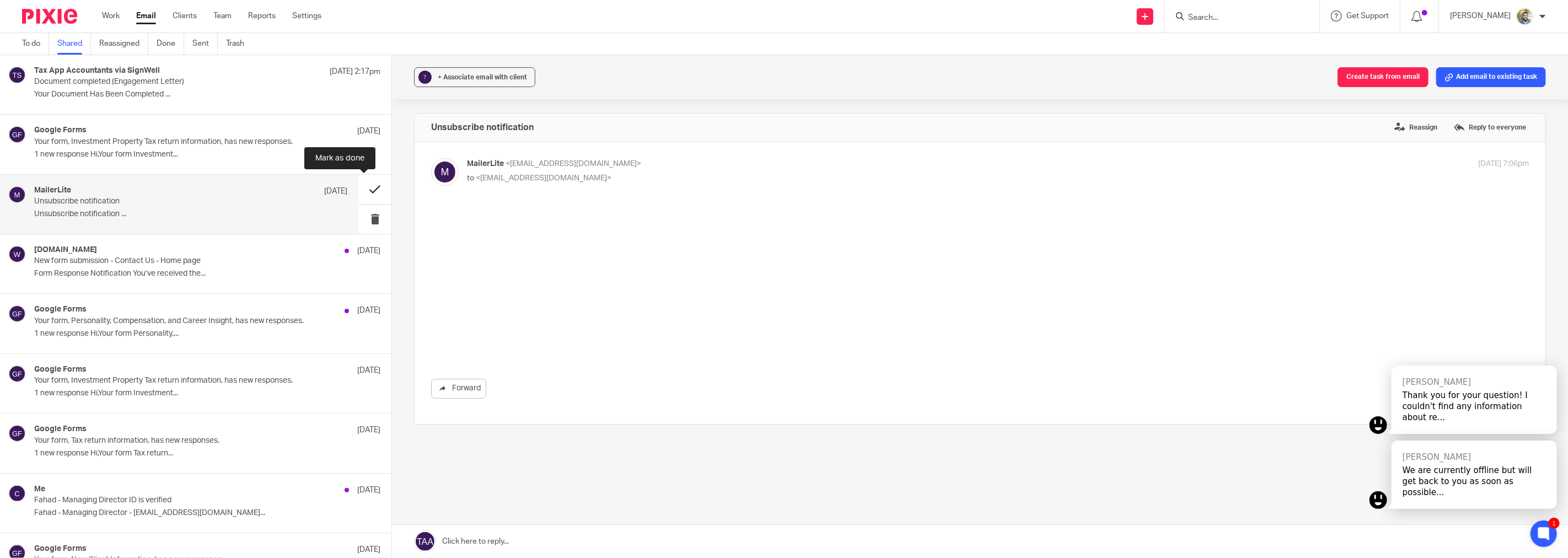
click at [362, 188] on button at bounding box center [375, 189] width 33 height 29
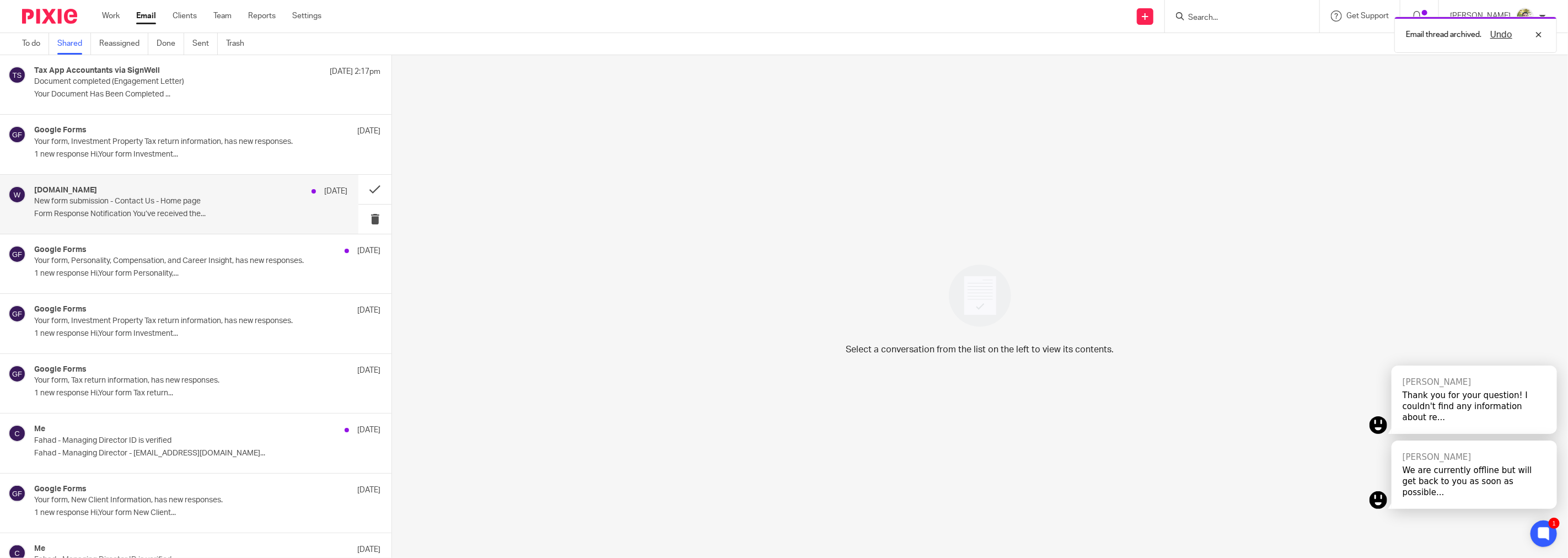
click at [190, 188] on div "www.taxapp.com.au 9 Oct" at bounding box center [190, 191] width 313 height 11
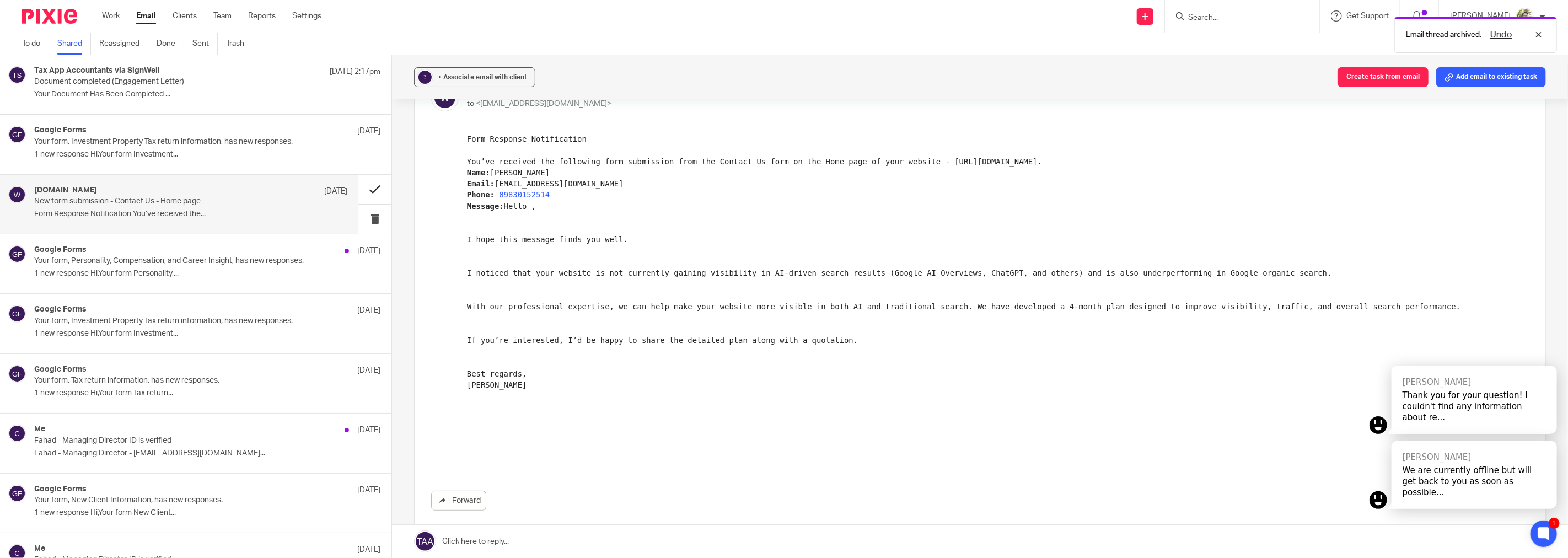
scroll to position [74, 0]
click at [368, 191] on button at bounding box center [375, 189] width 33 height 29
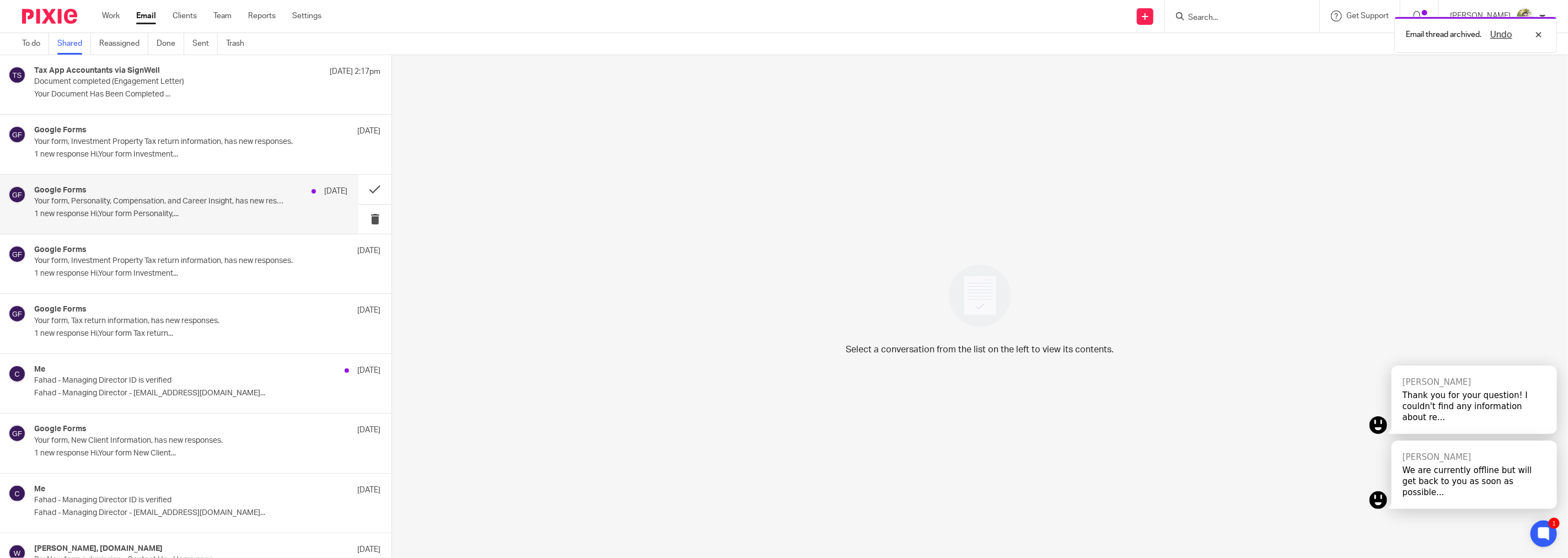
click at [273, 216] on p "1 new response Hi,Your form Personality,..." at bounding box center [190, 214] width 313 height 10
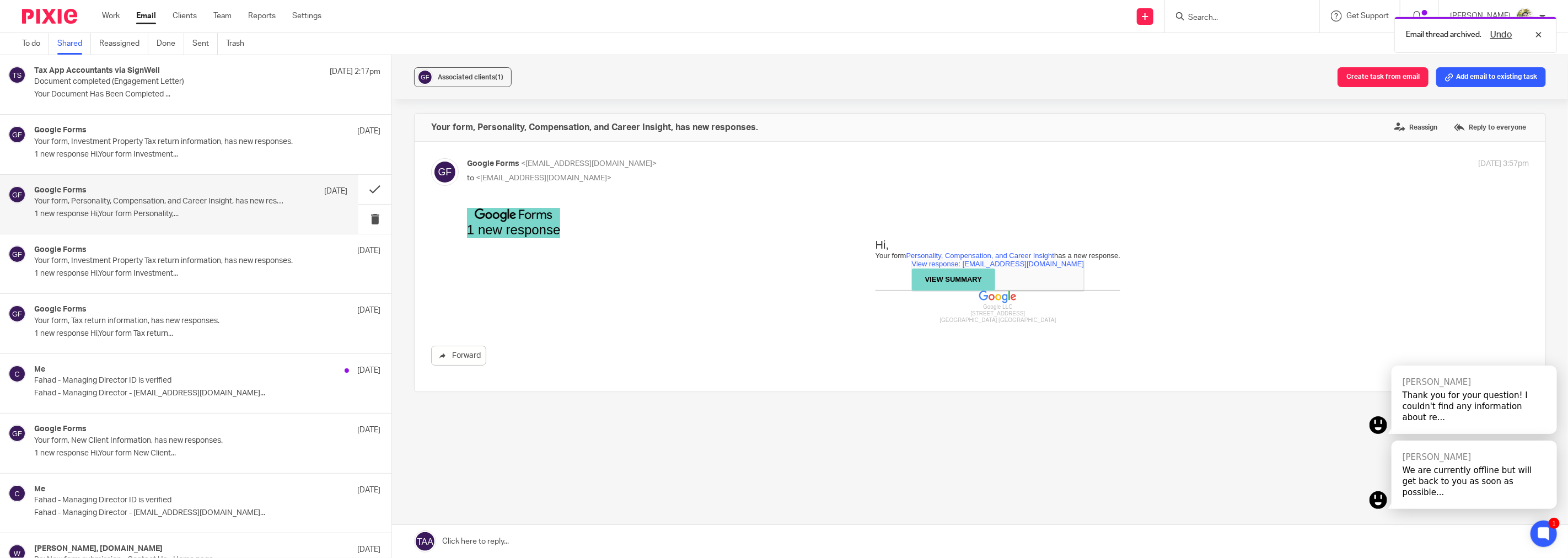
scroll to position [0, 0]
click at [359, 186] on button at bounding box center [375, 189] width 33 height 29
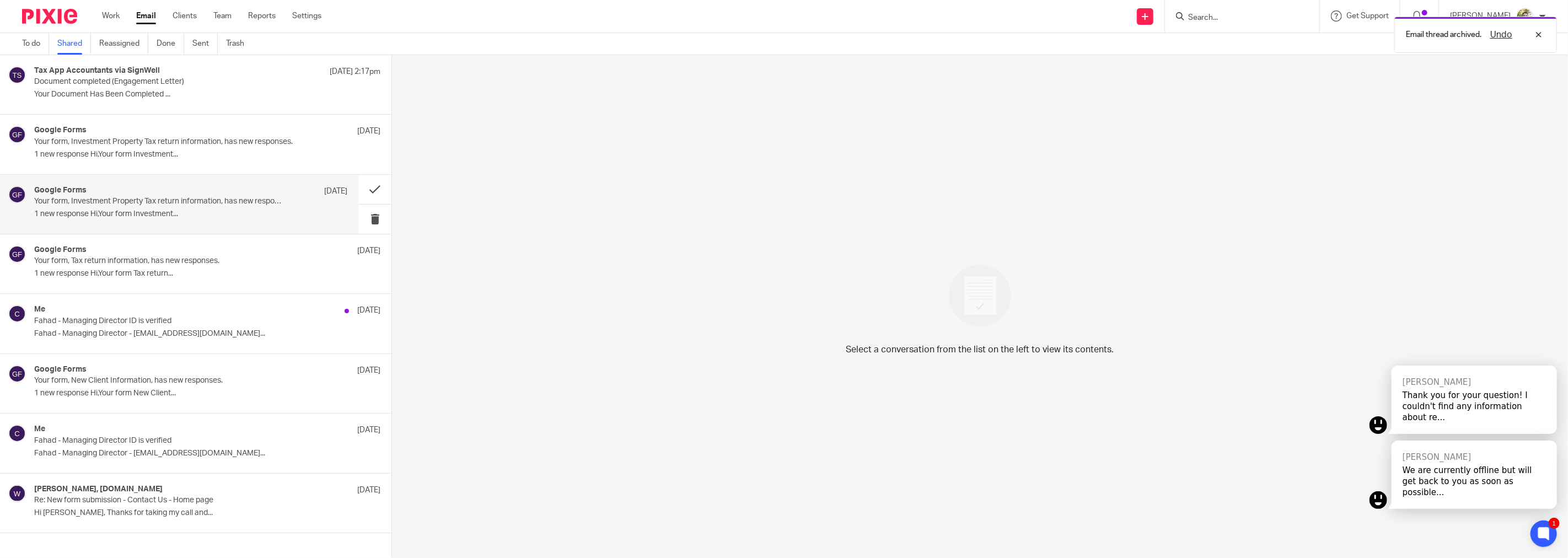
click at [249, 222] on div "Google Forms 8 Oct Your form, Investment Property Tax return information, has n…" at bounding box center [190, 204] width 313 height 37
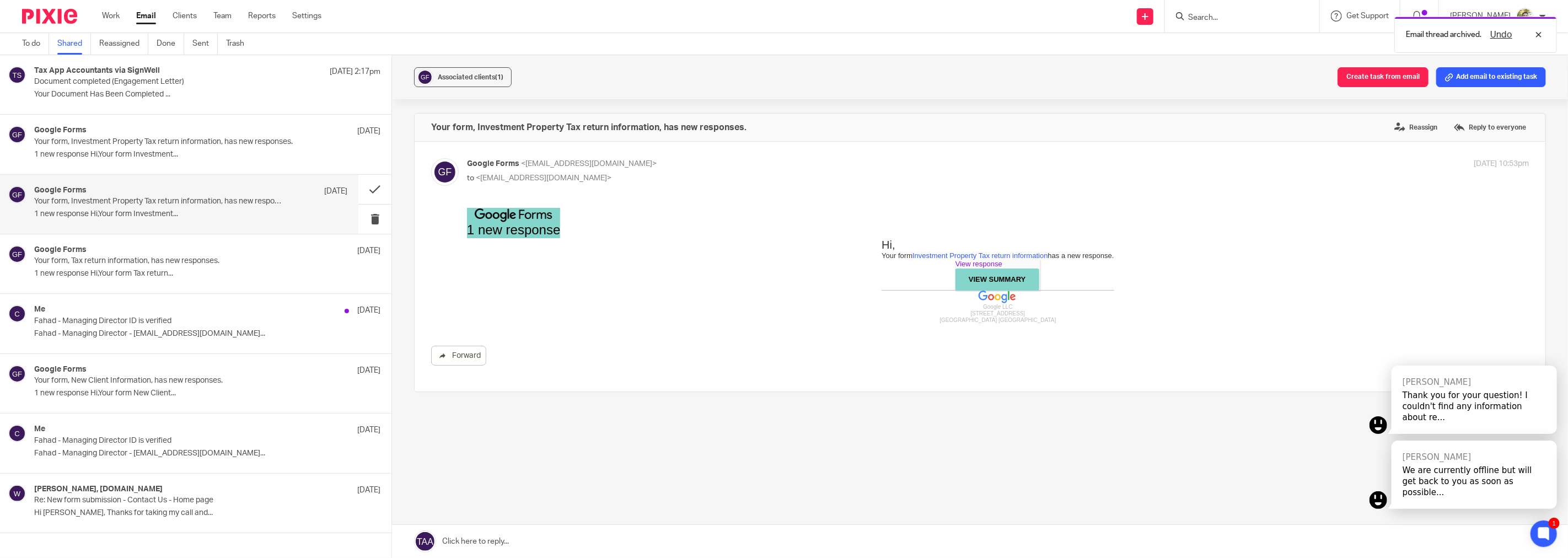
click at [974, 261] on link "View response" at bounding box center [978, 263] width 47 height 8
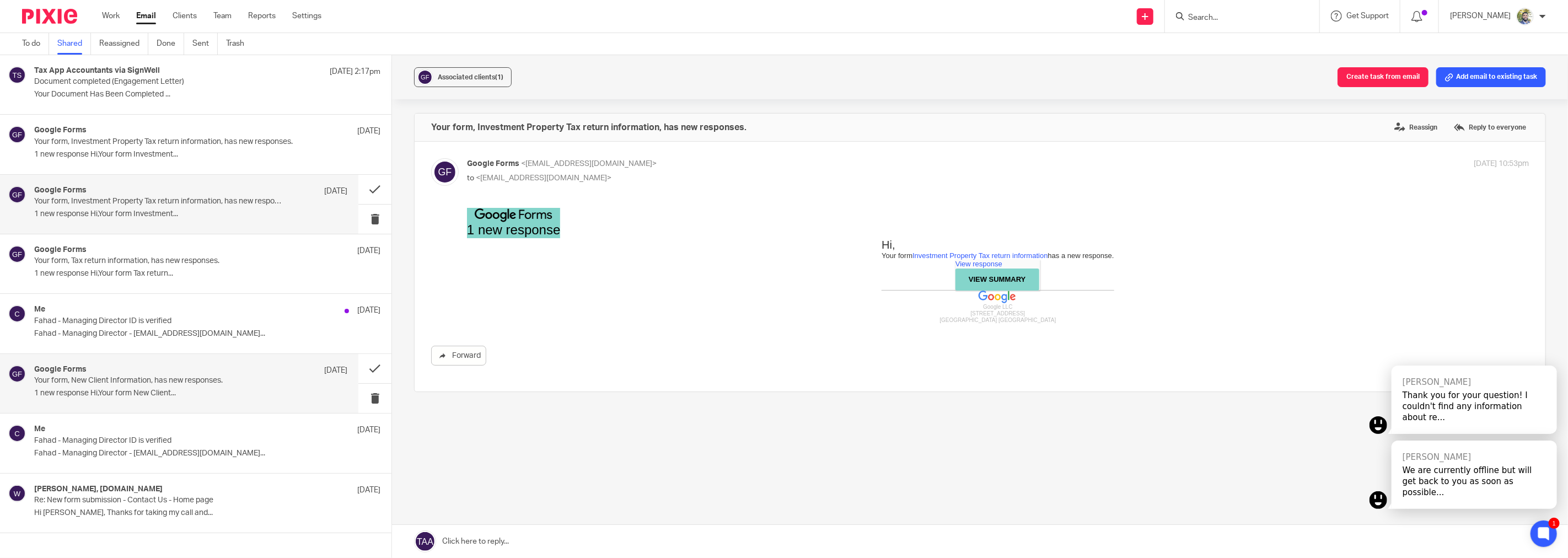
click at [227, 375] on div "Google Forms 8 Oct" at bounding box center [190, 370] width 313 height 11
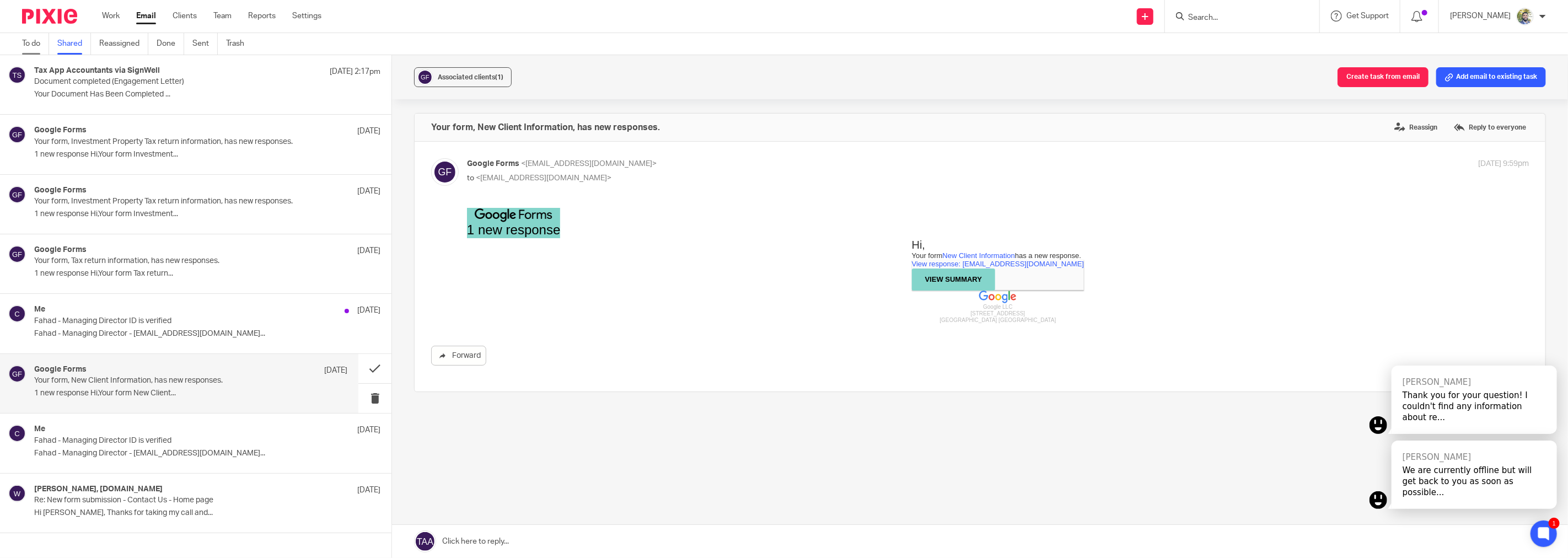
click at [40, 45] on link "To do" at bounding box center [35, 43] width 27 height 21
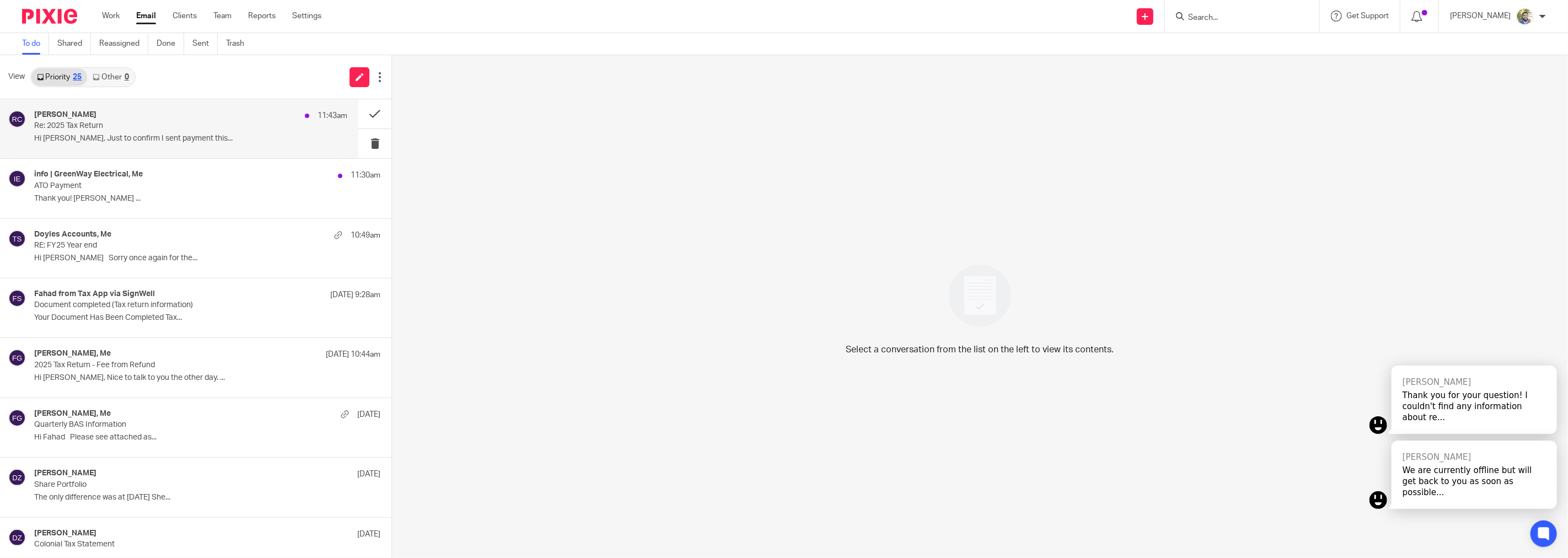
click at [219, 130] on p "Re: 2025 Tax Return" at bounding box center [159, 126] width 250 height 10
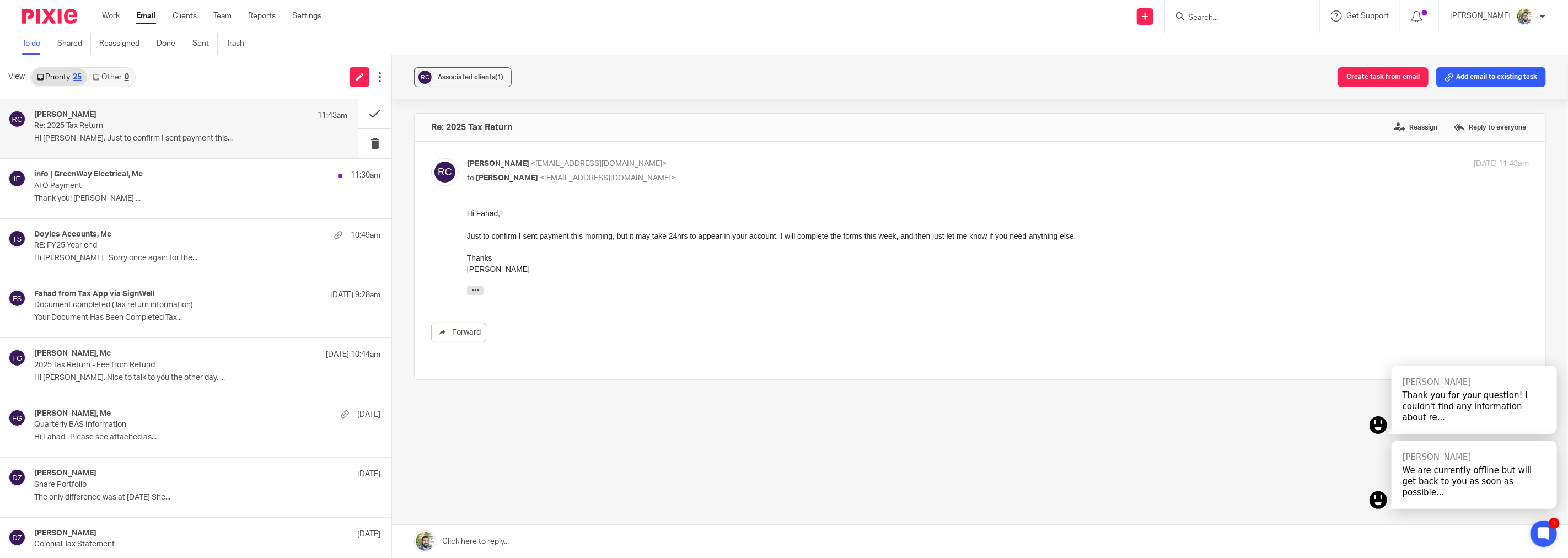
click at [635, 233] on div "Hi Fahad, Just to confirm I sent payment this morning, but it may take 24hrs to…" at bounding box center [997, 241] width 1062 height 67
click at [141, 175] on h4 "info | GreenWay Electrical, Me" at bounding box center [88, 174] width 109 height 10
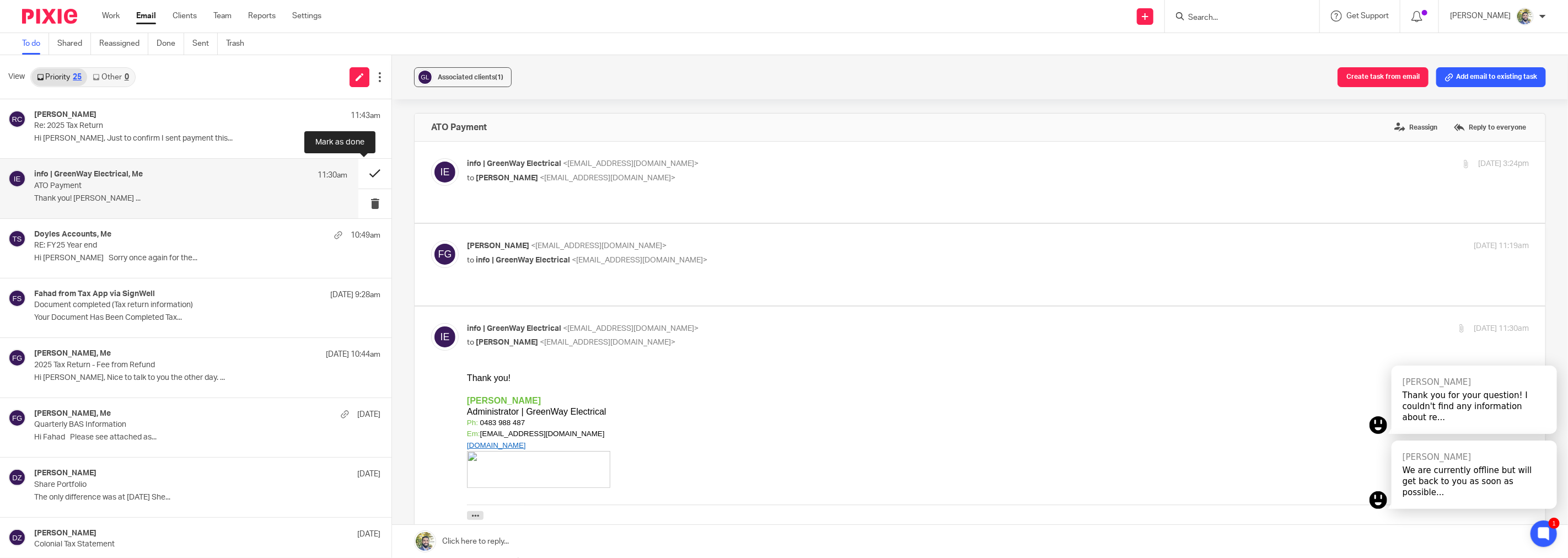
click at [360, 177] on button at bounding box center [375, 174] width 33 height 29
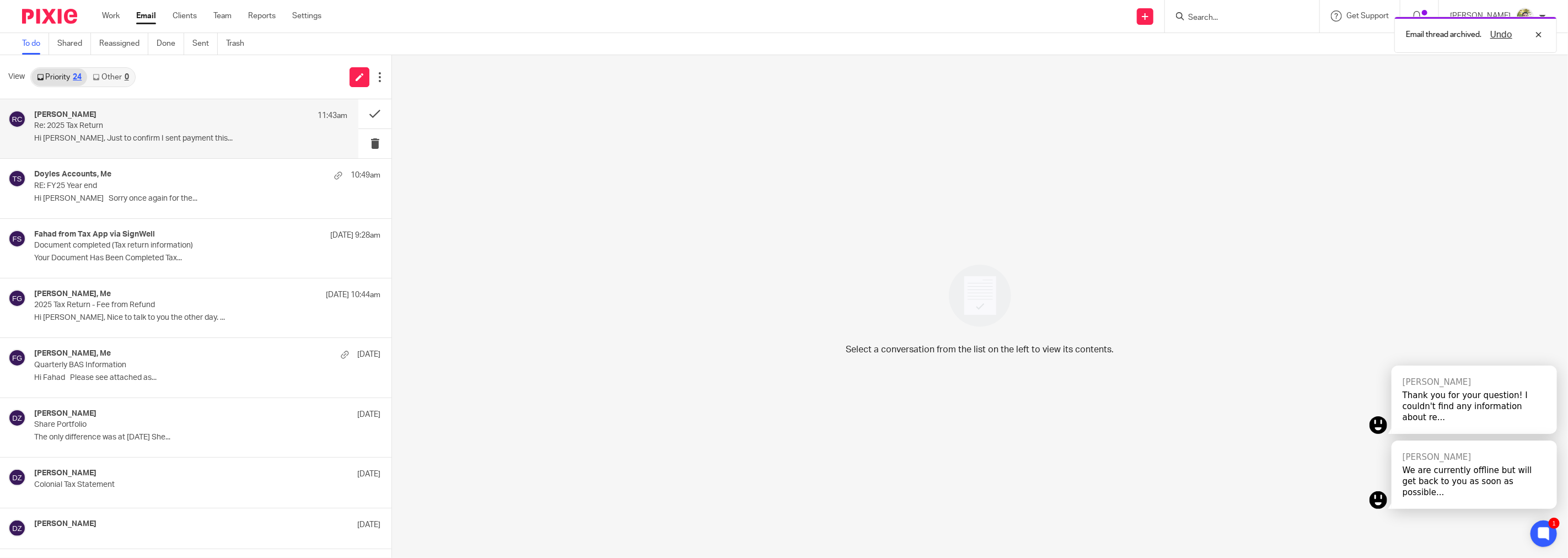
click at [252, 129] on p "Re: 2025 Tax Return" at bounding box center [159, 126] width 250 height 10
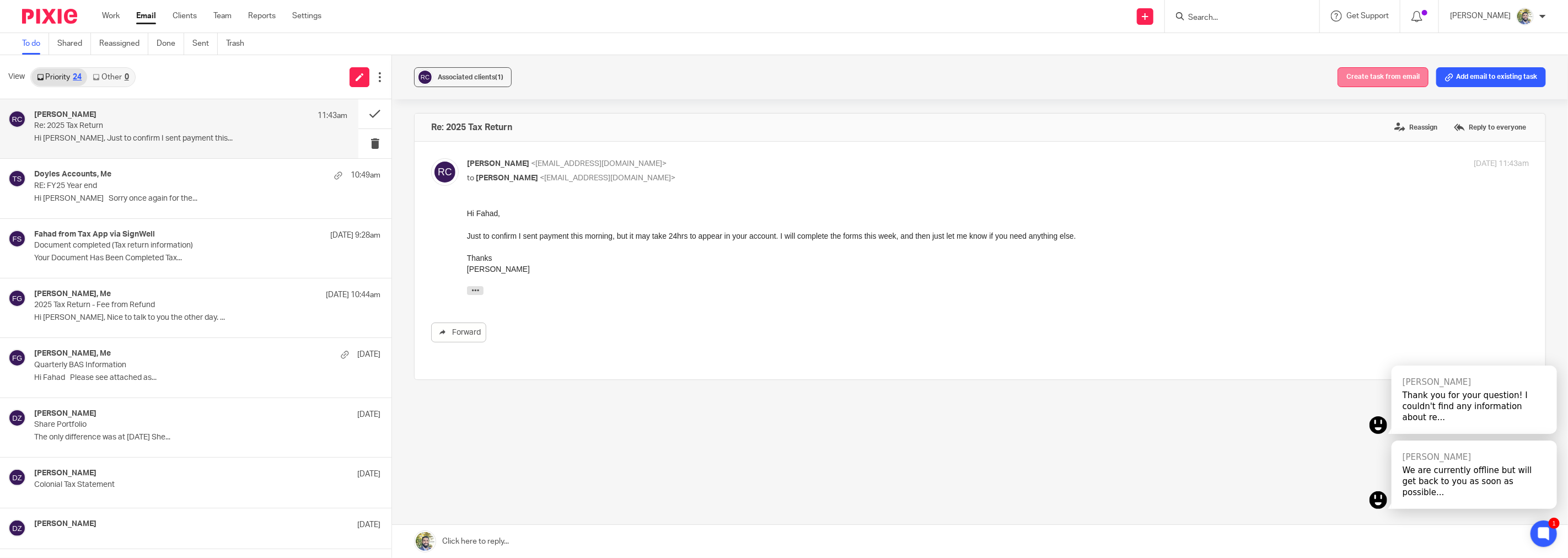
click at [1376, 69] on button "Create task from email" at bounding box center [1383, 77] width 91 height 20
click at [1466, 129] on label "Reply to everyone" at bounding box center [1490, 127] width 78 height 16
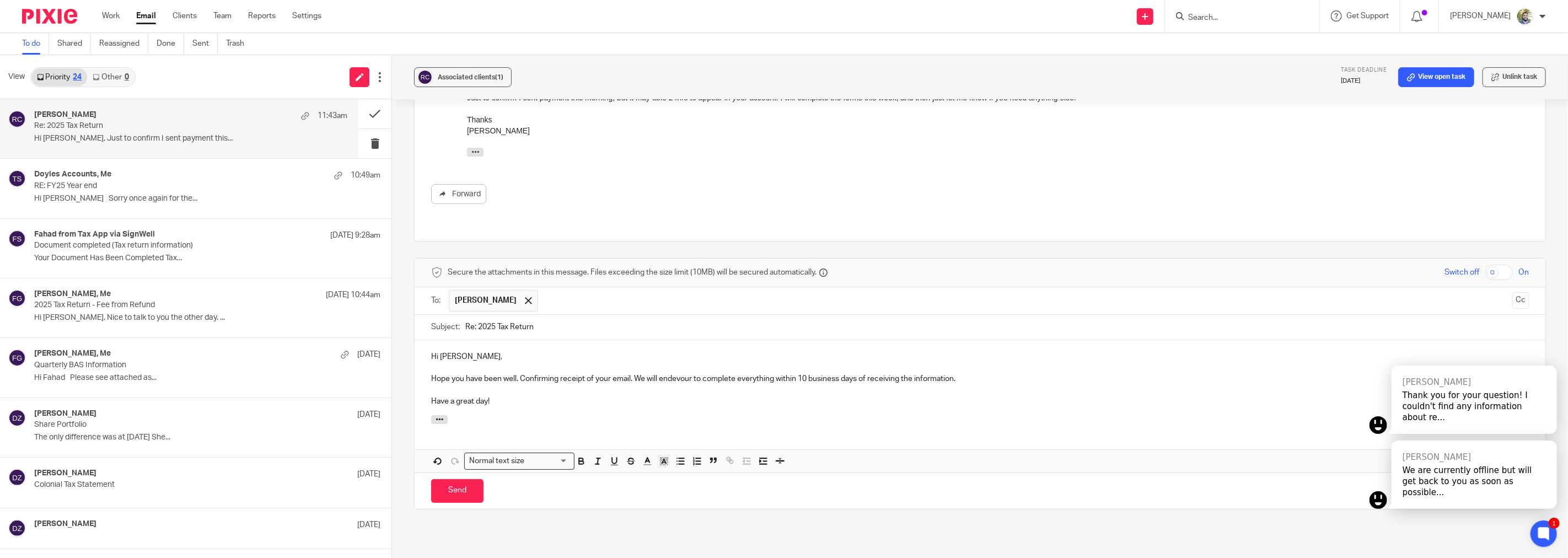
click at [682, 373] on p "Hope you have been well. Confirming receipt of your email. We will endevour to …" at bounding box center [980, 378] width 1098 height 11
drag, startPoint x: 682, startPoint y: 357, endPoint x: 572, endPoint y: 286, distance: 130.9
click at [572, 290] on input "text" at bounding box center [1025, 300] width 964 height 21
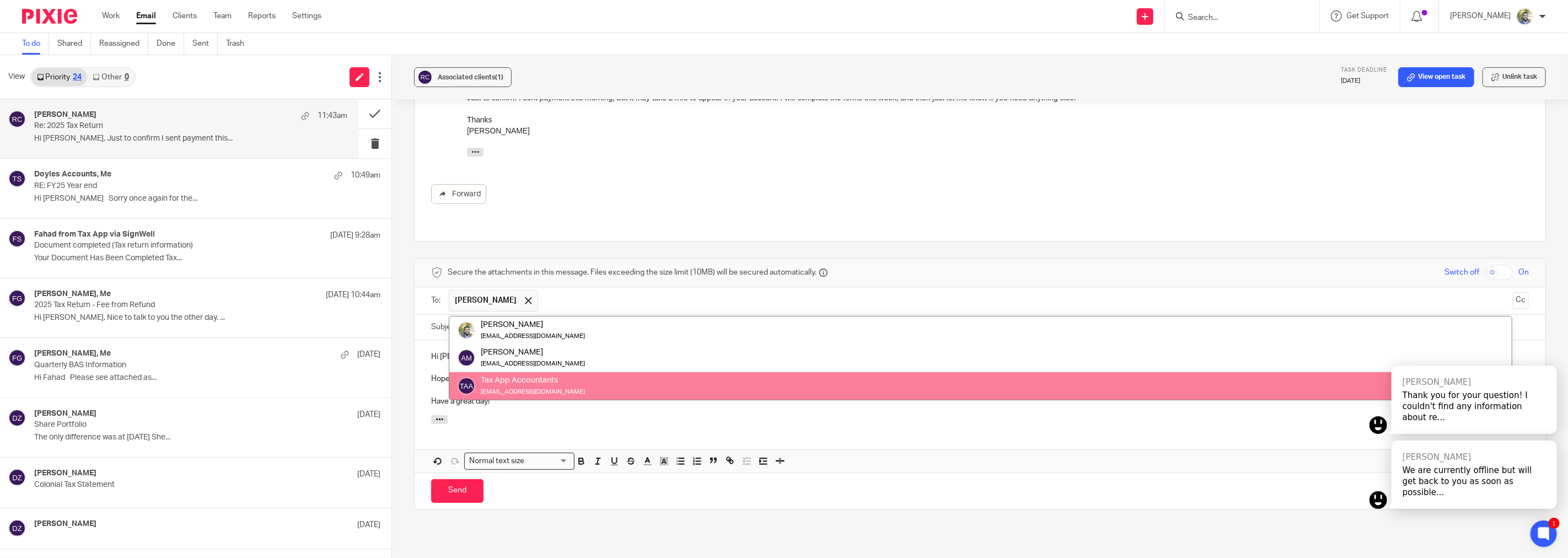
click at [523, 415] on div at bounding box center [980, 421] width 1131 height 12
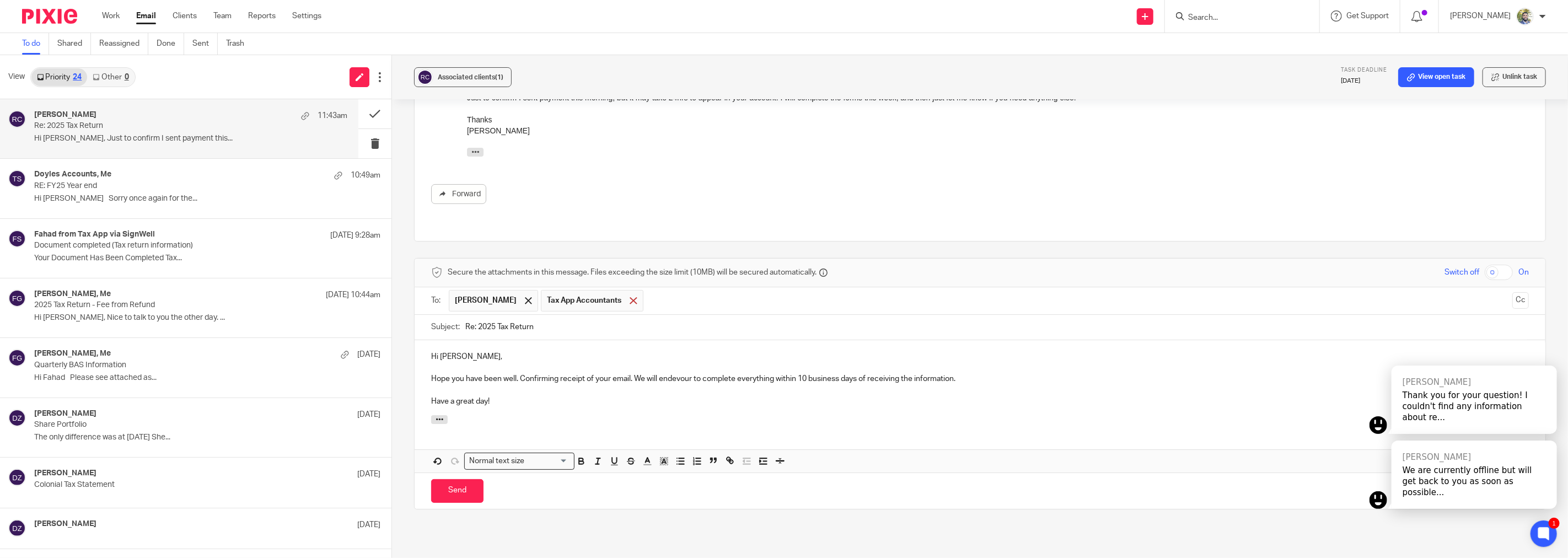
click at [629, 297] on span at bounding box center [633, 301] width 7 height 7
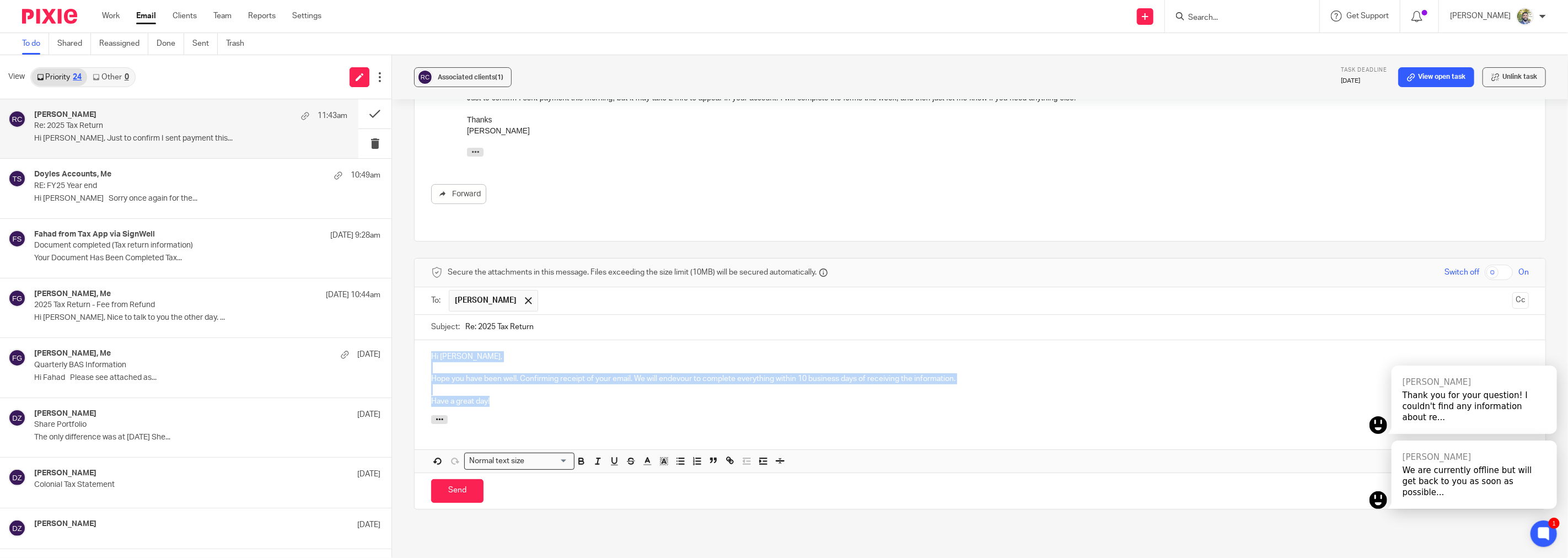
drag, startPoint x: 557, startPoint y: 382, endPoint x: 401, endPoint y: 322, distance: 167.1
click at [401, 322] on div "Associated clients (1) Task deadline 13 Oct 2025 View open task Unlink task Re:…" at bounding box center [979, 306] width 1176 height 503
copy div "Hi Rosie, Hope you have been well. Confirming receipt of your email. We will en…"
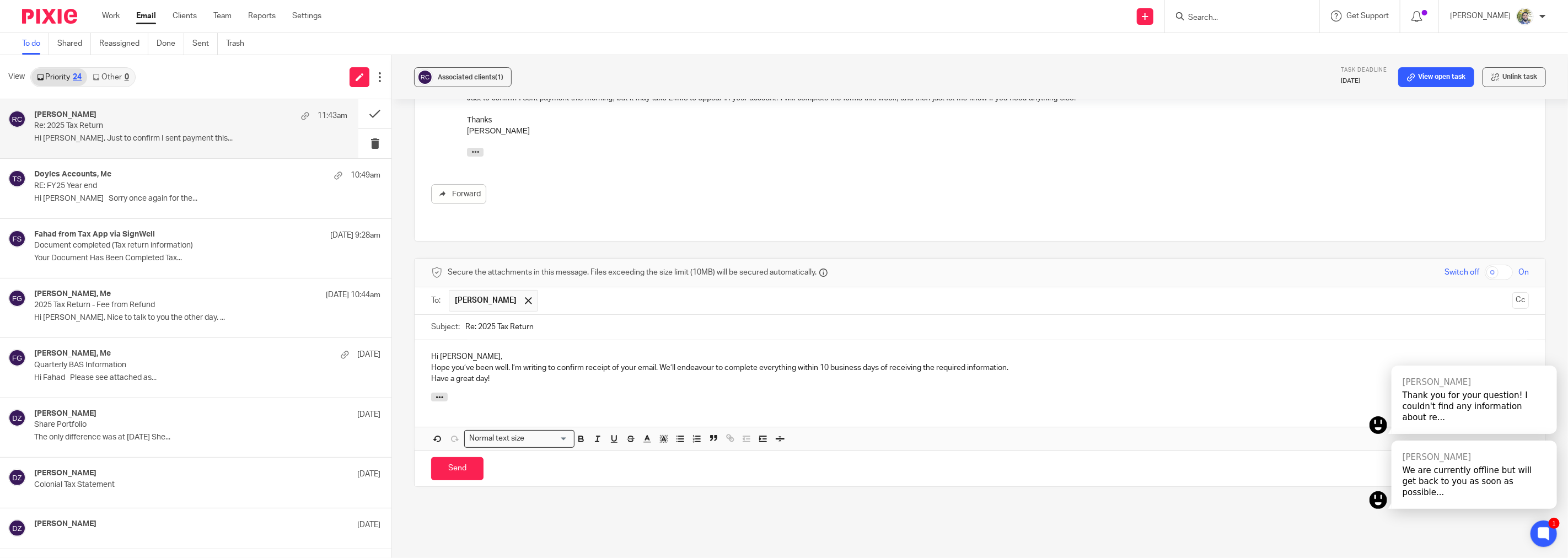
click at [552, 351] on p "Hi Rosie," at bounding box center [980, 356] width 1098 height 11
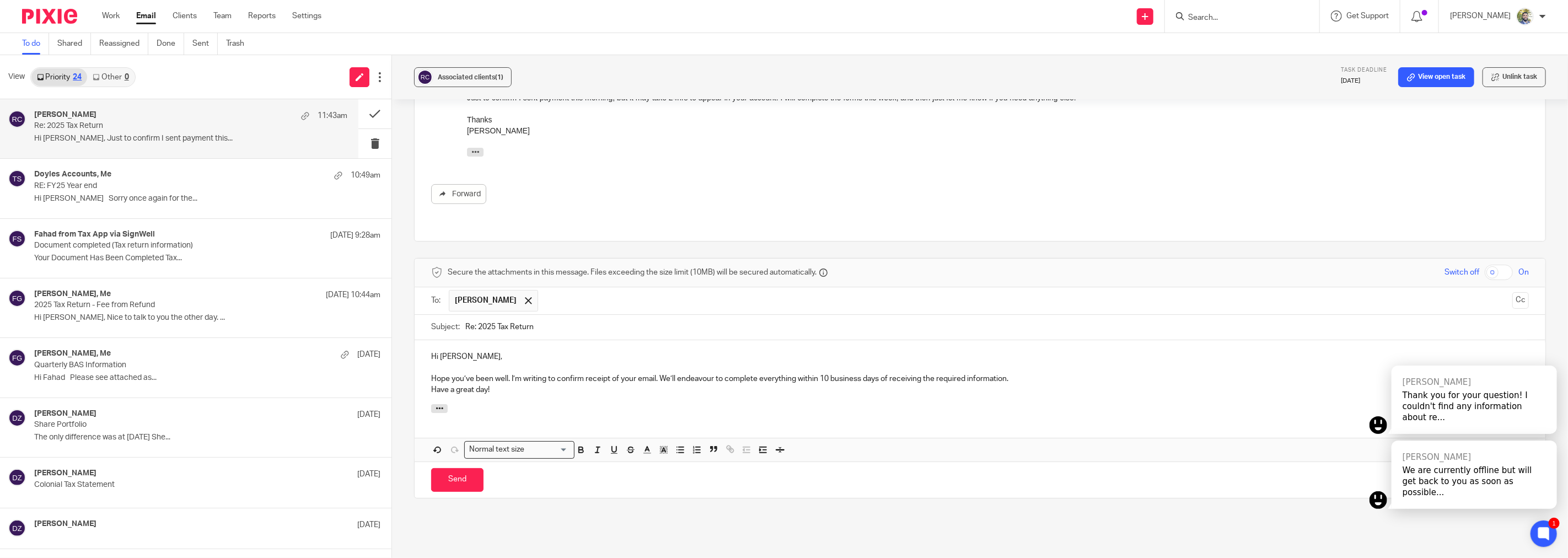
click at [1017, 373] on p "Hope you’ve been well. I’m writing to confirm receipt of your email. We’ll ende…" at bounding box center [980, 378] width 1098 height 11
click at [465, 479] on input "Send" at bounding box center [457, 491] width 52 height 24
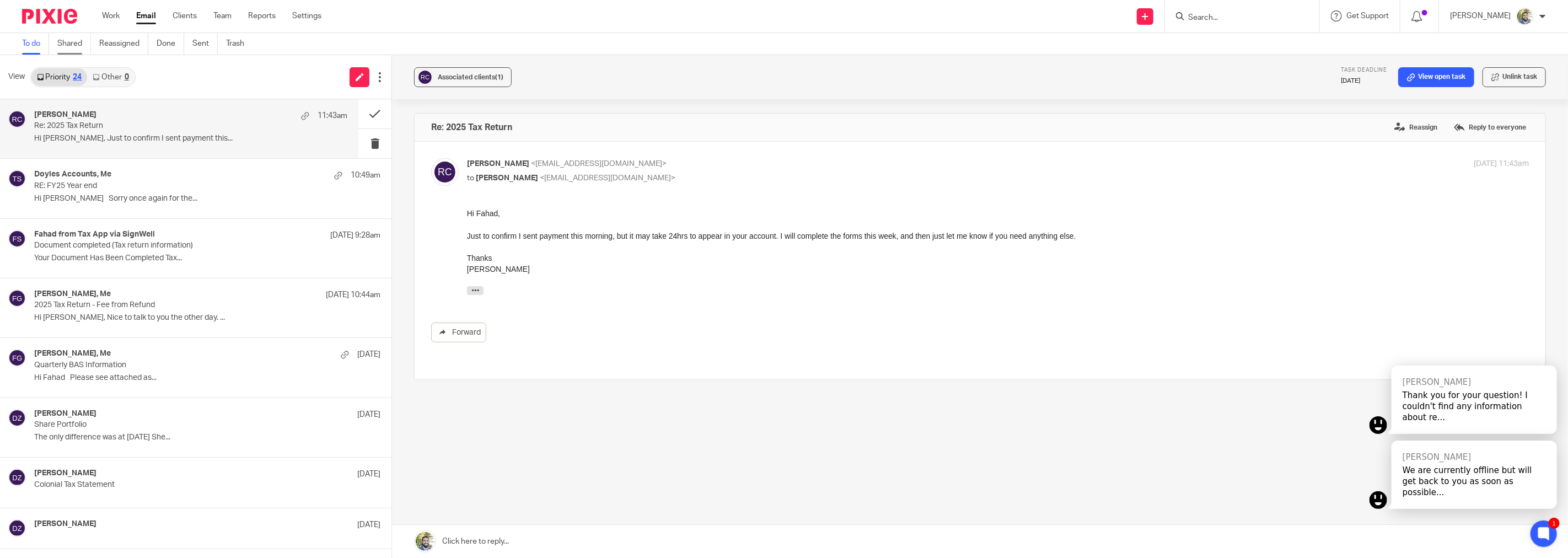
click at [78, 40] on link "Shared" at bounding box center [74, 43] width 34 height 21
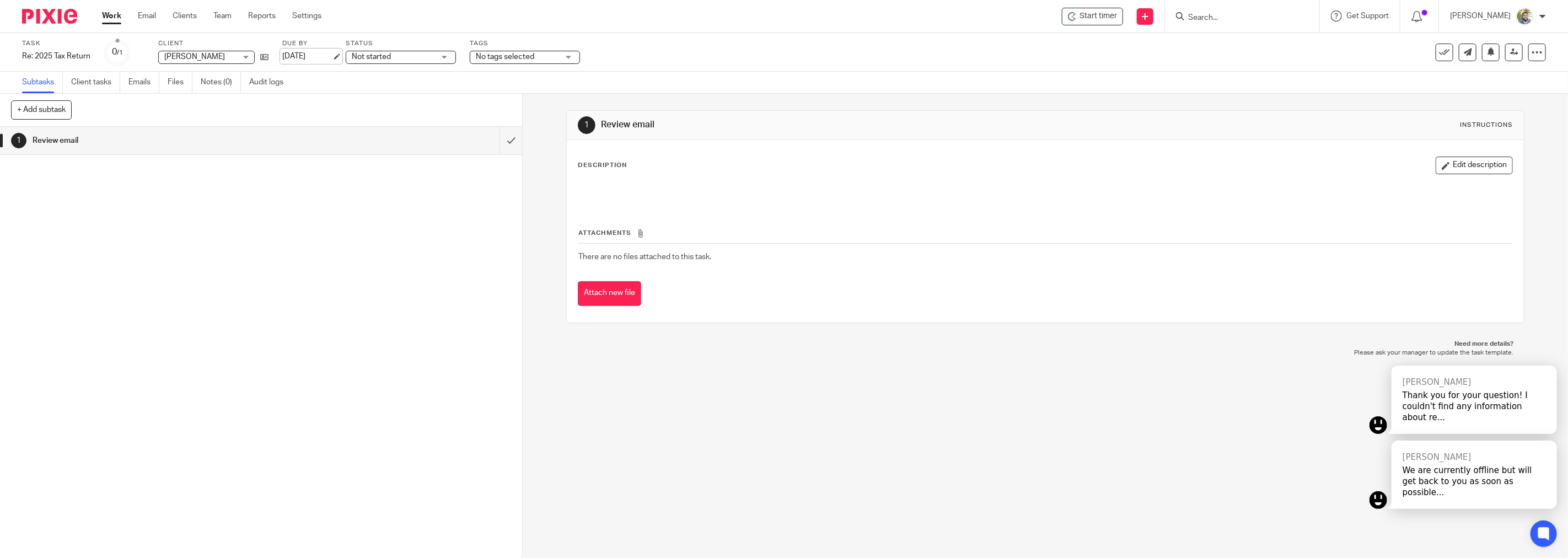
click at [313, 54] on link "[DATE]" at bounding box center [306, 57] width 49 height 12
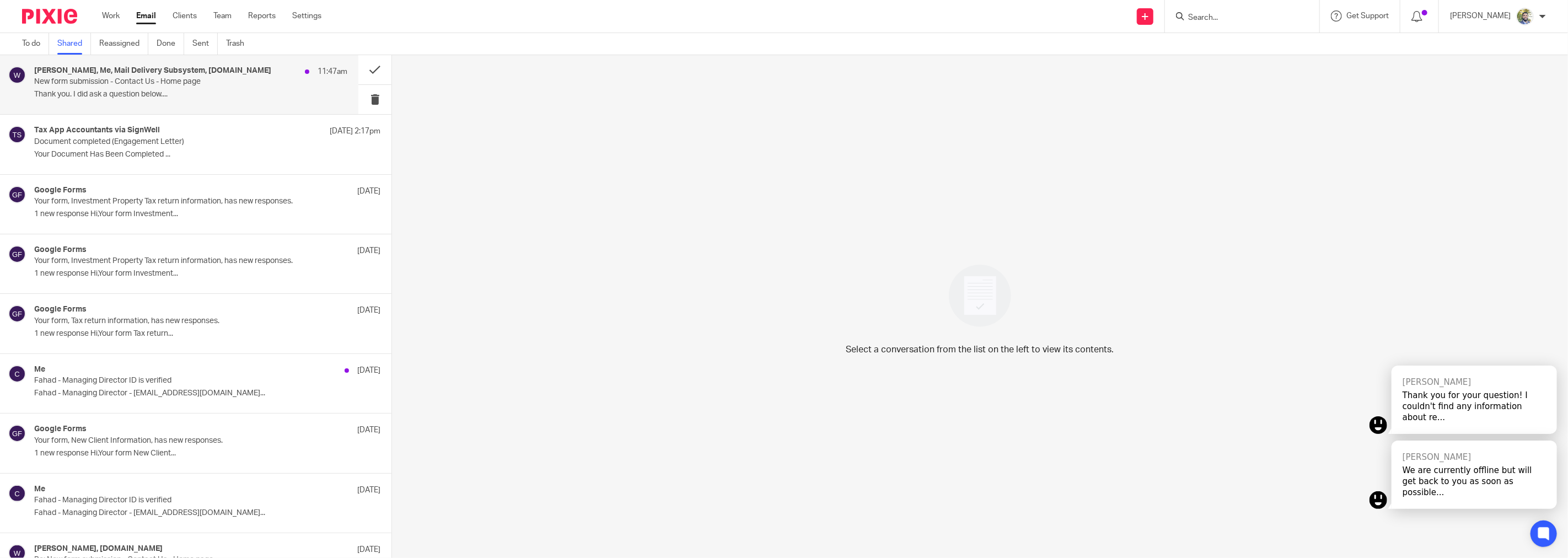
click at [222, 98] on p "Thank you. I did ask a question below...." at bounding box center [190, 94] width 313 height 10
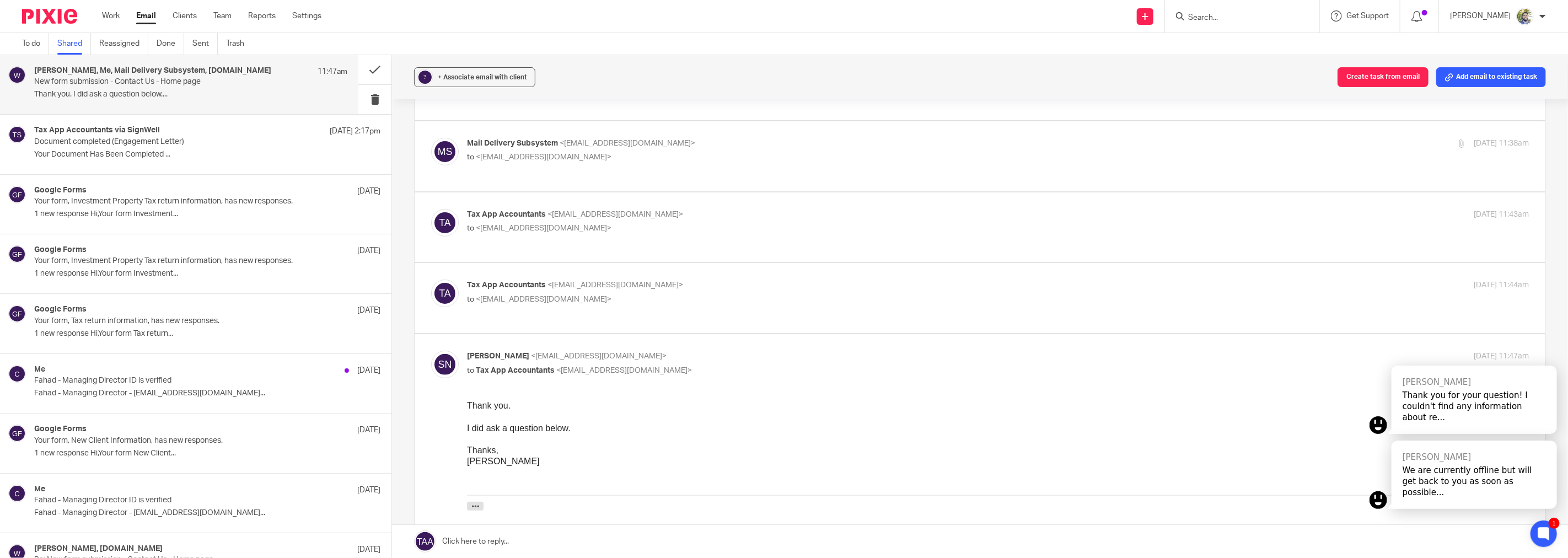
scroll to position [367, 0]
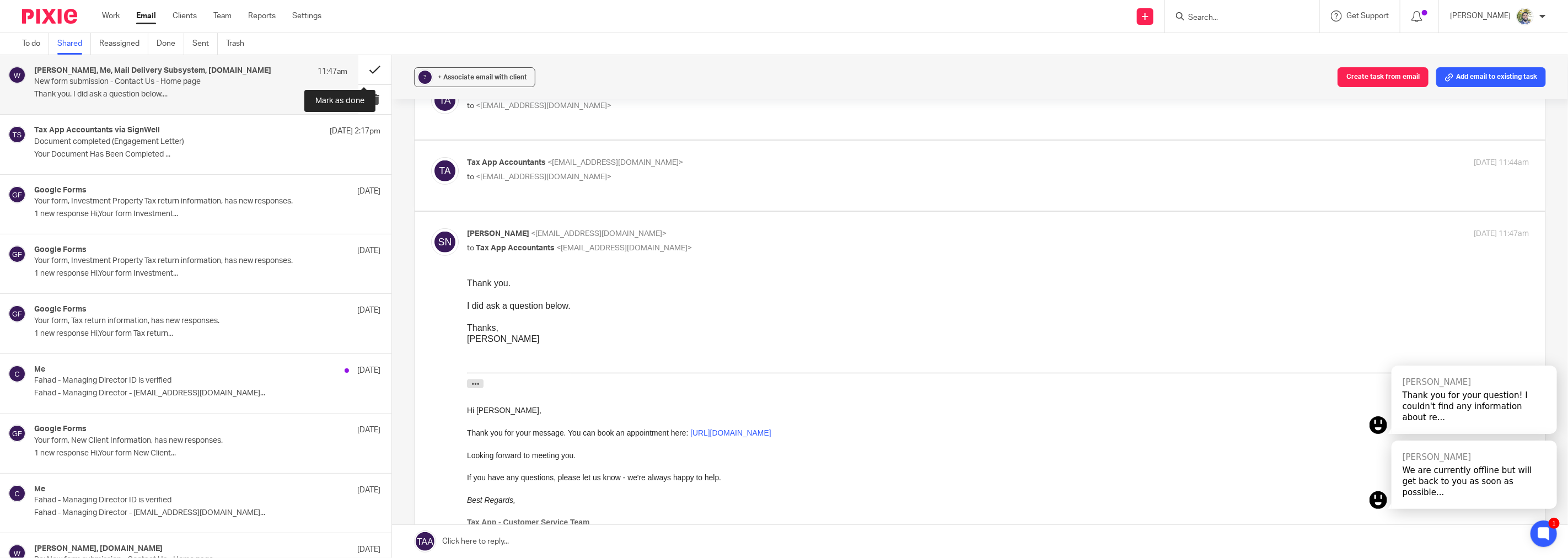
click at [359, 68] on button at bounding box center [375, 70] width 33 height 29
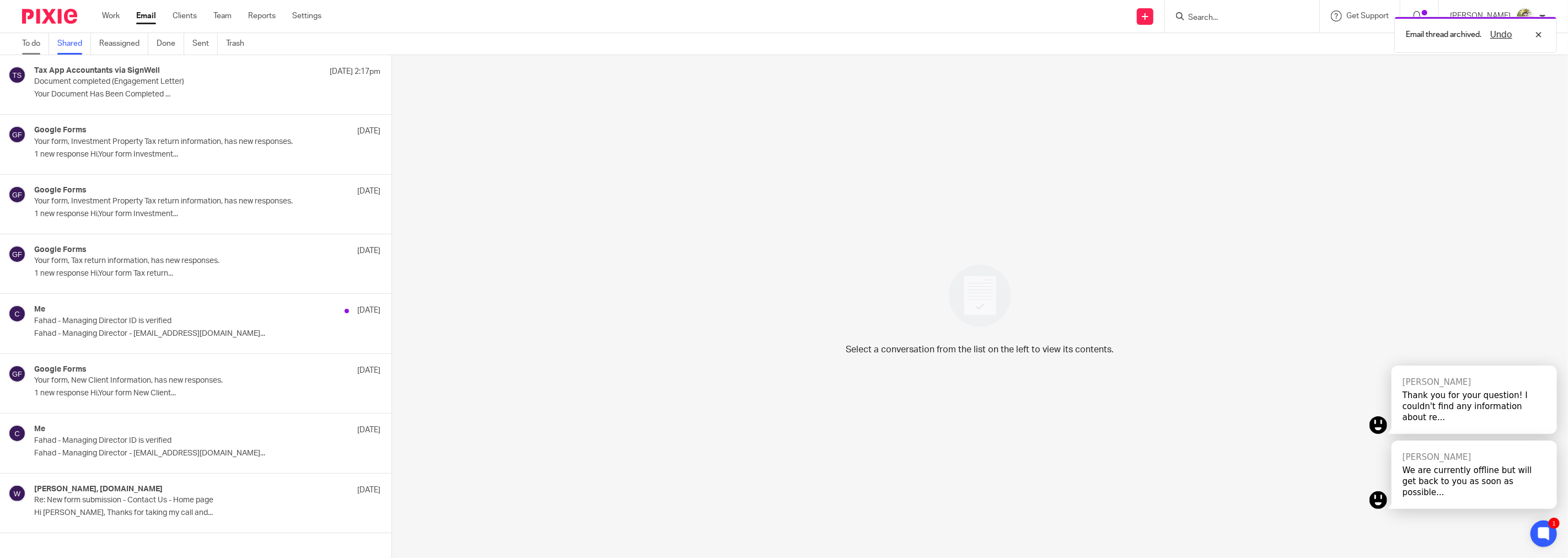
click at [27, 40] on link "To do" at bounding box center [35, 43] width 27 height 21
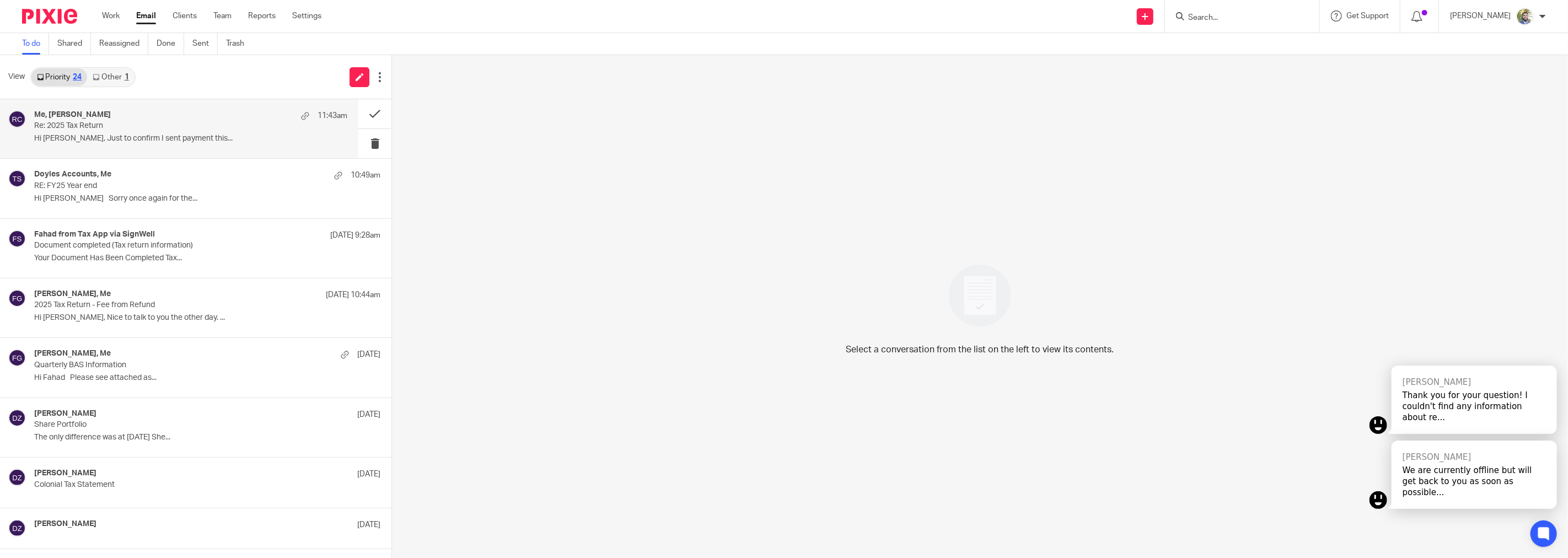
click at [235, 146] on div "Me, [PERSON_NAME] 11:43am Re: 2025 Tax Return Hi [PERSON_NAME], Just to confirm…" at bounding box center [190, 129] width 313 height 37
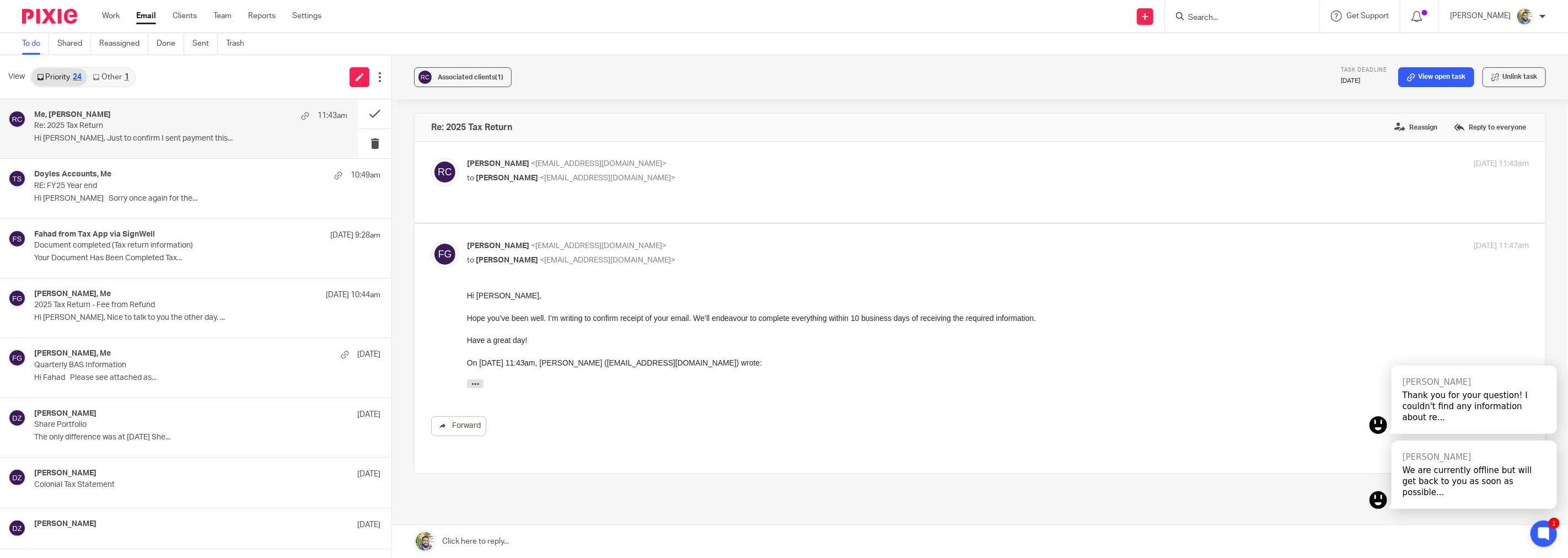
click at [521, 318] on p "Hope you’ve been well. I’m writing to confirm receipt of your email. We’ll ende…" at bounding box center [997, 318] width 1062 height 11
click at [579, 328] on div "Hi [PERSON_NAME], Hope you’ve been well. I’m writing to confirm receipt of your…" at bounding box center [997, 342] width 1062 height 104
click at [361, 113] on button at bounding box center [375, 114] width 33 height 29
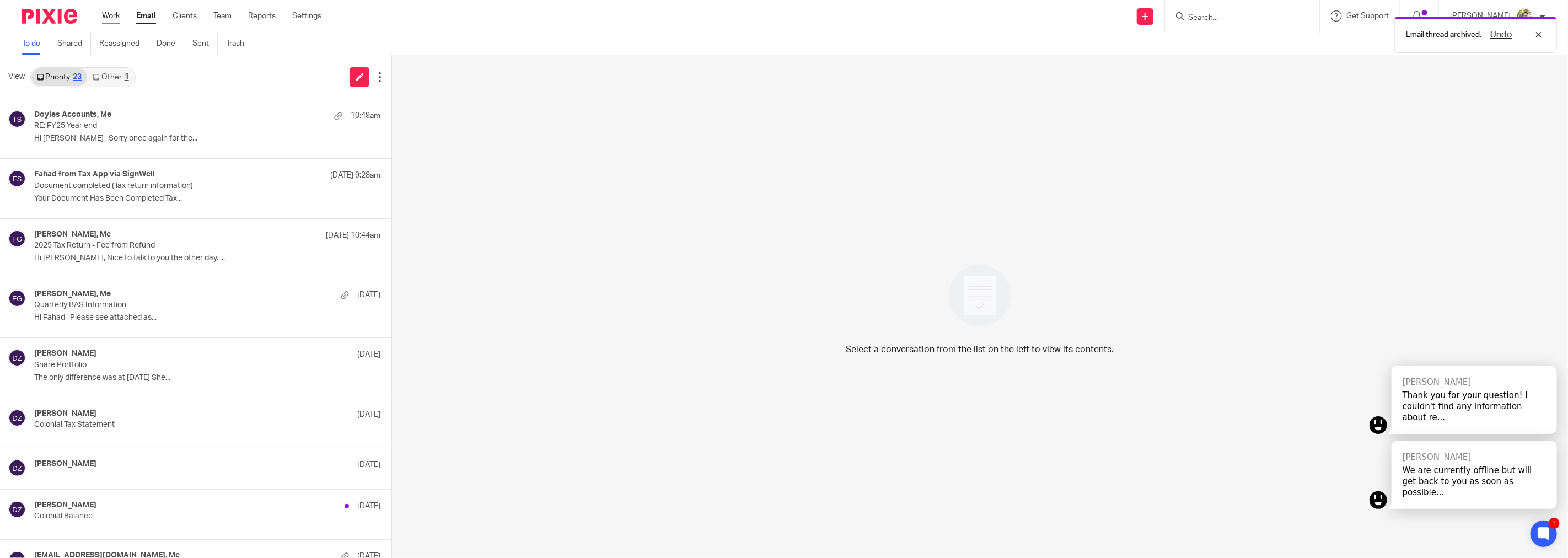
click at [115, 12] on link "Work" at bounding box center [111, 15] width 18 height 11
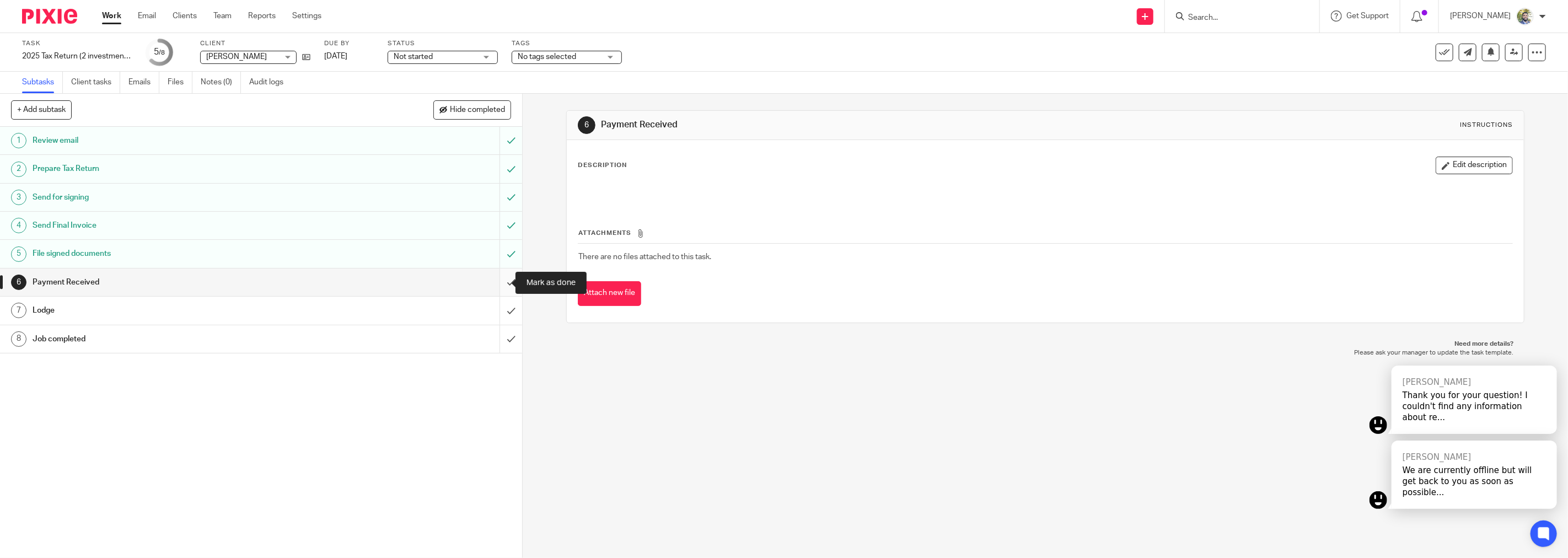
click at [498, 282] on input "submit" at bounding box center [261, 282] width 522 height 27
click at [497, 309] on input "submit" at bounding box center [261, 310] width 522 height 27
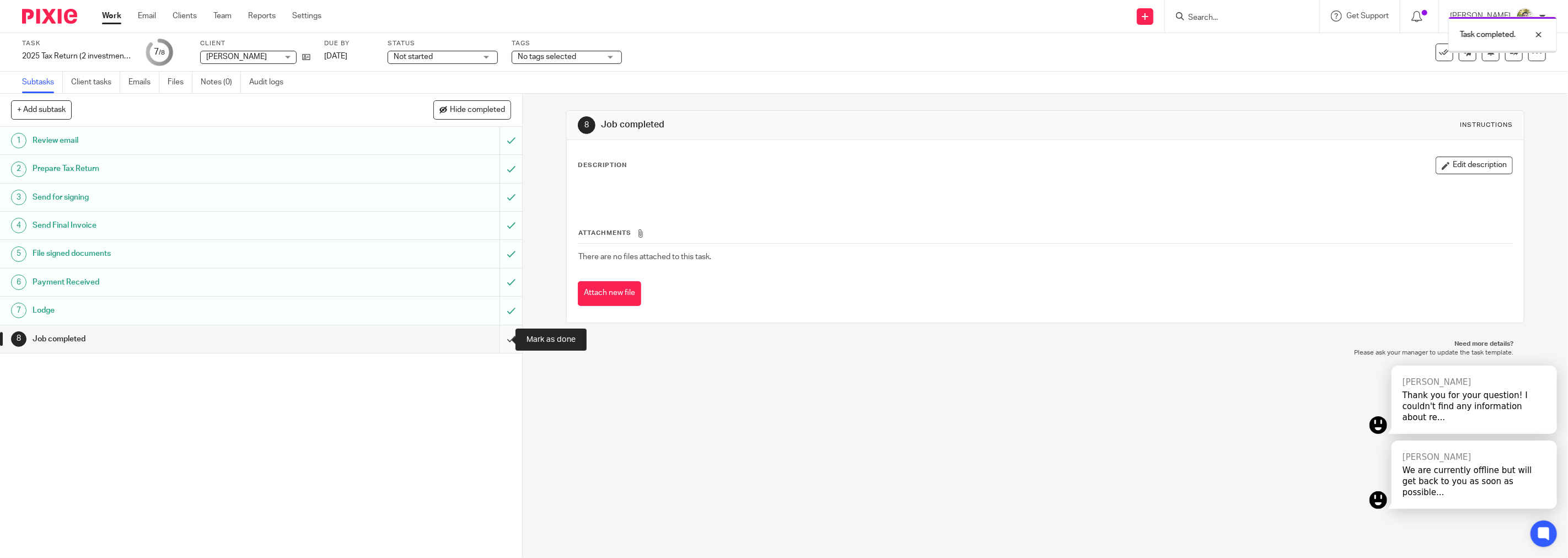
click at [495, 337] on input "submit" at bounding box center [261, 339] width 522 height 27
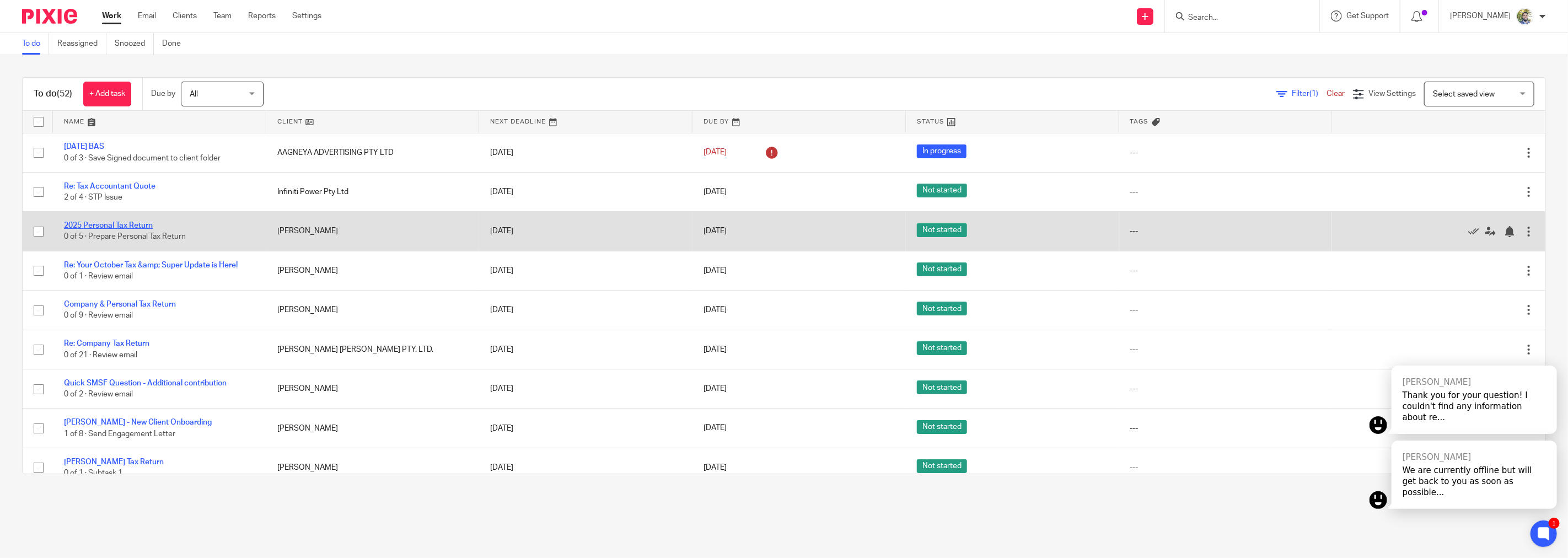
click at [137, 225] on link "2025 Personal Tax Return" at bounding box center [108, 225] width 89 height 7
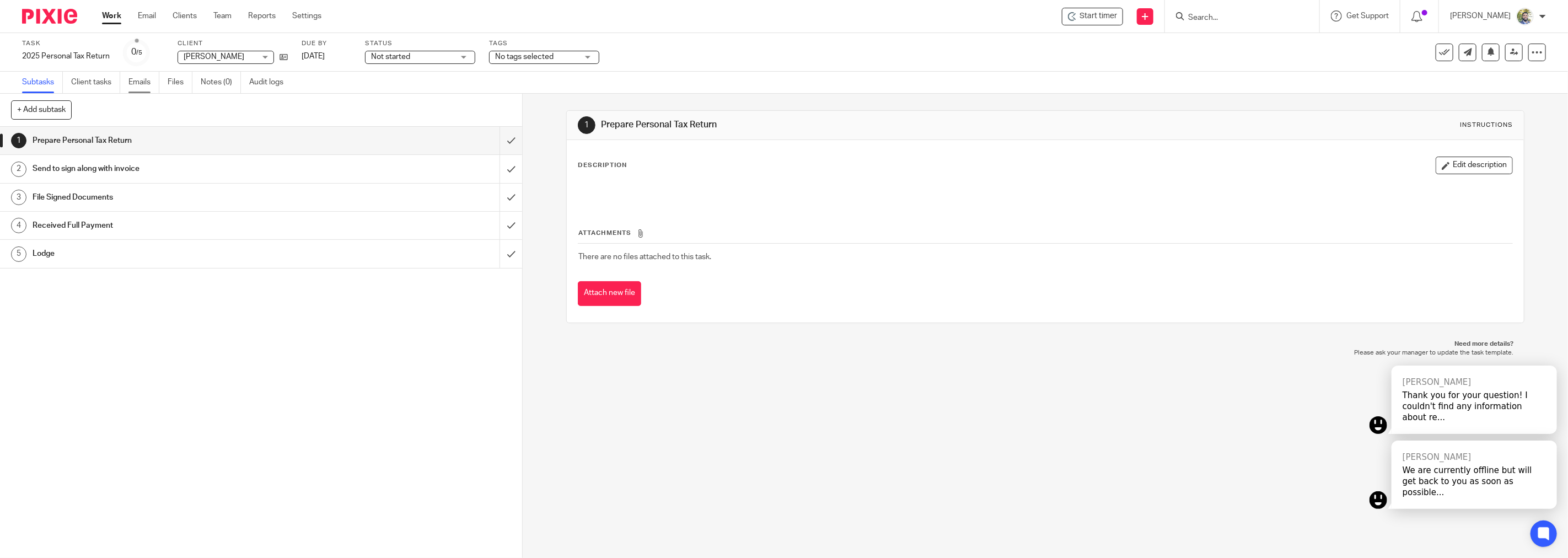
click at [141, 83] on link "Emails" at bounding box center [144, 82] width 31 height 21
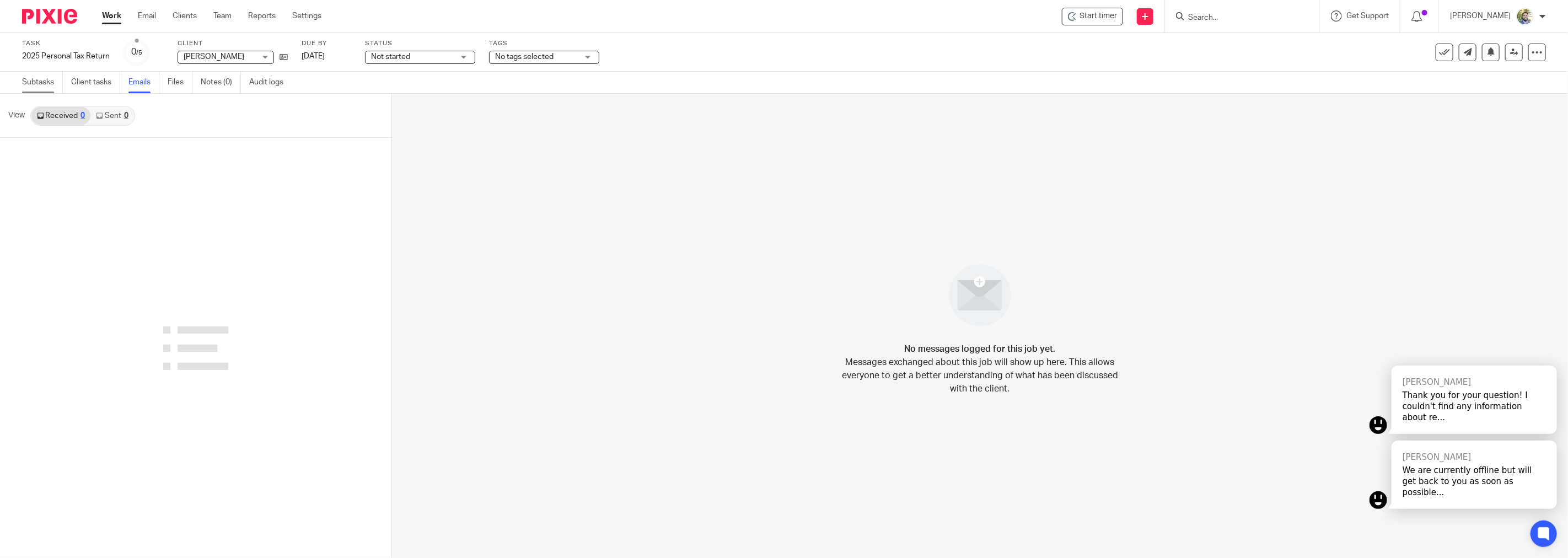
click at [36, 85] on link "Subtasks" at bounding box center [42, 82] width 40 height 21
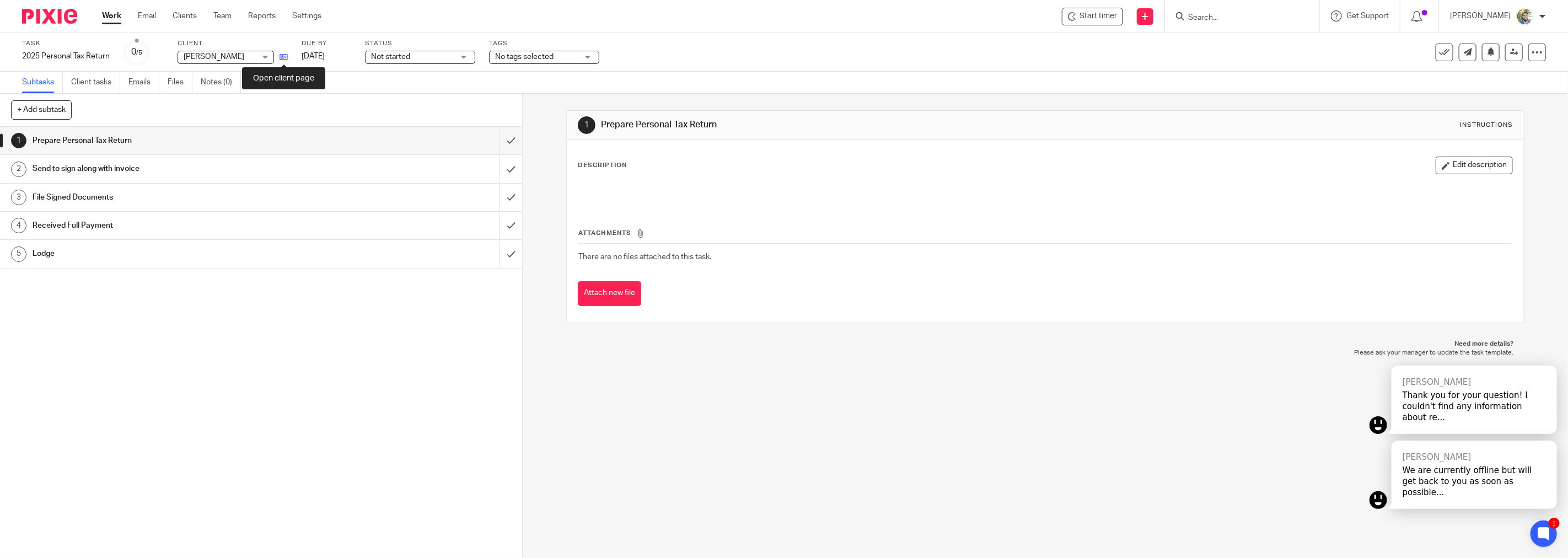
click at [282, 60] on icon at bounding box center [283, 57] width 8 height 8
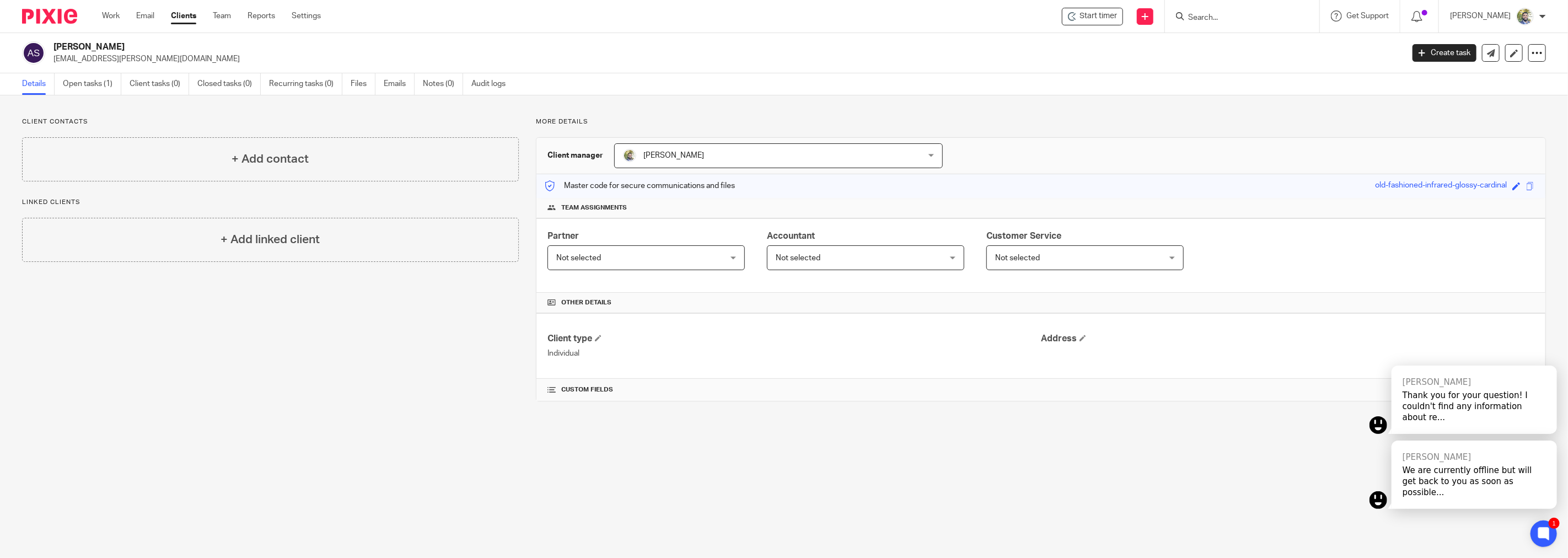
click at [130, 57] on p "alexandra.sabastian@gmail.com" at bounding box center [724, 59] width 1342 height 11
copy main "alexandra.sabastian@gmail.com Create task Export data Merge Archive client Dele…"
click at [537, 40] on div "ALEXANDRA SABASTIAN alexandra.sabastian@gmail.com Create task Export data Merge…" at bounding box center [784, 53] width 1568 height 40
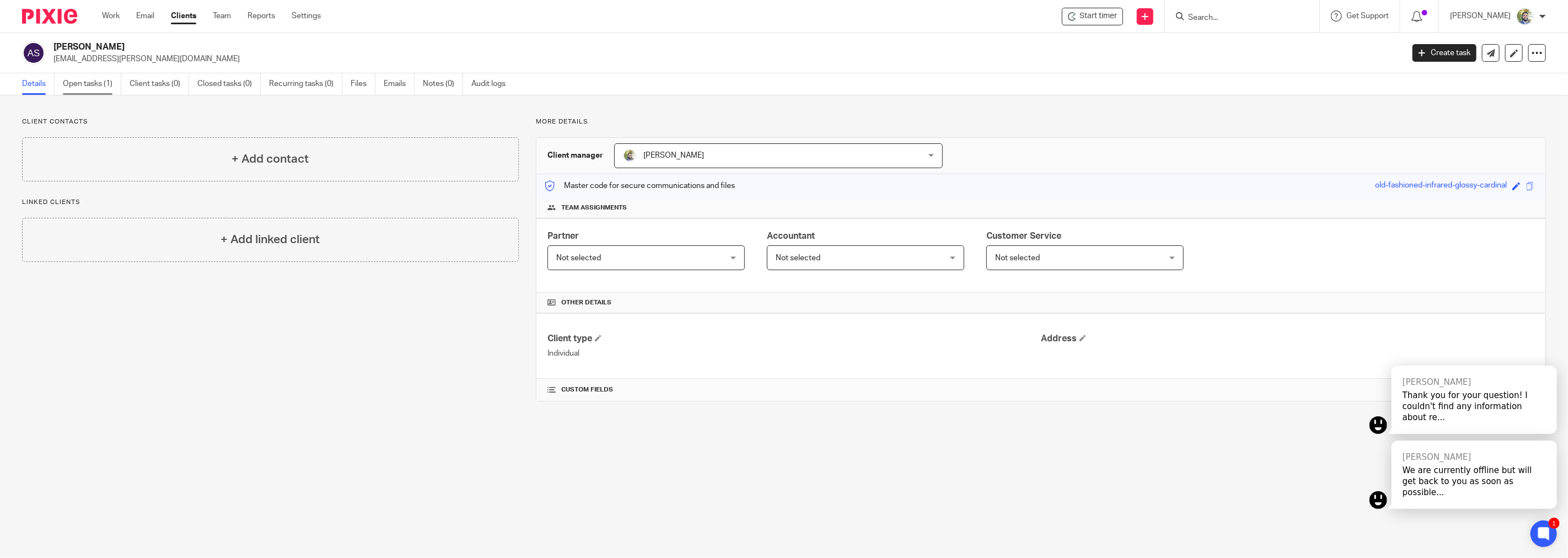
click at [89, 78] on link "Open tasks (1)" at bounding box center [91, 84] width 58 height 21
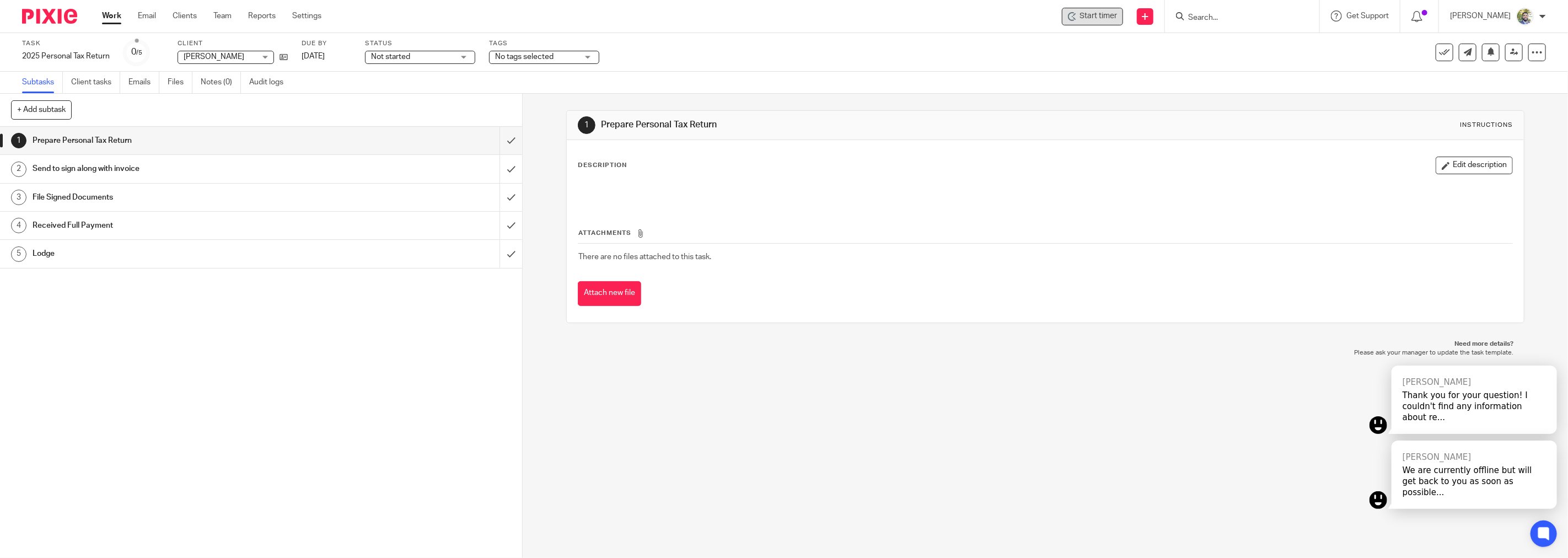
click at [1115, 24] on div "Start timer" at bounding box center [1092, 16] width 61 height 18
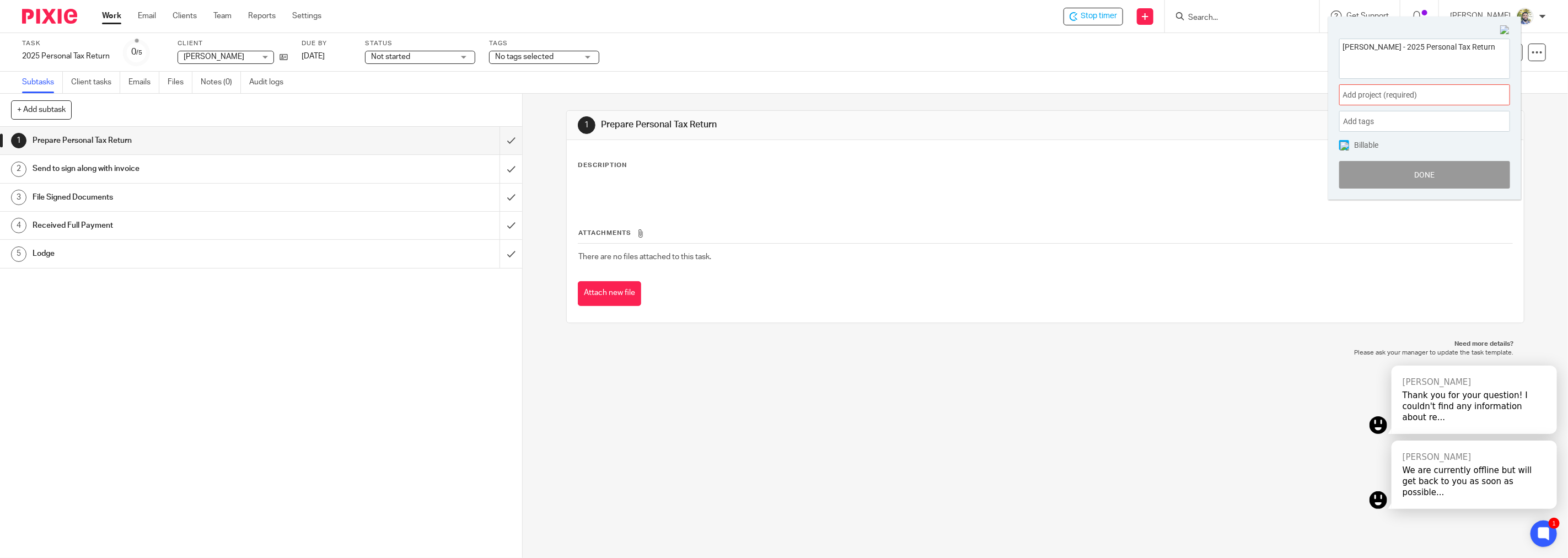
click at [1384, 93] on span "Add project (required) :" at bounding box center [1412, 95] width 139 height 12
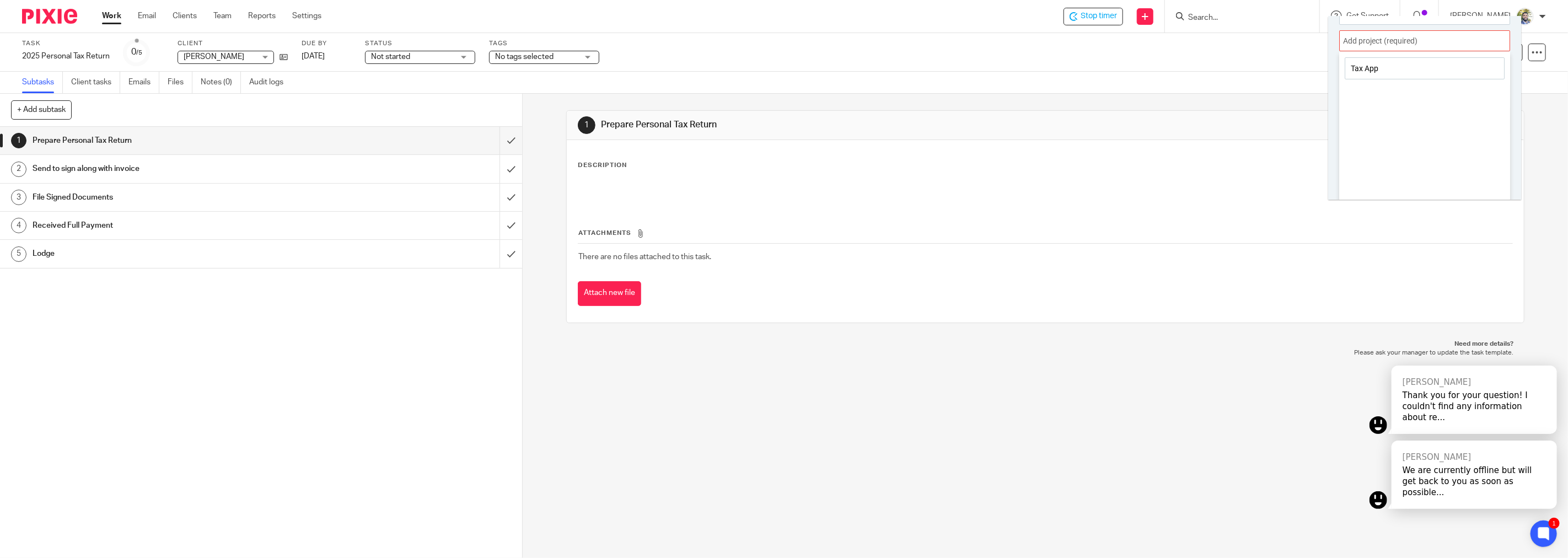
type input "Tax App"
click at [1478, 54] on div "Tax App" at bounding box center [1424, 68] width 171 height 33
click at [1480, 44] on div at bounding box center [1424, 40] width 171 height 21
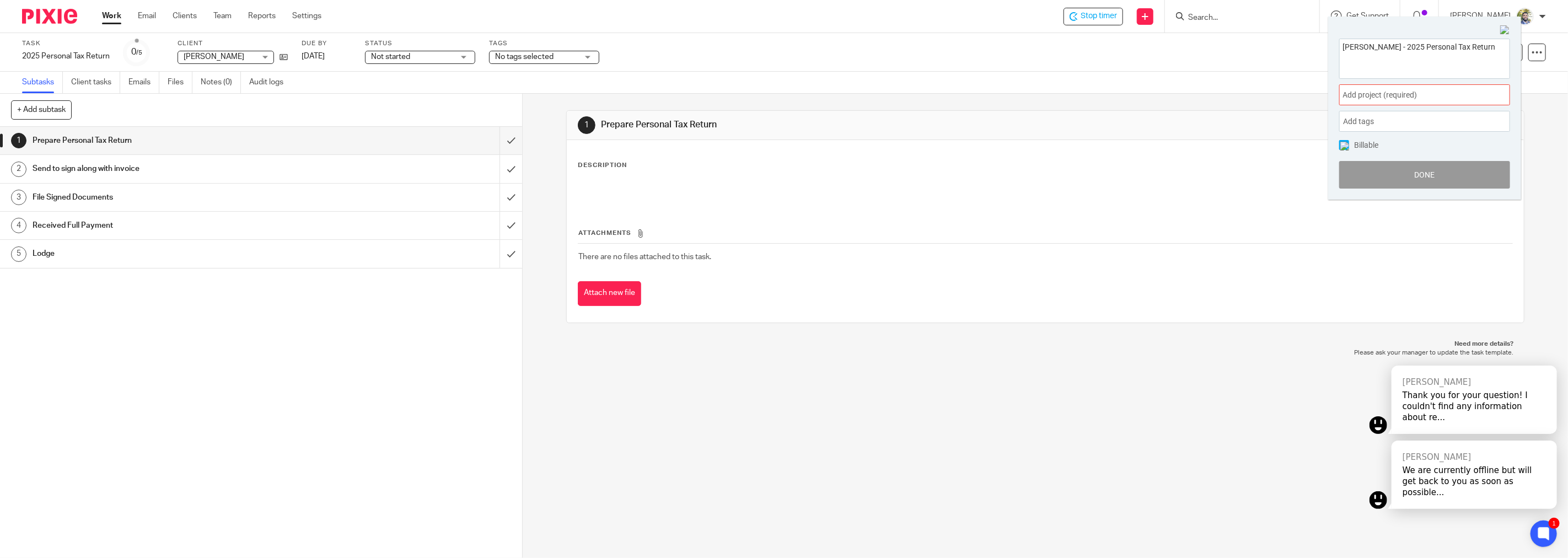
scroll to position [0, 0]
click at [1461, 113] on div "Add tags" at bounding box center [1424, 121] width 171 height 21
drag, startPoint x: 1474, startPoint y: 85, endPoint x: 1474, endPoint y: 91, distance: 6.0
click at [1474, 91] on div "Add project (required) :" at bounding box center [1424, 95] width 171 height 21
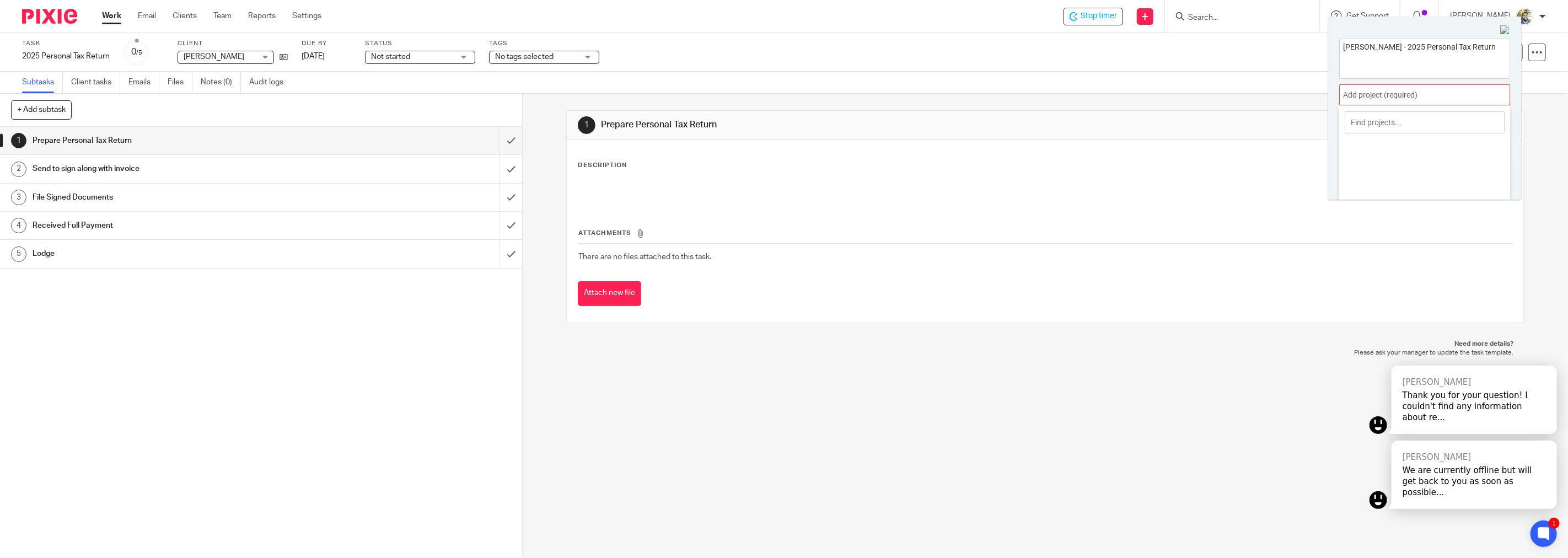
click at [1478, 98] on div at bounding box center [1424, 95] width 171 height 21
